Goal: Task Accomplishment & Management: Manage account settings

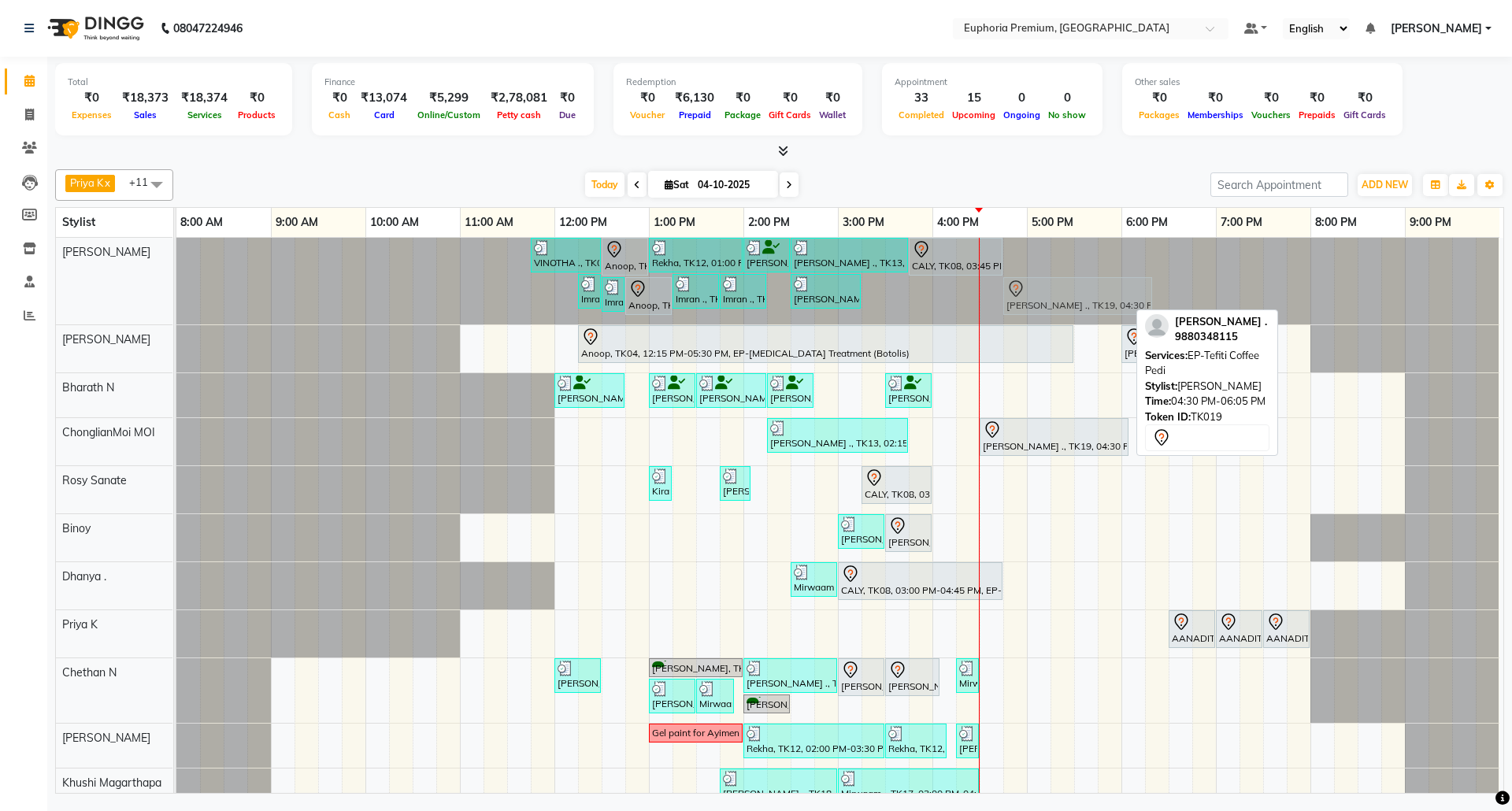
drag, startPoint x: 1011, startPoint y: 292, endPoint x: 1036, endPoint y: 292, distance: 25.0
click at [176, 292] on div "VINOTHA ., TK03, 11:45 AM-12:30 PM, EP-HAIR CUT (Creative Stylist) with hairwas…" at bounding box center [176, 281] width 0 height 86
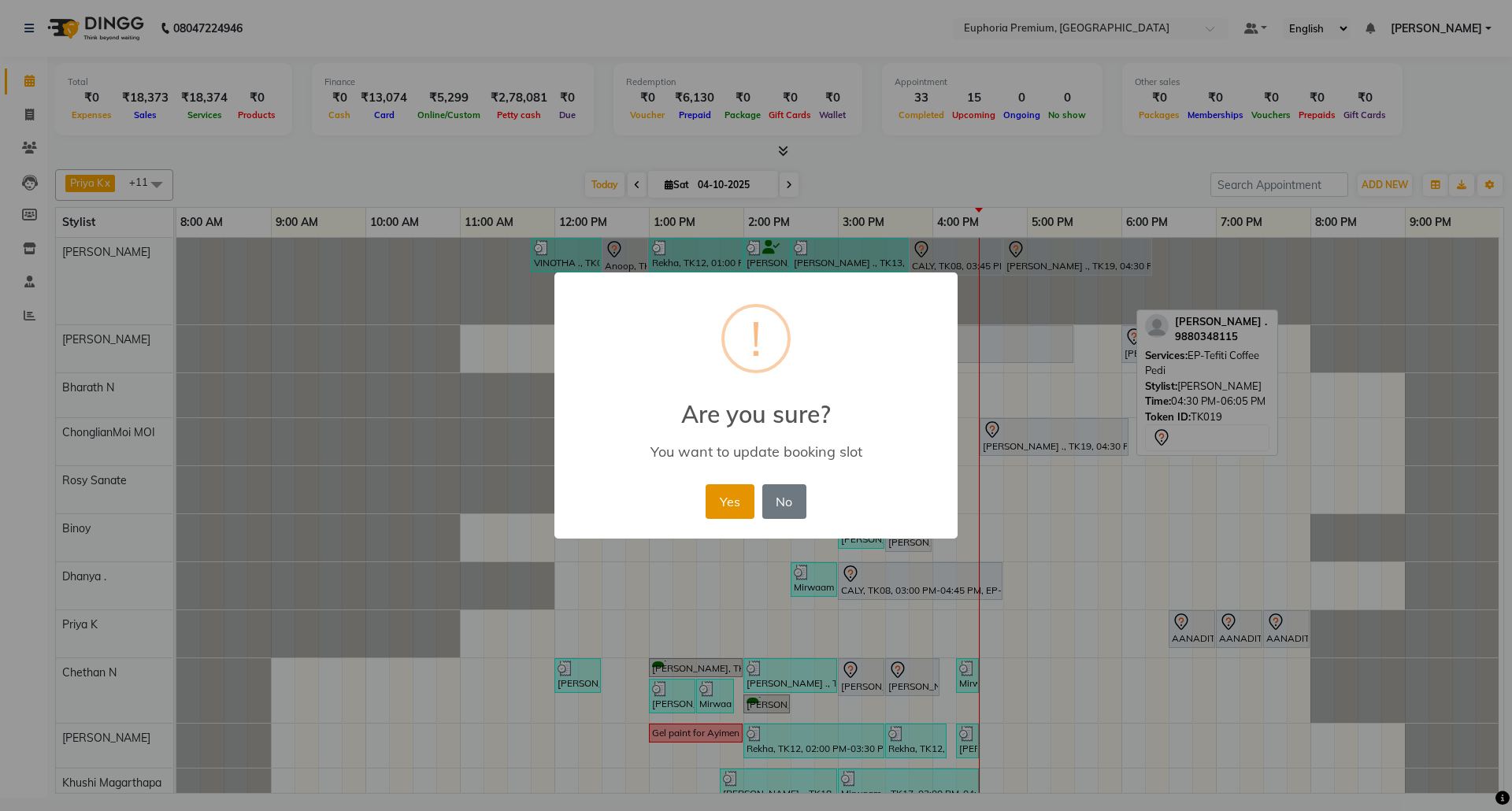
click at [725, 506] on button "Yes" at bounding box center [729, 501] width 48 height 35
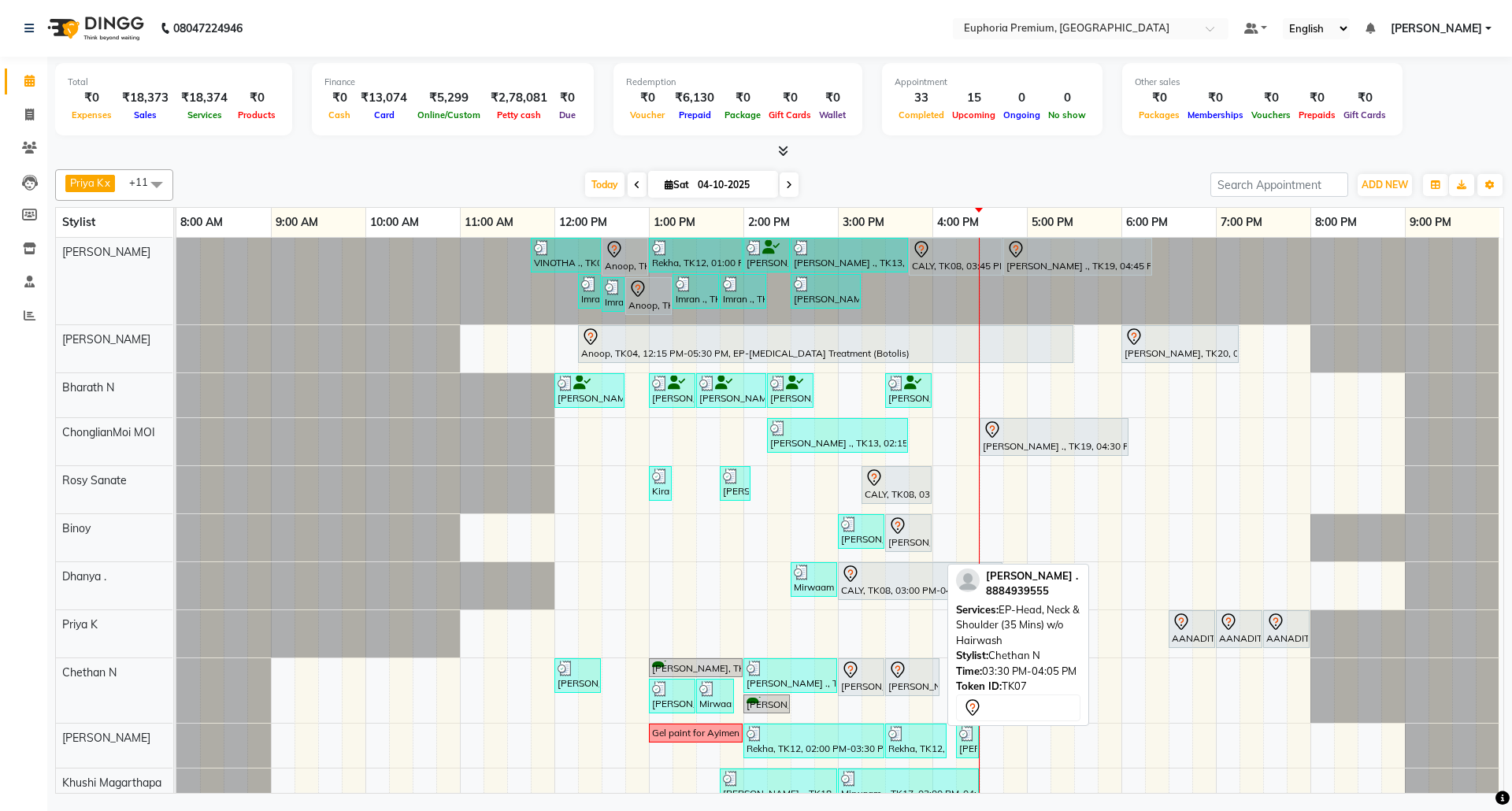
click at [891, 687] on div "[PERSON_NAME] ., TK07, 03:30 PM-04:05 PM, EP-Head, Neck & Shoulder (35 Mins) w/…" at bounding box center [912, 676] width 52 height 33
click at [891, 686] on div "[PERSON_NAME] ., TK07, 03:30 PM-04:05 PM, EP-Head, Neck & Shoulder (35 Mins) w/…" at bounding box center [912, 676] width 52 height 33
select select "7"
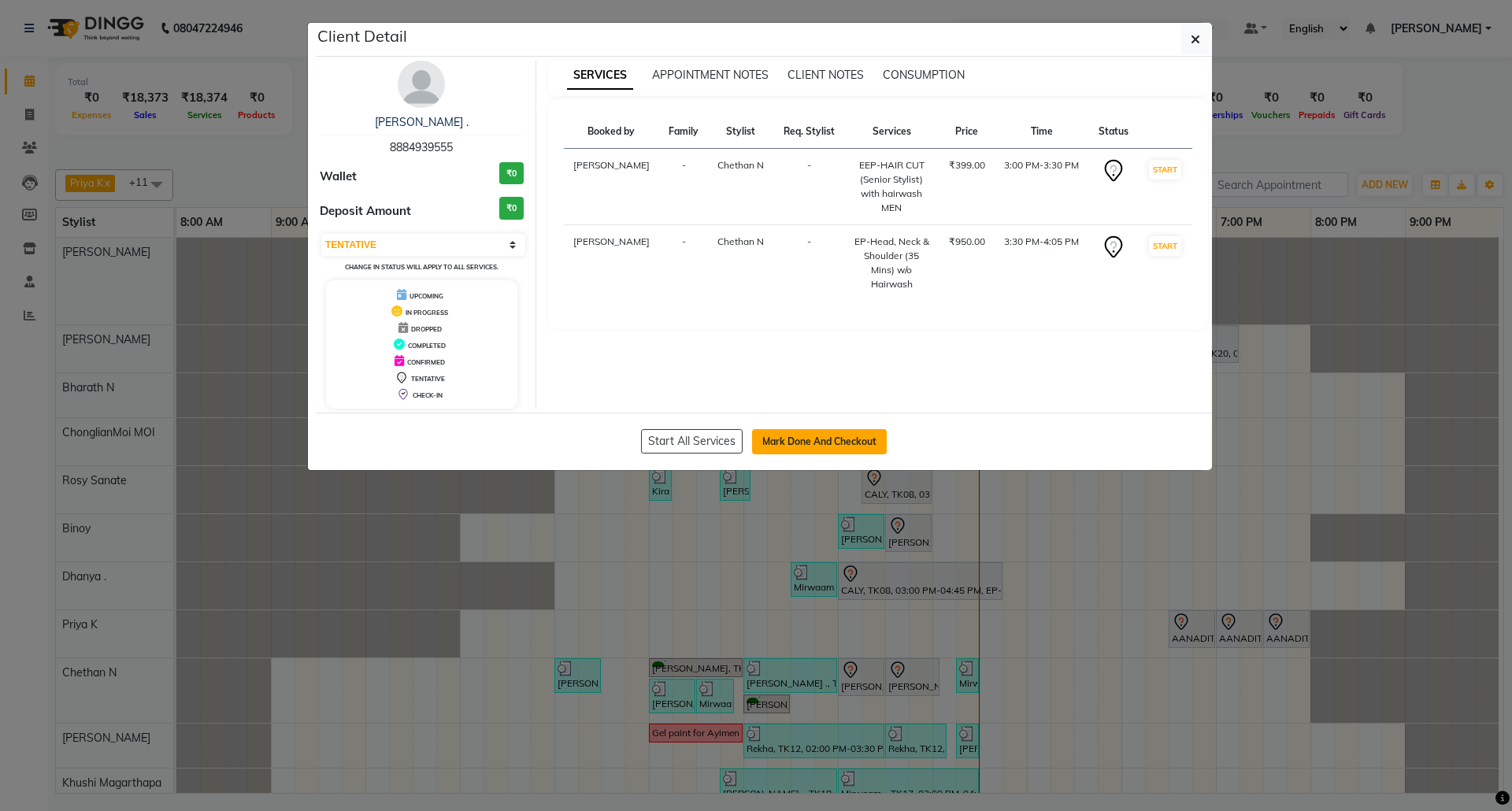
click at [798, 445] on button "Mark Done And Checkout" at bounding box center [819, 441] width 135 height 25
select select "service"
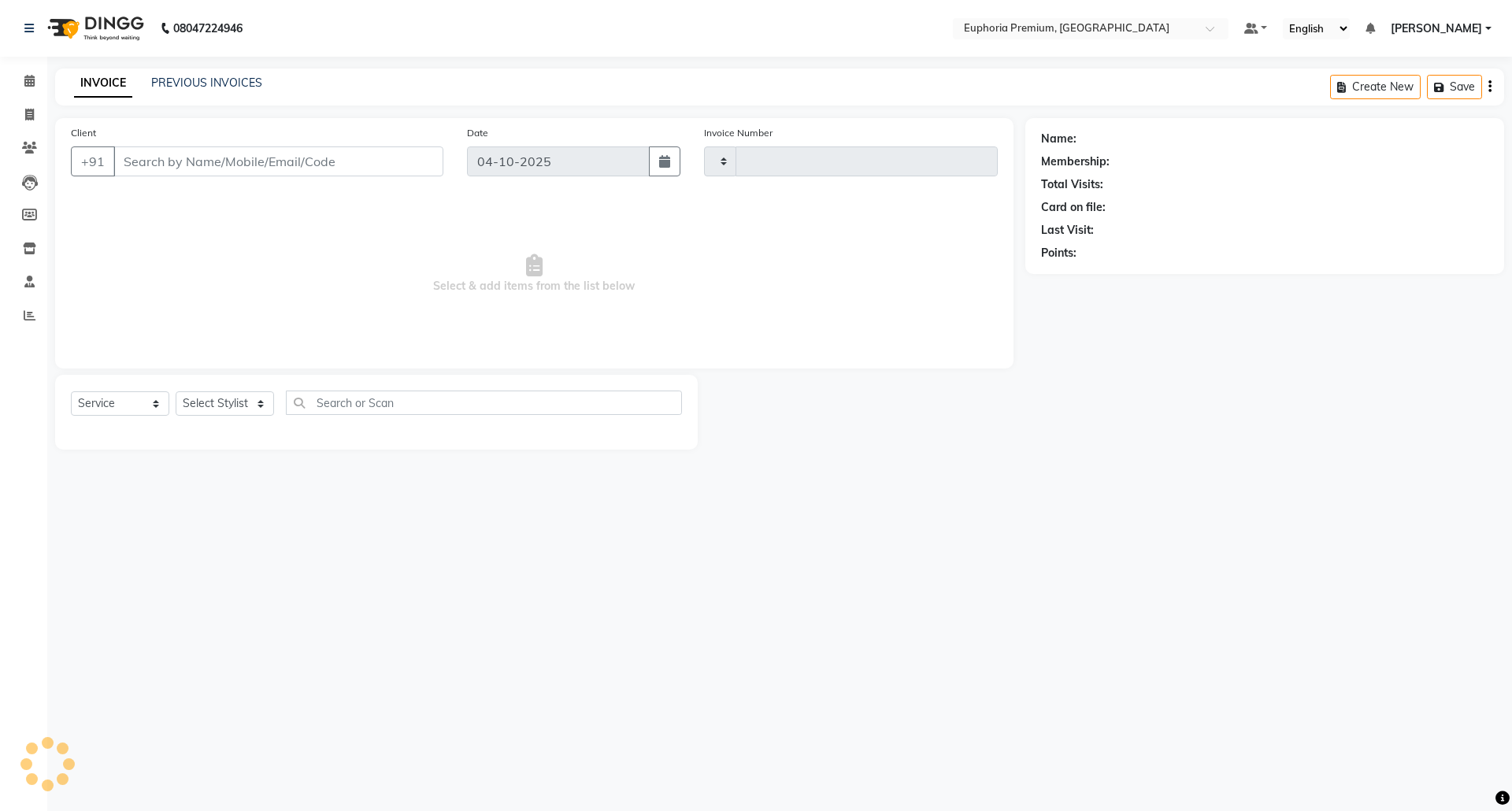
type input "3228"
select select "7925"
type input "88******55"
select select "74080"
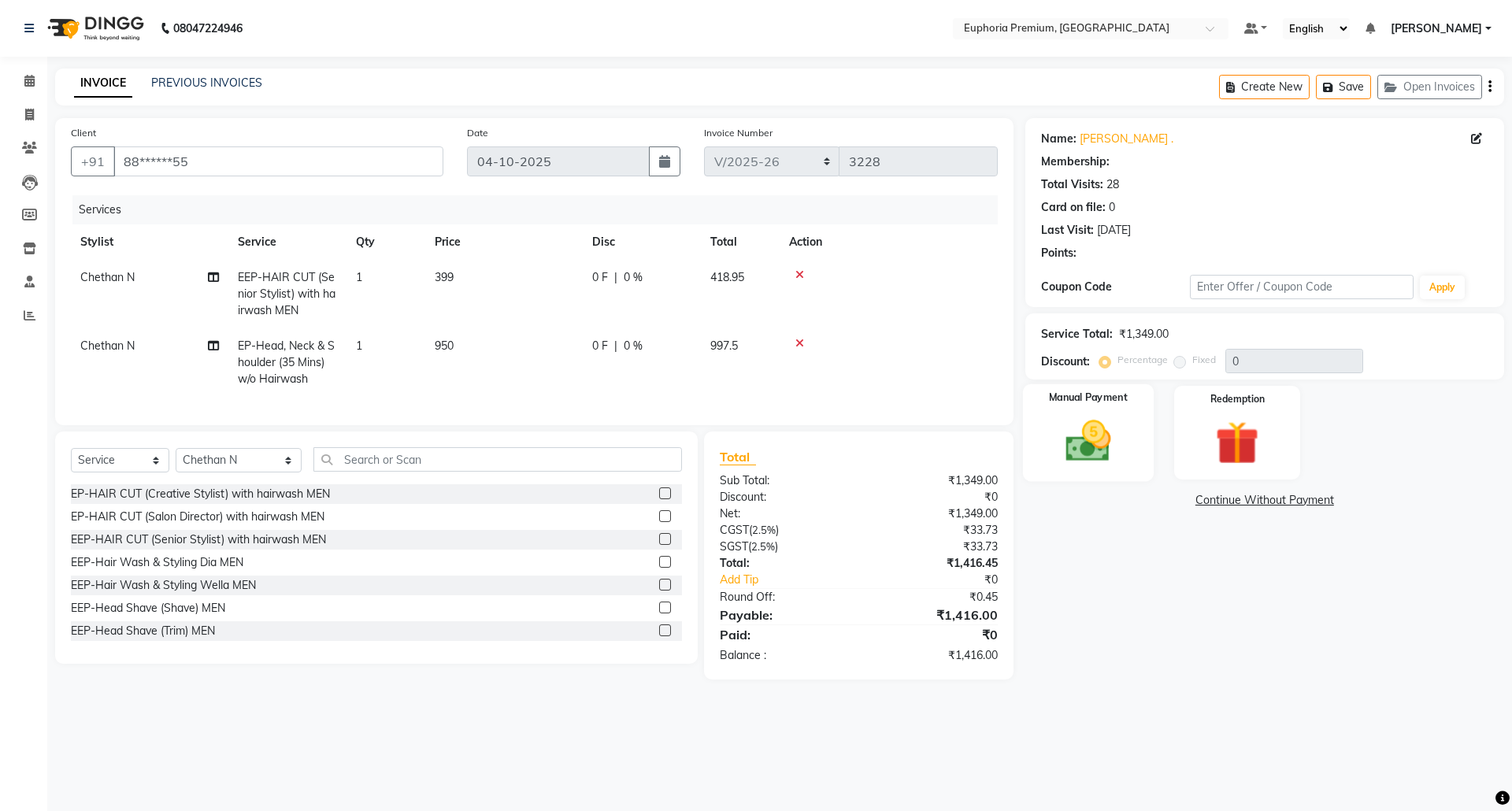
select select "2: Object"
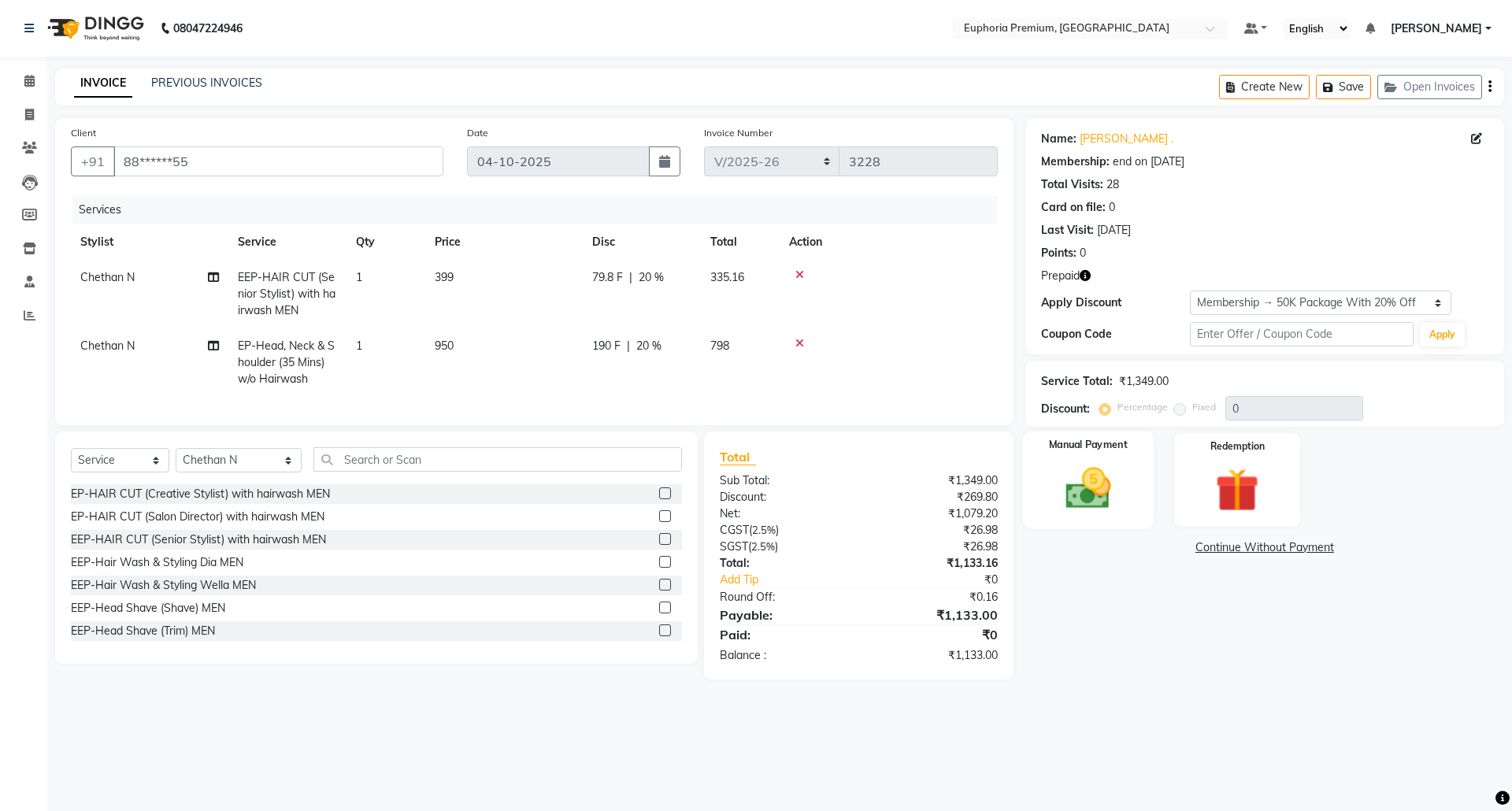
type input "20"
click at [1226, 492] on img at bounding box center [1236, 490] width 73 height 56
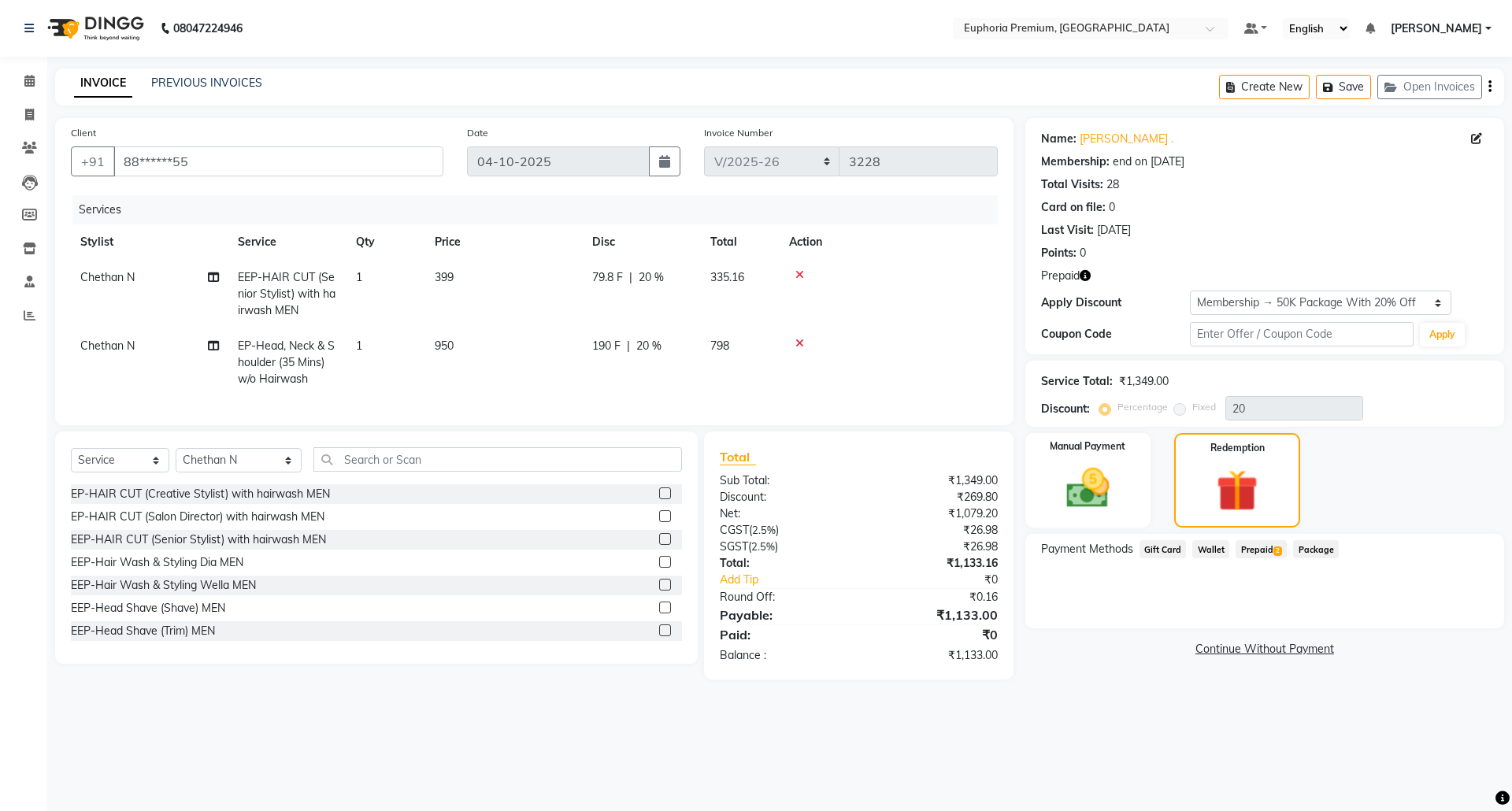
click at [1255, 549] on span "Prepaid 2" at bounding box center [1261, 549] width 52 height 18
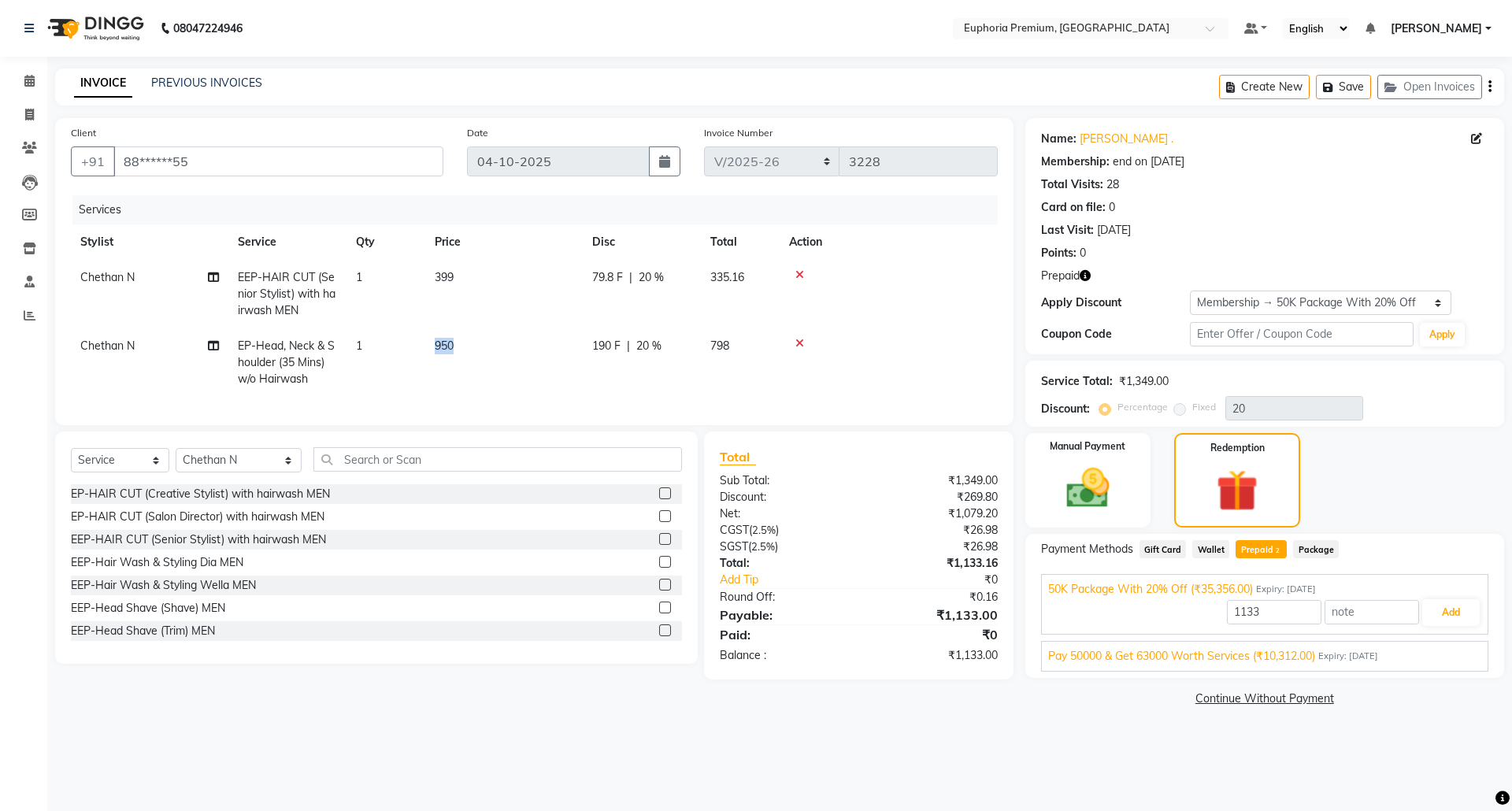
drag, startPoint x: 436, startPoint y: 343, endPoint x: 454, endPoint y: 342, distance: 18.0
click at [454, 342] on td "950" at bounding box center [504, 362] width 158 height 68
select select "74080"
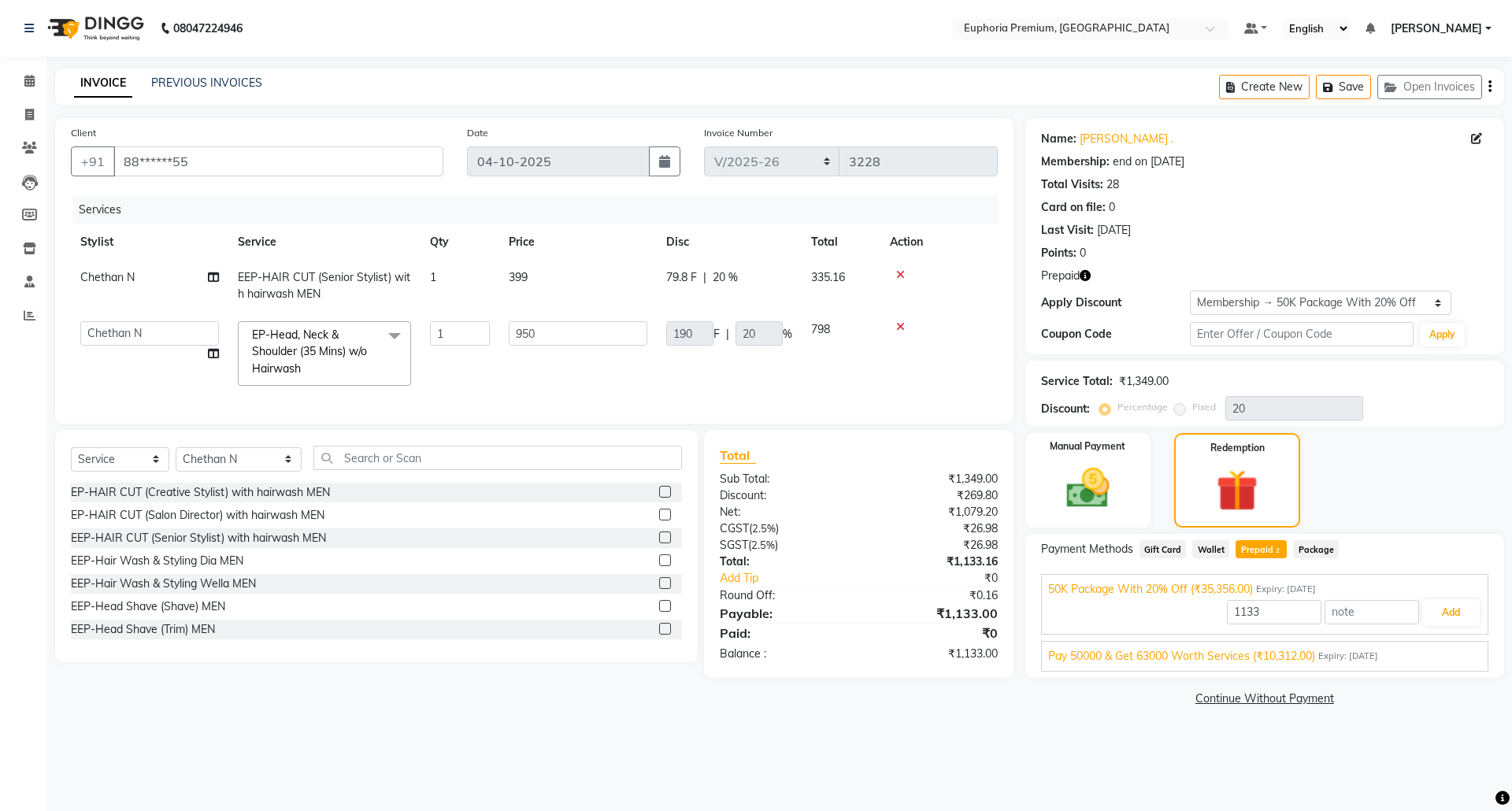
click at [595, 377] on td "950" at bounding box center [577, 353] width 158 height 83
click at [1430, 308] on select "Select Membership → 50K Package With 20% Off Loyalty → All Euphoria Customers →…" at bounding box center [1321, 302] width 262 height 25
select select "1: Object"
click at [1190, 290] on select "Select Membership → 50K Package With 20% Off Loyalty → All Euphoria Customers →…" at bounding box center [1321, 302] width 262 height 25
type input "0"
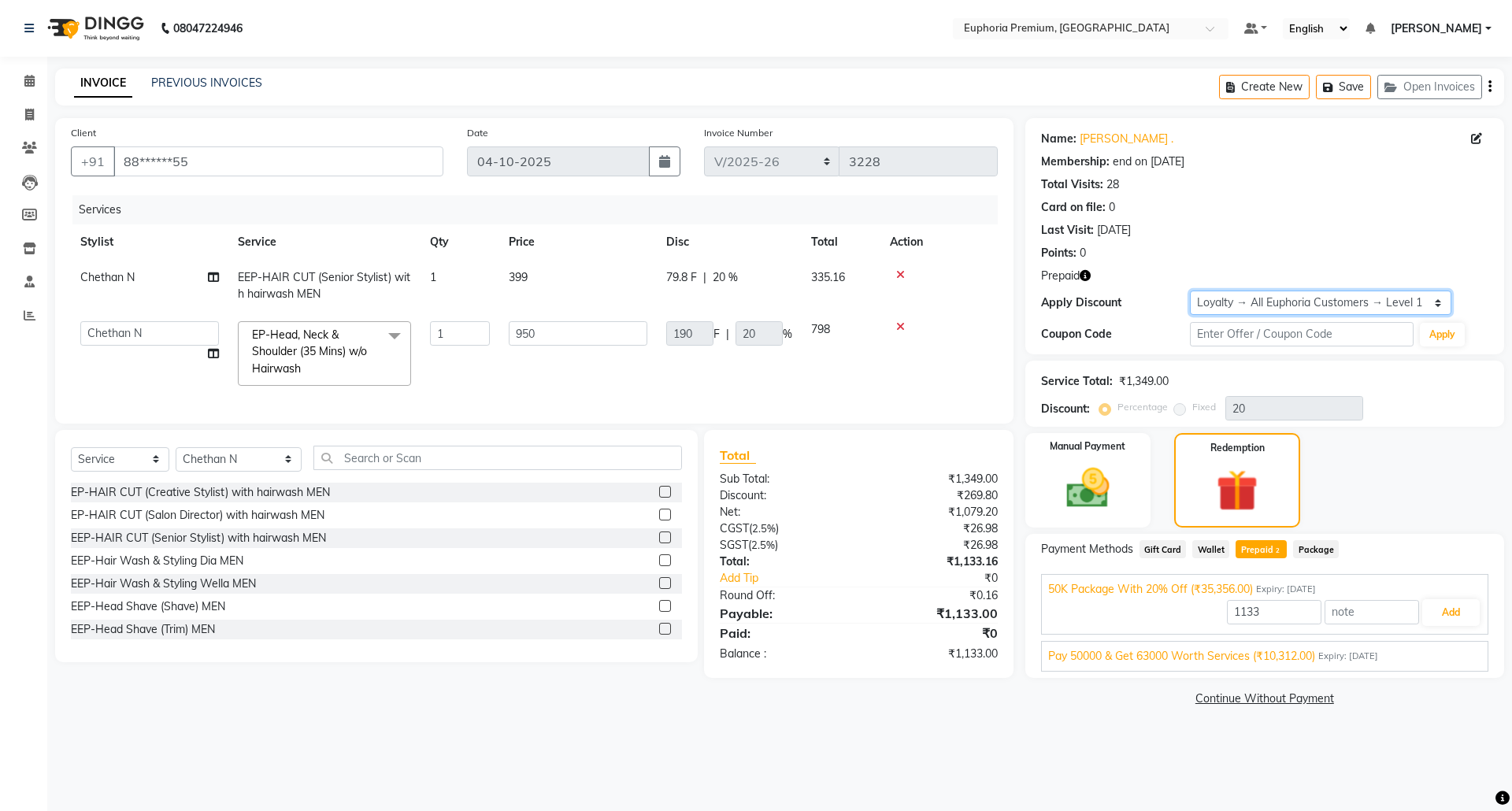
type input "35356"
type input "0"
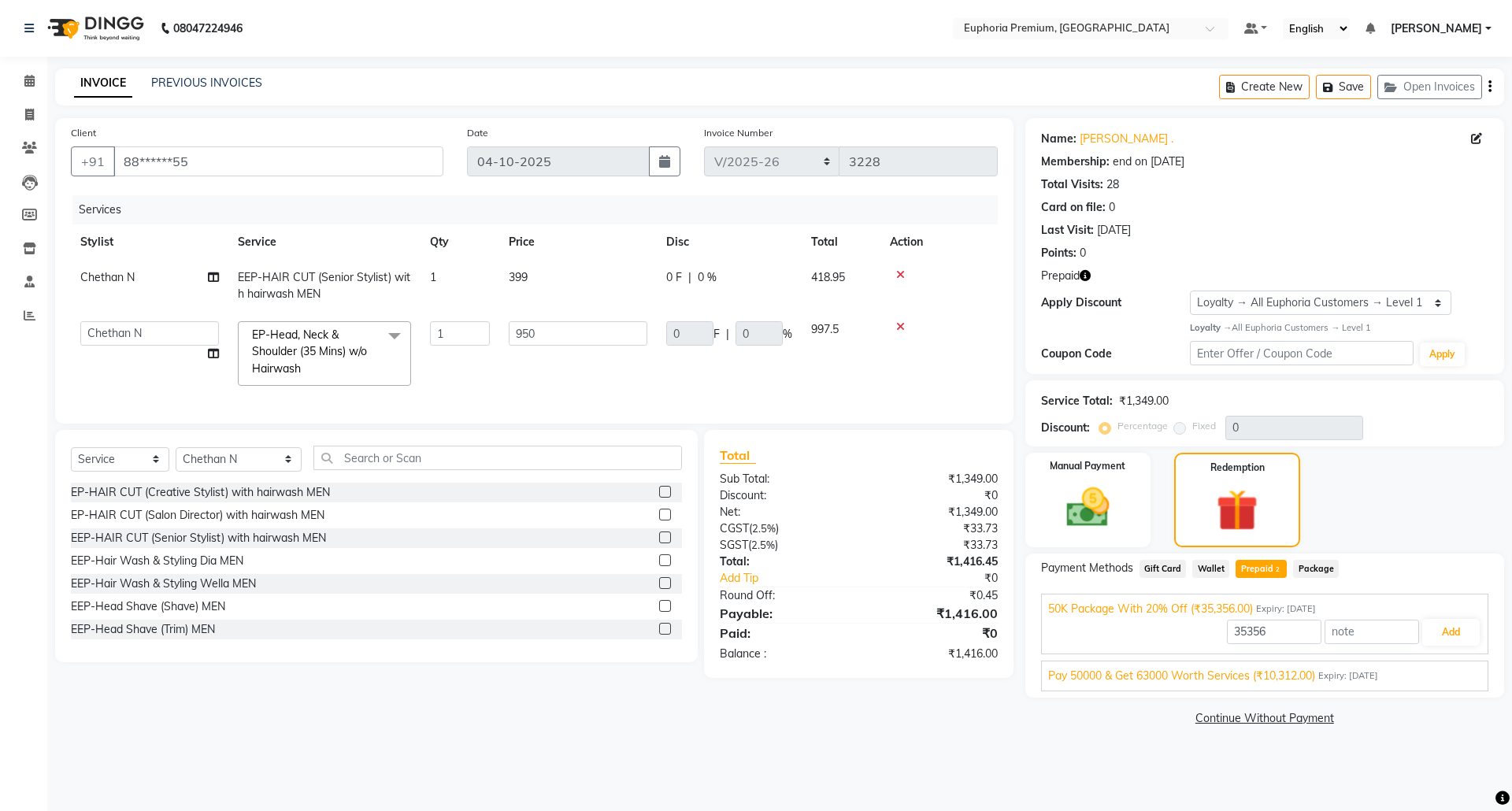
click at [751, 199] on div "Services" at bounding box center [540, 209] width 937 height 29
click at [32, 85] on icon at bounding box center [30, 80] width 10 height 12
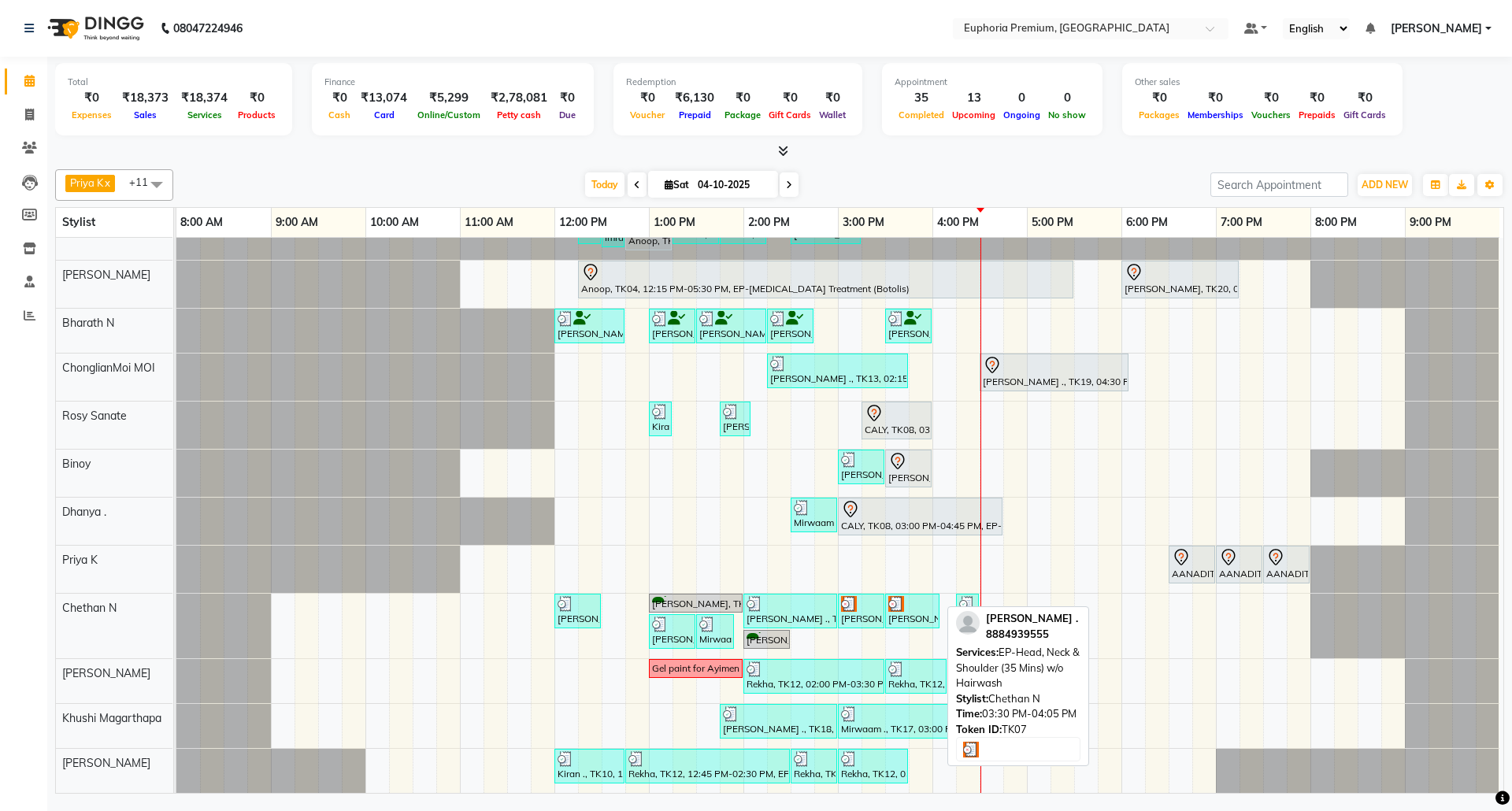
click at [904, 596] on img at bounding box center [896, 604] width 16 height 16
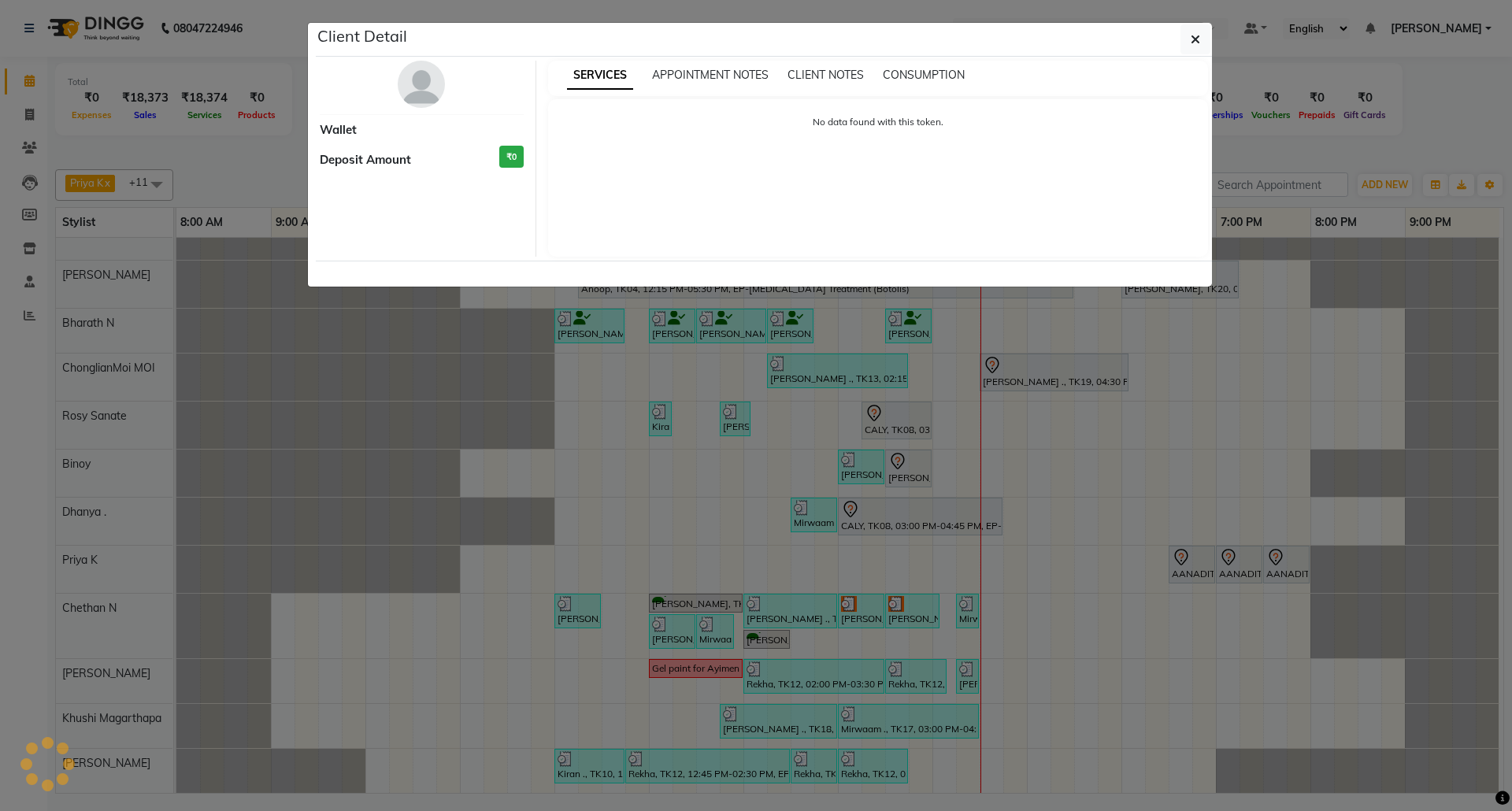
select select "3"
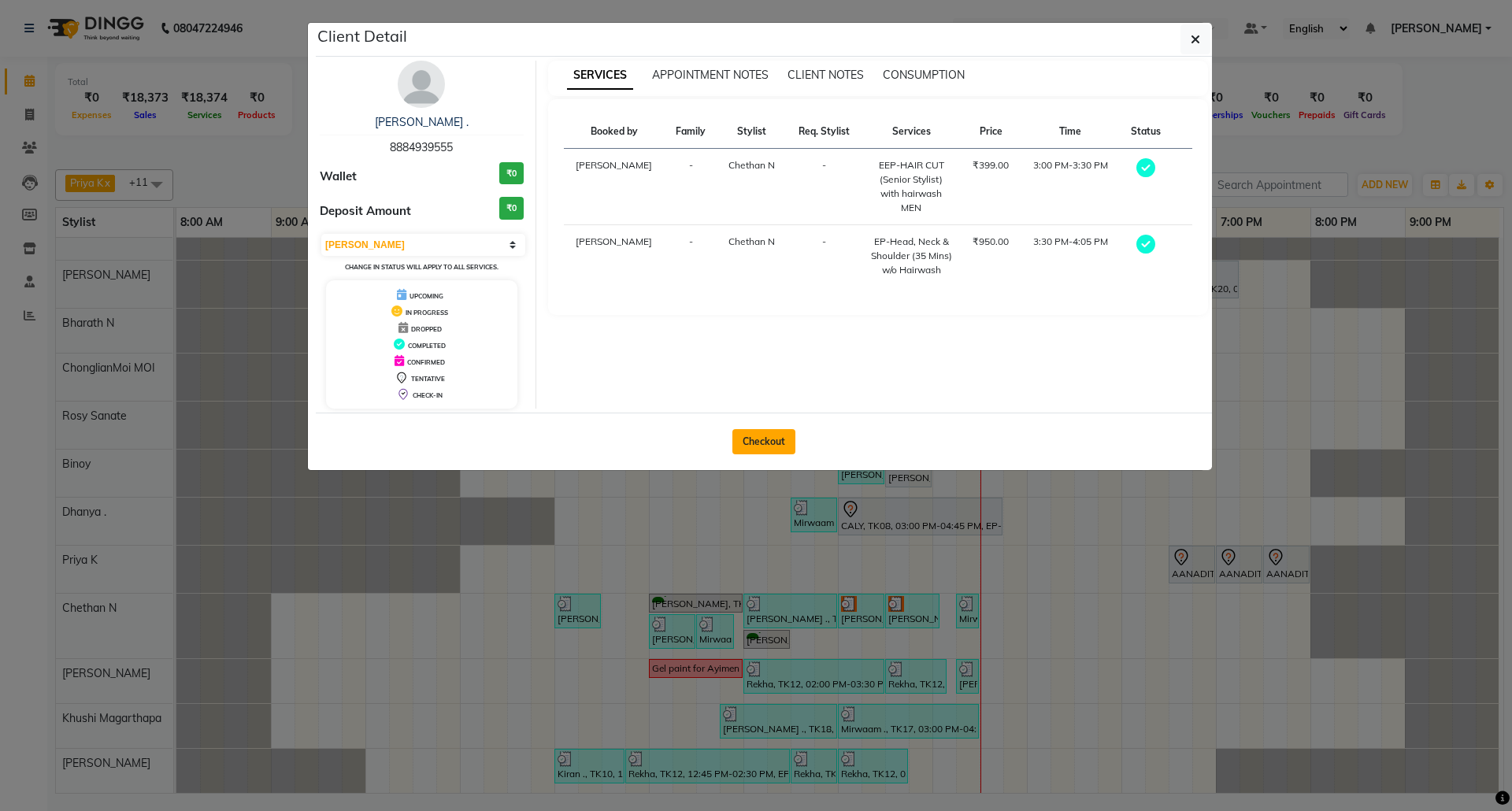
click at [772, 449] on button "Checkout" at bounding box center [763, 441] width 63 height 25
select select "service"
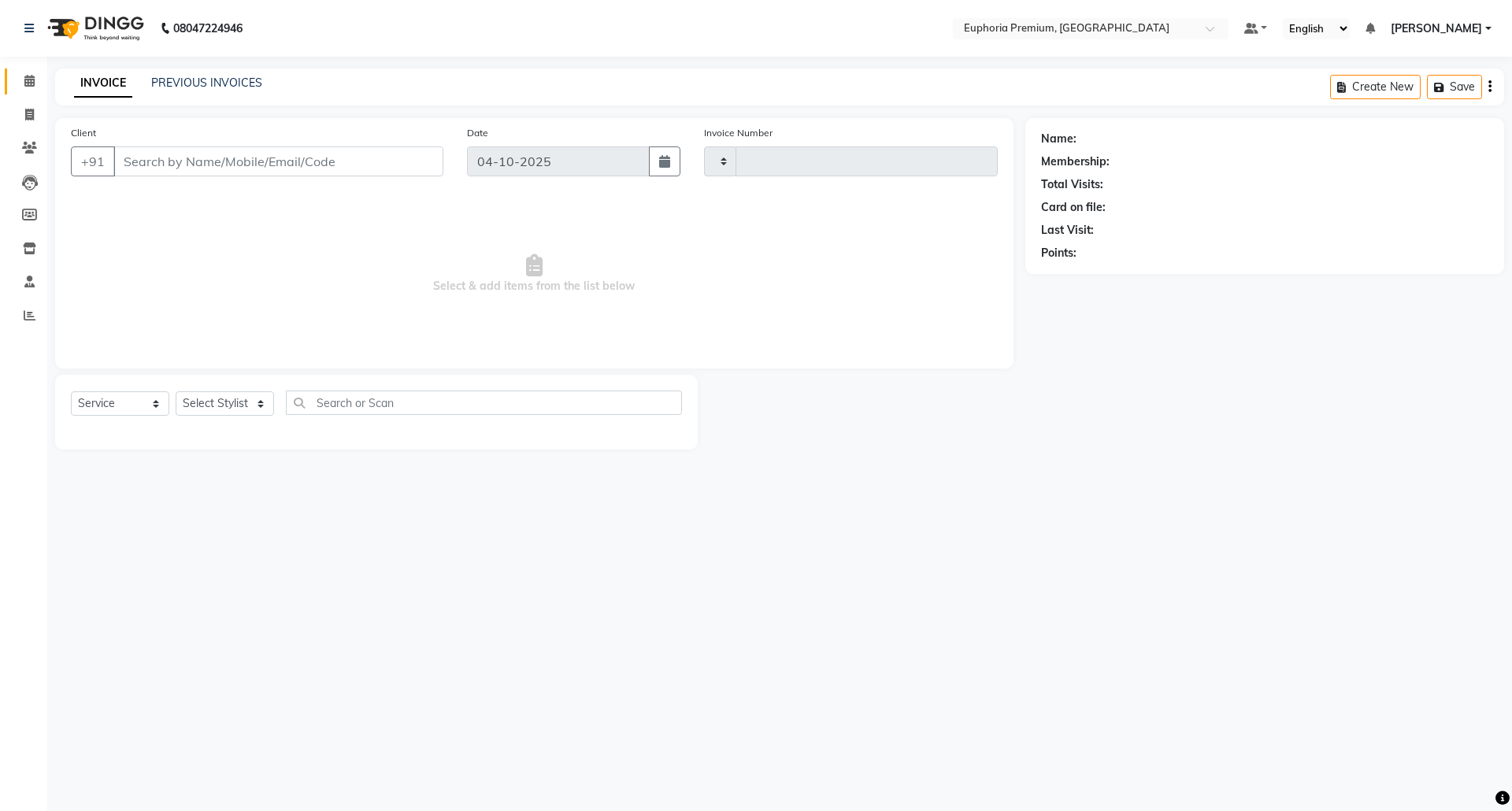
type input "3228"
select select "7925"
type input "88******55"
select select "74080"
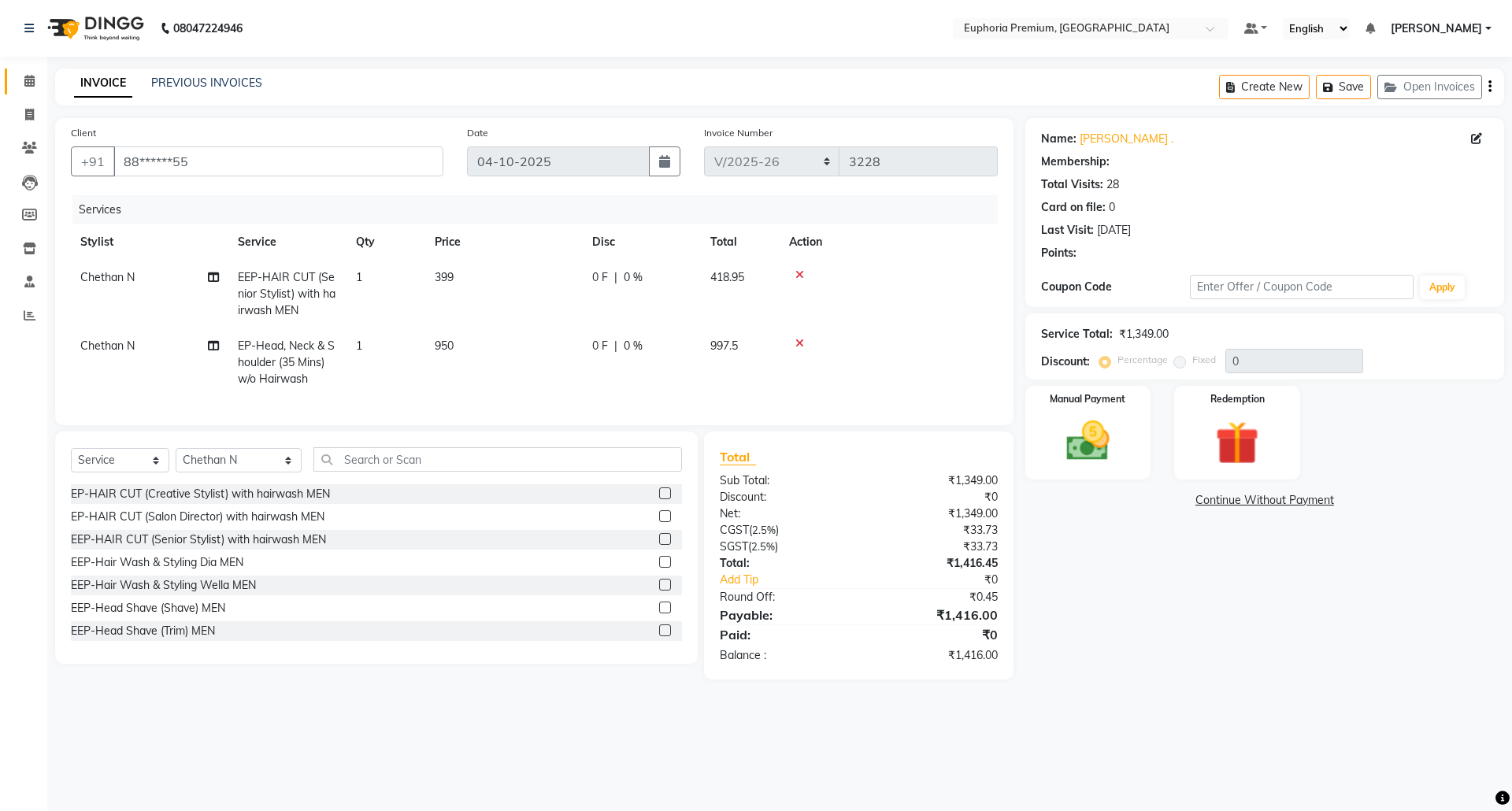
select select "2: Object"
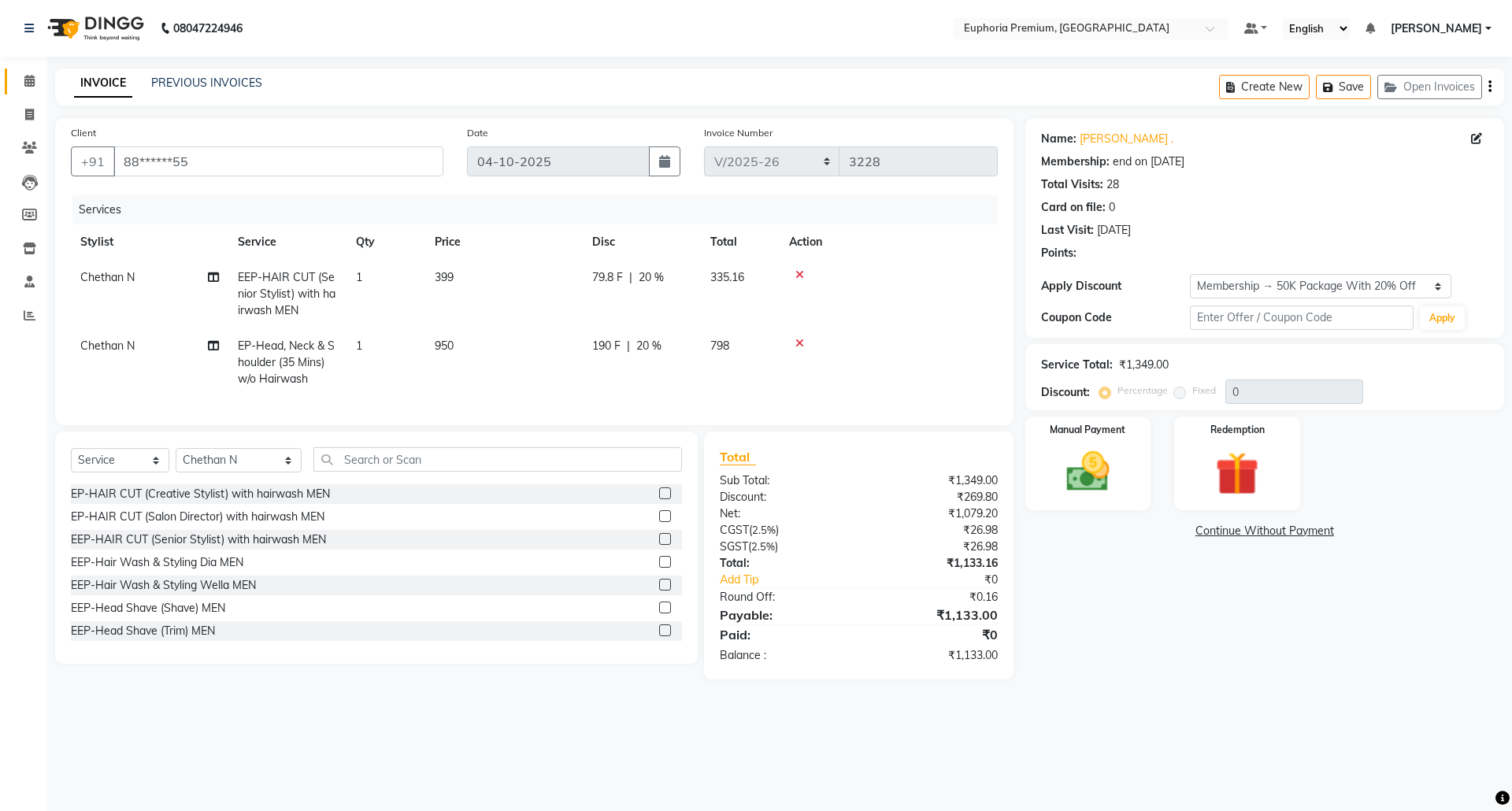
type input "20"
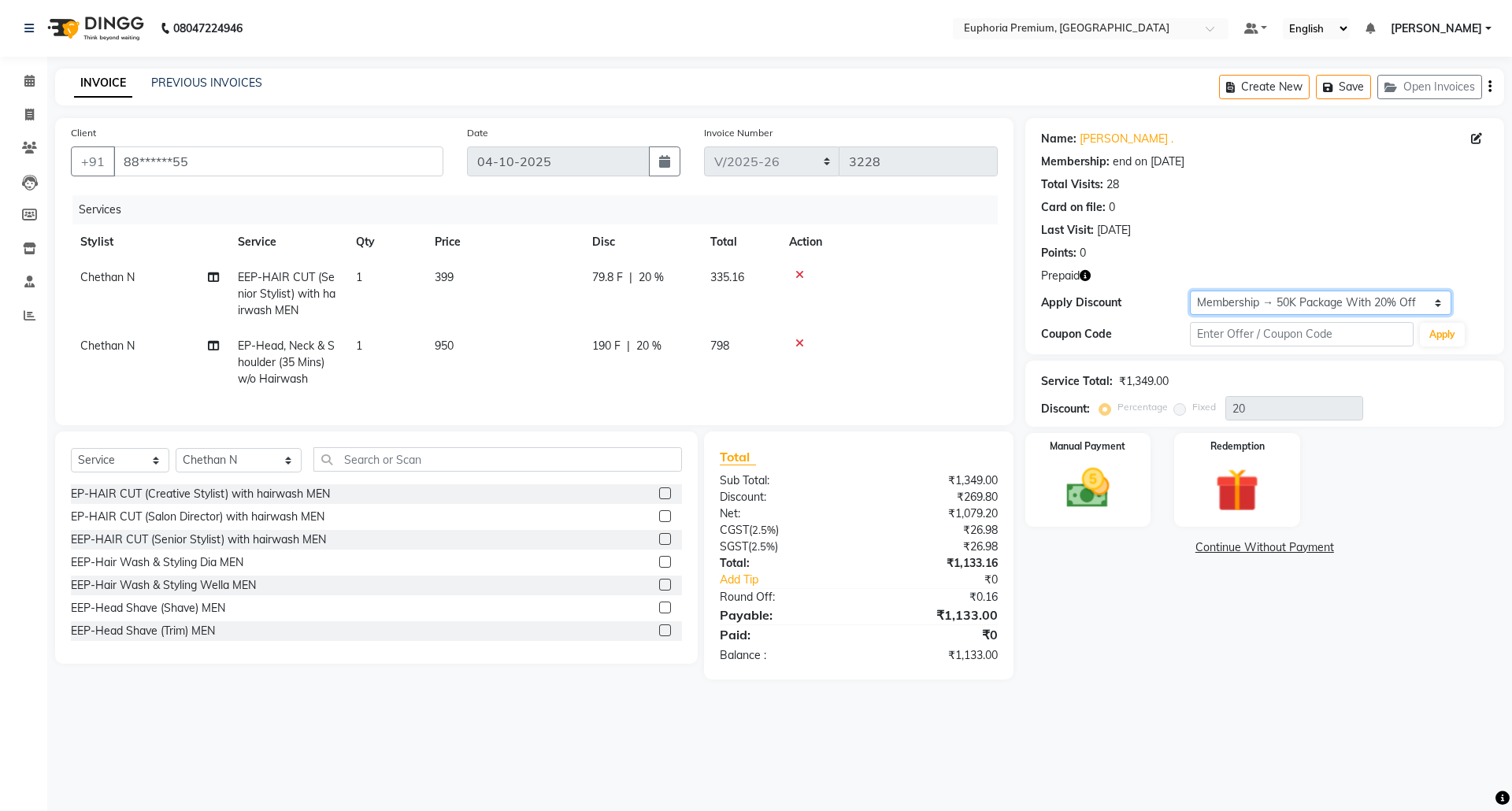
drag, startPoint x: 1403, startPoint y: 294, endPoint x: 1409, endPoint y: 308, distance: 15.2
click at [1403, 294] on select "Select Membership → 50K Package With 20% Off Loyalty → All Euphoria Customers →…" at bounding box center [1321, 302] width 262 height 25
select select "1: Object"
click at [1190, 290] on select "Select Membership → 50K Package With 20% Off Loyalty → All Euphoria Customers →…" at bounding box center [1321, 302] width 262 height 25
type input "0"
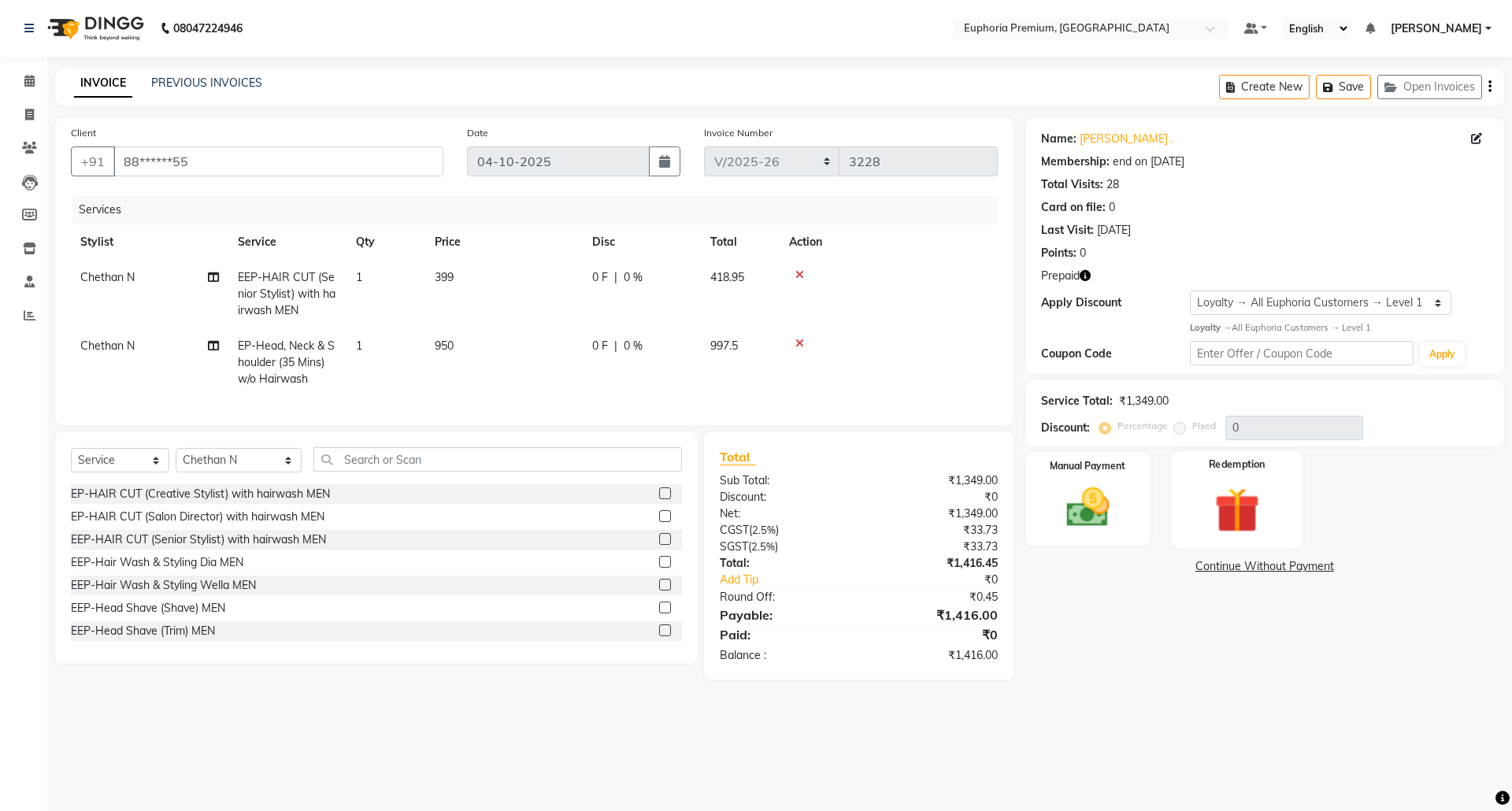
click at [1236, 509] on img at bounding box center [1236, 510] width 73 height 56
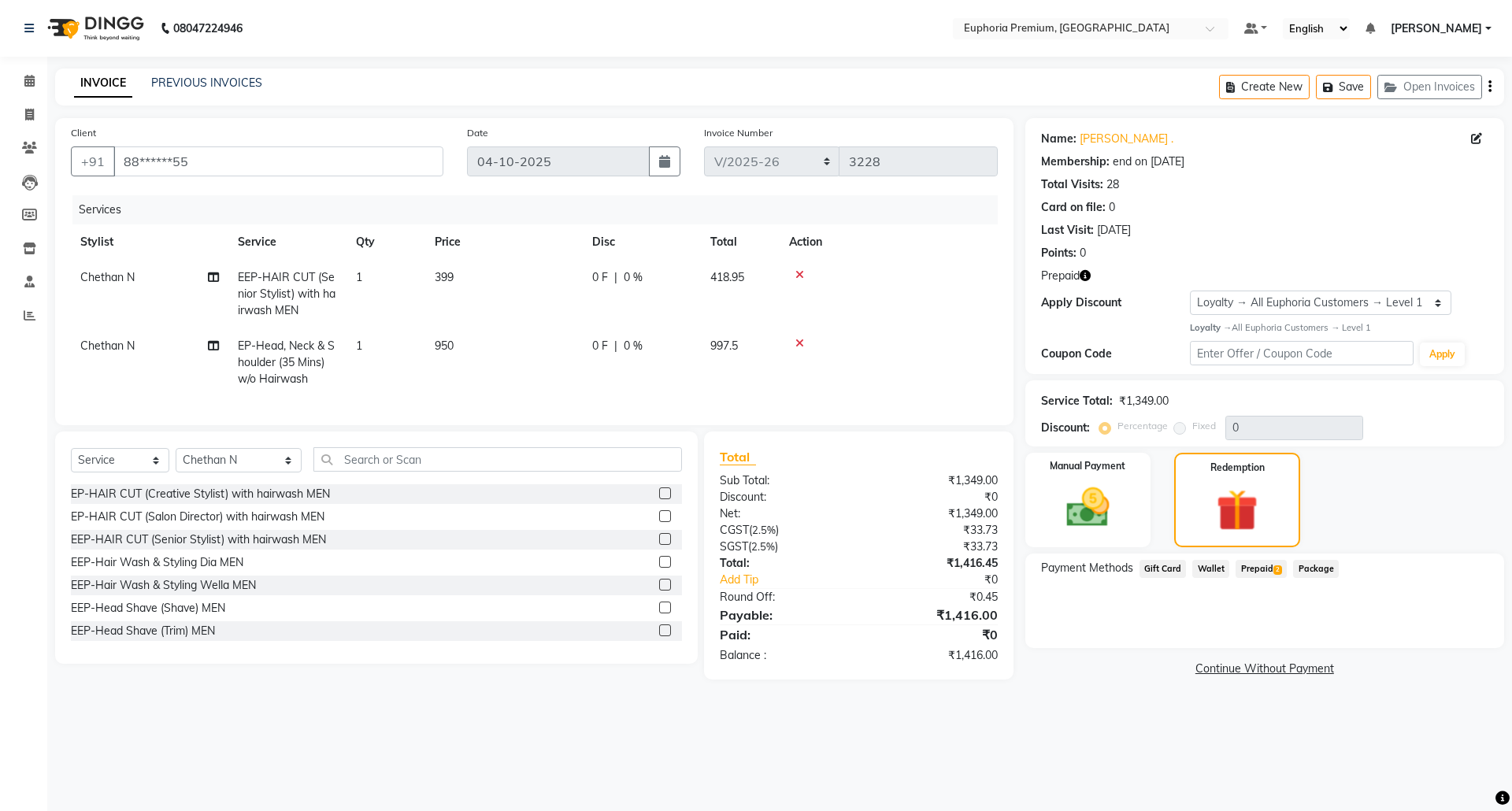
click at [1255, 568] on span "Prepaid 2" at bounding box center [1261, 569] width 52 height 18
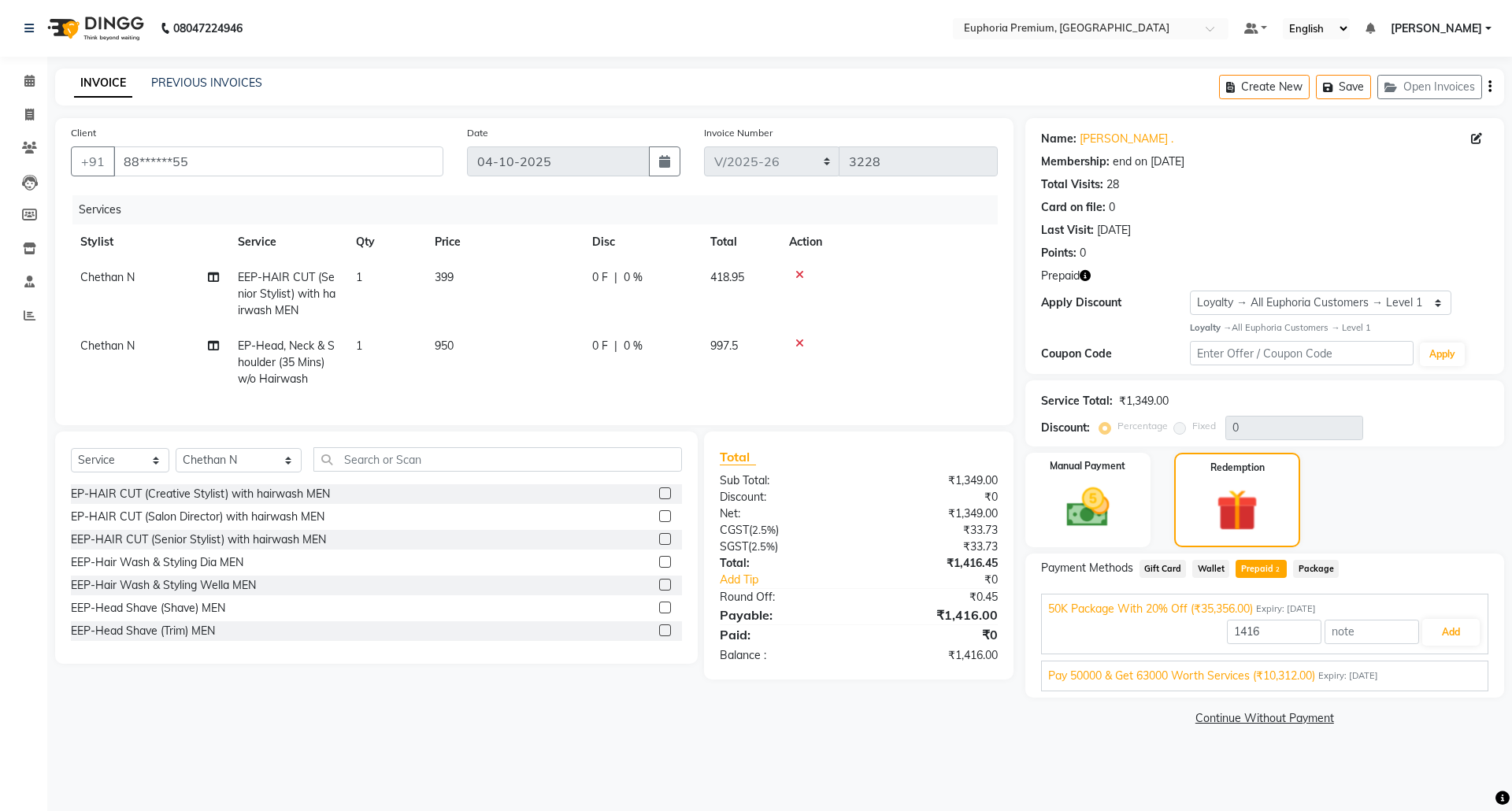
click at [1163, 678] on span "Pay 50000 & Get 63000 Worth Services (₹10,312.00)" at bounding box center [1181, 675] width 267 height 17
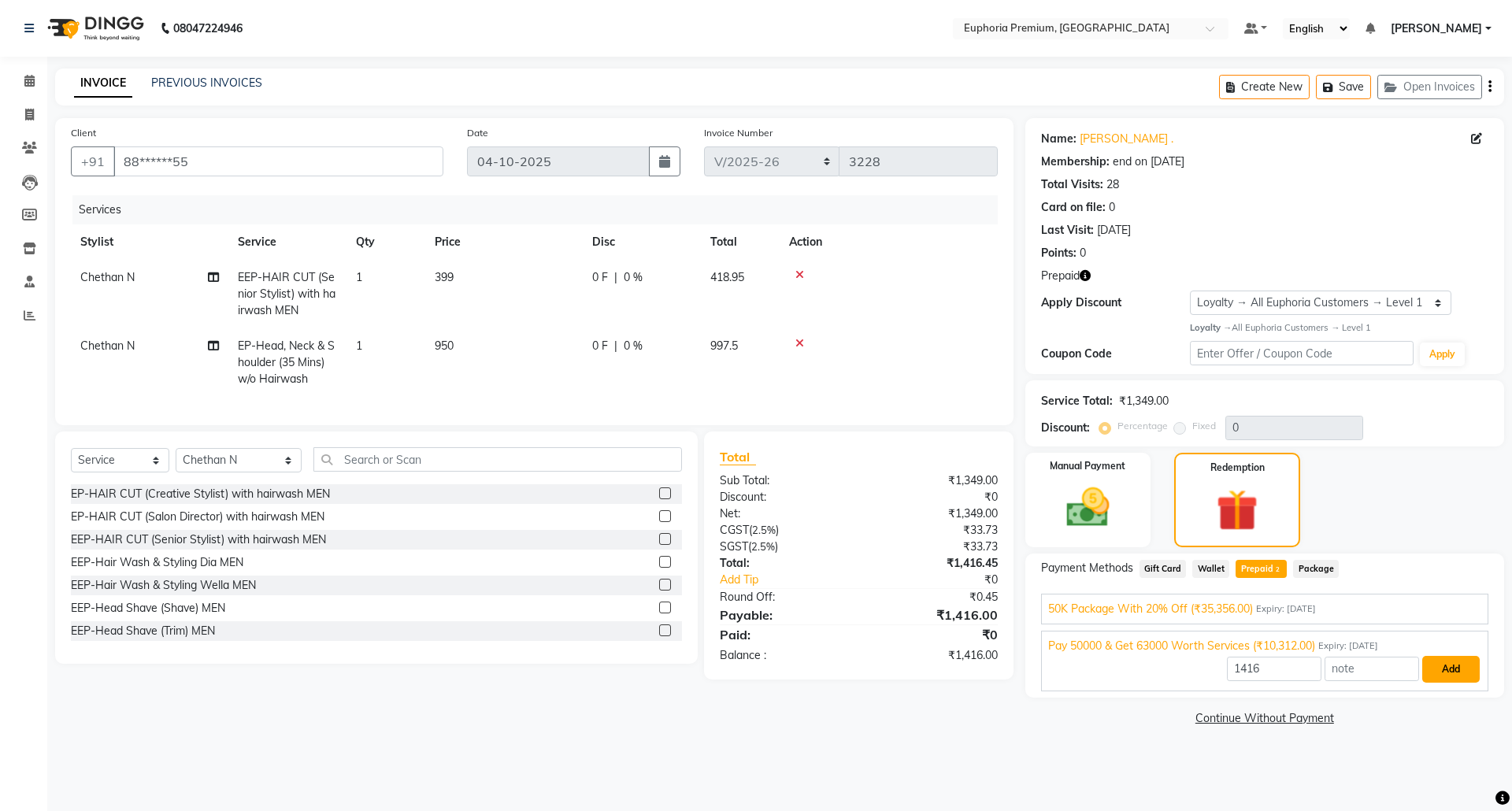
click at [1454, 669] on button "Add" at bounding box center [1451, 668] width 58 height 27
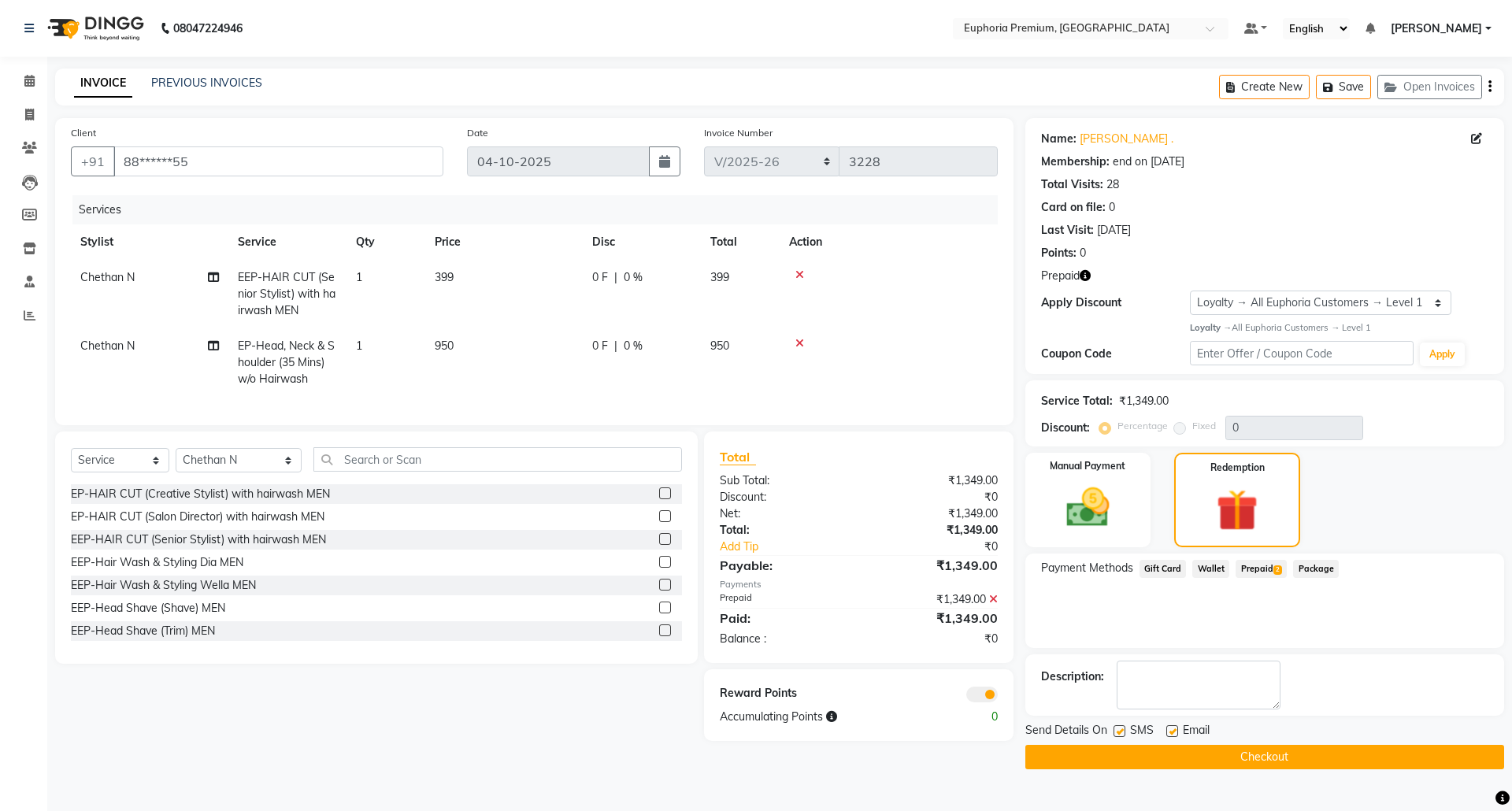
click at [1267, 753] on button "Checkout" at bounding box center [1264, 756] width 479 height 25
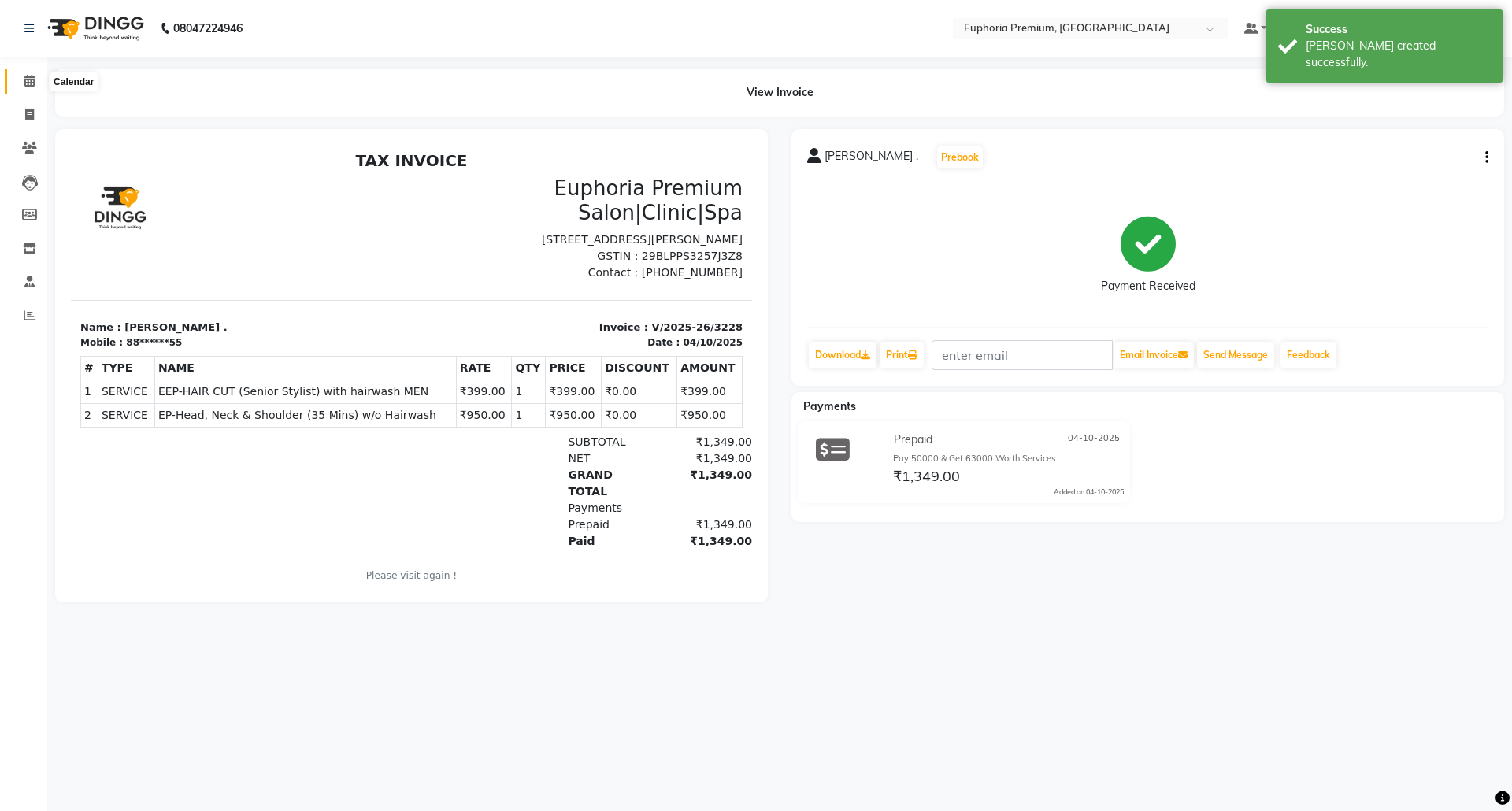
click at [26, 75] on icon at bounding box center [30, 80] width 10 height 12
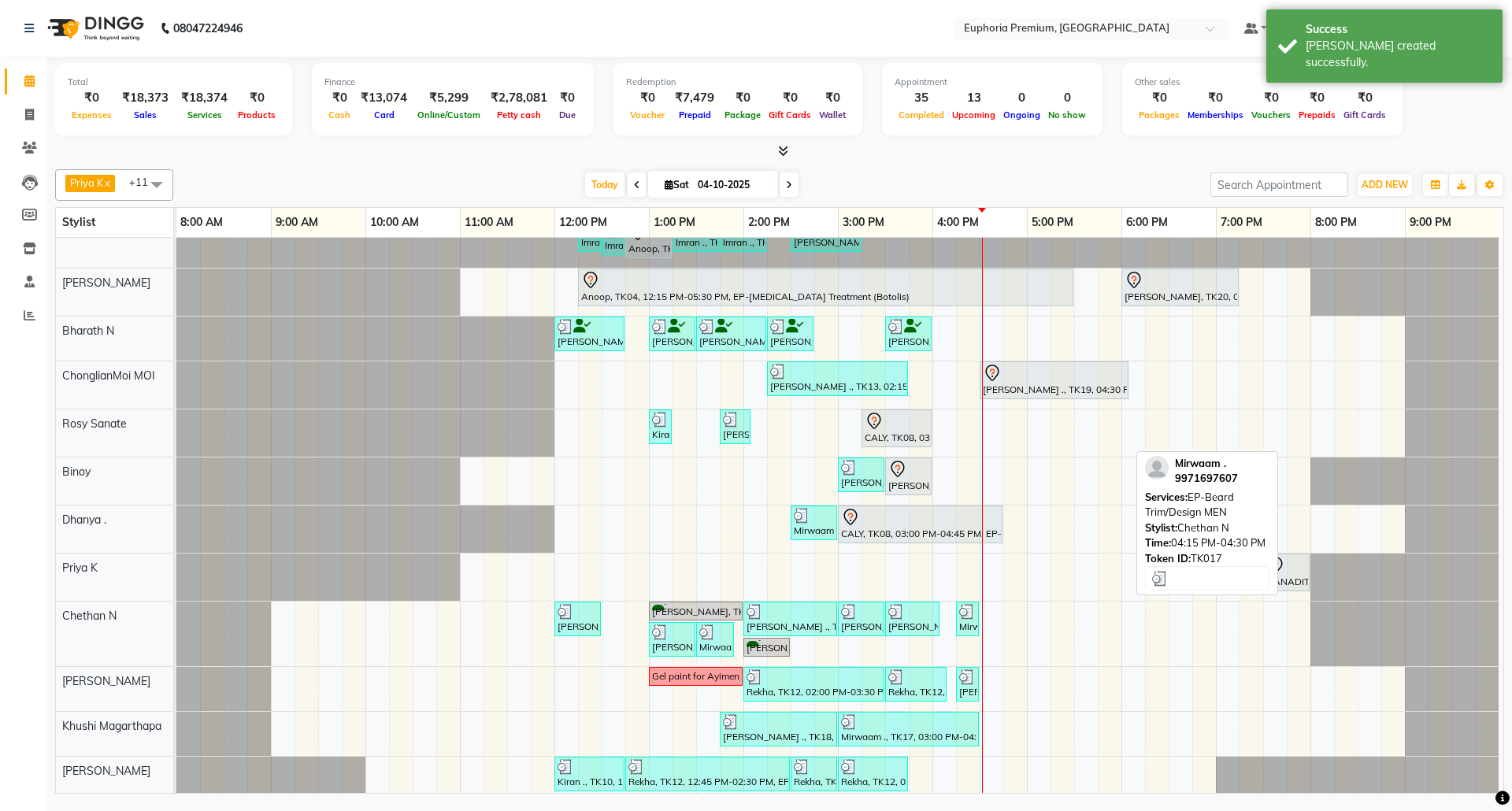
scroll to position [82, 0]
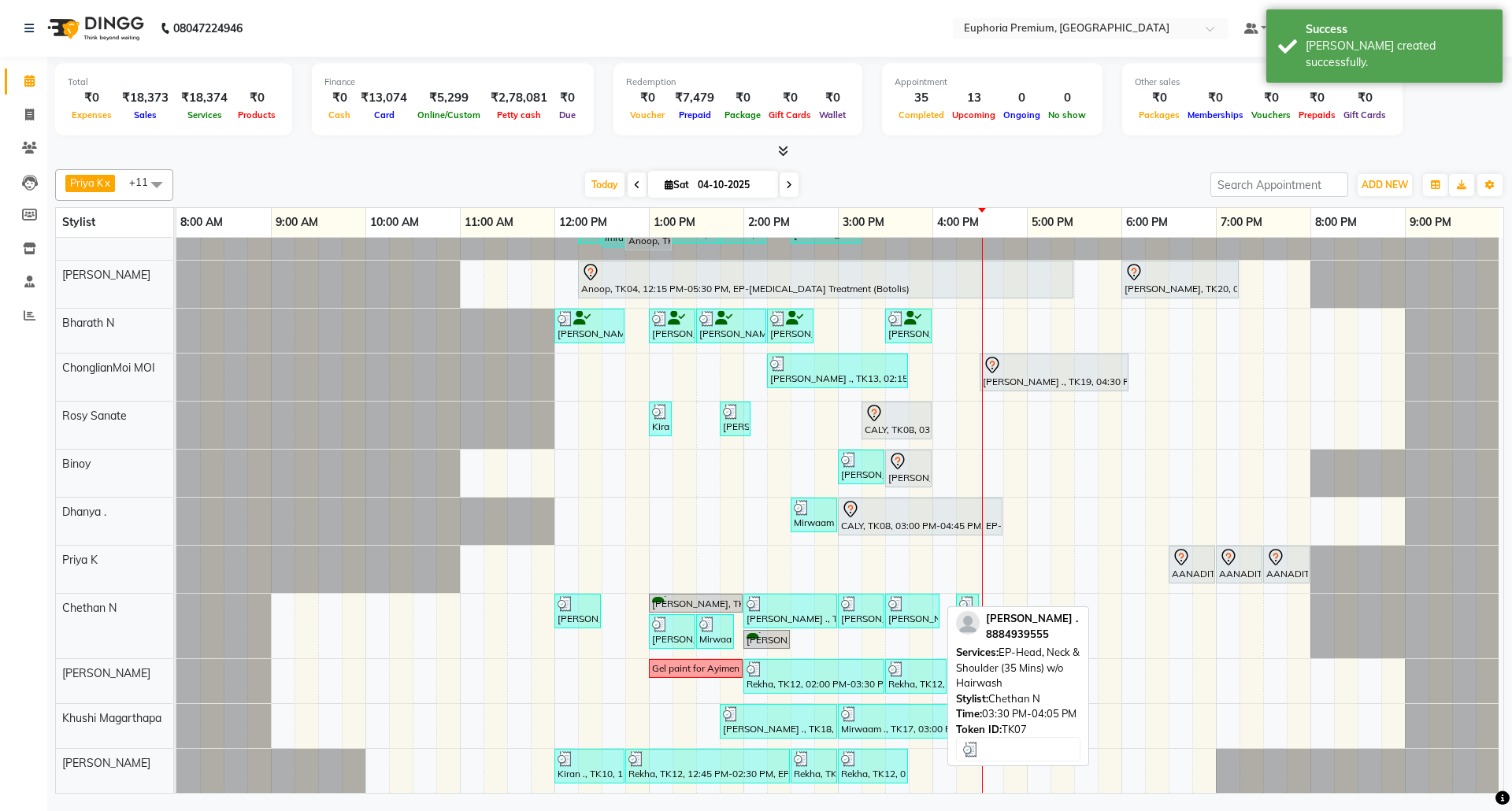
click at [915, 596] on div at bounding box center [912, 604] width 48 height 16
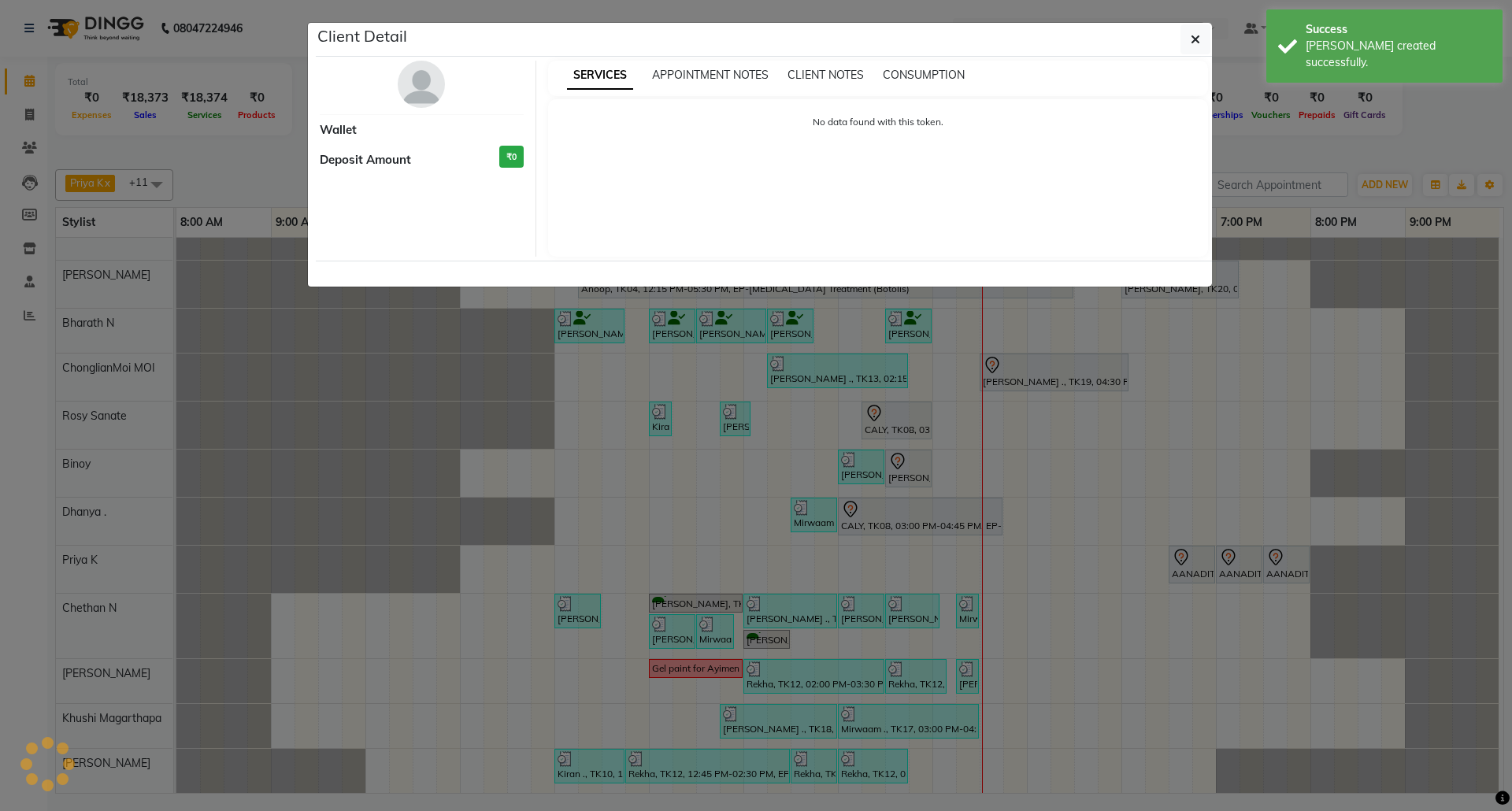
select select "3"
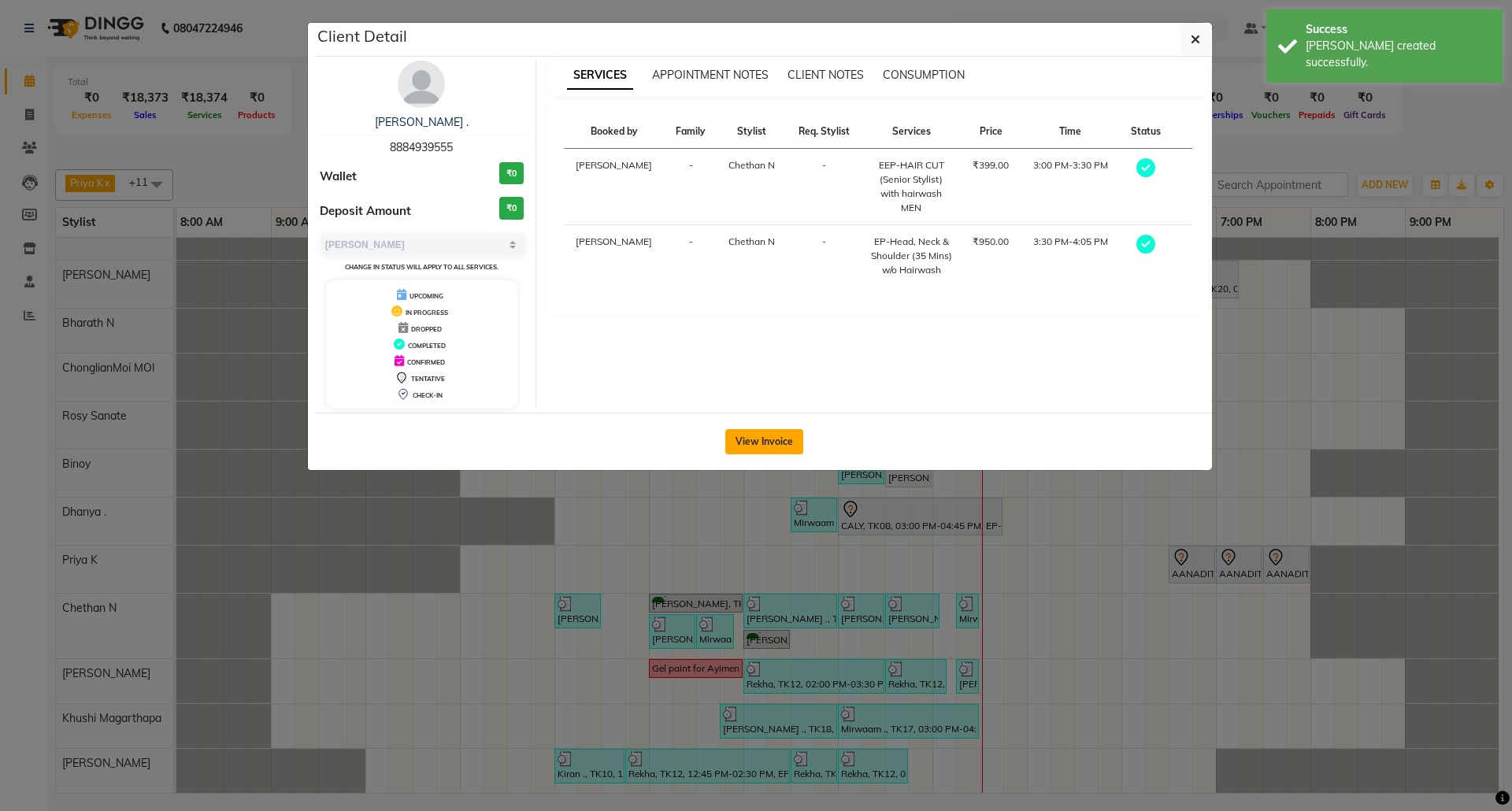
click at [765, 450] on button "View Invoice" at bounding box center [763, 441] width 78 height 25
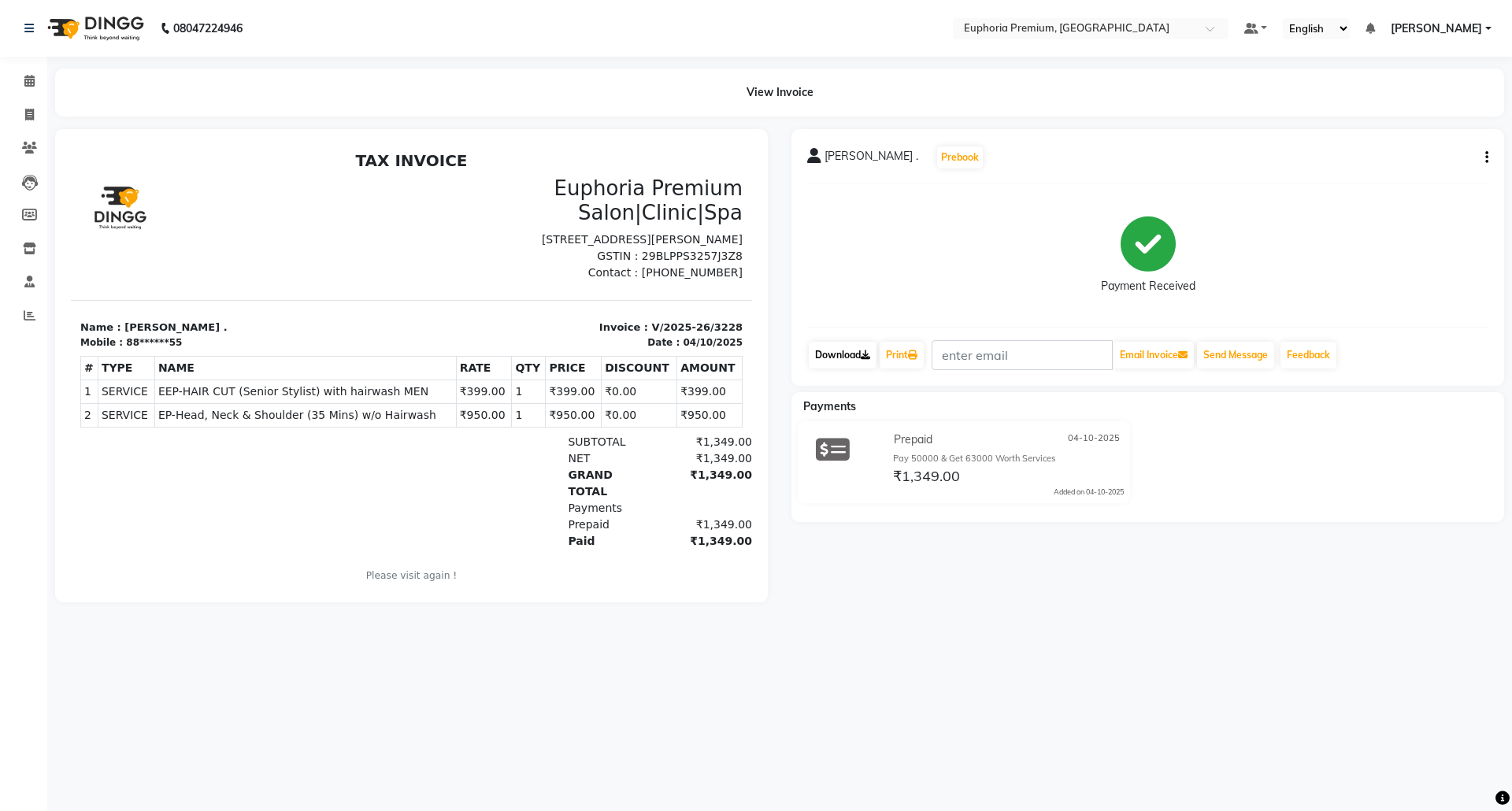
click at [842, 354] on link "Download" at bounding box center [843, 355] width 67 height 27
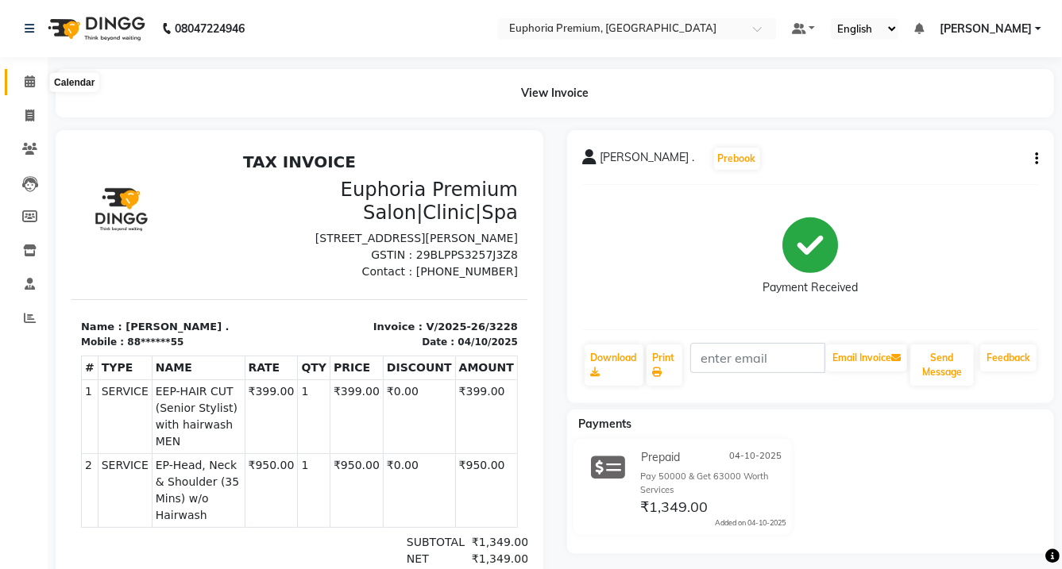
click at [36, 80] on span at bounding box center [30, 82] width 28 height 18
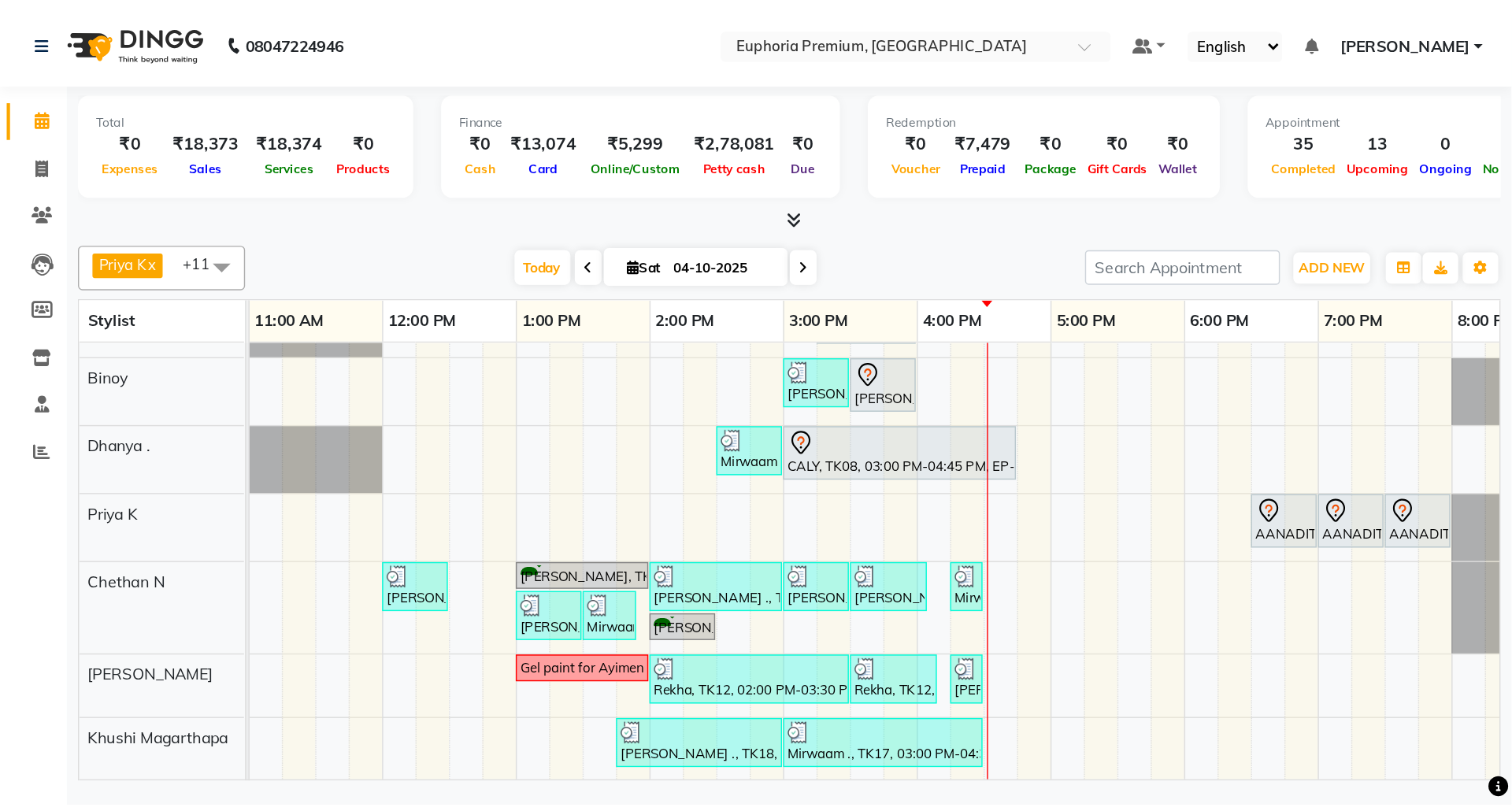
scroll to position [268, 0]
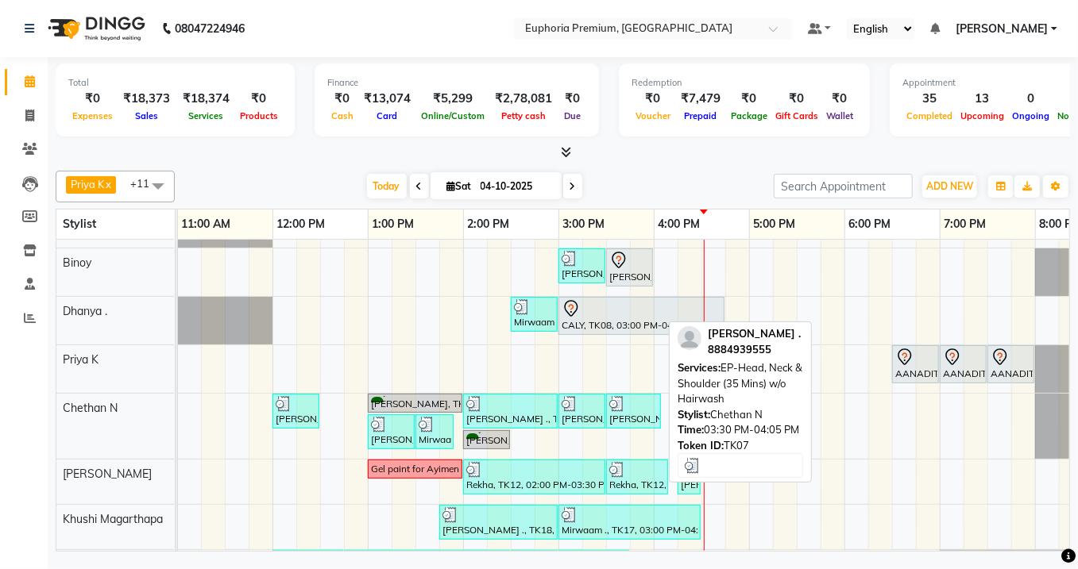
click at [634, 408] on div at bounding box center [633, 404] width 48 height 16
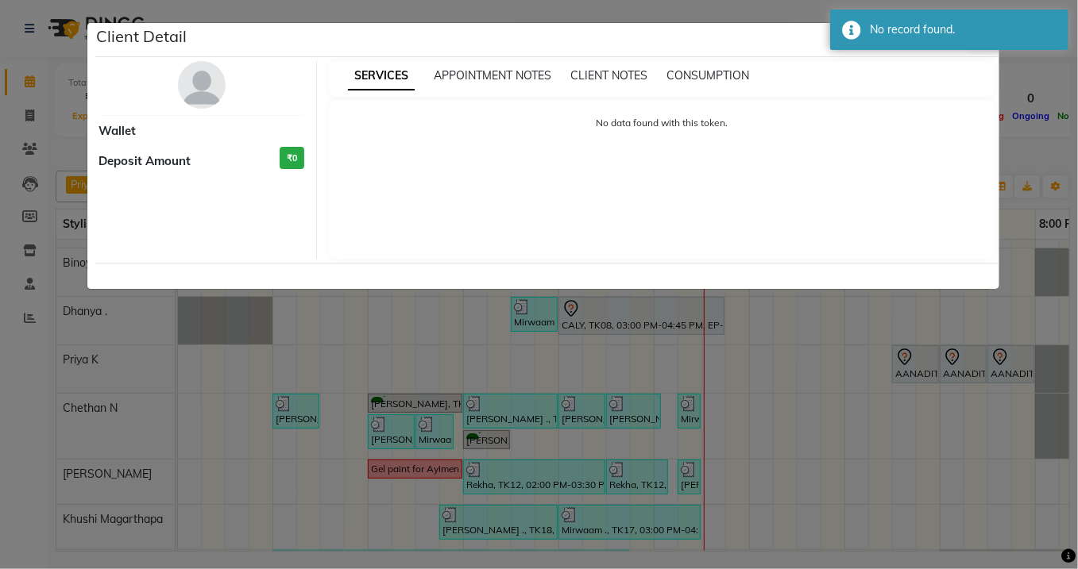
click at [772, 395] on ngb-modal-window "Client Detail Wallet Deposit Amount ₹0 SERVICES APPOINTMENT NOTES CLIENT NOTES …" at bounding box center [539, 284] width 1078 height 569
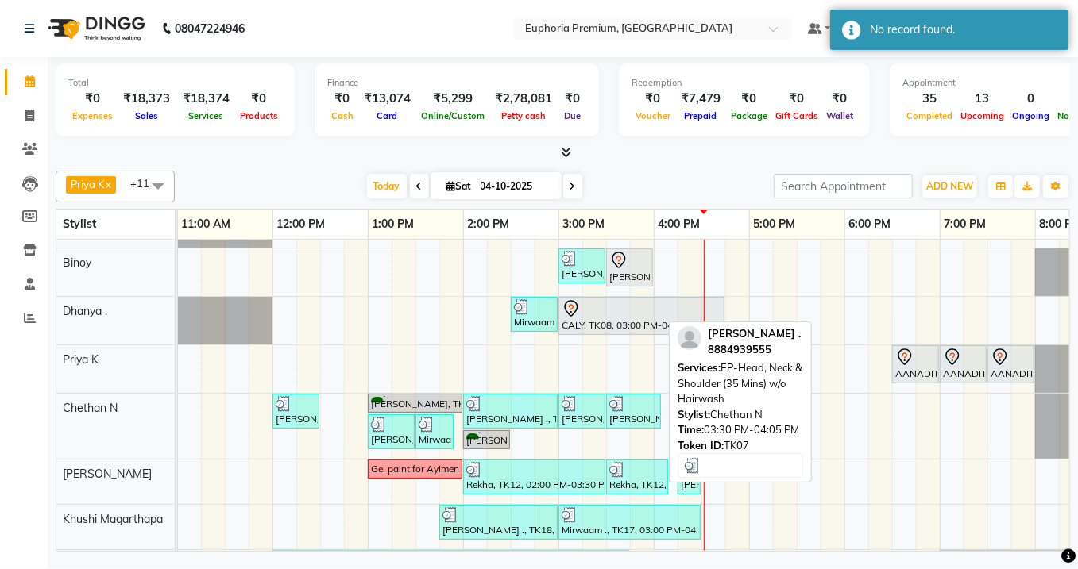
click at [617, 420] on div "[PERSON_NAME] ., TK07, 03:30 PM-04:05 PM, EP-Head, Neck & Shoulder (35 Mins) w/…" at bounding box center [633, 411] width 52 height 30
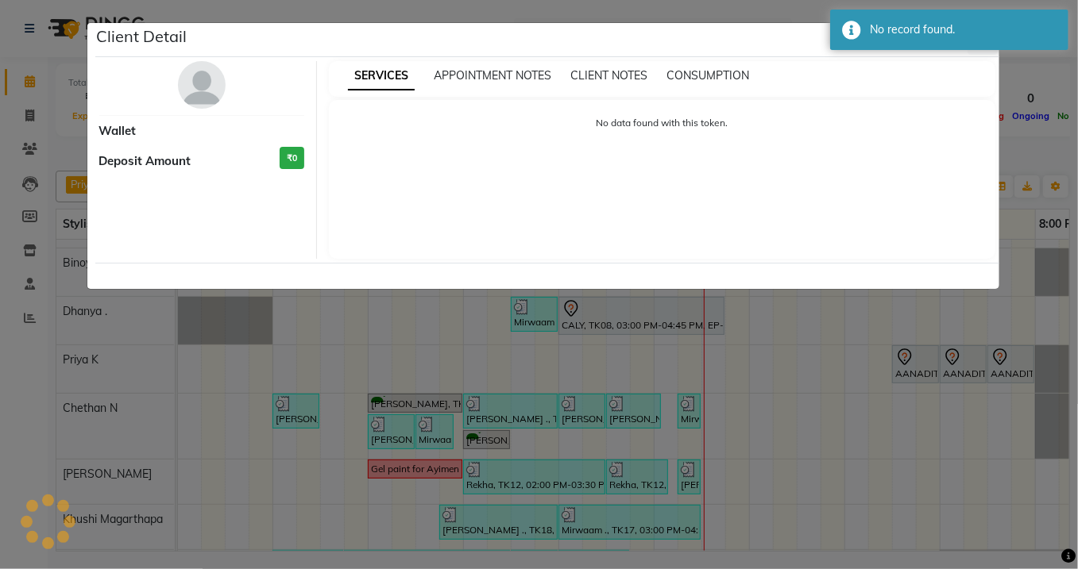
select select "3"
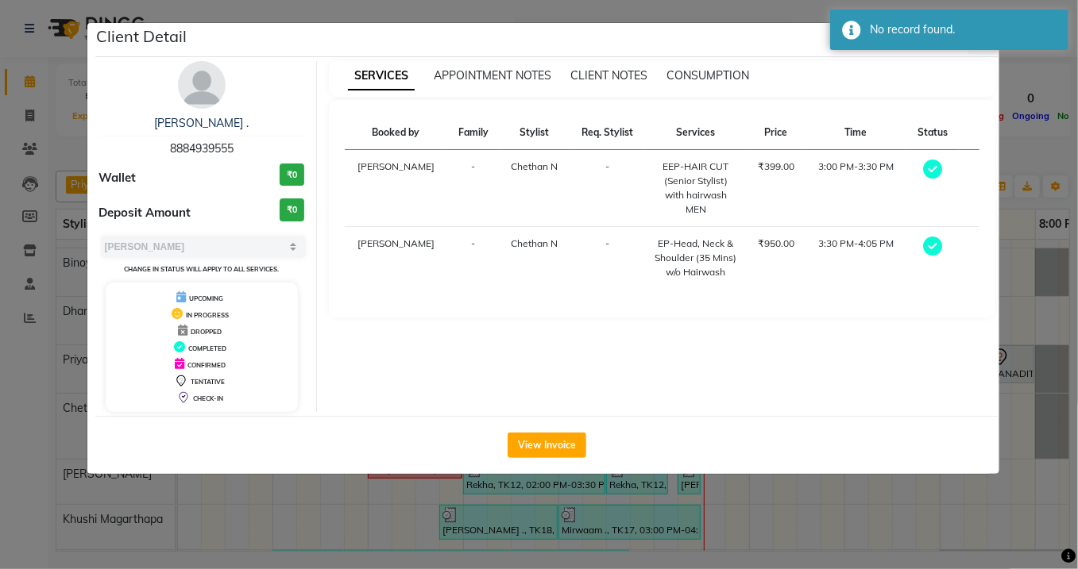
click at [199, 149] on span "8884939555" at bounding box center [202, 148] width 64 height 14
copy span "8884939555"
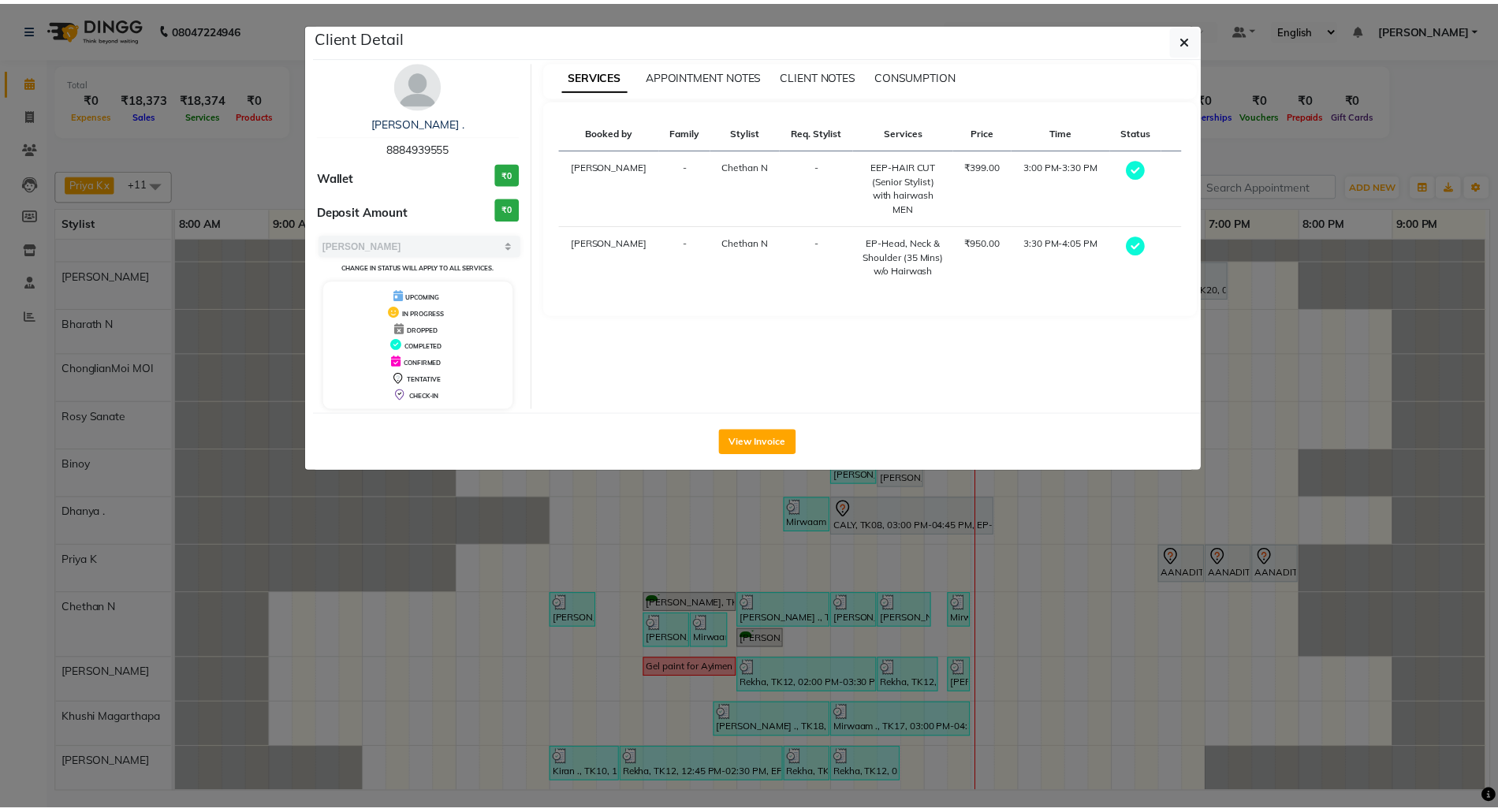
scroll to position [83, 0]
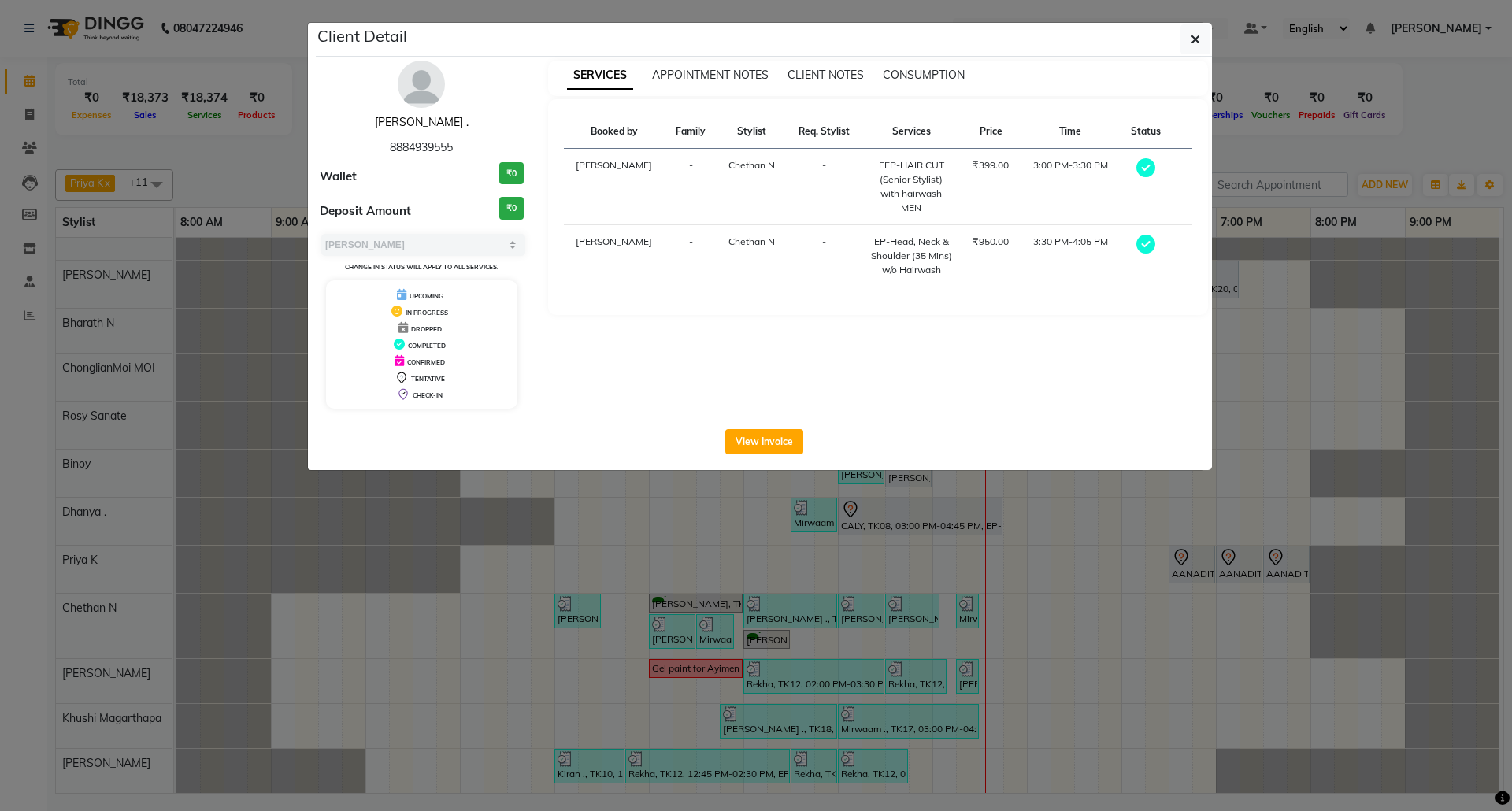
click at [422, 121] on link "[PERSON_NAME] ." at bounding box center [421, 122] width 93 height 14
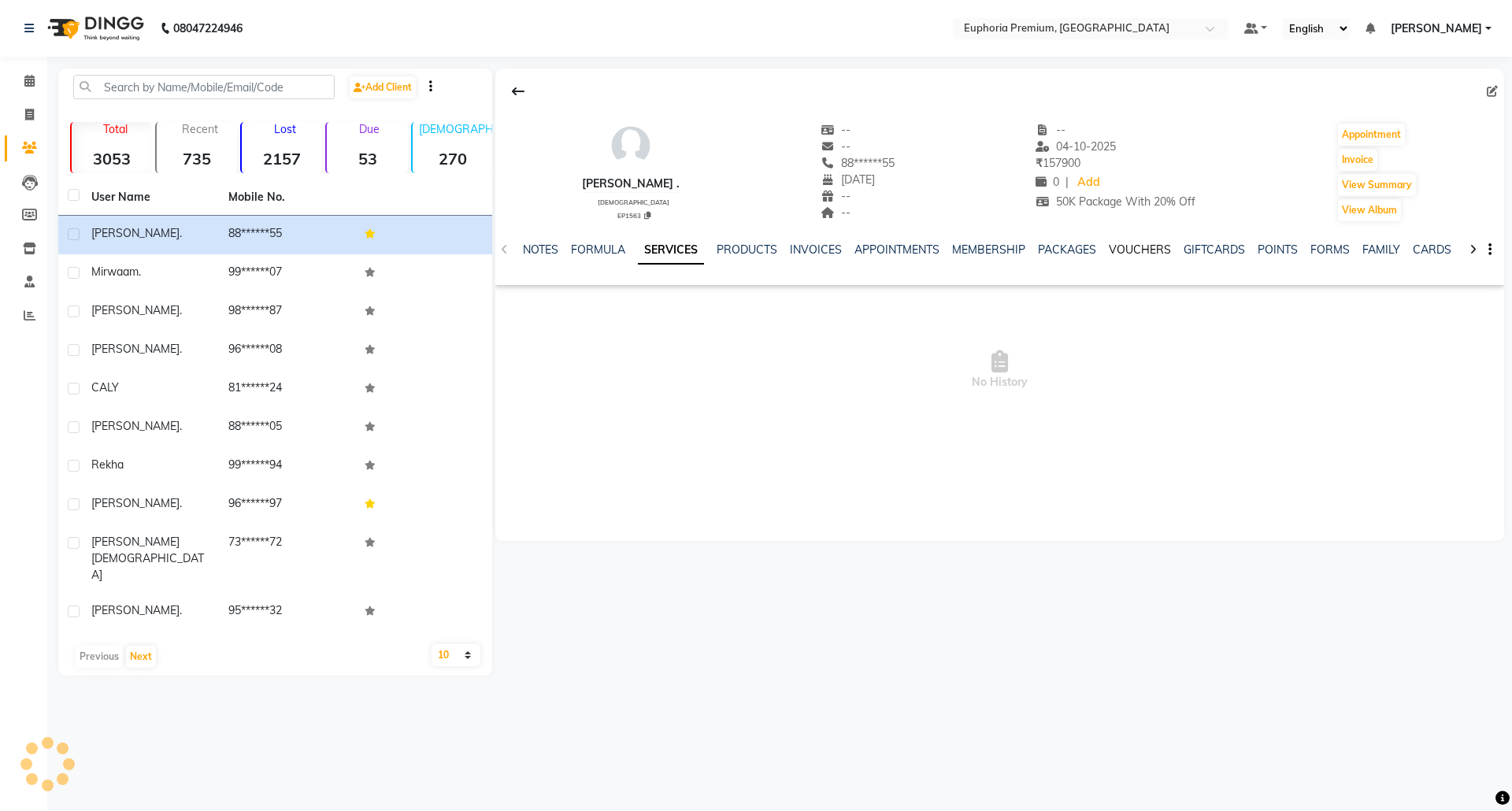
click at [1128, 247] on link "VOUCHERS" at bounding box center [1139, 250] width 62 height 14
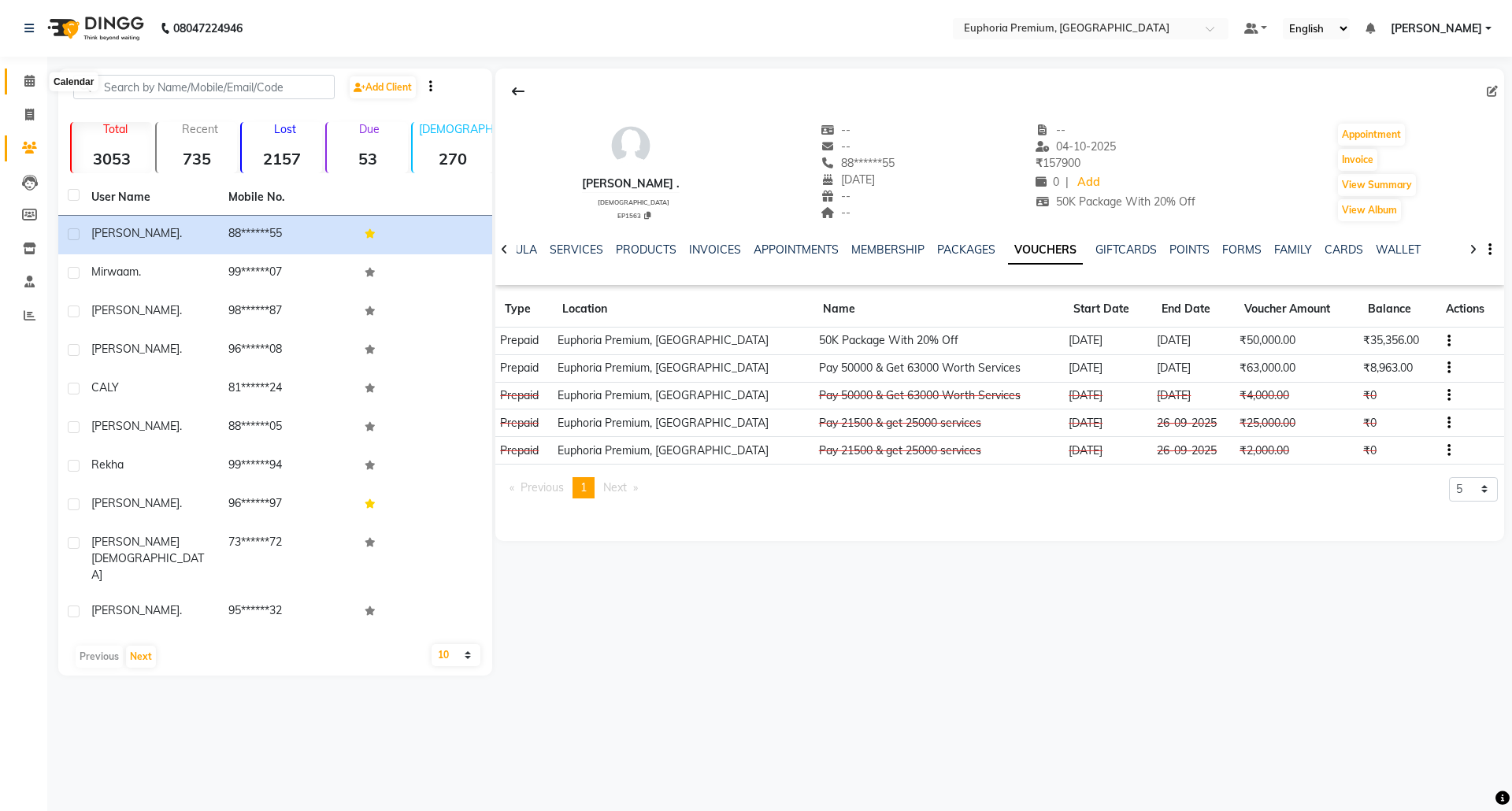
click at [35, 77] on span at bounding box center [30, 81] width 28 height 18
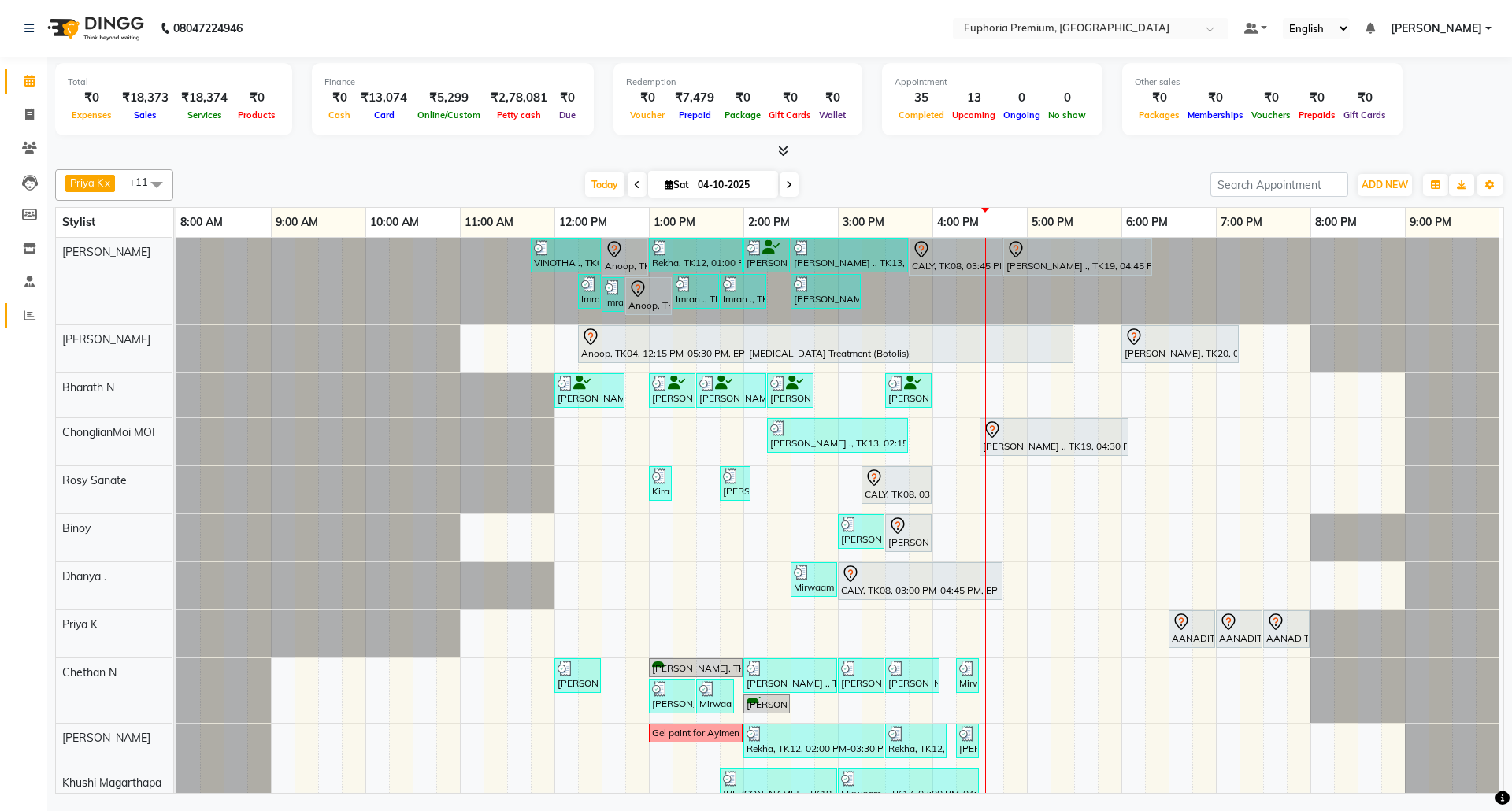
click at [30, 315] on icon at bounding box center [30, 315] width 12 height 12
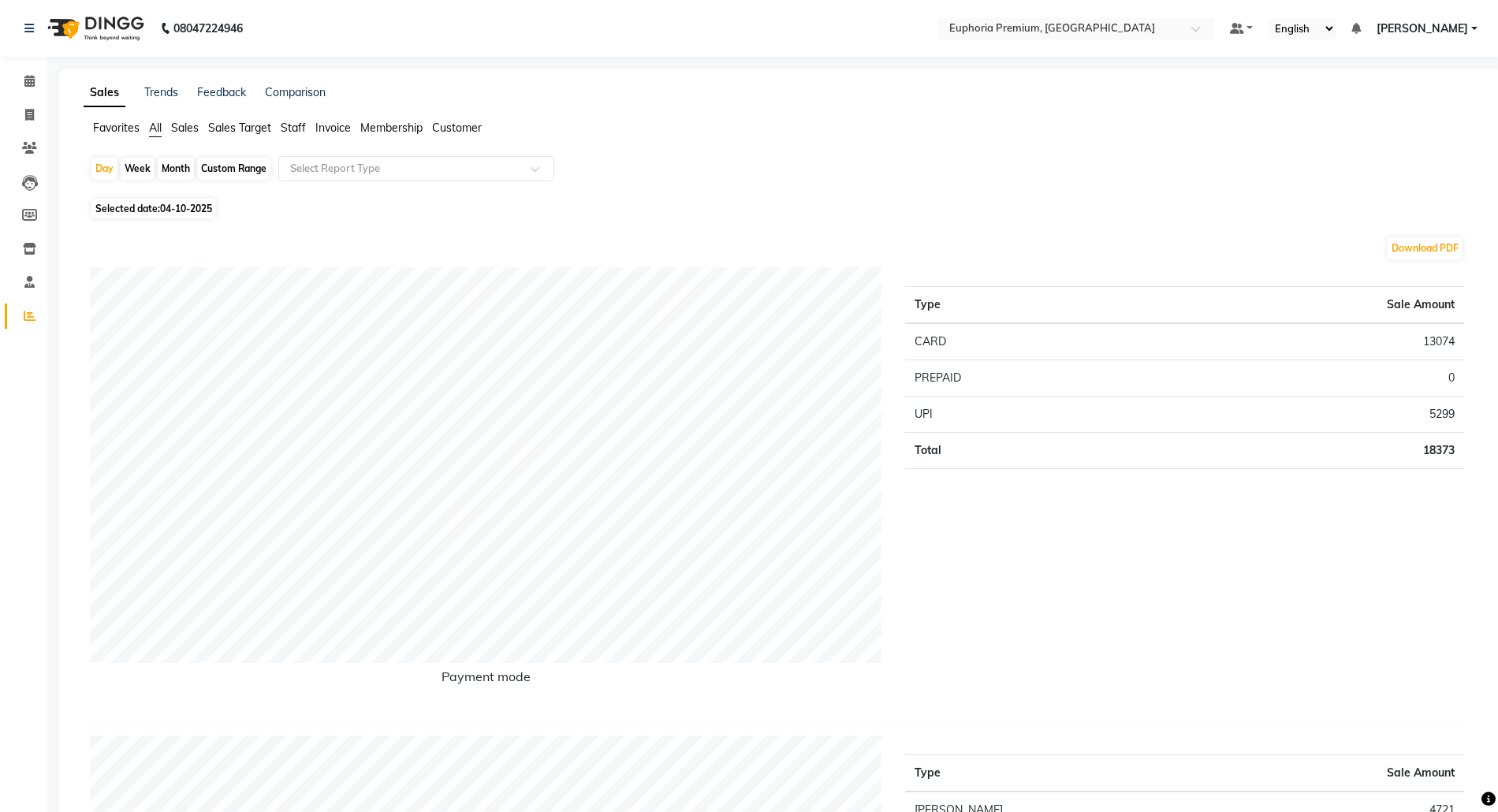
click at [265, 131] on span "Sales Target" at bounding box center [240, 127] width 64 height 14
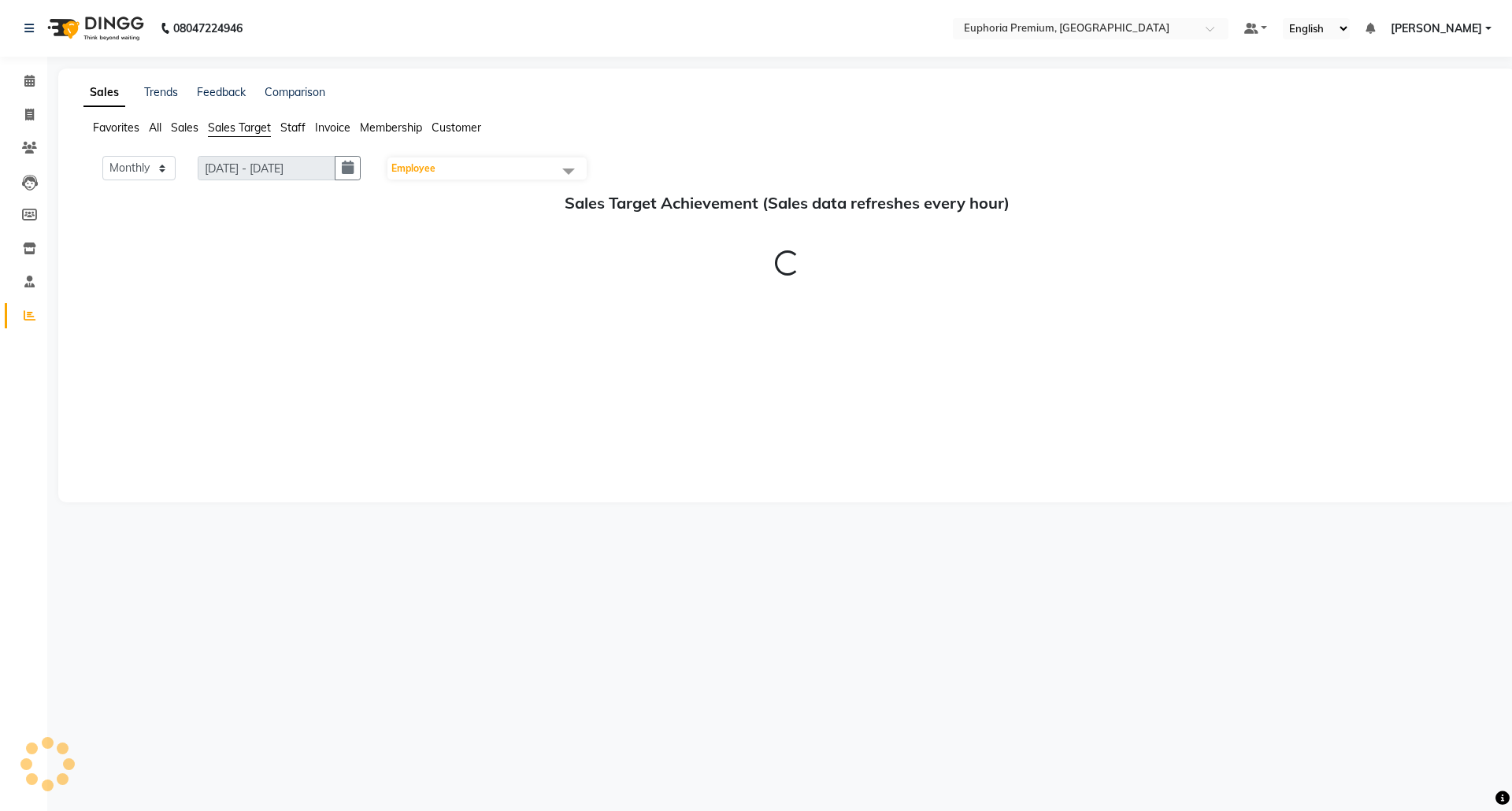
click at [296, 128] on span "Staff" at bounding box center [292, 127] width 25 height 14
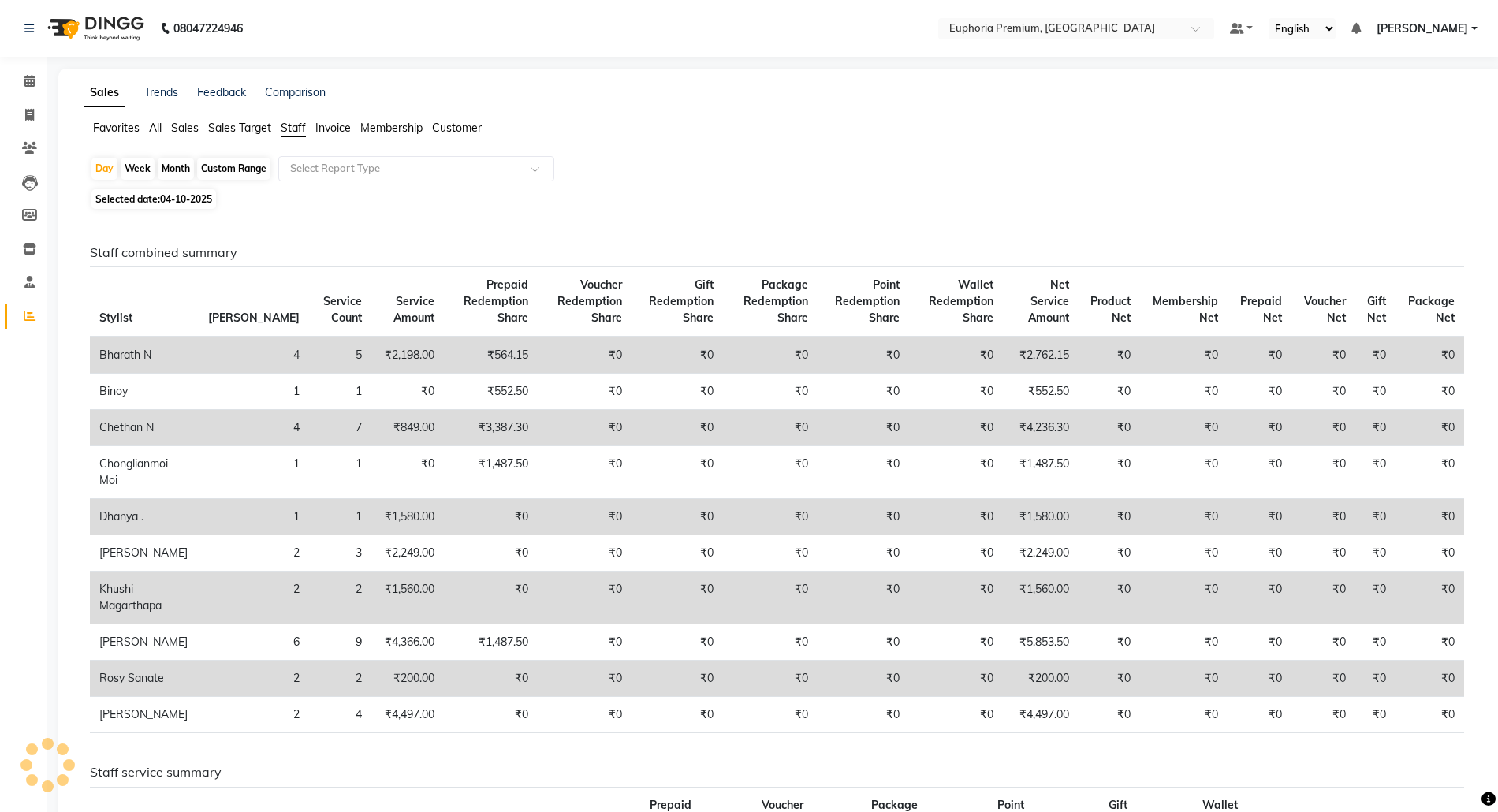
click at [228, 163] on div "Custom Range" at bounding box center [234, 169] width 73 height 22
select select "10"
select select "2025"
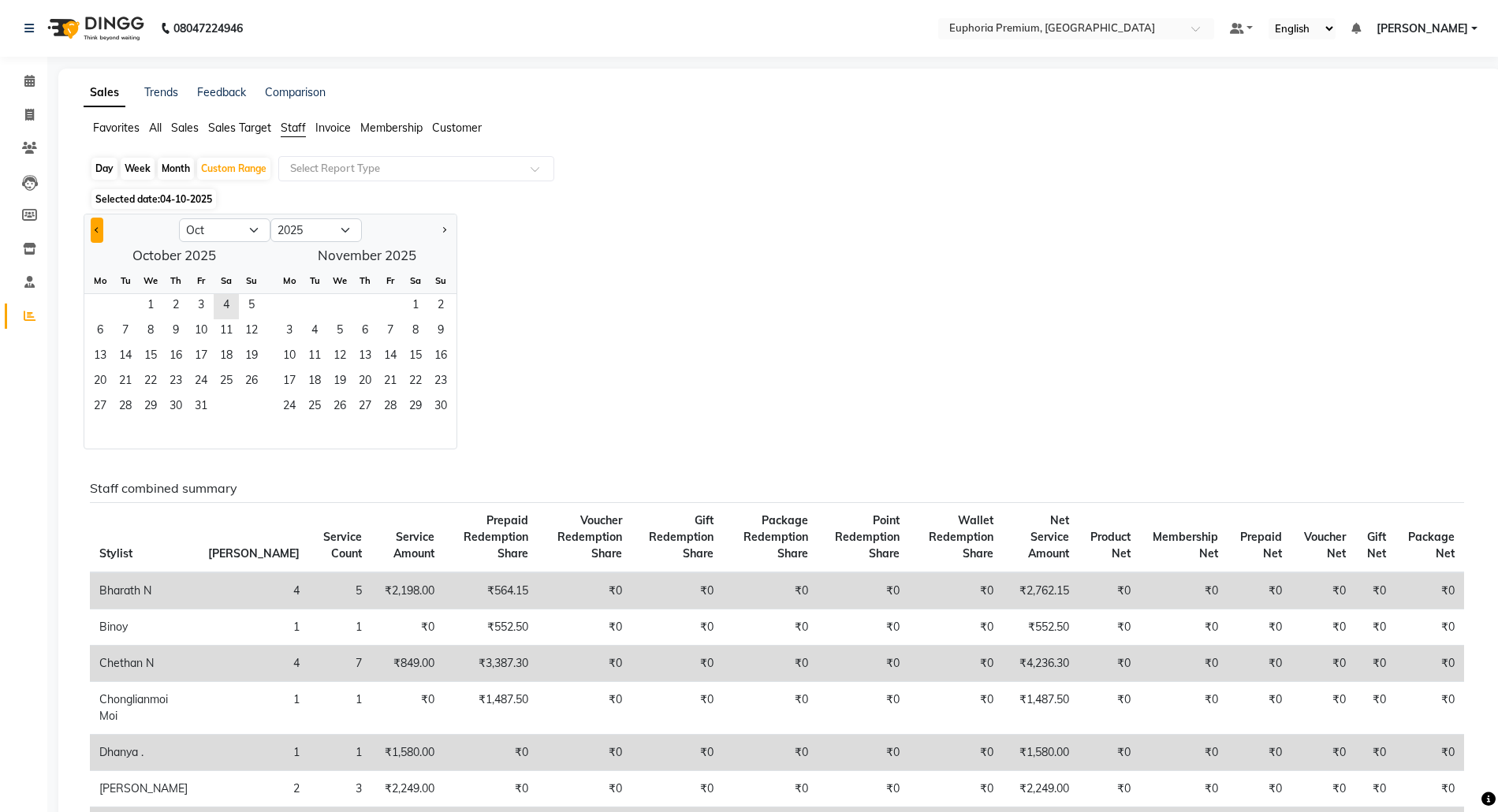
click at [95, 230] on span "Previous month" at bounding box center [97, 230] width 6 height 6
select select "9"
click at [99, 405] on span "29" at bounding box center [99, 407] width 25 height 25
click at [413, 301] on span "4" at bounding box center [415, 306] width 25 height 25
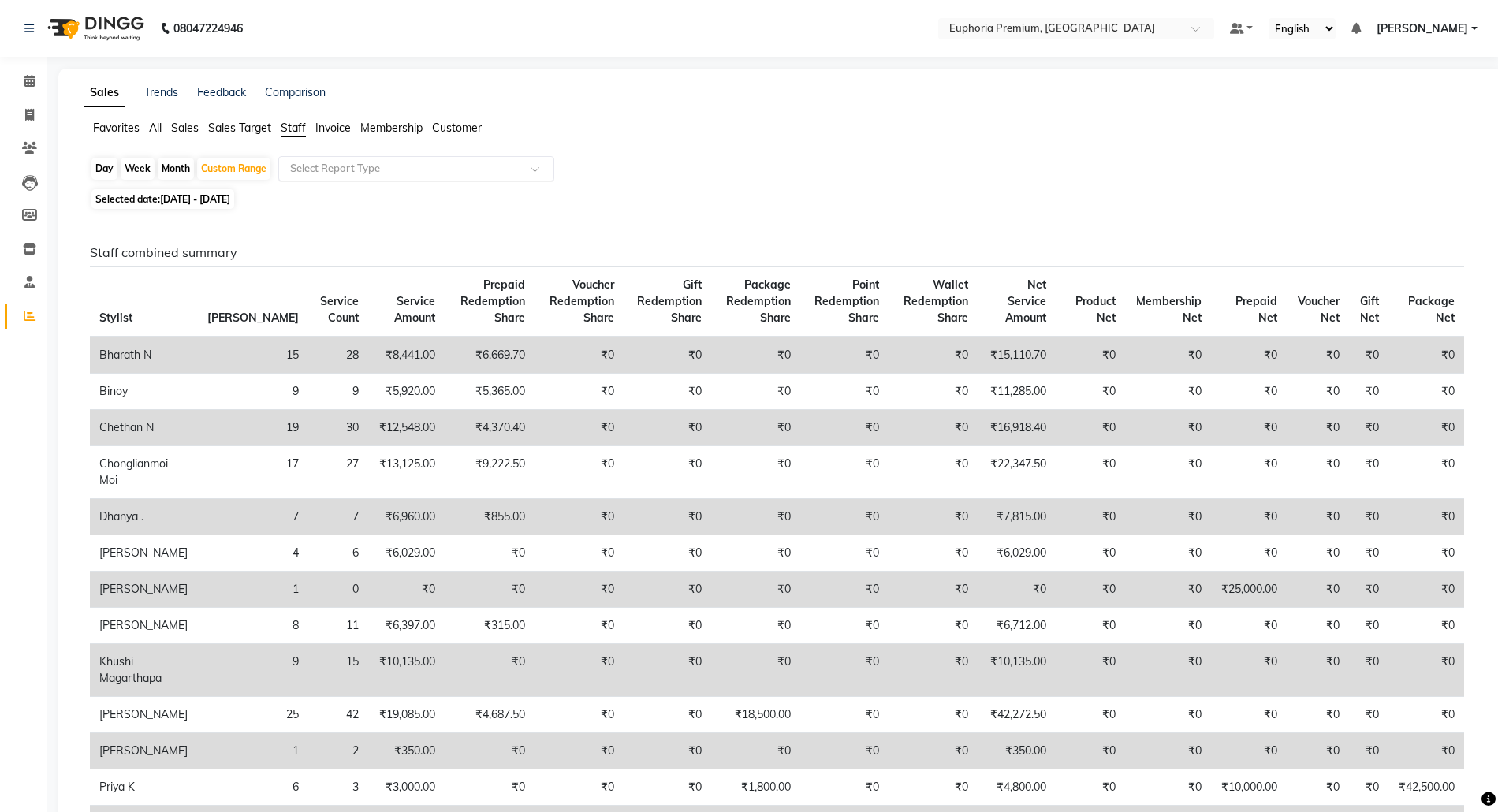
click at [376, 171] on input "text" at bounding box center [400, 169] width 227 height 16
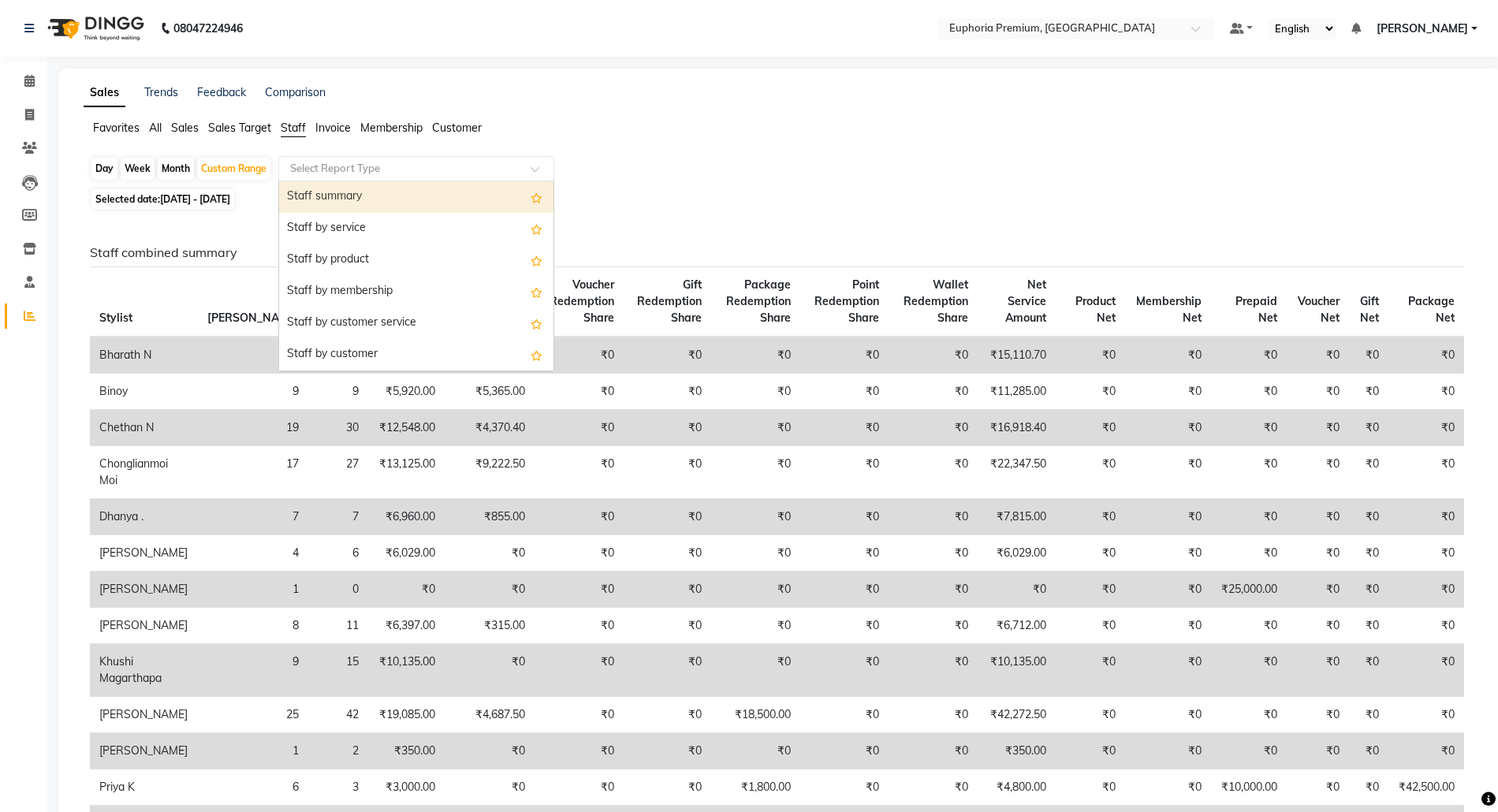
click at [362, 198] on div "Staff summary" at bounding box center [416, 198] width 274 height 32
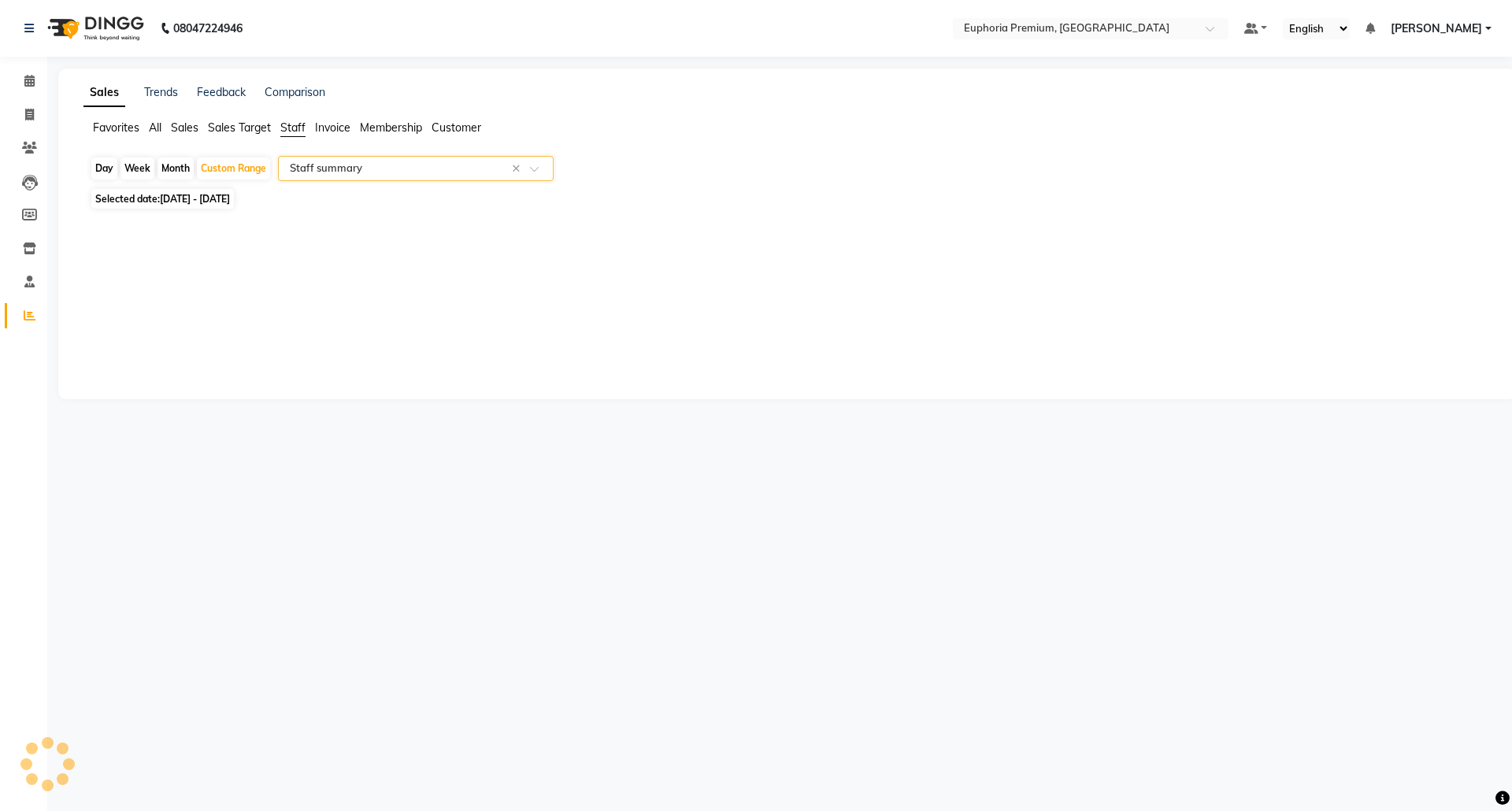
select select "full_report"
select select "csv"
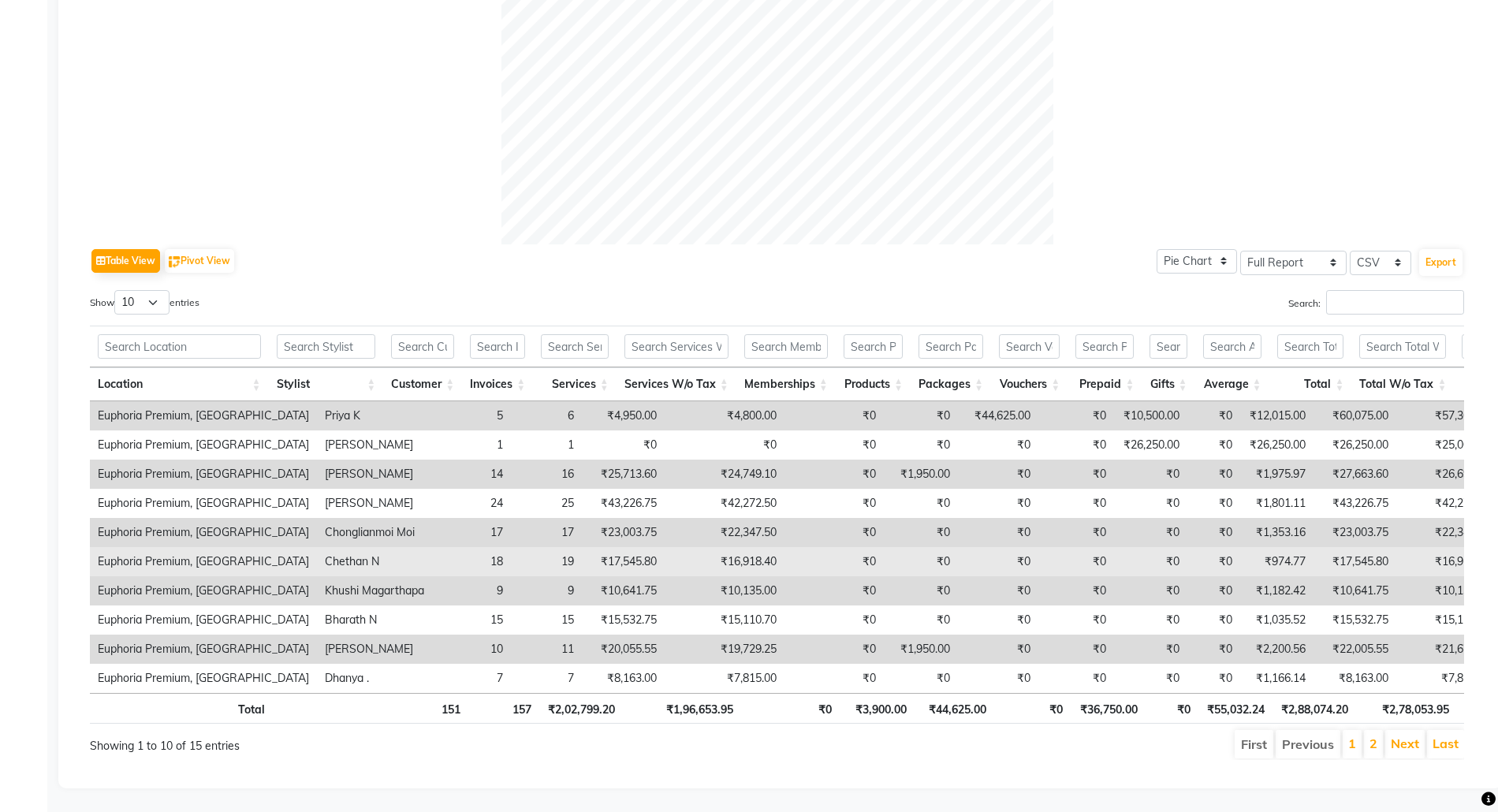
scroll to position [588, 0]
drag, startPoint x: 738, startPoint y: 525, endPoint x: 665, endPoint y: 528, distance: 73.1
click at [665, 547] on td "₹16,918.40" at bounding box center [724, 561] width 120 height 29
click at [784, 547] on td "₹0" at bounding box center [834, 561] width 99 height 29
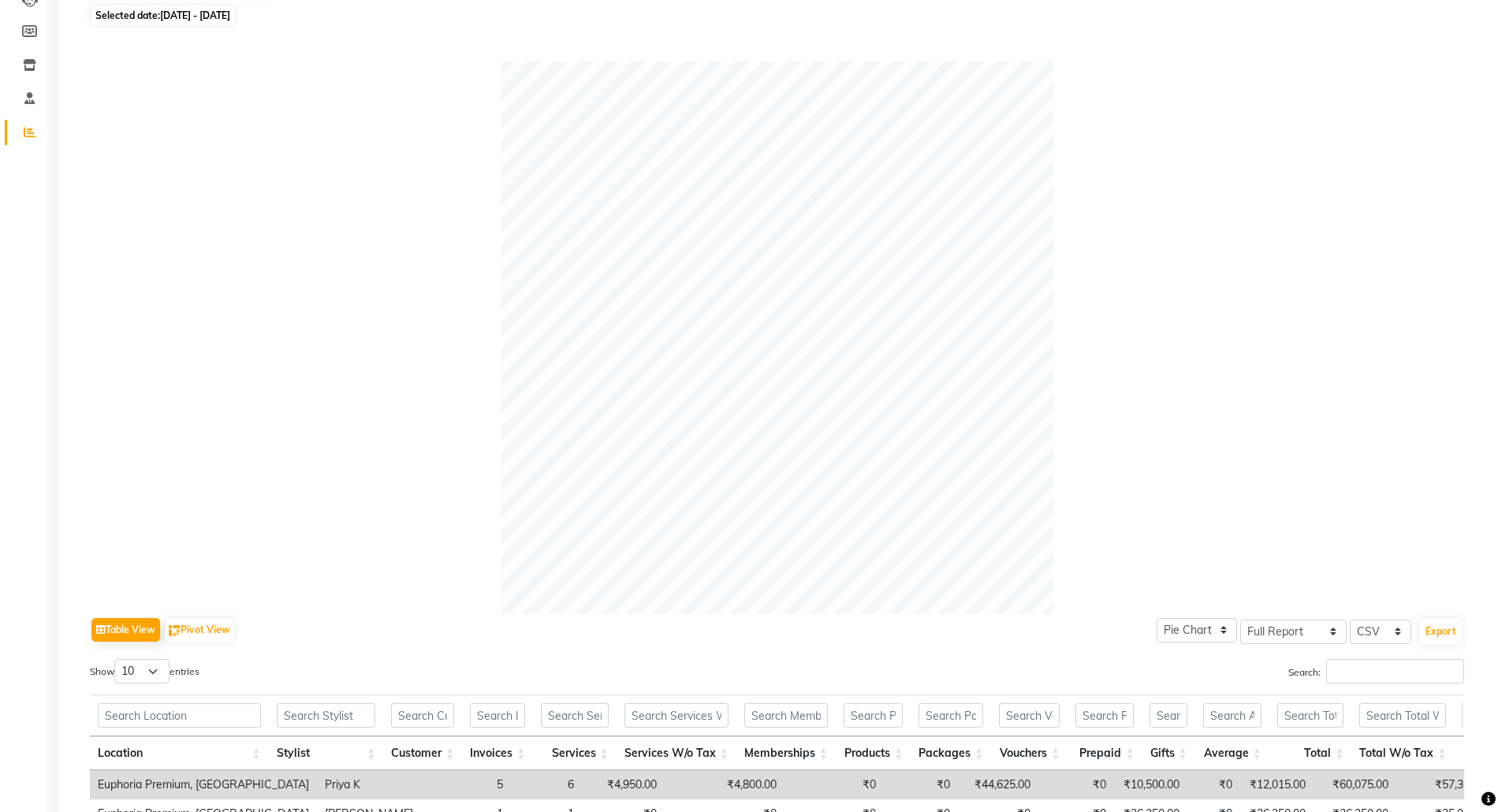
scroll to position [525, 0]
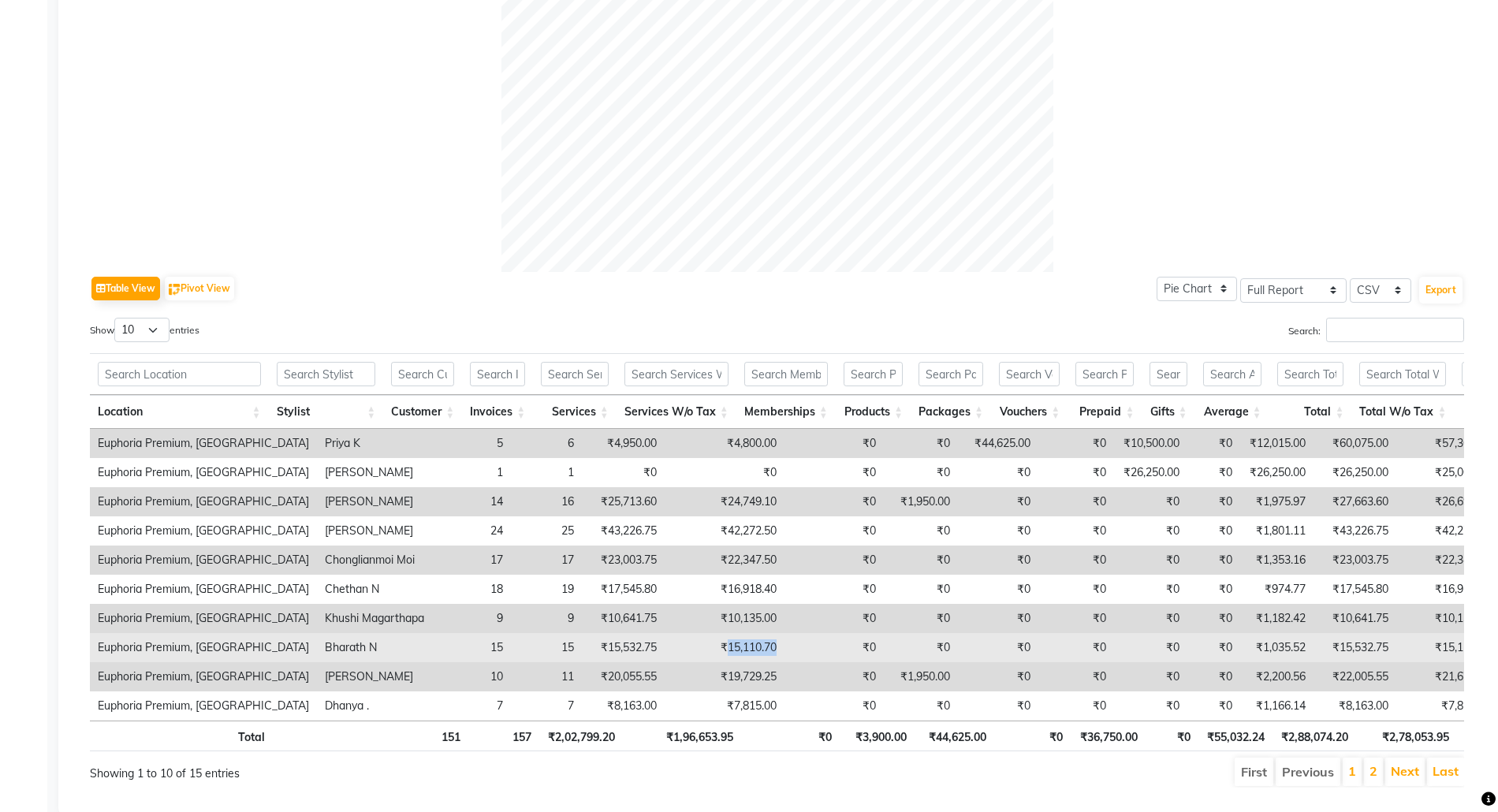
drag, startPoint x: 732, startPoint y: 653, endPoint x: 679, endPoint y: 649, distance: 53.2
click at [679, 649] on td "₹15,110.70" at bounding box center [724, 647] width 120 height 29
click at [784, 653] on td "₹0" at bounding box center [834, 647] width 99 height 29
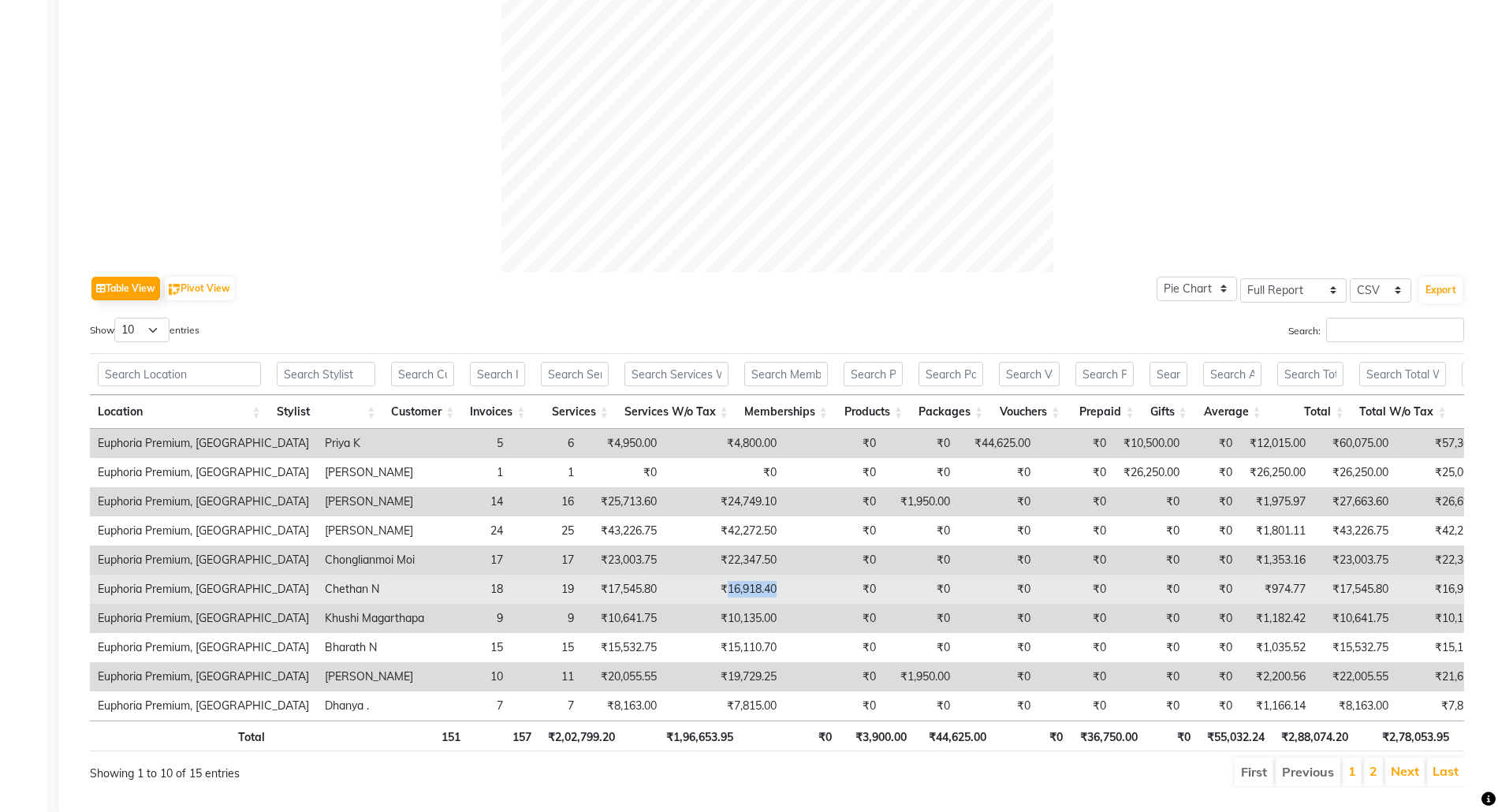
drag, startPoint x: 738, startPoint y: 594, endPoint x: 682, endPoint y: 597, distance: 56.1
click at [682, 596] on td "₹16,918.40" at bounding box center [724, 589] width 120 height 29
click at [784, 584] on td "₹0" at bounding box center [834, 589] width 99 height 29
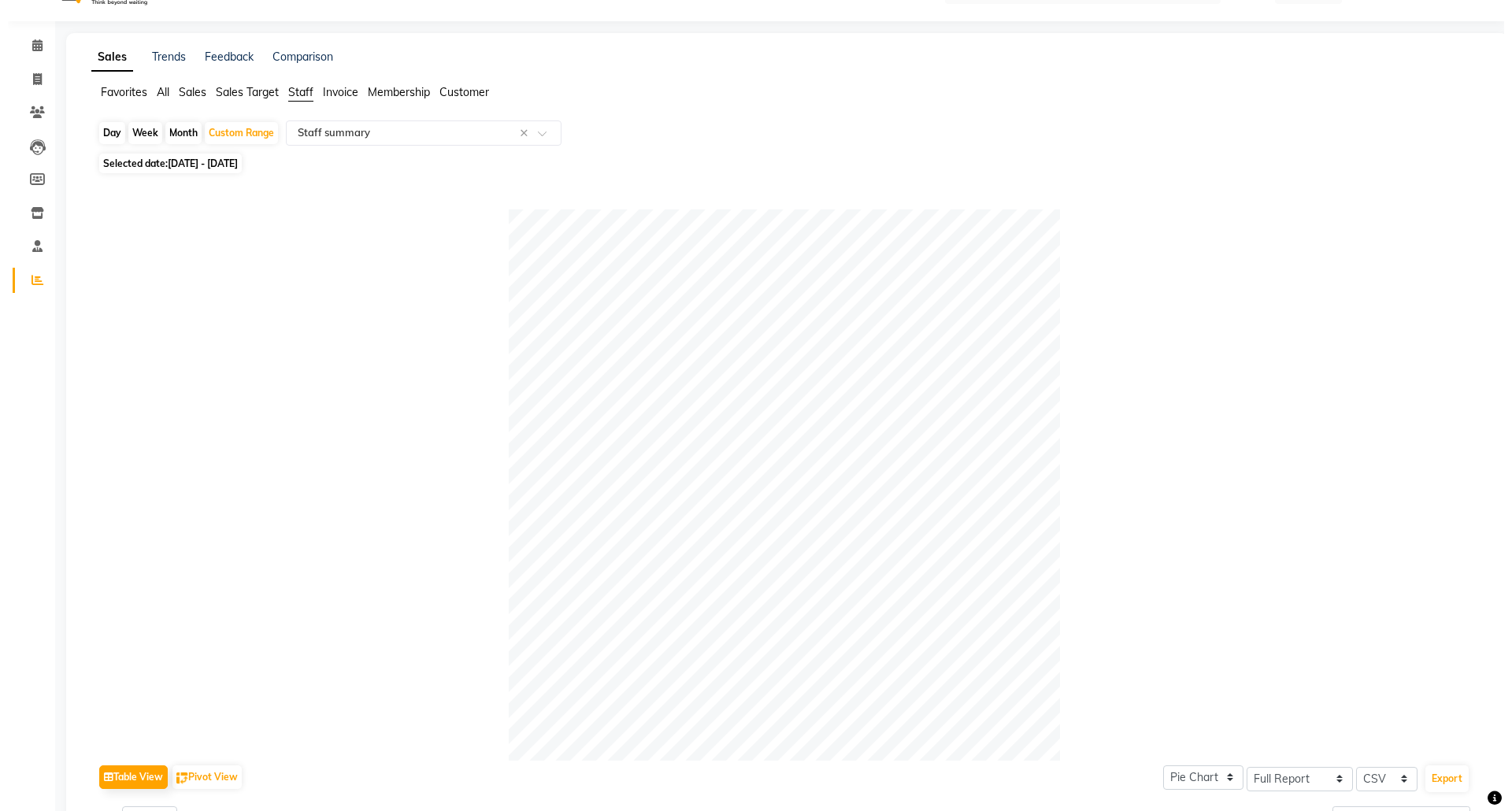
scroll to position [0, 0]
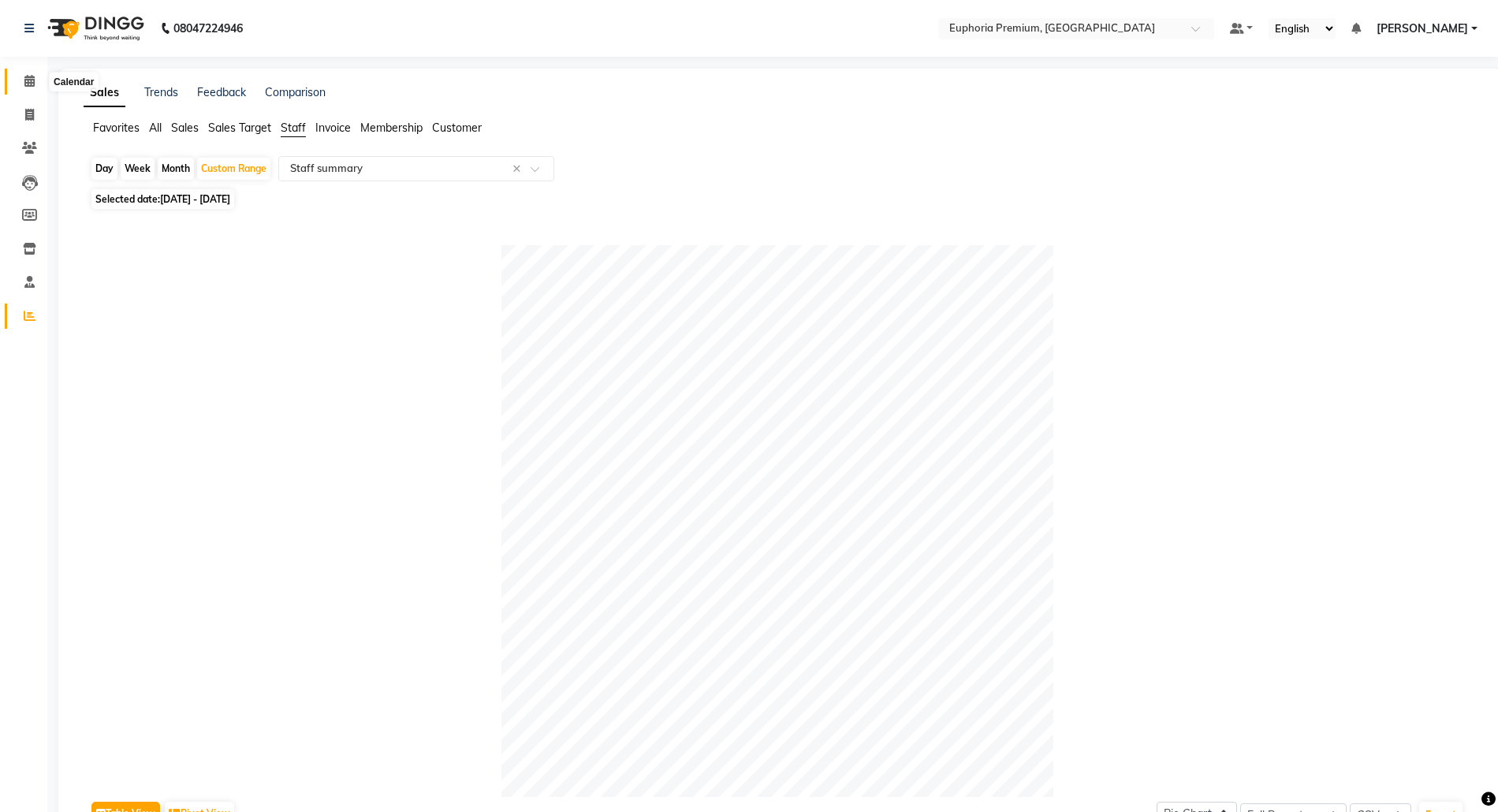
click at [25, 82] on icon at bounding box center [30, 80] width 10 height 12
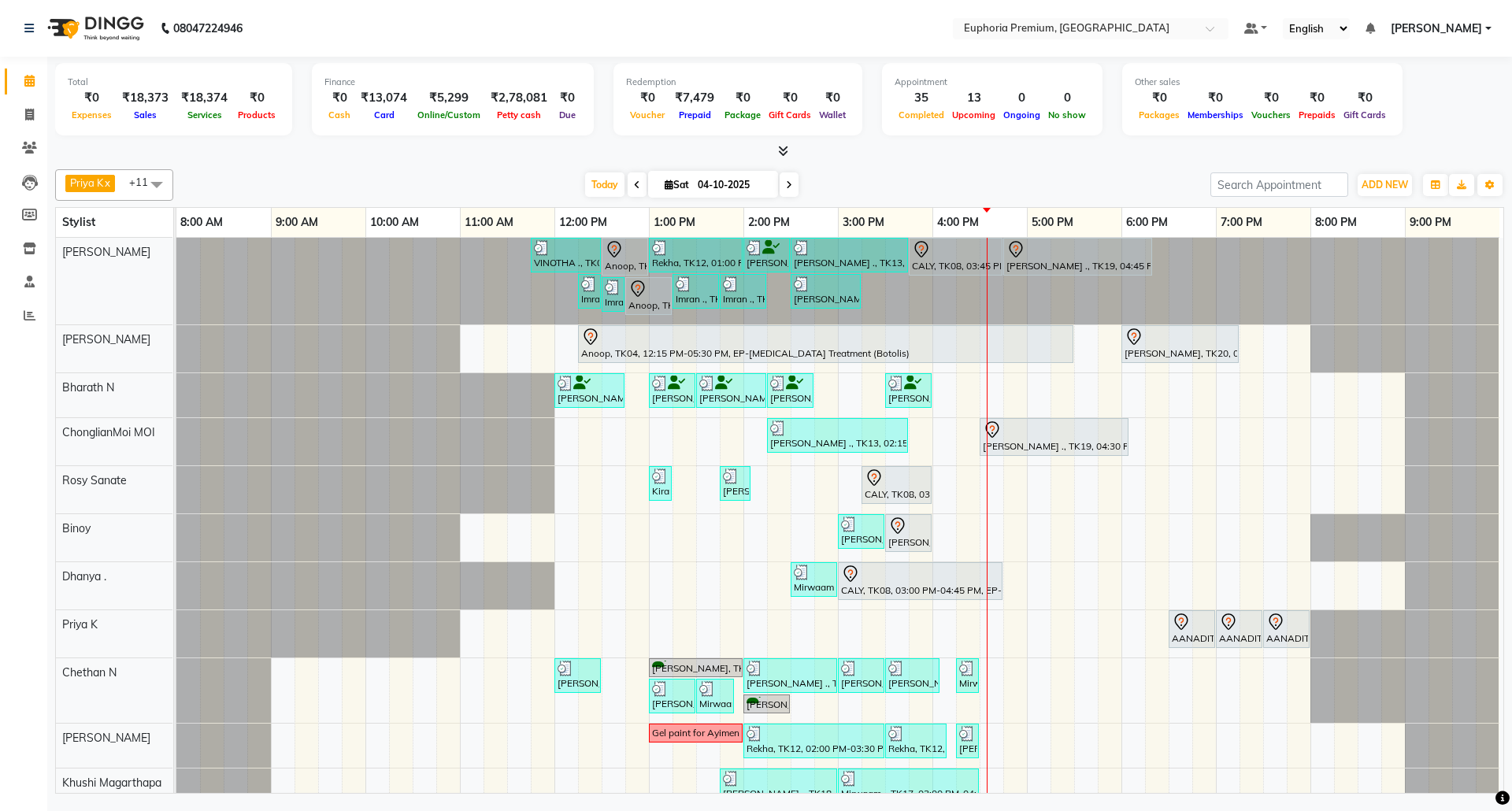
scroll to position [82, 0]
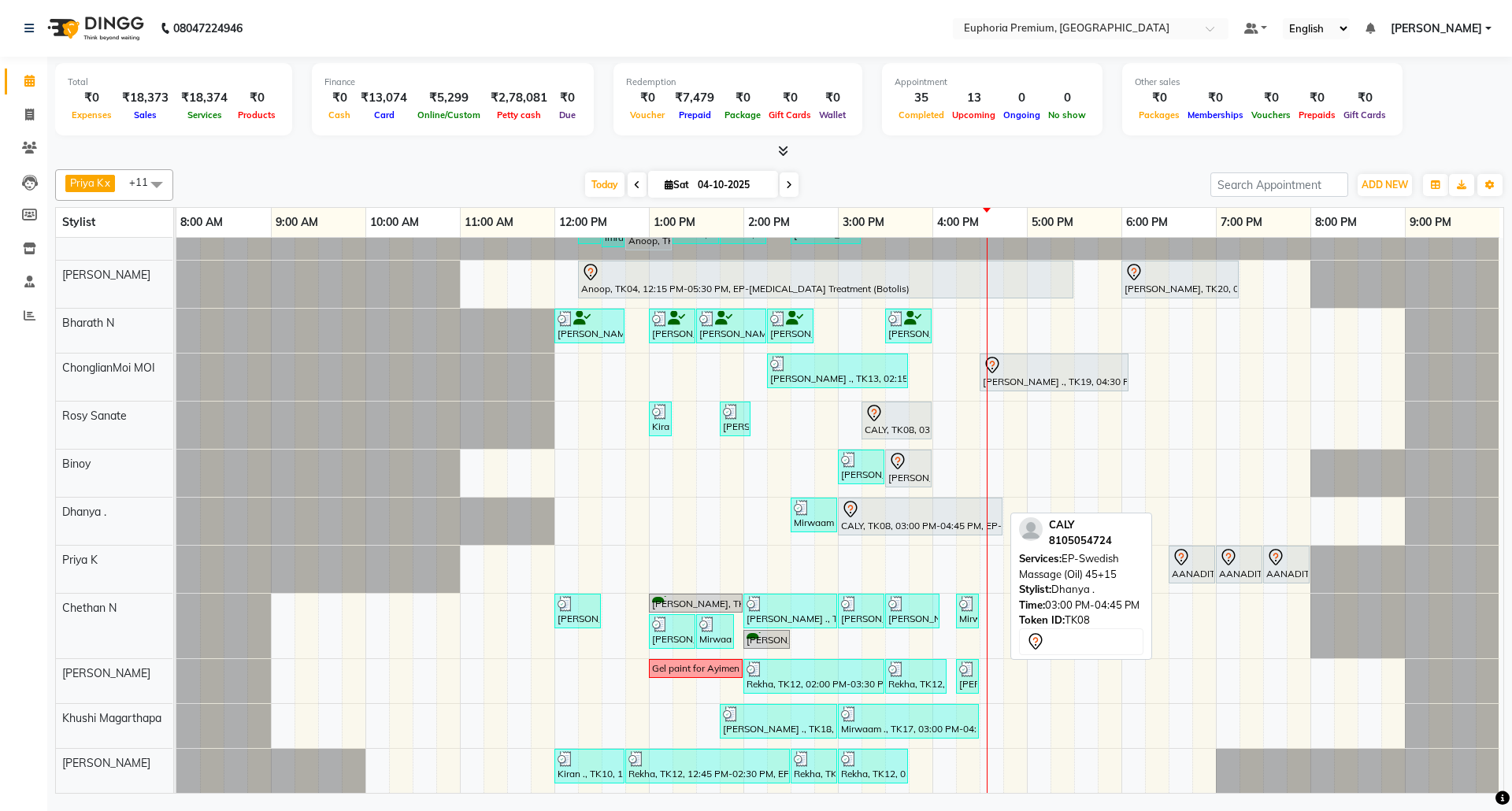
click at [900, 500] on div at bounding box center [920, 509] width 159 height 19
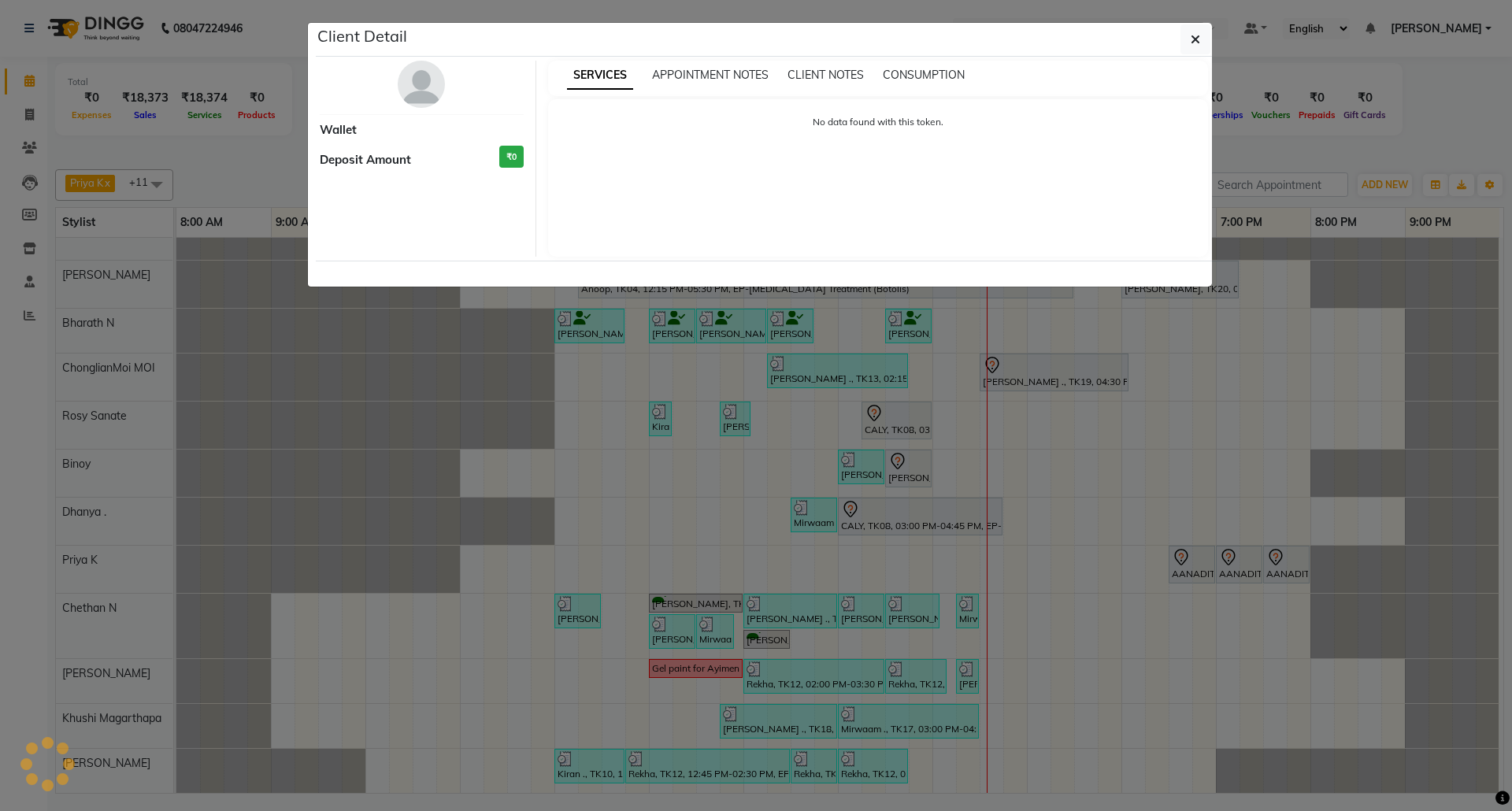
select select "7"
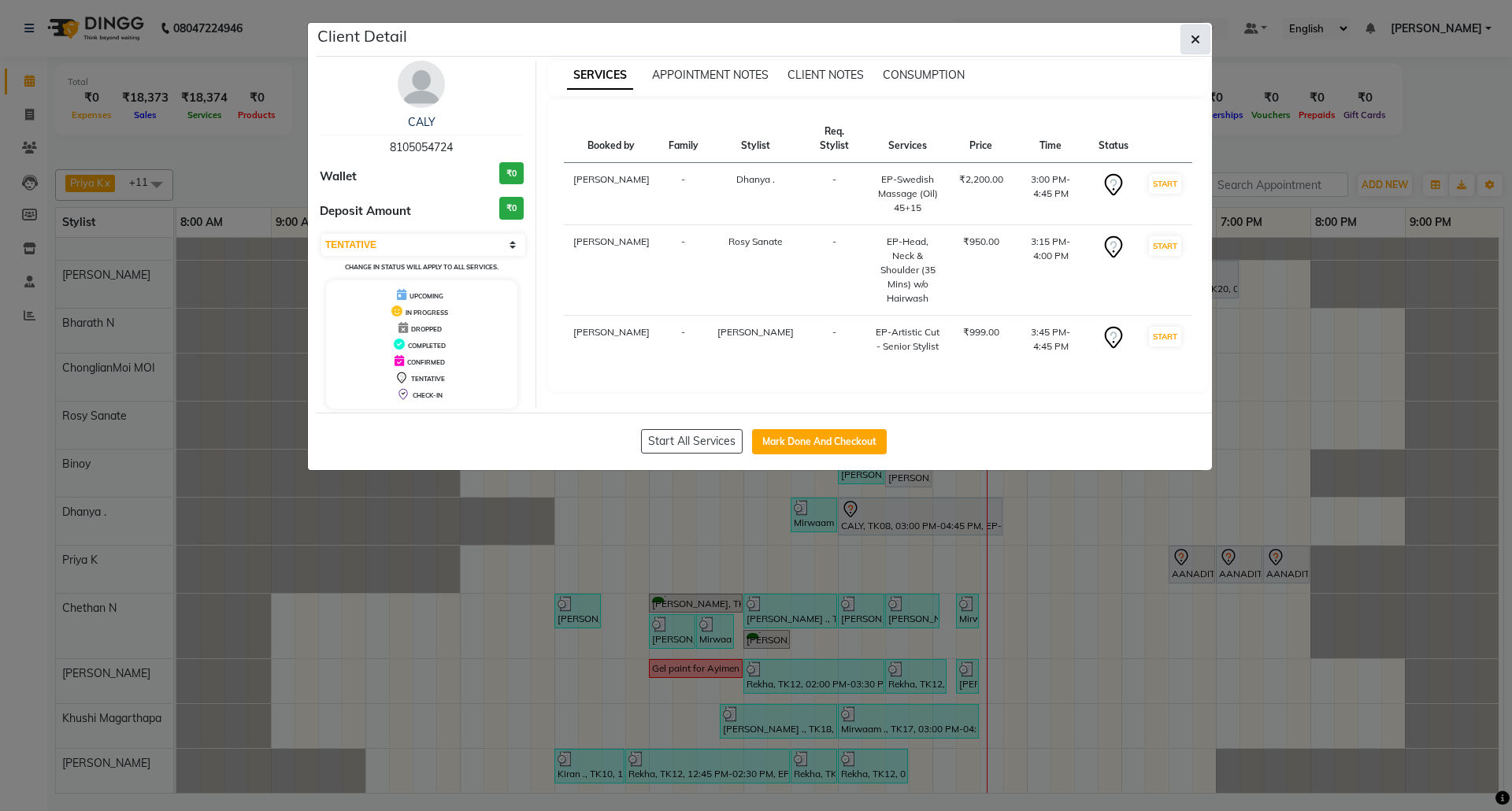
click at [1205, 33] on button "button" at bounding box center [1195, 40] width 30 height 30
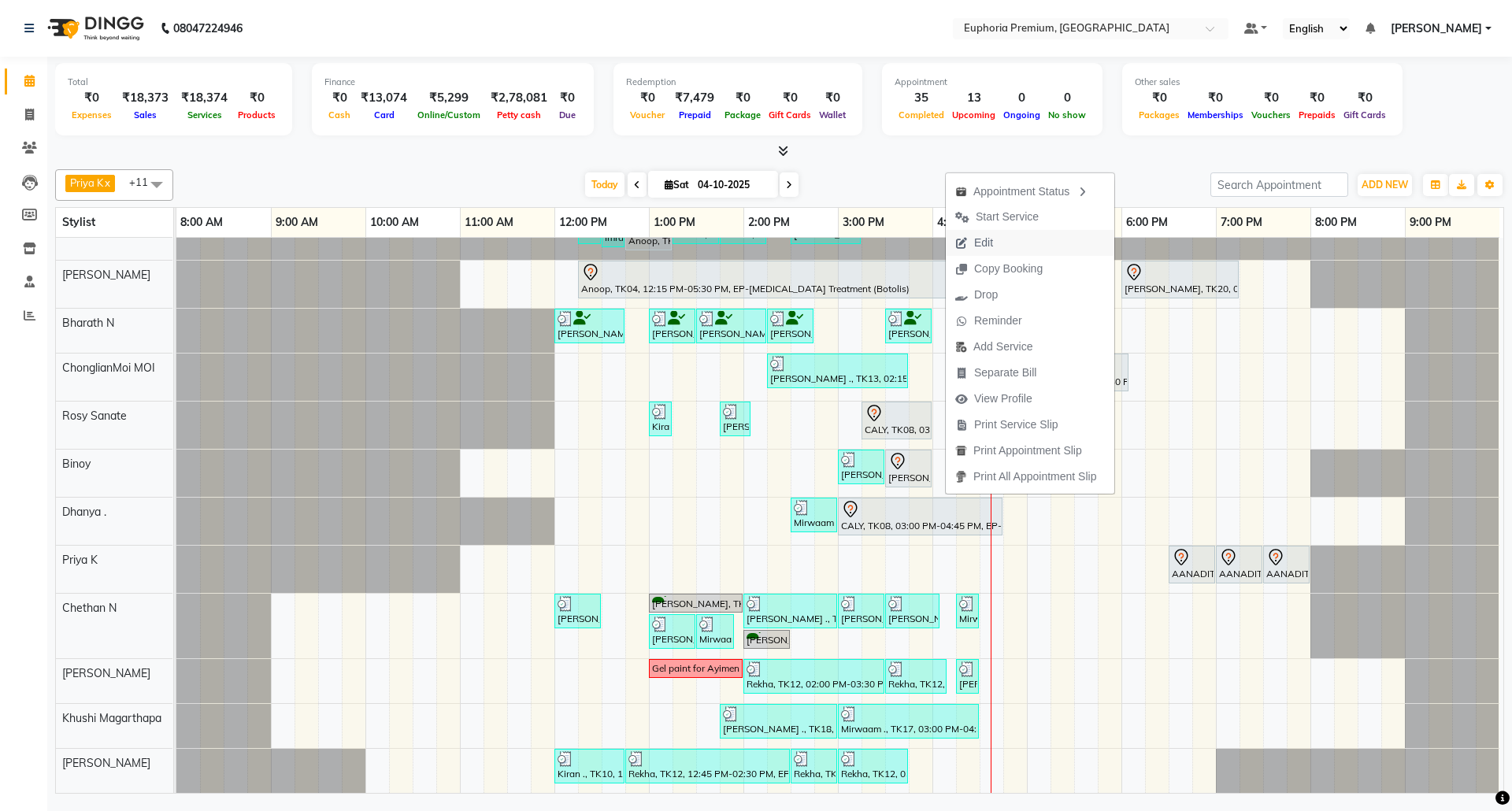
click at [989, 244] on span "Edit" at bounding box center [983, 243] width 19 height 17
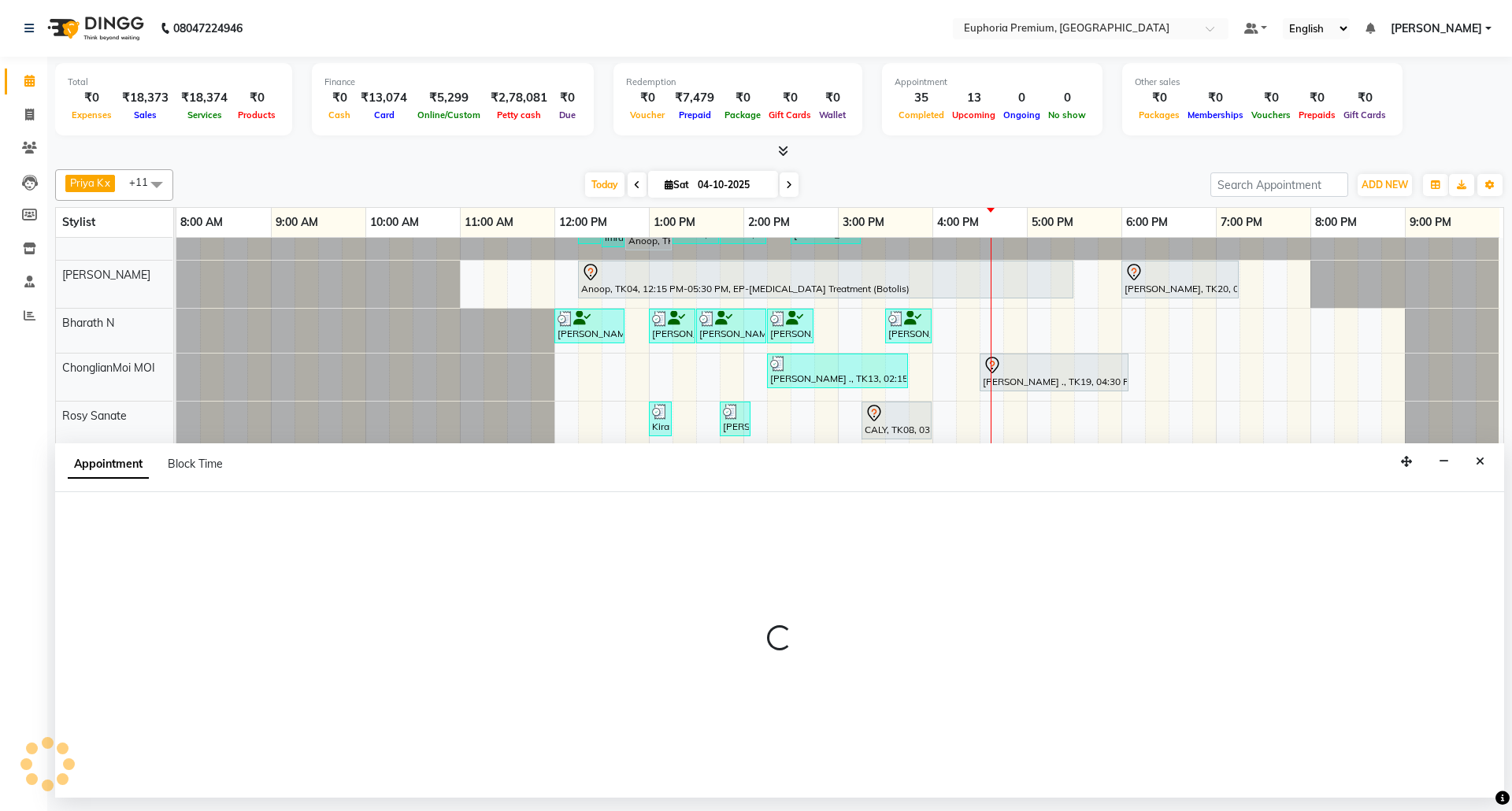
select select "tentative"
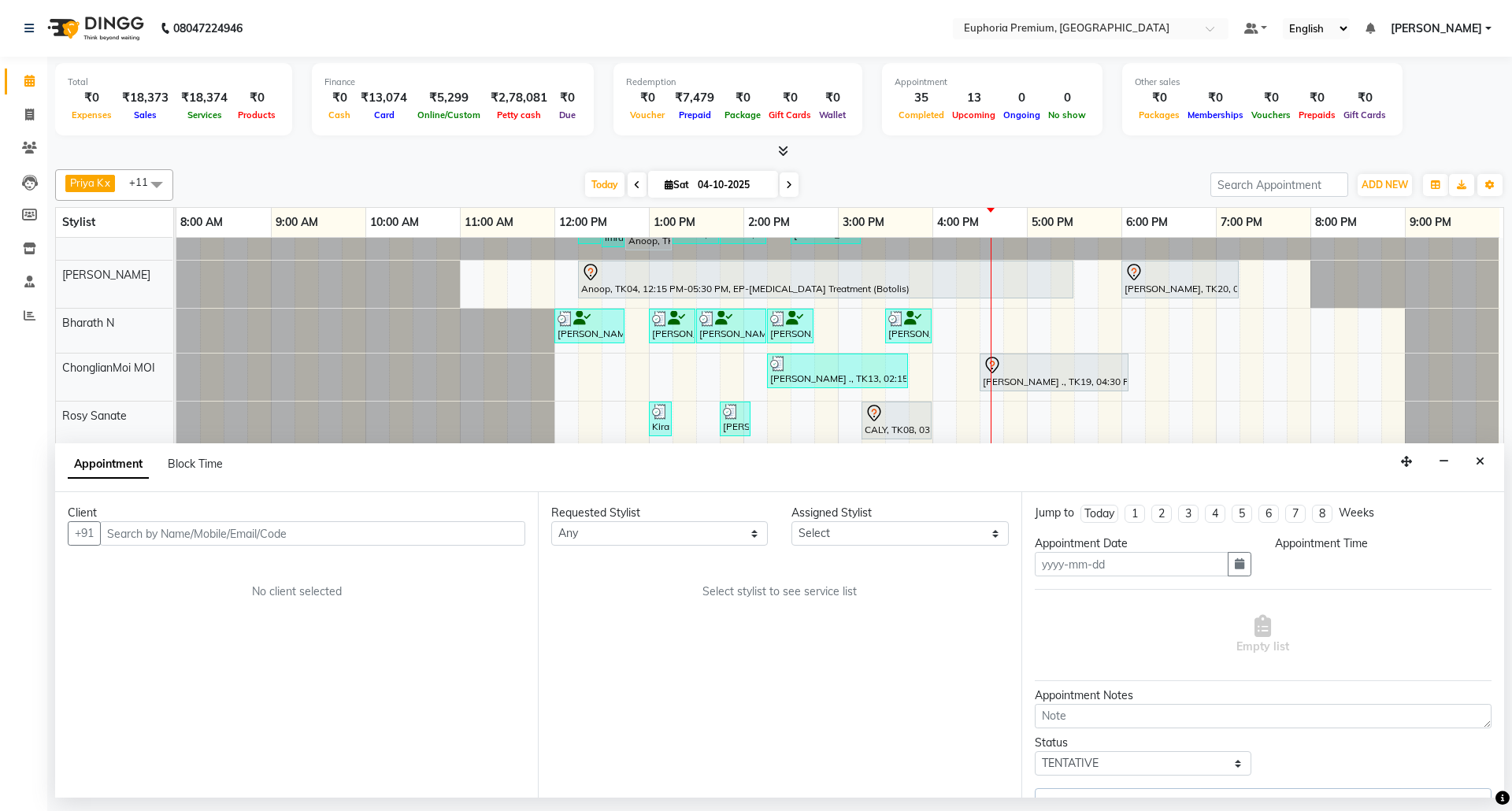
type input "04-10-2025"
select select "71609"
select select "900"
select select "4006"
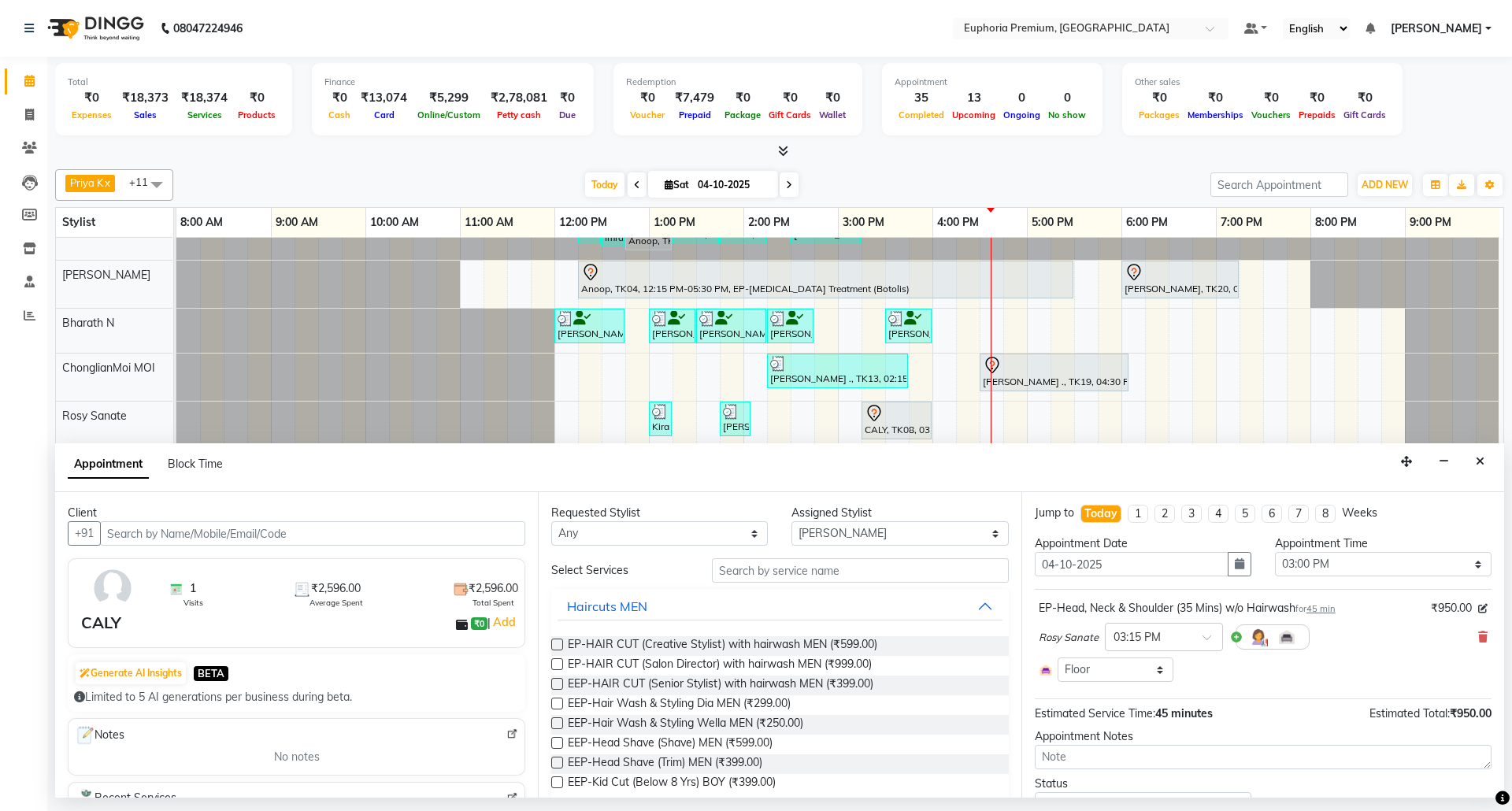
select select "4006"
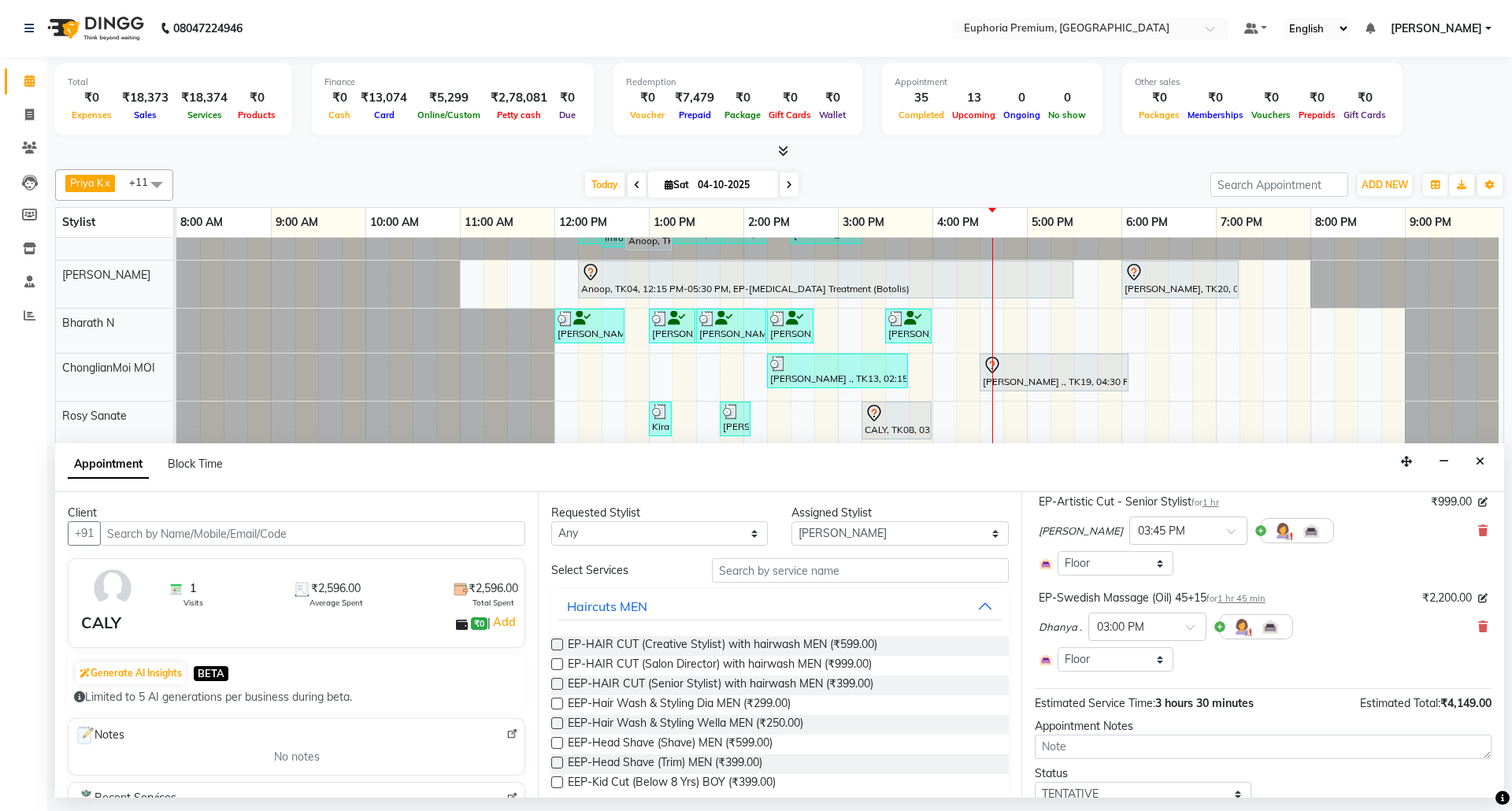
scroll to position [209, 0]
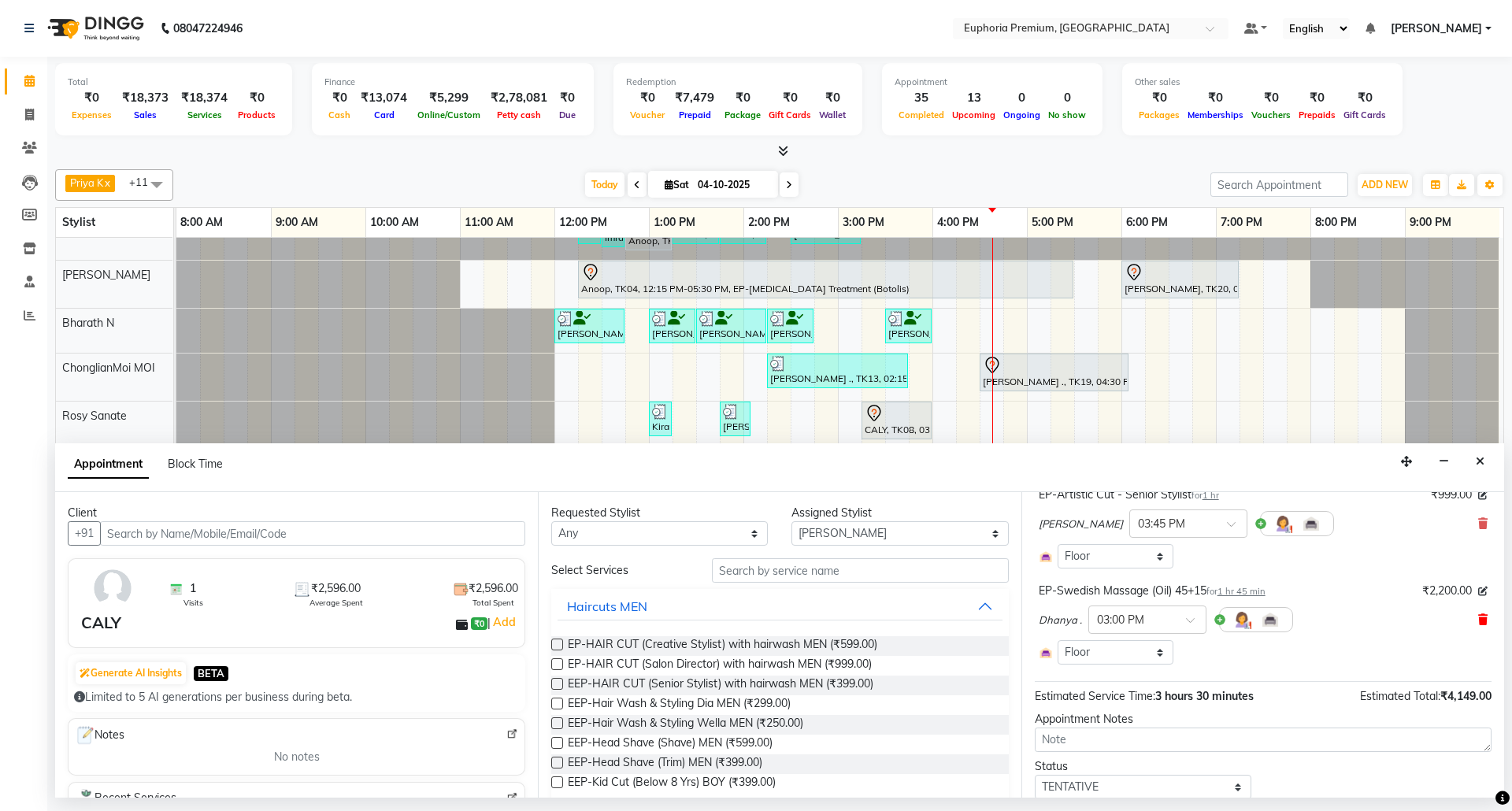
click at [1477, 619] on icon at bounding box center [1482, 619] width 10 height 11
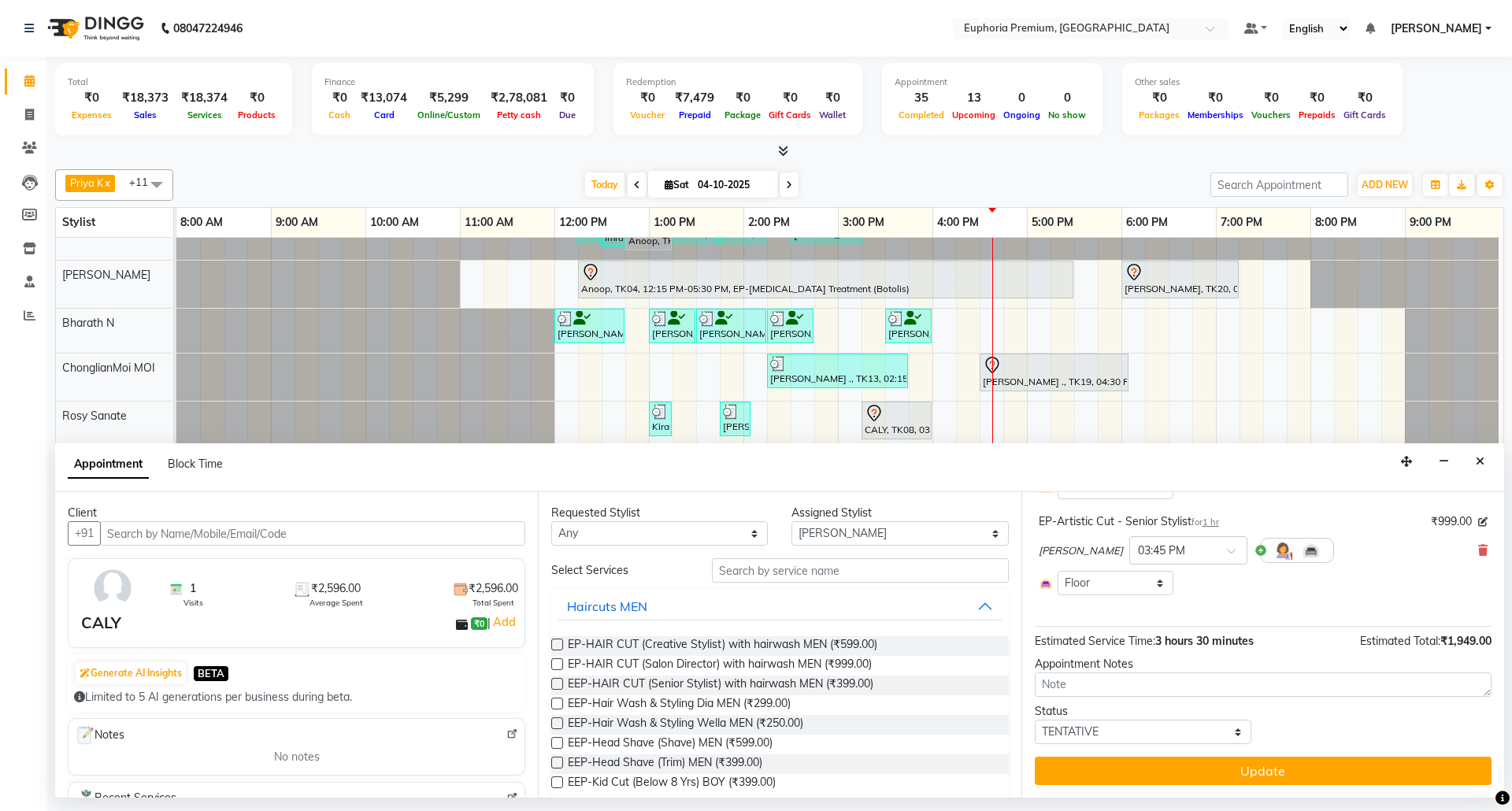
scroll to position [184, 0]
click at [929, 532] on select "Select [PERSON_NAME] N [PERSON_NAME] N ChonglianMoi MOI [PERSON_NAME] . [PERSON…" at bounding box center [899, 533] width 216 height 25
select select "71607"
click at [791, 522] on select "Select [PERSON_NAME] N [PERSON_NAME] N ChonglianMoi MOI [PERSON_NAME] . [PERSON…" at bounding box center [899, 533] width 216 height 25
click at [813, 571] on input "text" at bounding box center [860, 570] width 296 height 25
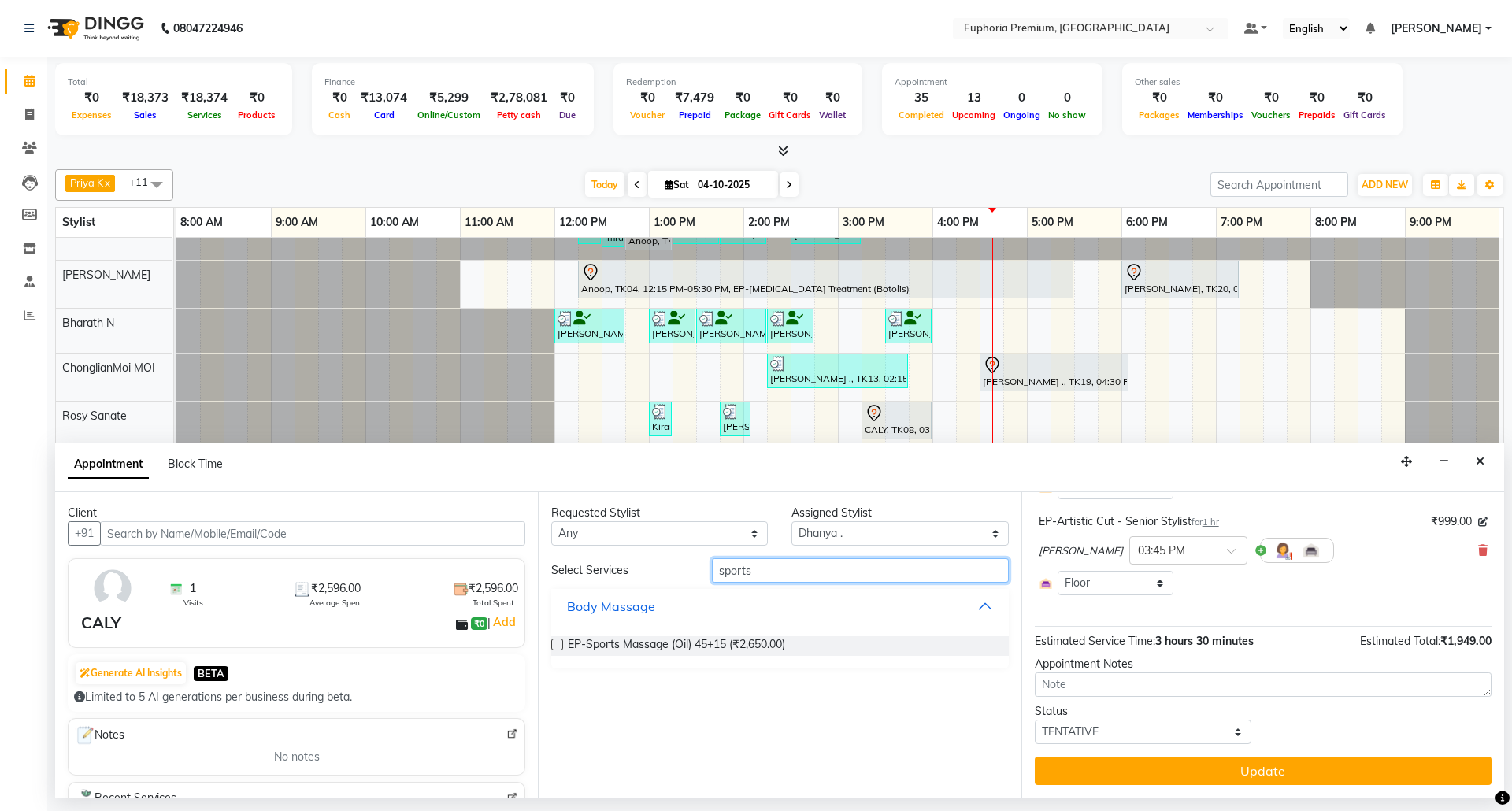
type input "sports"
click at [559, 644] on label at bounding box center [557, 644] width 12 height 12
click at [559, 644] on input "checkbox" at bounding box center [556, 645] width 10 height 10
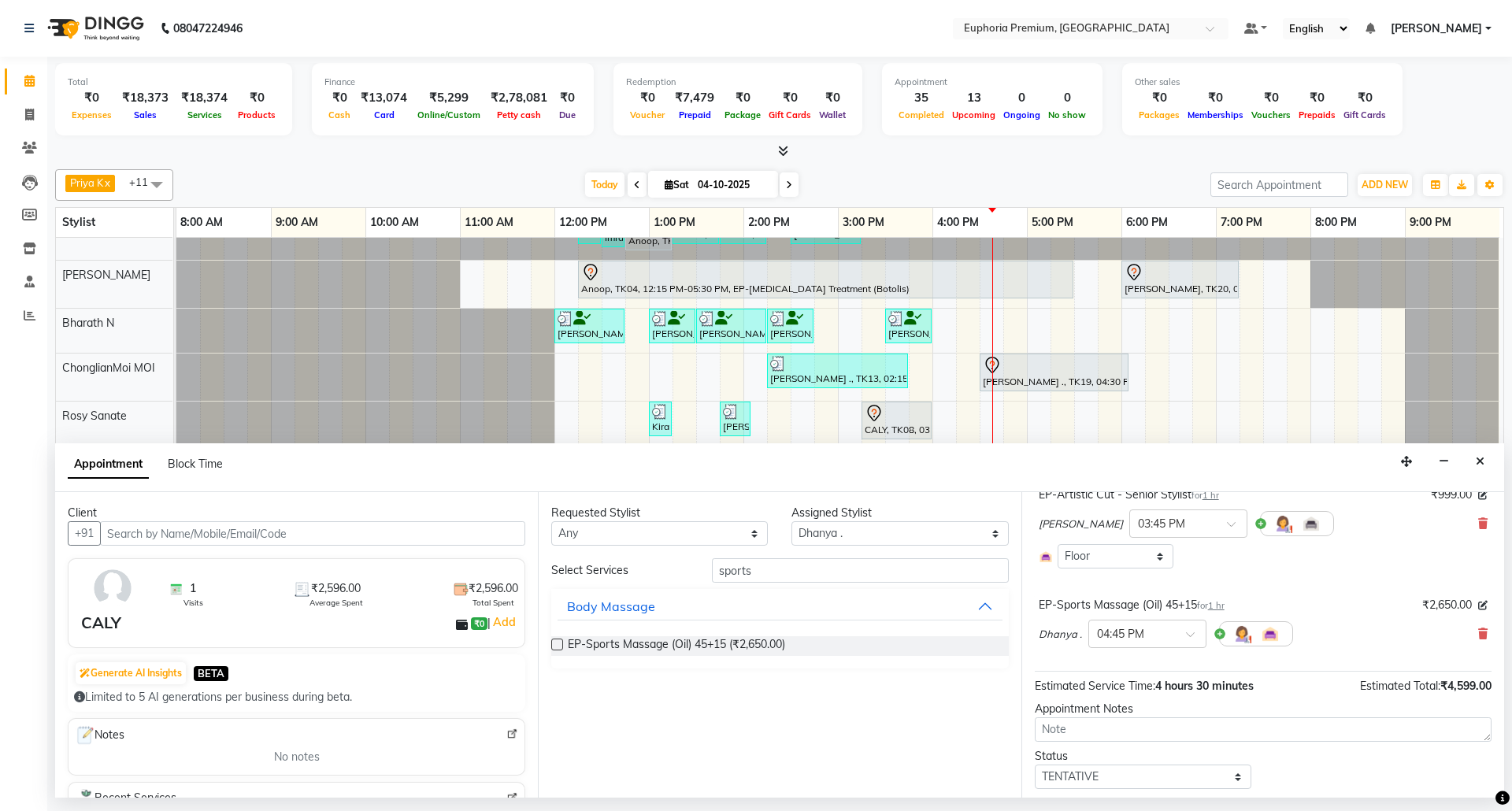
checkbox input "false"
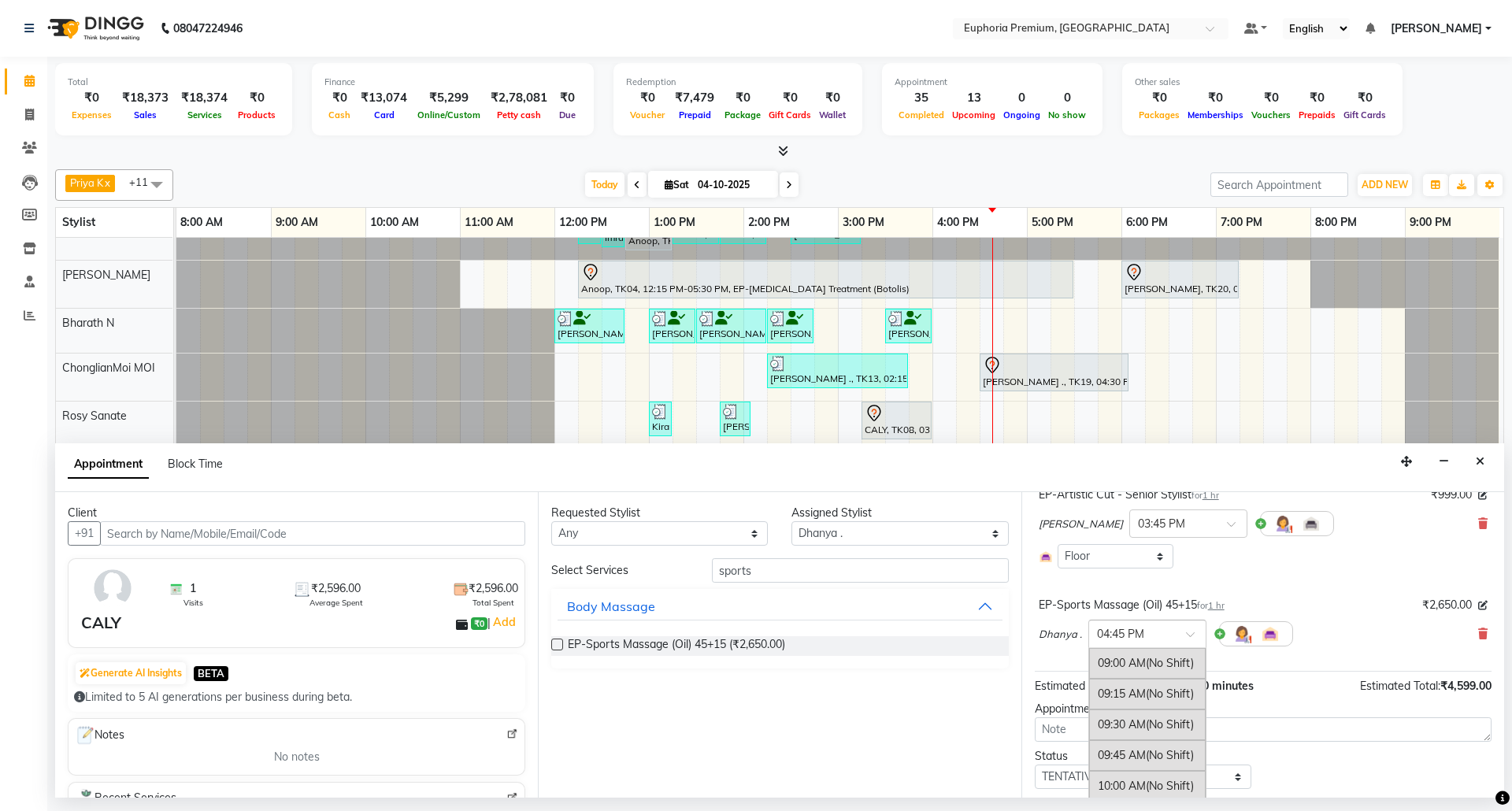
click at [1189, 640] on span at bounding box center [1196, 638] width 20 height 17
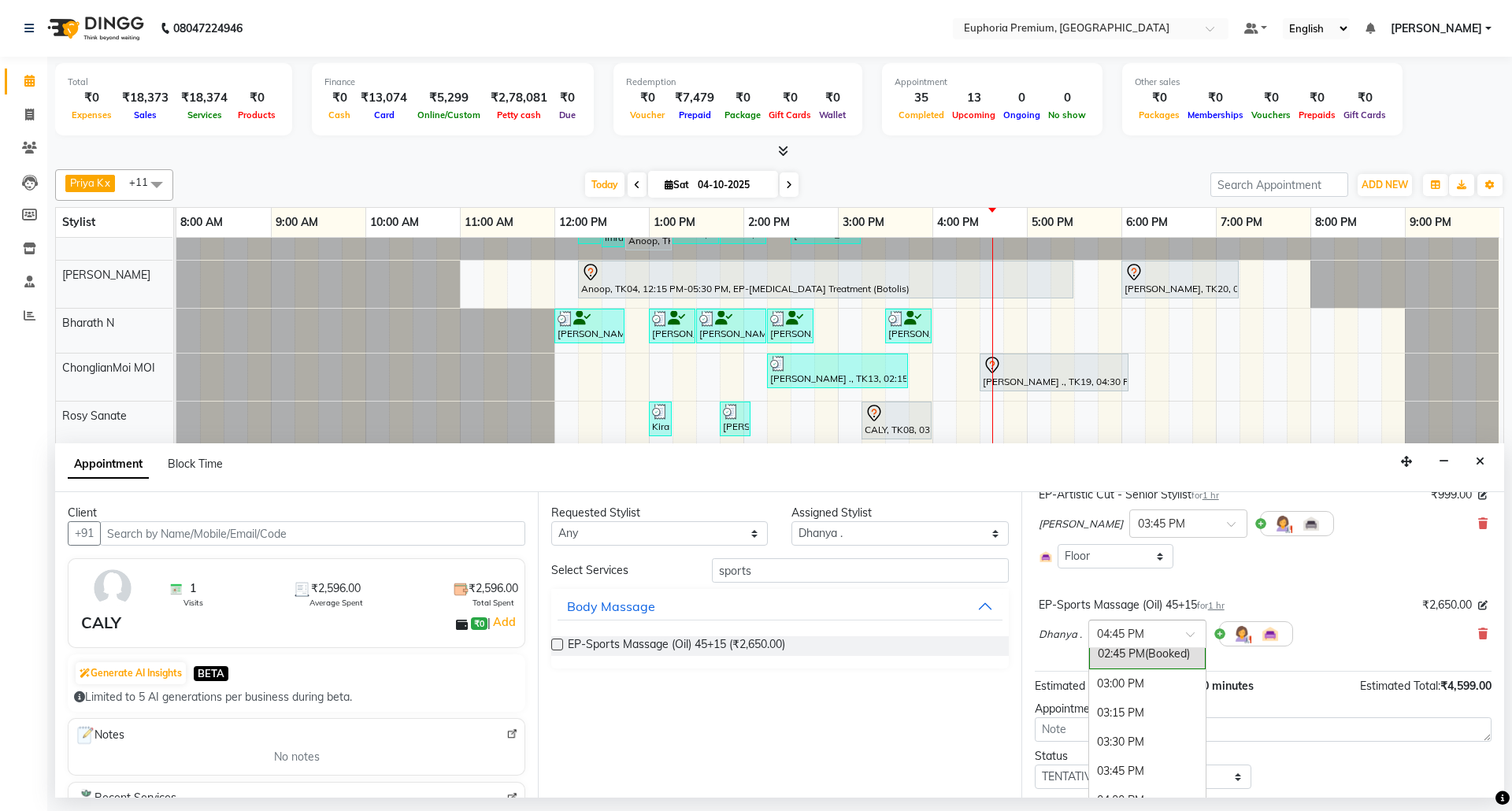
scroll to position [680, 0]
click at [1145, 705] on div "03:00 PM" at bounding box center [1147, 703] width 117 height 29
click at [1312, 618] on div "Dhanya . × 03:00 PM" at bounding box center [1262, 634] width 449 height 41
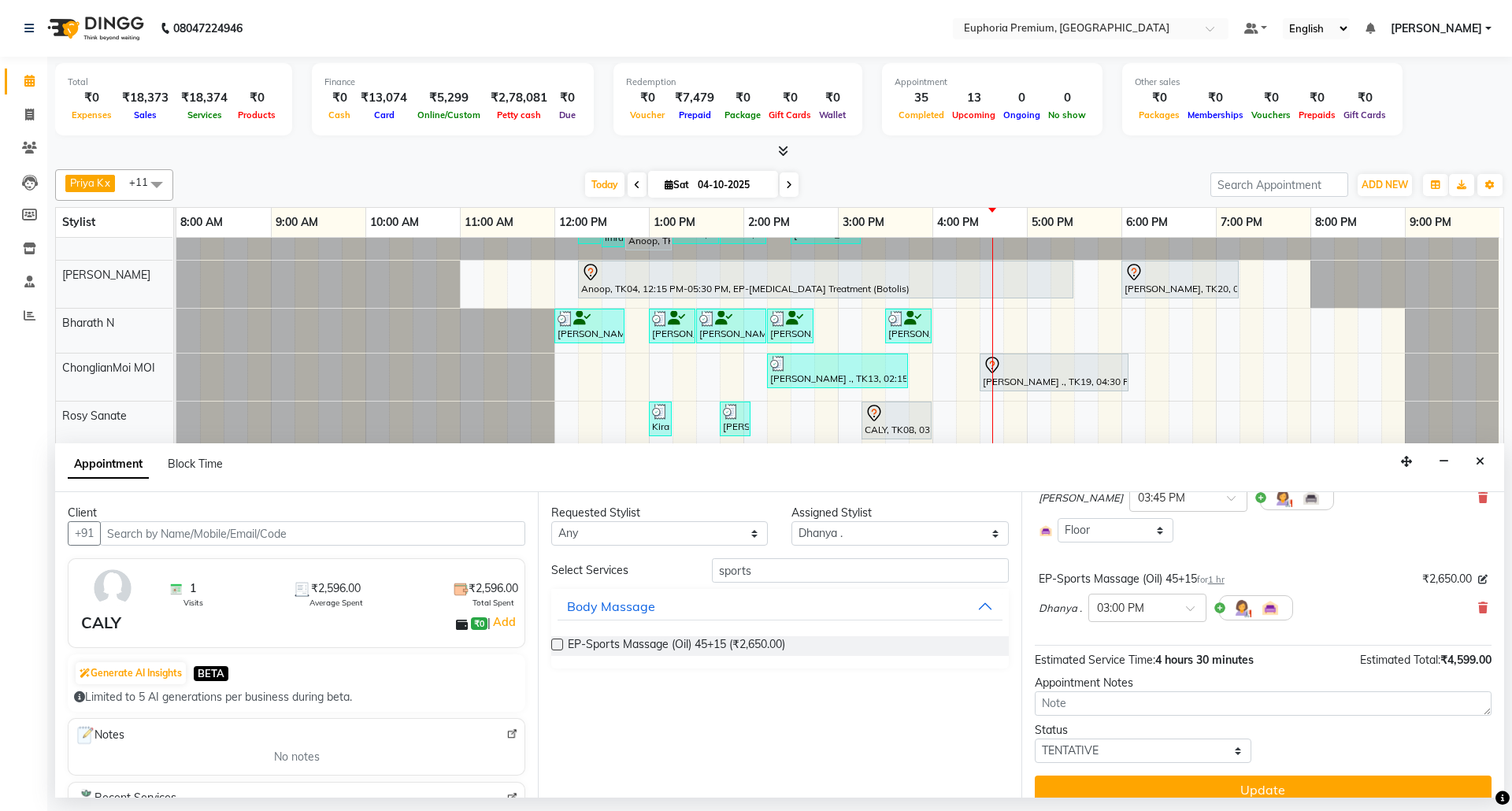
scroll to position [273, 0]
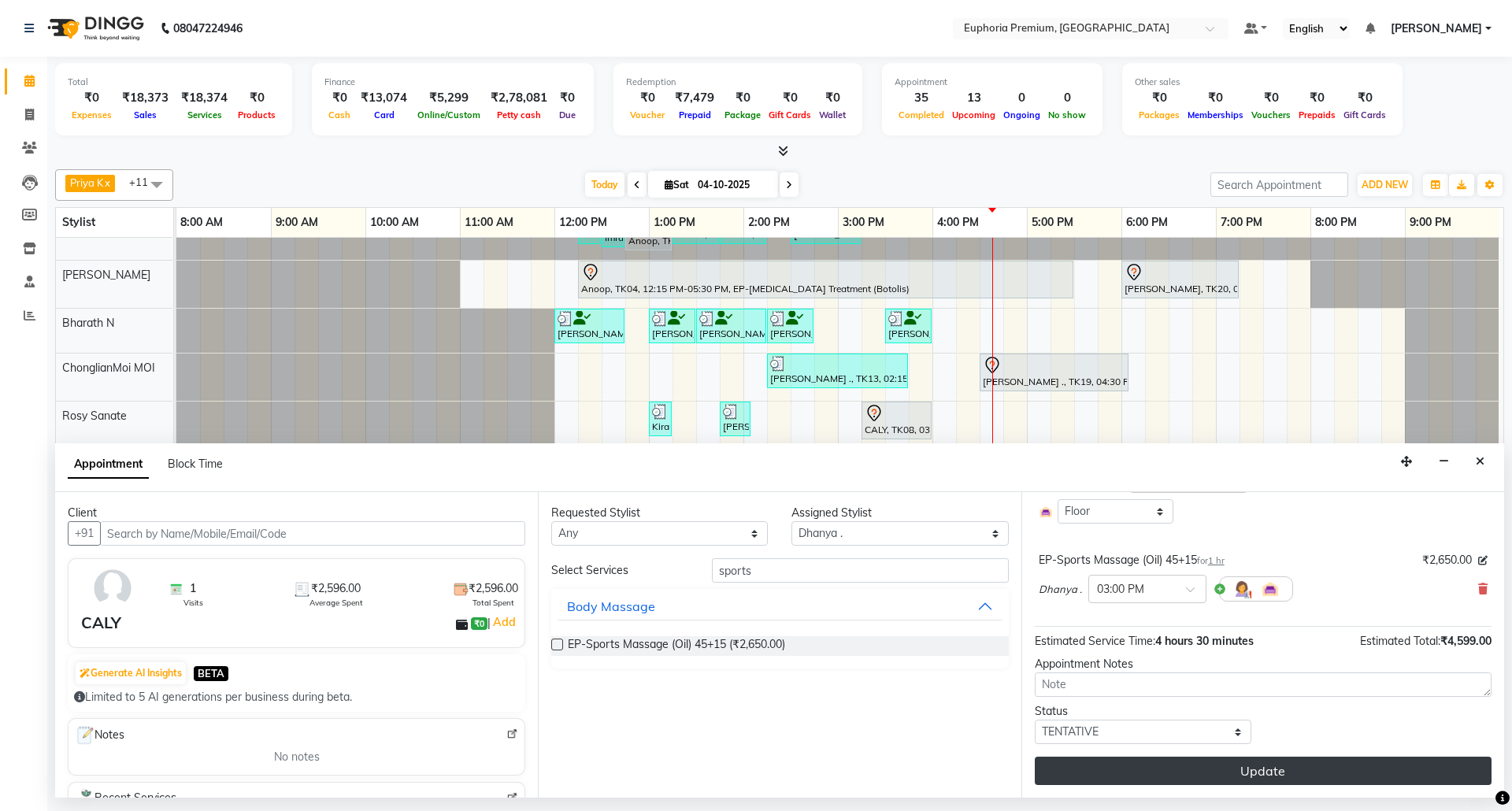
click at [1323, 765] on button "Update" at bounding box center [1262, 770] width 457 height 29
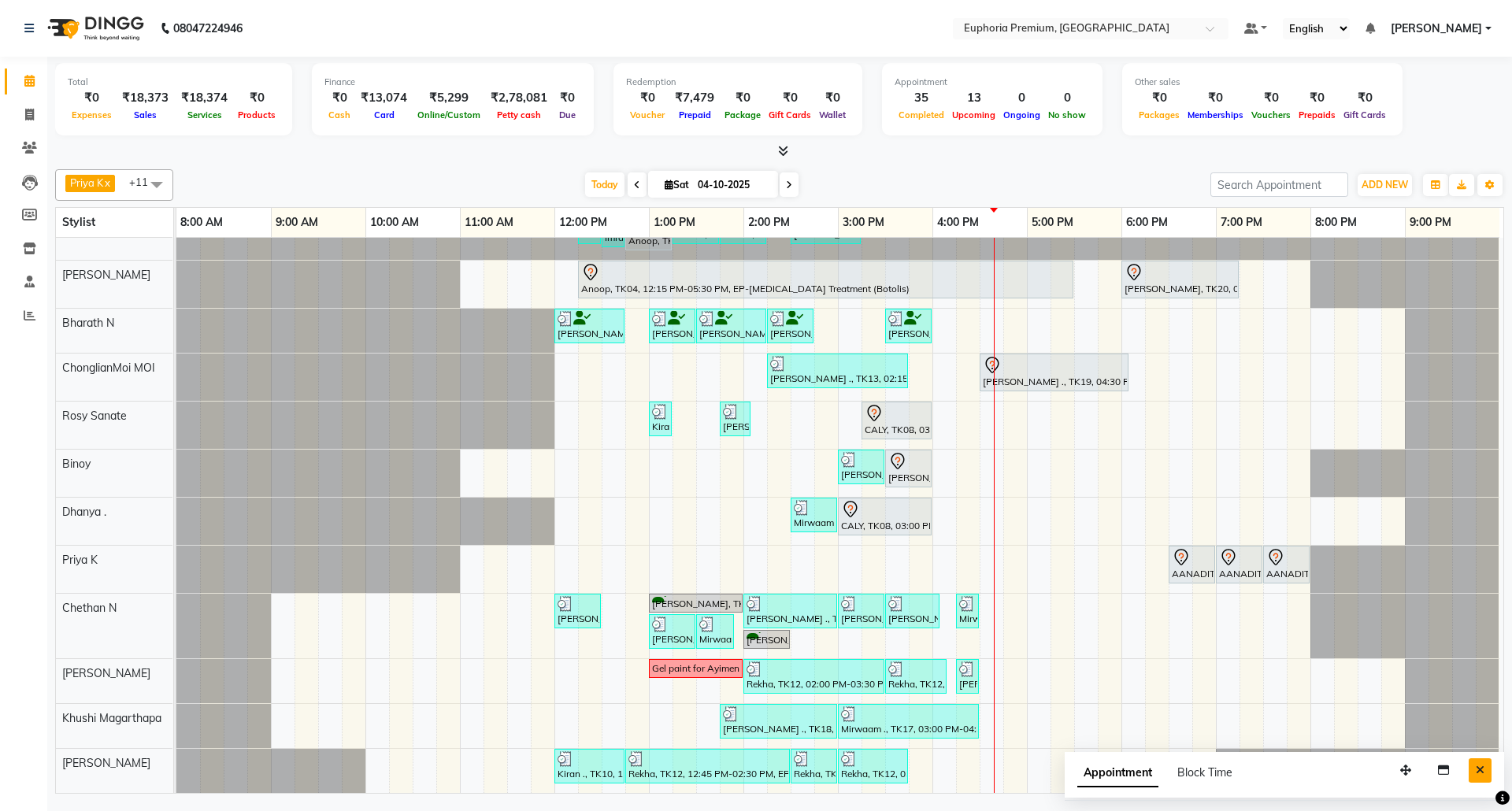
click at [1483, 769] on icon "Close" at bounding box center [1479, 769] width 9 height 11
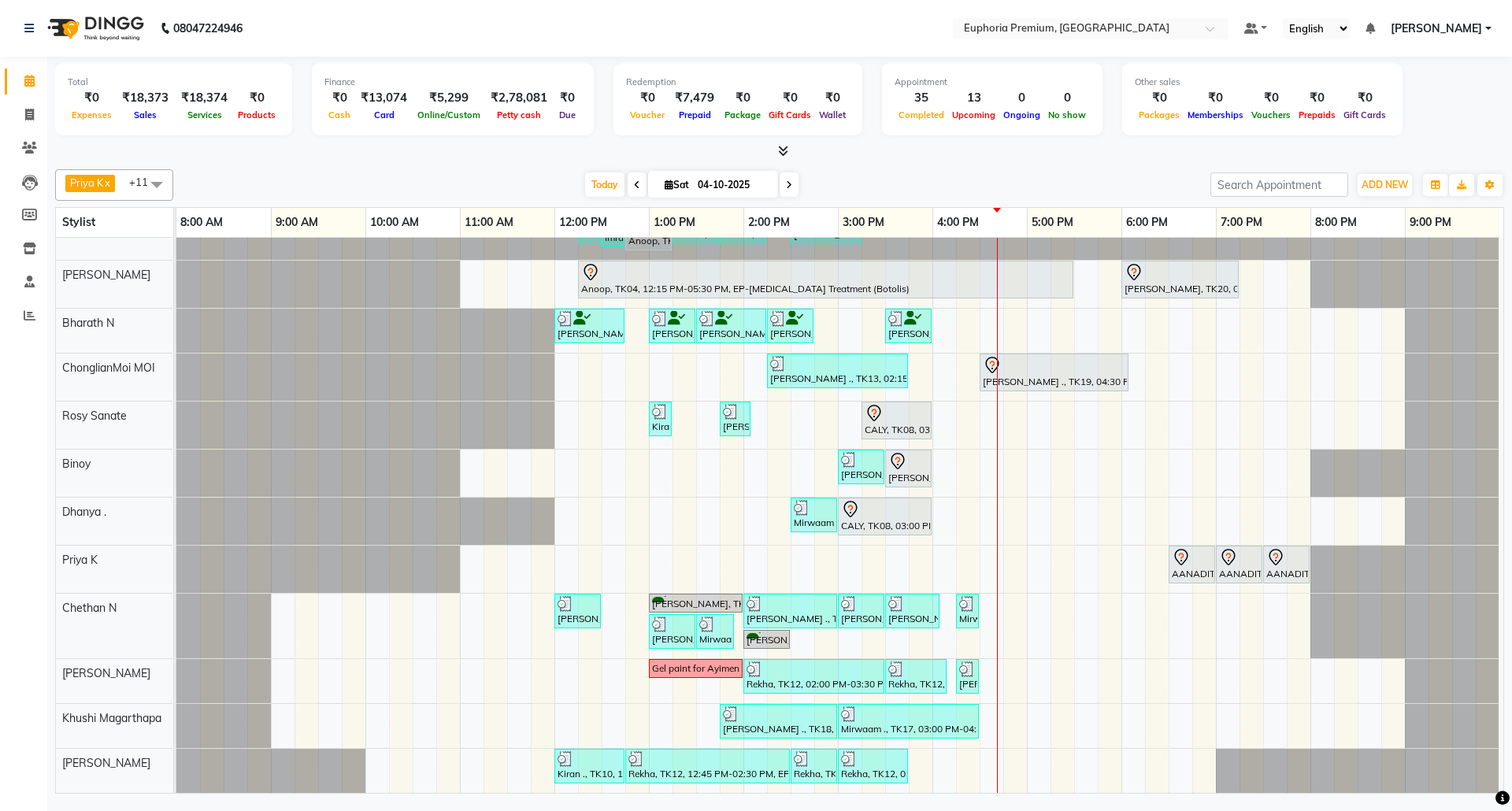
scroll to position [82, 11]
click at [993, 303] on div "VINOTHA ., TK03, 11:45 AM-12:30 PM, EP-HAIR CUT (Creative Stylist) with hairwas…" at bounding box center [840, 483] width 1327 height 620
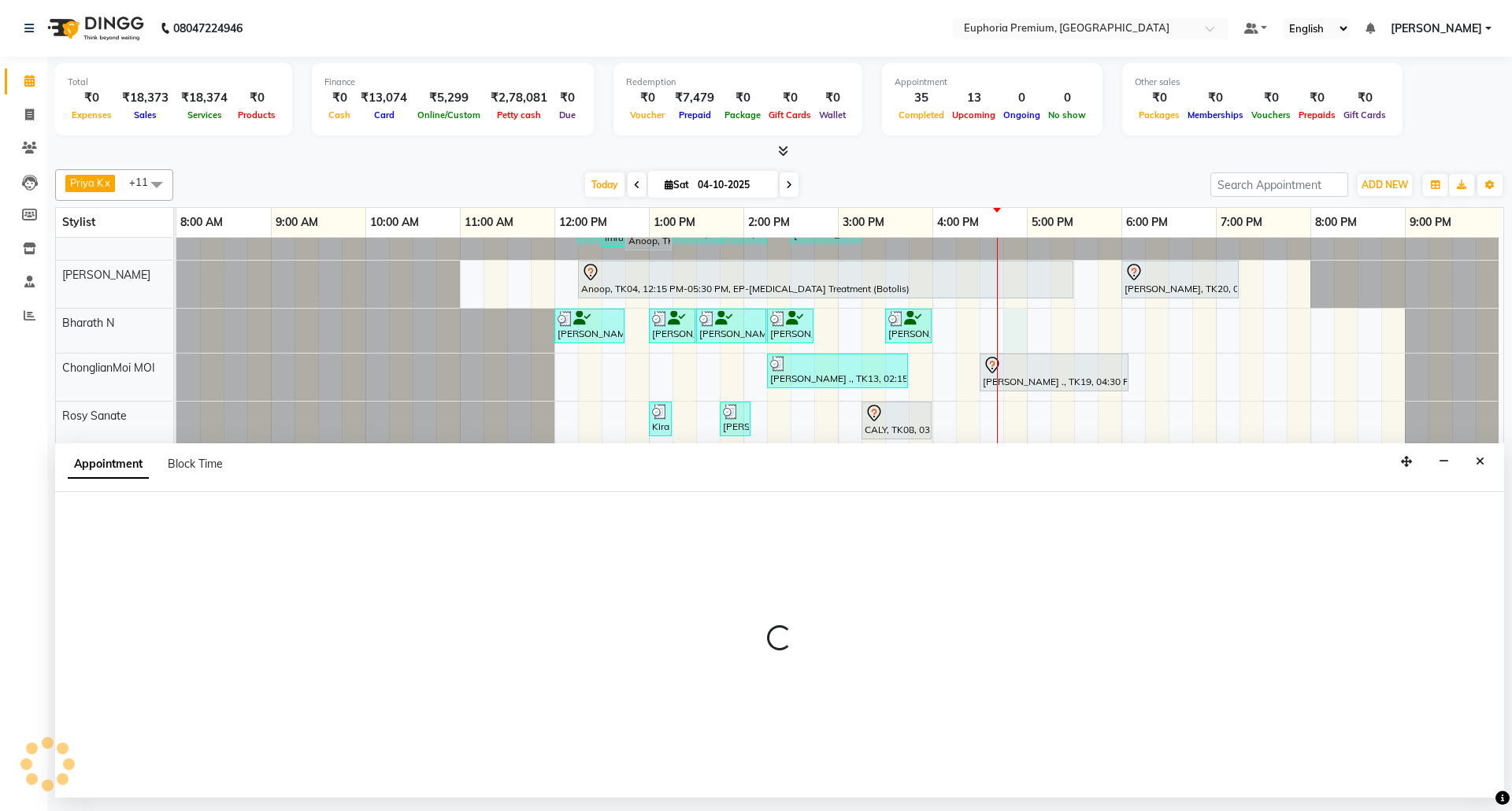
select select "71614"
select select "1005"
select select "tentative"
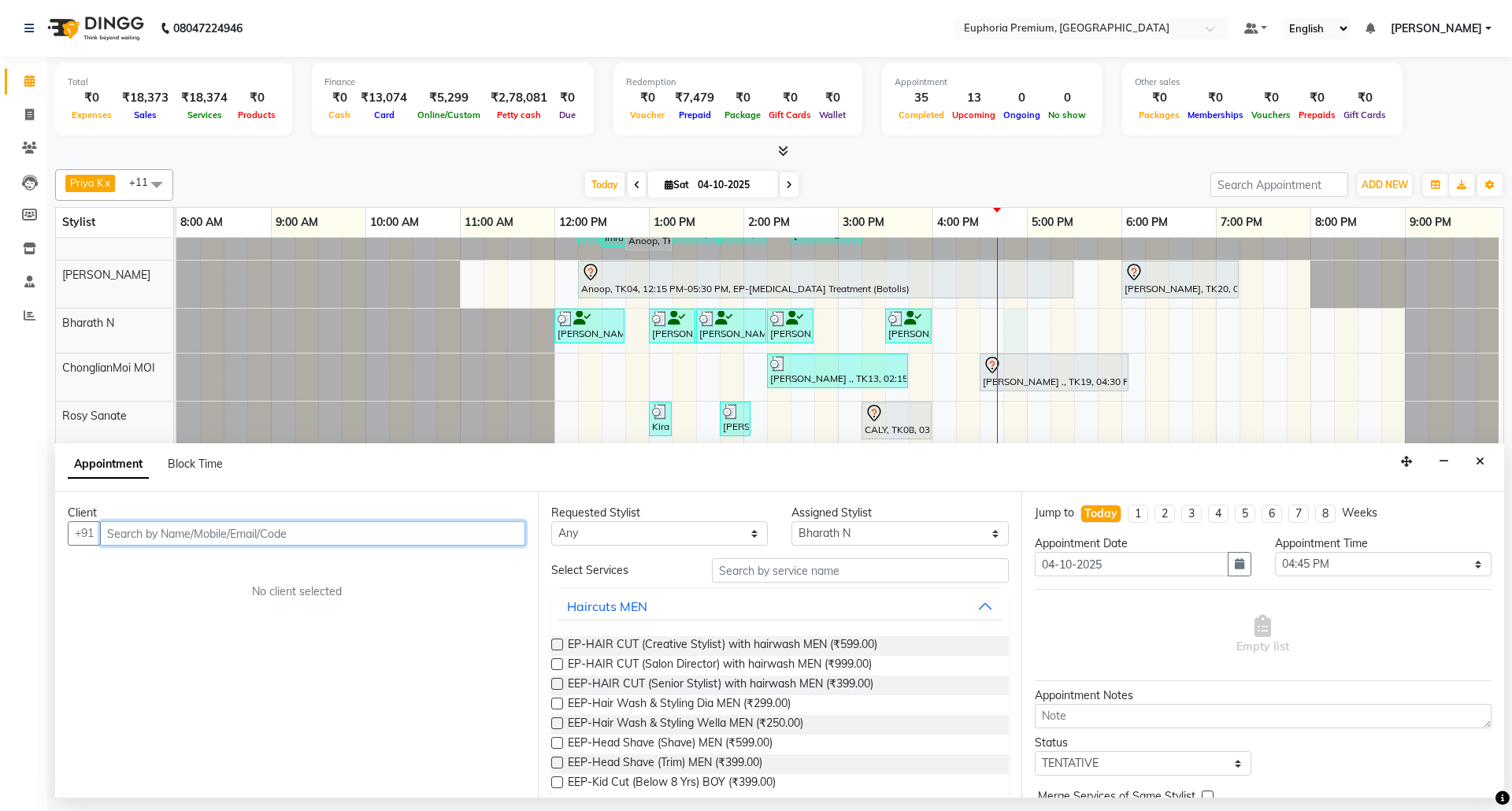
click at [416, 536] on input "text" at bounding box center [312, 533] width 425 height 25
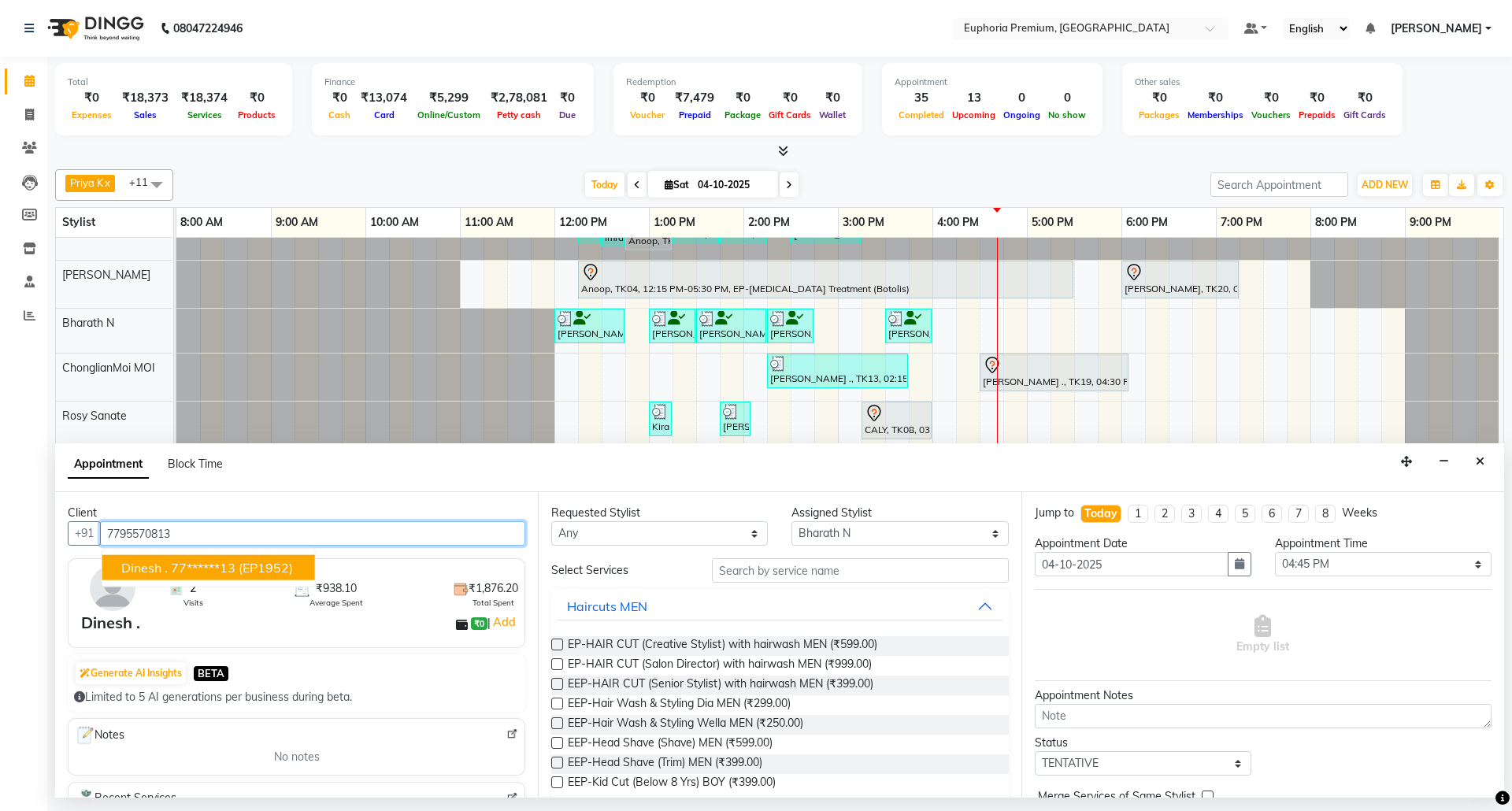
click at [276, 565] on span "(EP1952)" at bounding box center [266, 568] width 55 height 16
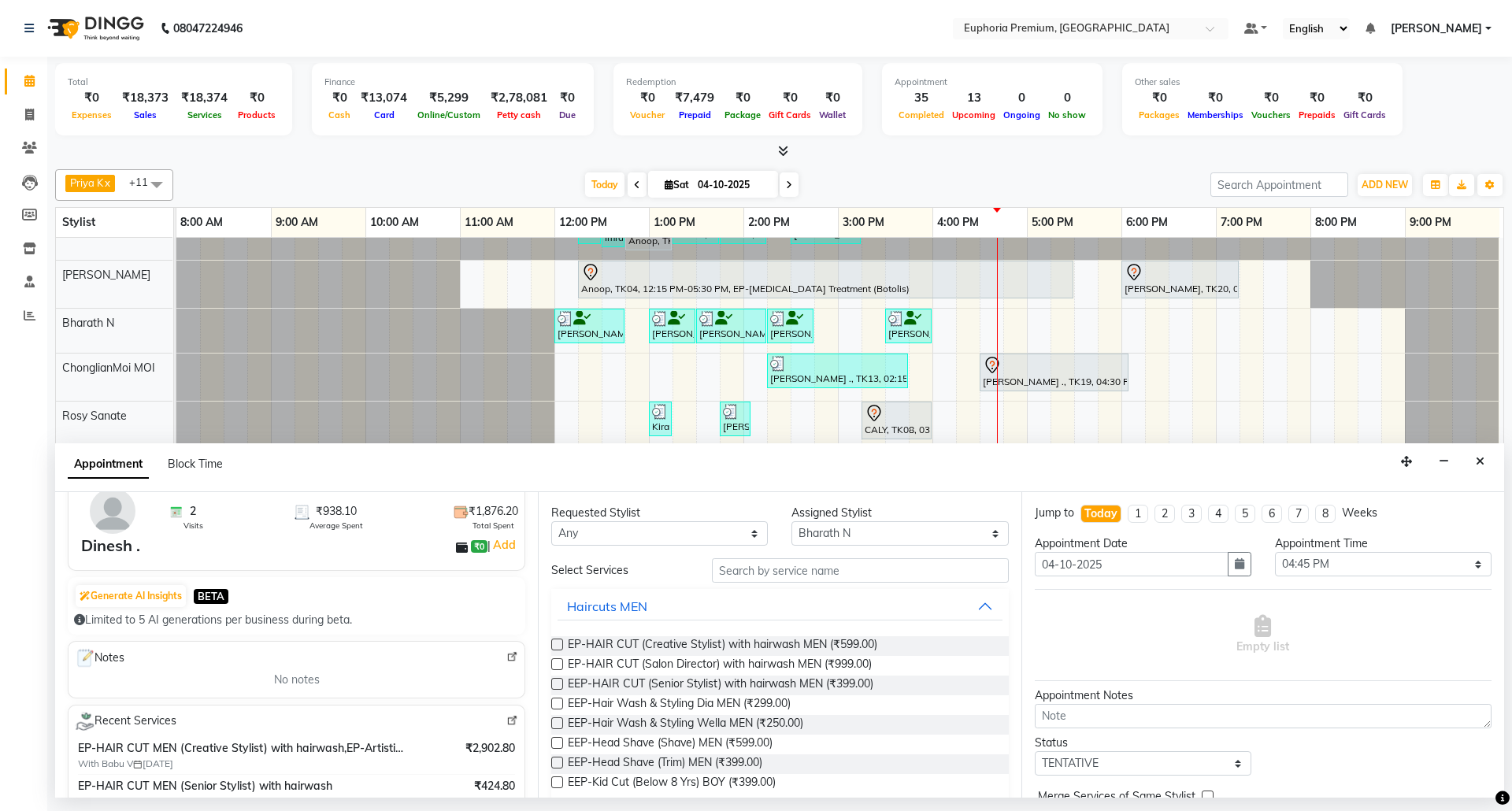
scroll to position [0, 0]
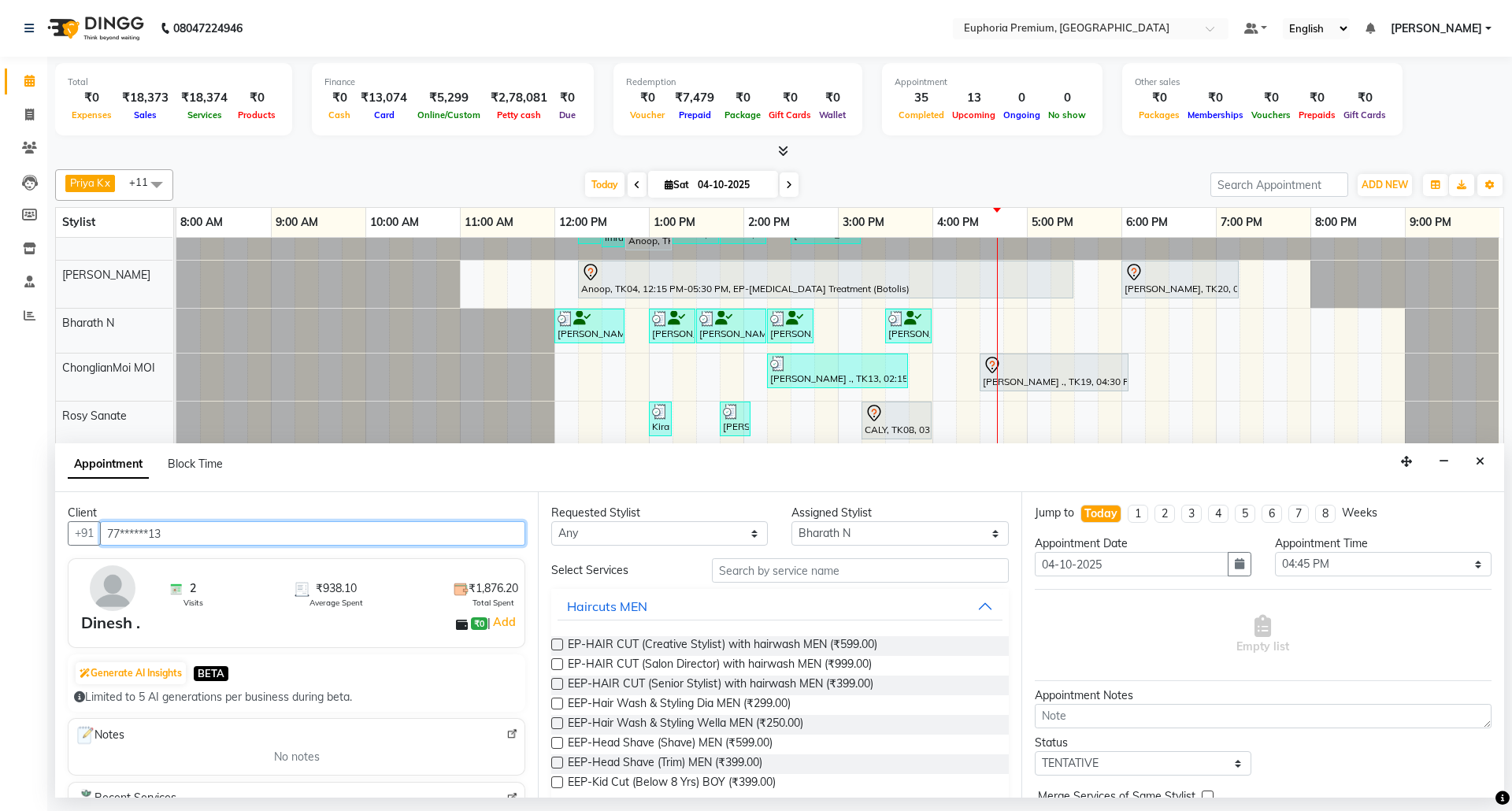
type input "77******13"
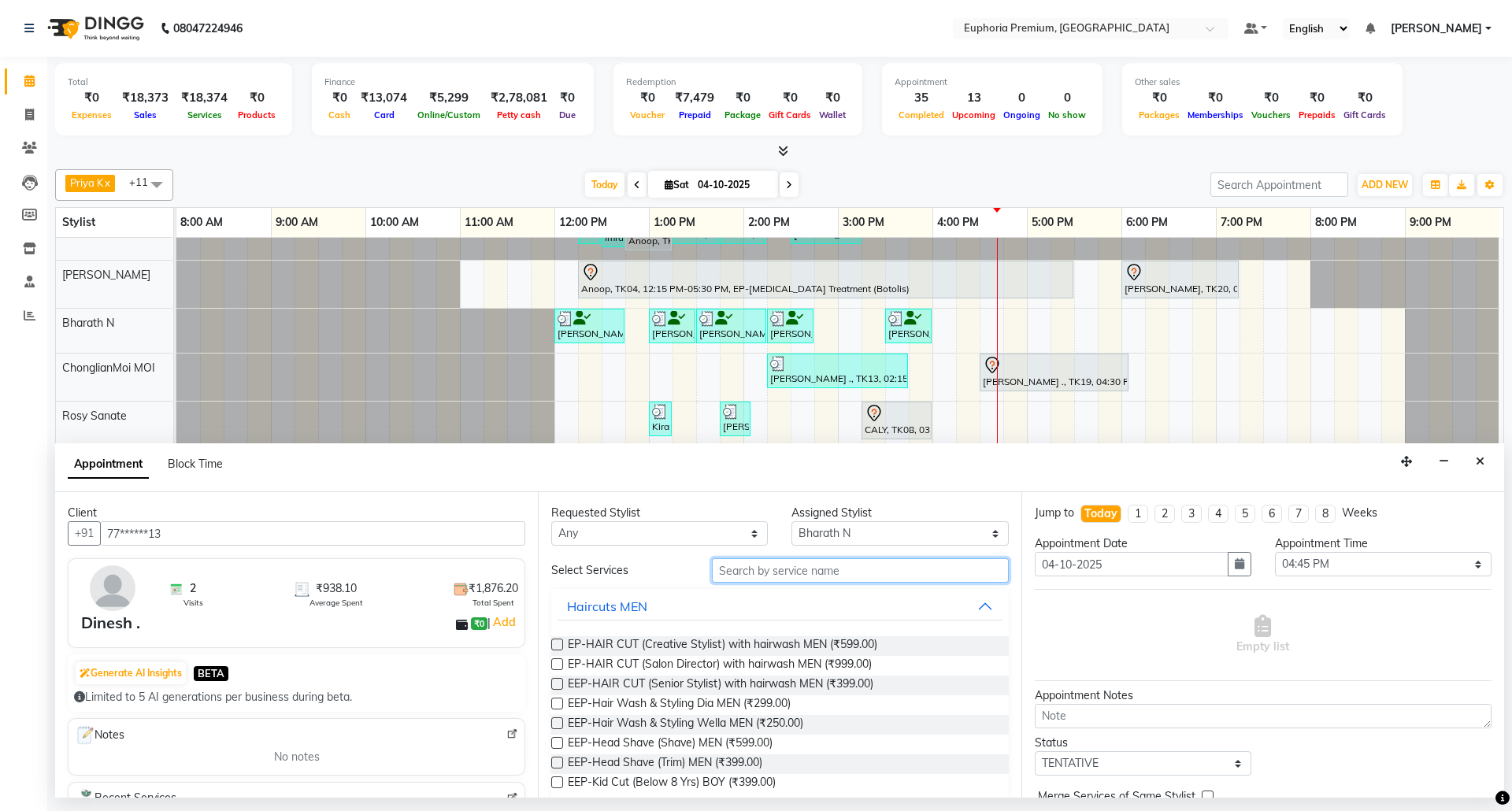
click at [778, 575] on input "text" at bounding box center [860, 570] width 296 height 25
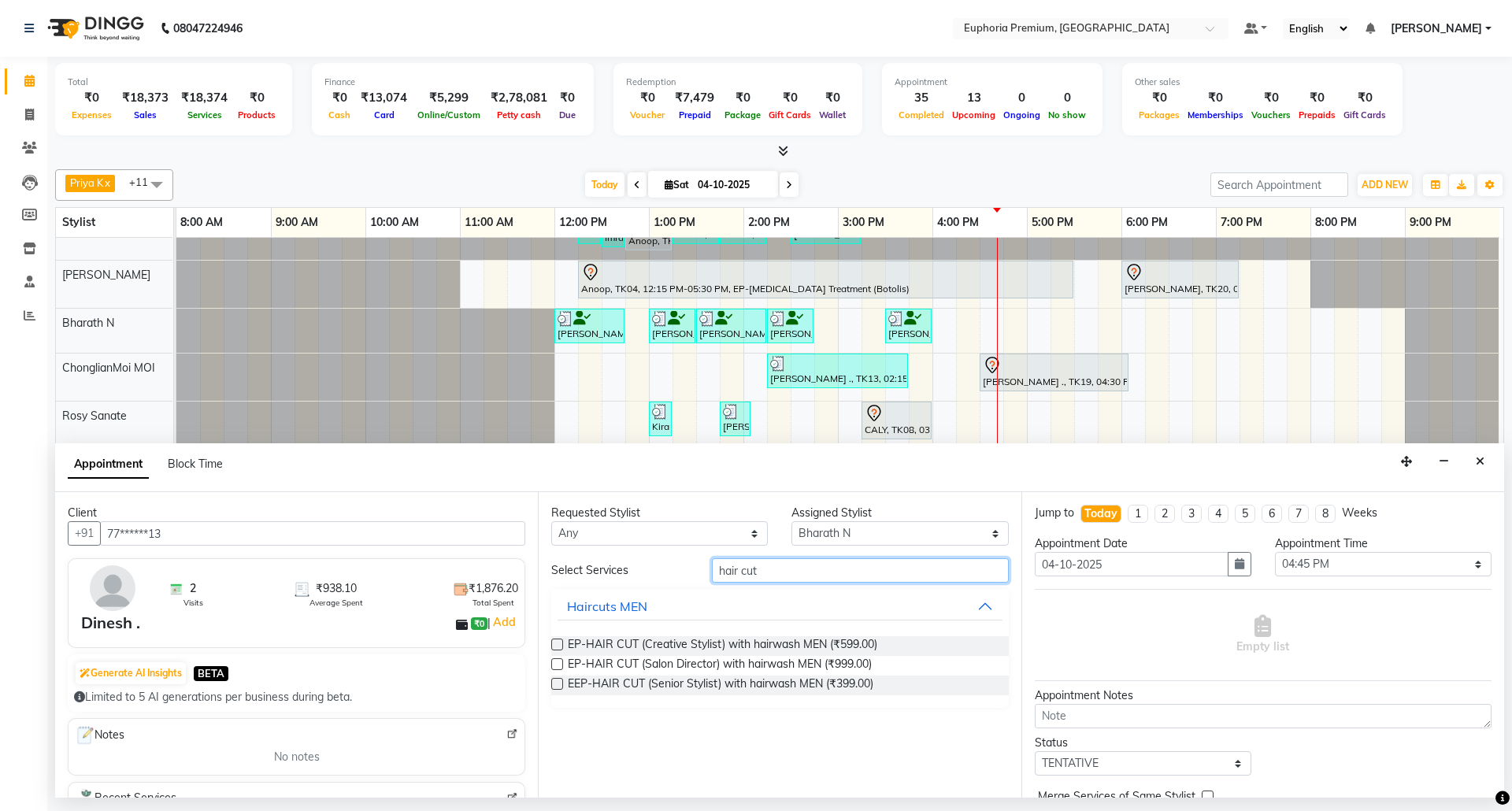
type input "hair cut"
click at [555, 687] on label at bounding box center [557, 684] width 12 height 12
click at [555, 687] on input "checkbox" at bounding box center [556, 685] width 10 height 10
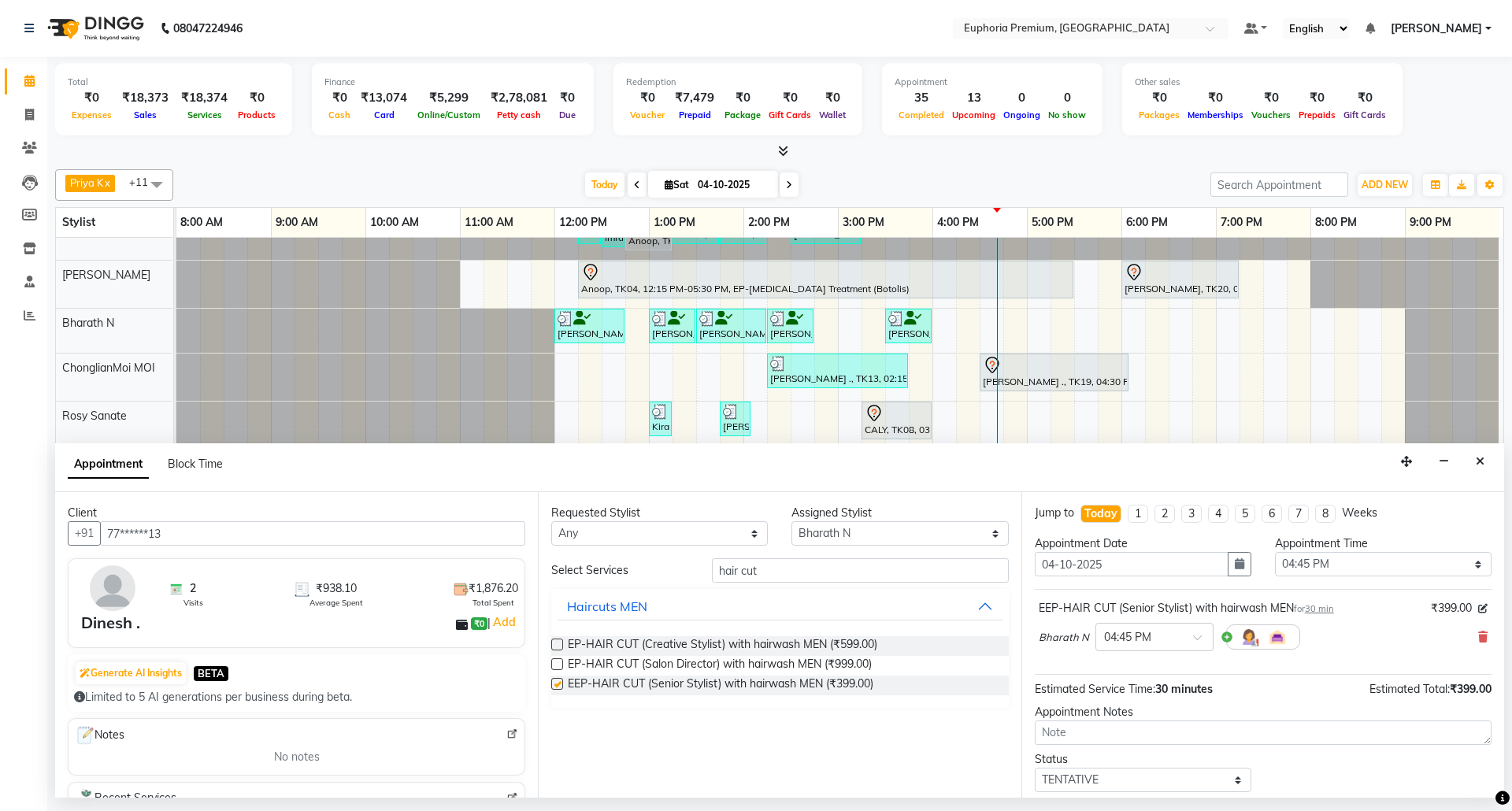
checkbox input "false"
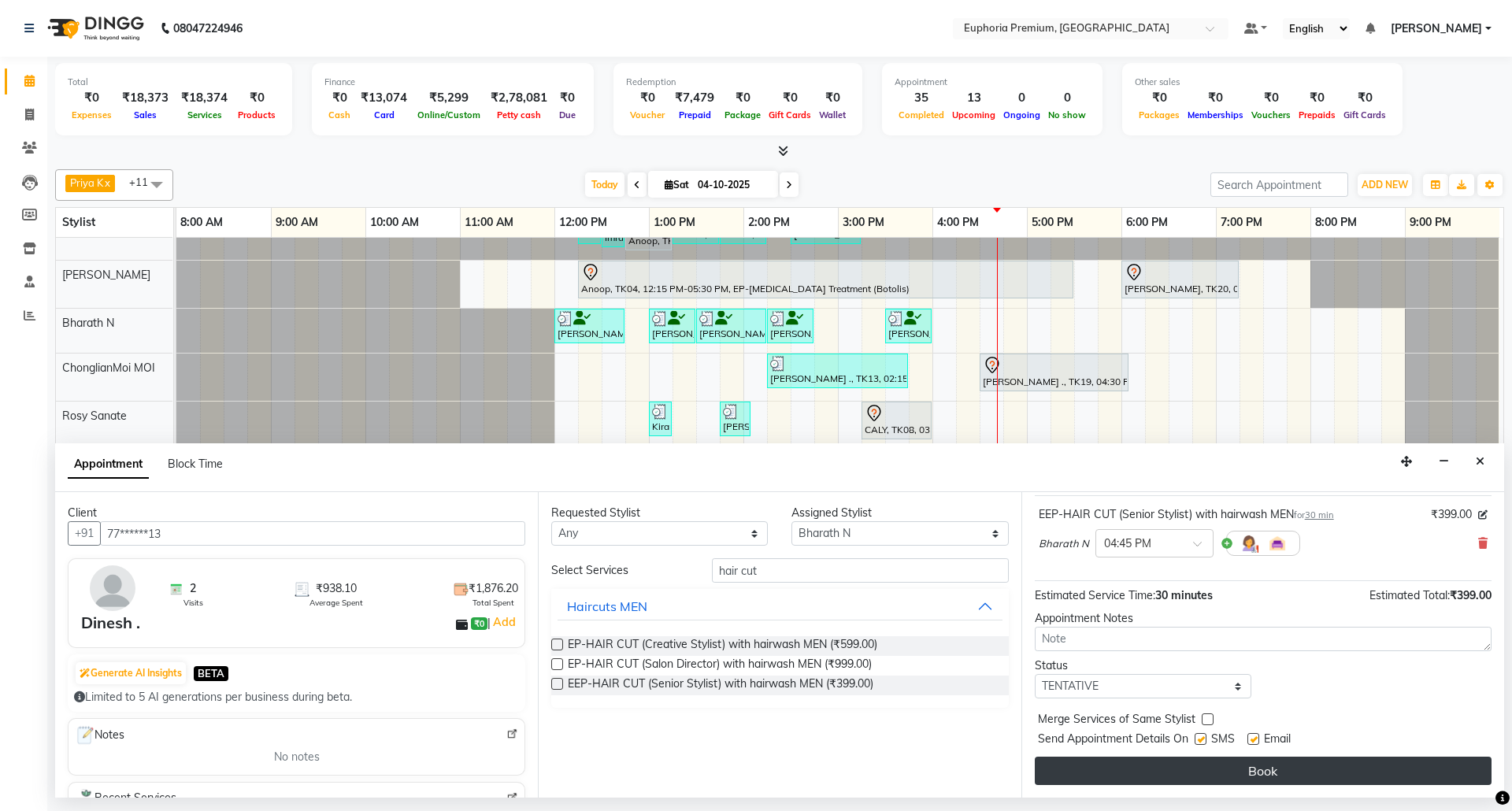
click at [1257, 762] on button "Book" at bounding box center [1262, 770] width 457 height 29
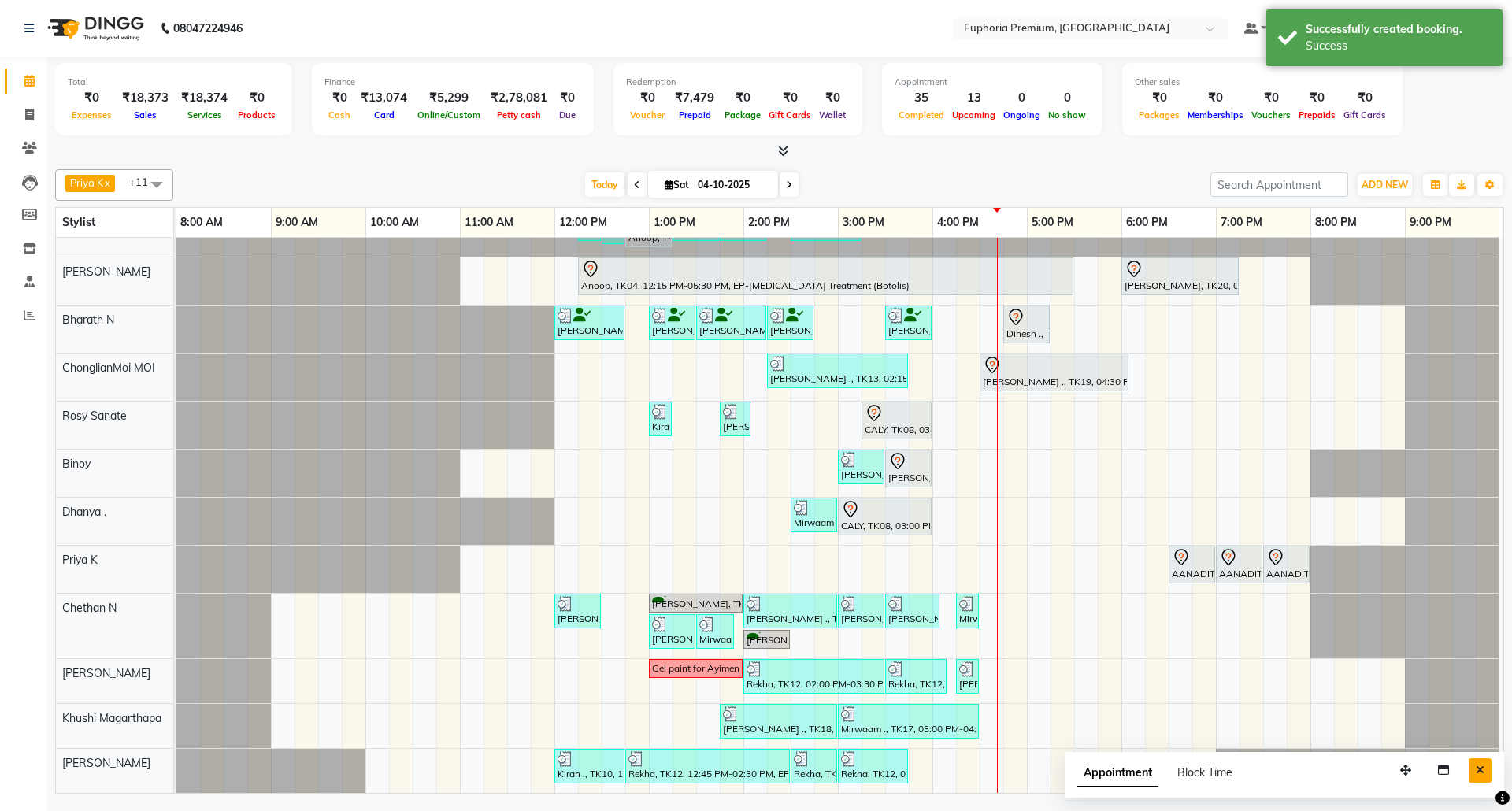
click at [1481, 772] on icon "Close" at bounding box center [1479, 769] width 9 height 11
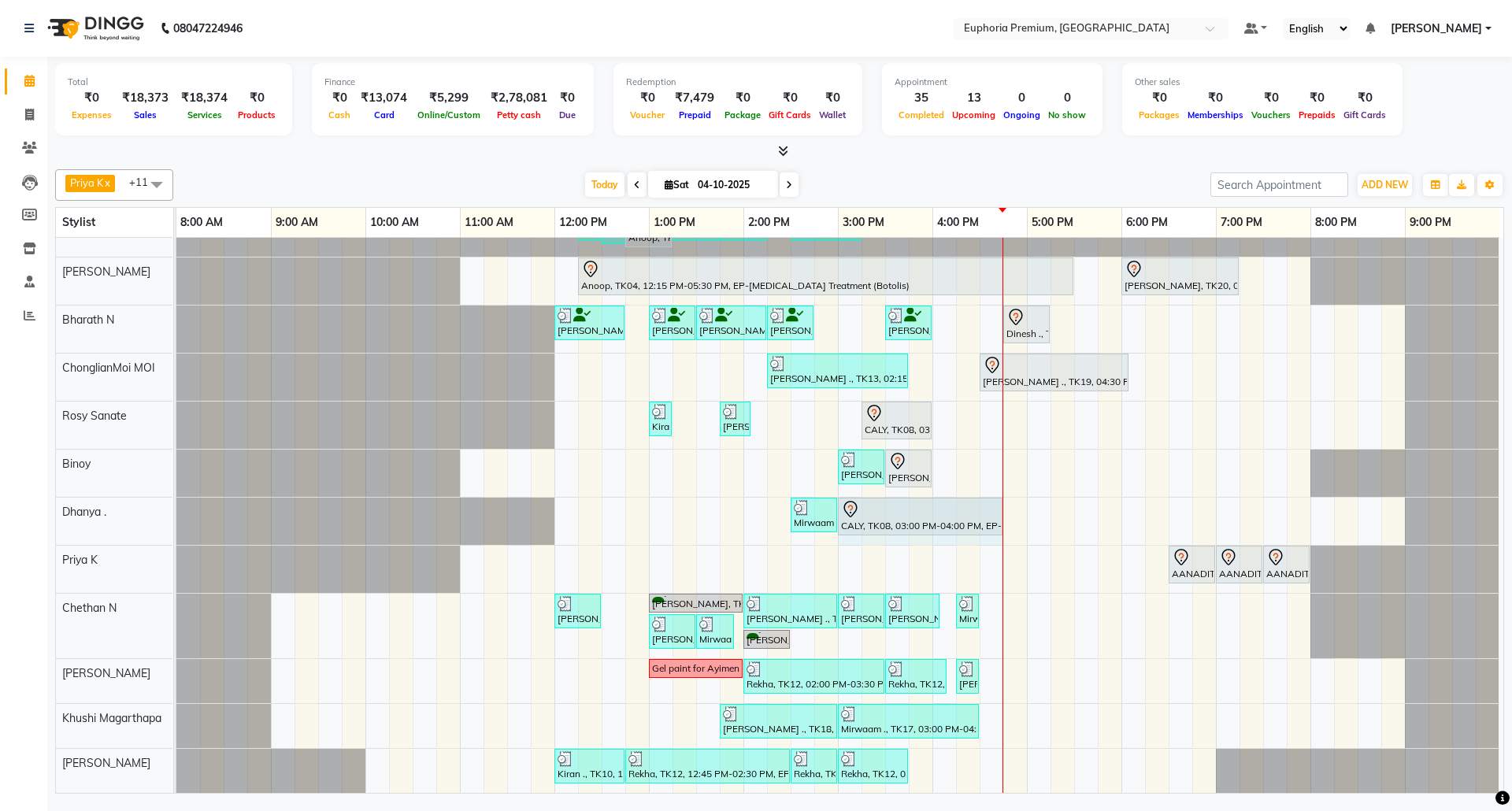
drag, startPoint x: 919, startPoint y: 503, endPoint x: 983, endPoint y: 514, distance: 64.9
click at [176, 514] on div "Mirwaam ., TK17, 02:30 PM-03:00 PM, EP-Leg Massage (30 Mins) CALY, TK08, 03:00 …" at bounding box center [176, 521] width 0 height 48
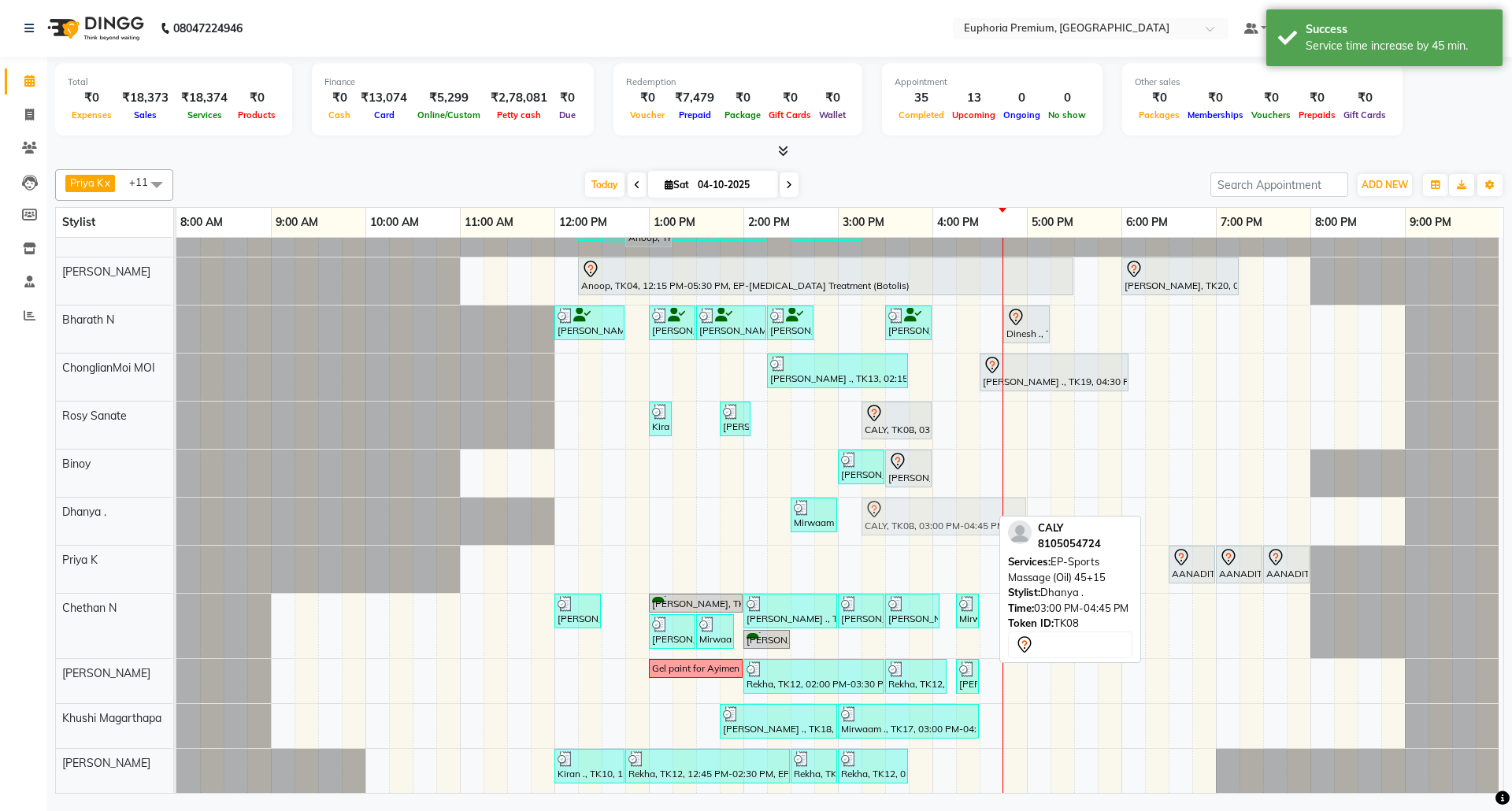
click at [176, 504] on div "Mirwaam ., TK17, 02:30 PM-03:00 PM, EP-Leg Massage (30 Mins) CALY, TK08, 03:00 …" at bounding box center [176, 521] width 0 height 48
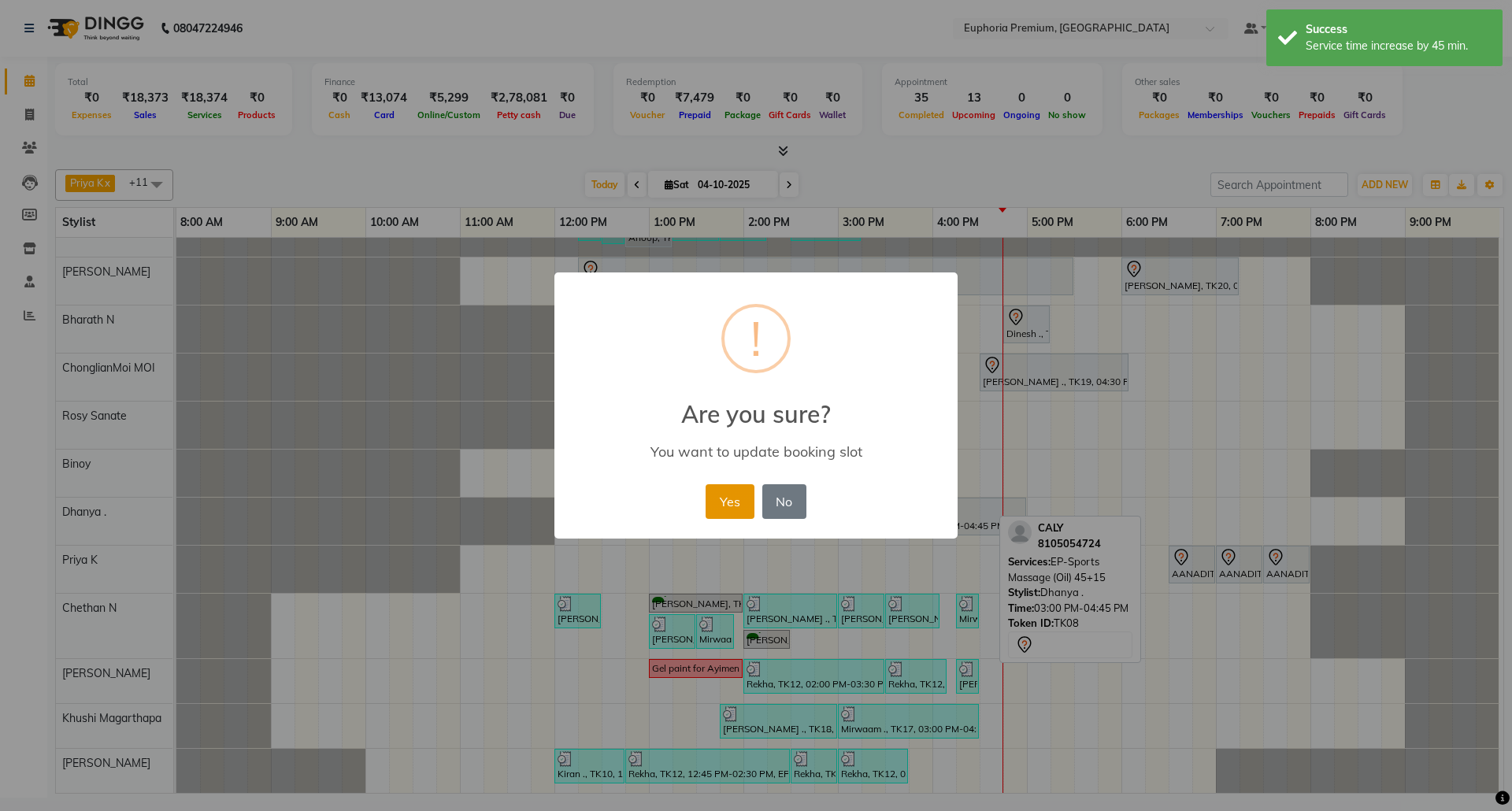
click at [741, 501] on button "Yes" at bounding box center [729, 501] width 48 height 35
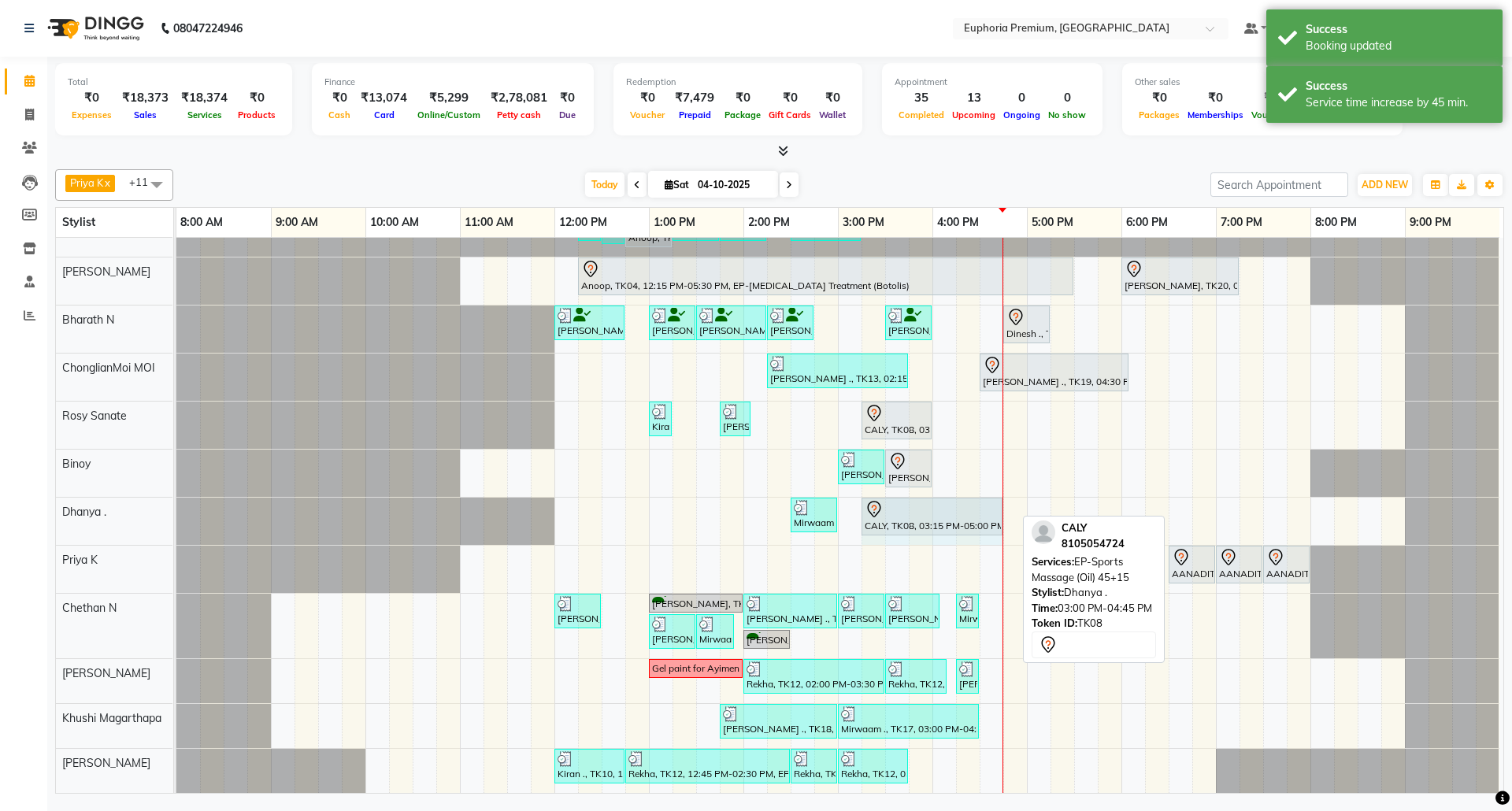
drag, startPoint x: 1011, startPoint y: 503, endPoint x: 987, endPoint y: 503, distance: 24.0
click at [176, 503] on div "Mirwaam ., TK17, 02:30 PM-03:00 PM, EP-Leg Massage (30 Mins) CALY, TK08, 03:15 …" at bounding box center [176, 521] width 0 height 48
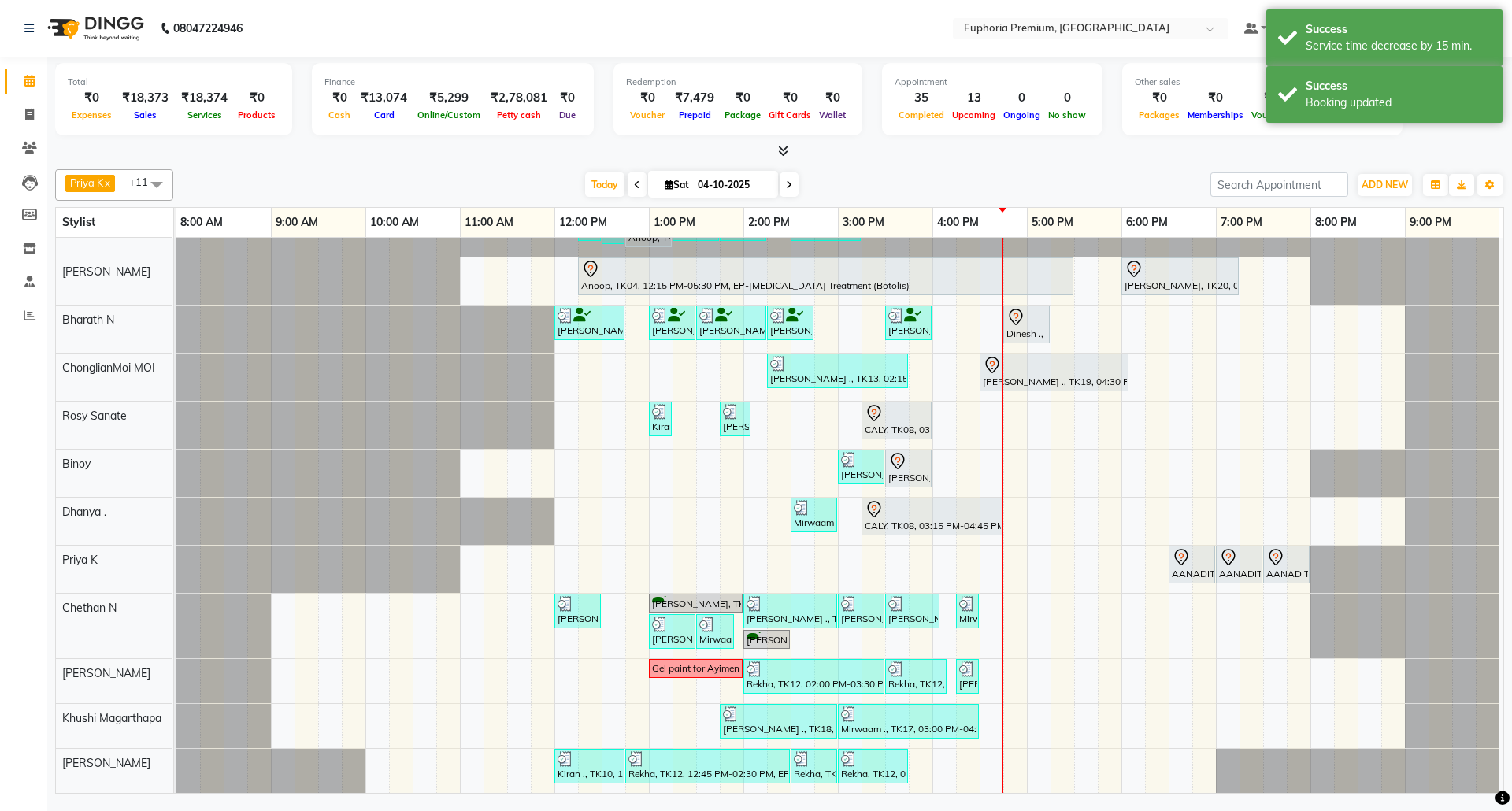
scroll to position [0, 0]
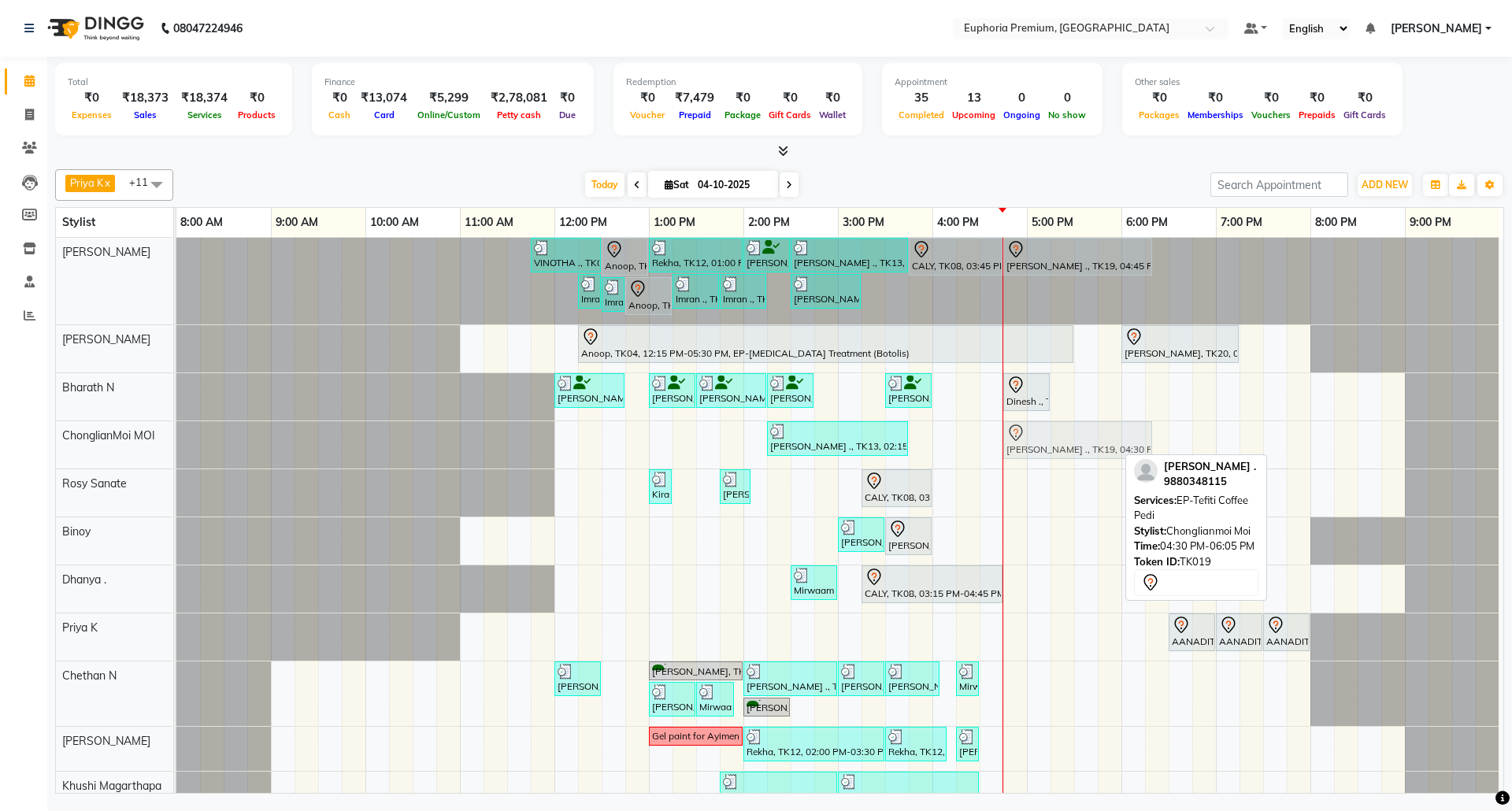
drag, startPoint x: 1033, startPoint y: 429, endPoint x: 1062, endPoint y: 429, distance: 29.0
click at [176, 429] on div "[PERSON_NAME] ., TK13, 02:15 PM-03:45 PM, EP-Pedipure Rose [PERSON_NAME] ., TK1…" at bounding box center [176, 445] width 0 height 48
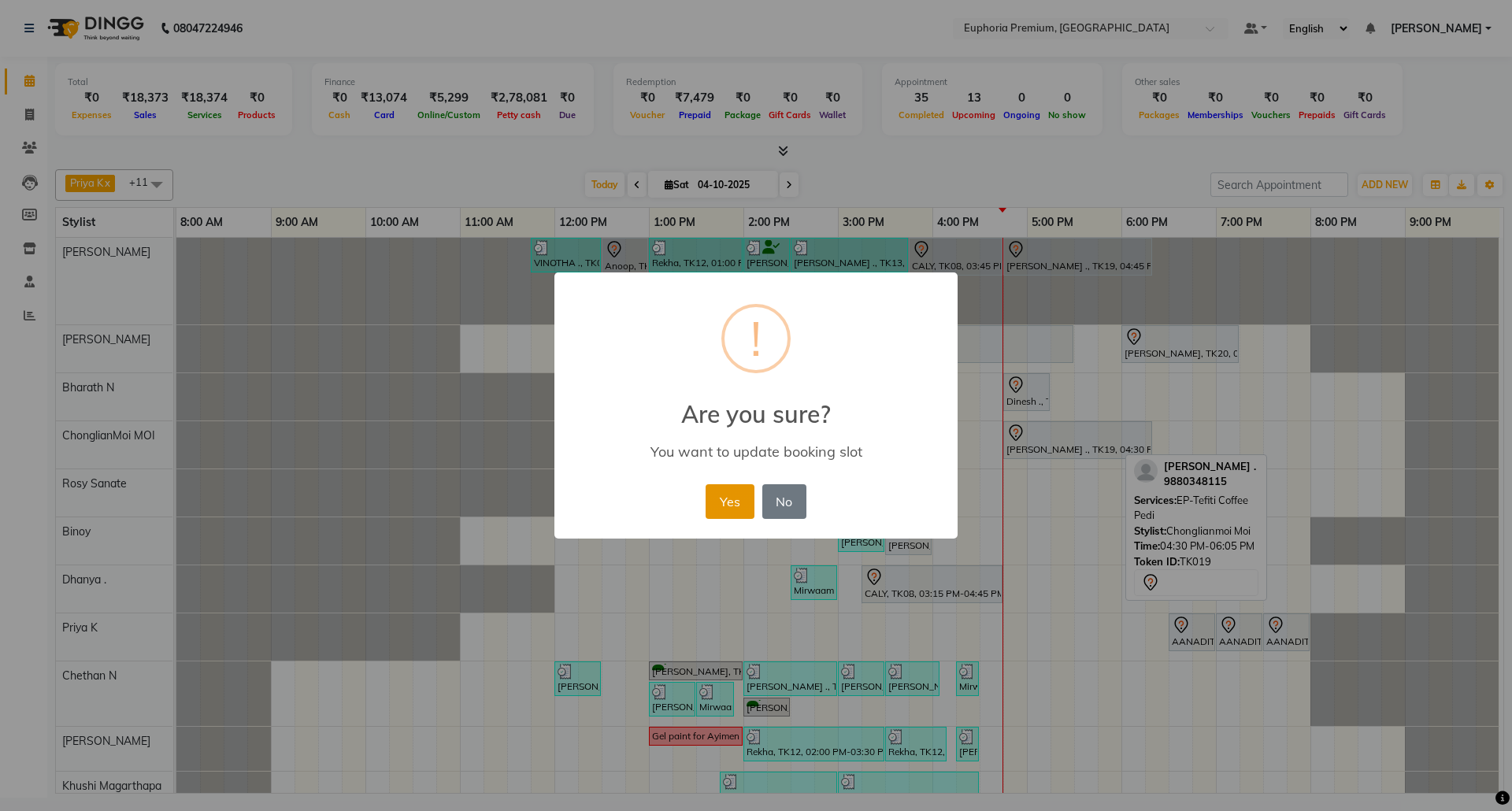
click at [729, 502] on button "Yes" at bounding box center [729, 501] width 48 height 35
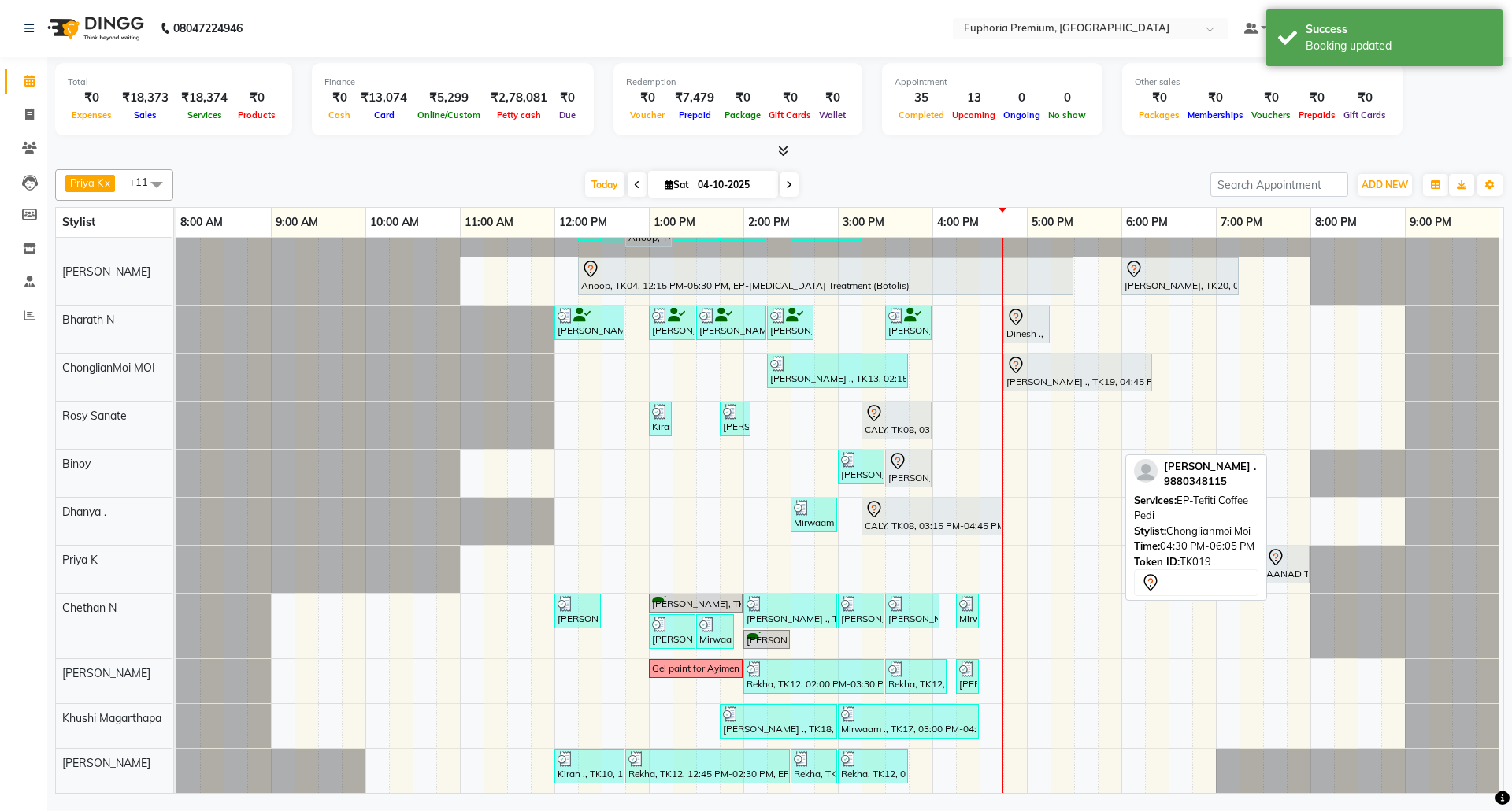
scroll to position [86, 0]
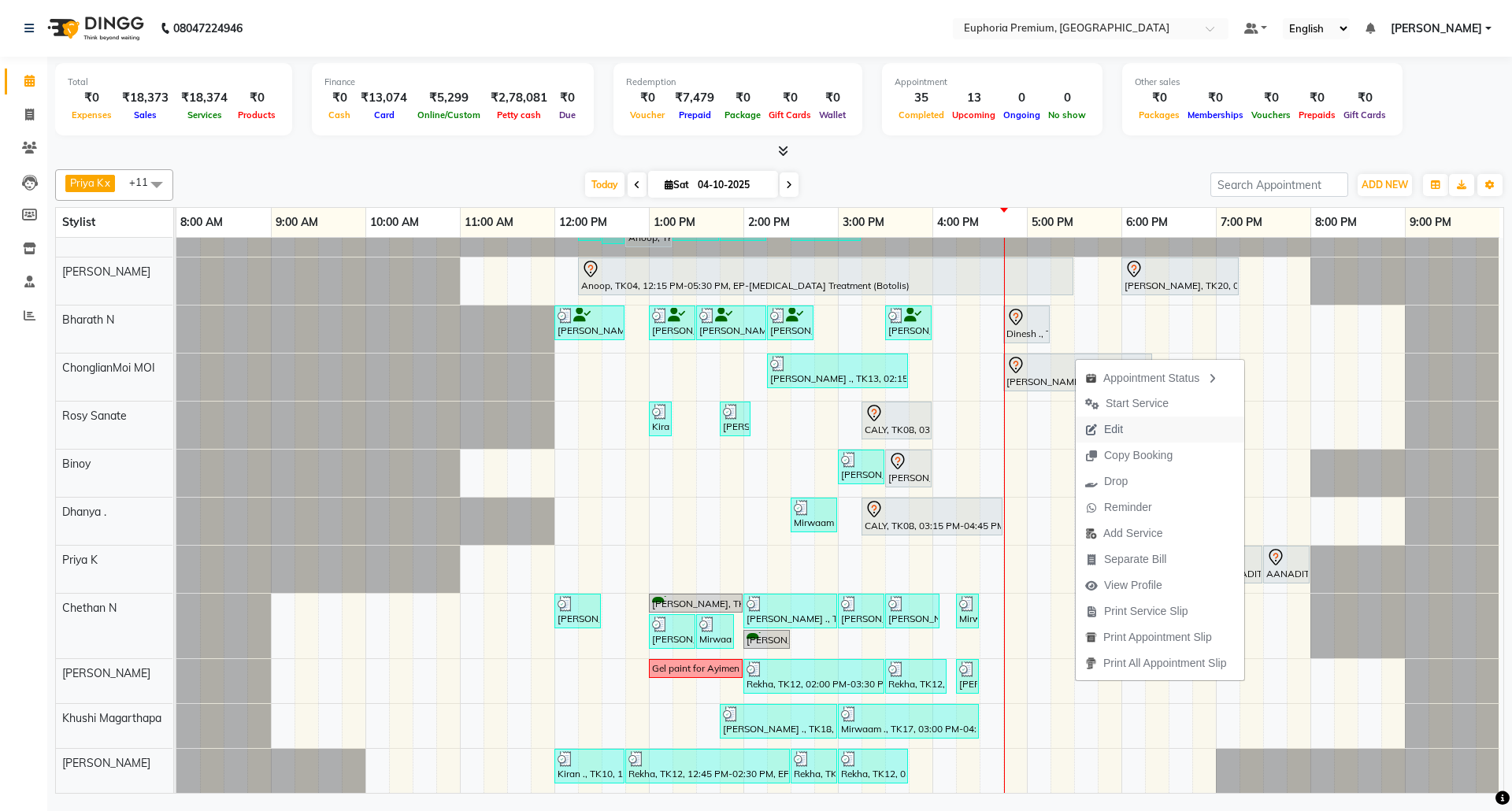
click at [1122, 429] on span "Edit" at bounding box center [1112, 429] width 19 height 17
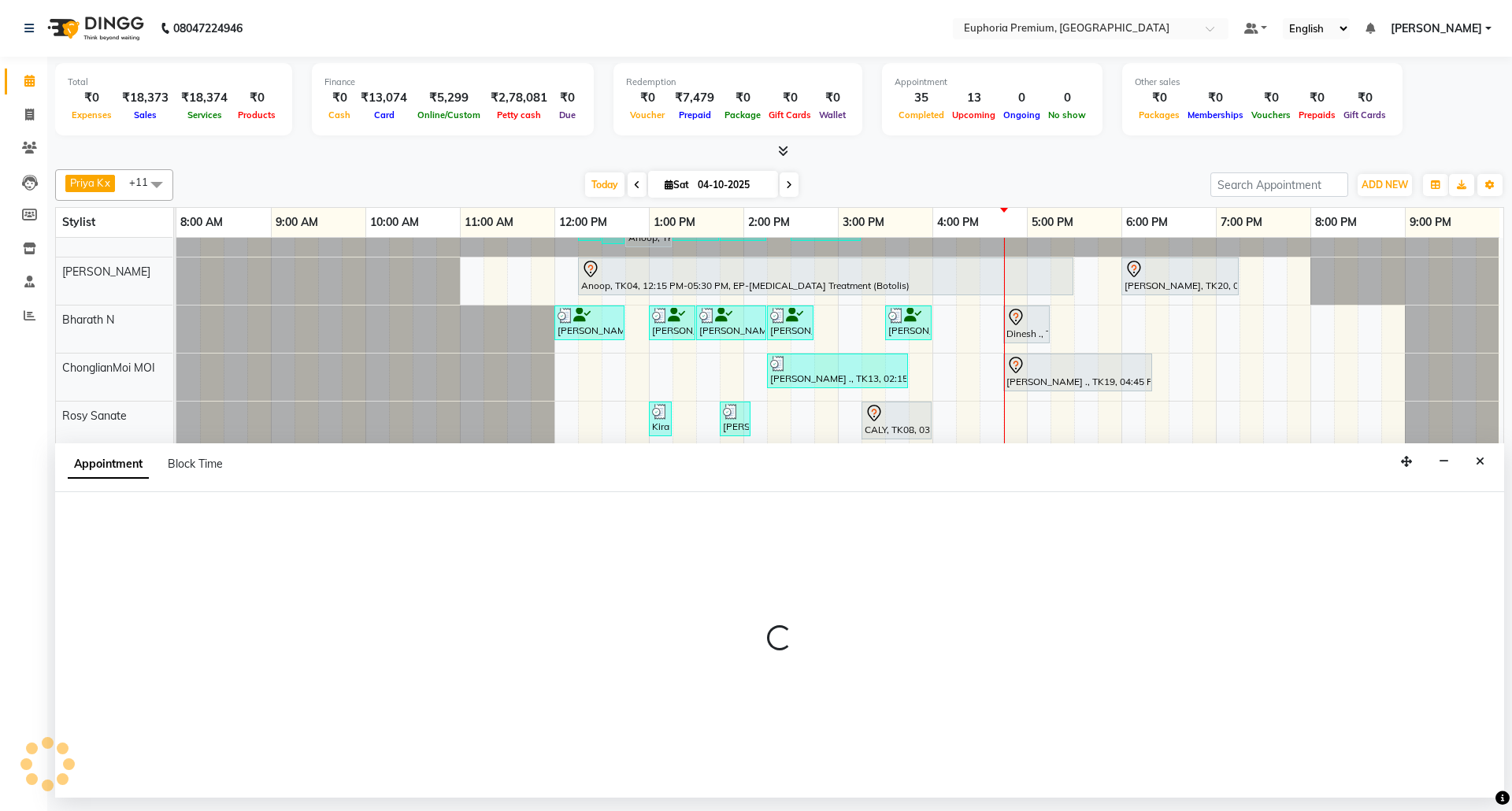
select select "tentative"
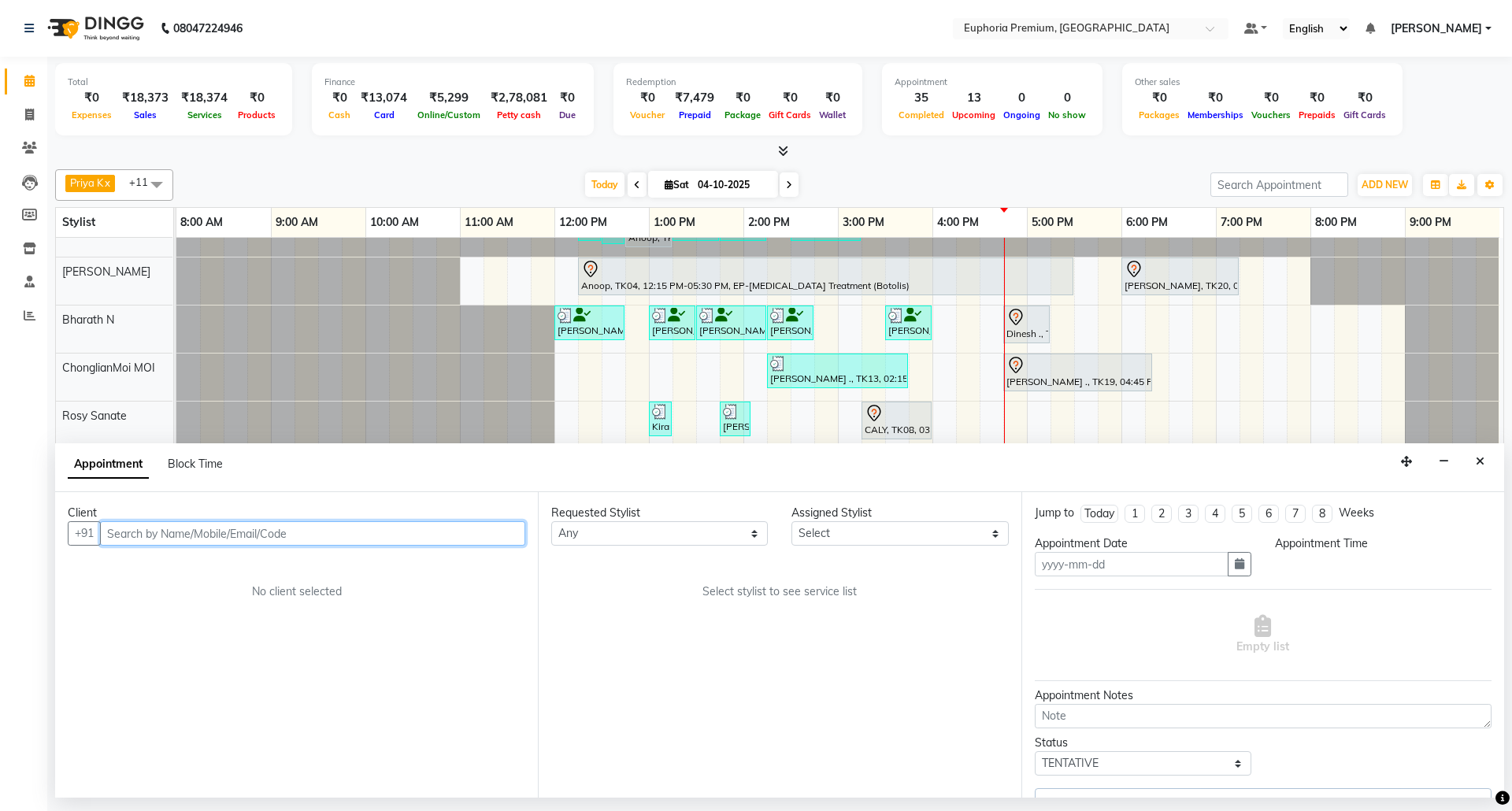
type input "04-10-2025"
select select "1005"
select select "71597"
select select "4006"
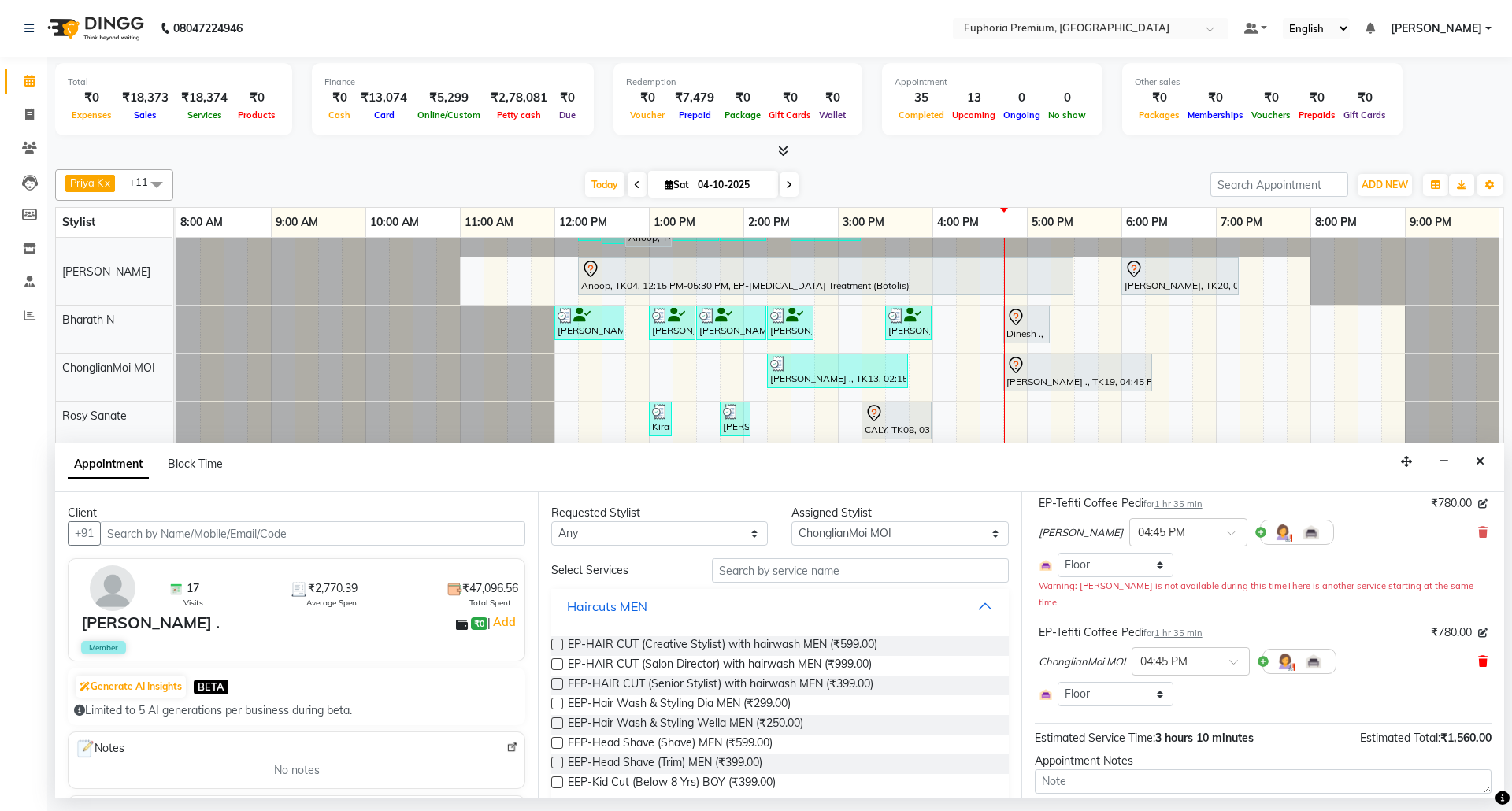
click at [1477, 653] on span at bounding box center [1482, 661] width 10 height 17
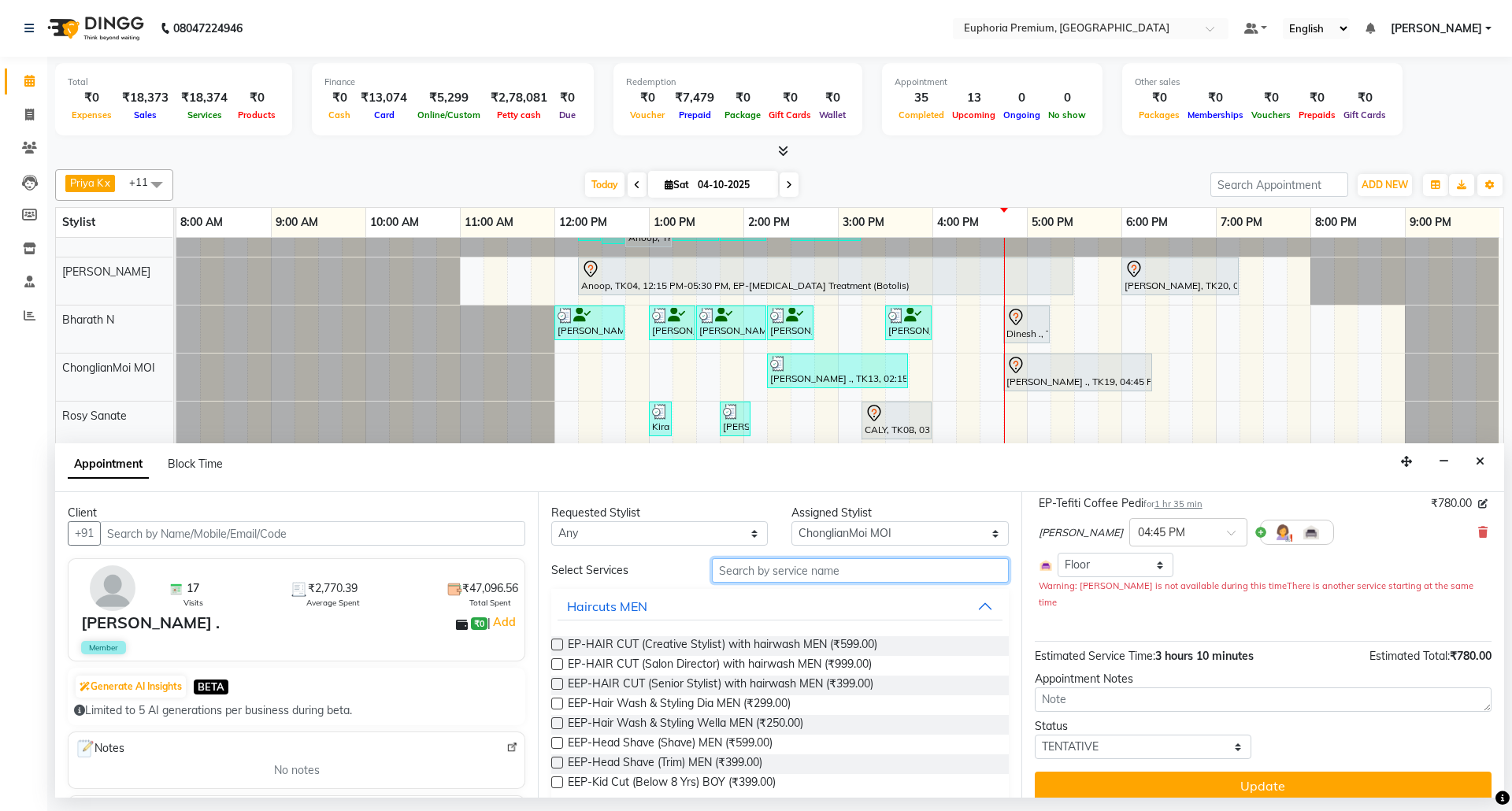
click at [885, 574] on input "text" at bounding box center [860, 570] width 296 height 25
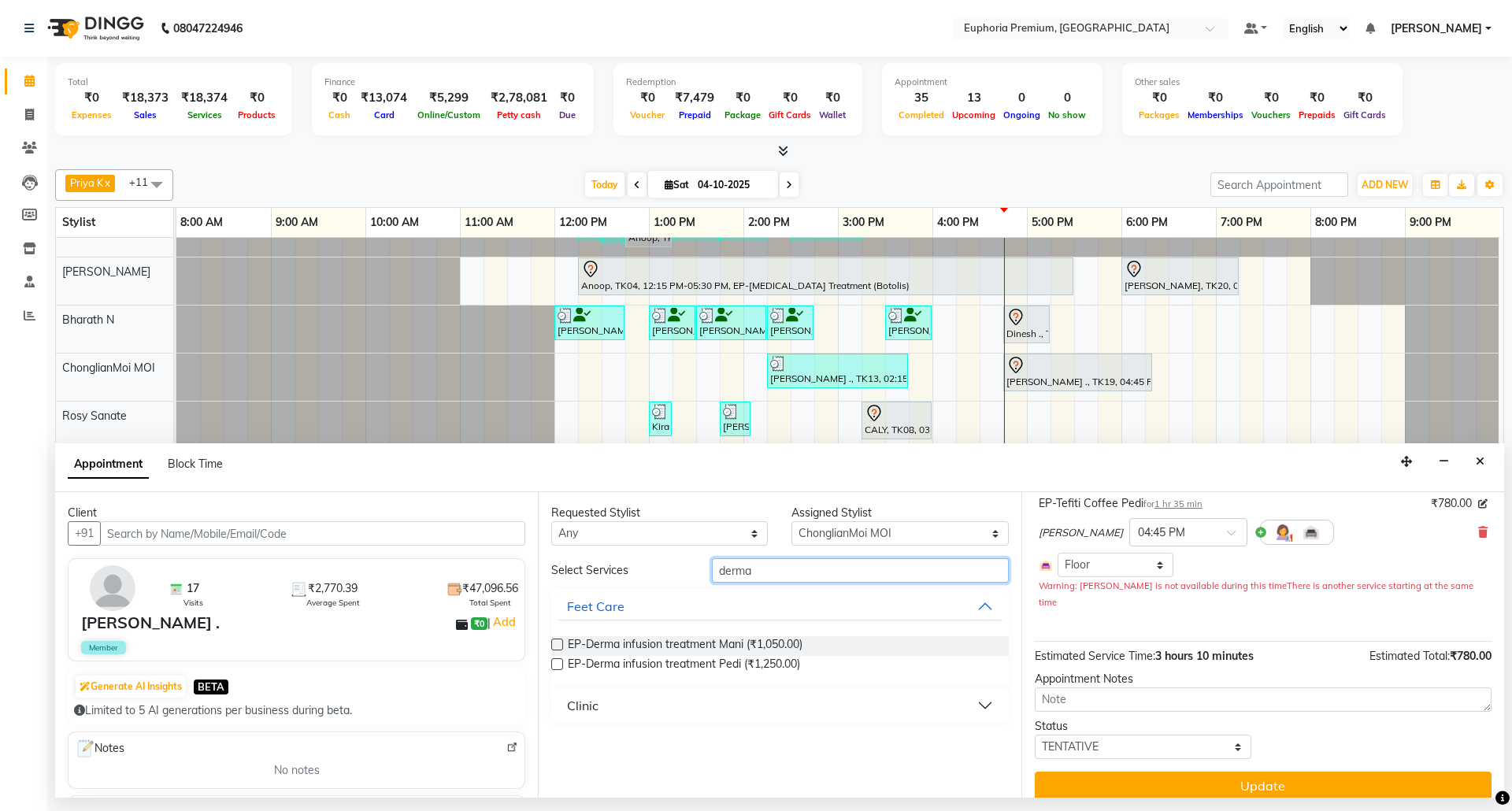
type input "derma"
click at [551, 667] on label at bounding box center [557, 664] width 12 height 12
click at [551, 667] on input "checkbox" at bounding box center [556, 665] width 10 height 10
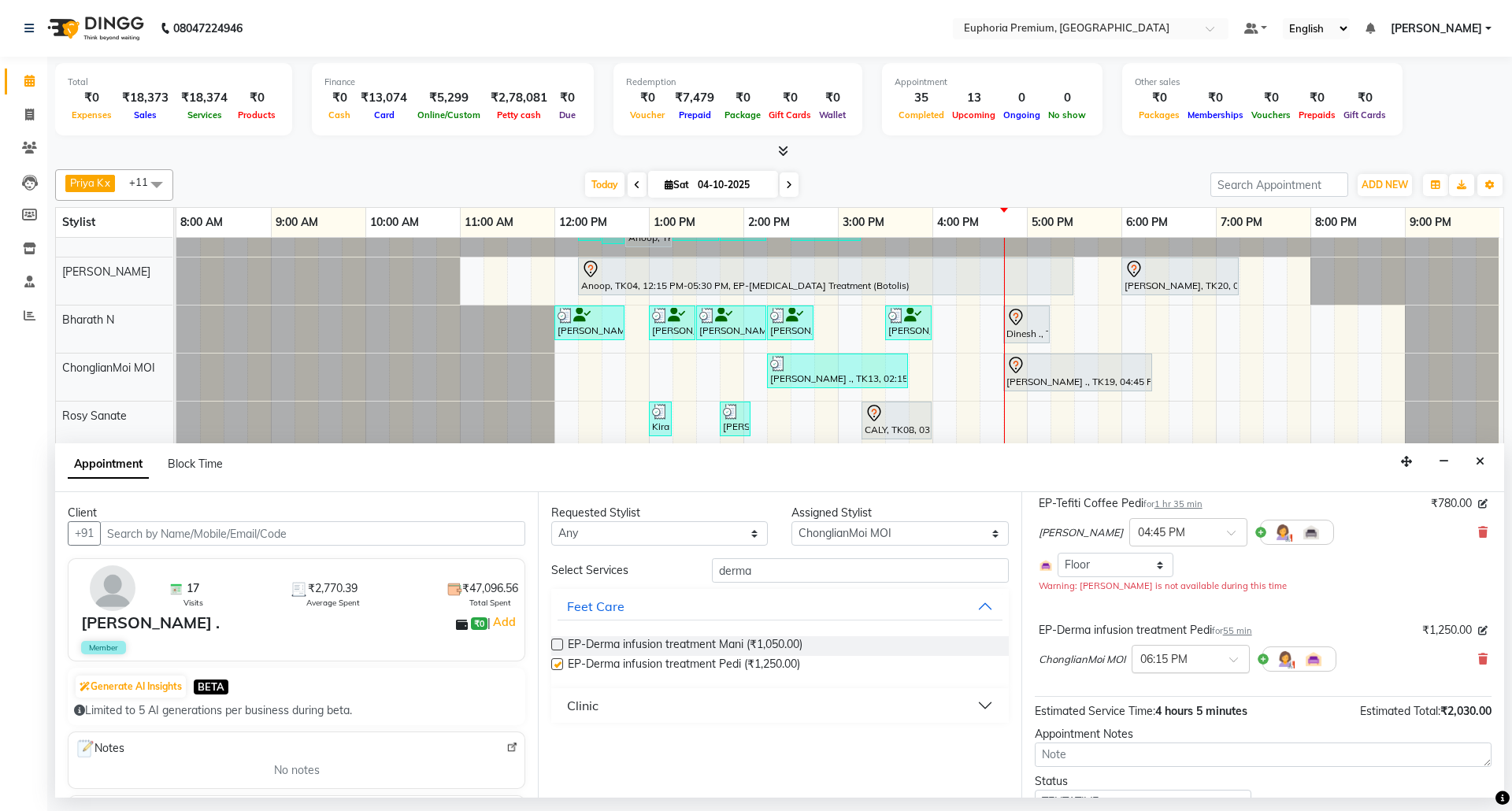
checkbox input "false"
click at [1238, 633] on span "55 min" at bounding box center [1236, 631] width 29 height 11
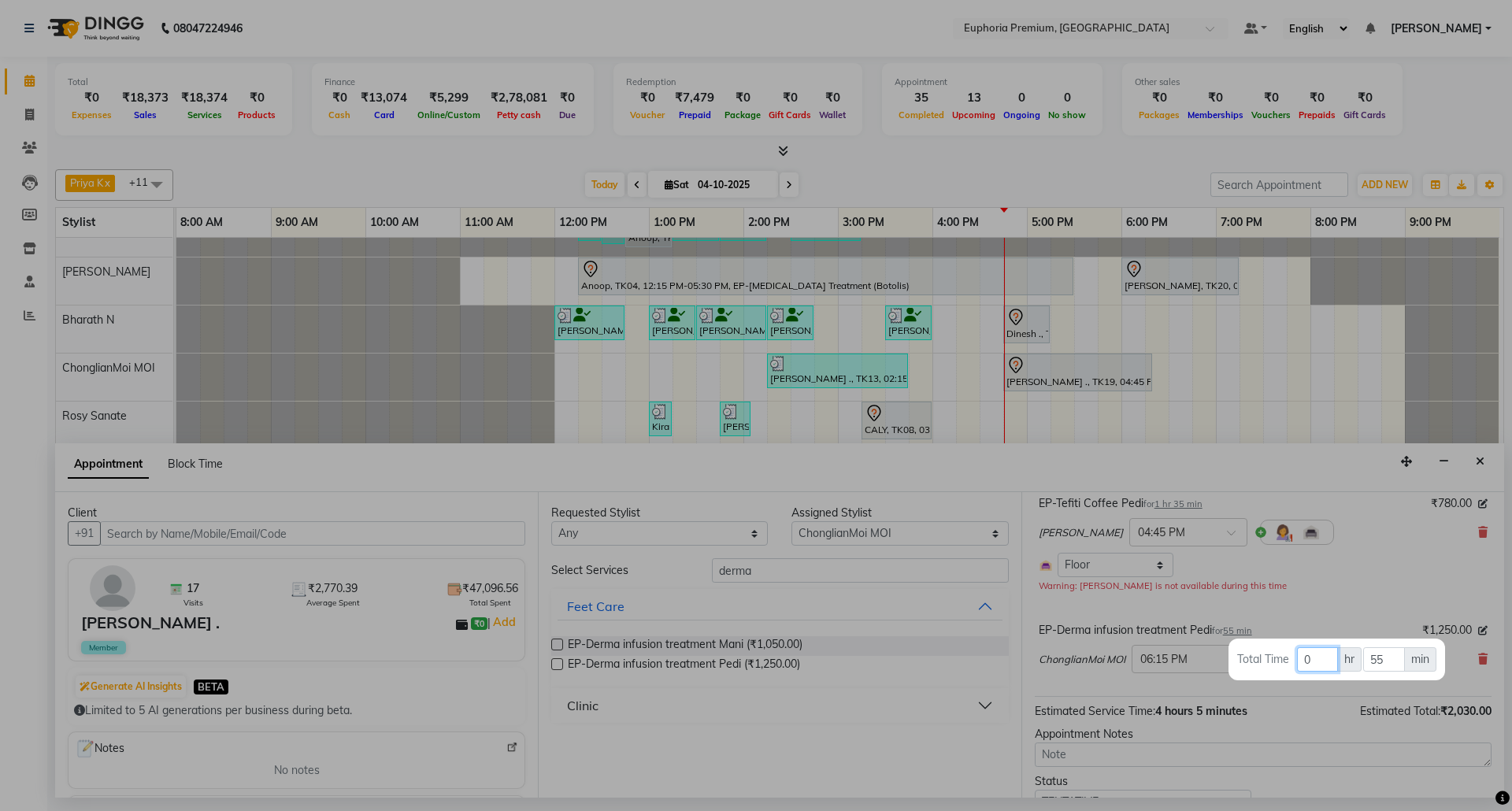
click at [1310, 655] on input "0" at bounding box center [1317, 659] width 41 height 25
type input "1"
type input "15"
click at [1349, 605] on div at bounding box center [756, 406] width 1512 height 811
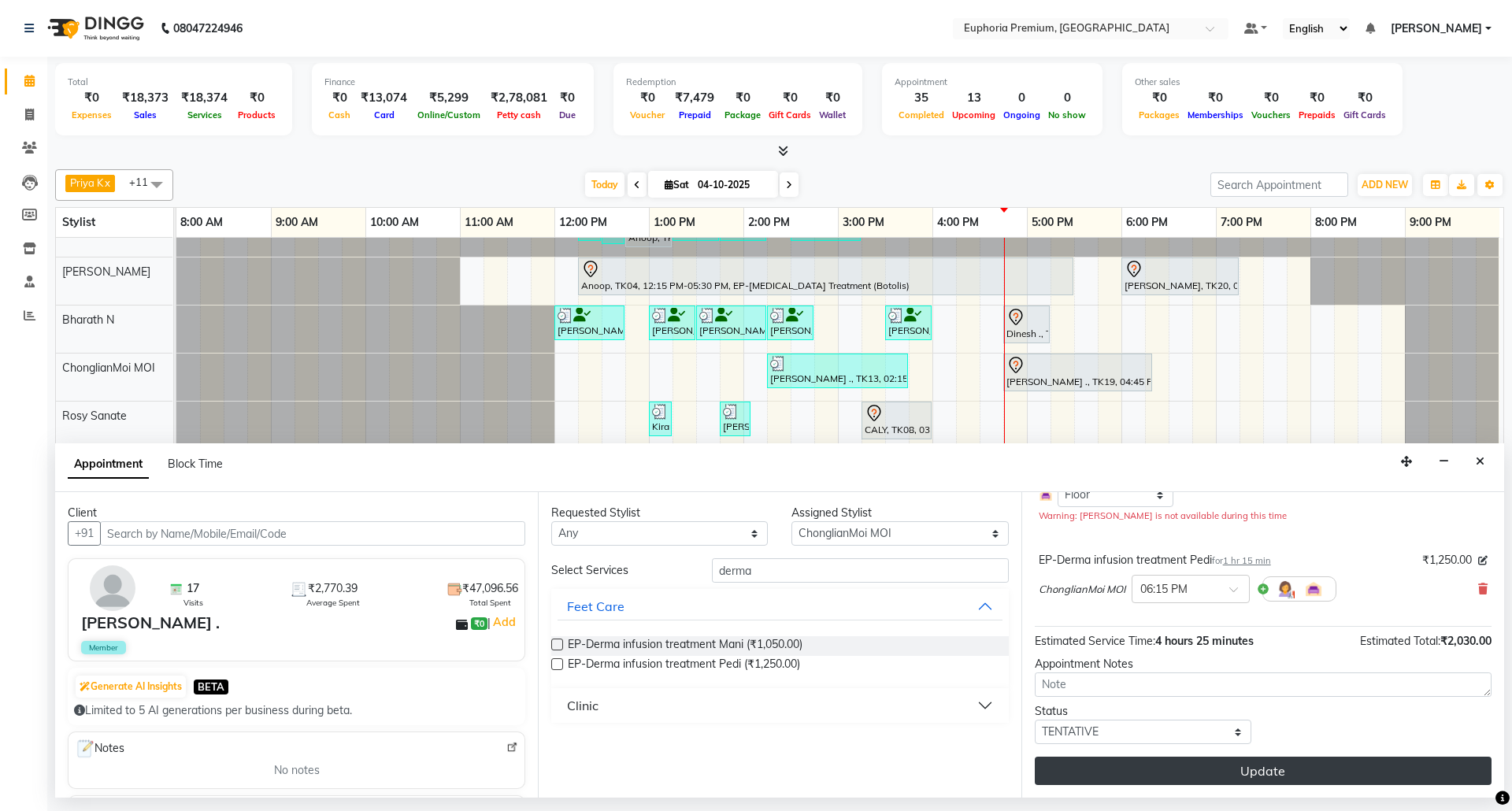
click at [1315, 771] on button "Update" at bounding box center [1262, 770] width 457 height 29
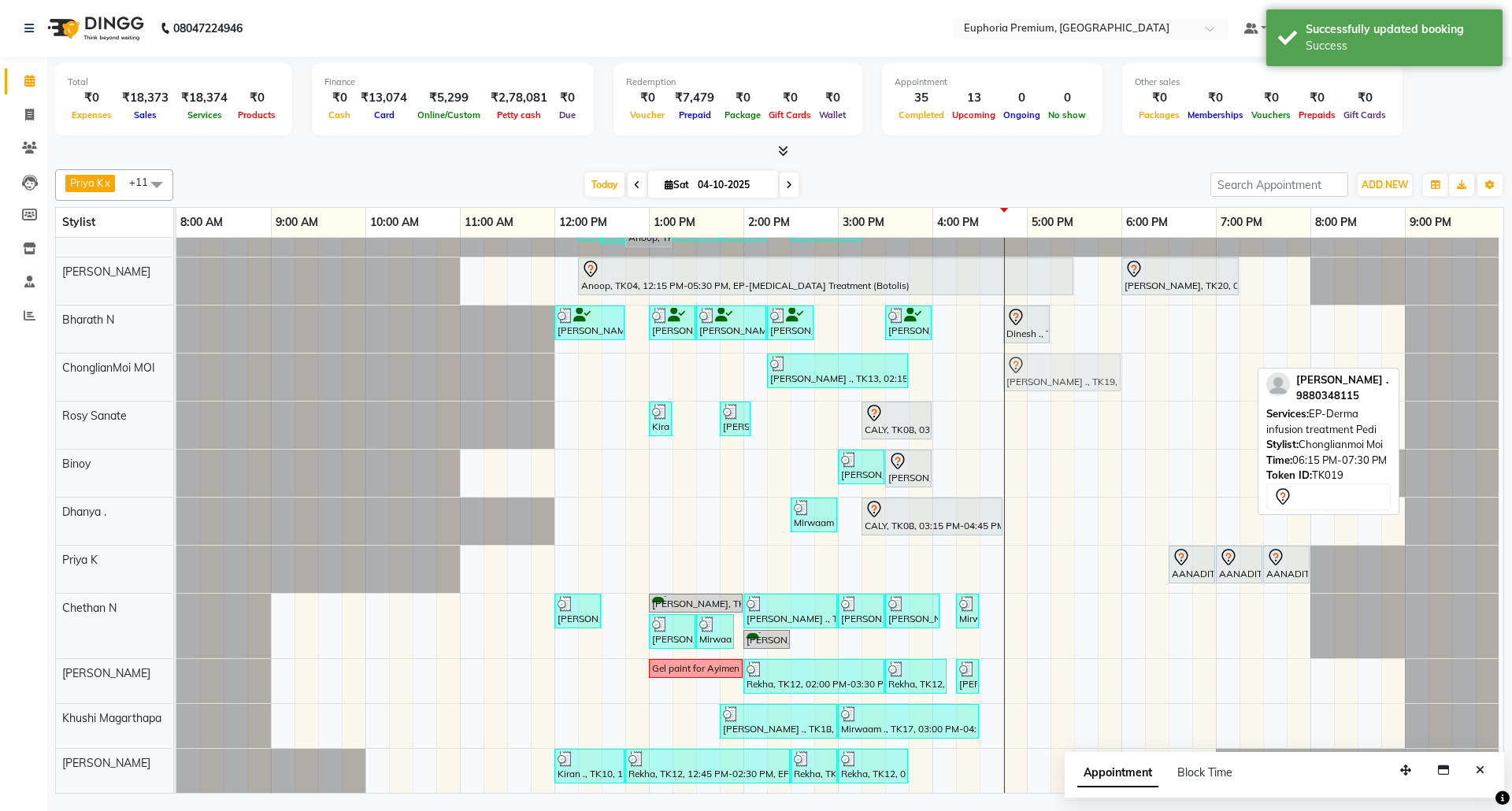
drag, startPoint x: 1167, startPoint y: 358, endPoint x: 1023, endPoint y: 372, distance: 144.7
click at [176, 372] on div "[PERSON_NAME] ., TK13, 02:15 PM-03:45 PM, EP-Pedipure Rose [PERSON_NAME] ., TK1…" at bounding box center [176, 378] width 0 height 48
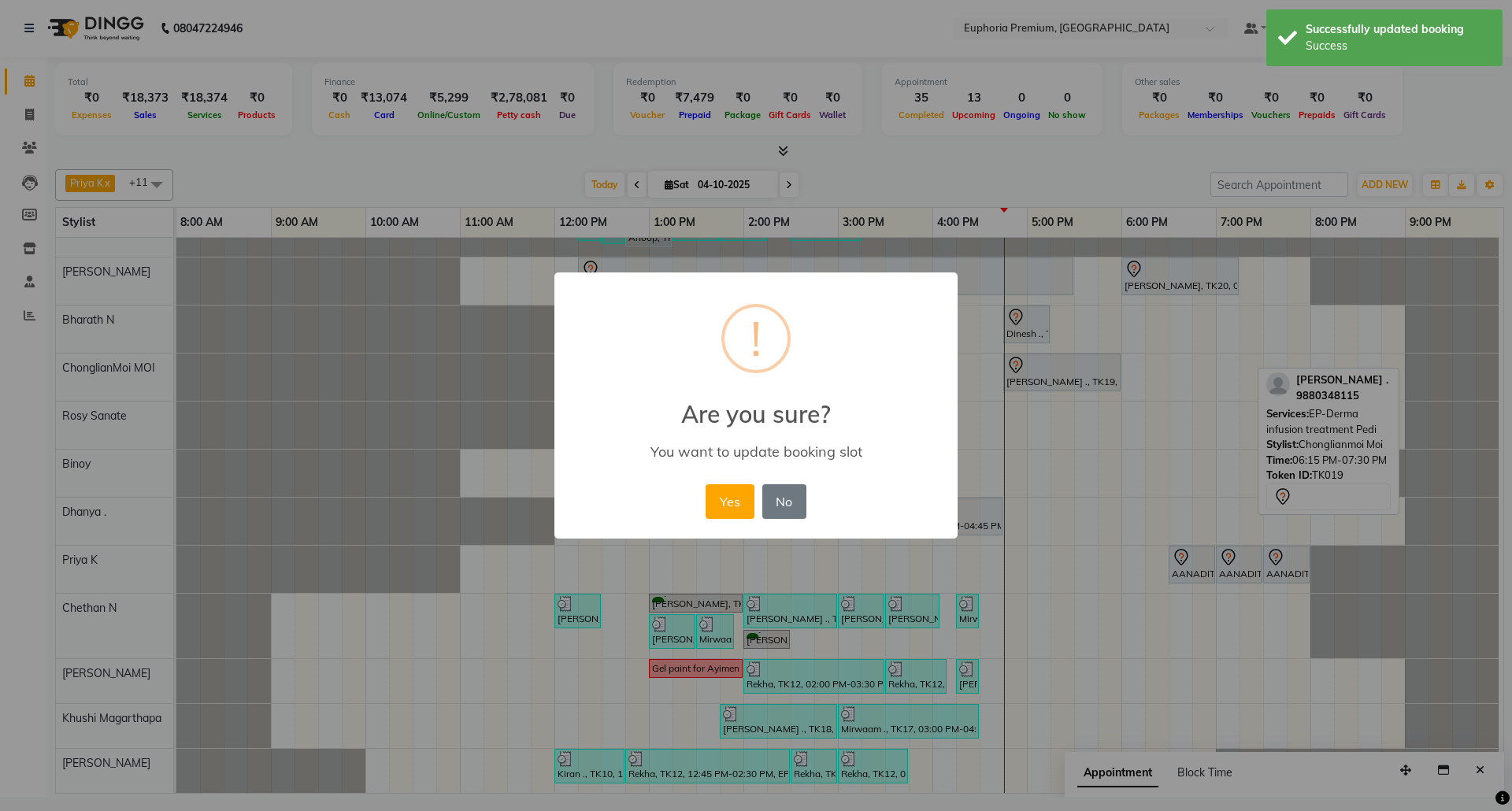
drag, startPoint x: 737, startPoint y: 499, endPoint x: 870, endPoint y: 455, distance: 140.1
click at [737, 499] on button "Yes" at bounding box center [729, 501] width 48 height 35
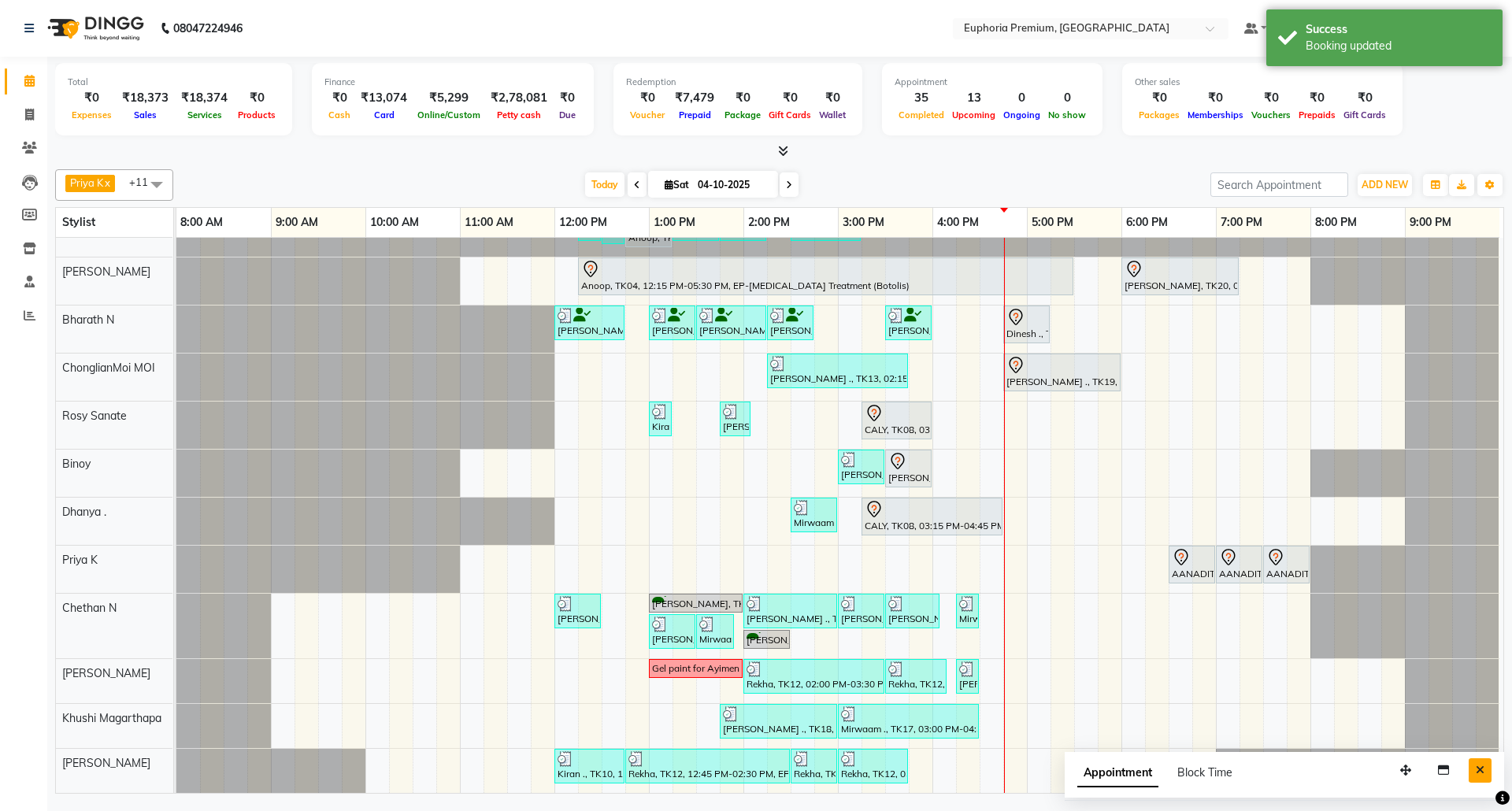
click at [1487, 763] on button "Close" at bounding box center [1479, 770] width 23 height 25
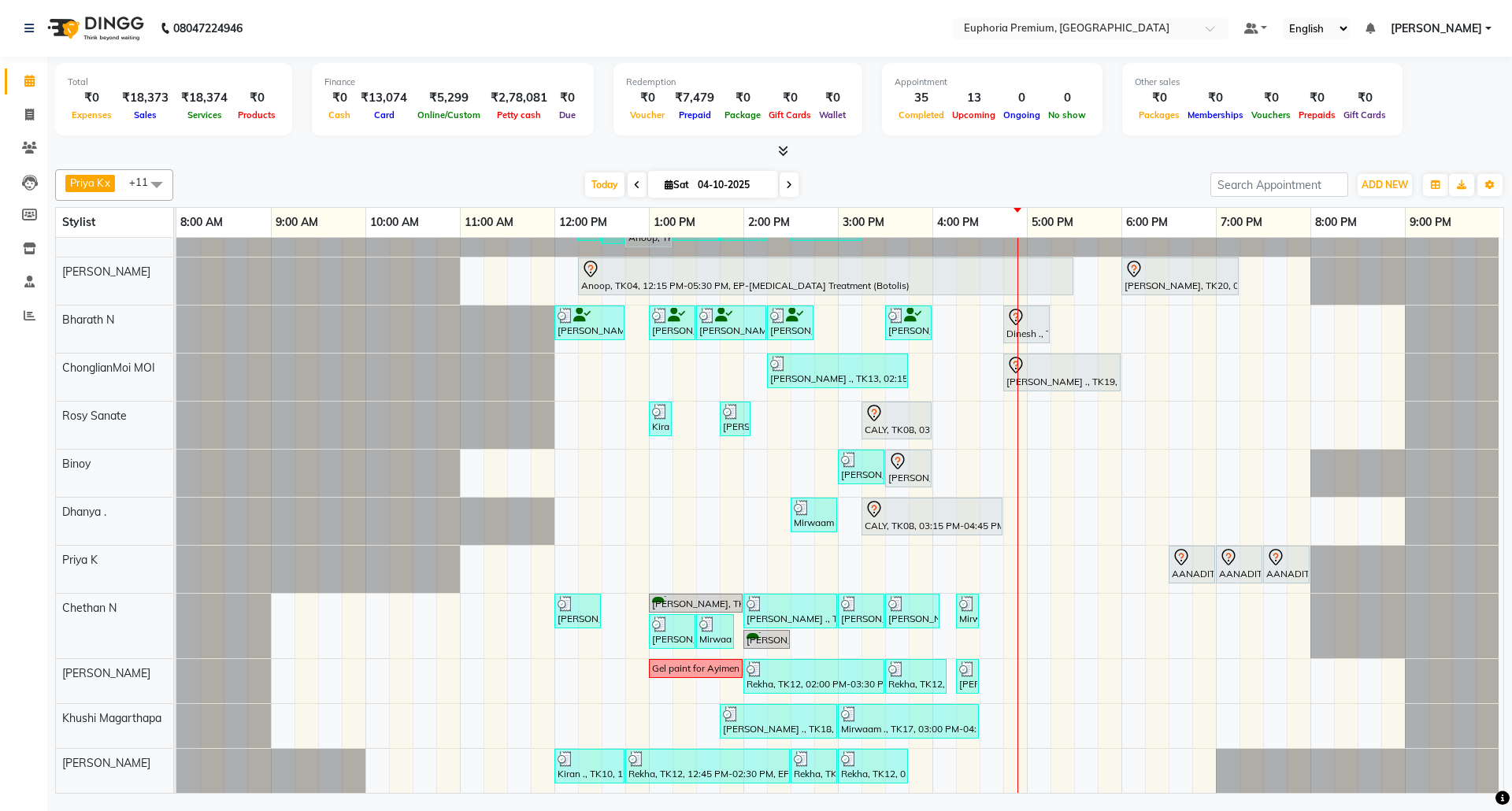
click at [1068, 310] on div "VINOTHA ., TK03, 11:45 AM-12:30 PM, EP-HAIR CUT (Creative Stylist) with hairwas…" at bounding box center [840, 482] width 1327 height 623
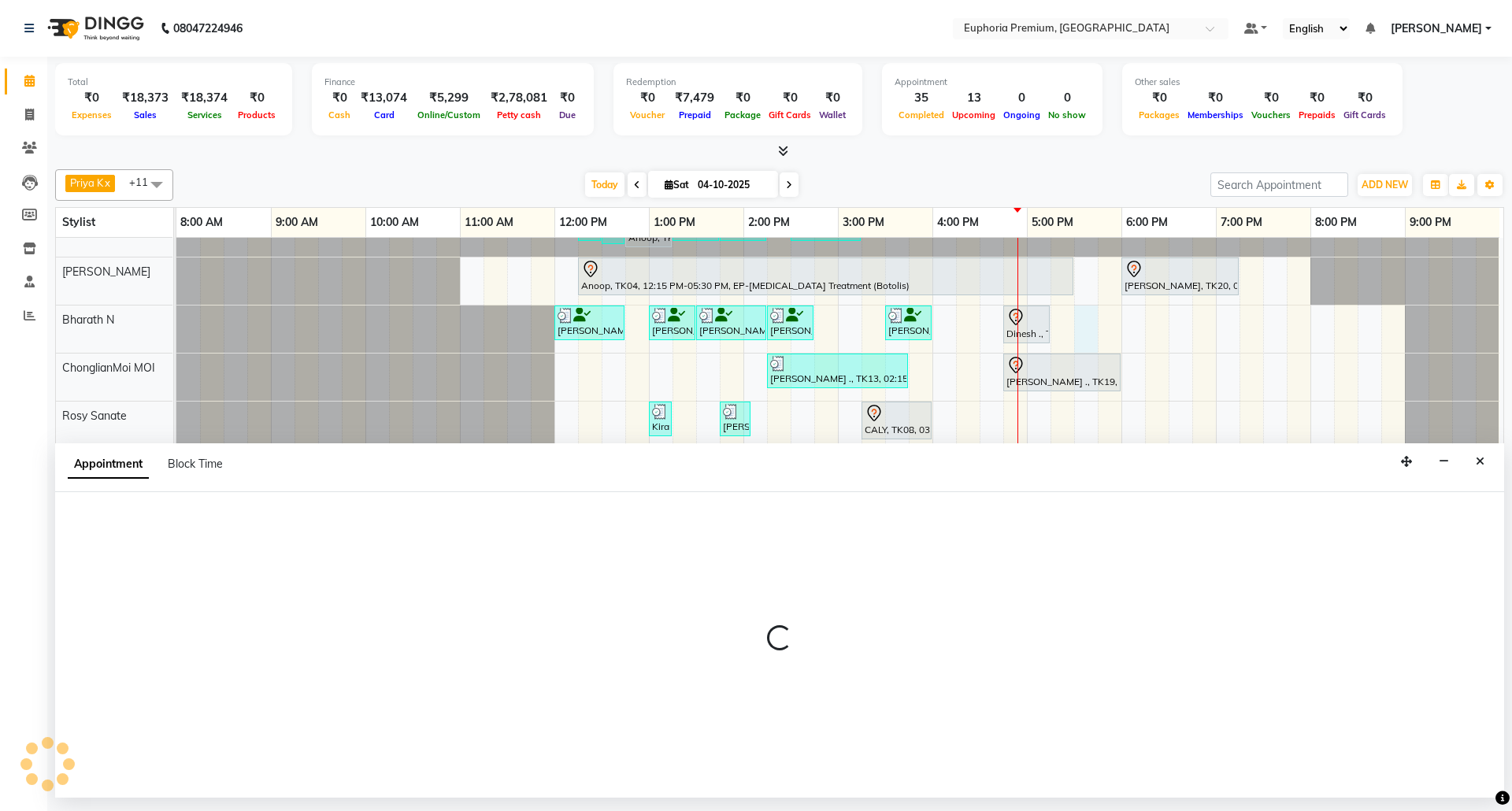
select select "71614"
select select "1050"
select select "tentative"
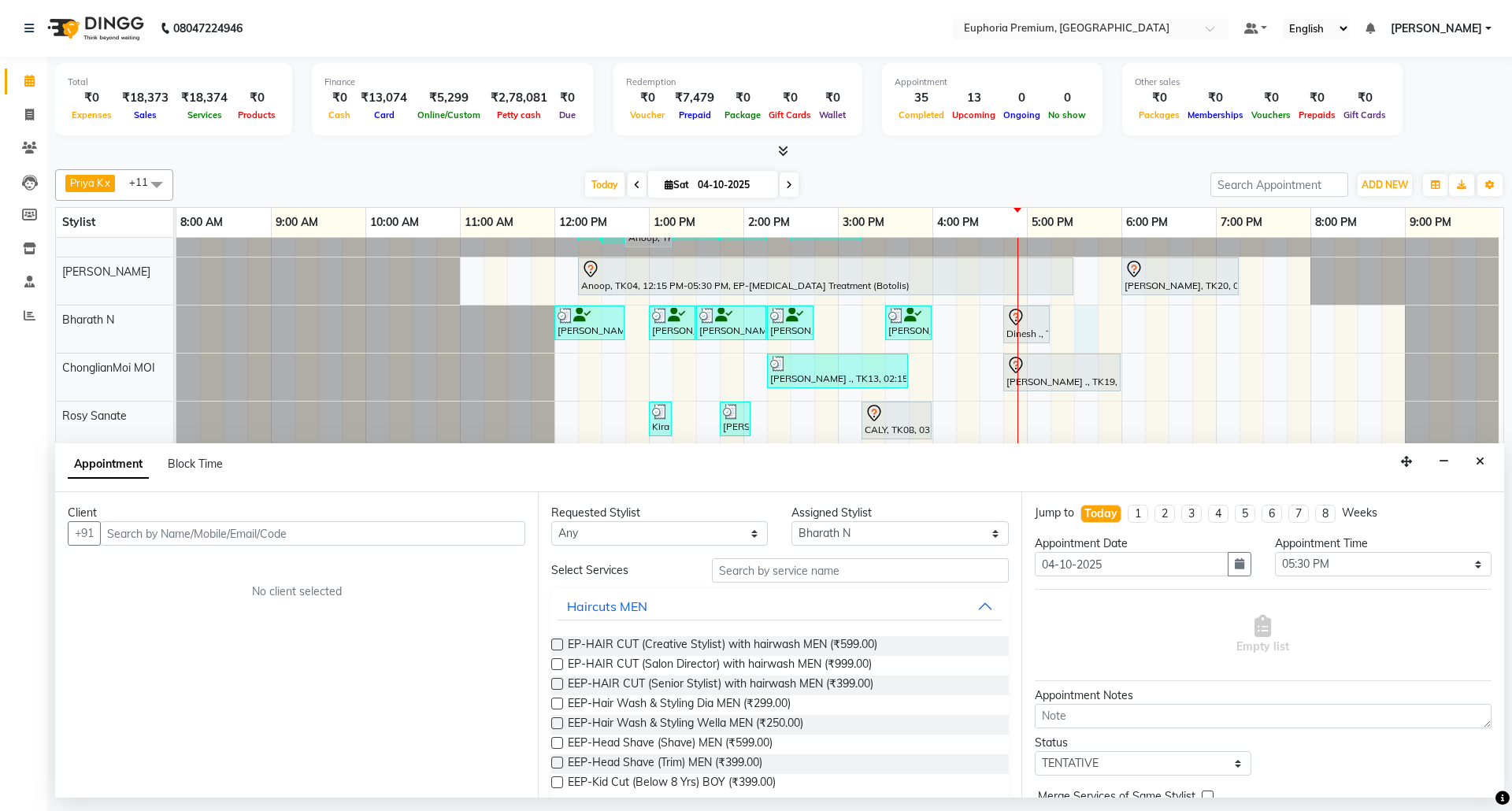
click at [448, 538] on input "text" at bounding box center [312, 533] width 425 height 25
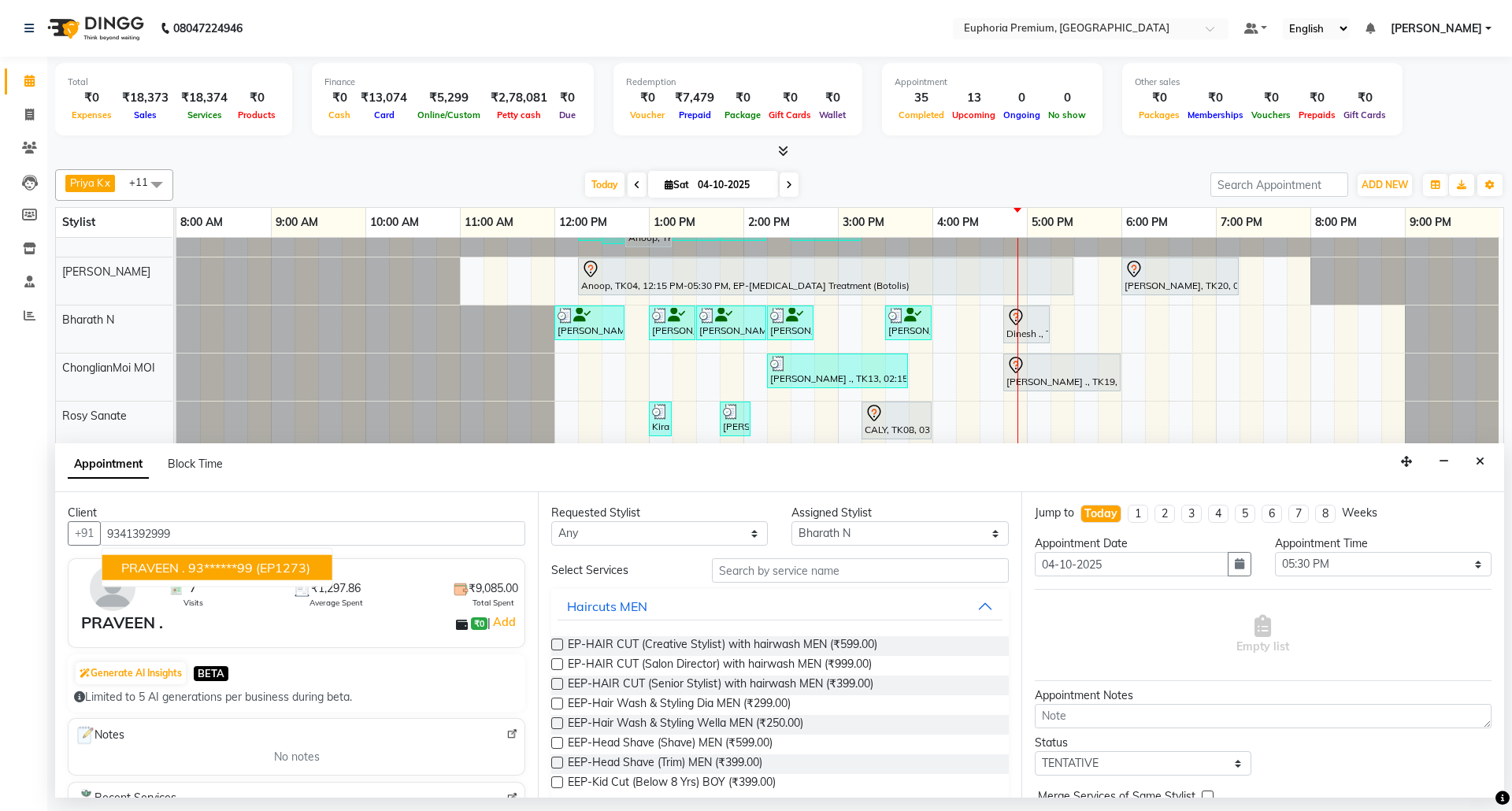
click at [282, 571] on span "(EP1273)" at bounding box center [283, 568] width 55 height 16
type input "93******99"
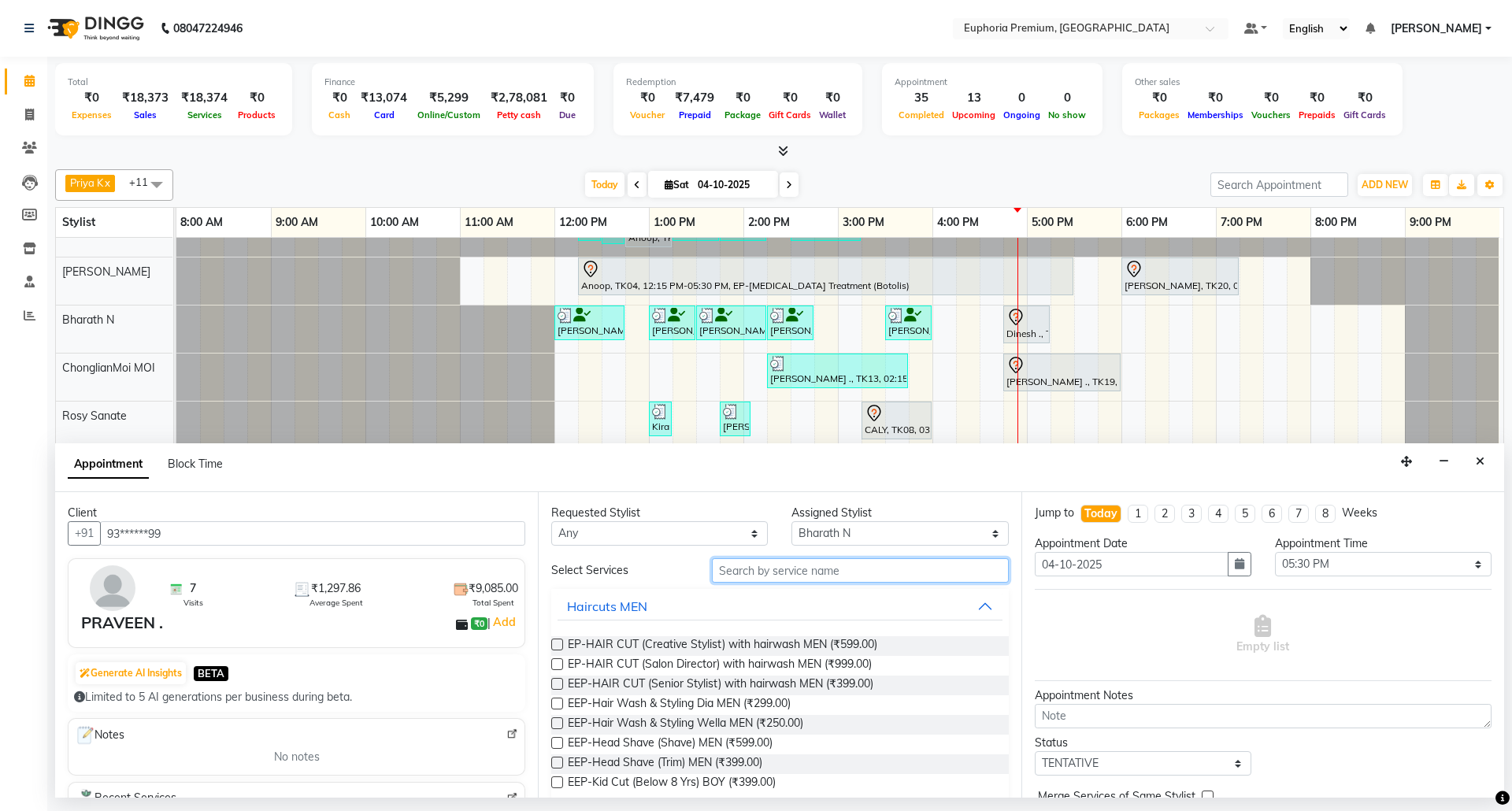
click at [785, 575] on input "text" at bounding box center [860, 570] width 296 height 25
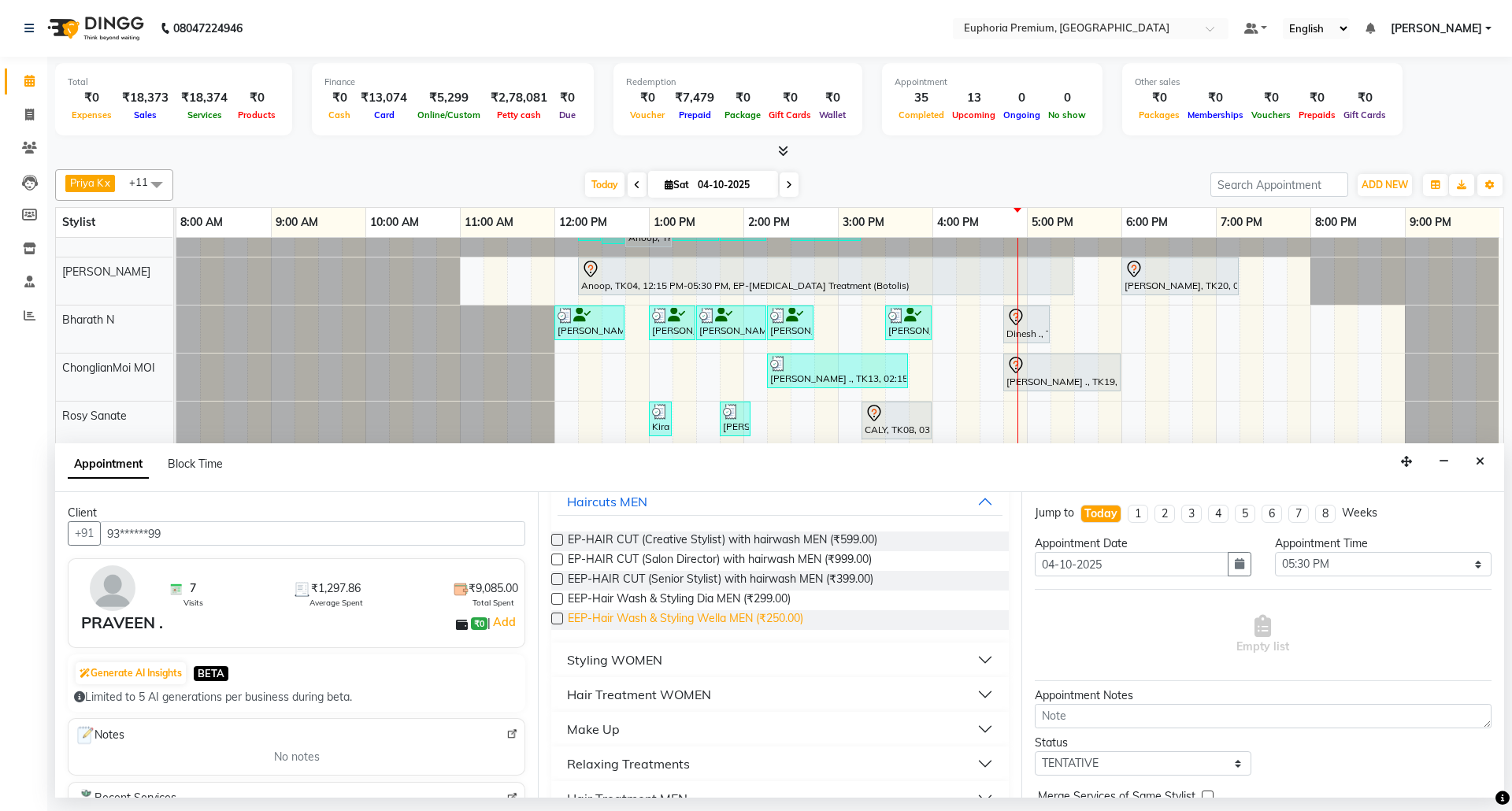
scroll to position [0, 0]
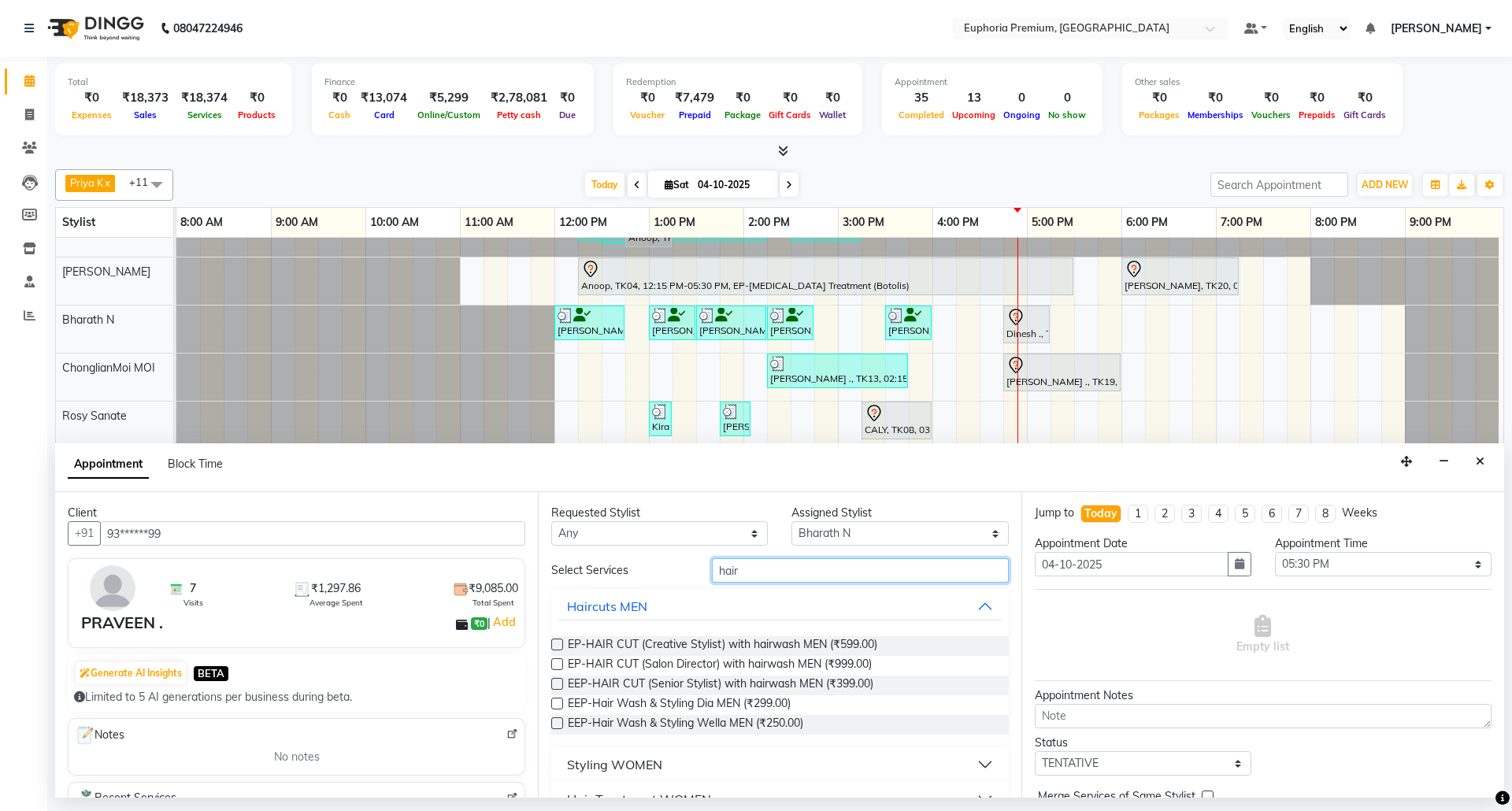
click at [762, 567] on input "hair" at bounding box center [860, 570] width 296 height 25
type input "hair cut"
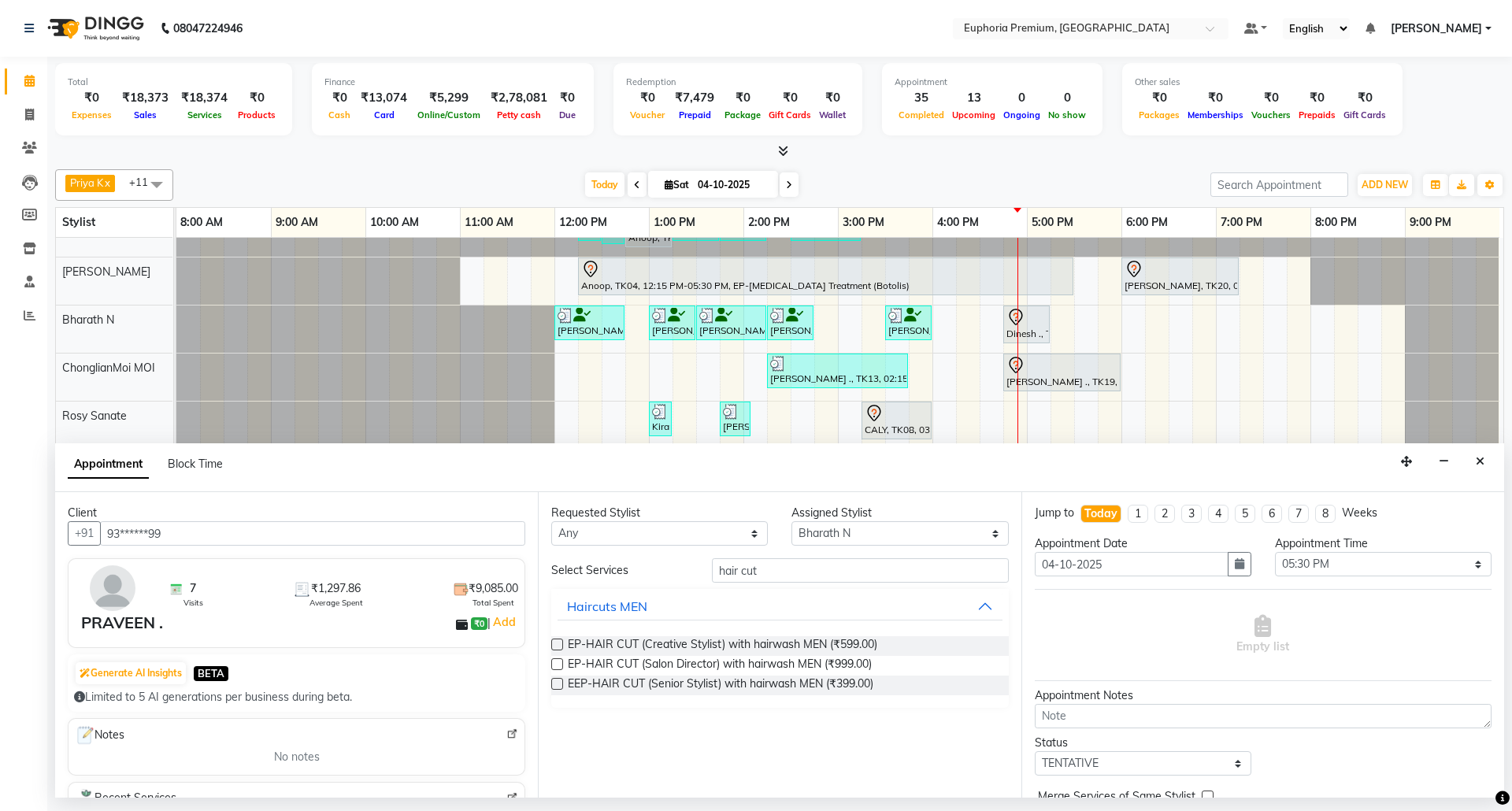
click at [562, 683] on label at bounding box center [557, 684] width 12 height 12
click at [561, 683] on input "checkbox" at bounding box center [556, 685] width 10 height 10
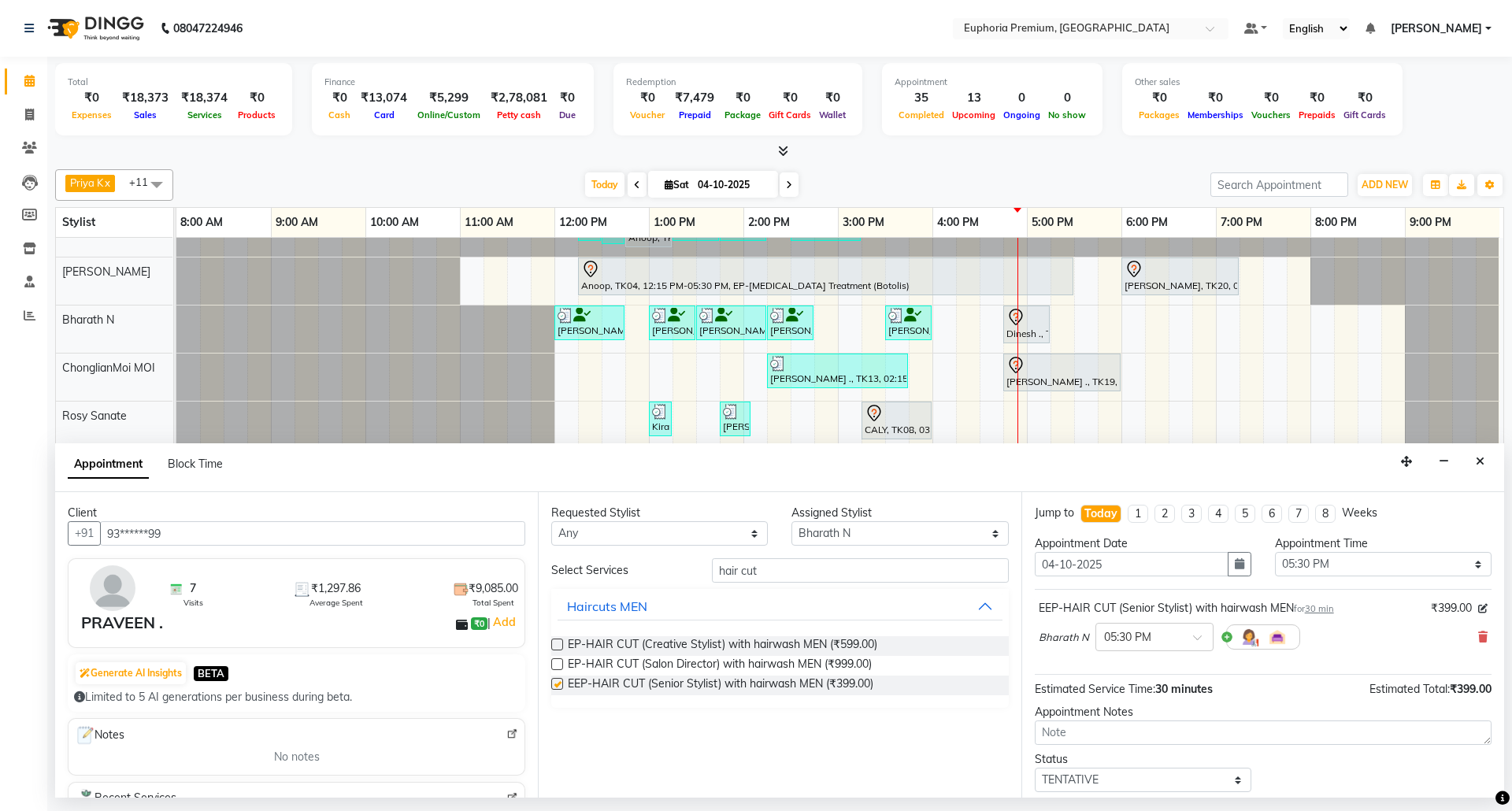
checkbox input "false"
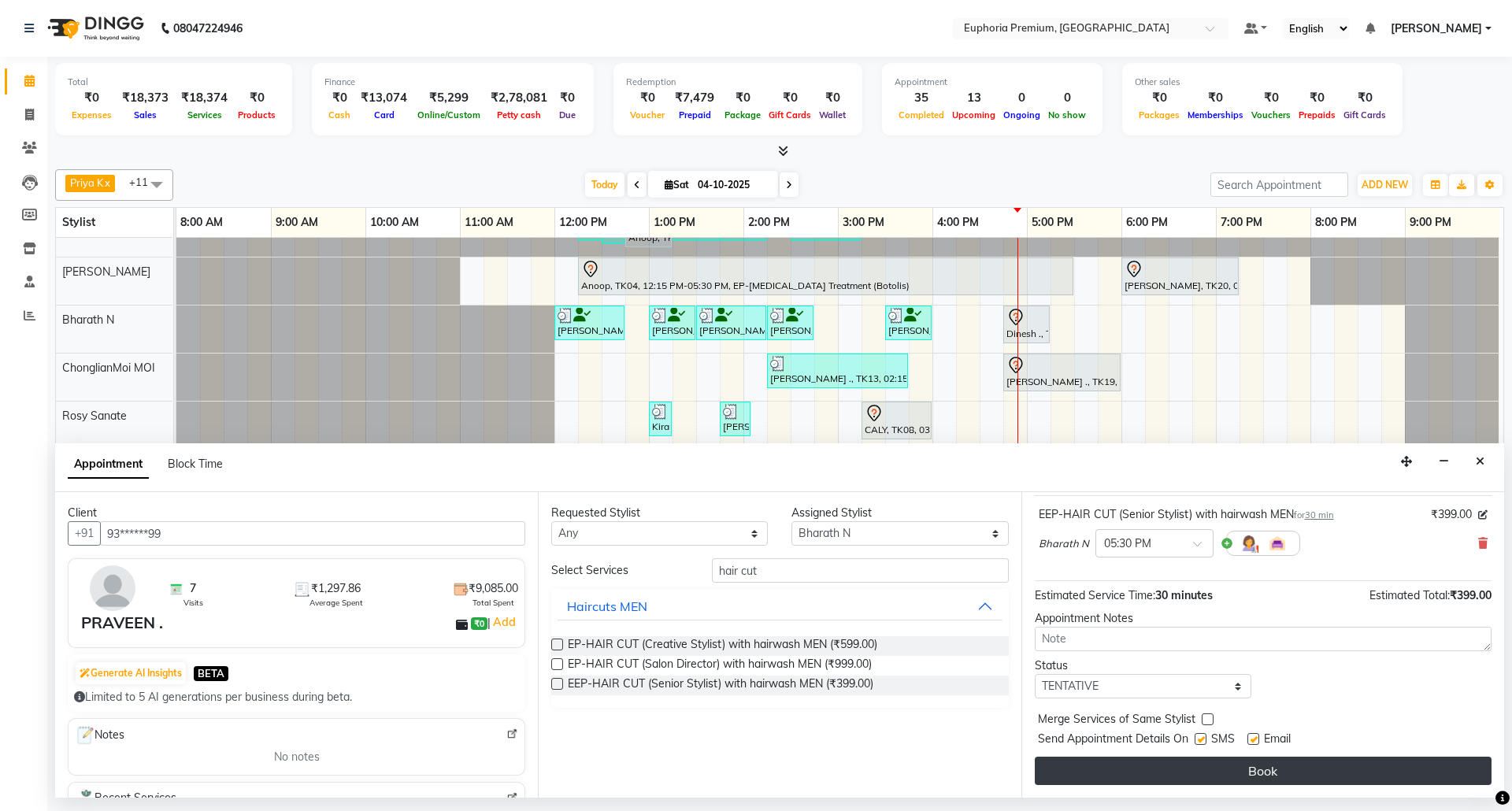
click at [1267, 779] on button "Book" at bounding box center [1262, 770] width 457 height 29
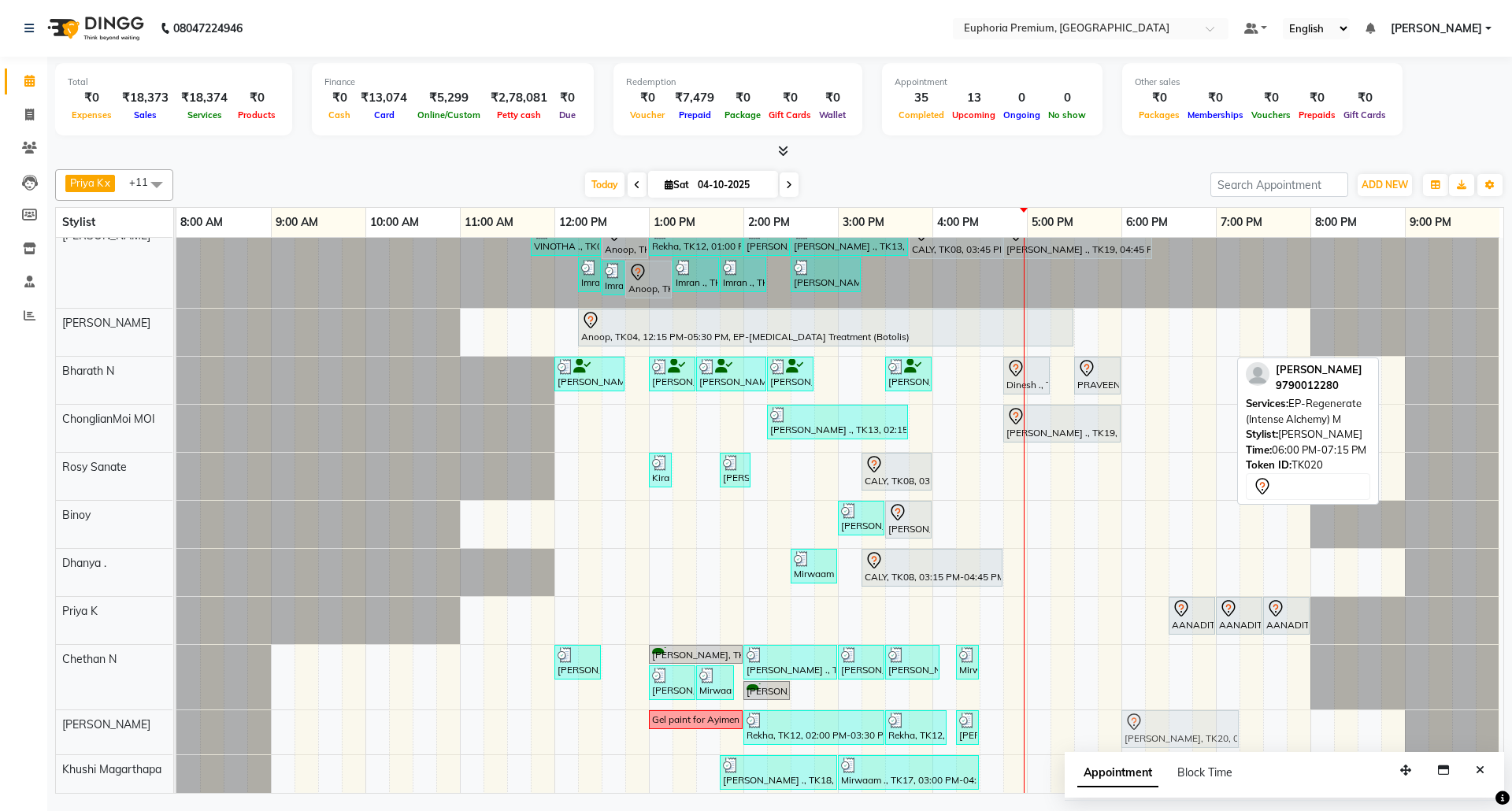
scroll to position [19, 0]
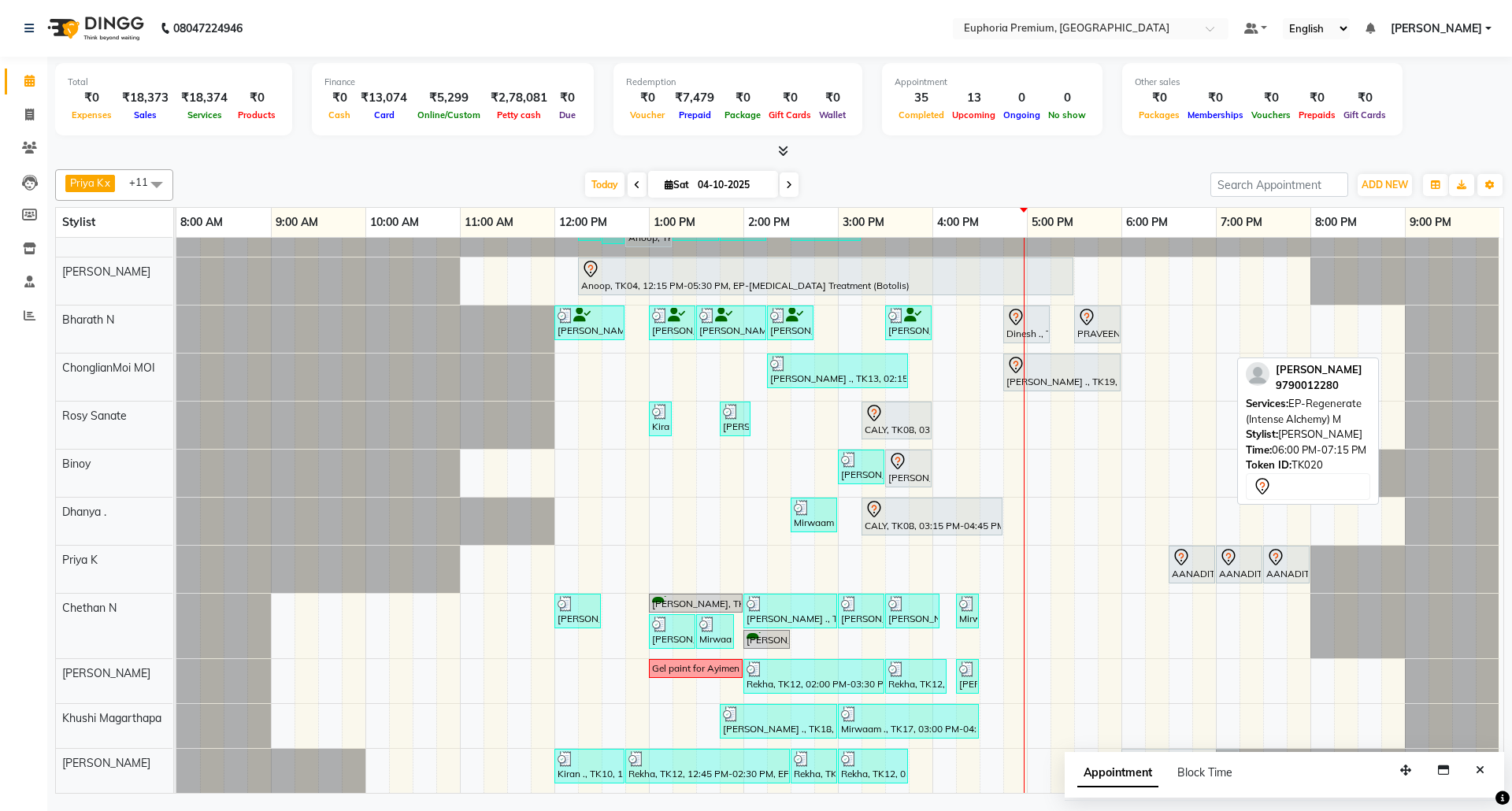
drag, startPoint x: 1163, startPoint y: 344, endPoint x: 1165, endPoint y: 752, distance: 408.0
click at [1165, 752] on tbody "VINOTHA ., TK03, 11:45 AM-12:30 PM, EP-HAIR CUT (Creative Stylist) with hairwas…" at bounding box center [838, 482] width 1323 height 623
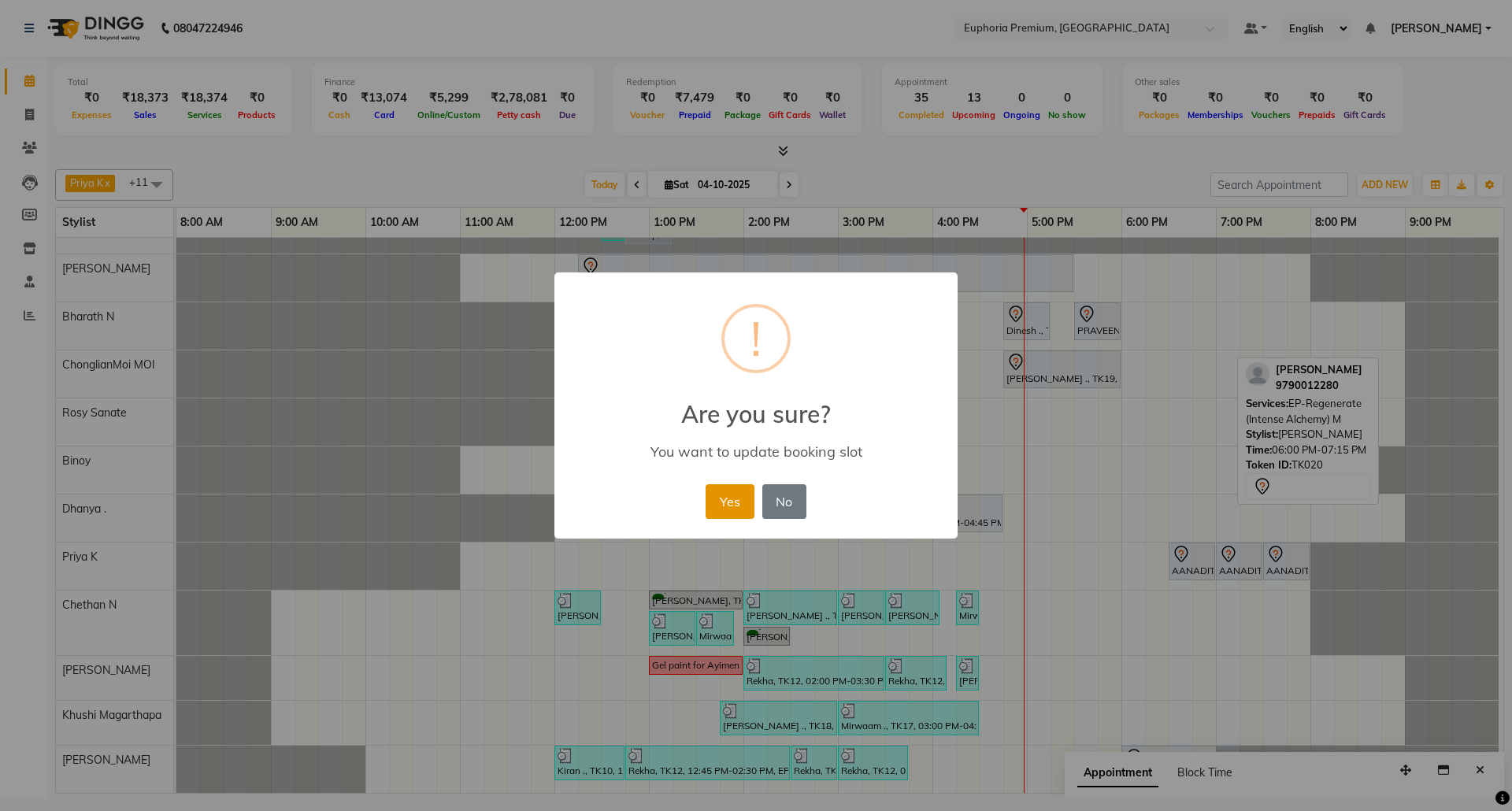
click at [742, 484] on button "Yes" at bounding box center [729, 501] width 48 height 35
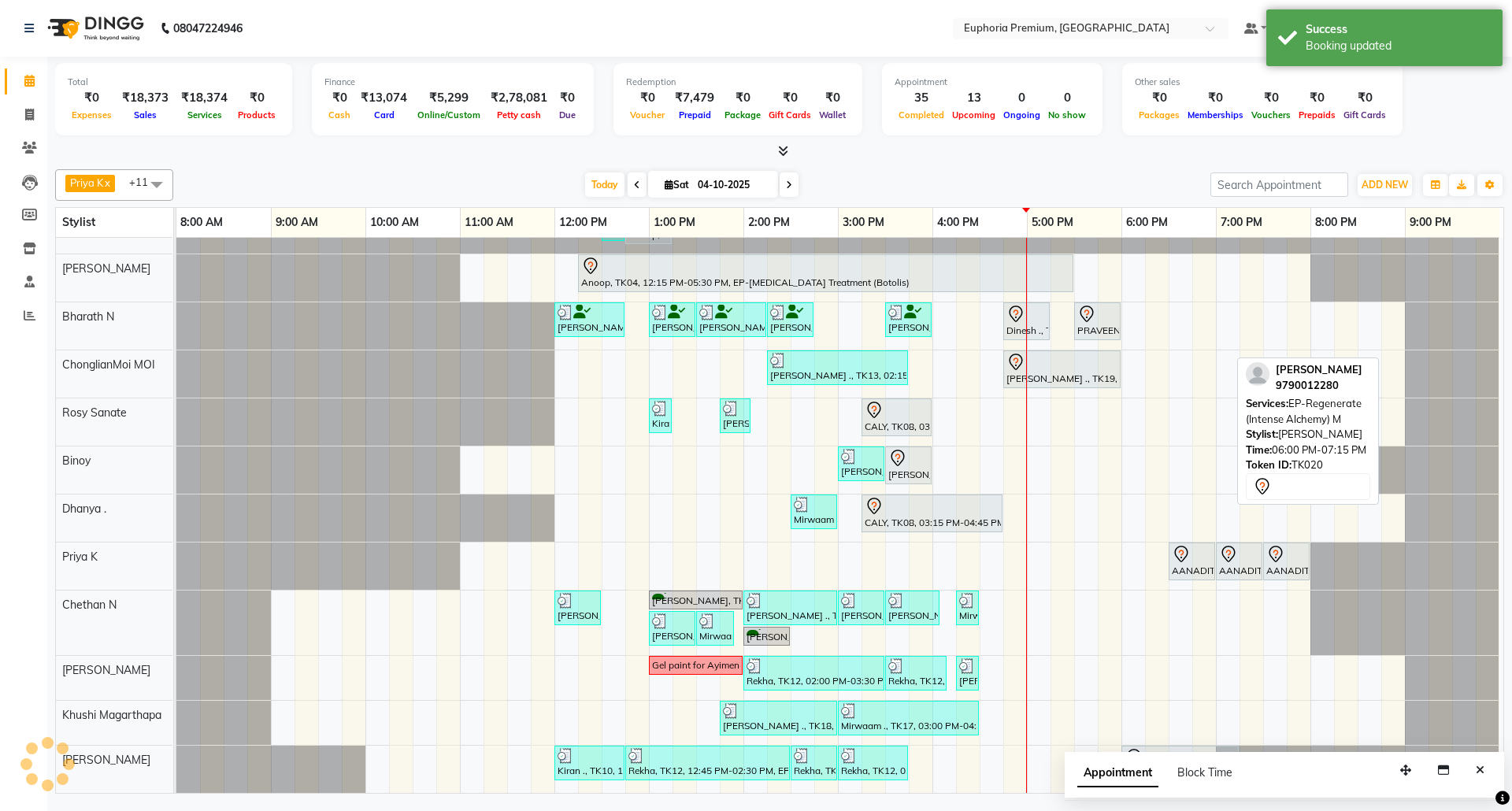
drag, startPoint x: 1471, startPoint y: 770, endPoint x: 1328, endPoint y: 700, distance: 159.2
click at [1472, 770] on button "Close" at bounding box center [1479, 770] width 23 height 25
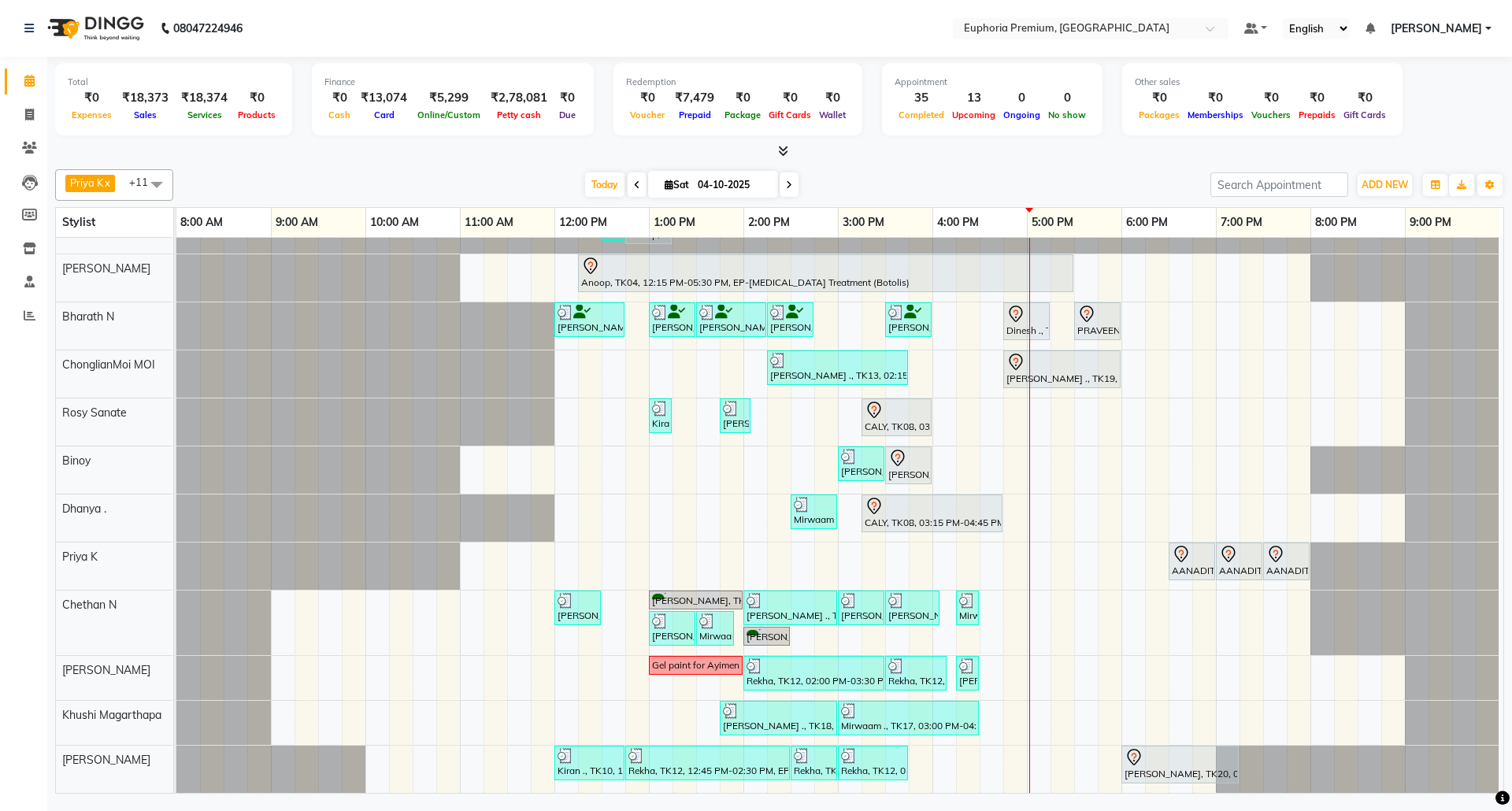
scroll to position [29, 0]
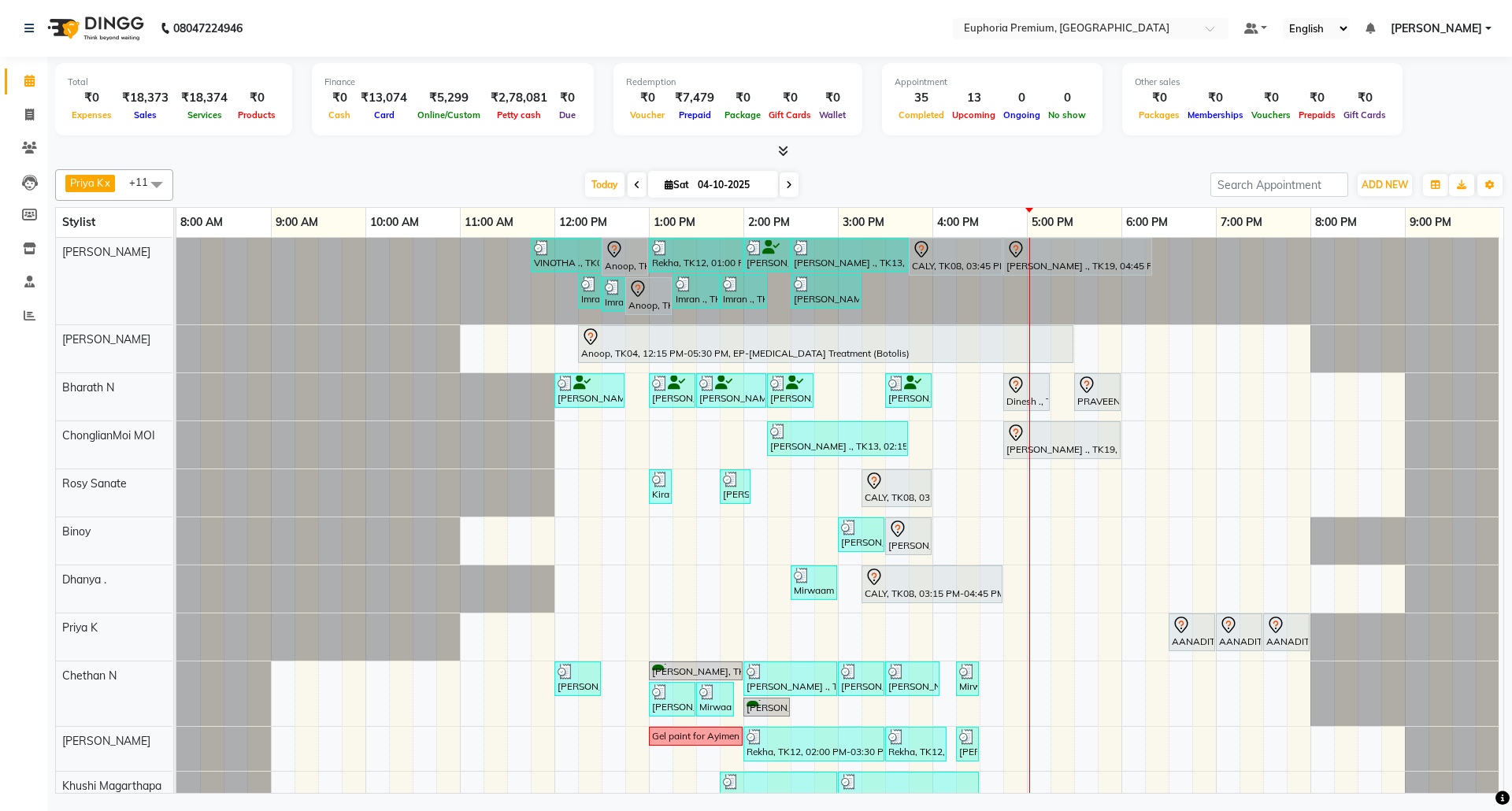
click at [779, 182] on span at bounding box center [788, 184] width 19 height 25
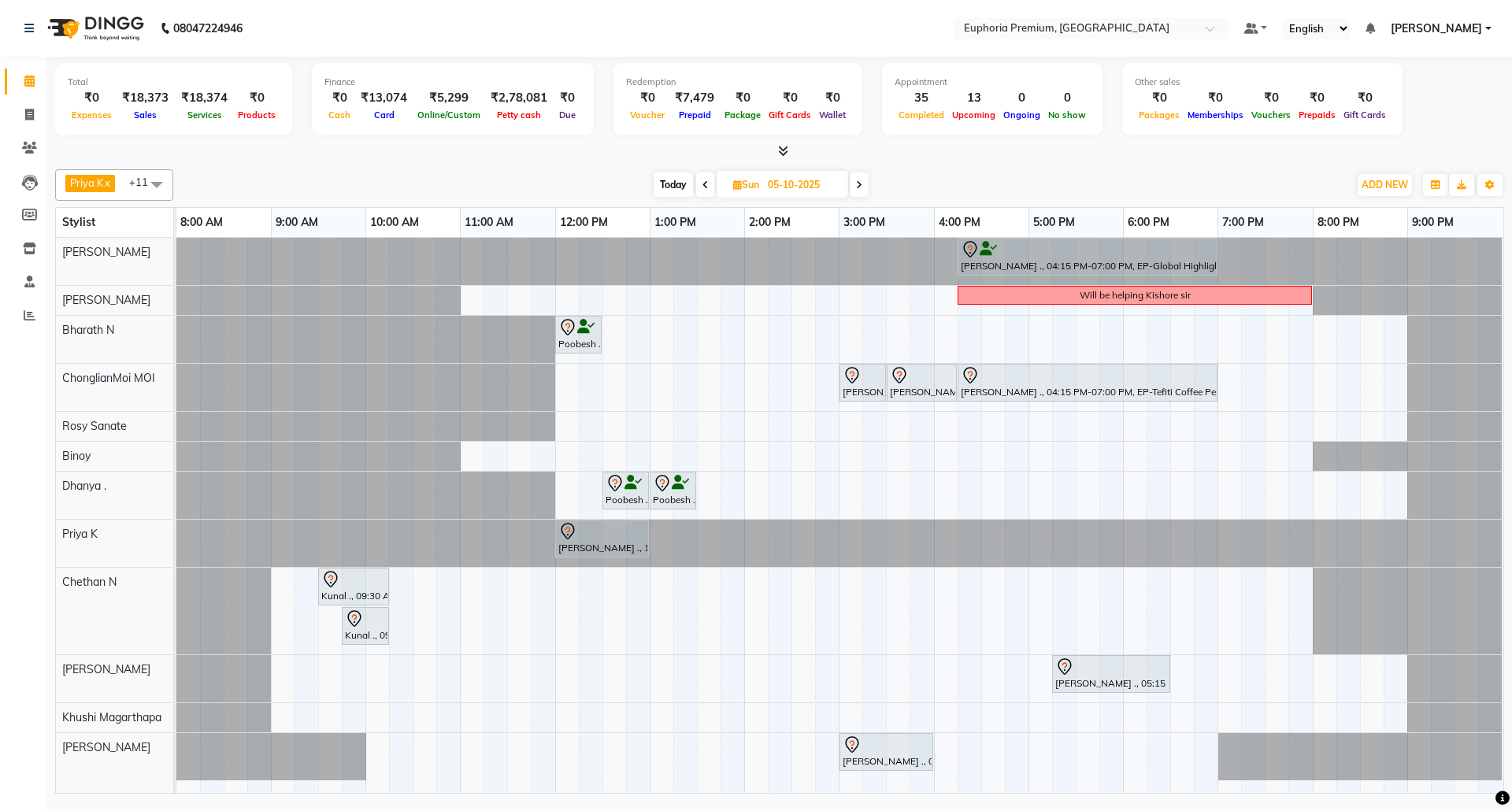
click at [858, 185] on icon at bounding box center [859, 185] width 6 height 10
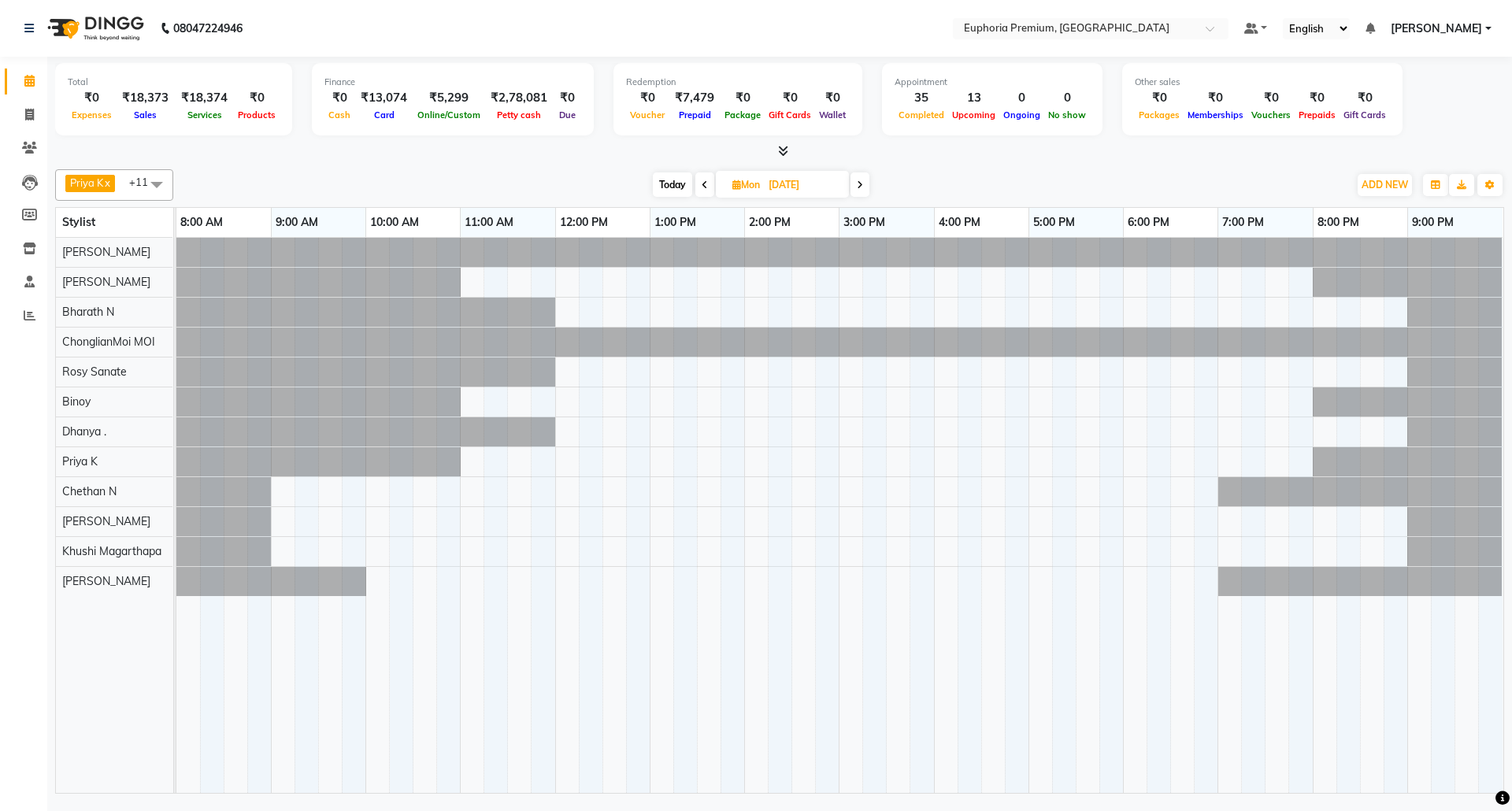
click at [855, 187] on span at bounding box center [860, 184] width 19 height 25
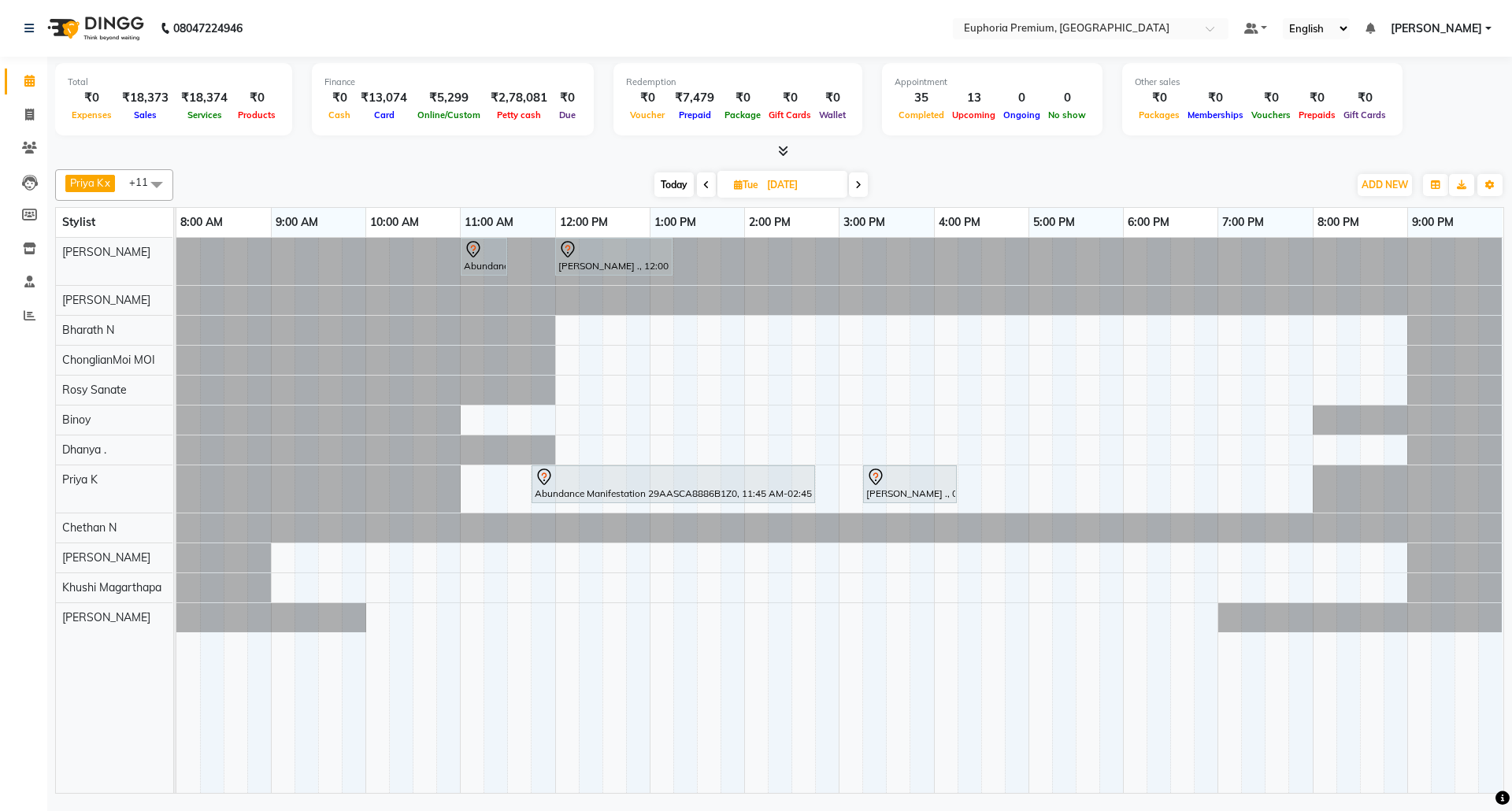
click at [665, 186] on span "Today" at bounding box center [674, 184] width 40 height 25
type input "04-10-2025"
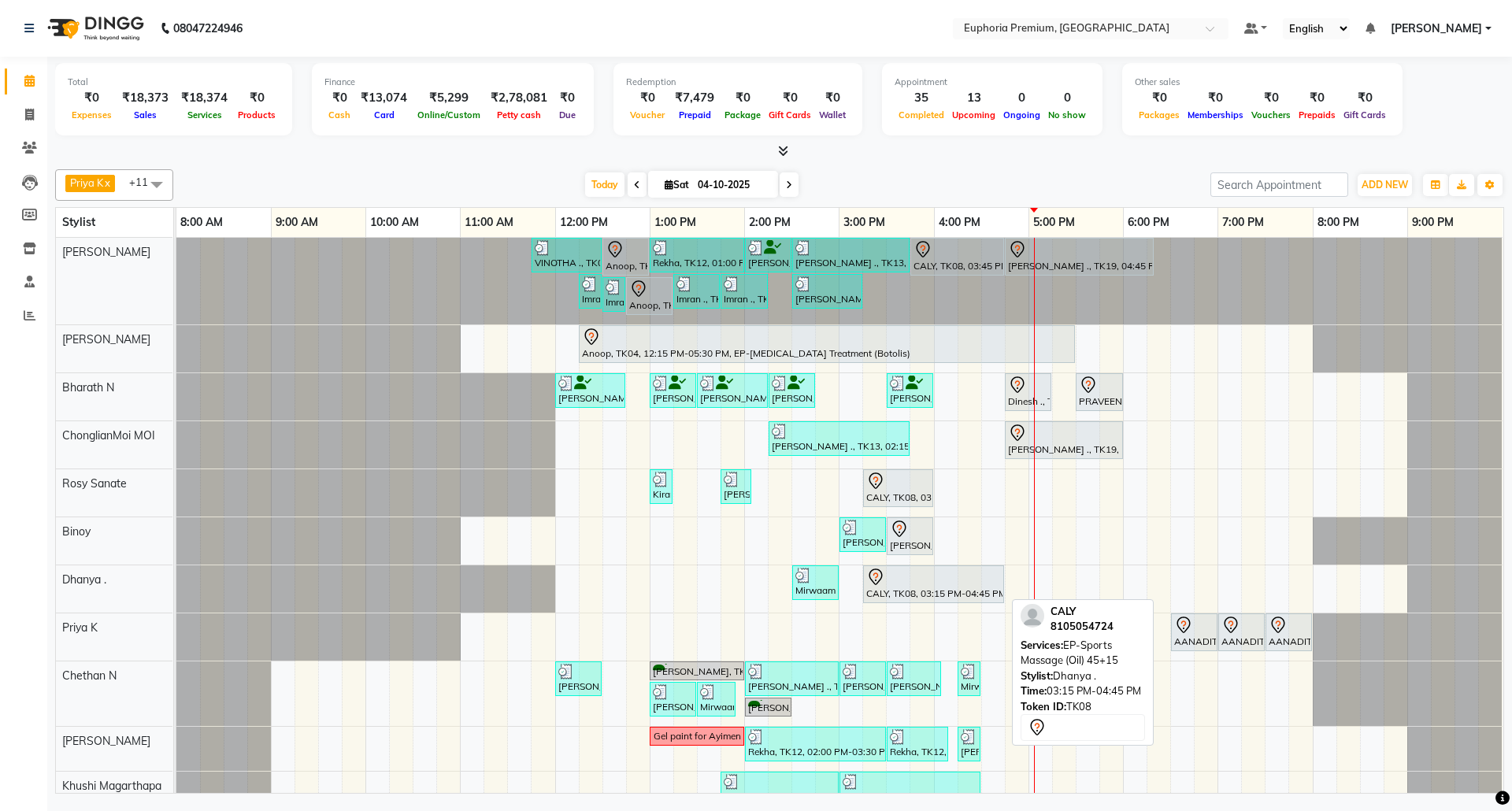
click at [942, 587] on div at bounding box center [933, 577] width 135 height 19
click at [977, 578] on div at bounding box center [933, 577] width 135 height 19
select select "7"
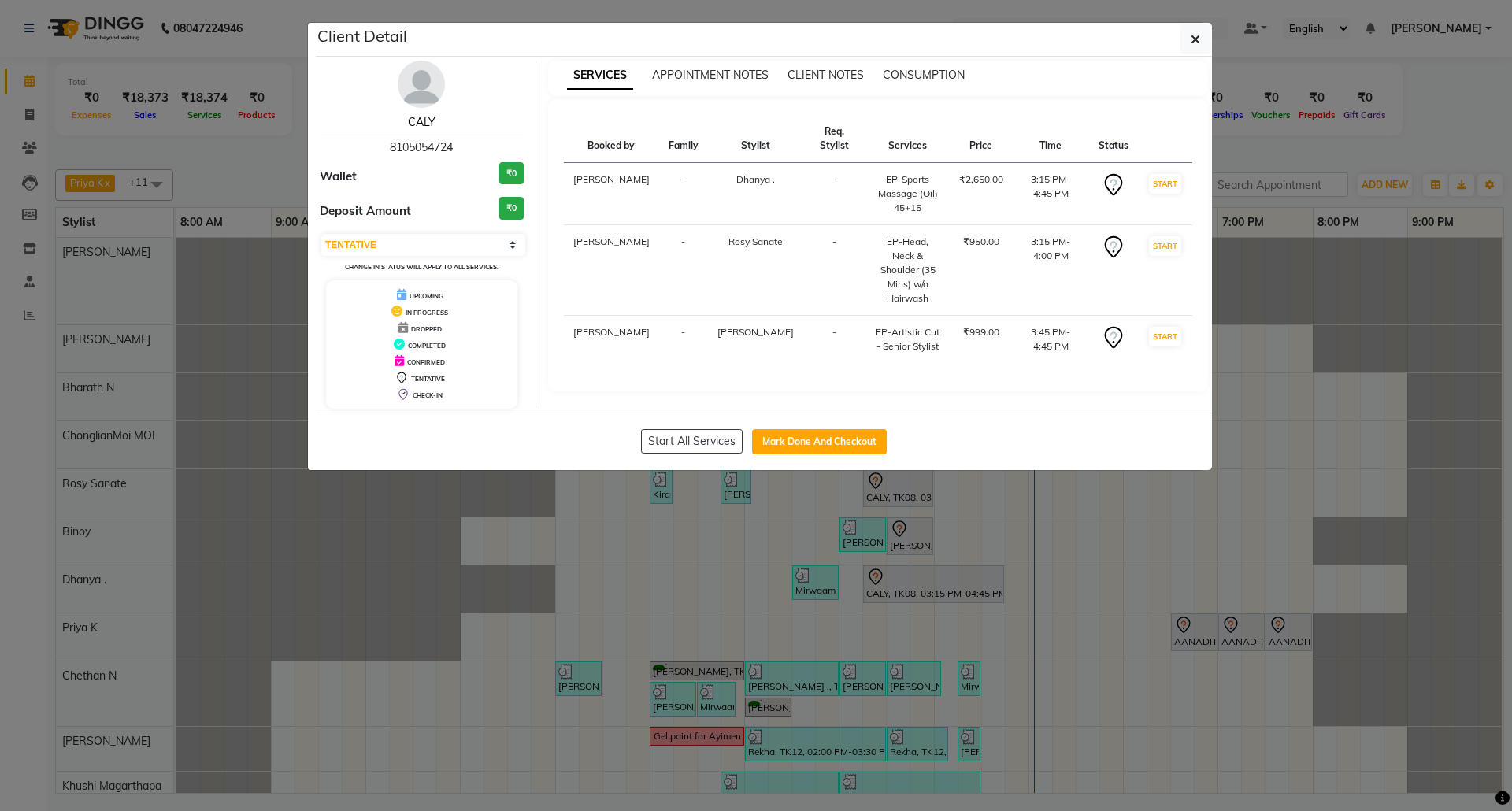
click at [416, 127] on link "CALY" at bounding box center [421, 122] width 28 height 14
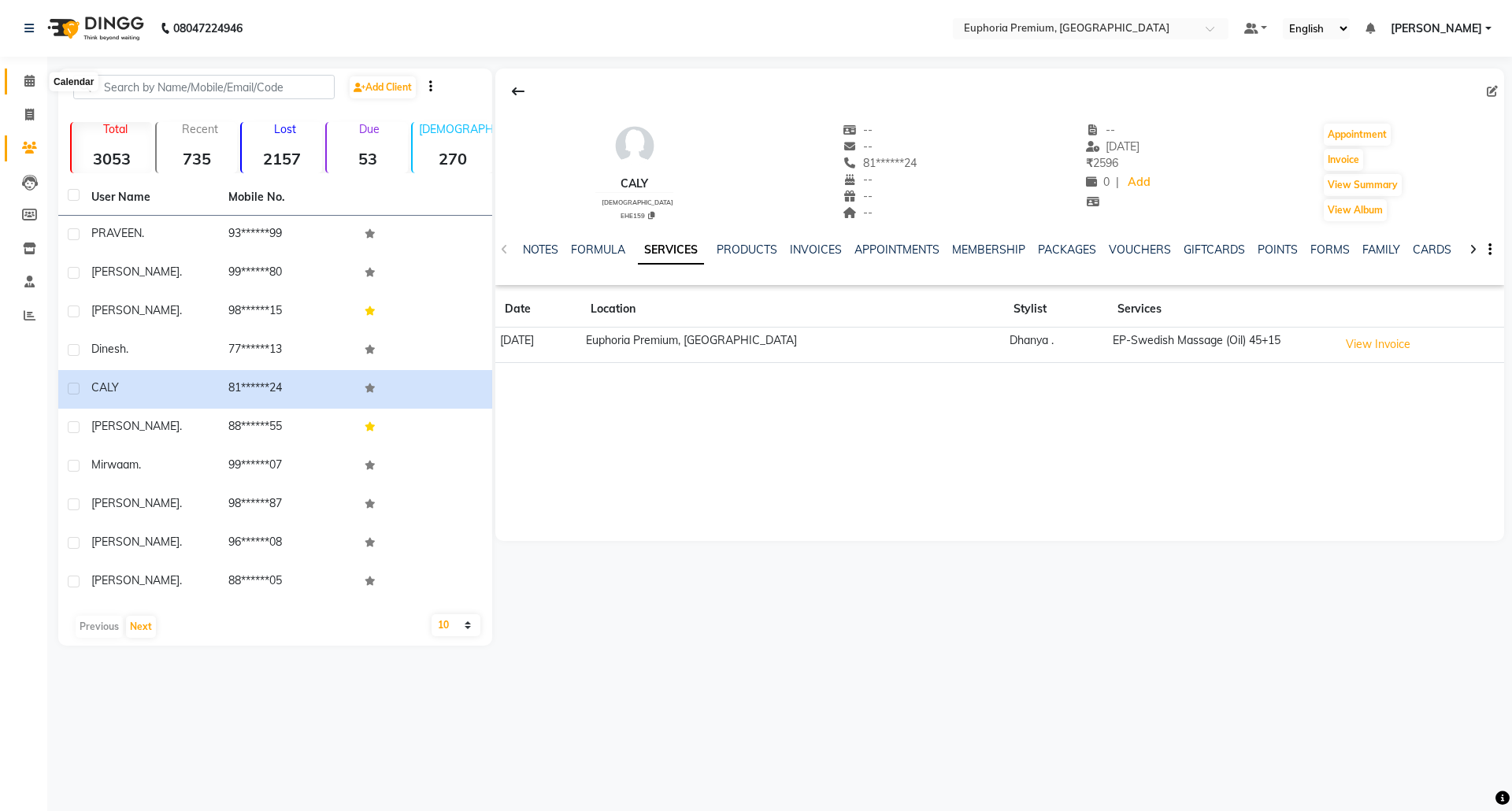
click at [37, 77] on span at bounding box center [30, 81] width 28 height 18
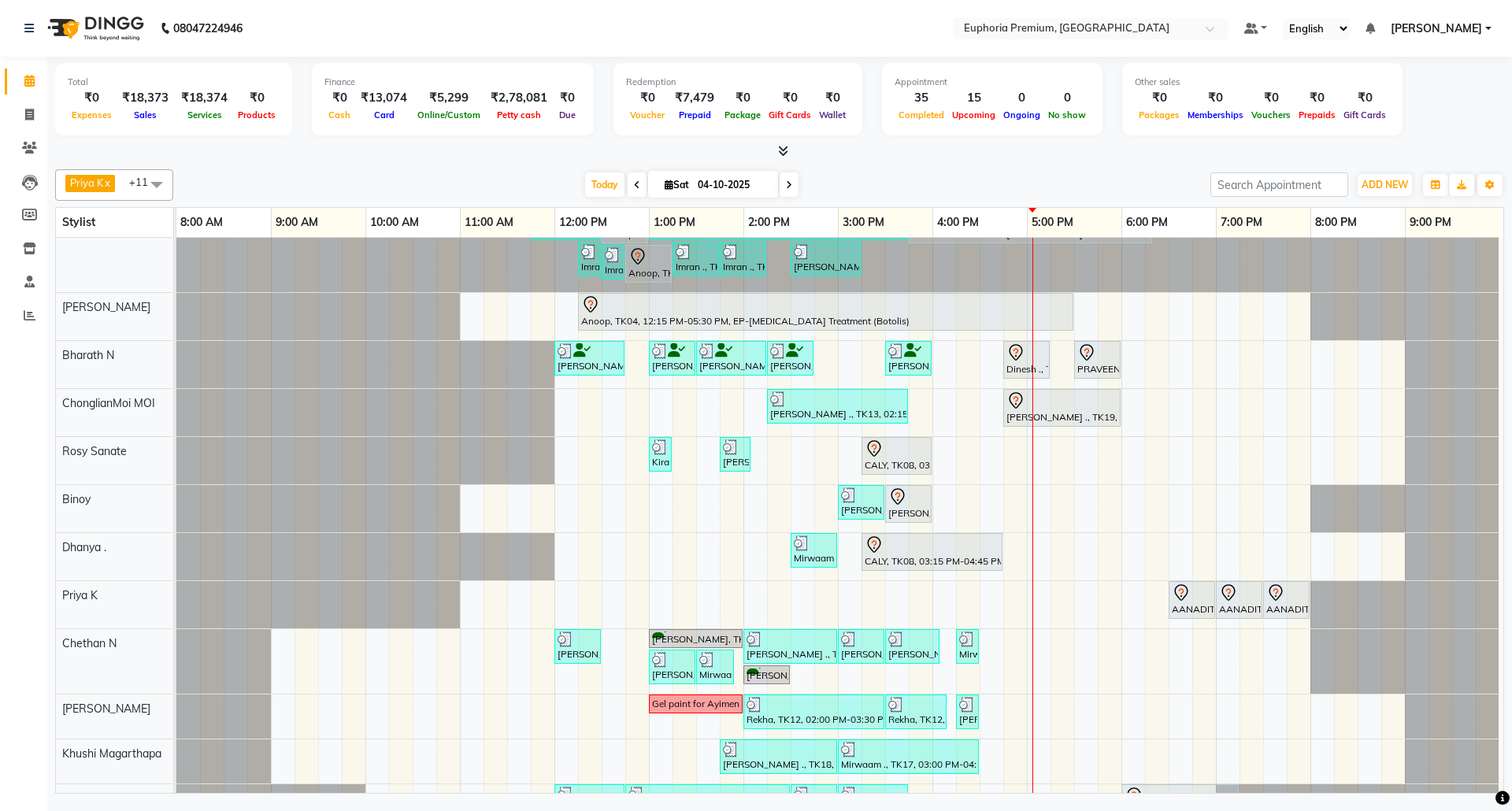
scroll to position [89, 0]
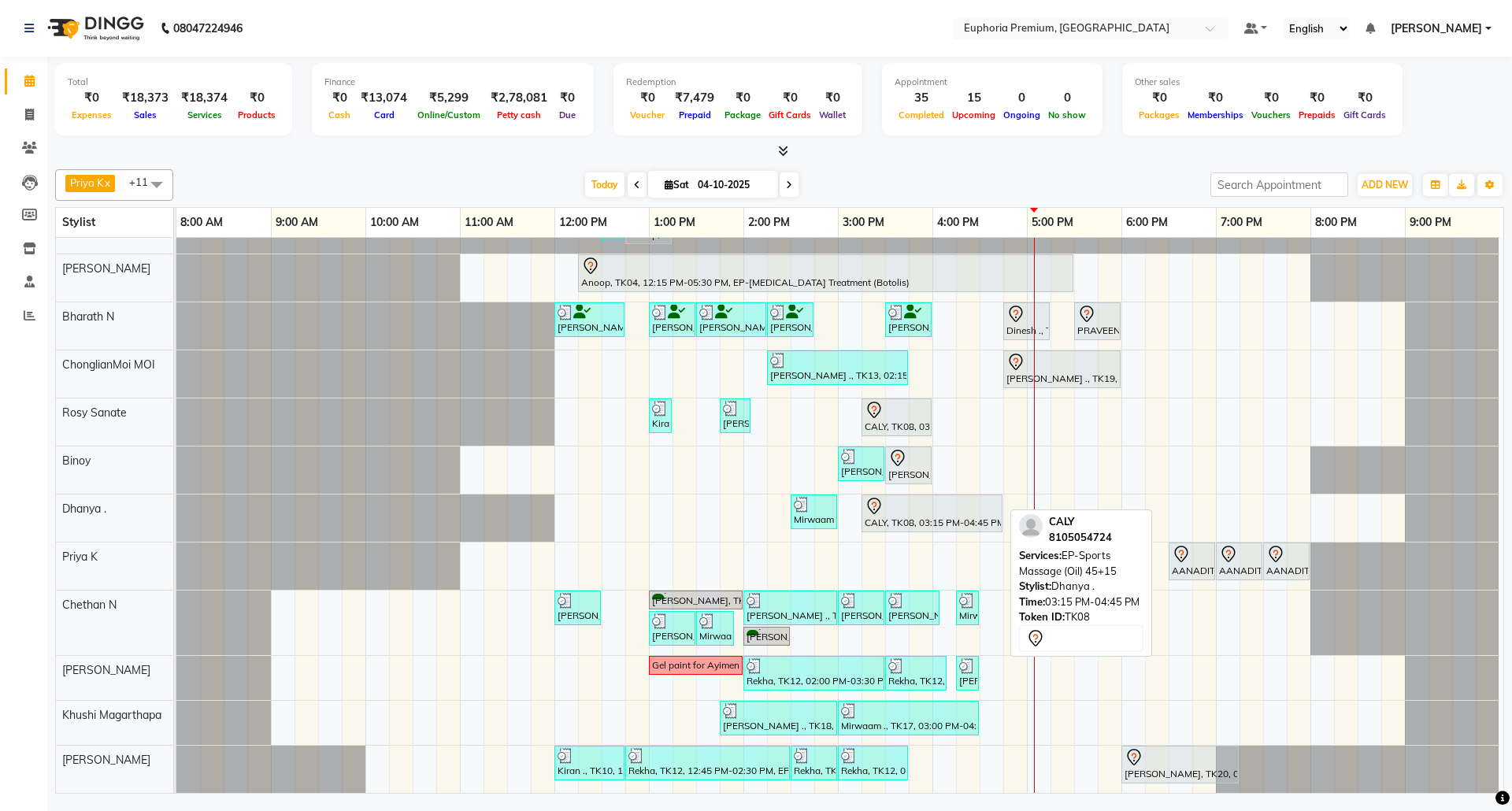
click at [926, 506] on div "CALY, TK08, 03:15 PM-04:45 PM, EP-Sports Massage (Oil) 45+15" at bounding box center [931, 513] width 138 height 33
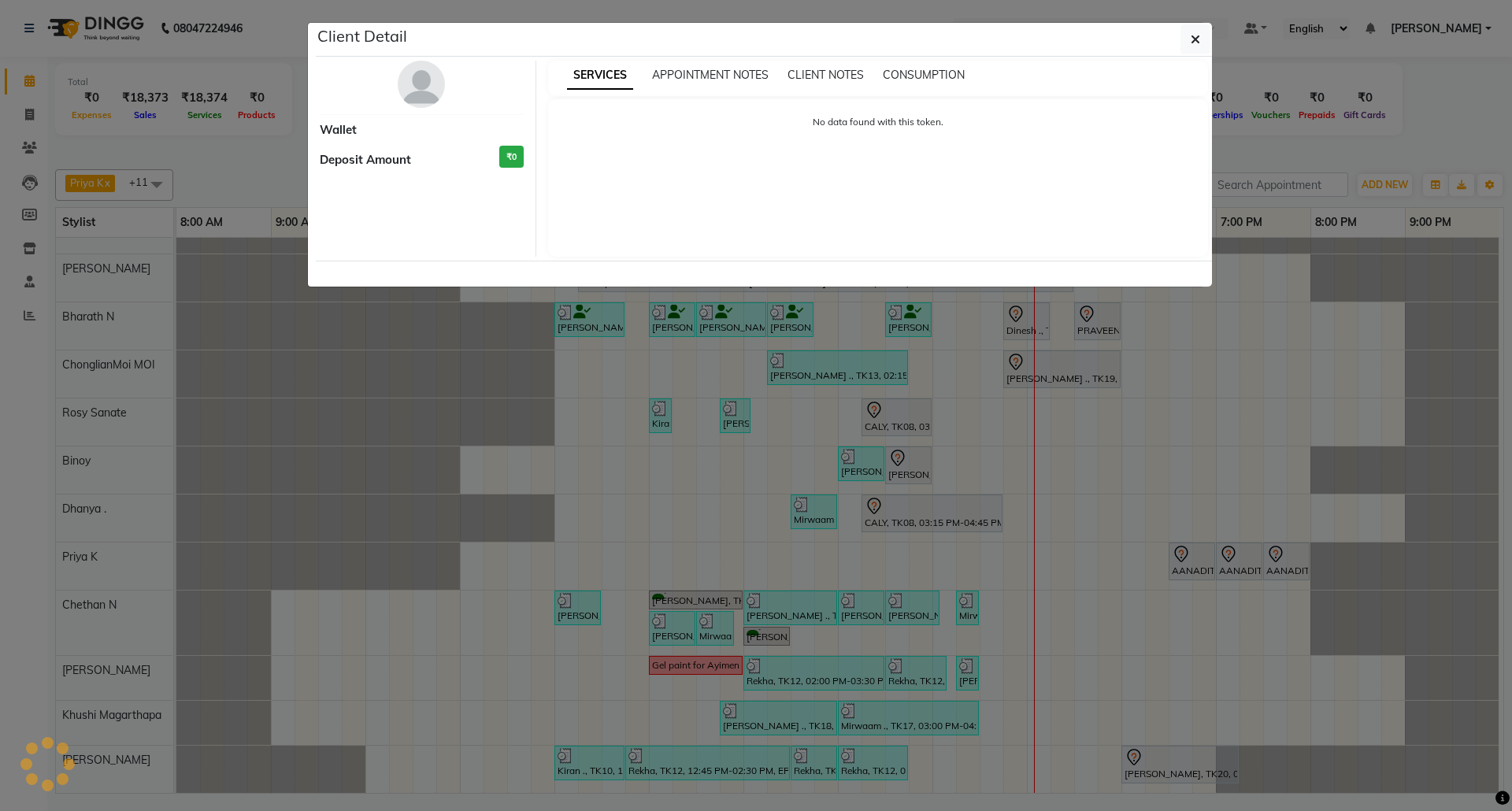
select select "7"
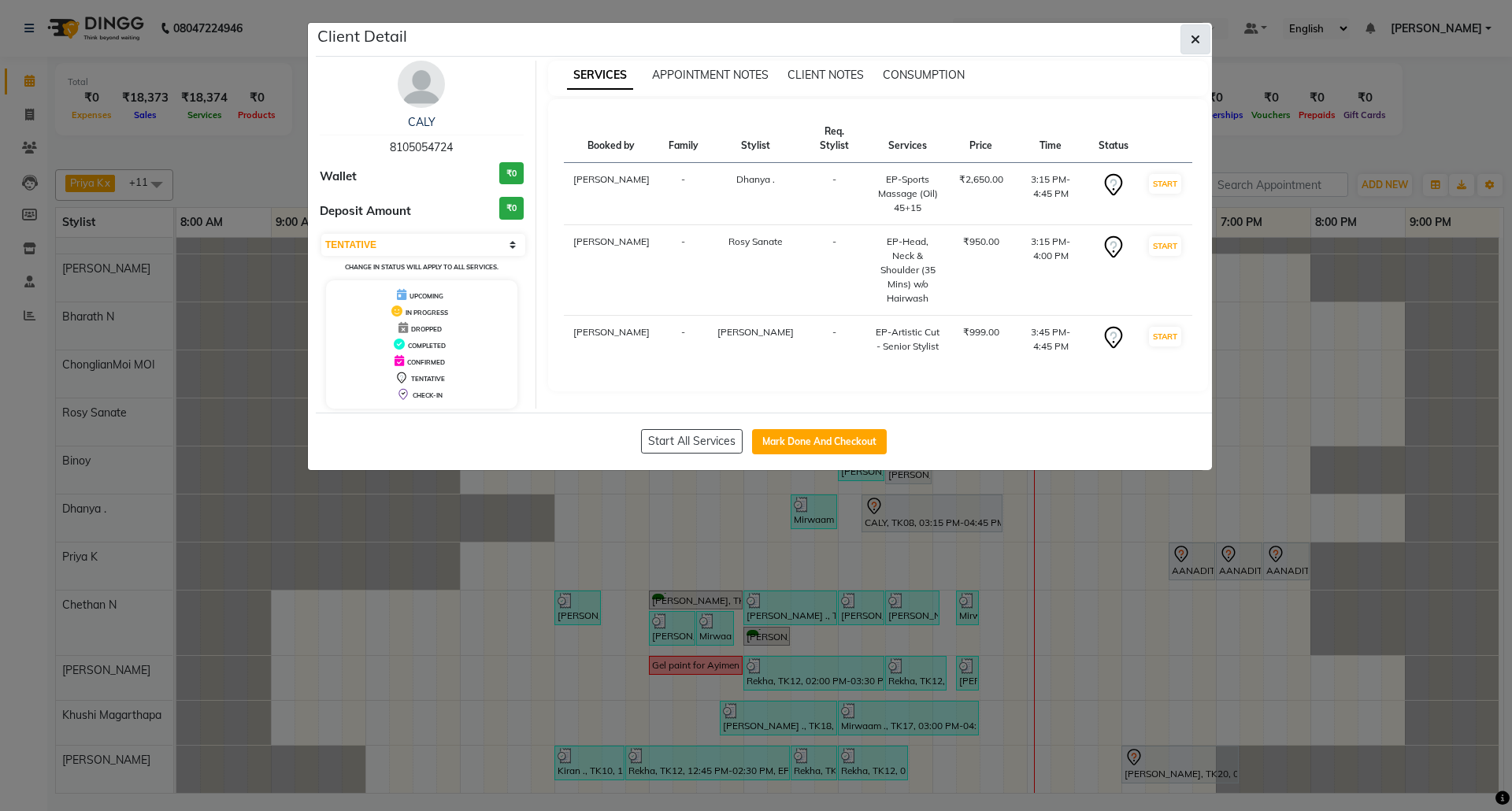
click at [1207, 36] on button "button" at bounding box center [1195, 40] width 30 height 30
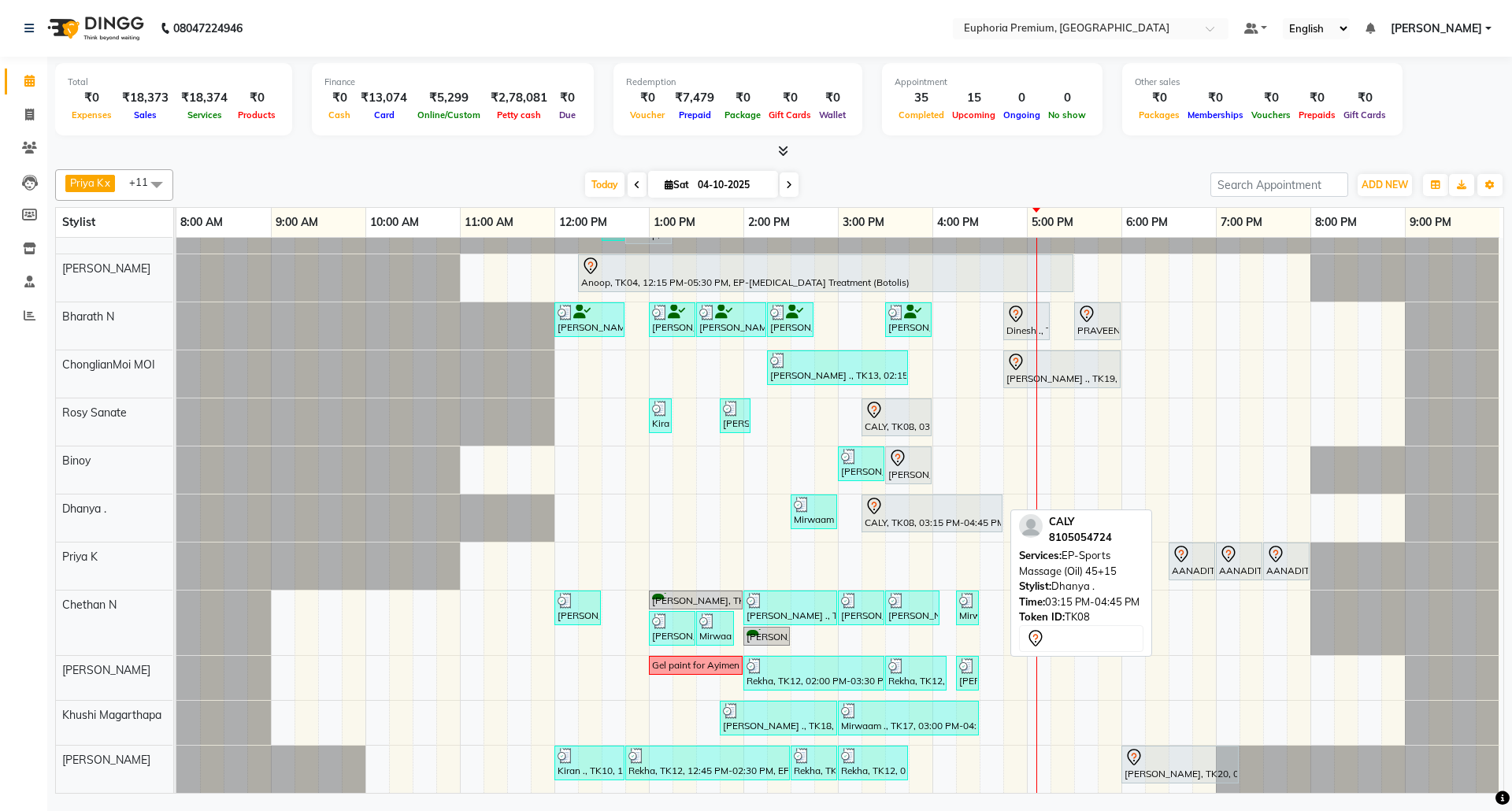
click at [927, 502] on div "CALY, TK08, 03:15 PM-04:45 PM, EP-Sports Massage (Oil) 45+15" at bounding box center [931, 513] width 138 height 33
select select "7"
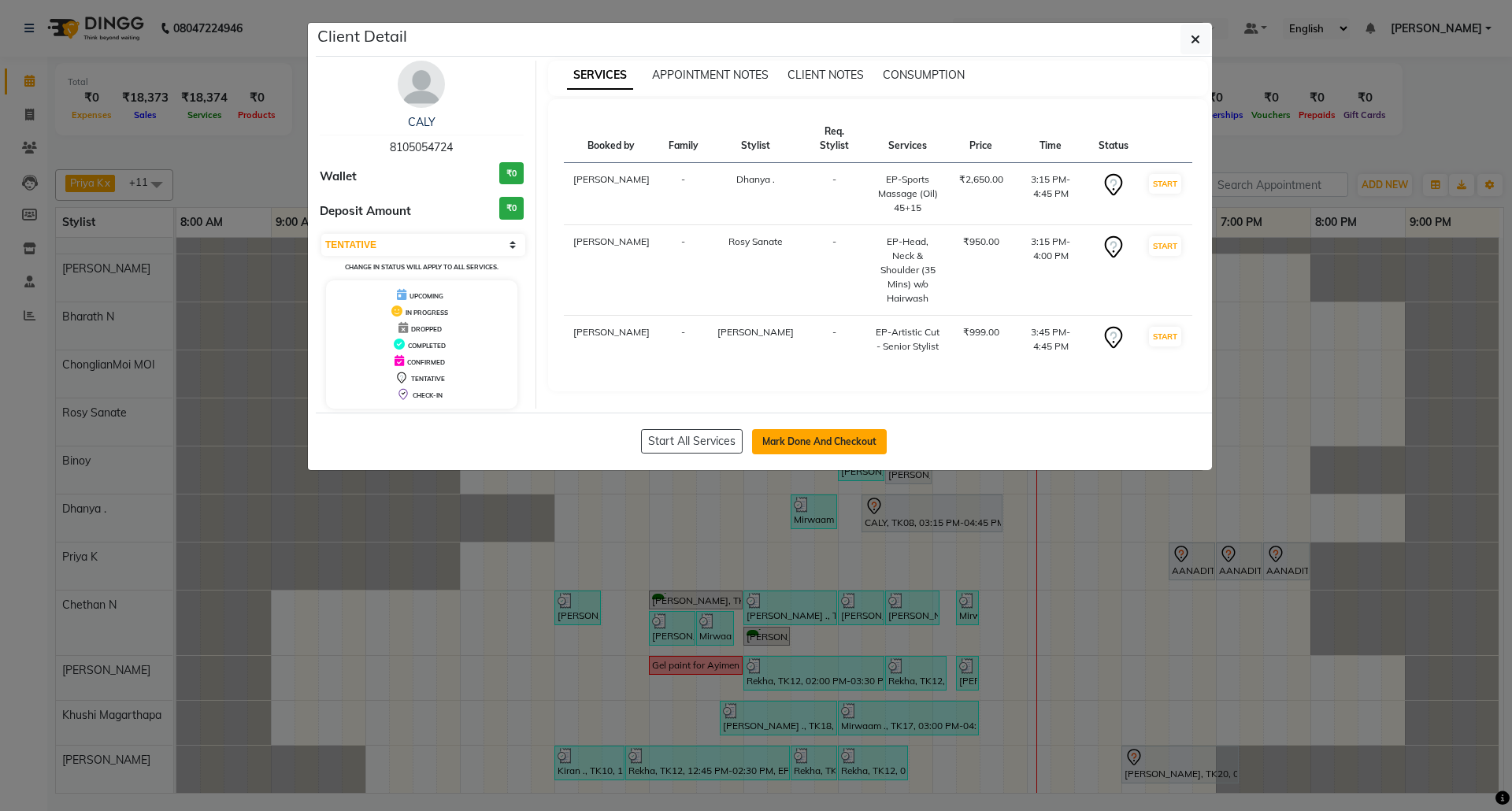
click at [851, 438] on button "Mark Done And Checkout" at bounding box center [819, 441] width 135 height 25
select select "7925"
select select "service"
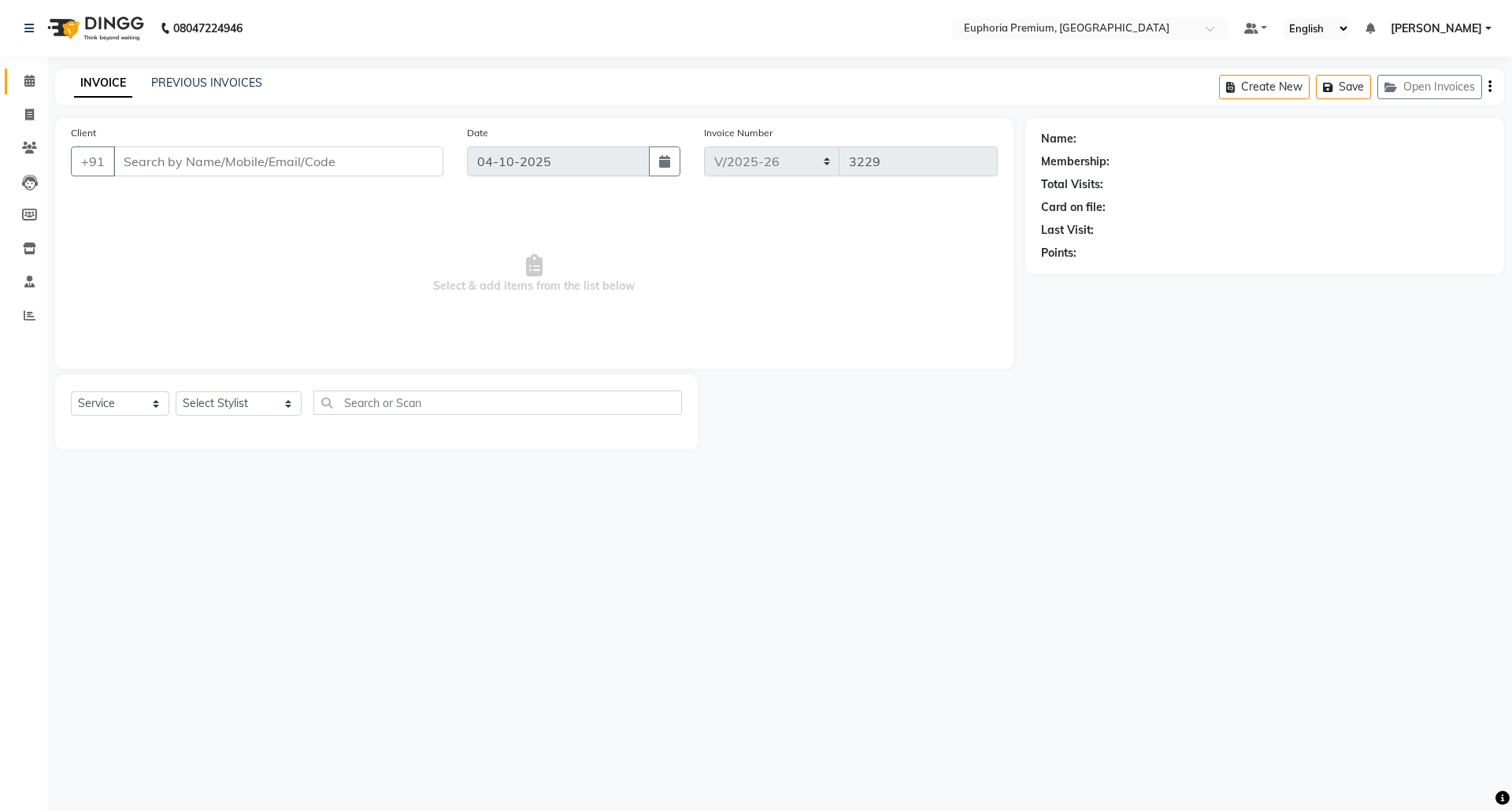
type input "81******24"
select select "71607"
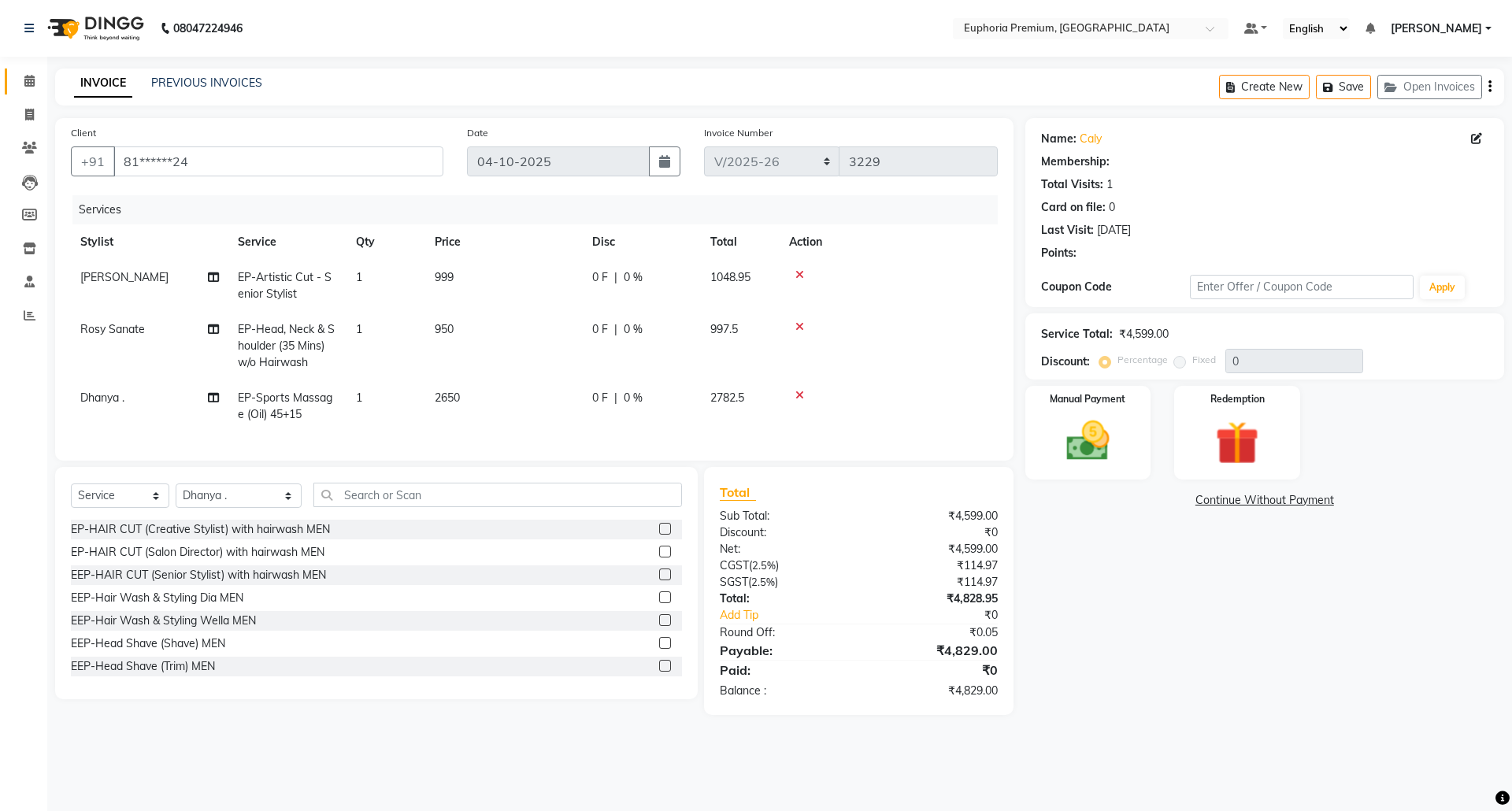
select select "1: Object"
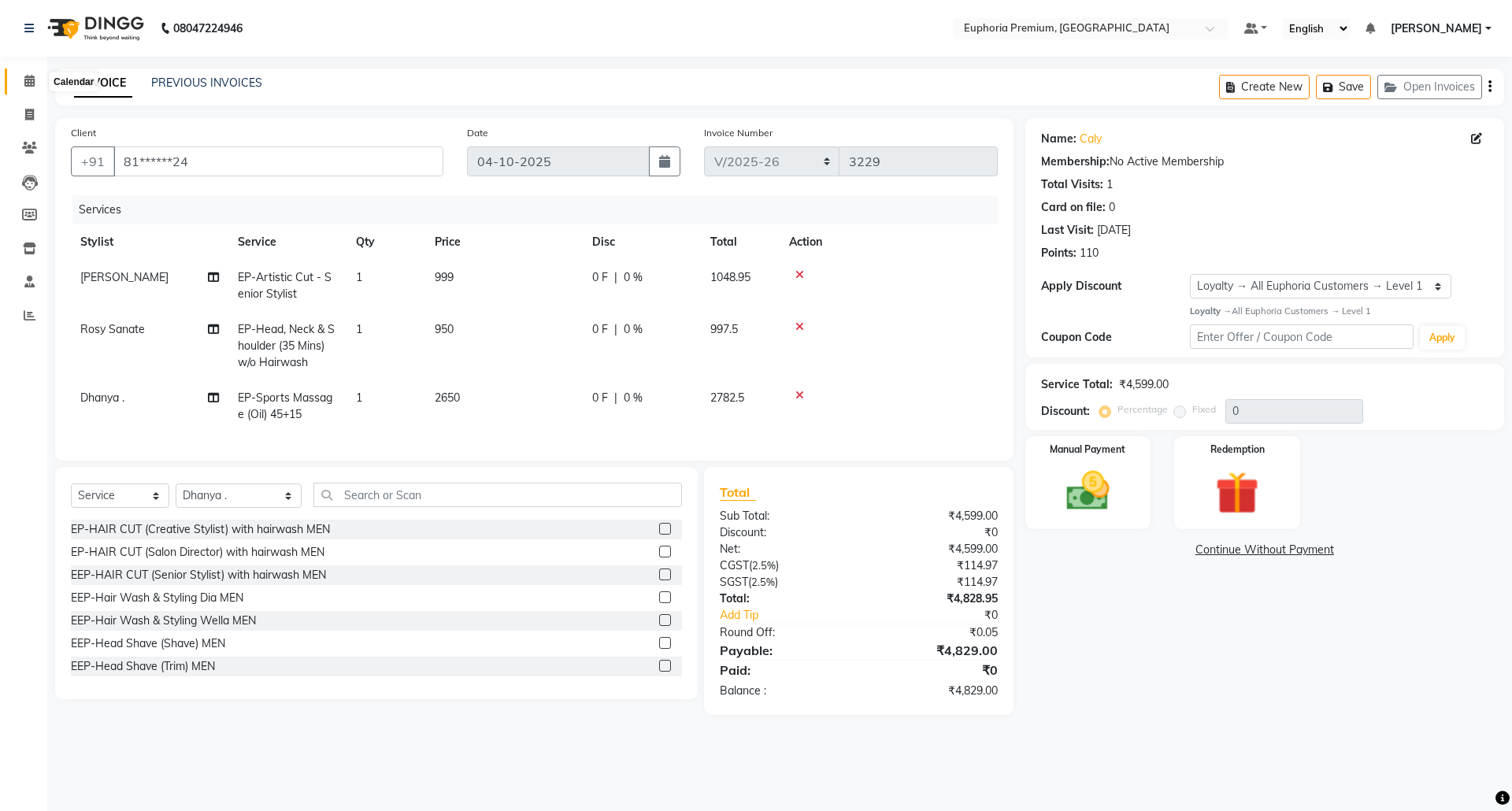
click at [33, 88] on span at bounding box center [30, 81] width 28 height 18
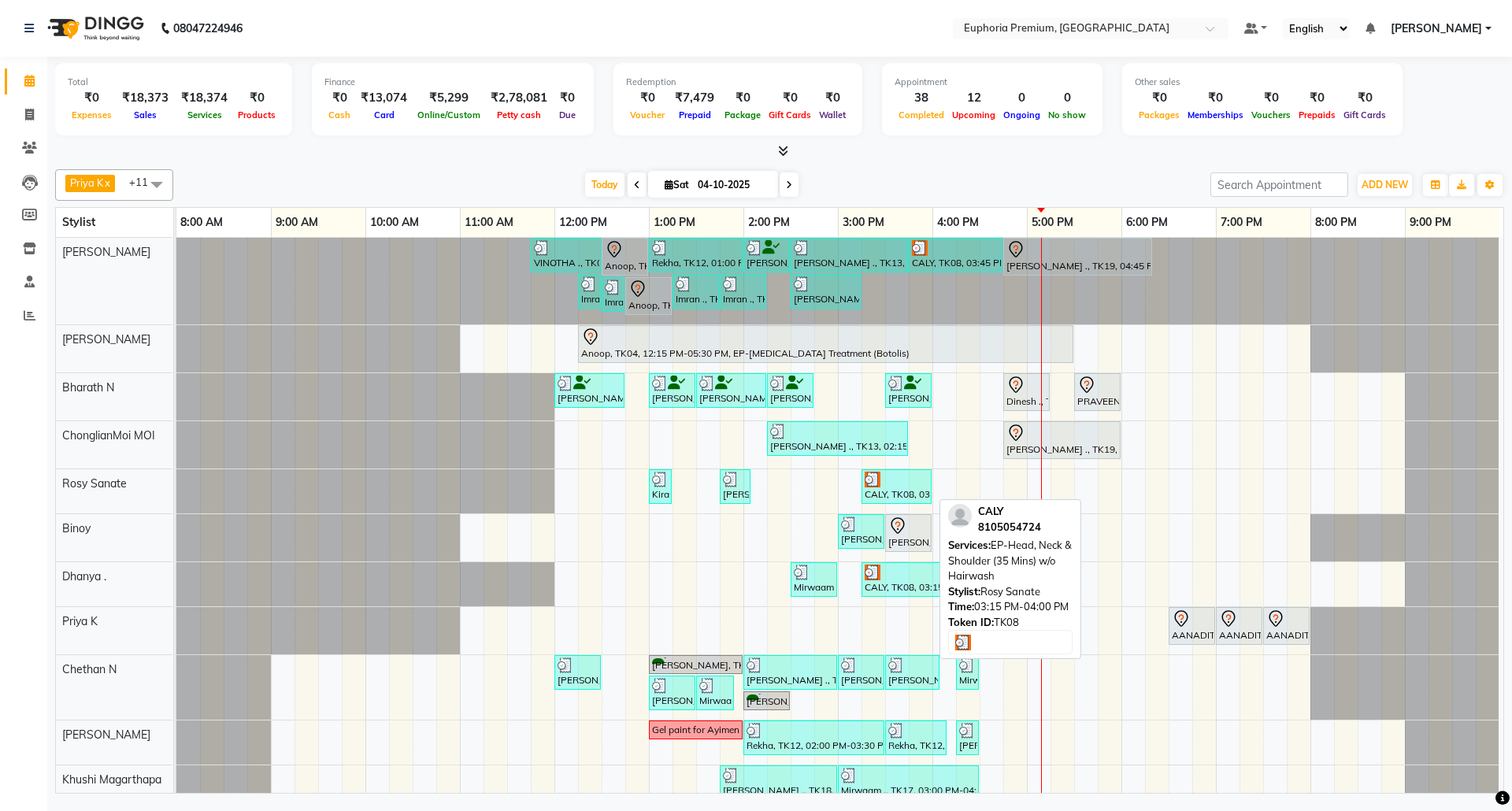
click at [901, 496] on div "CALY, TK08, 03:15 PM-04:00 PM, EP-Head, Neck & Shoulder (35 Mins) w/o Hairwash" at bounding box center [895, 487] width 66 height 30
select select "3"
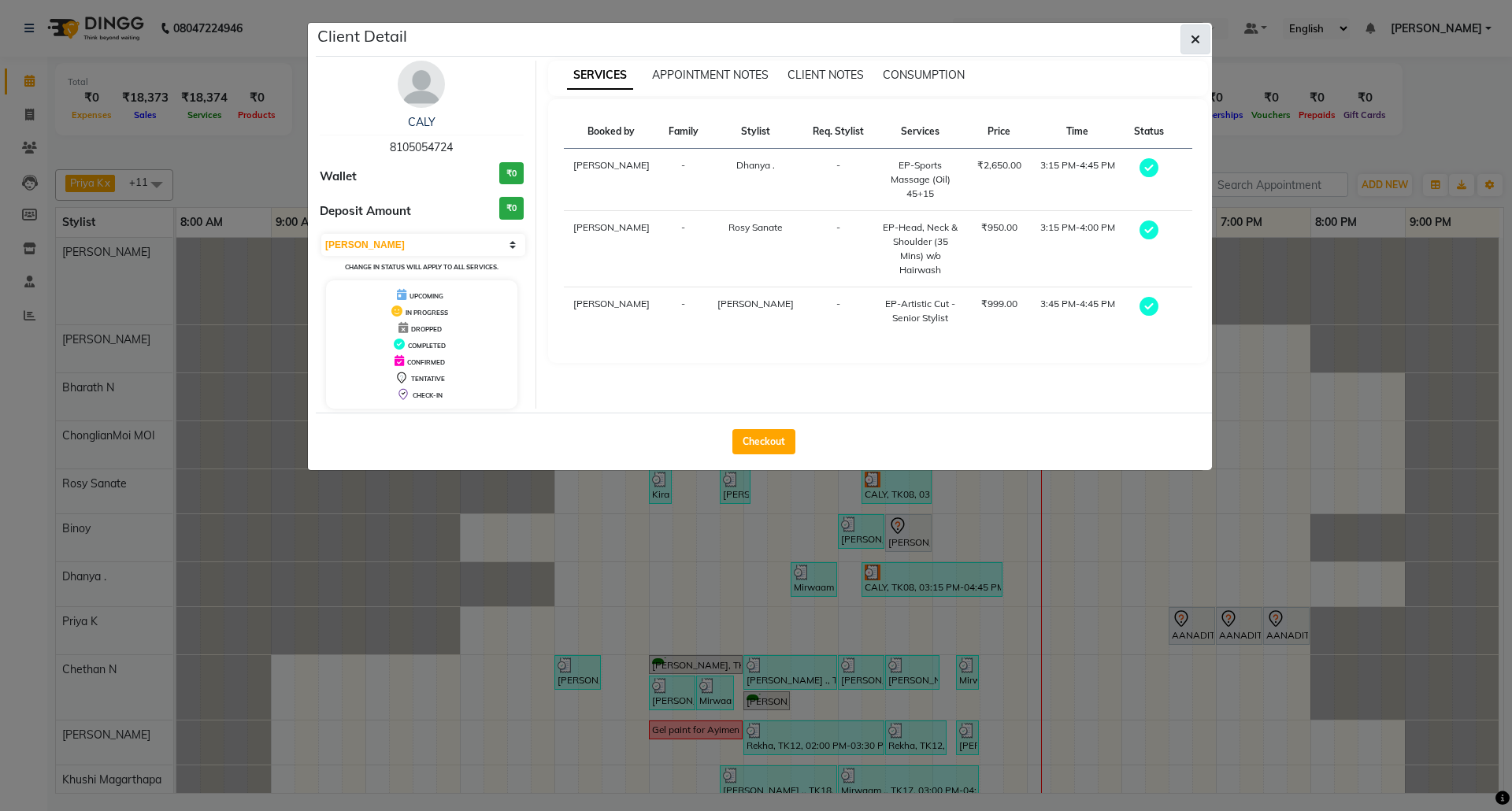
click at [1199, 44] on icon "button" at bounding box center [1196, 39] width 10 height 13
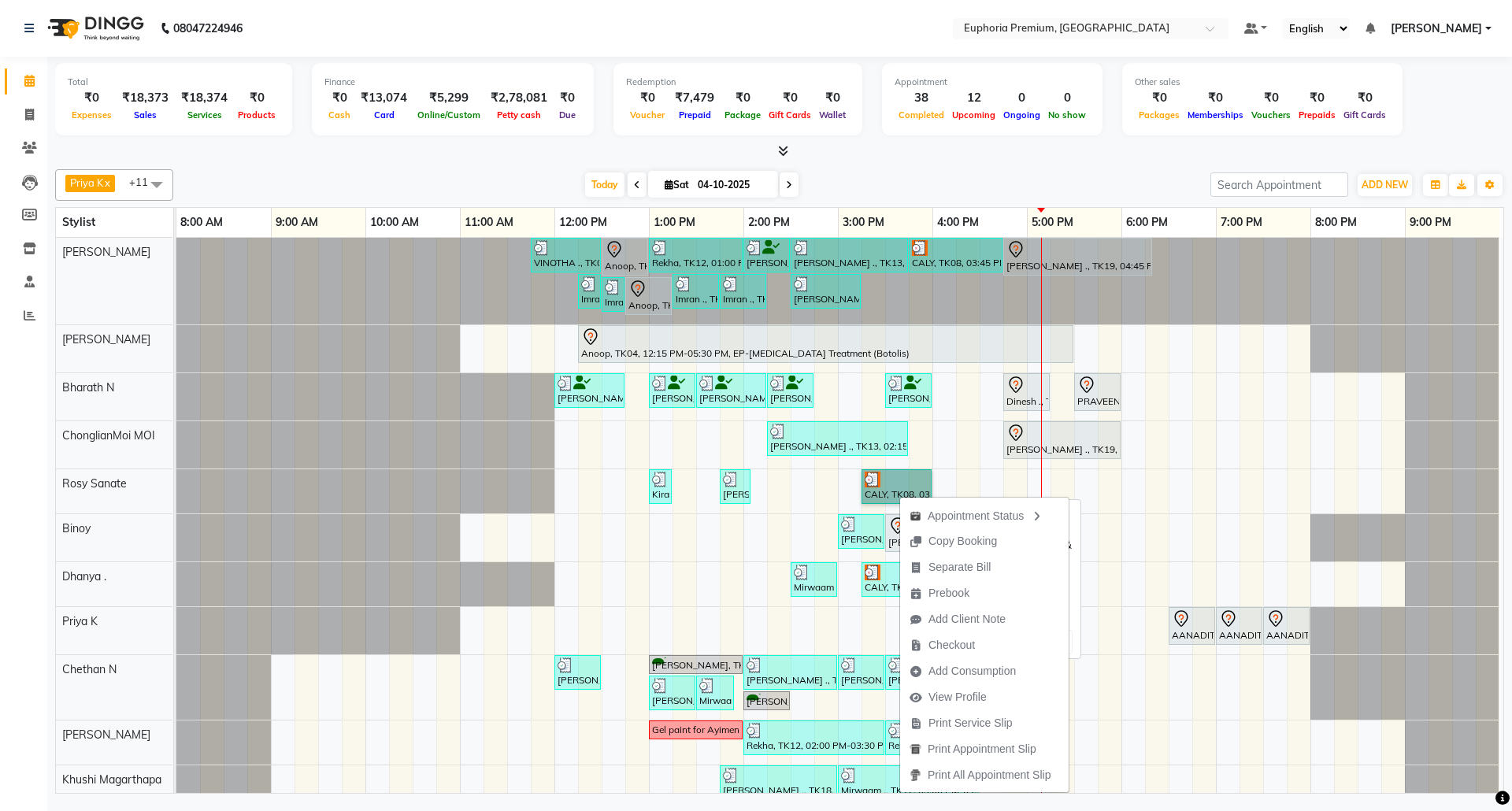
click at [885, 492] on link "CALY, TK08, 03:15 PM-04:00 PM, EP-Head, Neck & Shoulder (35 Mins) w/o Hairwash" at bounding box center [896, 486] width 70 height 35
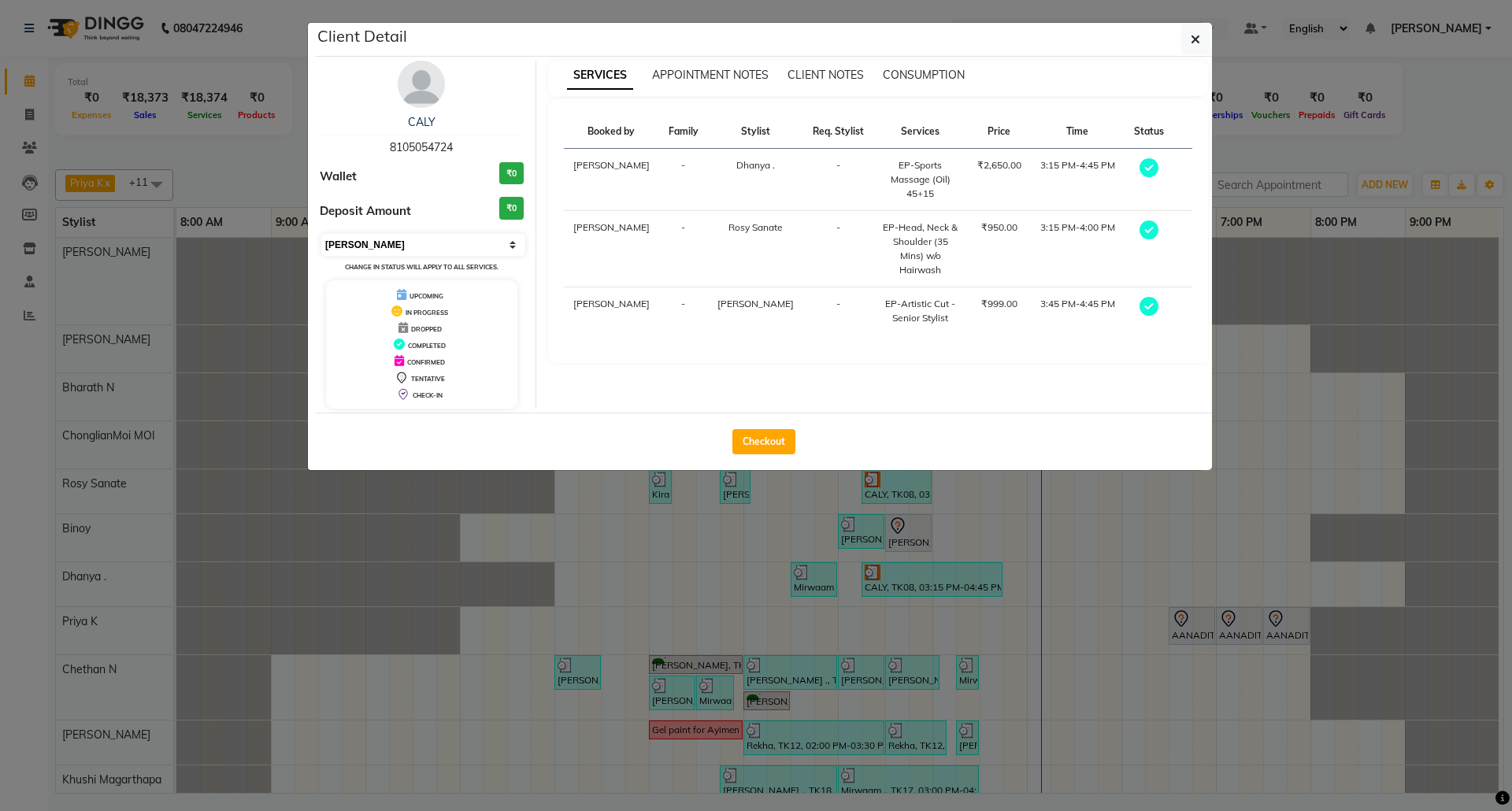
click at [471, 254] on select "Select MARK DONE UPCOMING" at bounding box center [423, 245] width 204 height 22
select select "5"
click at [321, 235] on select "Select MARK DONE UPCOMING" at bounding box center [423, 245] width 204 height 22
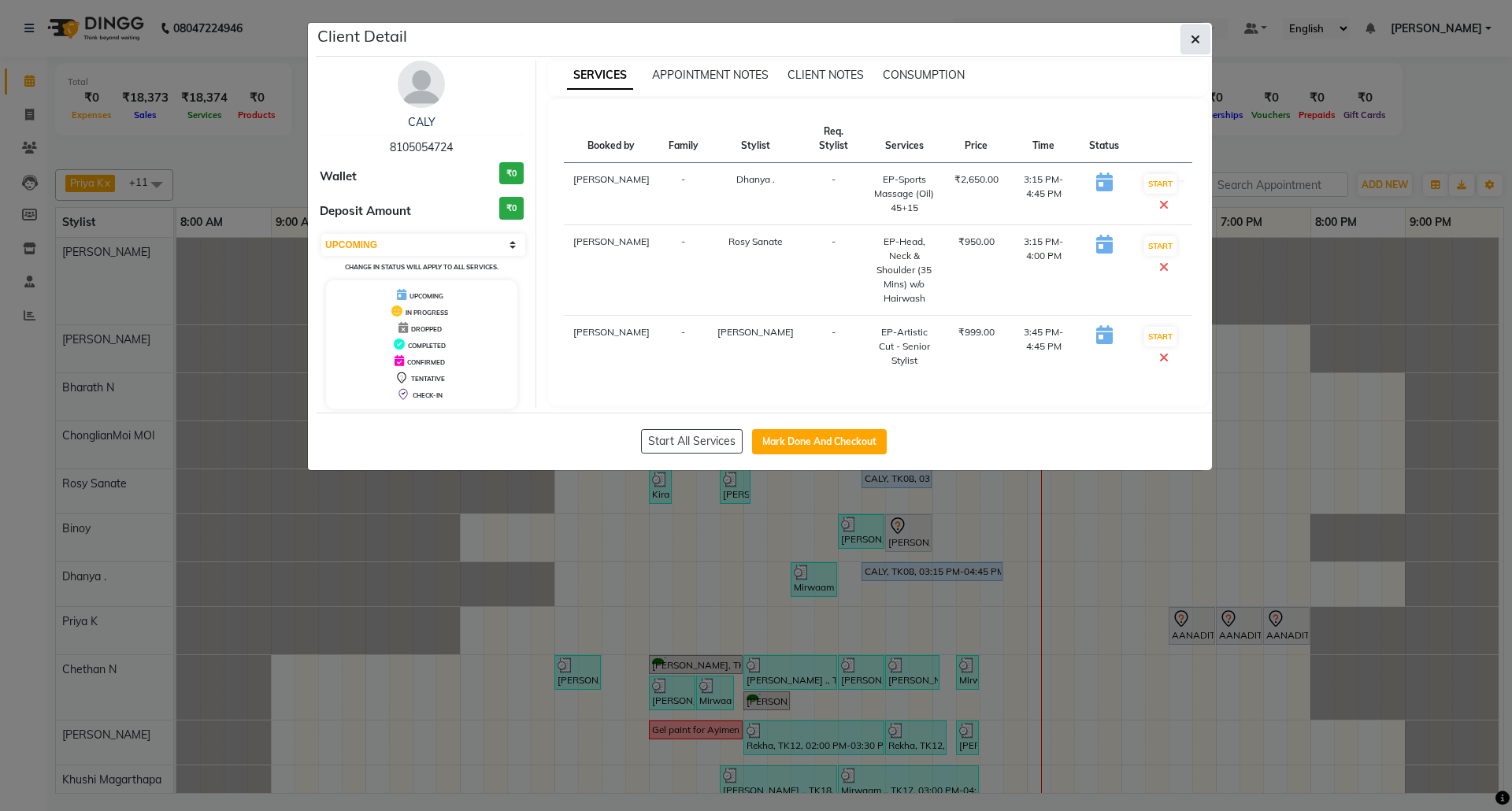
click at [1191, 41] on icon "button" at bounding box center [1196, 39] width 10 height 13
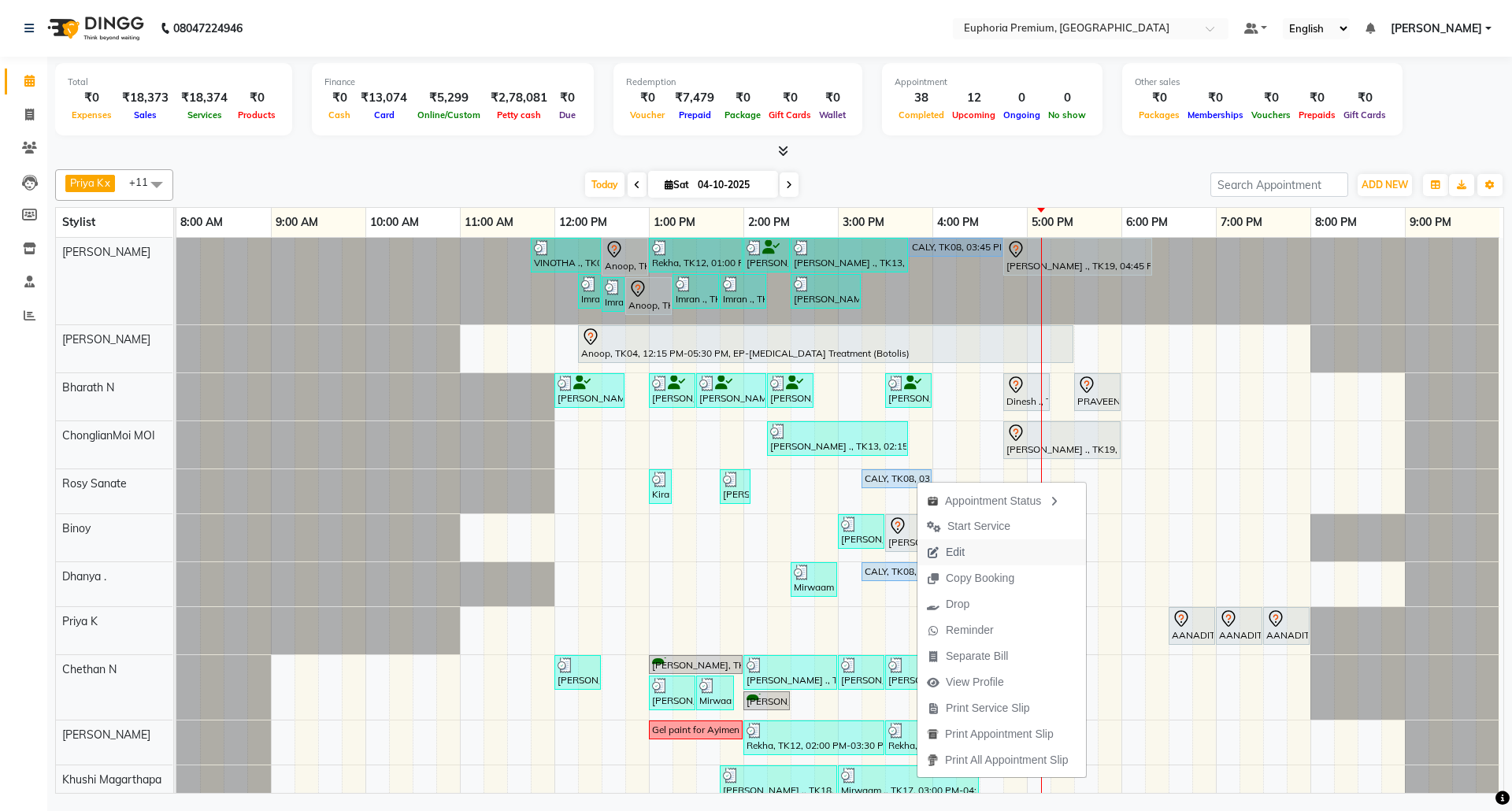
click at [968, 551] on span "Edit" at bounding box center [945, 552] width 57 height 26
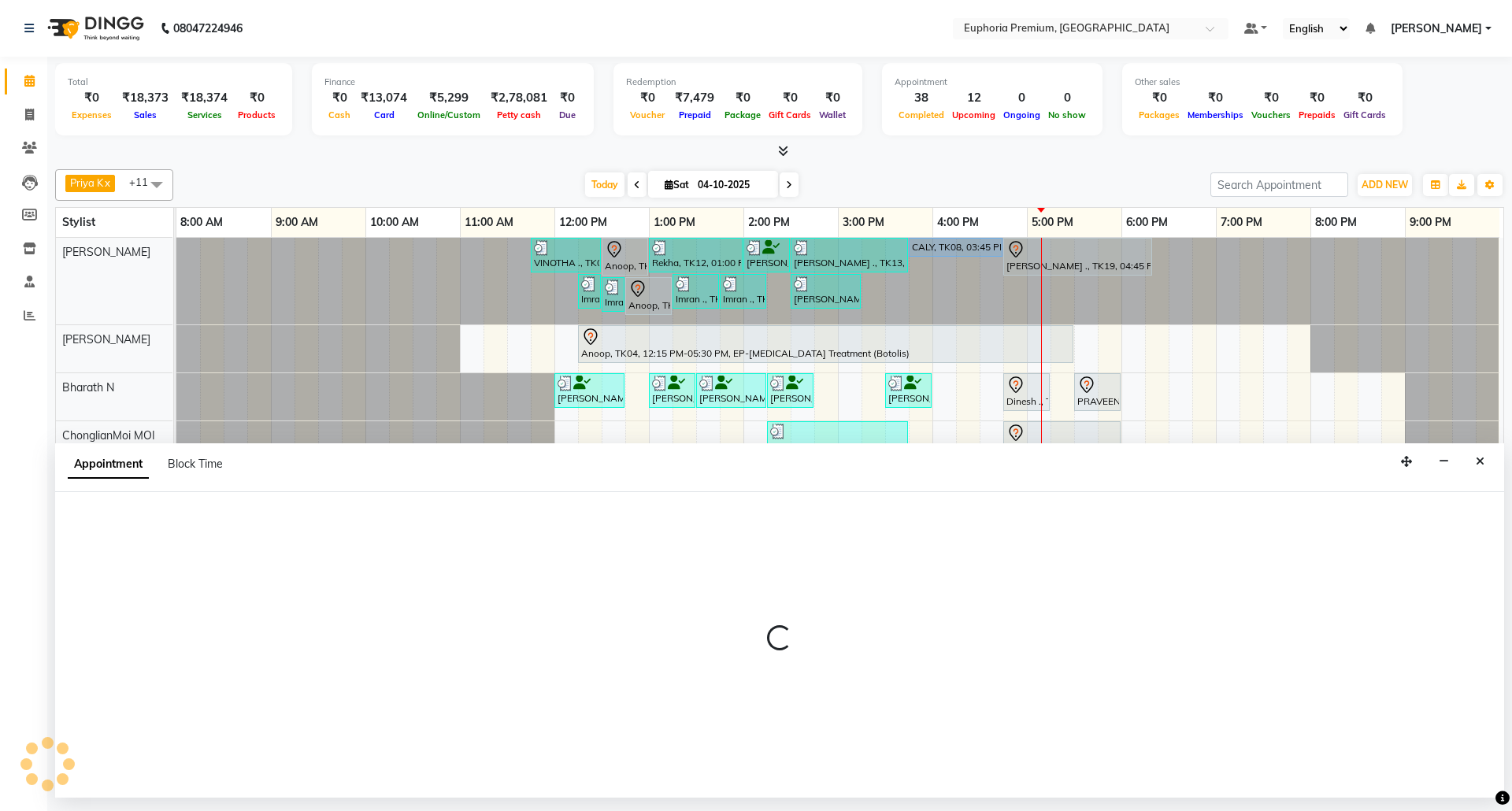
select select "upcoming"
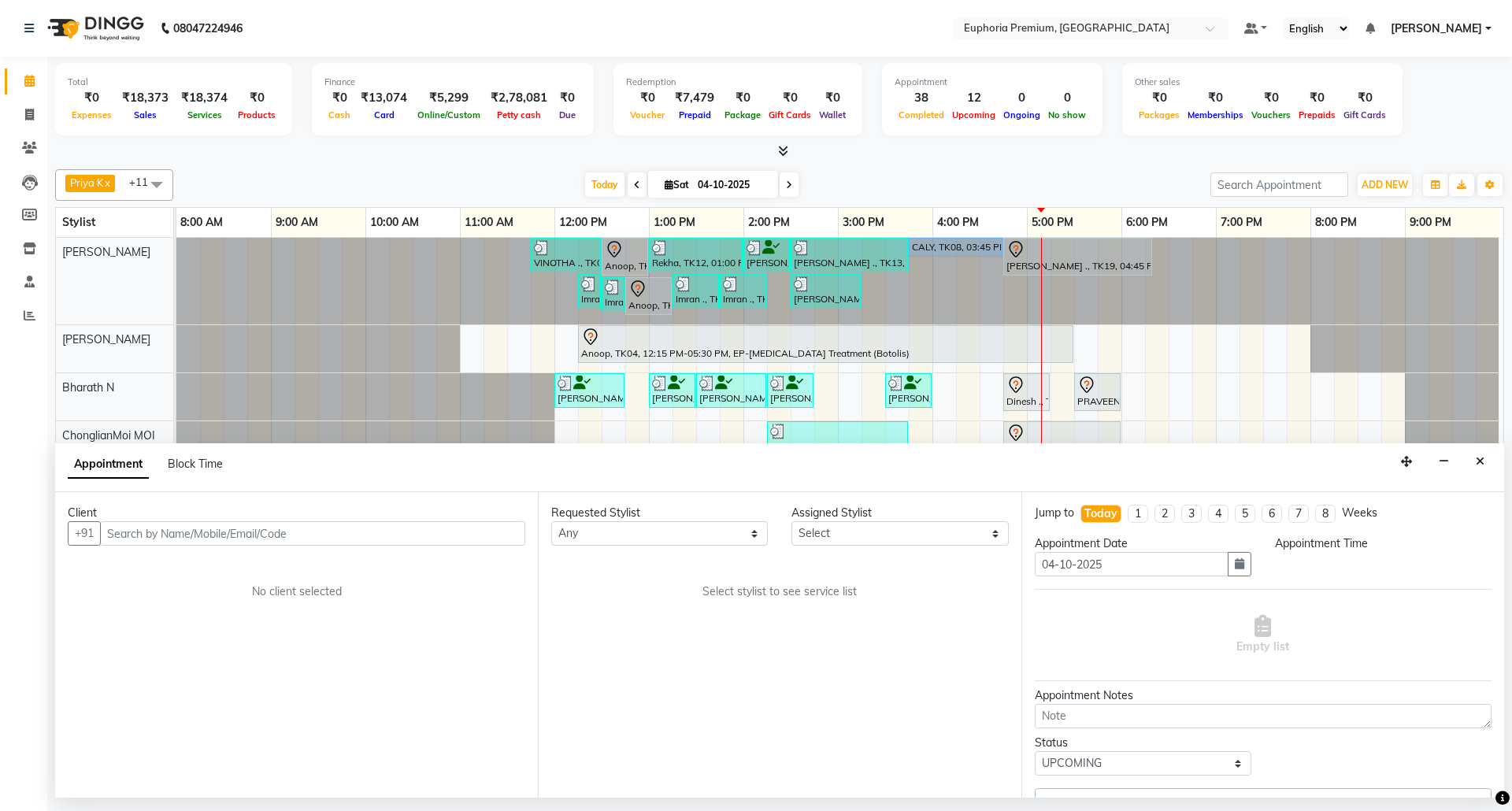
select select "915"
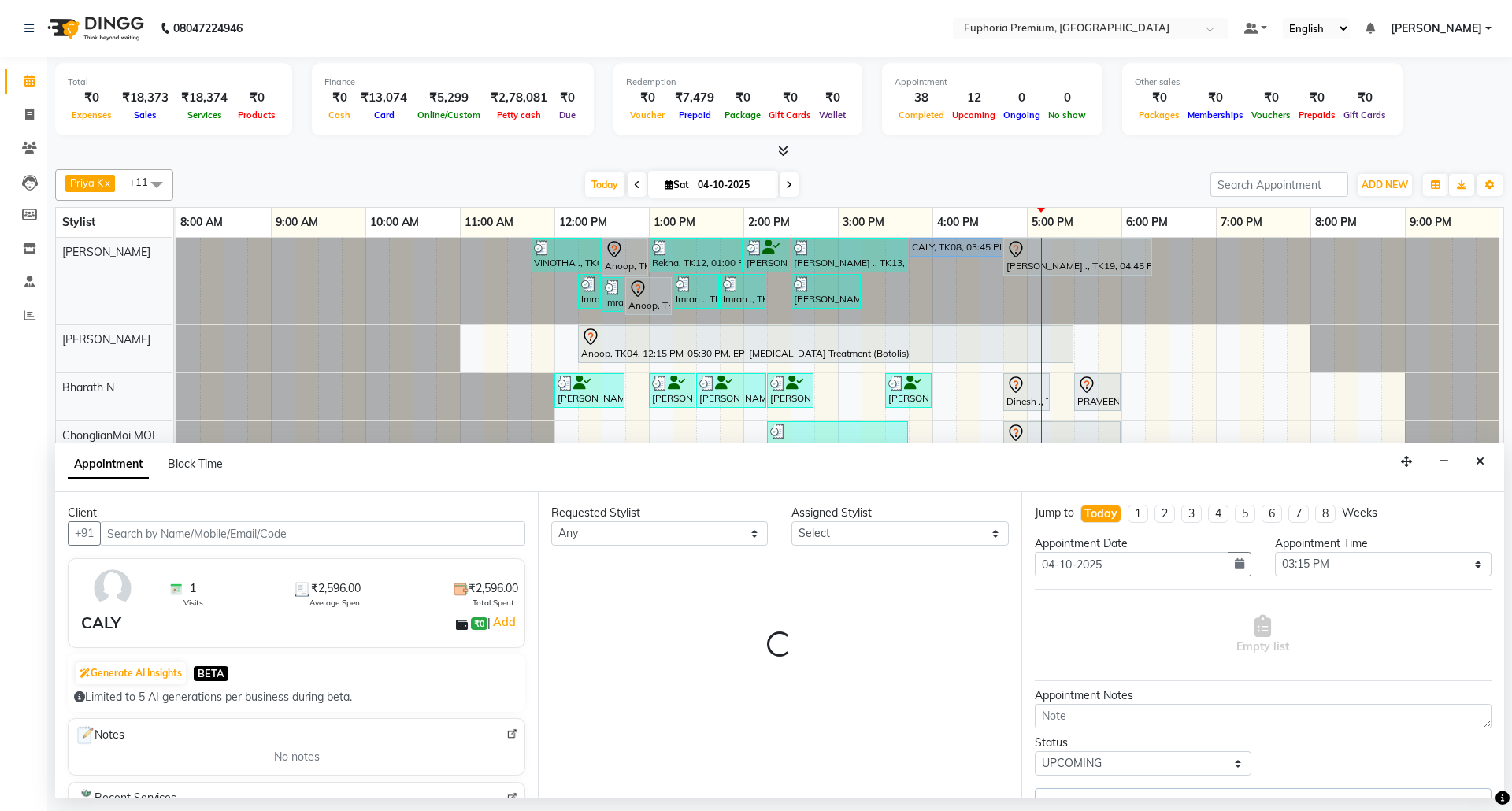
select select "71609"
select select "4006"
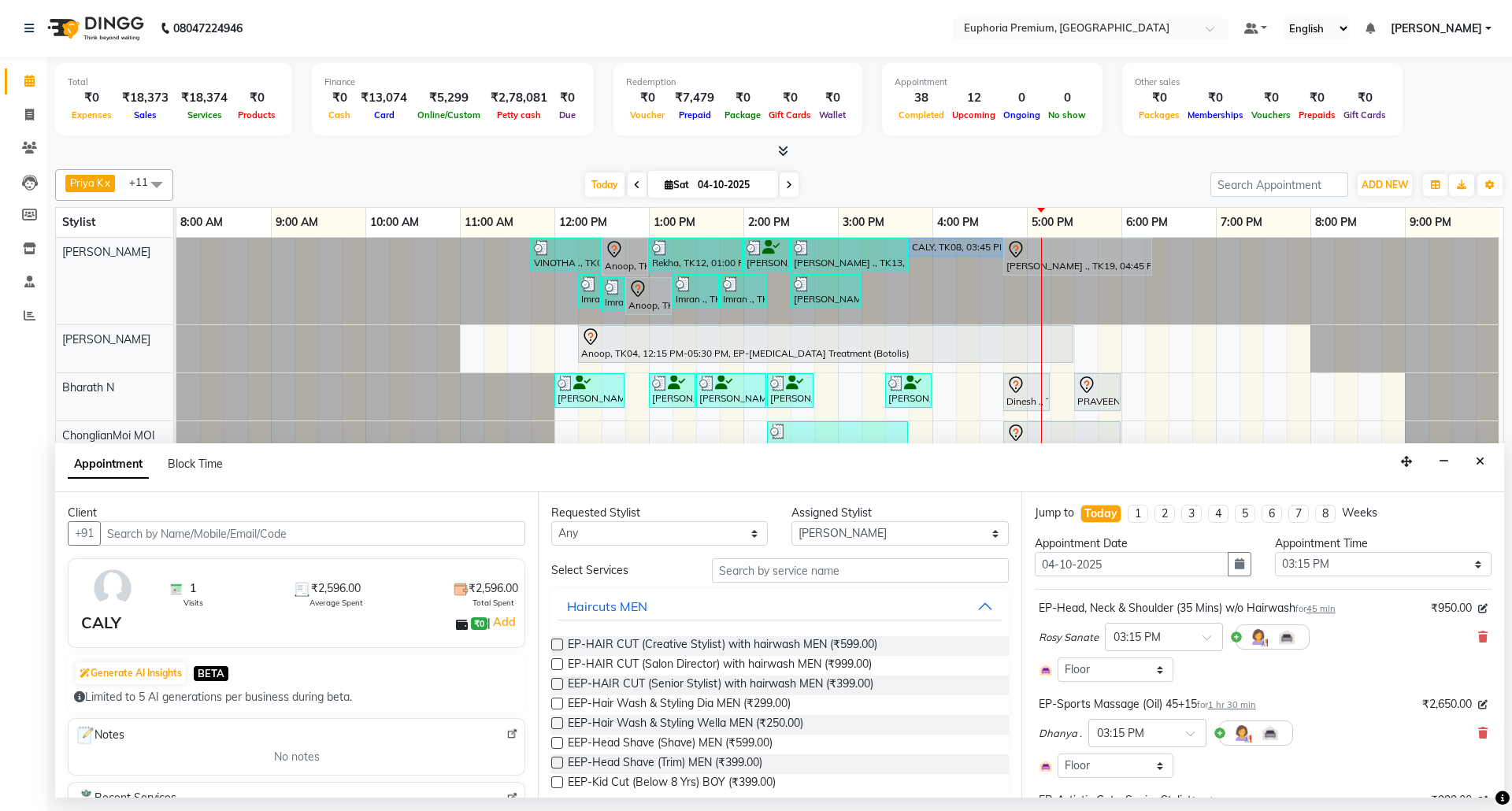
scroll to position [105, 0]
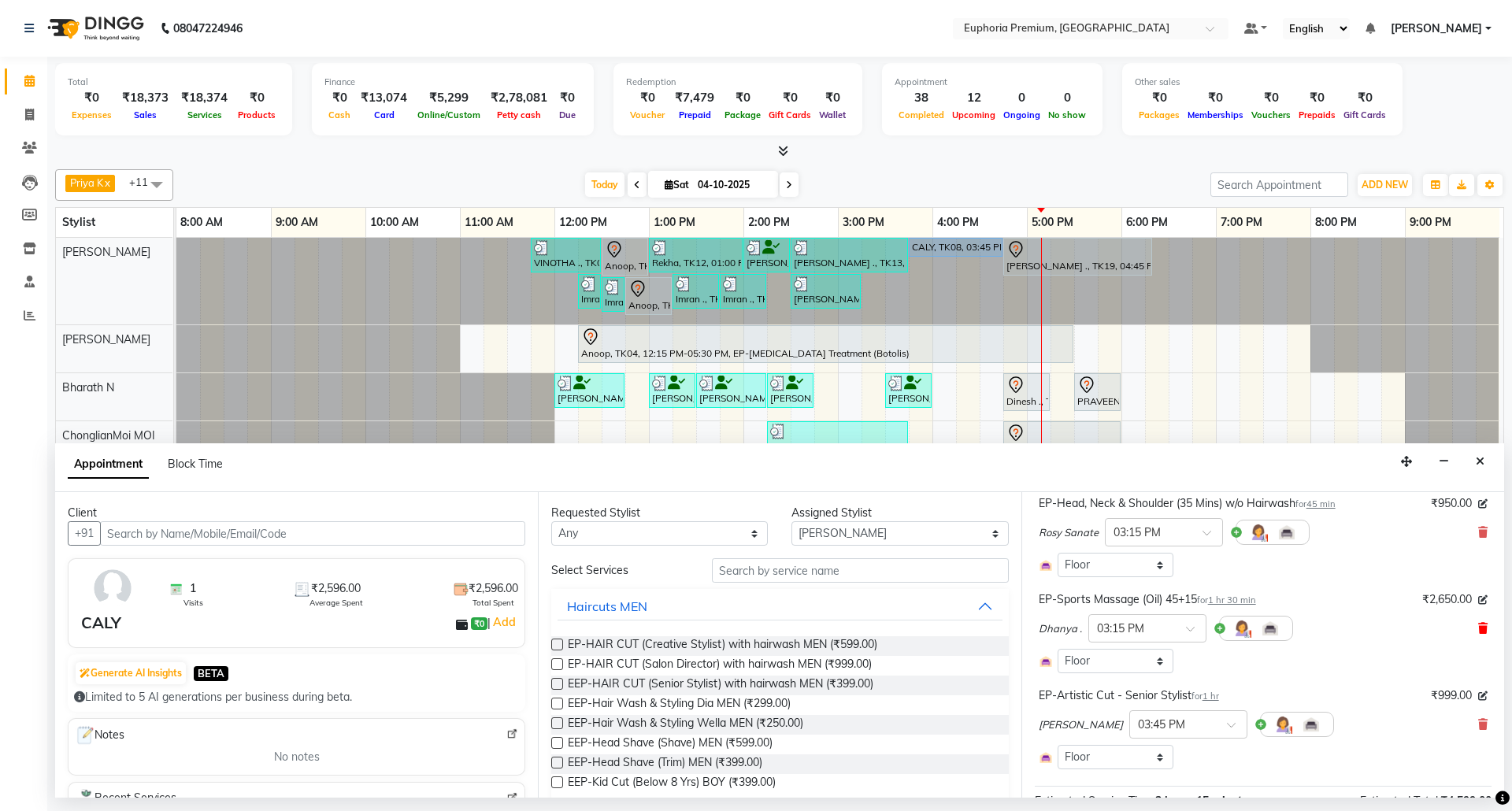
click at [1477, 629] on icon at bounding box center [1482, 628] width 10 height 11
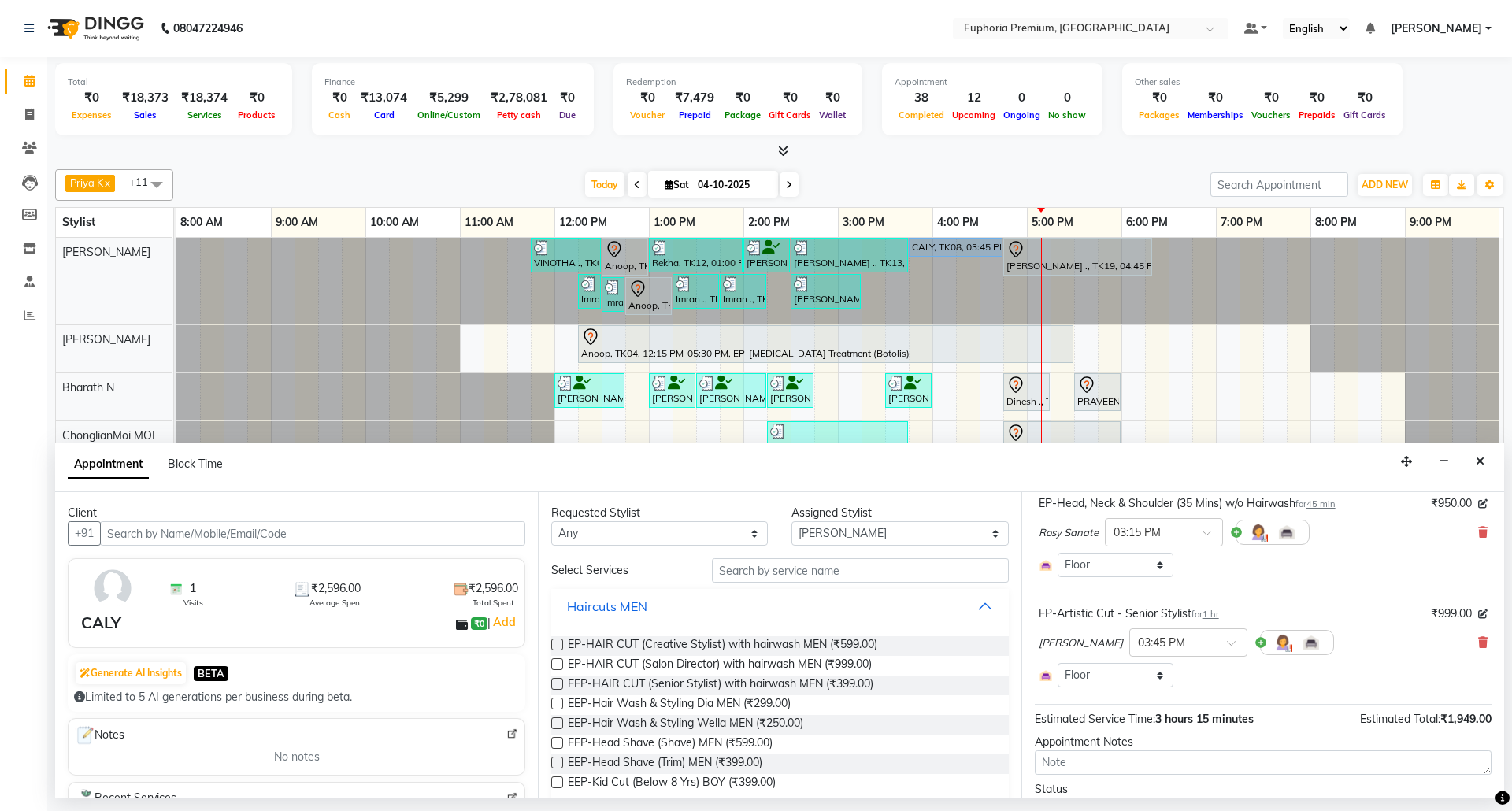
scroll to position [184, 0]
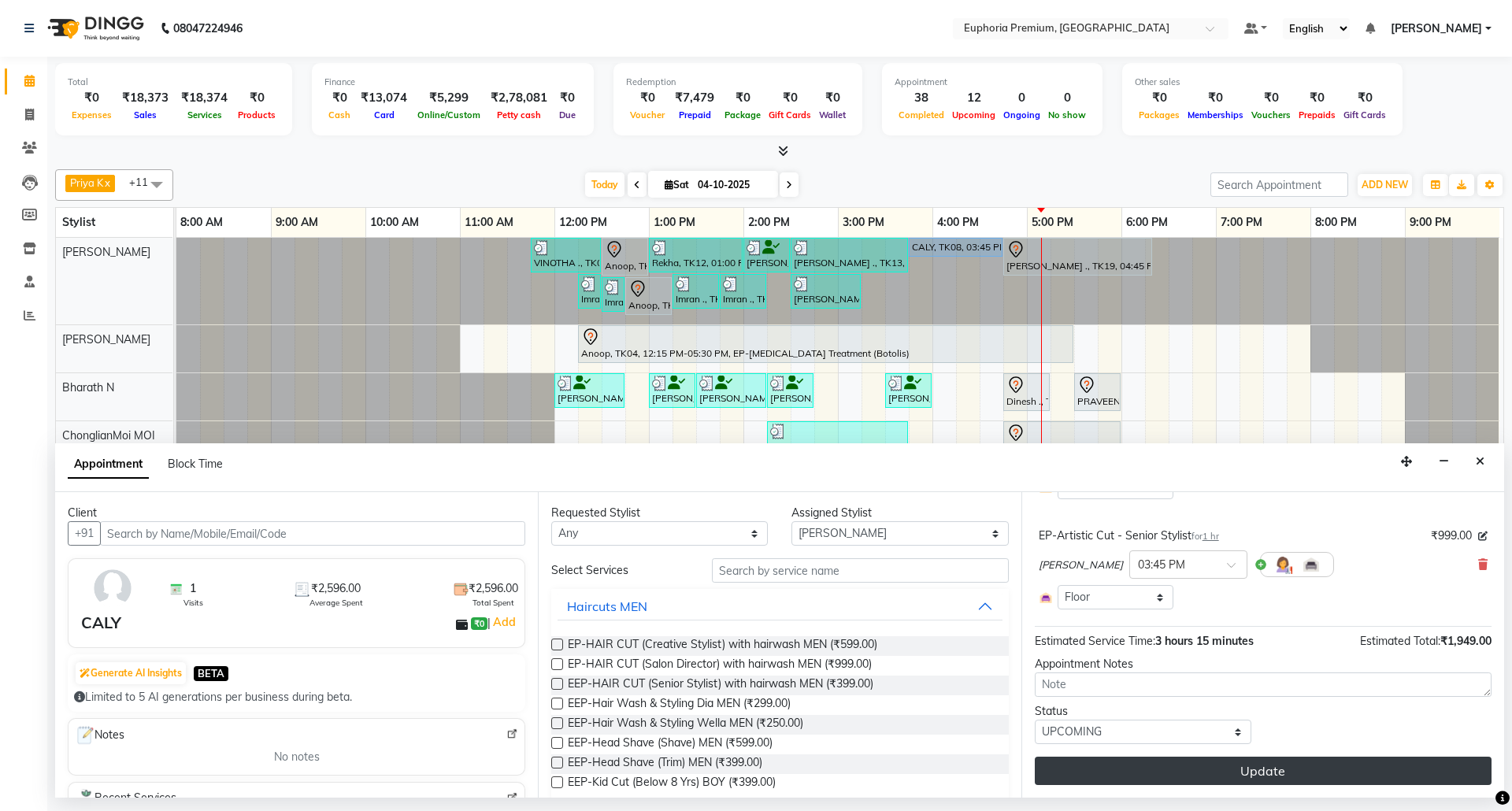
click at [1272, 771] on button "Update" at bounding box center [1262, 770] width 457 height 29
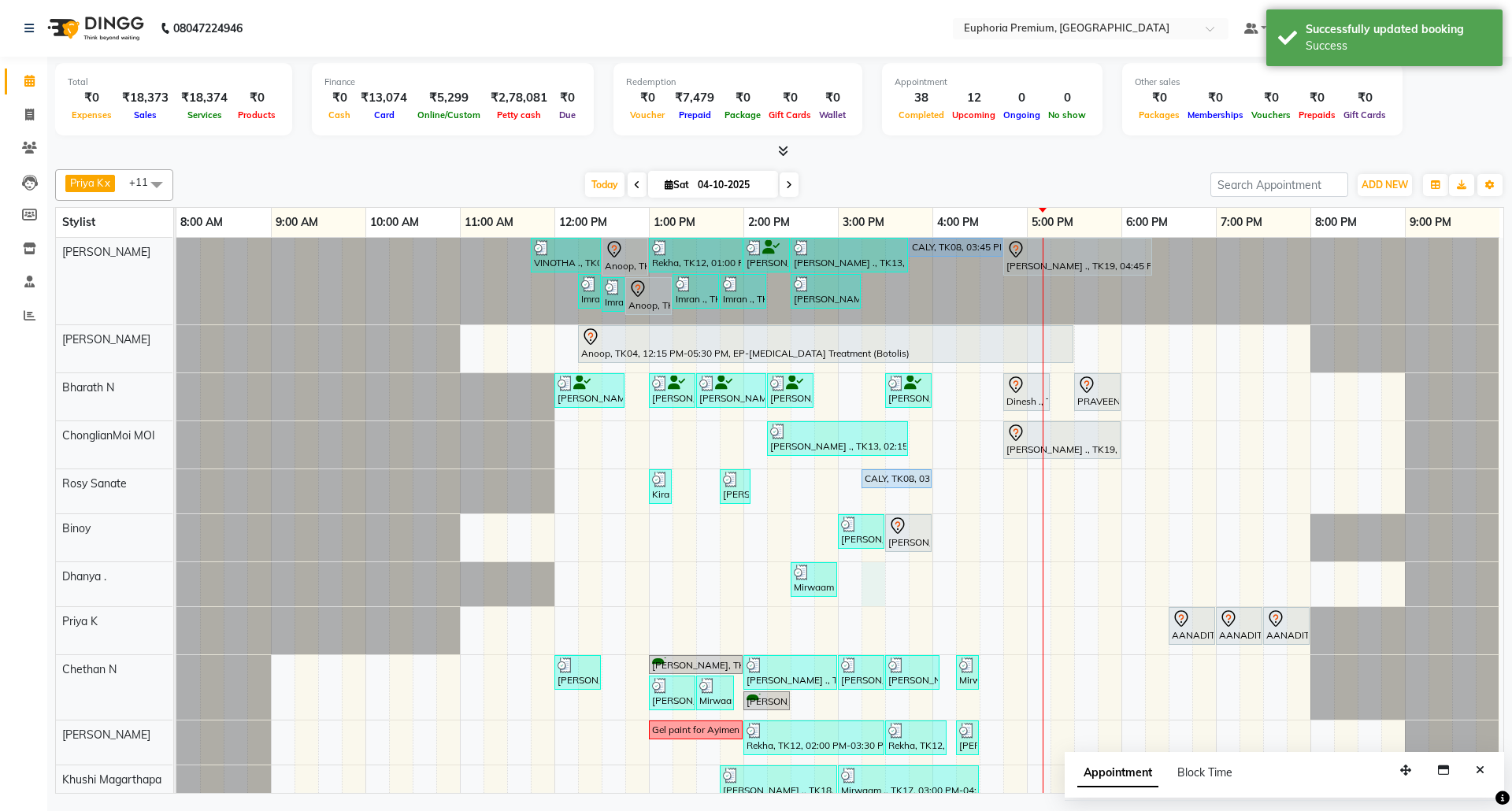
click at [851, 579] on div "VINOTHA ., TK03, 11:45 AM-12:30 PM, EP-HAIR CUT (Creative Stylist) with hairwas…" at bounding box center [840, 547] width 1327 height 620
select select "71607"
select select "915"
select select "tentative"
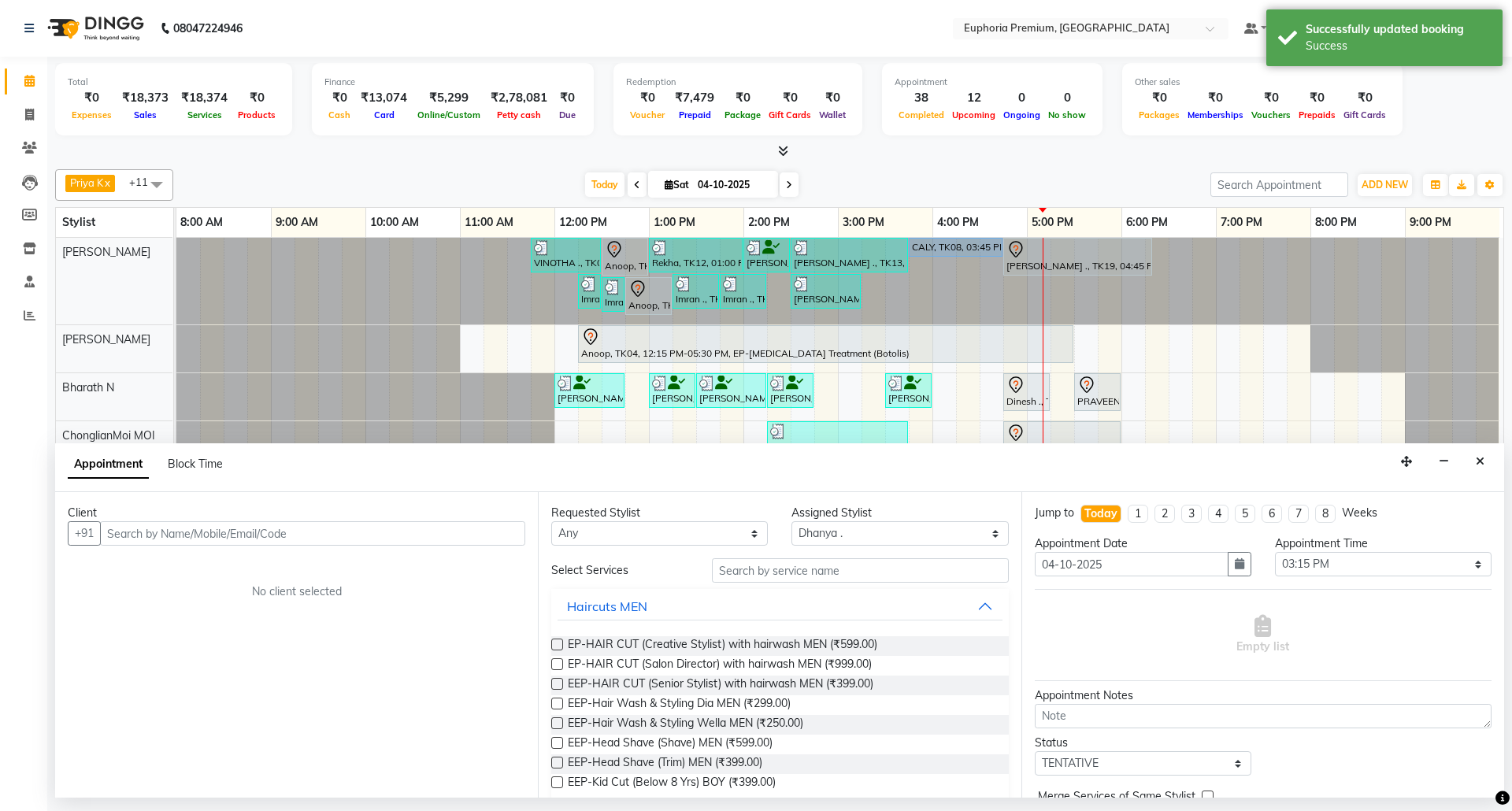
click at [482, 529] on input "text" at bounding box center [312, 533] width 425 height 25
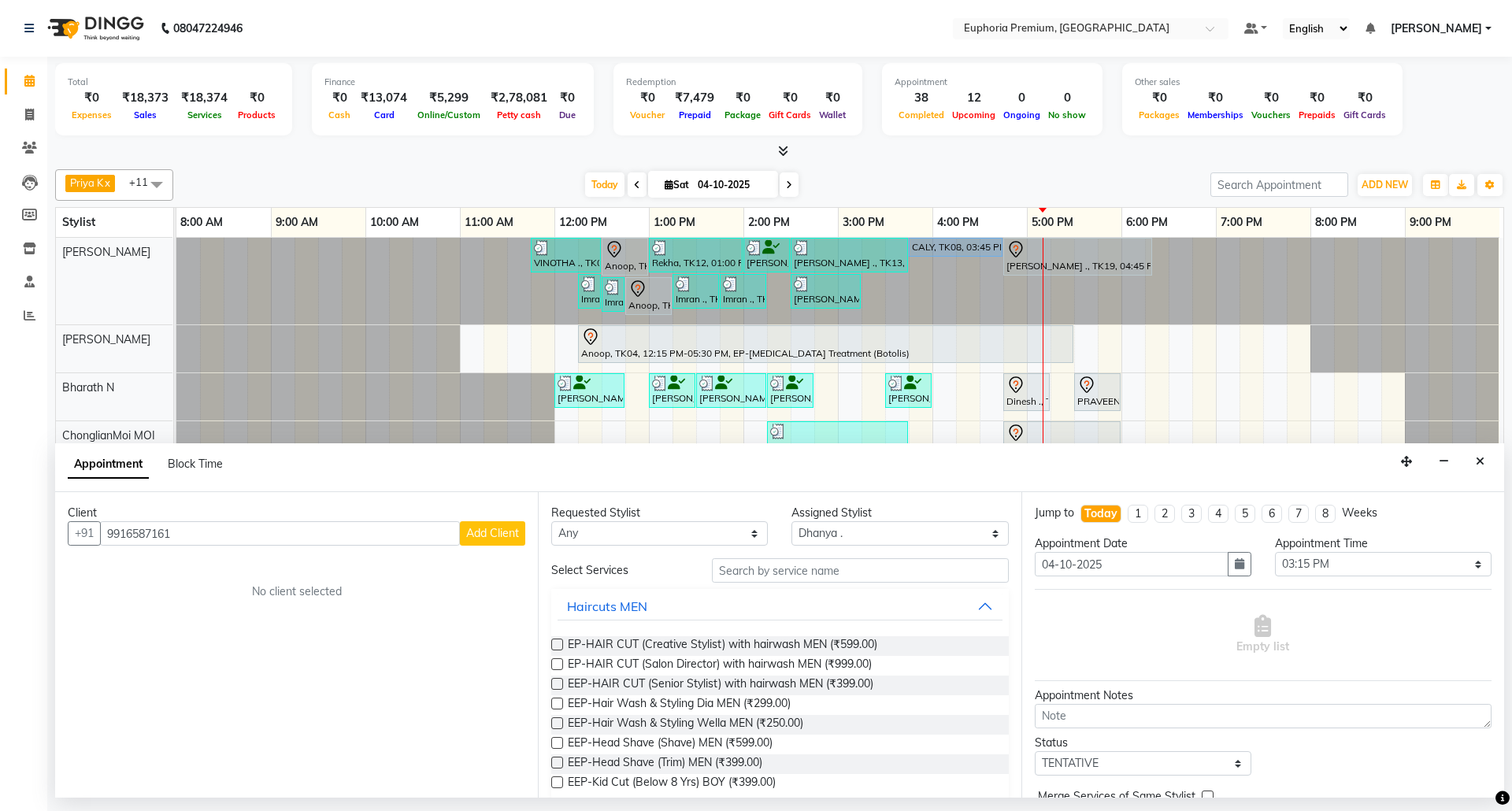
type input "9916587161"
click at [495, 536] on span "Add Client" at bounding box center [492, 532] width 53 height 14
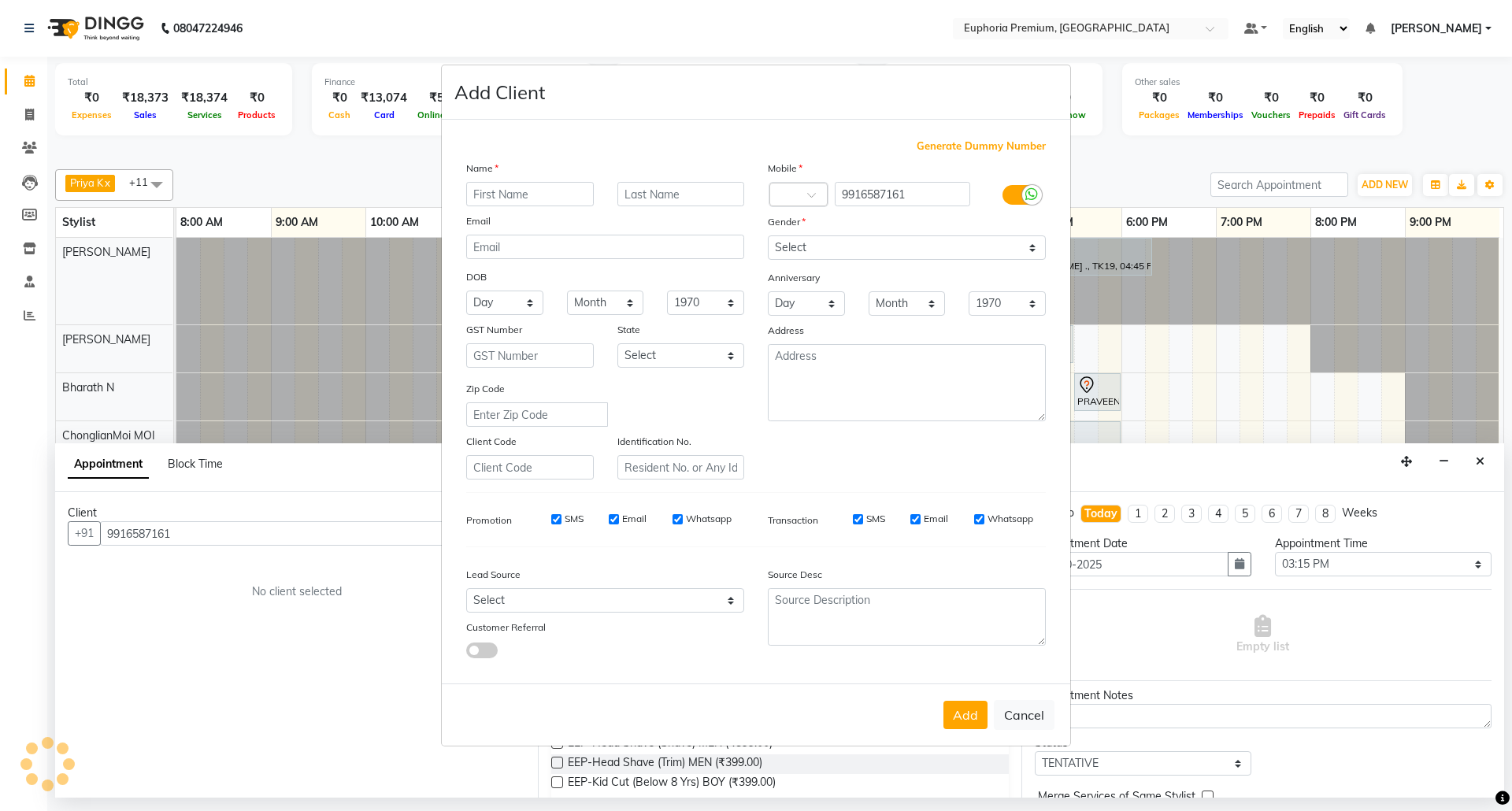
click at [559, 199] on input "text" at bounding box center [529, 193] width 128 height 25
type input "Sampoorna"
click at [878, 249] on select "Select [DEMOGRAPHIC_DATA] [DEMOGRAPHIC_DATA] Other Prefer Not To Say" at bounding box center [906, 247] width 278 height 25
select select "[DEMOGRAPHIC_DATA]"
click at [767, 237] on select "Select [DEMOGRAPHIC_DATA] [DEMOGRAPHIC_DATA] Other Prefer Not To Say" at bounding box center [906, 247] width 278 height 25
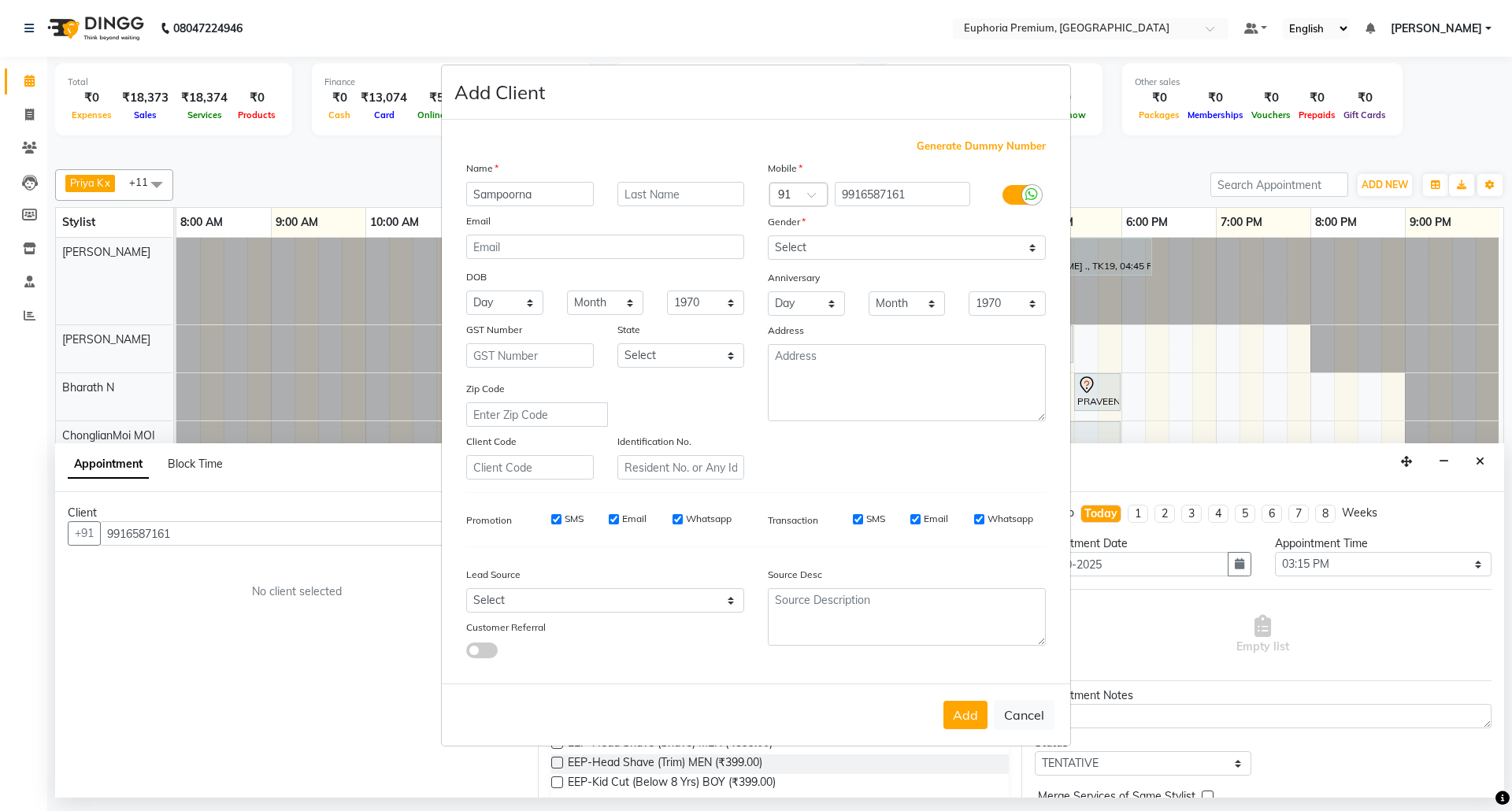
click at [962, 709] on button "Add" at bounding box center [965, 715] width 44 height 29
type input "99******61"
select select
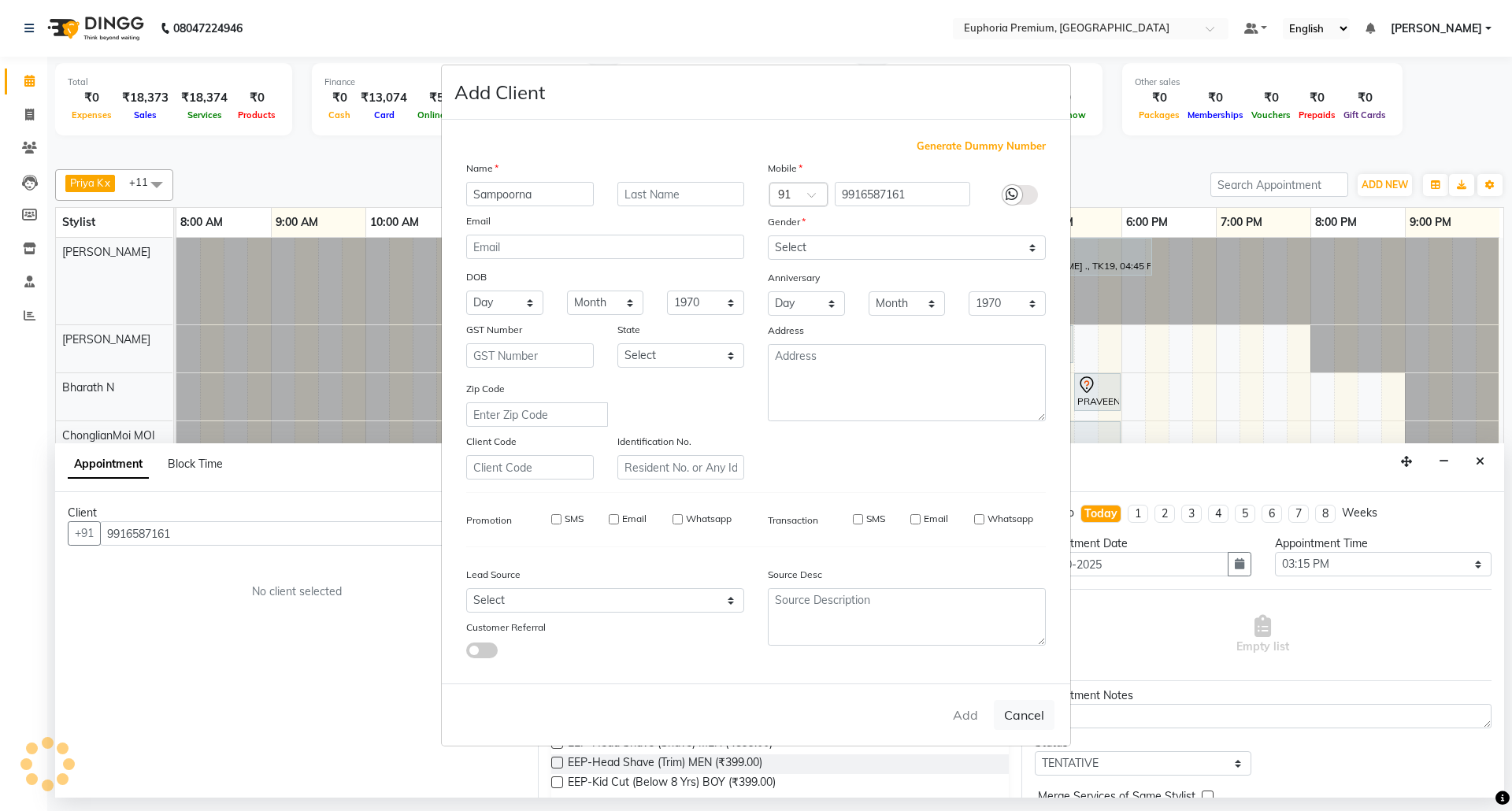
select select
checkbox input "false"
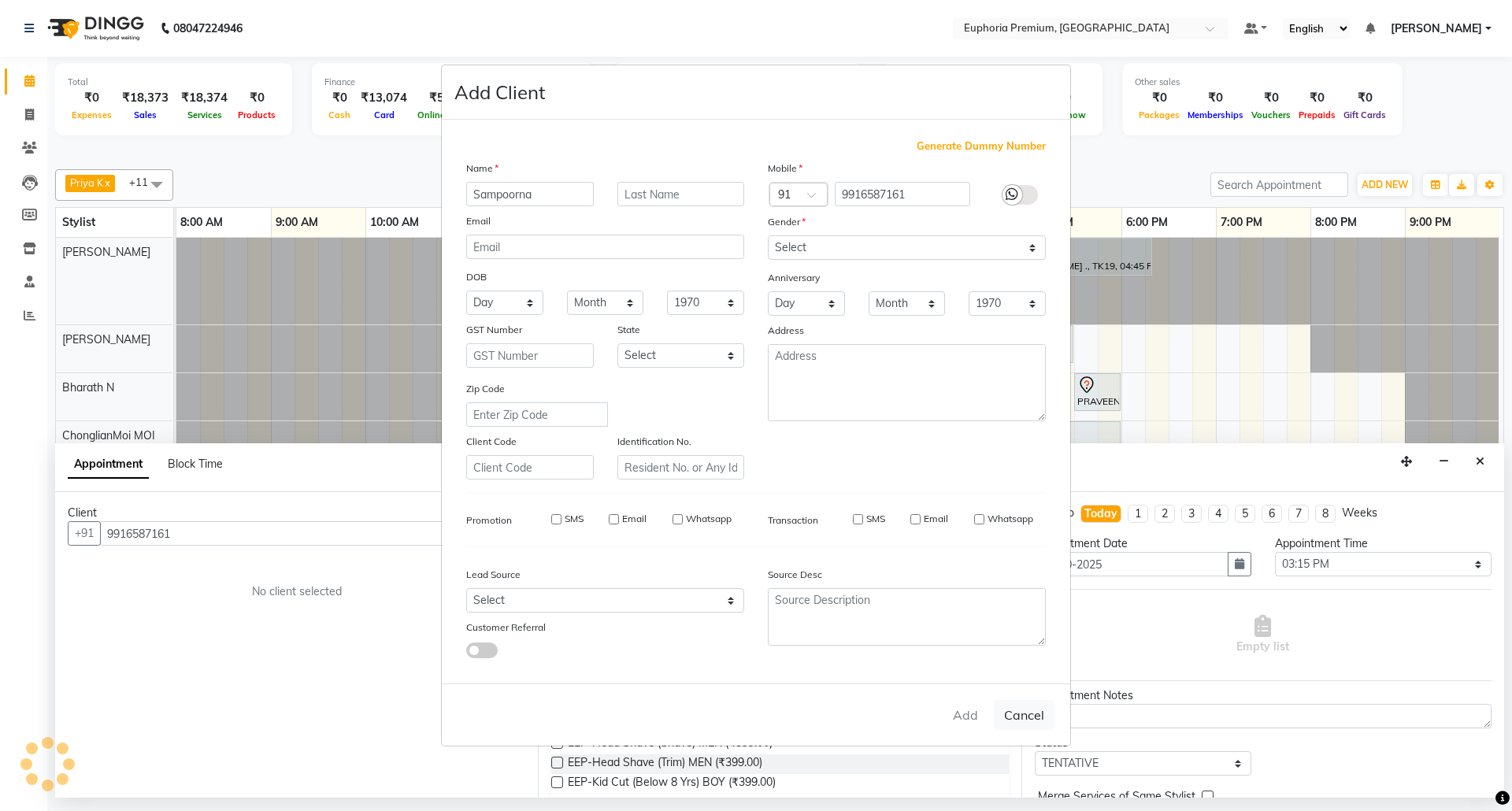
checkbox input "false"
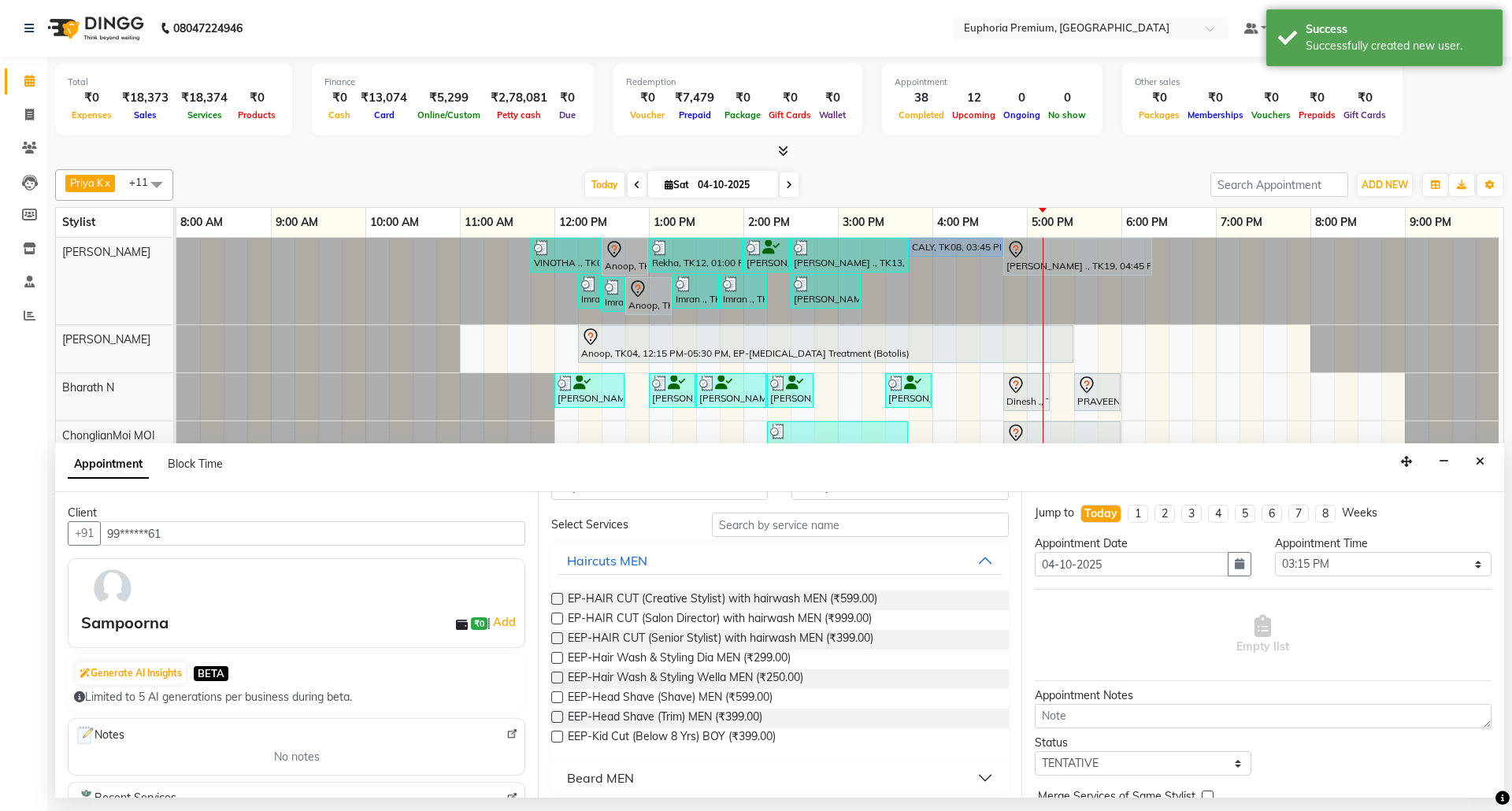
scroll to position [0, 0]
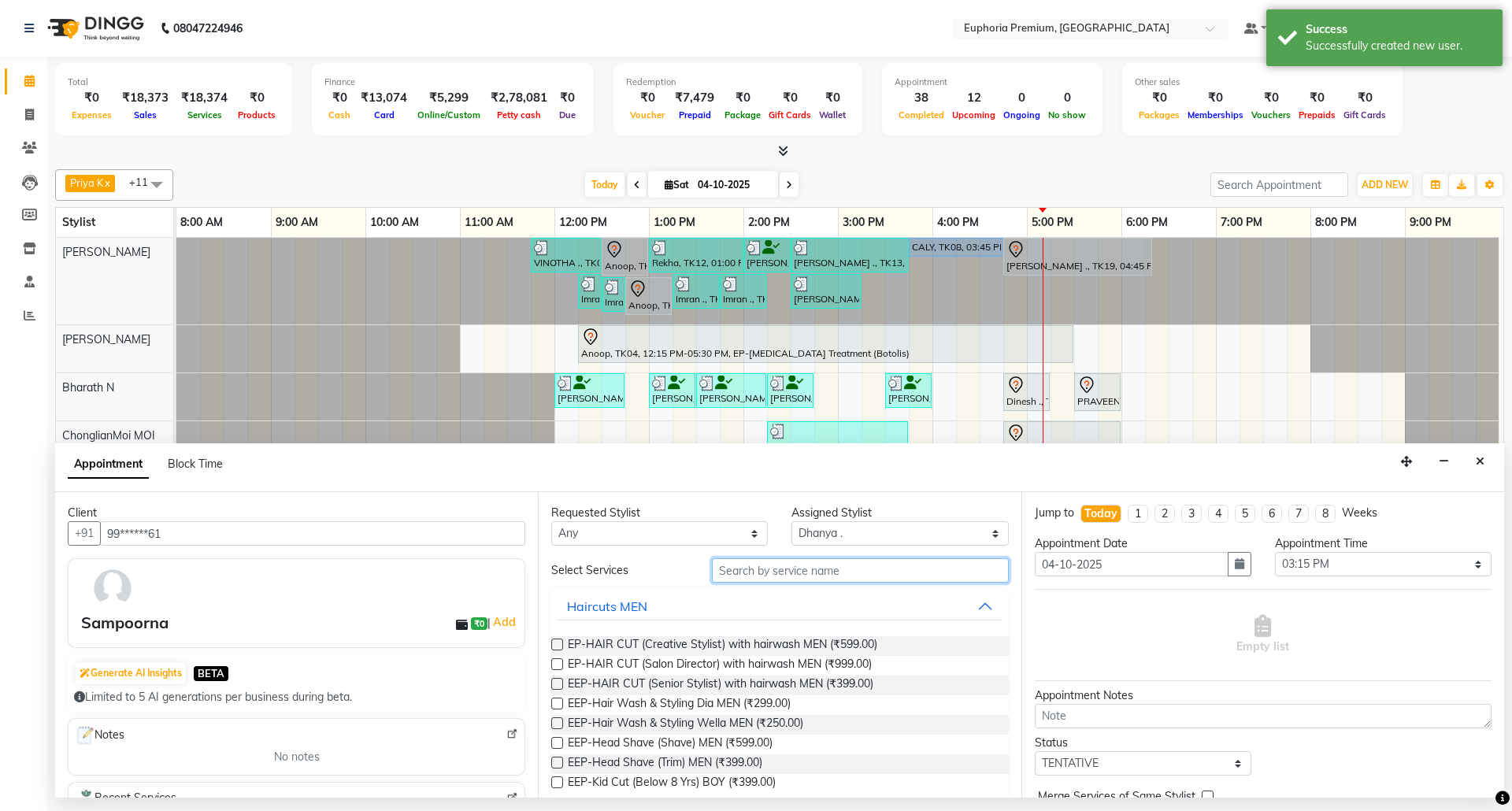
click at [798, 577] on input "text" at bounding box center [860, 570] width 296 height 25
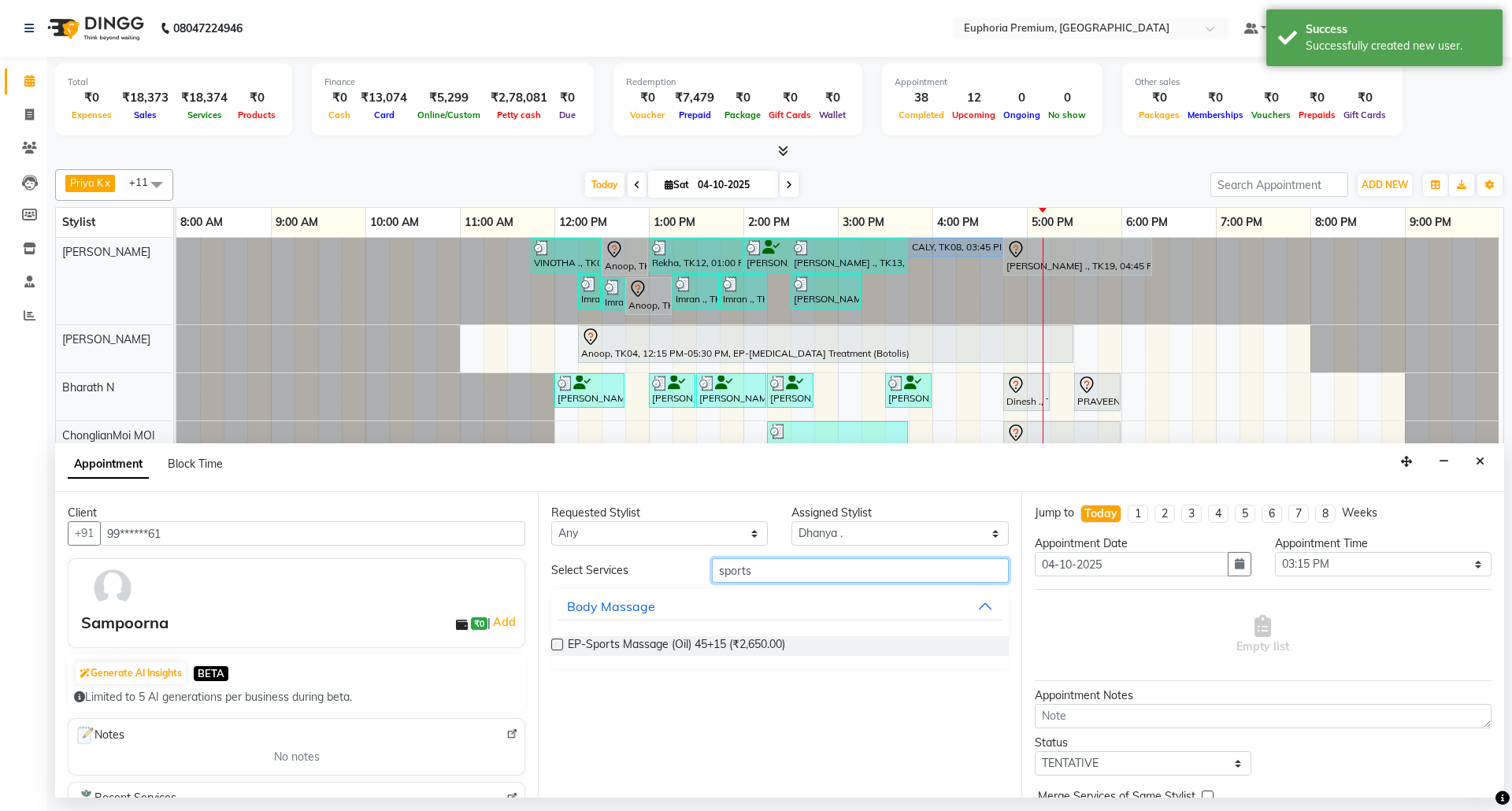
type input "sports"
click at [557, 648] on label at bounding box center [557, 644] width 12 height 12
click at [557, 648] on input "checkbox" at bounding box center [556, 645] width 10 height 10
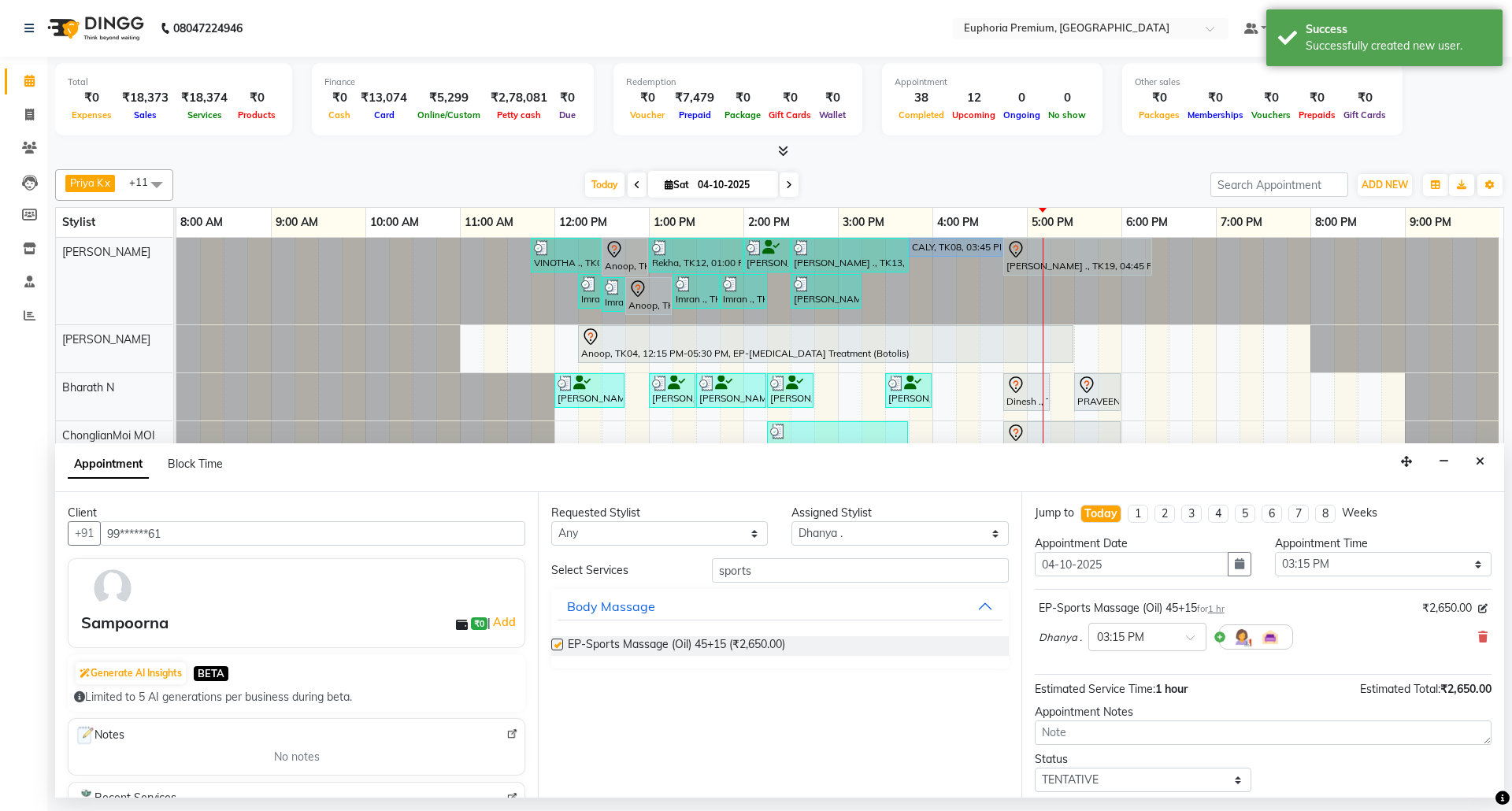
checkbox input "false"
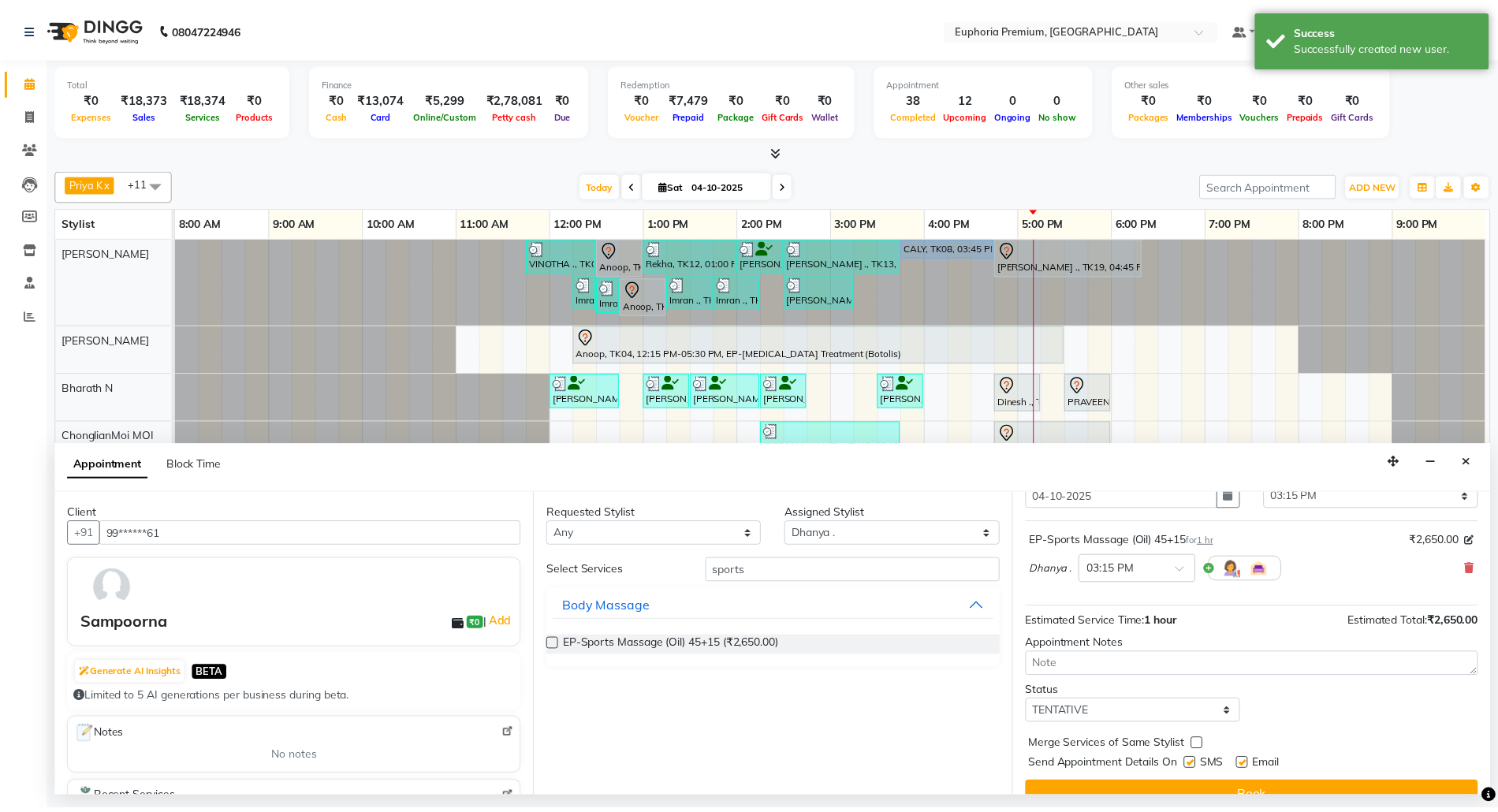
scroll to position [95, 0]
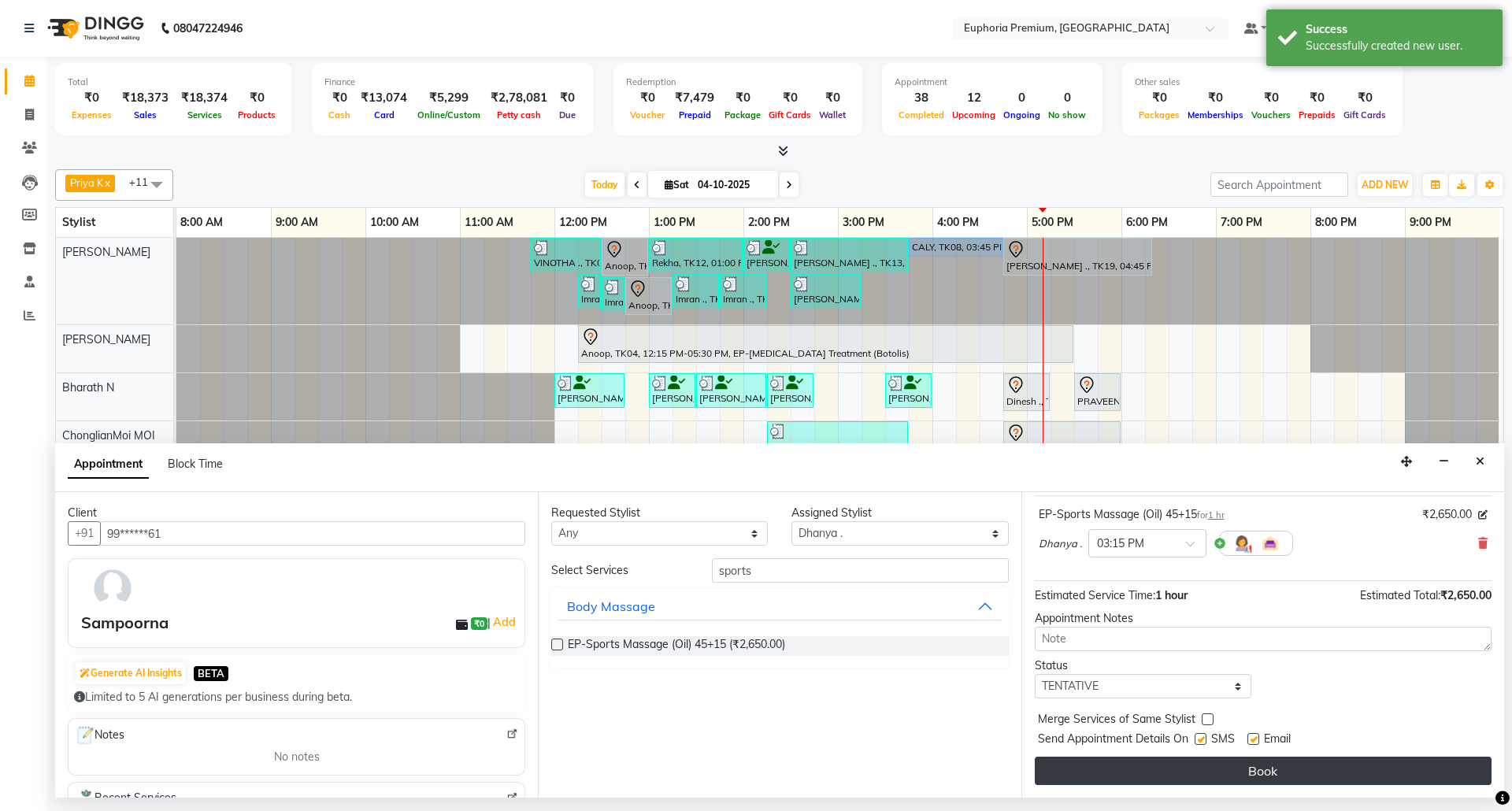
click at [1257, 765] on button "Book" at bounding box center [1262, 770] width 457 height 29
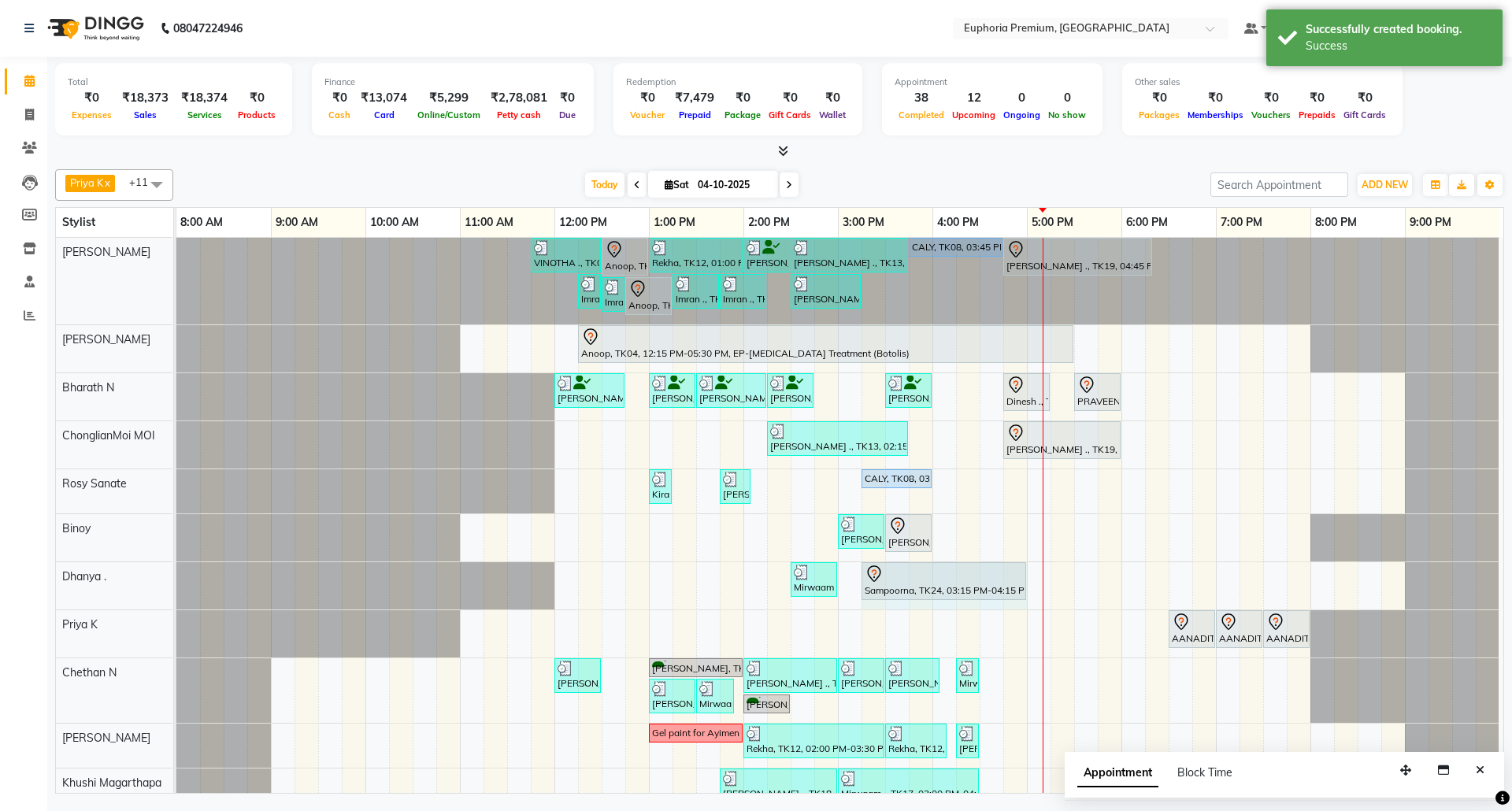
drag, startPoint x: 940, startPoint y: 581, endPoint x: 998, endPoint y: 579, distance: 58.0
click at [176, 579] on div "Mirwaam ., TK17, 02:30 PM-03:00 PM, EP-Leg Massage (30 Mins) Sampoorna, TK24, 0…" at bounding box center [176, 586] width 0 height 48
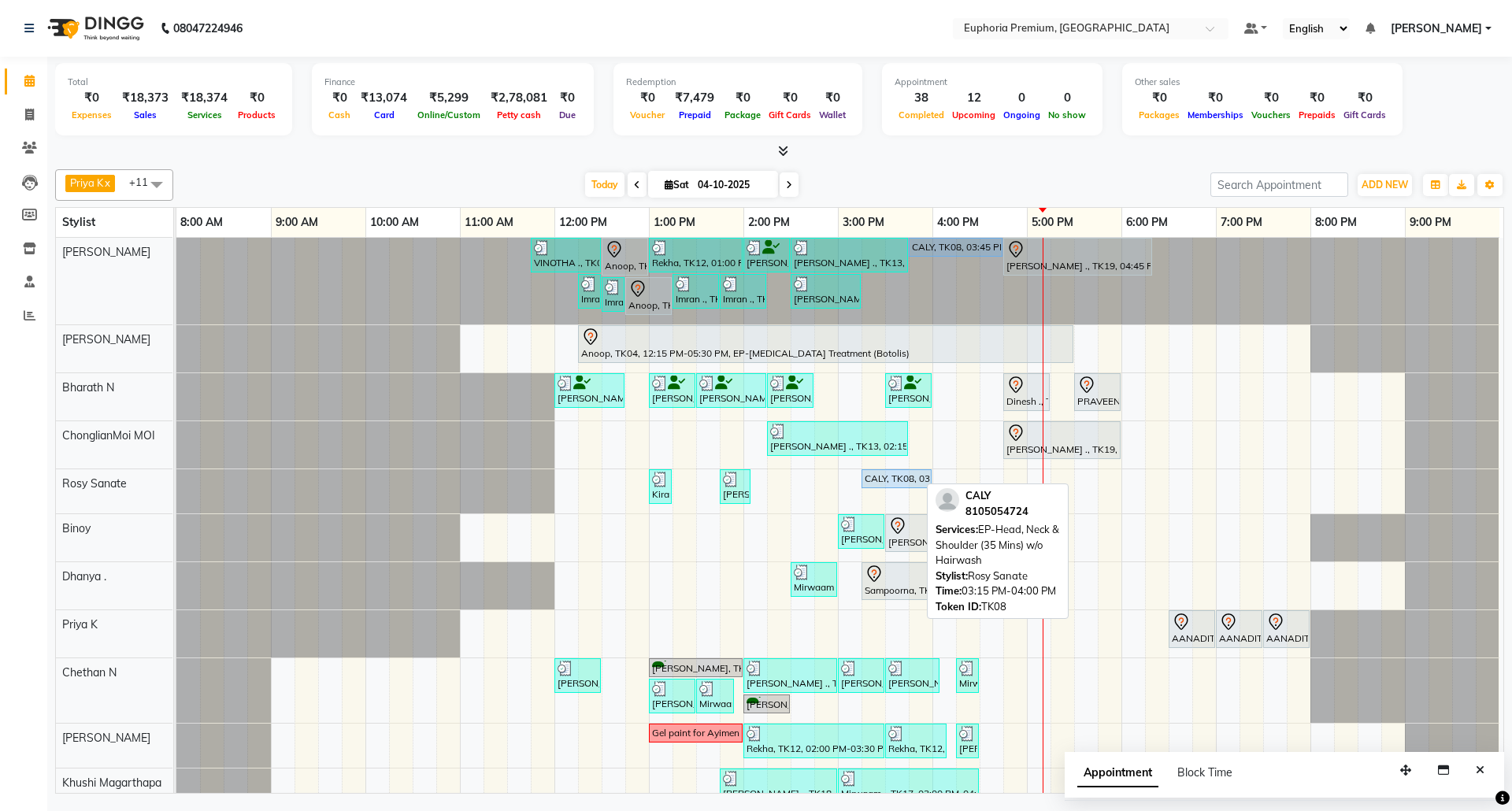
click at [877, 480] on div "CALY, TK08, 03:15 PM-04:00 PM, EP-Head, Neck & Shoulder (35 Mins) w/o Hairwash" at bounding box center [895, 479] width 66 height 14
select select "5"
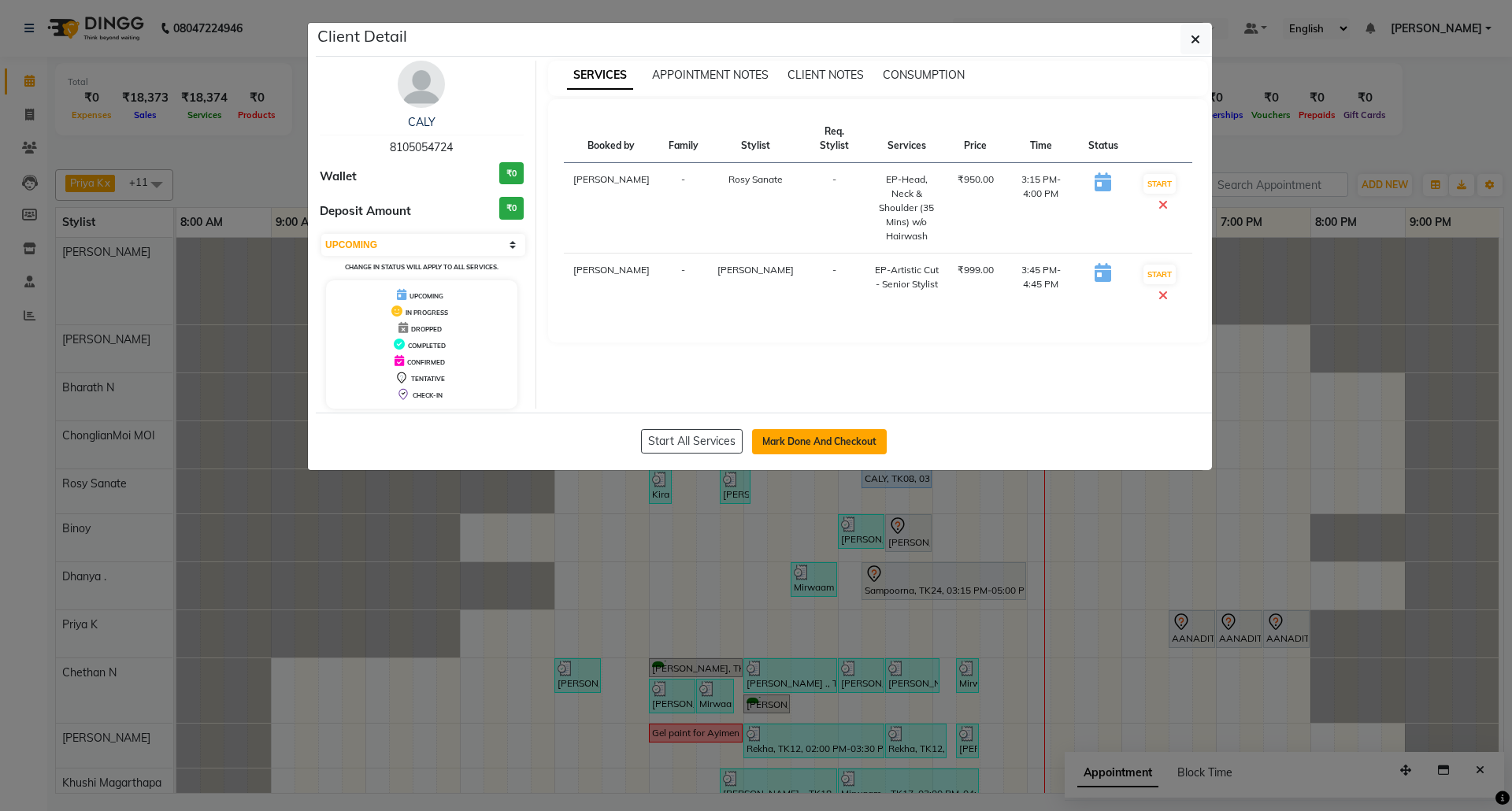
click at [848, 441] on button "Mark Done And Checkout" at bounding box center [819, 441] width 135 height 25
select select "7925"
select select "service"
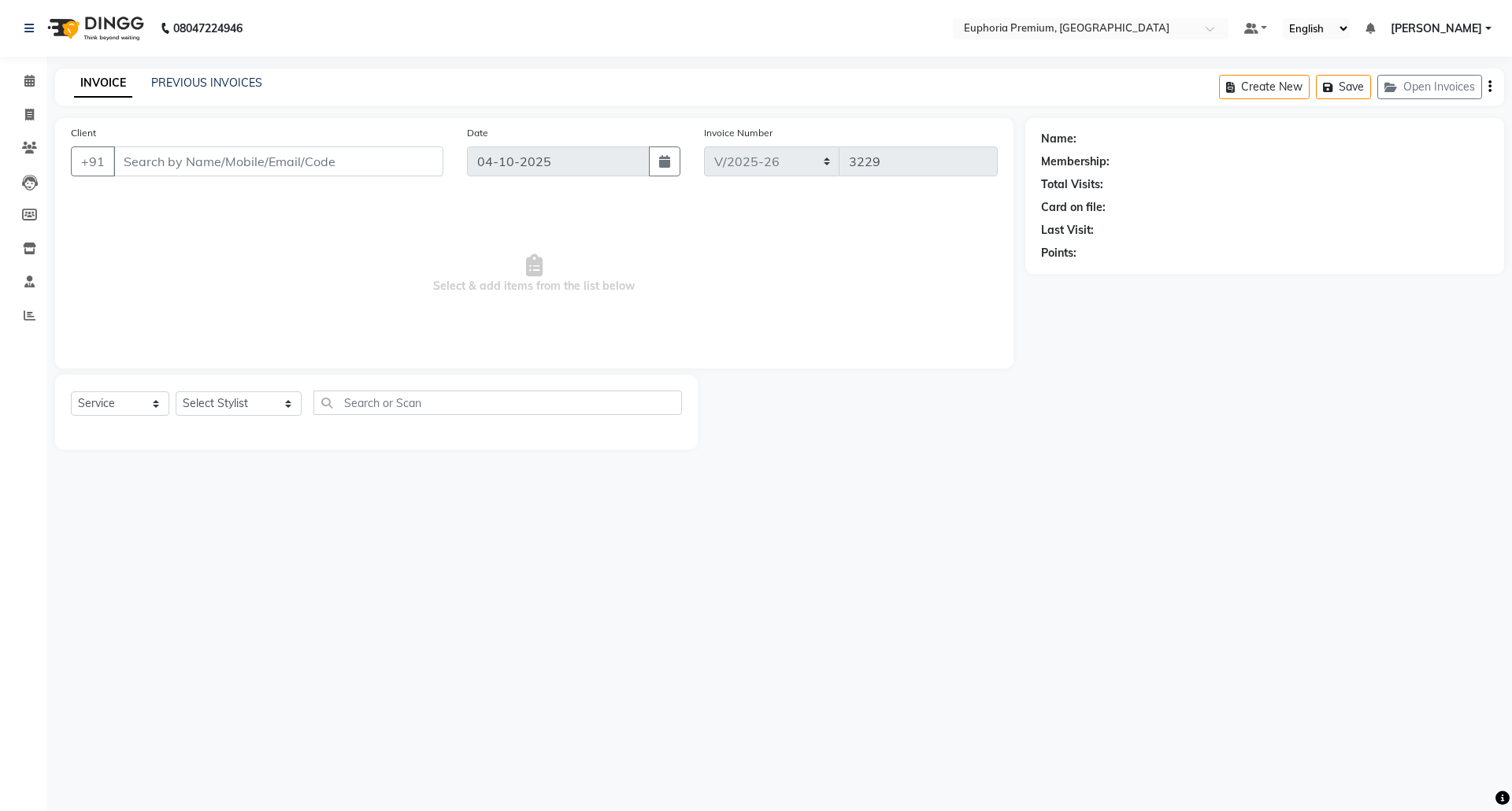
type input "81******24"
select select "71633"
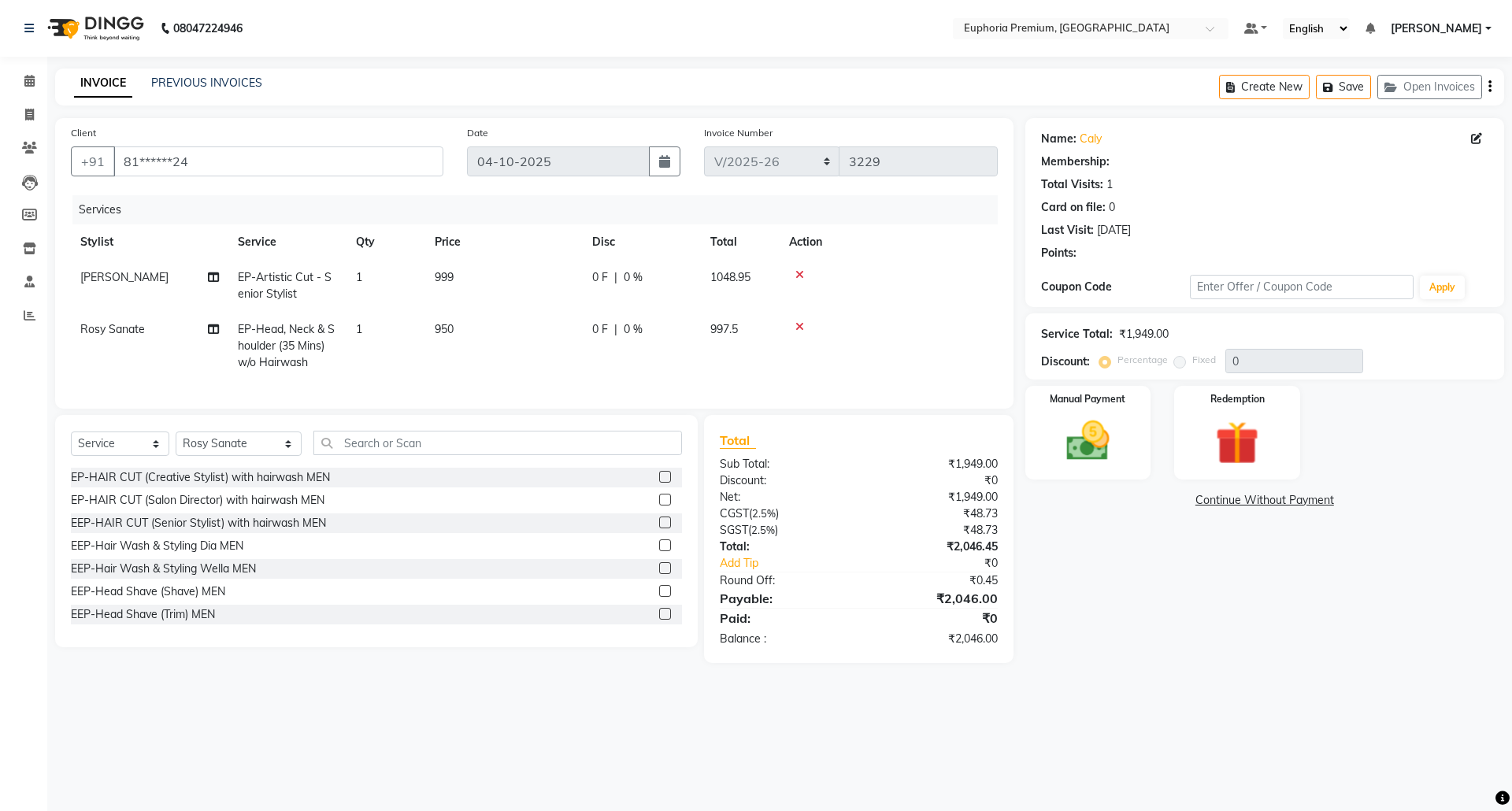
select select "1: Object"
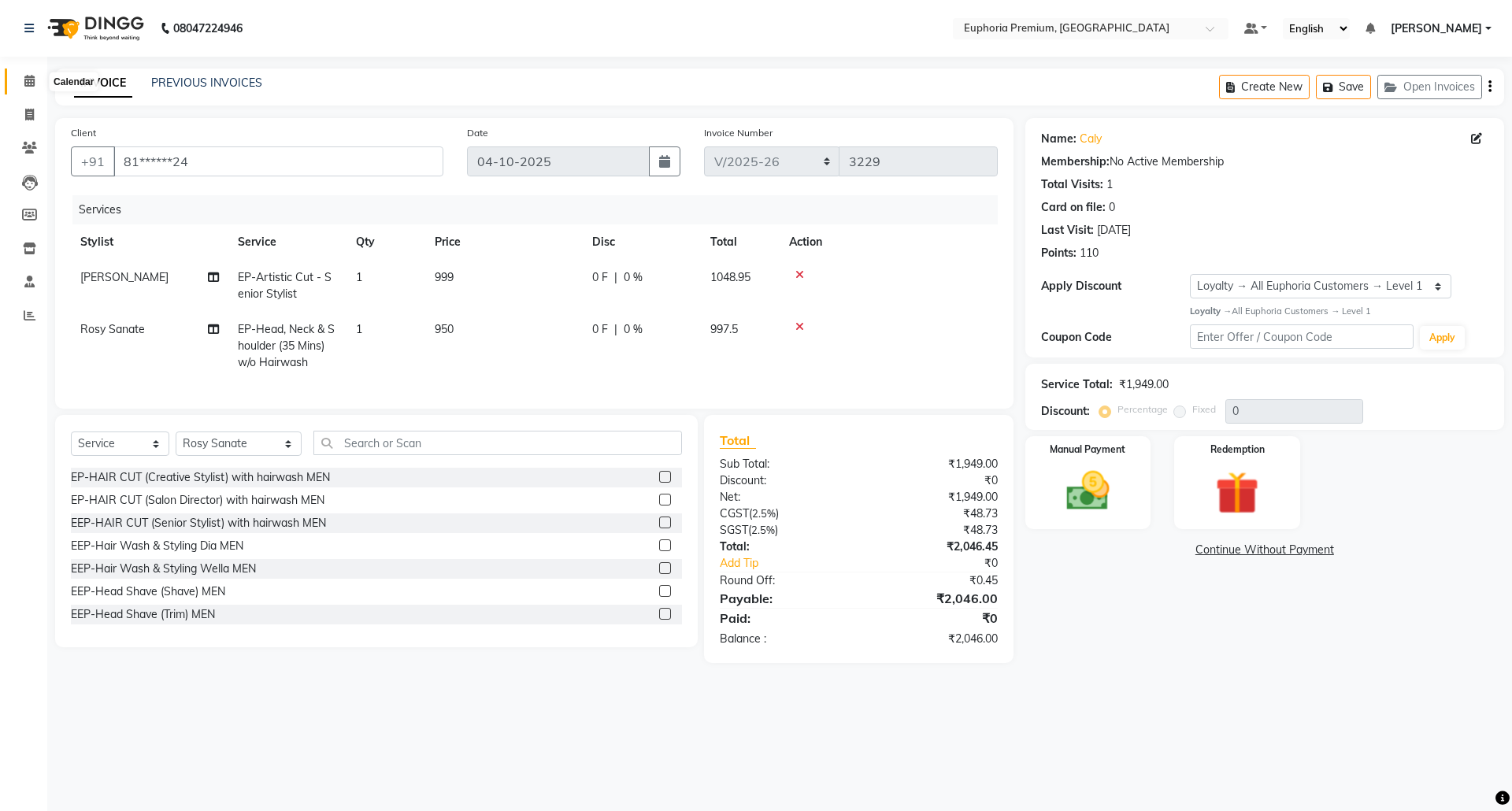
click at [26, 80] on icon at bounding box center [30, 80] width 10 height 12
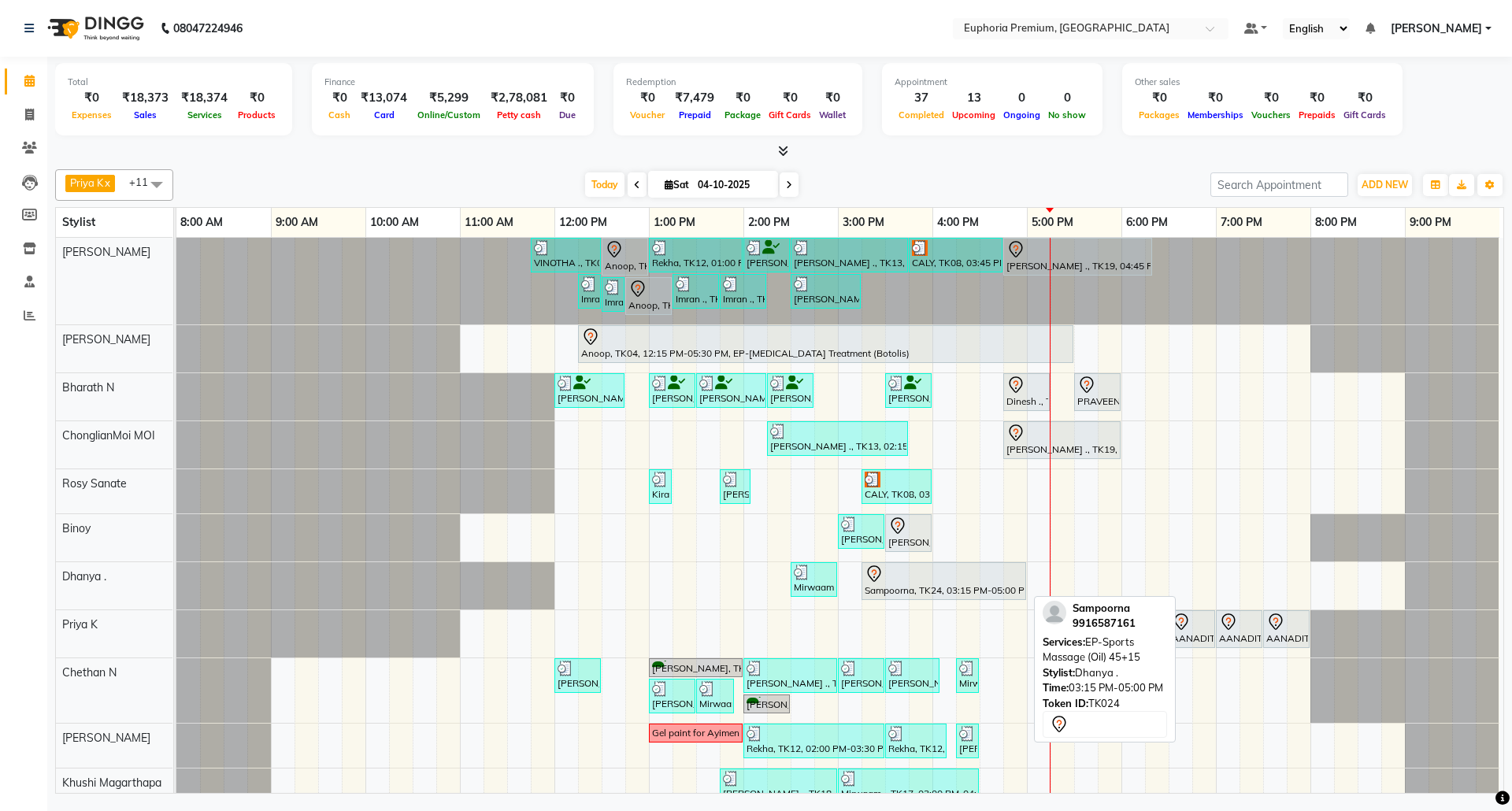
click at [943, 589] on div "Sampoorna, TK24, 03:15 PM-05:00 PM, EP-Sports Massage (Oil) 45+15" at bounding box center [943, 580] width 162 height 33
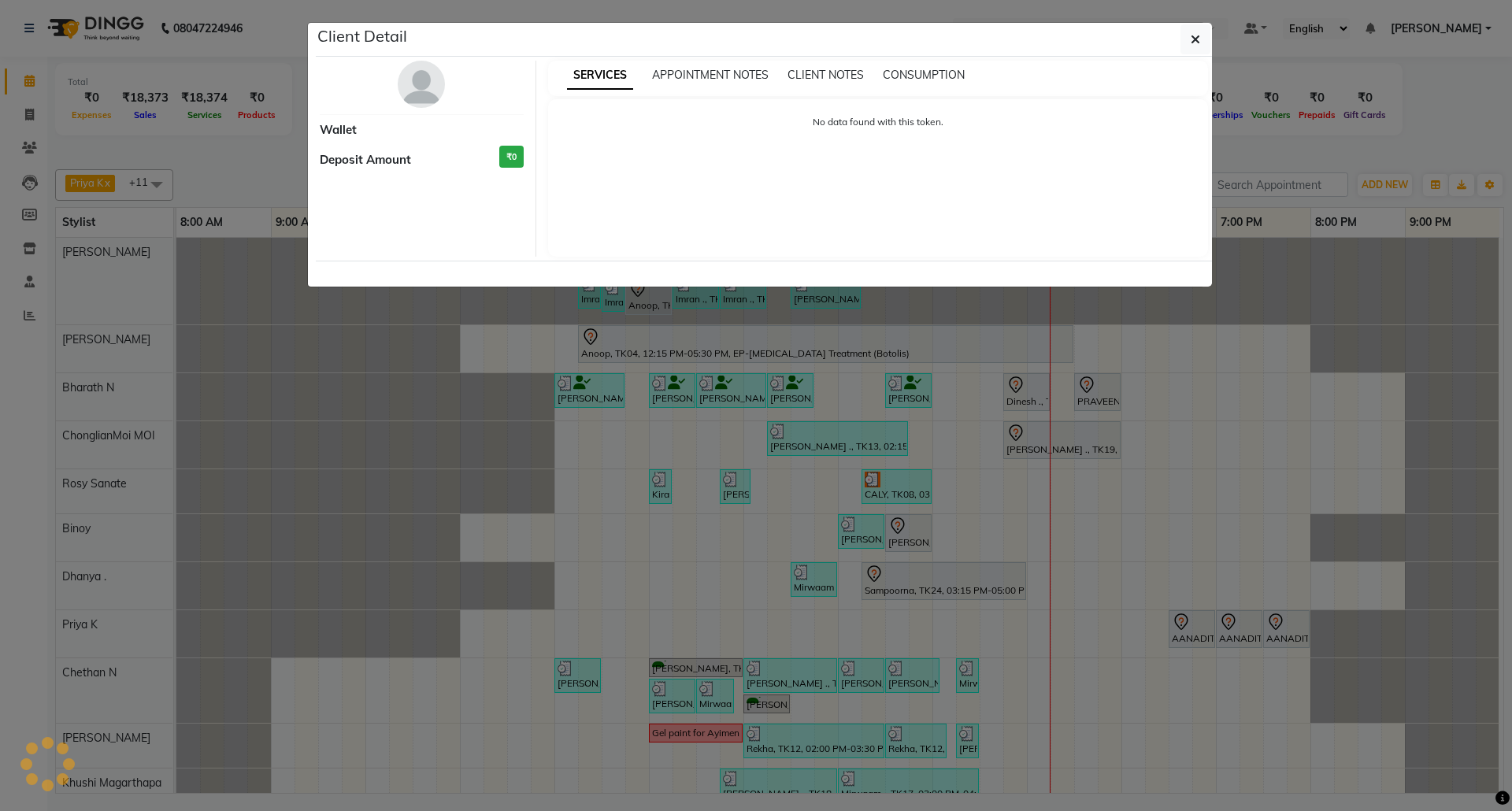
select select "7"
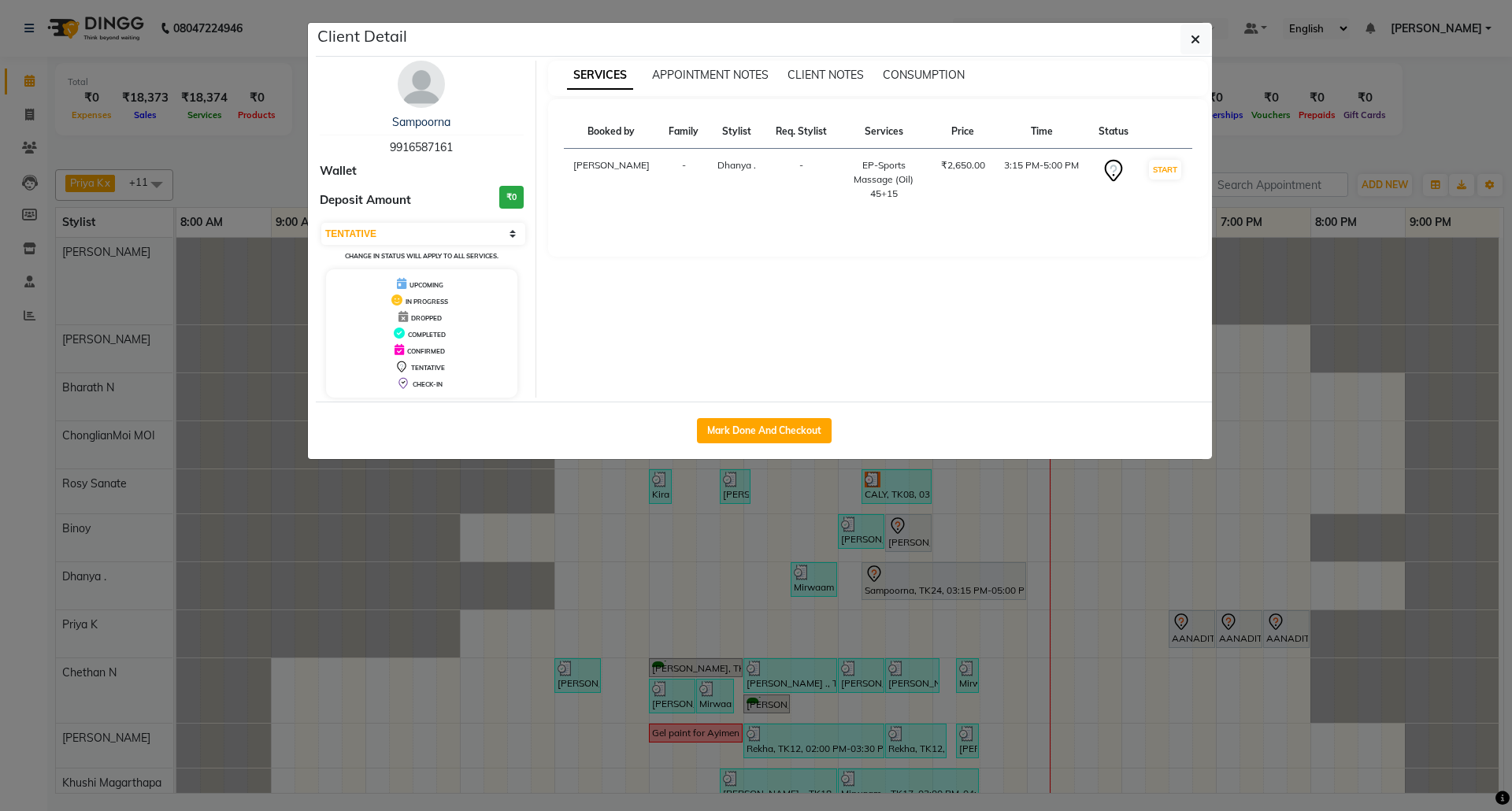
click at [426, 150] on span "9916587161" at bounding box center [421, 147] width 63 height 14
copy span "9916587161"
click at [1195, 41] on icon "button" at bounding box center [1196, 39] width 10 height 13
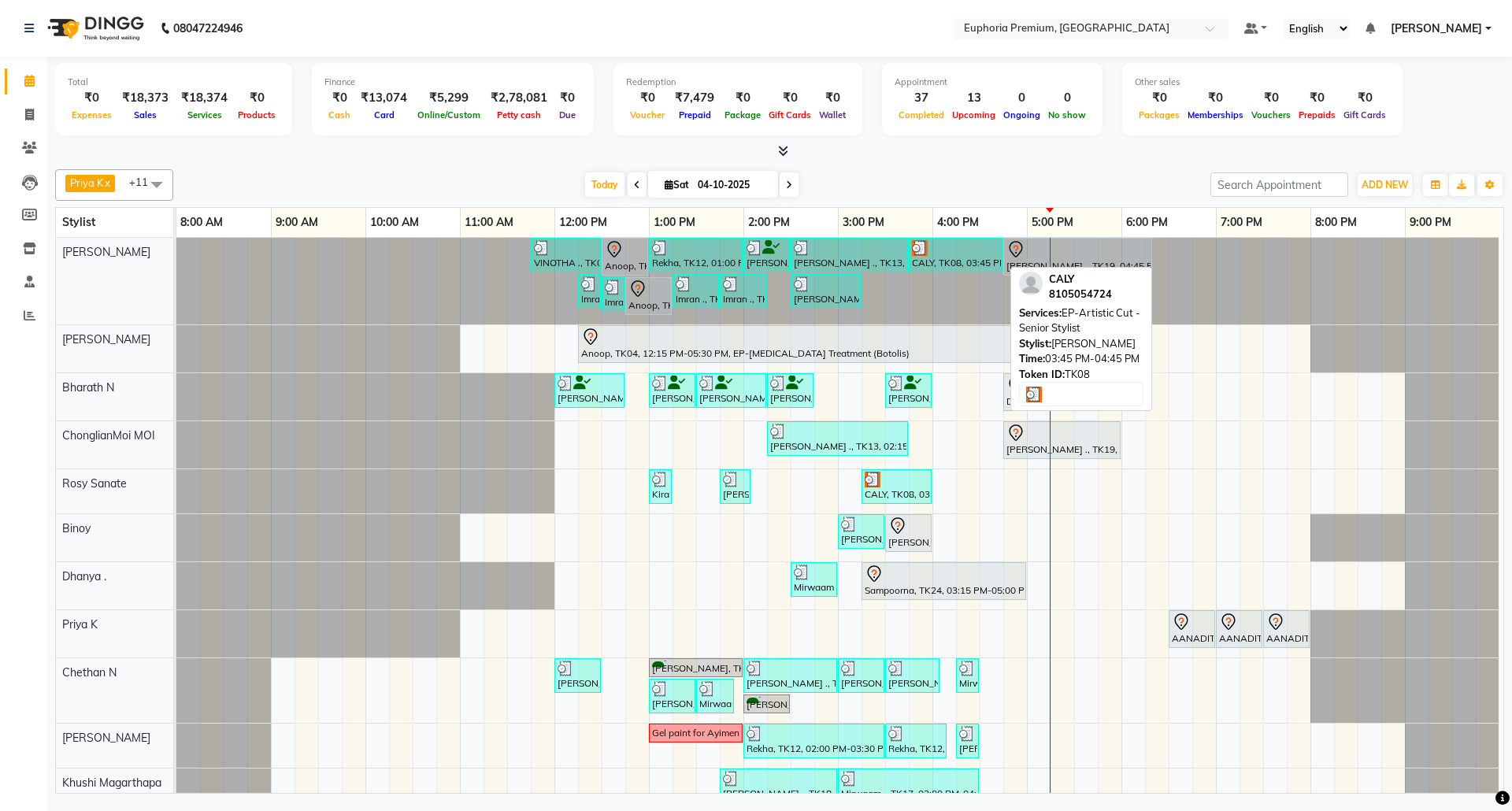
click at [950, 254] on div at bounding box center [956, 248] width 87 height 16
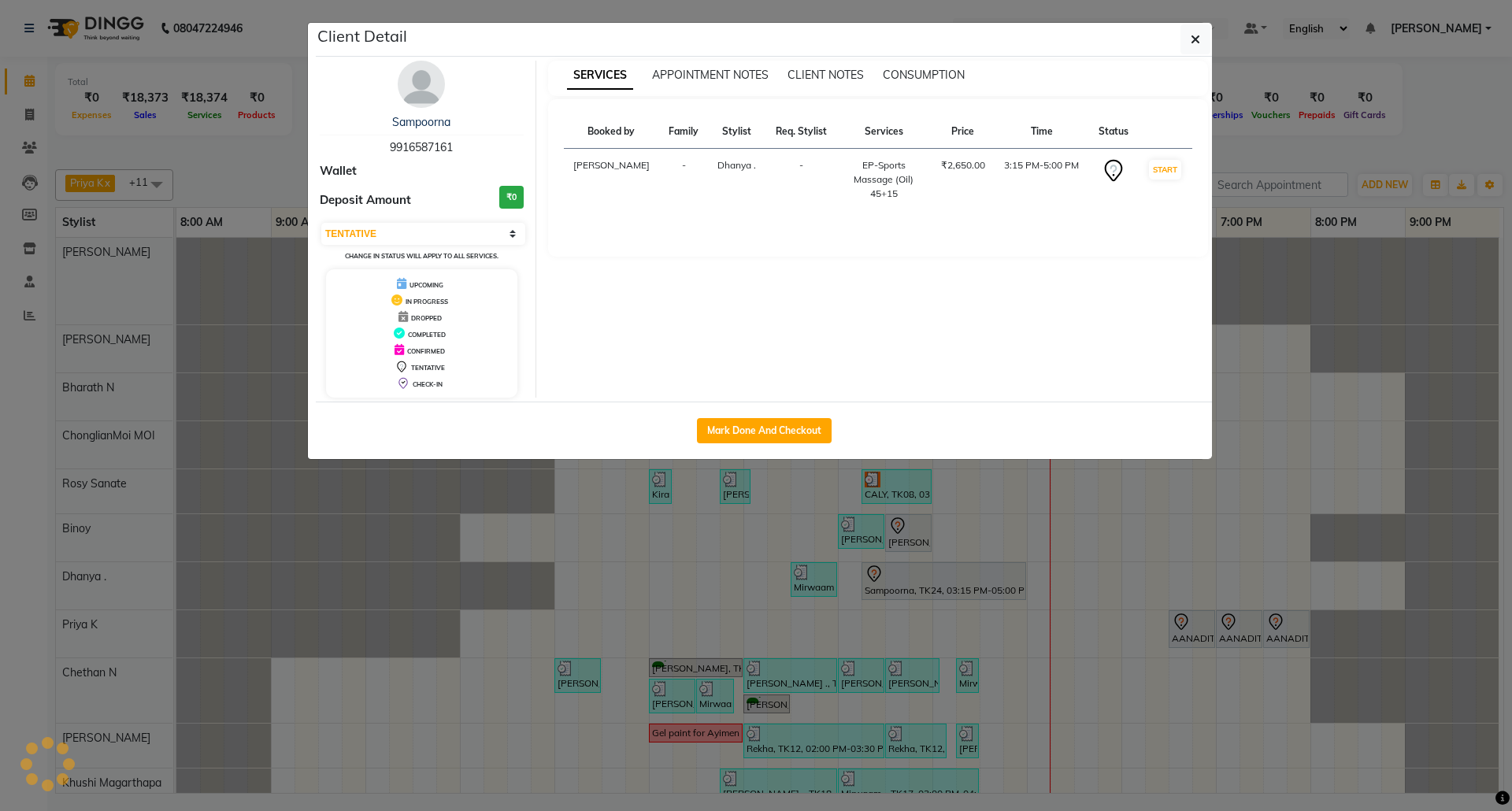
select select "3"
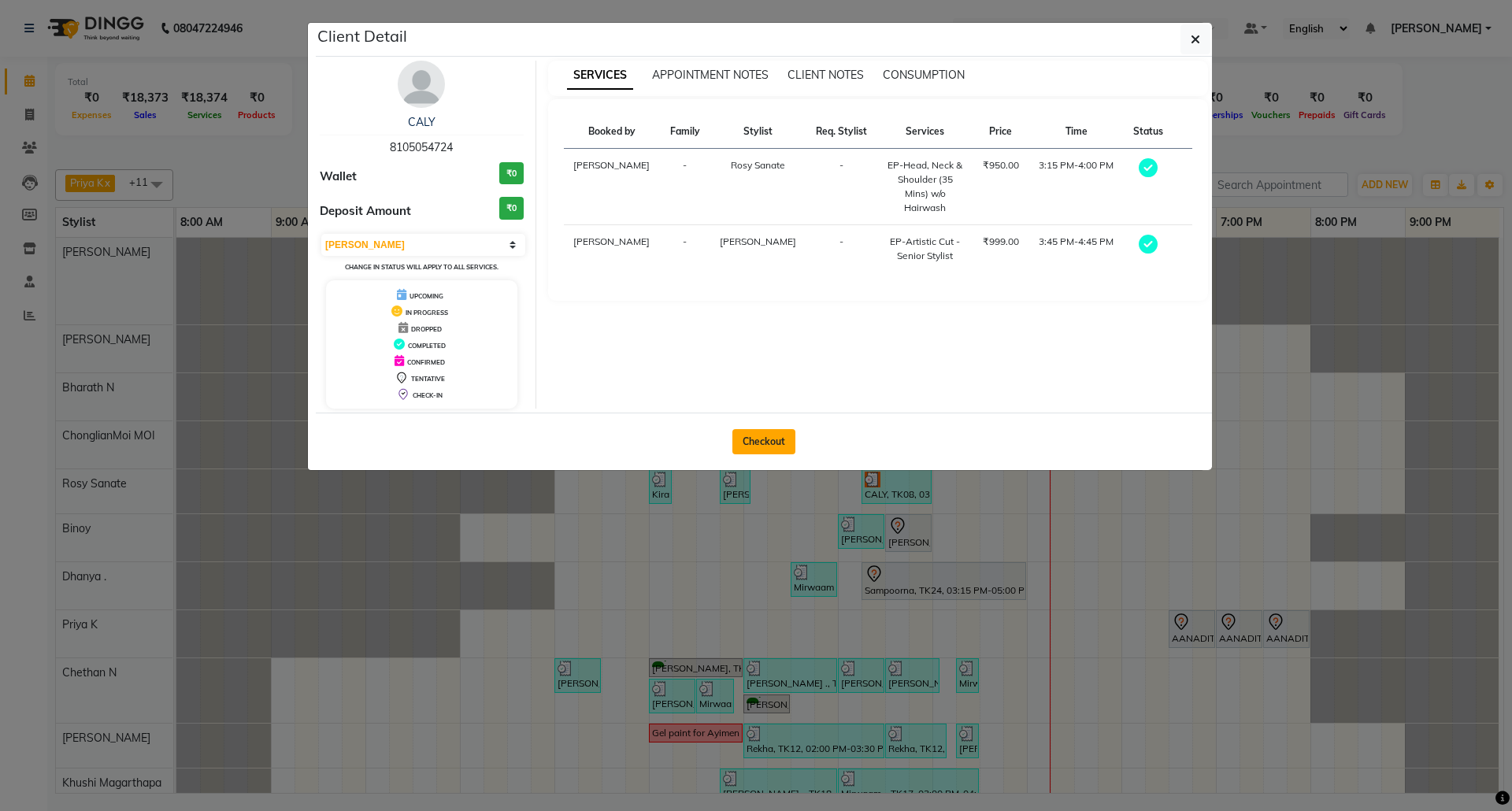
click at [775, 438] on button "Checkout" at bounding box center [763, 441] width 63 height 25
select select "service"
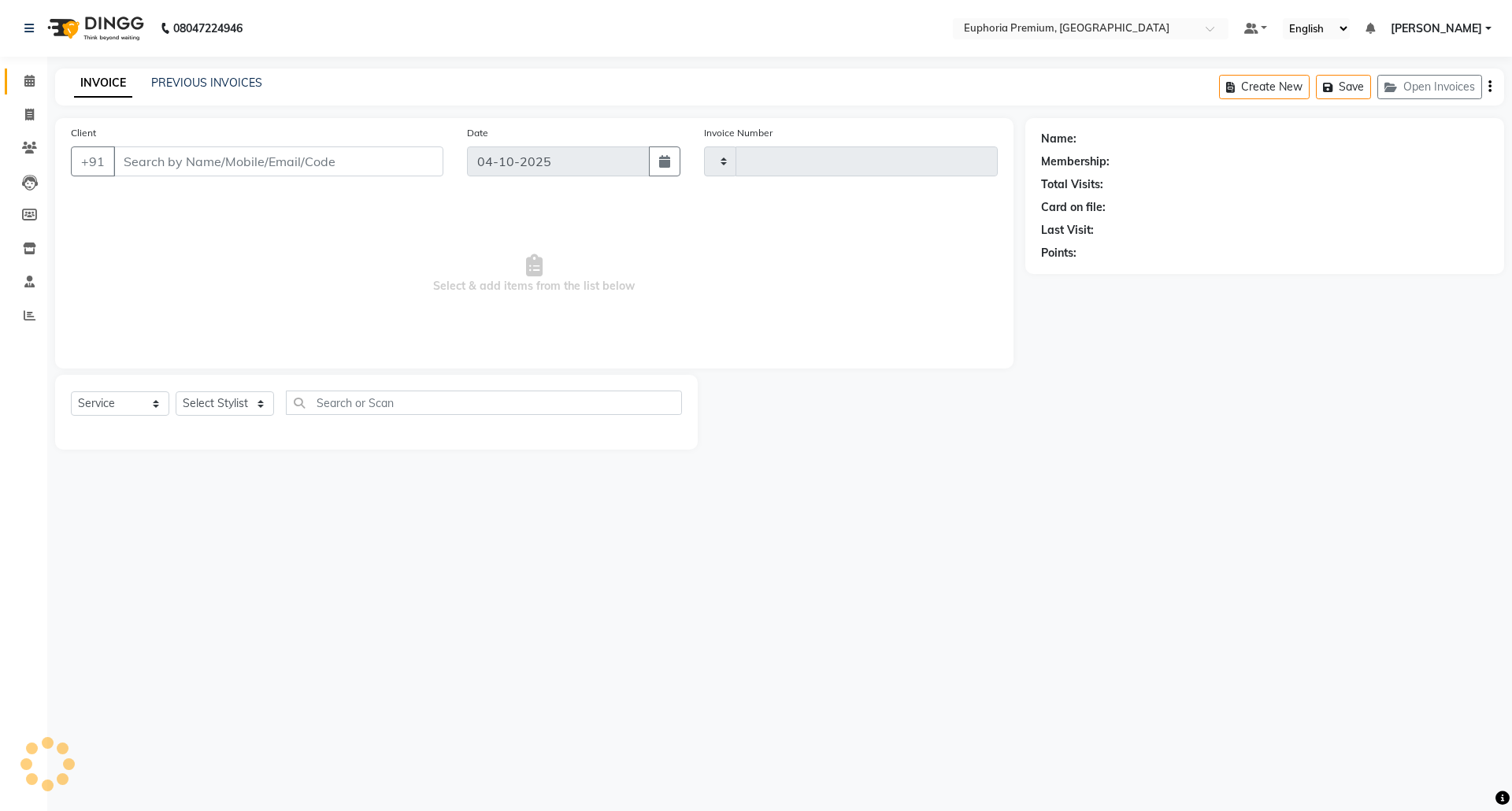
type input "3229"
select select "7925"
type input "81******24"
select select "71633"
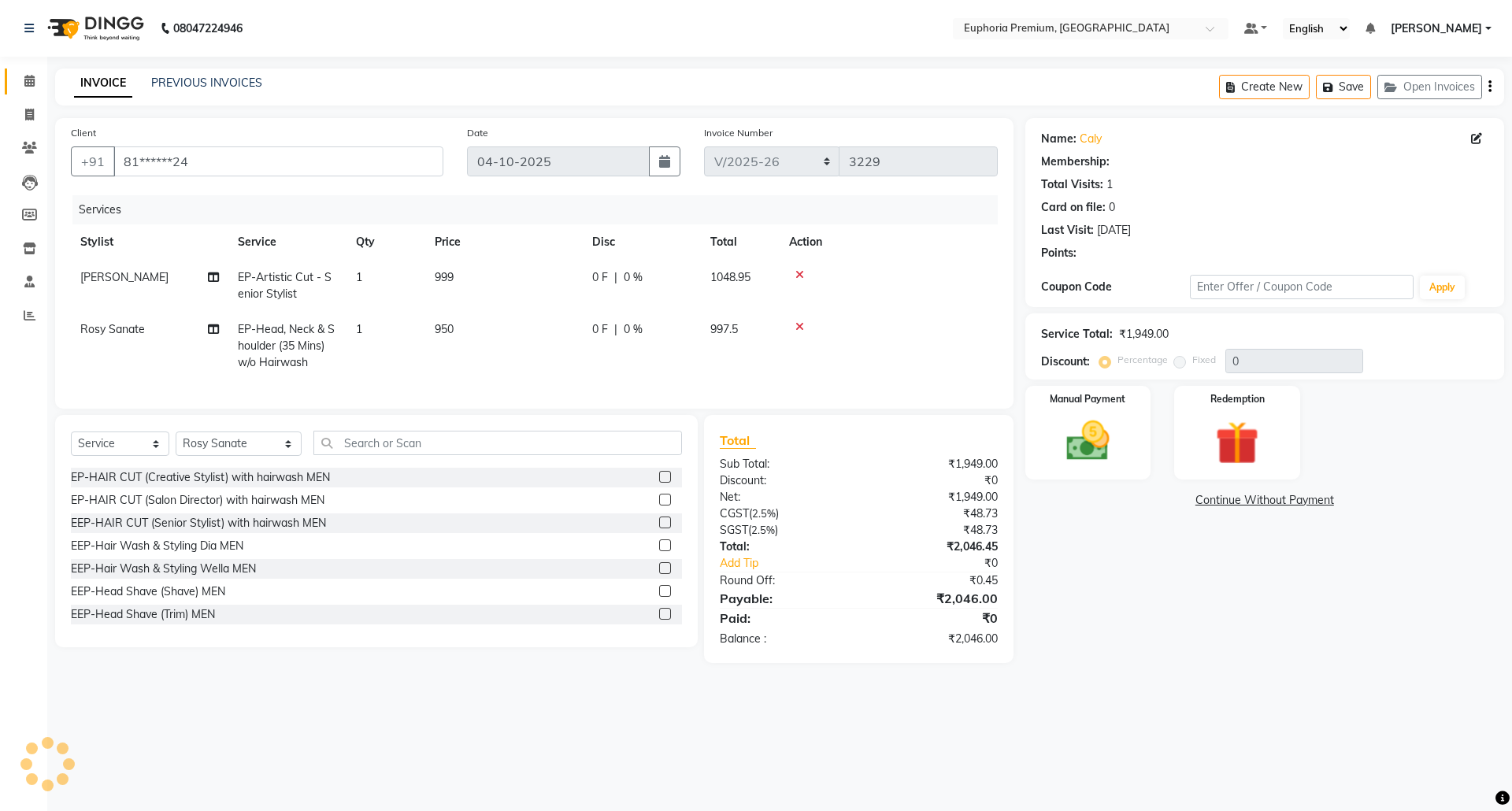
select select "1: Object"
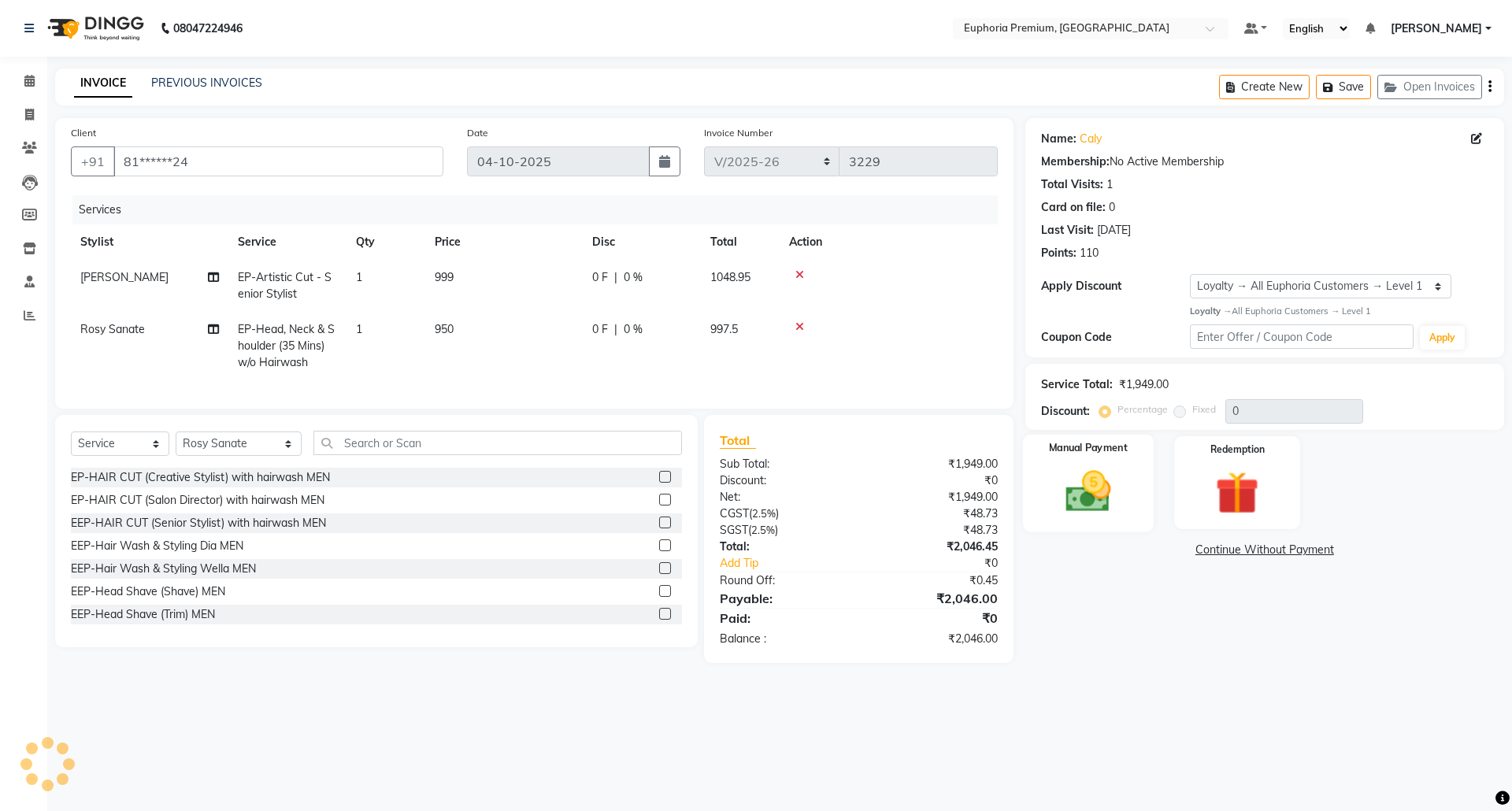
click at [1101, 492] on img at bounding box center [1088, 491] width 73 height 52
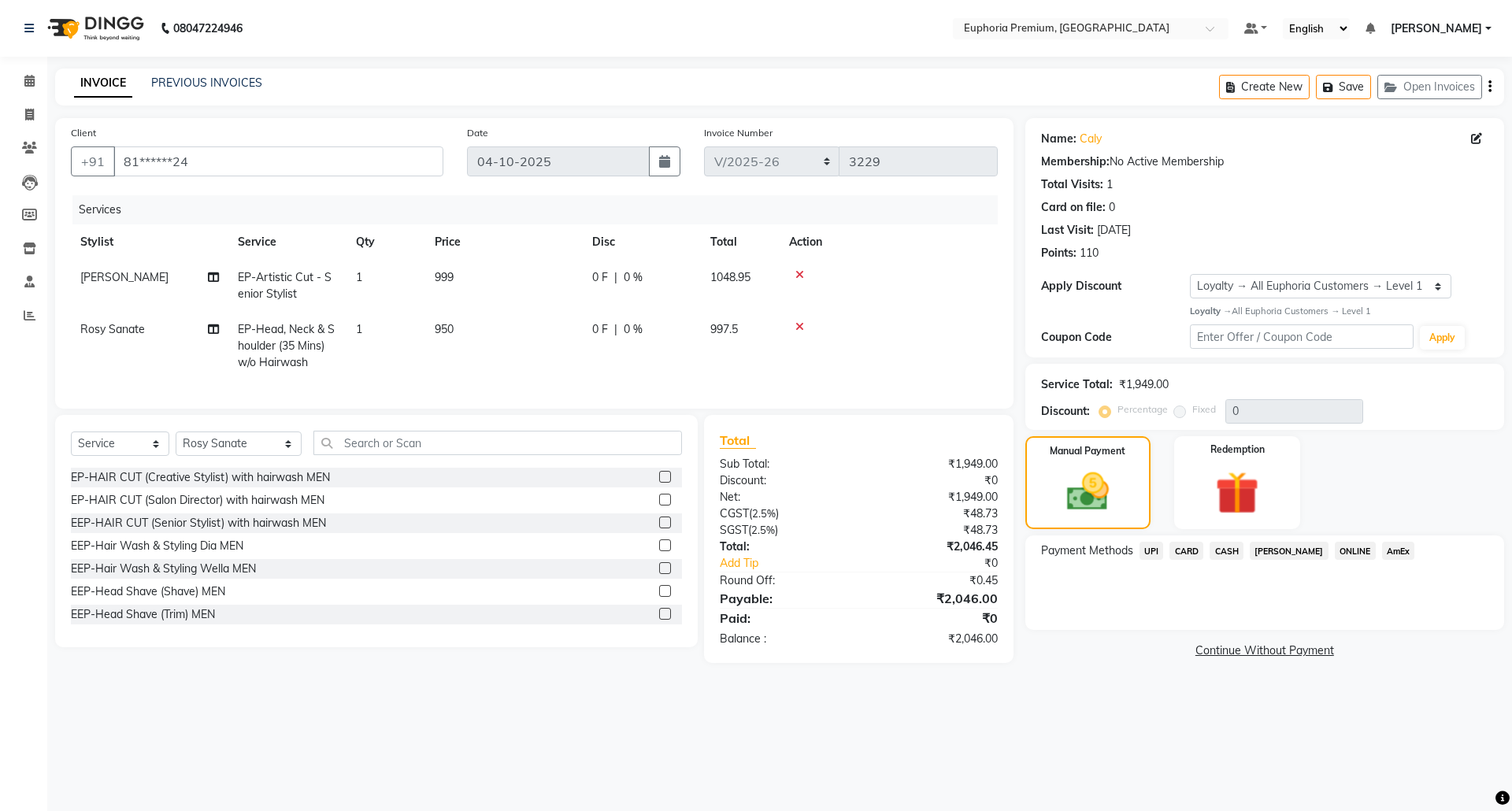
click at [1188, 545] on span "CARD" at bounding box center [1186, 550] width 34 height 18
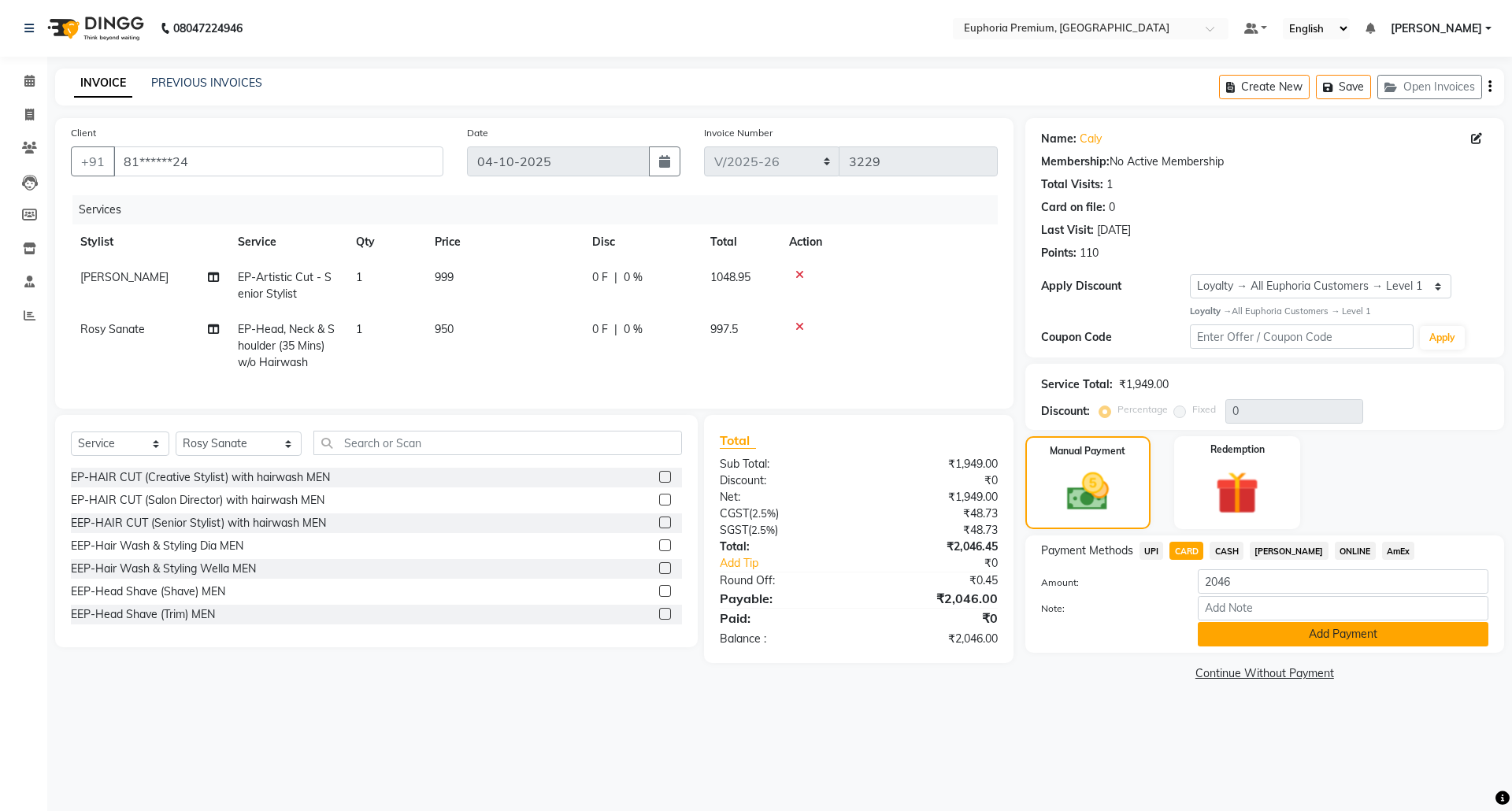
click at [1321, 631] on button "Add Payment" at bounding box center [1342, 634] width 291 height 25
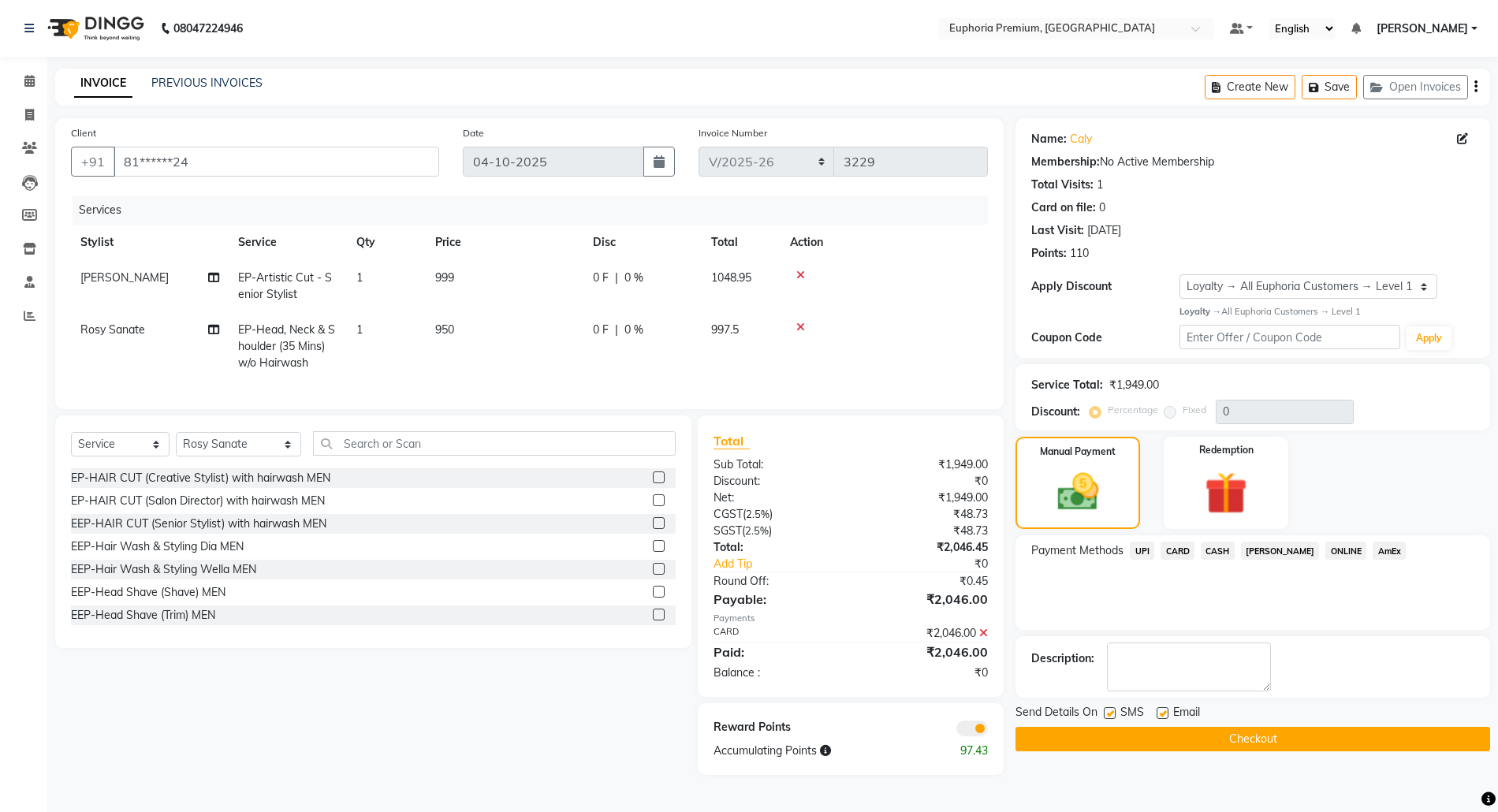
scroll to position [2, 0]
click at [1258, 733] on button "Checkout" at bounding box center [1253, 739] width 475 height 25
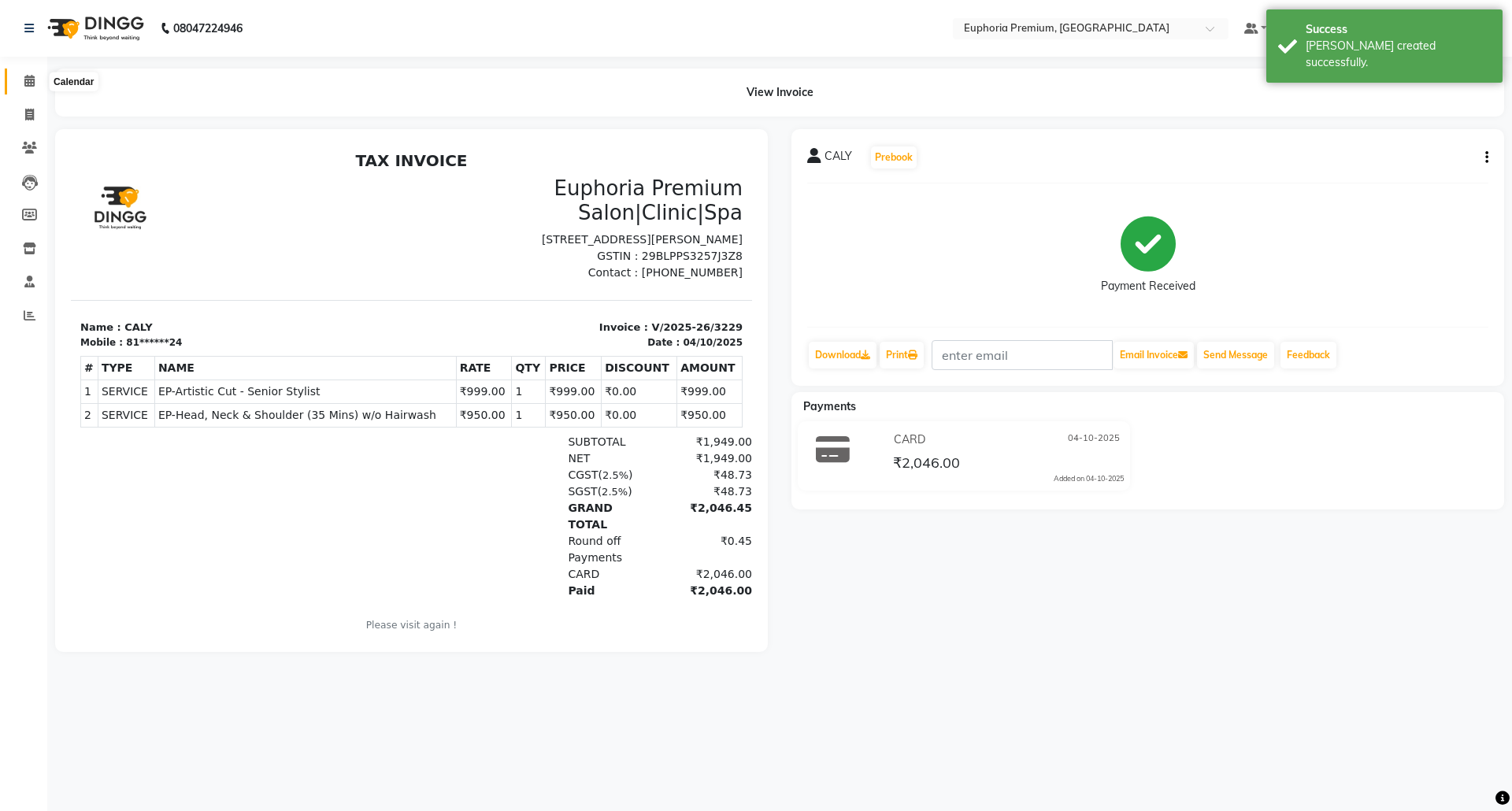
click at [33, 79] on icon at bounding box center [30, 80] width 10 height 12
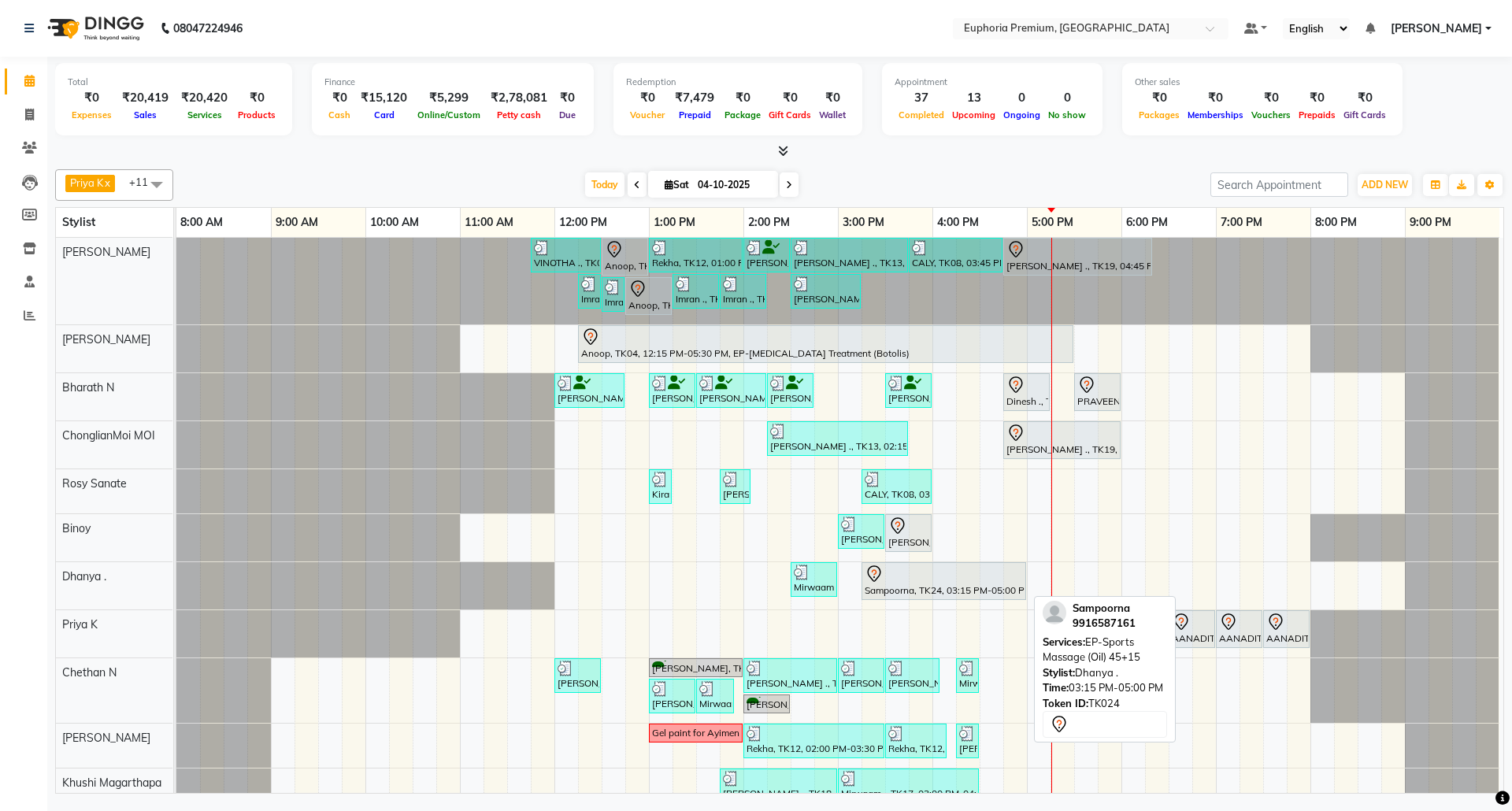
click at [973, 583] on div at bounding box center [944, 573] width 159 height 19
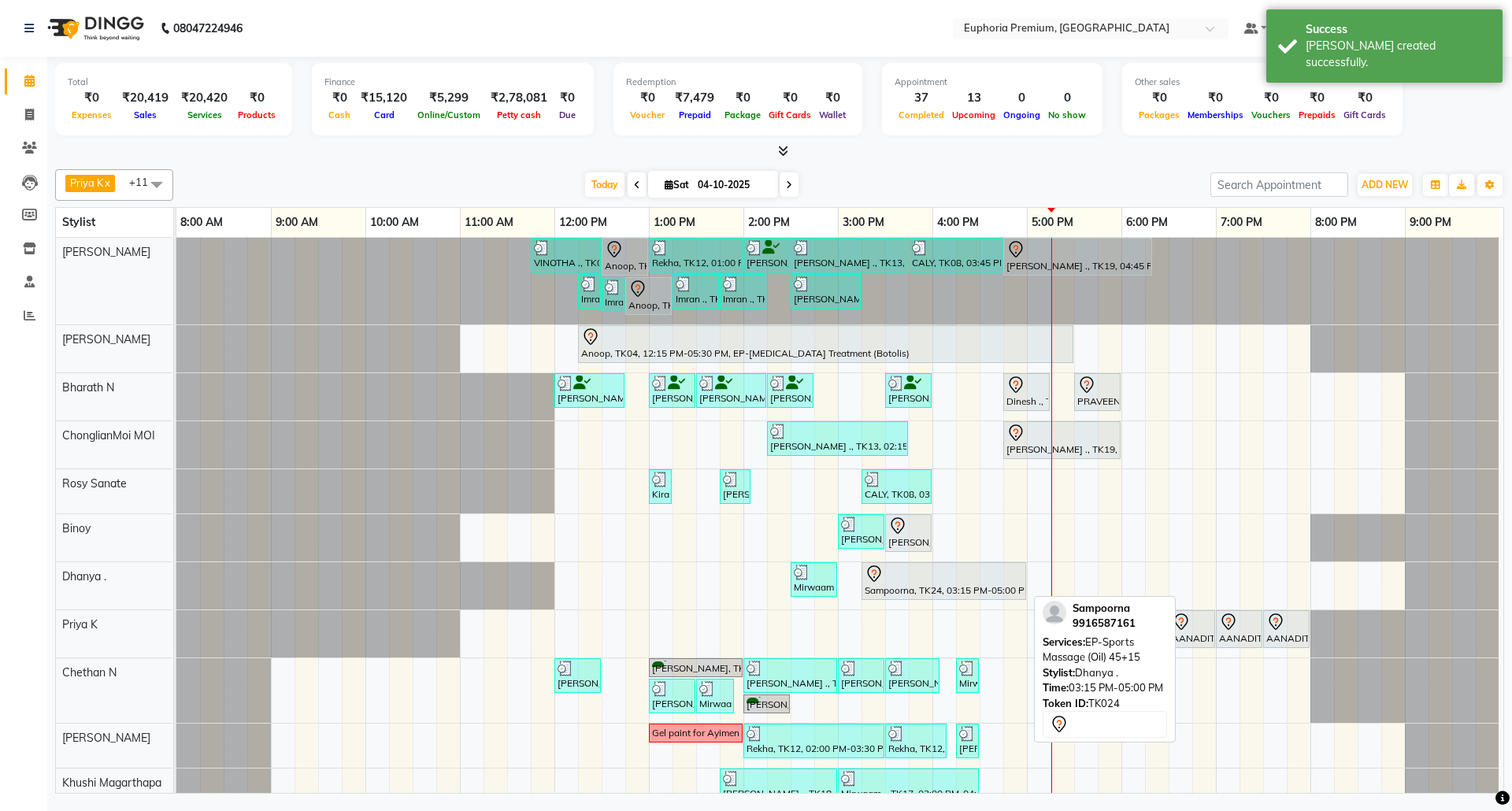
select select "7"
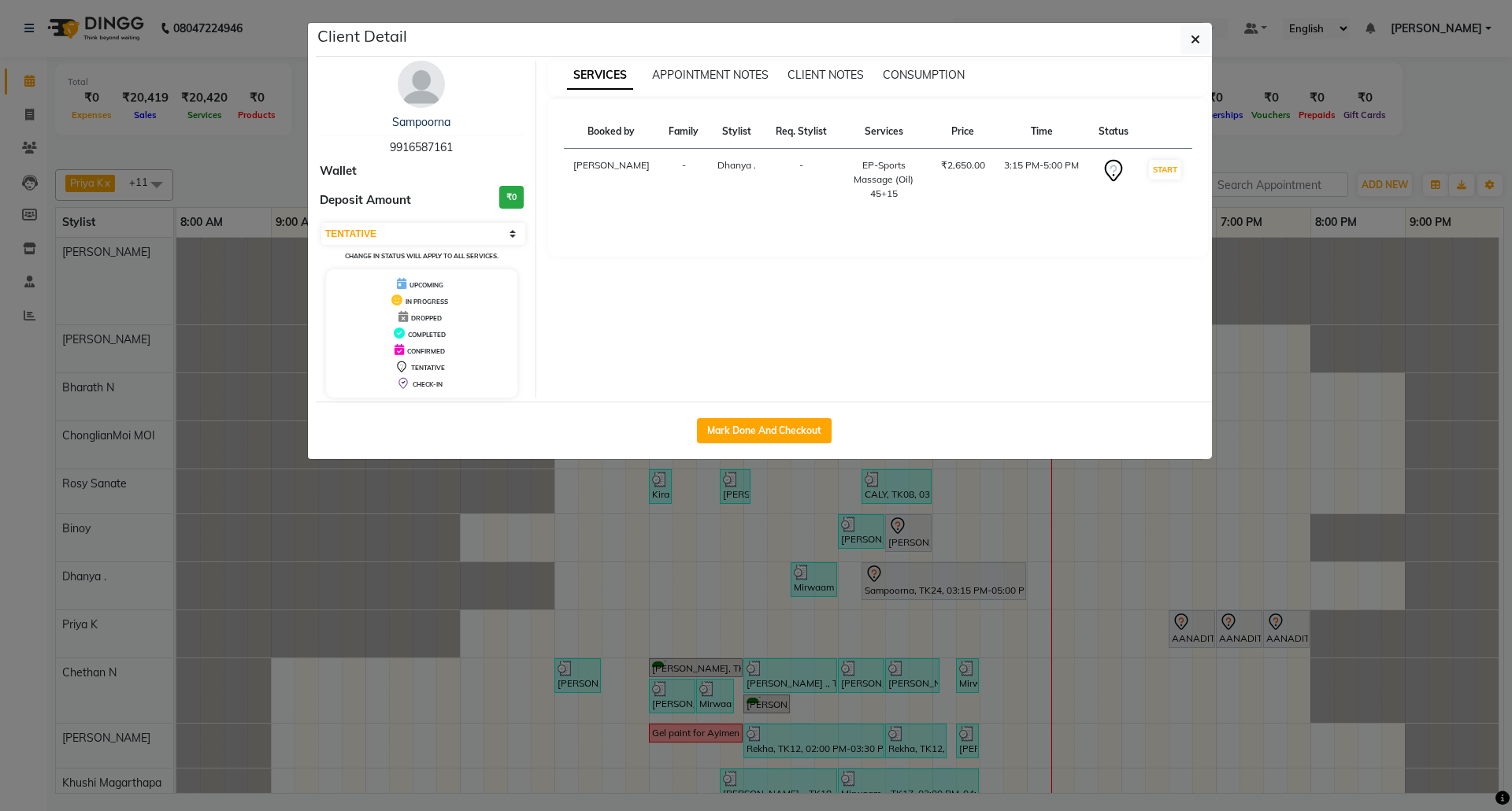
click at [441, 150] on span "9916587161" at bounding box center [421, 147] width 63 height 14
copy span "9916587161"
click at [1197, 43] on icon "button" at bounding box center [1196, 39] width 10 height 13
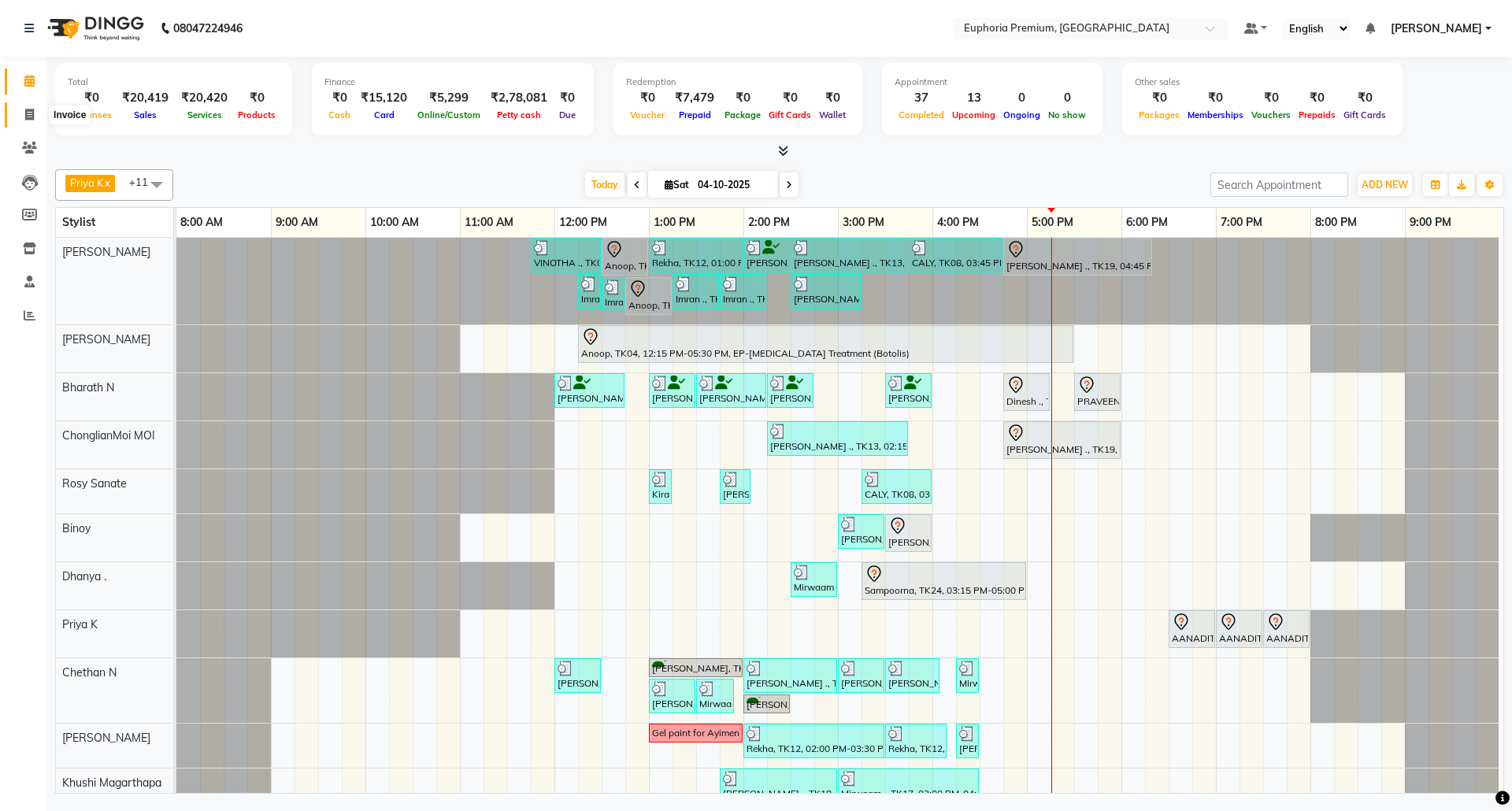
click at [30, 113] on icon at bounding box center [29, 115] width 9 height 12
select select "service"
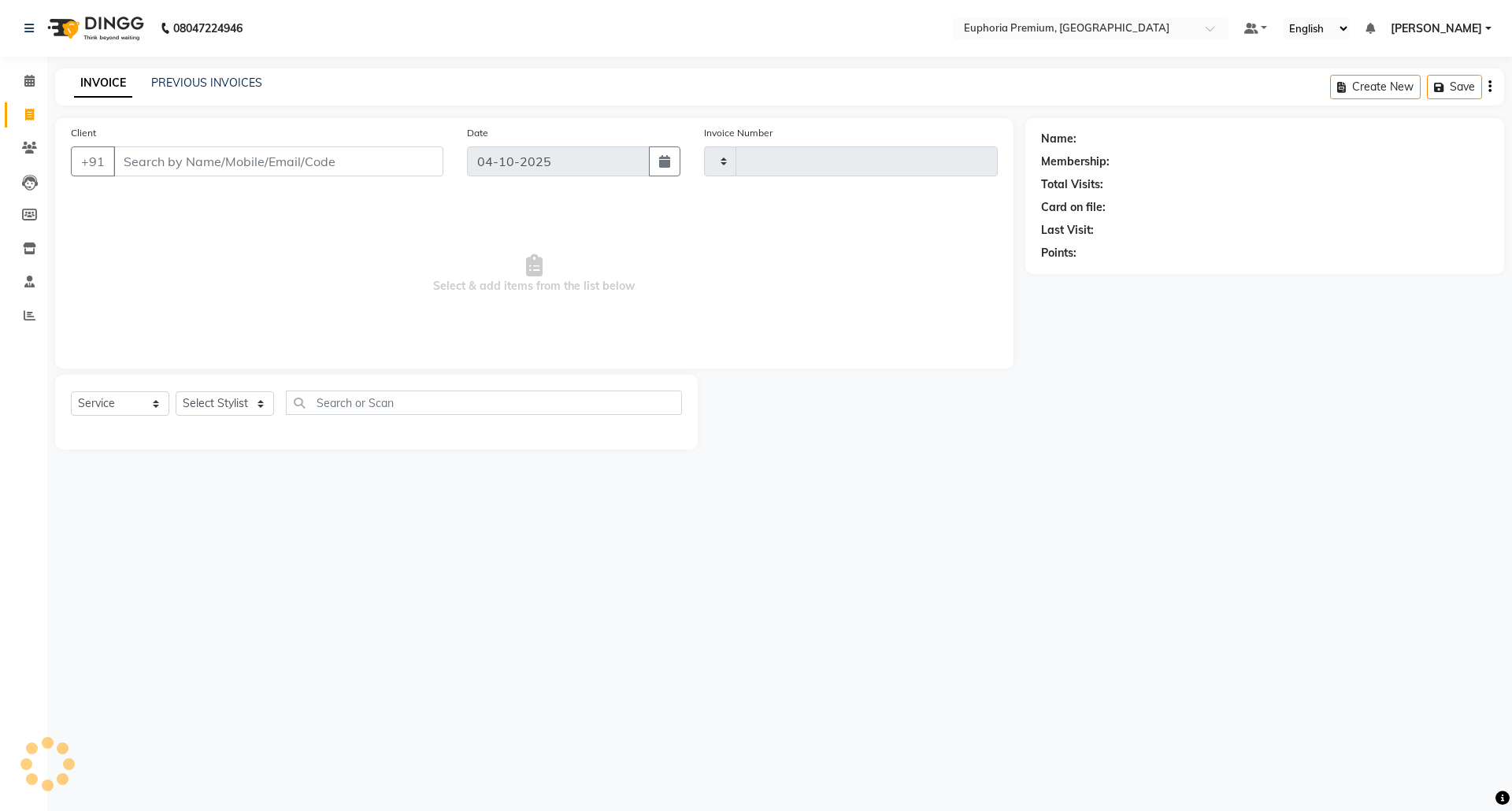
type input "3230"
select select "7925"
click at [304, 165] on input "Client" at bounding box center [278, 162] width 330 height 30
type input "9916587161"
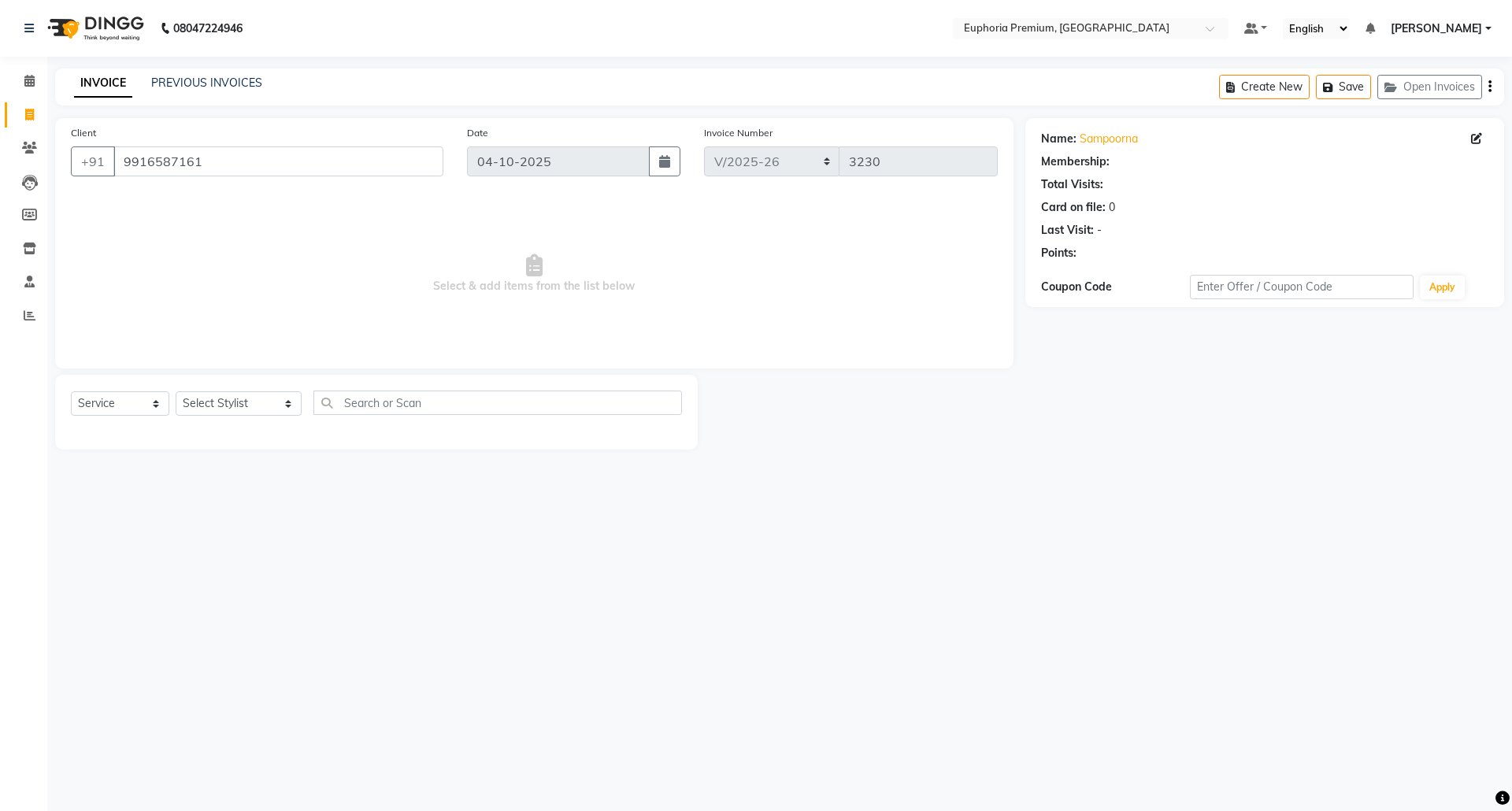
select select "1: Object"
click at [142, 409] on select "Select Service Product Membership Package Voucher Prepaid Gift Card" at bounding box center [119, 404] width 98 height 25
select select "P"
click at [70, 392] on select "Select Service Product Membership Package Voucher Prepaid Gift Card" at bounding box center [119, 404] width 98 height 25
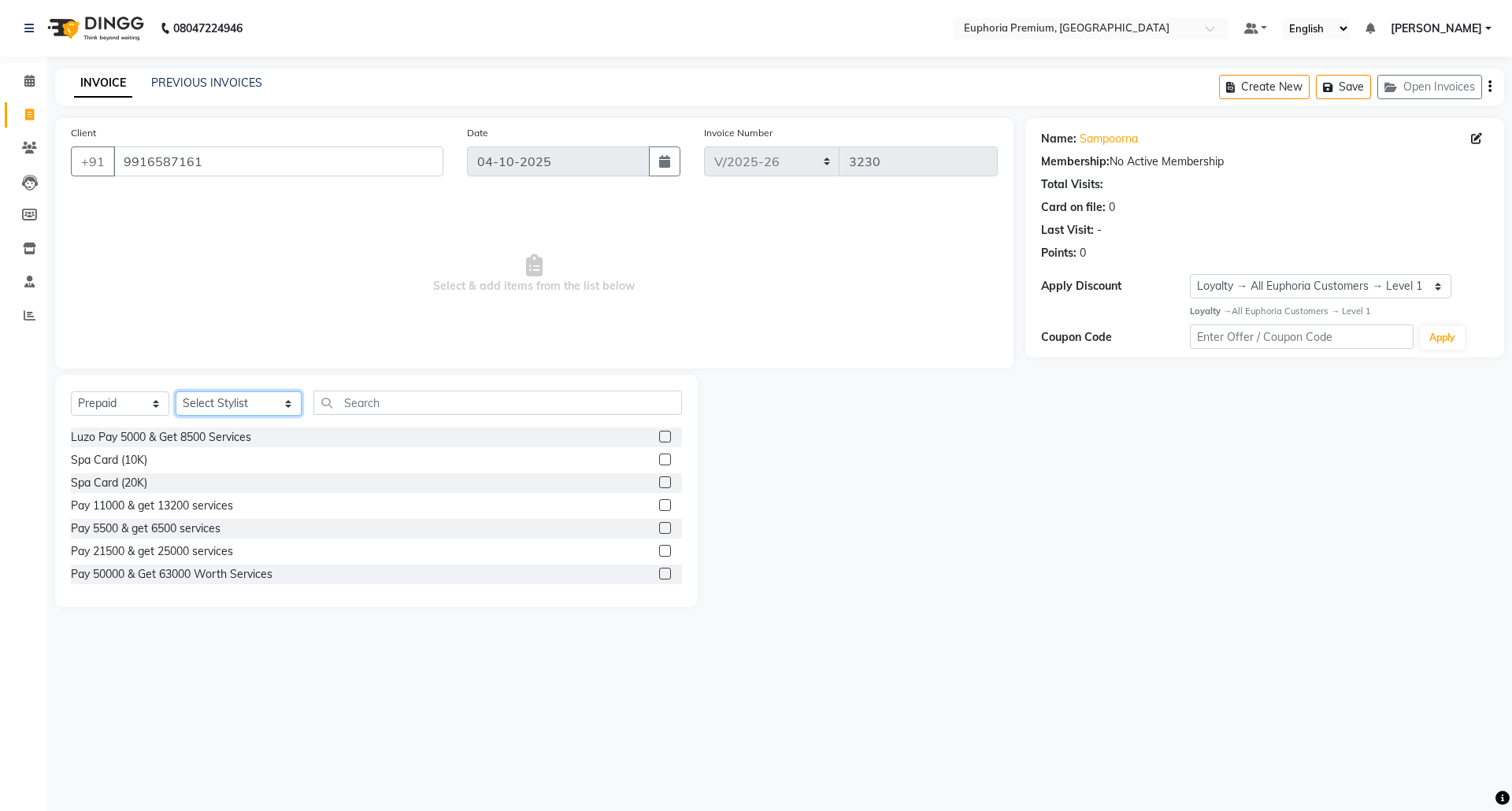
click at [243, 406] on select "Select Stylist Admin [PERSON_NAME] N [PERSON_NAME] N ChonglianMoi MOI [PERSON_N…" at bounding box center [238, 404] width 126 height 25
select select "75017"
click at [175, 392] on select "Select Stylist Admin [PERSON_NAME] N [PERSON_NAME] N ChonglianMoi MOI [PERSON_N…" at bounding box center [238, 404] width 126 height 25
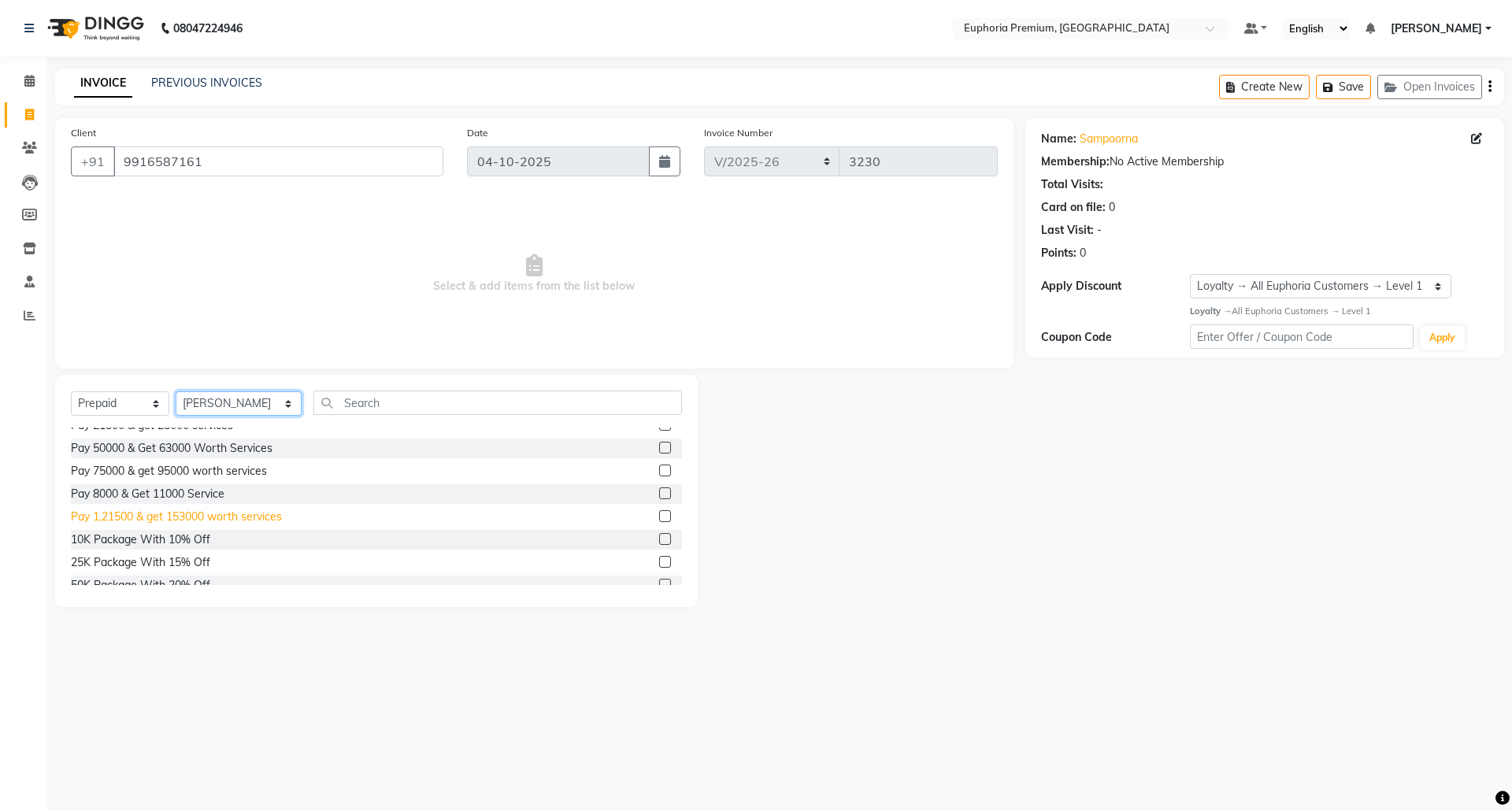
scroll to position [21, 0]
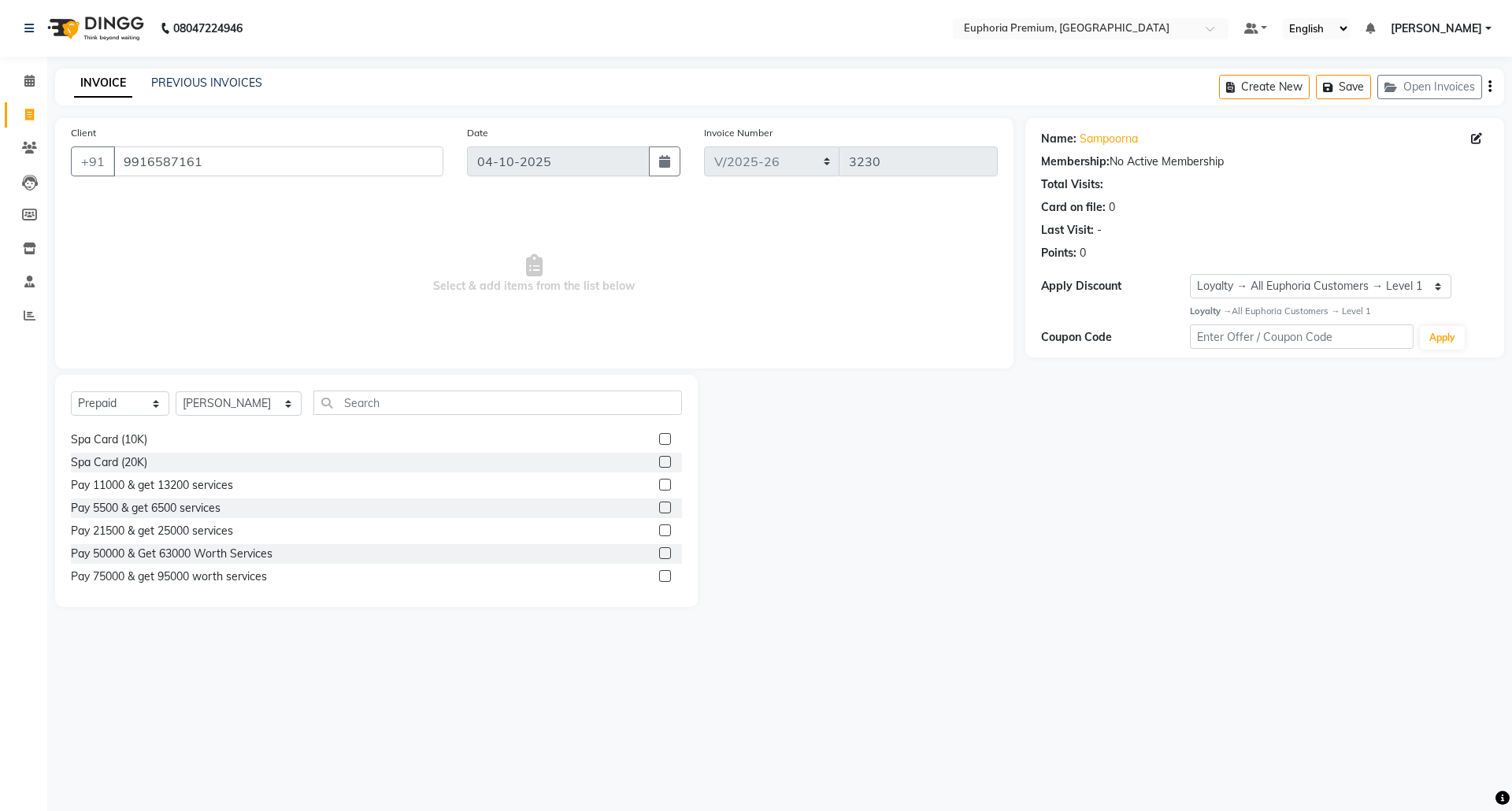
click at [659, 438] on label at bounding box center [665, 439] width 12 height 12
click at [659, 438] on input "checkbox" at bounding box center [664, 439] width 10 height 10
select select "select"
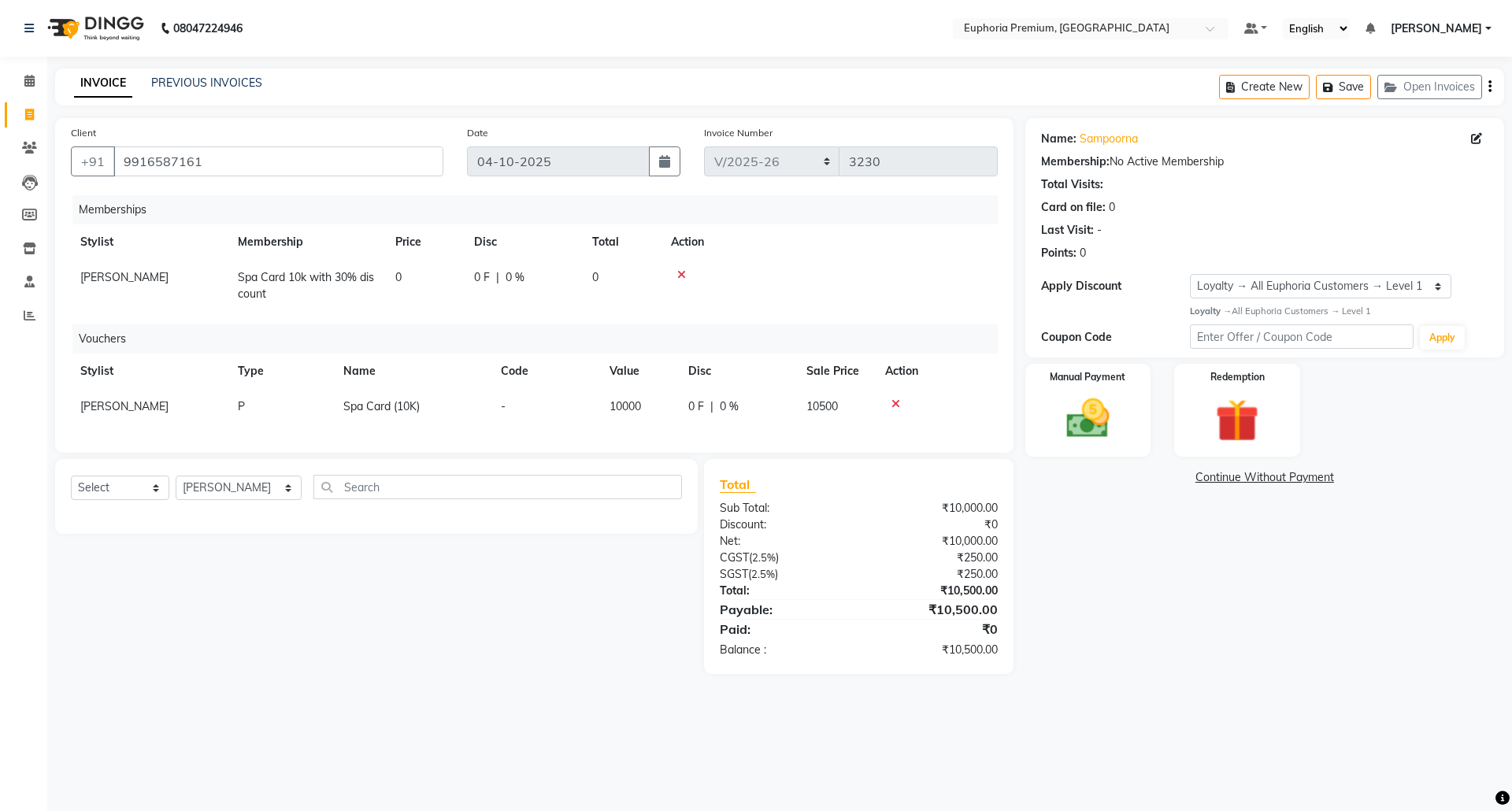
scroll to position [0, 0]
click at [1088, 411] on img at bounding box center [1088, 418] width 73 height 52
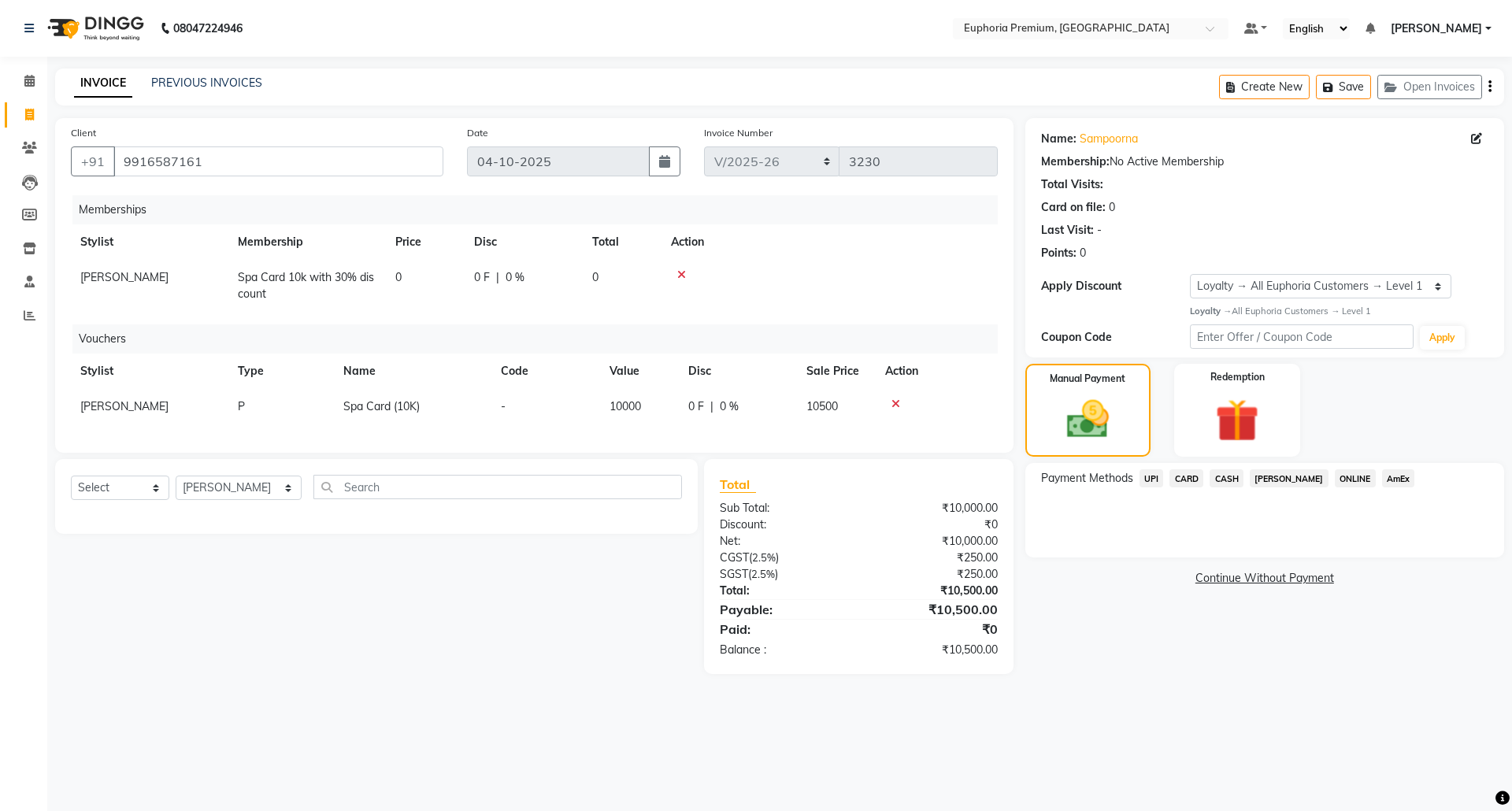
click at [1184, 480] on span "CARD" at bounding box center [1186, 478] width 34 height 18
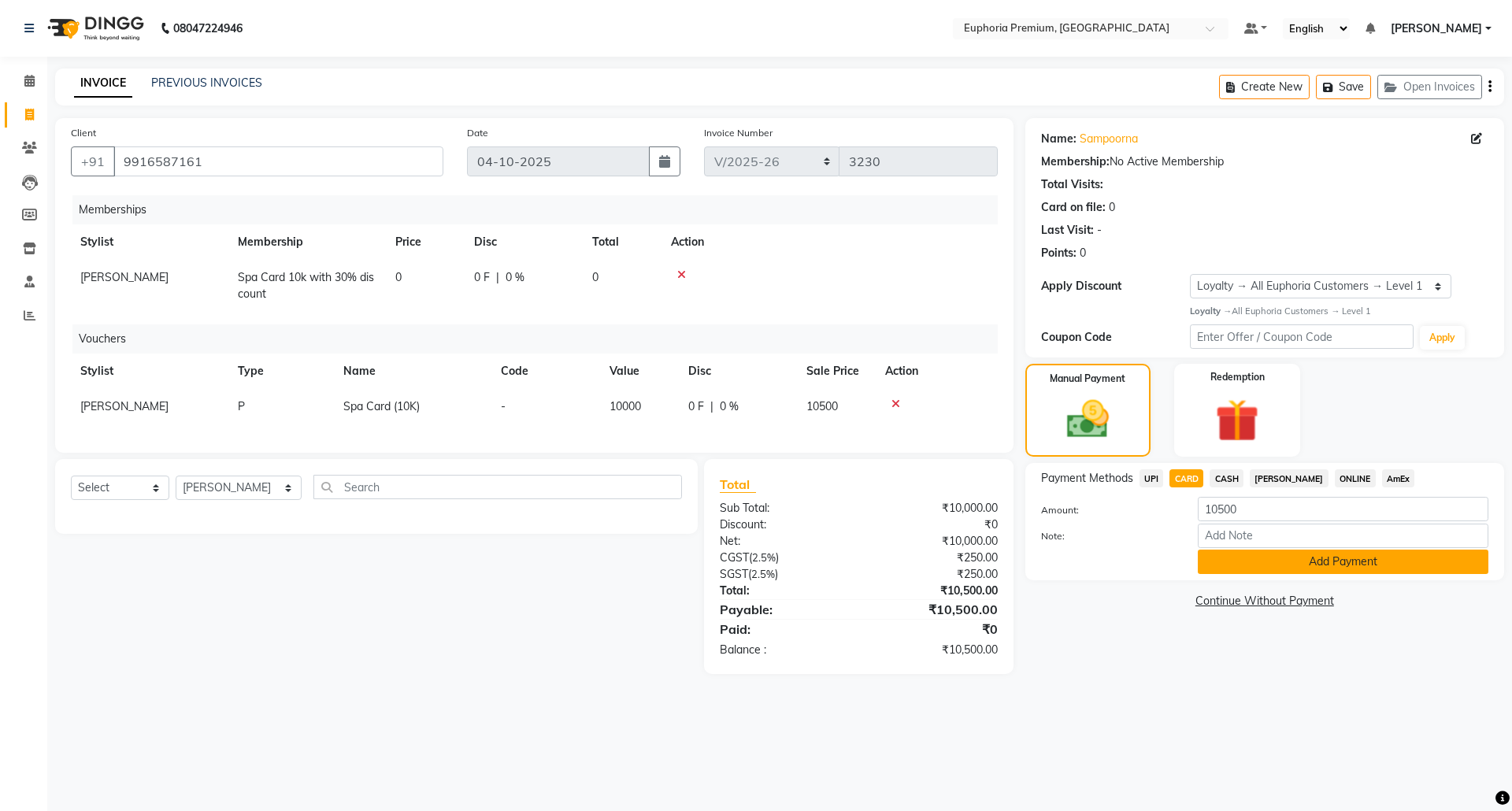
click at [1255, 568] on button "Add Payment" at bounding box center [1342, 561] width 291 height 25
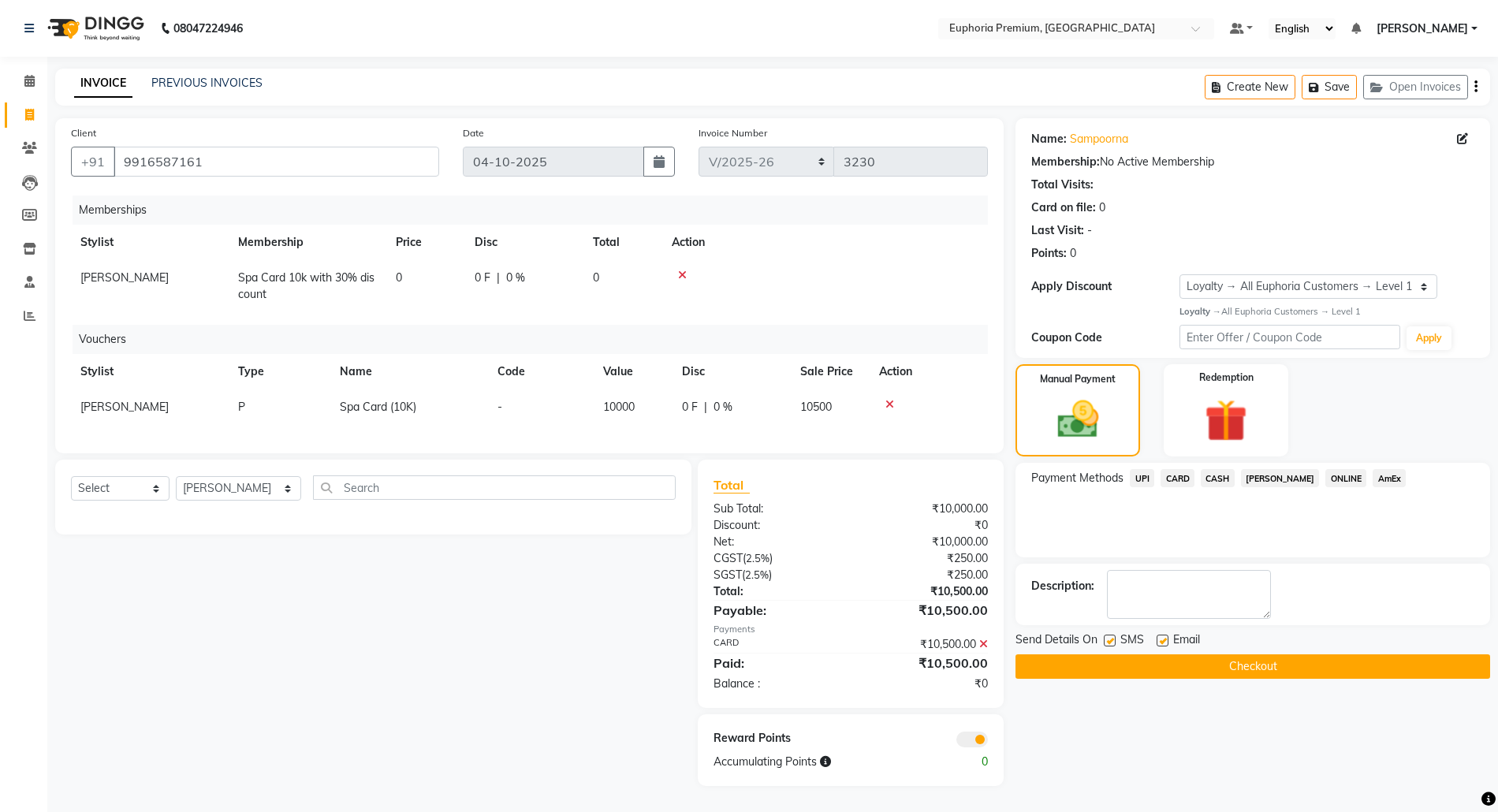
click at [1262, 669] on button "Checkout" at bounding box center [1253, 666] width 475 height 25
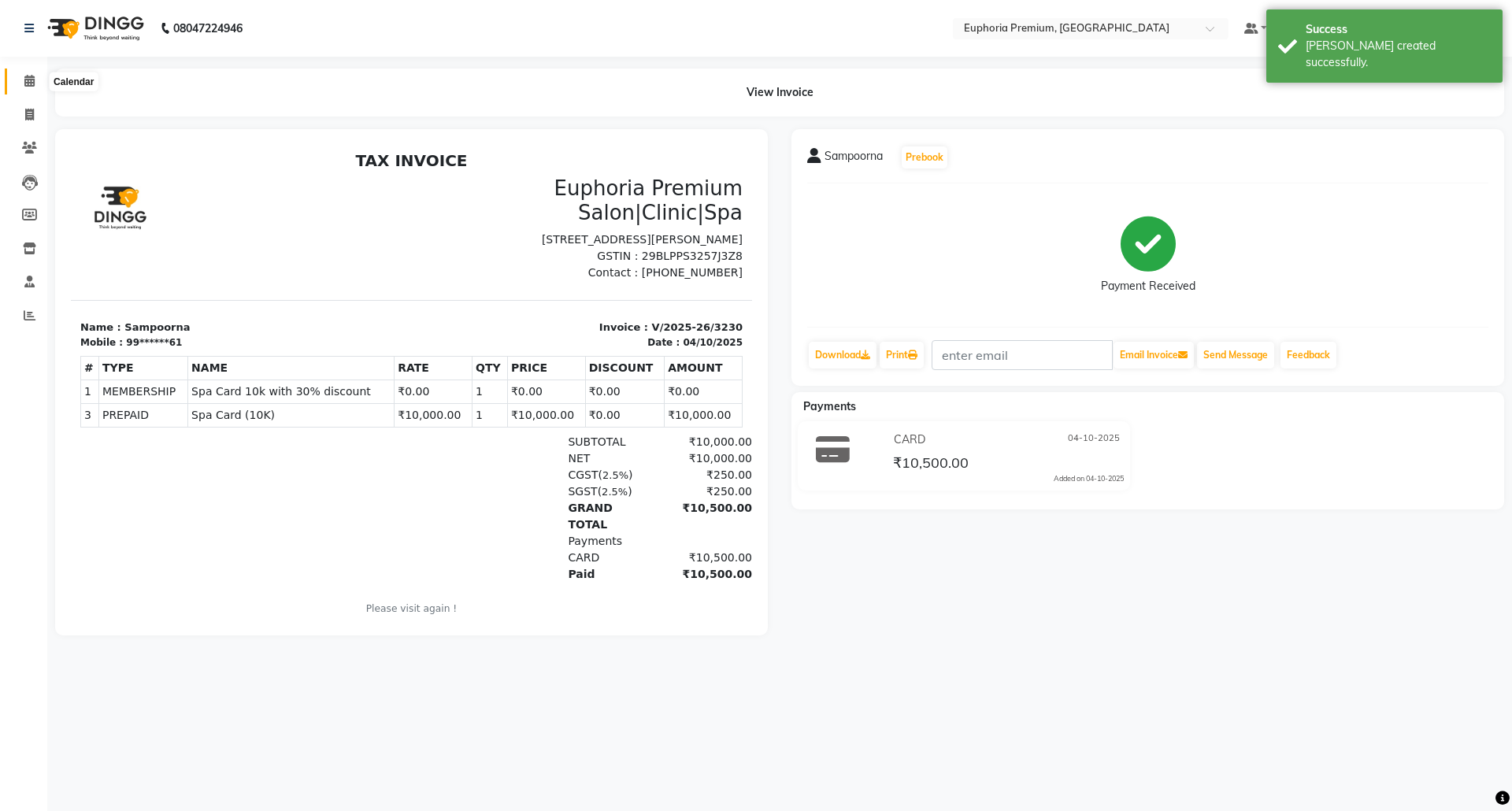
click at [29, 75] on icon at bounding box center [30, 80] width 10 height 12
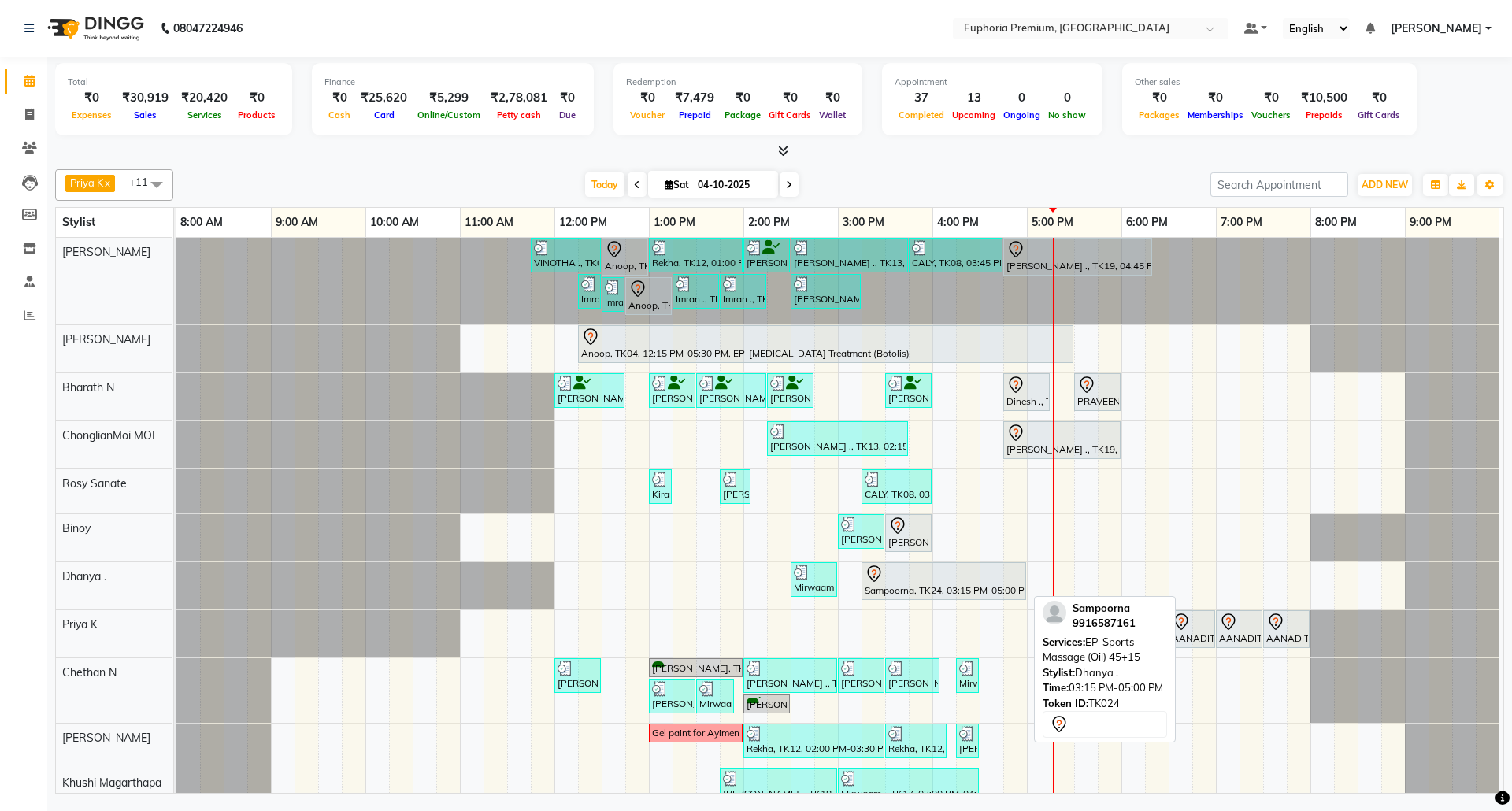
click at [950, 583] on div at bounding box center [944, 573] width 159 height 19
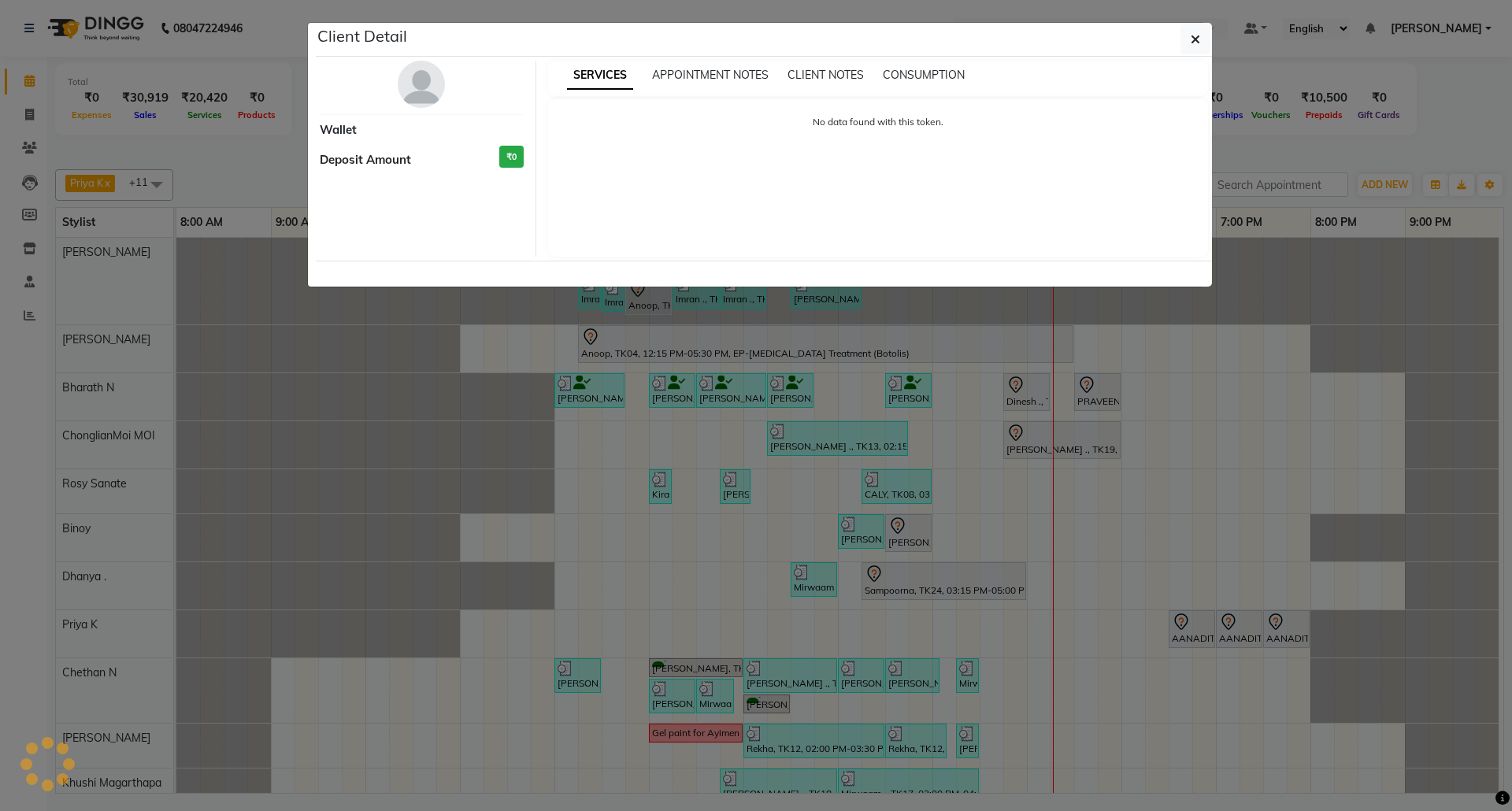
select select "7"
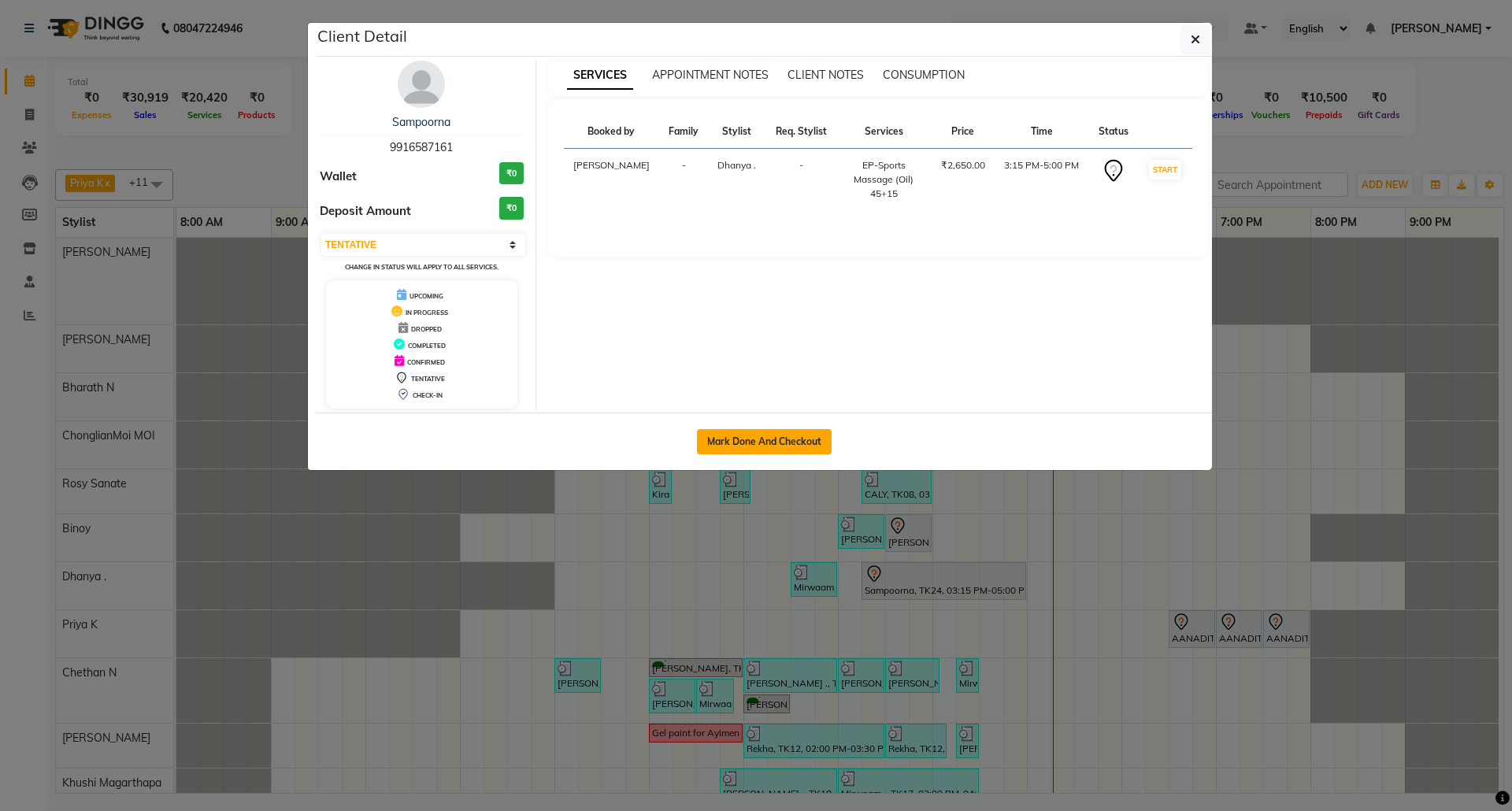
click at [787, 438] on button "Mark Done And Checkout" at bounding box center [764, 441] width 135 height 25
select select "7925"
select select "service"
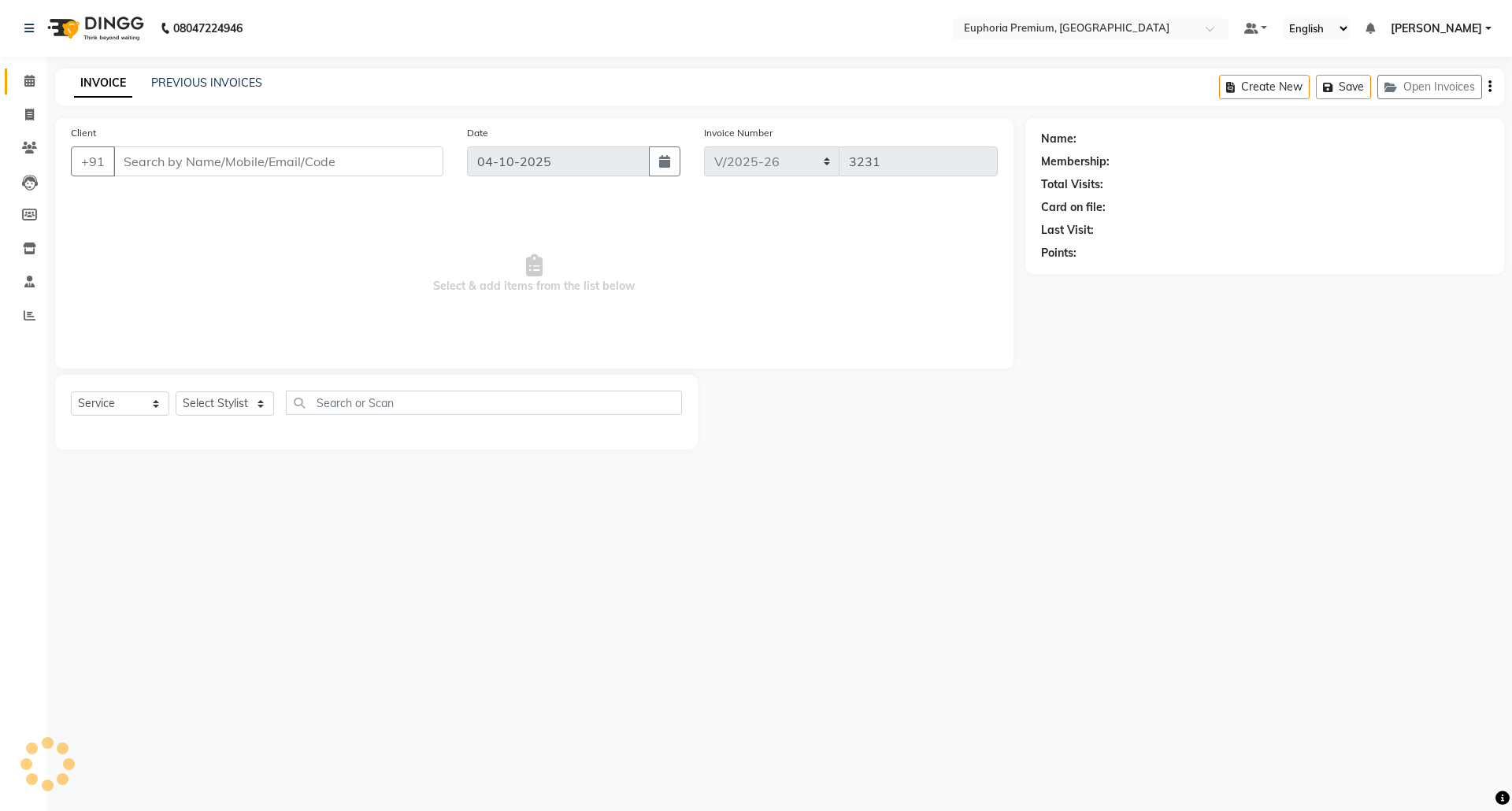
type input "99******61"
select select "71607"
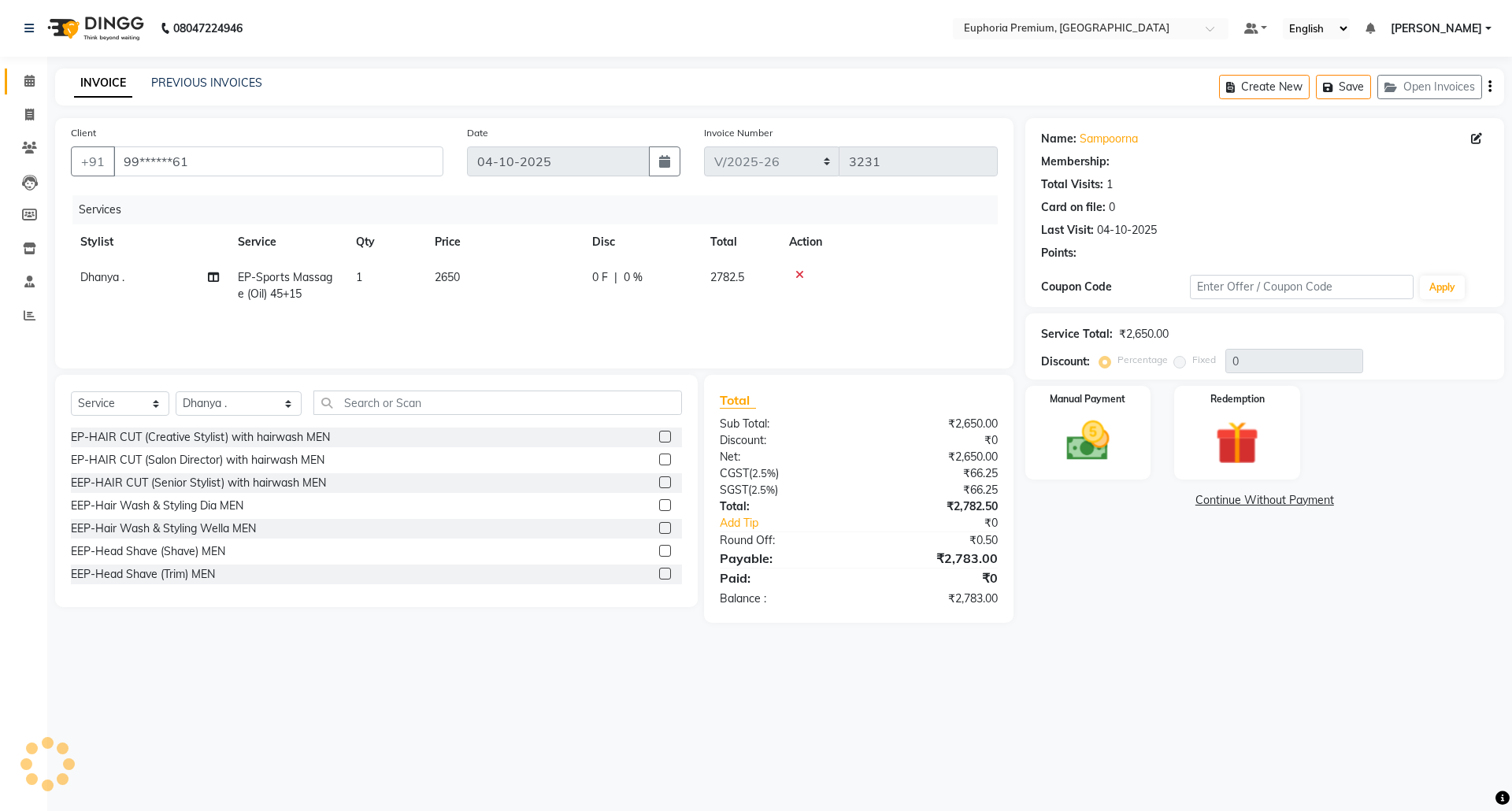
select select "2: Object"
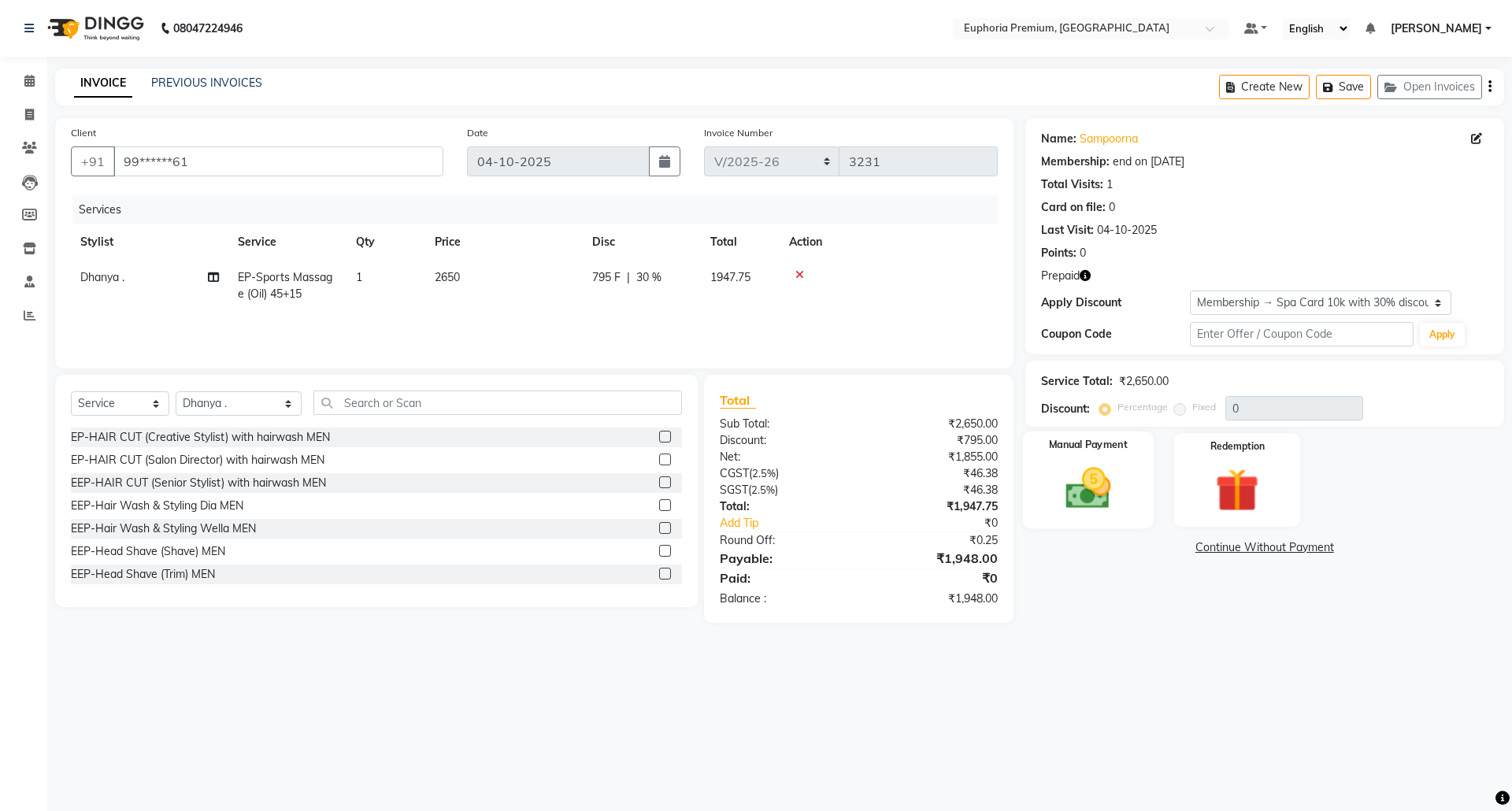
click at [1085, 477] on img at bounding box center [1088, 488] width 73 height 52
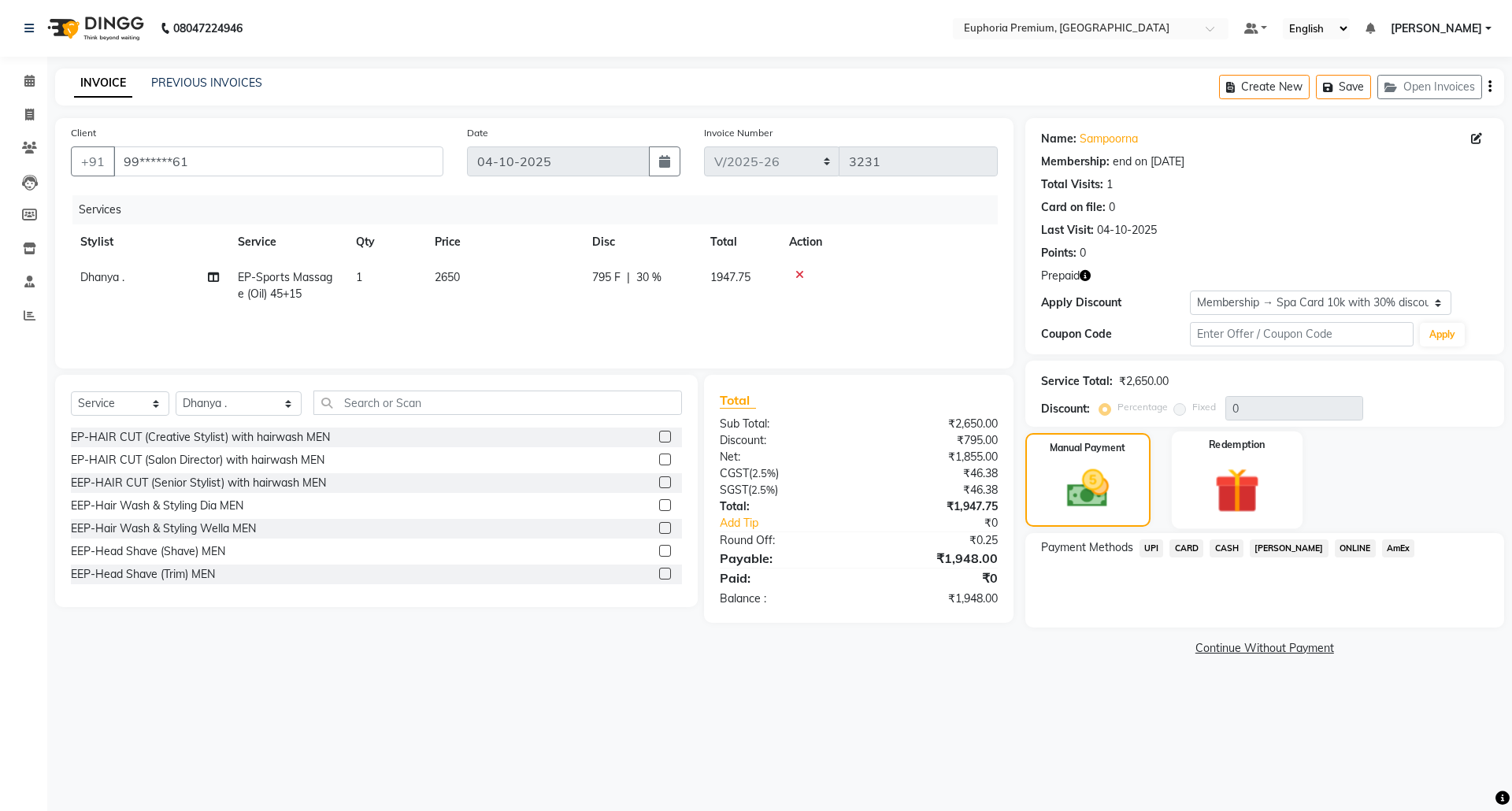
click at [1247, 480] on img at bounding box center [1236, 490] width 73 height 56
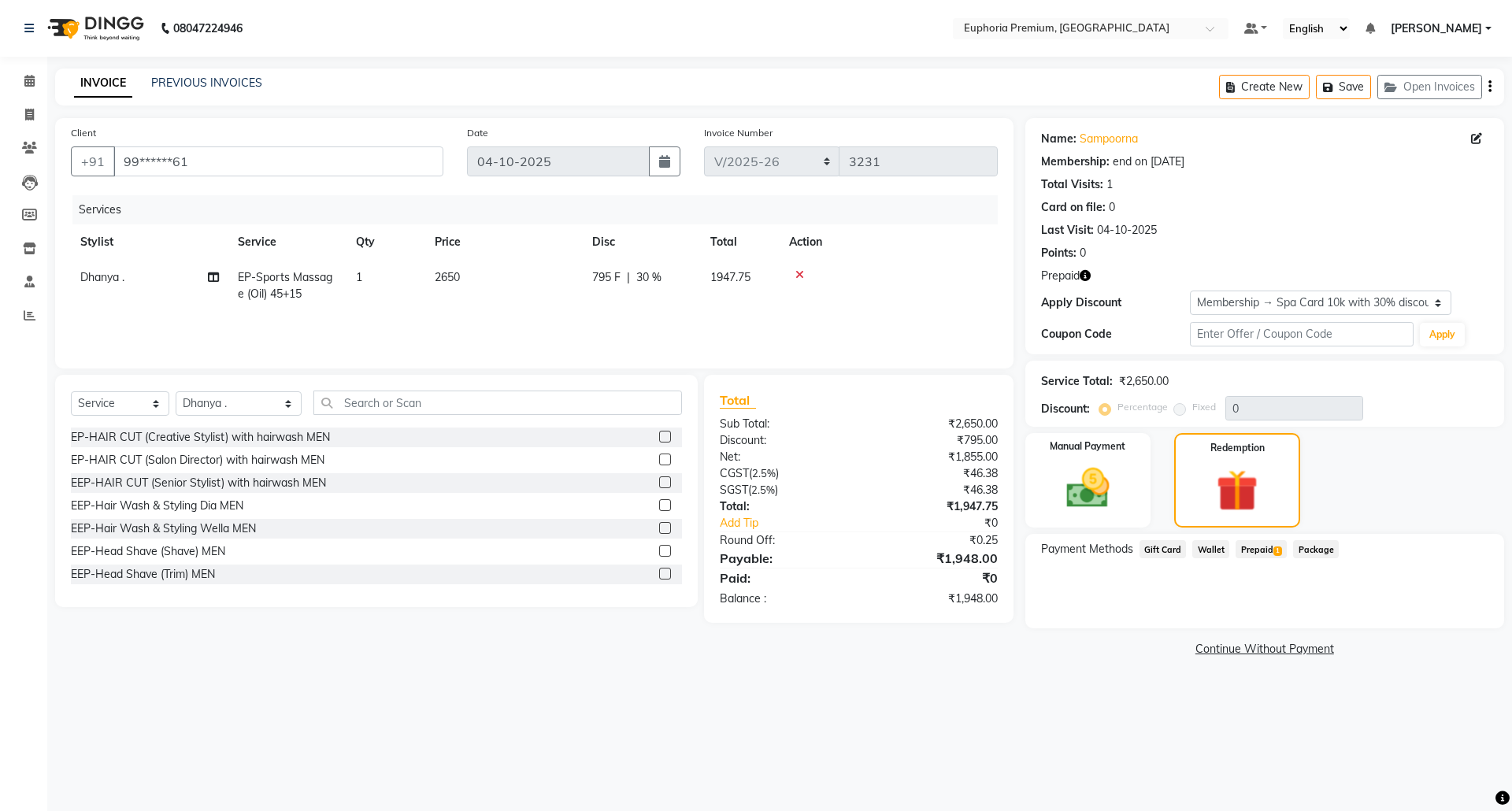
click at [1256, 546] on span "Prepaid 1" at bounding box center [1261, 549] width 52 height 18
click at [1454, 616] on button "Add" at bounding box center [1451, 612] width 58 height 27
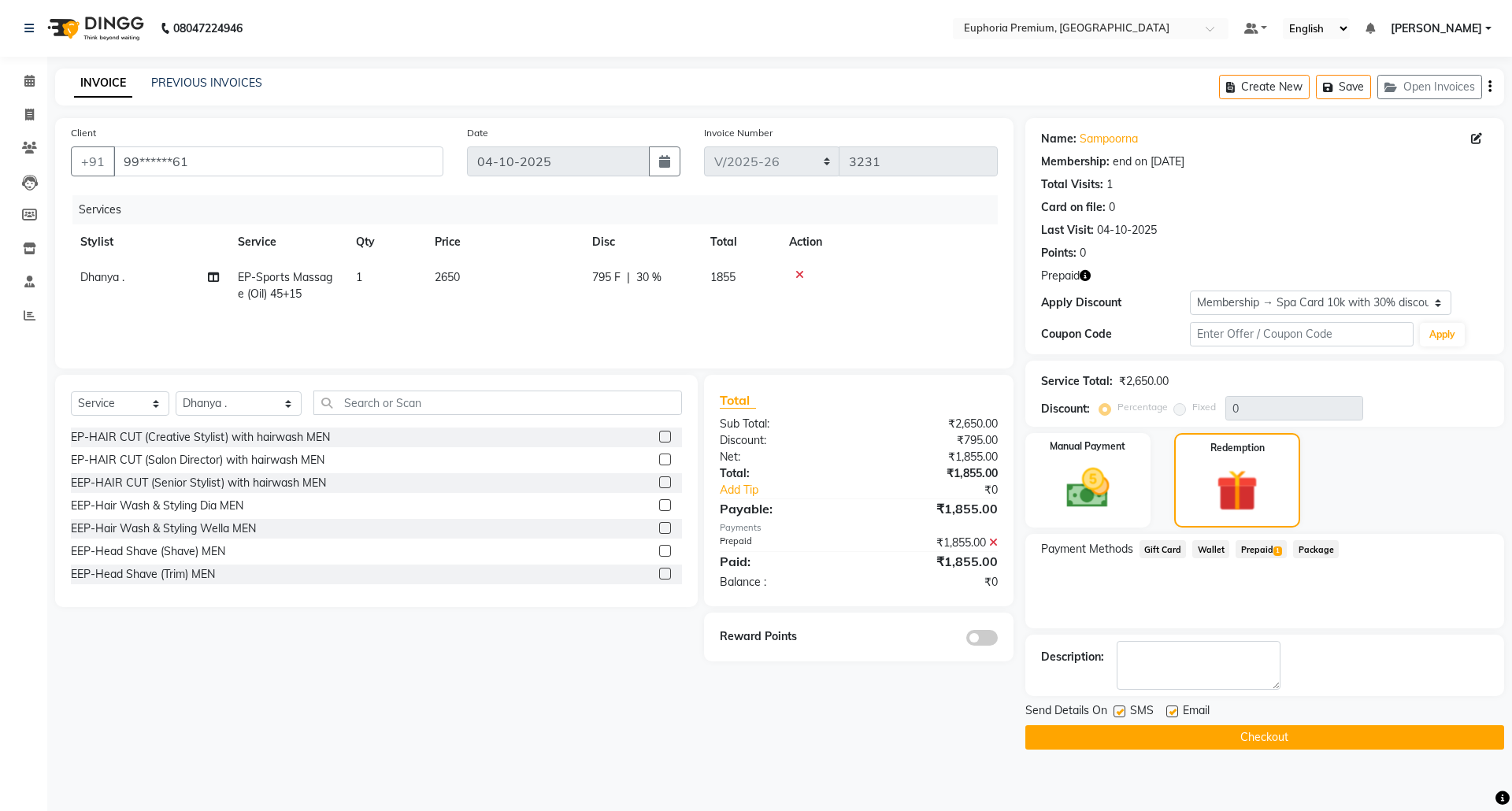
click at [1258, 729] on button "Checkout" at bounding box center [1264, 737] width 479 height 25
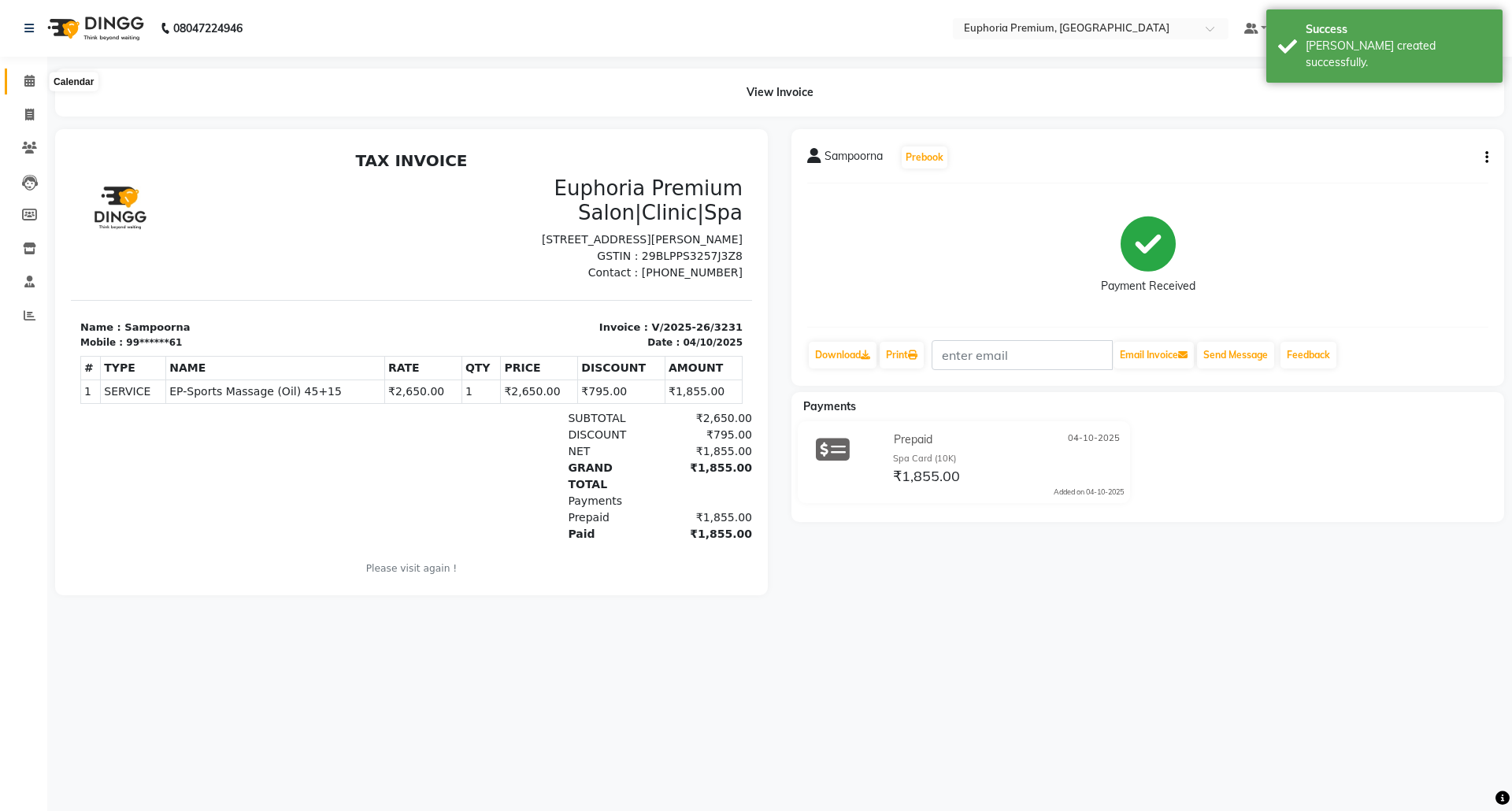
click at [29, 73] on span at bounding box center [30, 81] width 28 height 18
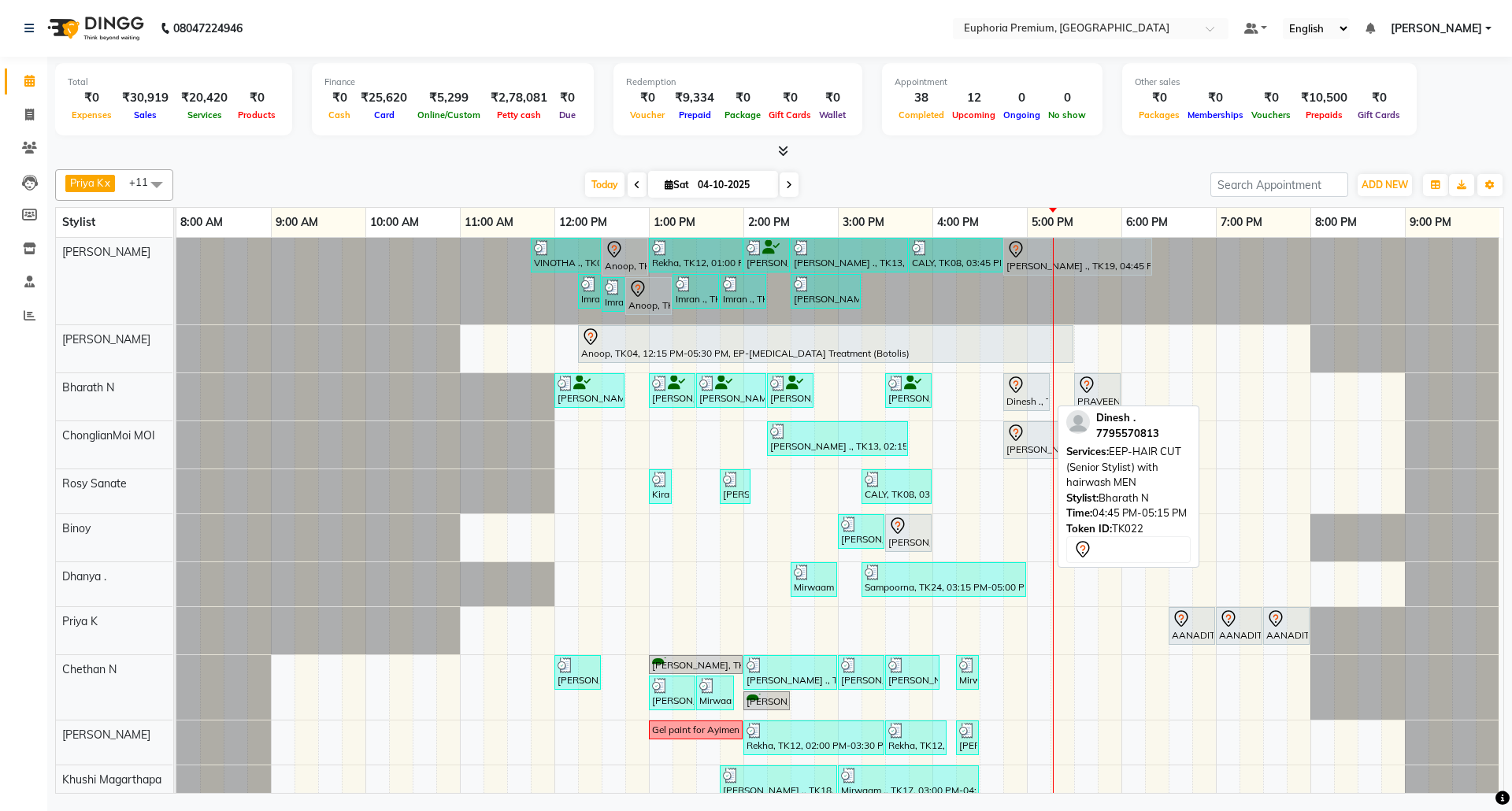
click at [1033, 392] on div at bounding box center [1026, 385] width 40 height 19
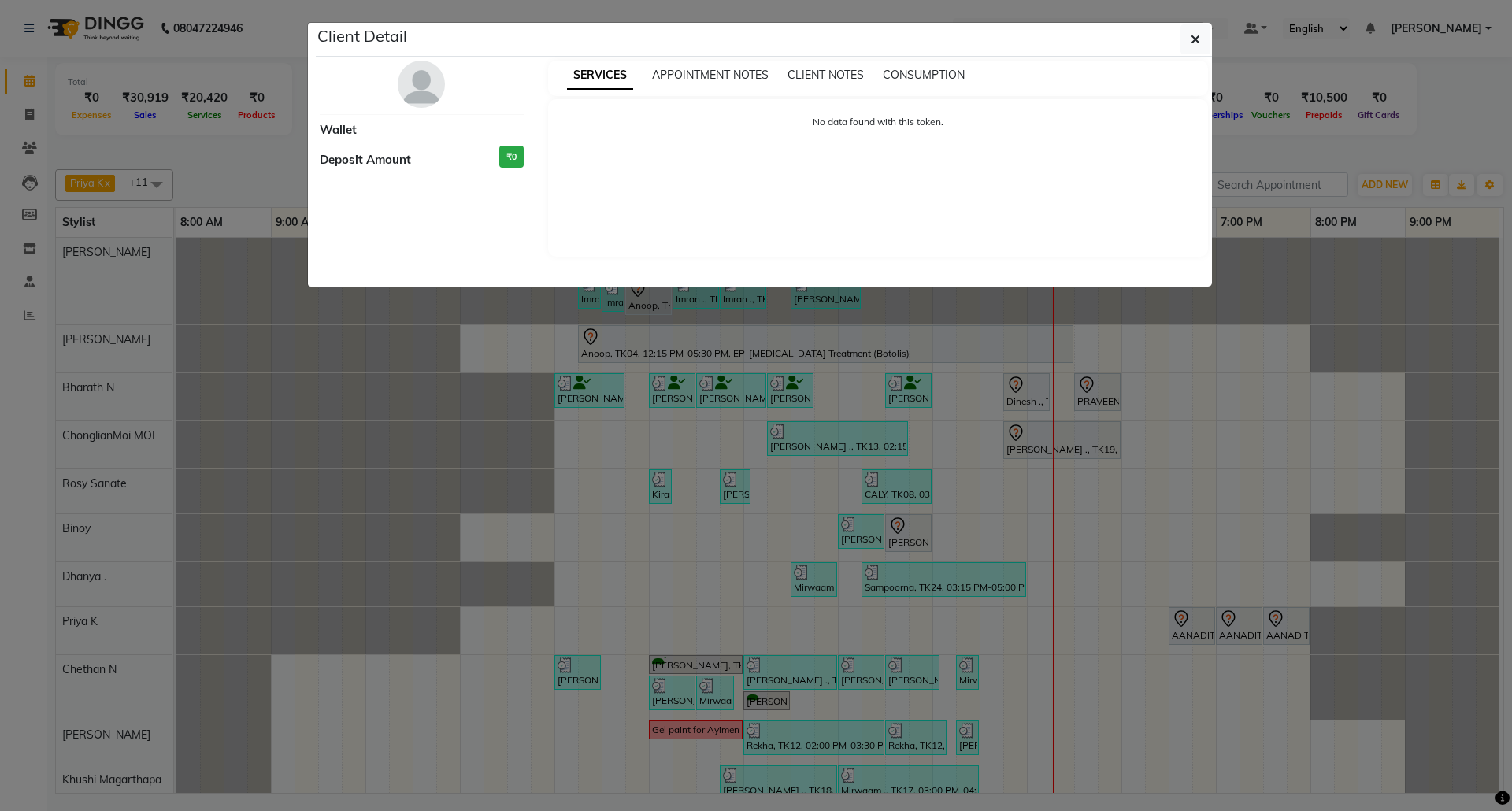
select select "7"
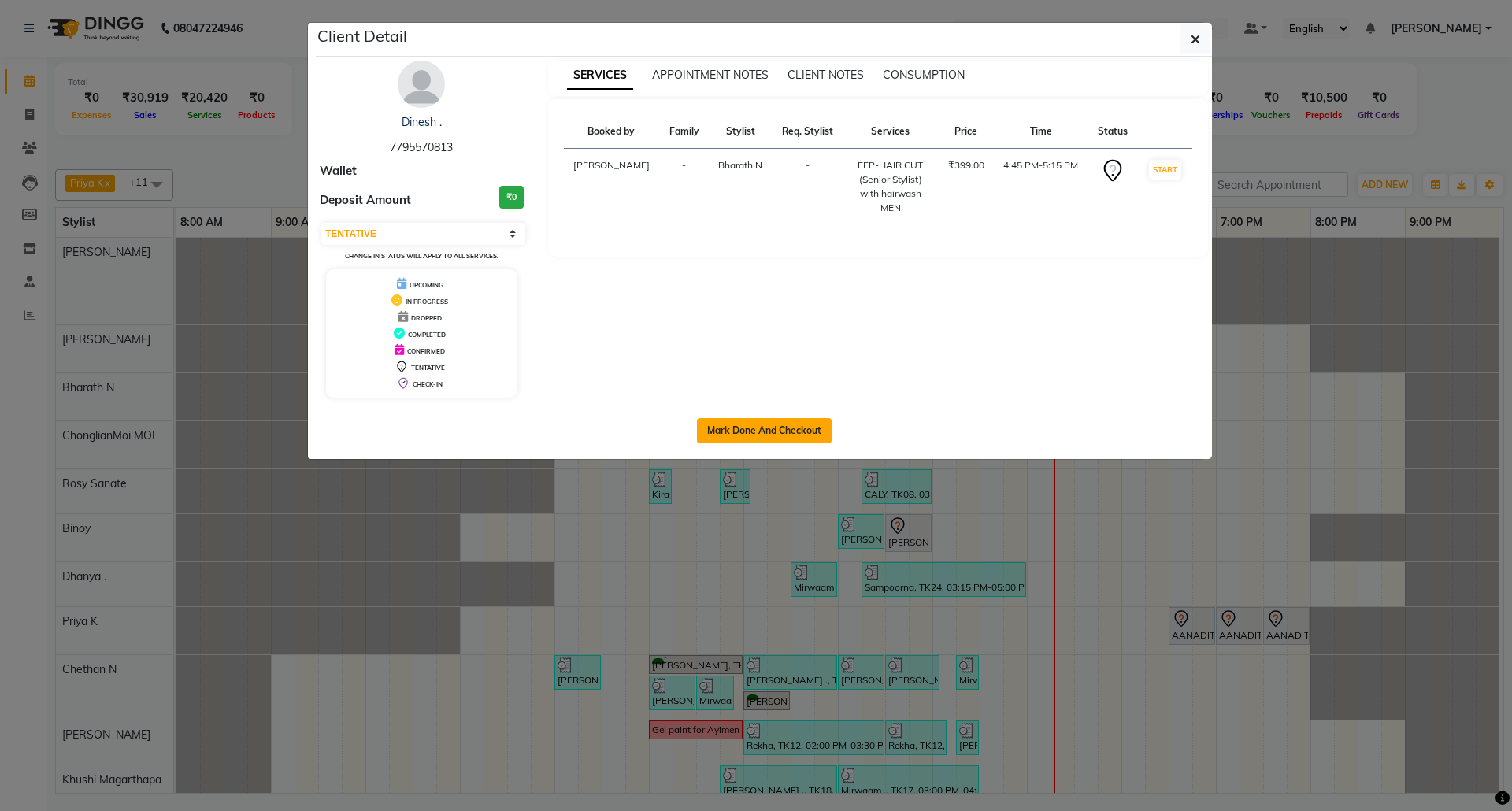
click at [793, 432] on button "Mark Done And Checkout" at bounding box center [764, 430] width 135 height 25
select select "7925"
select select "service"
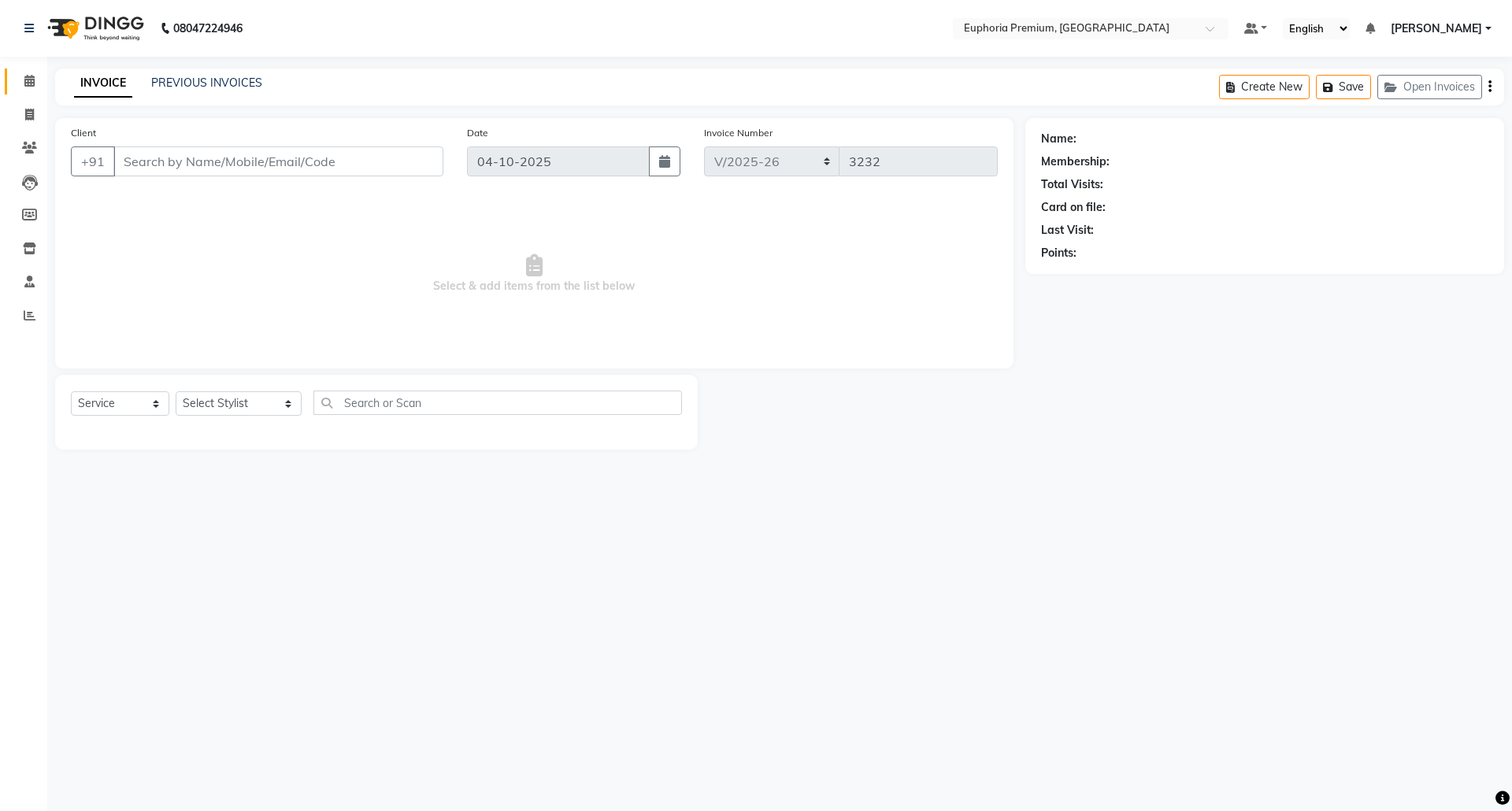
type input "77******13"
select select "71614"
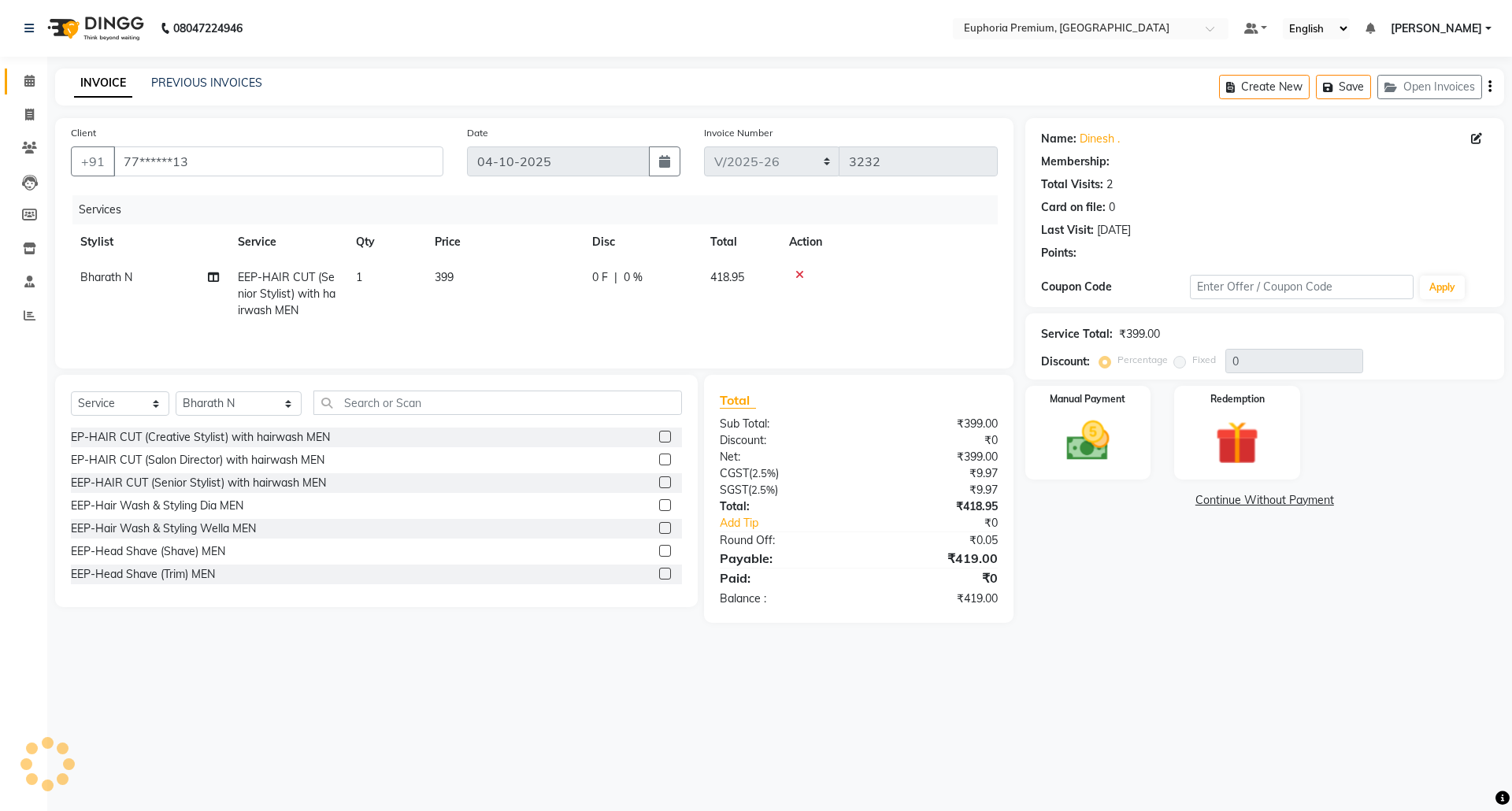
select select "1: Object"
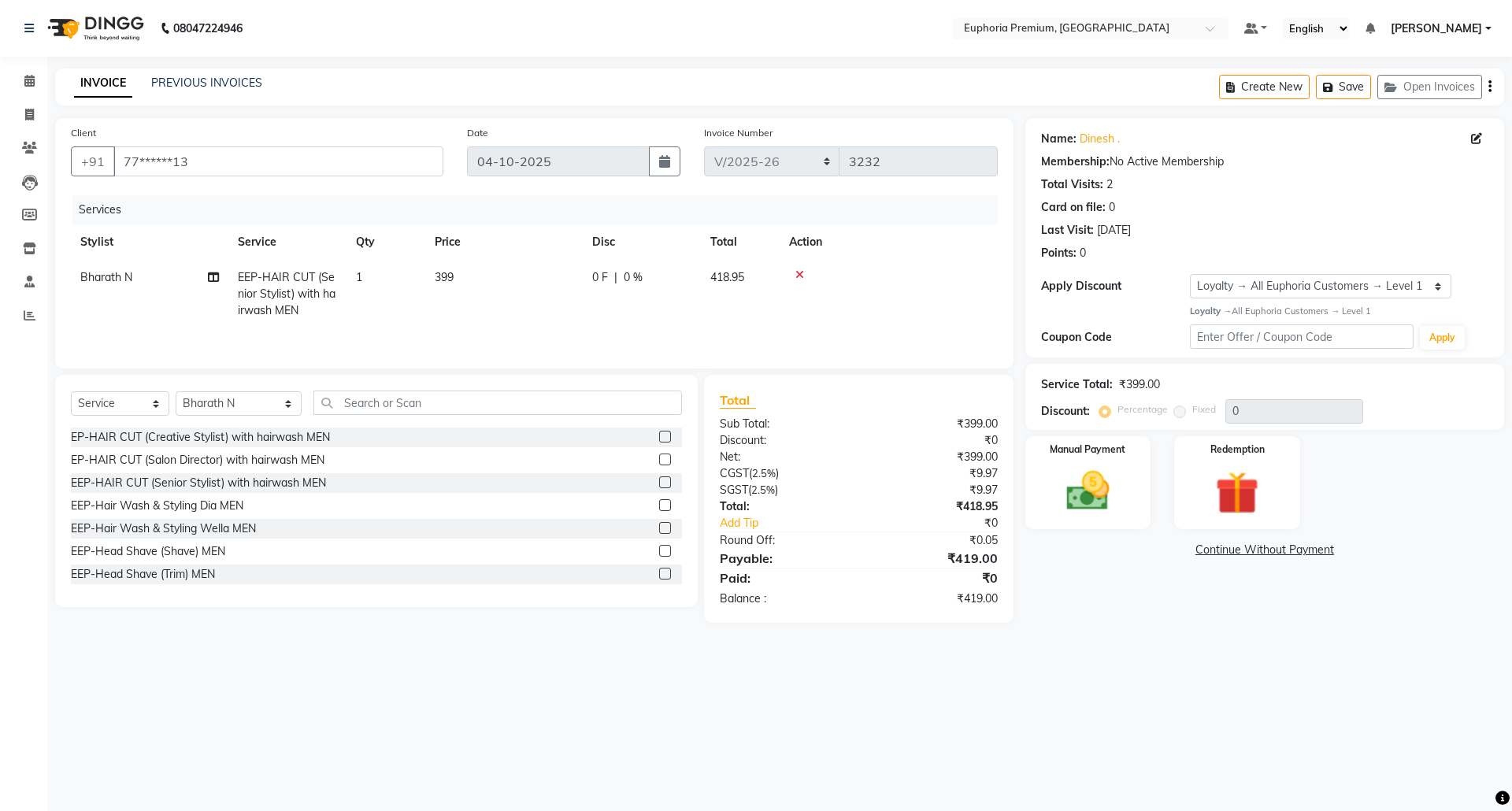
click at [457, 279] on td "399" at bounding box center [504, 293] width 158 height 68
select select "71614"
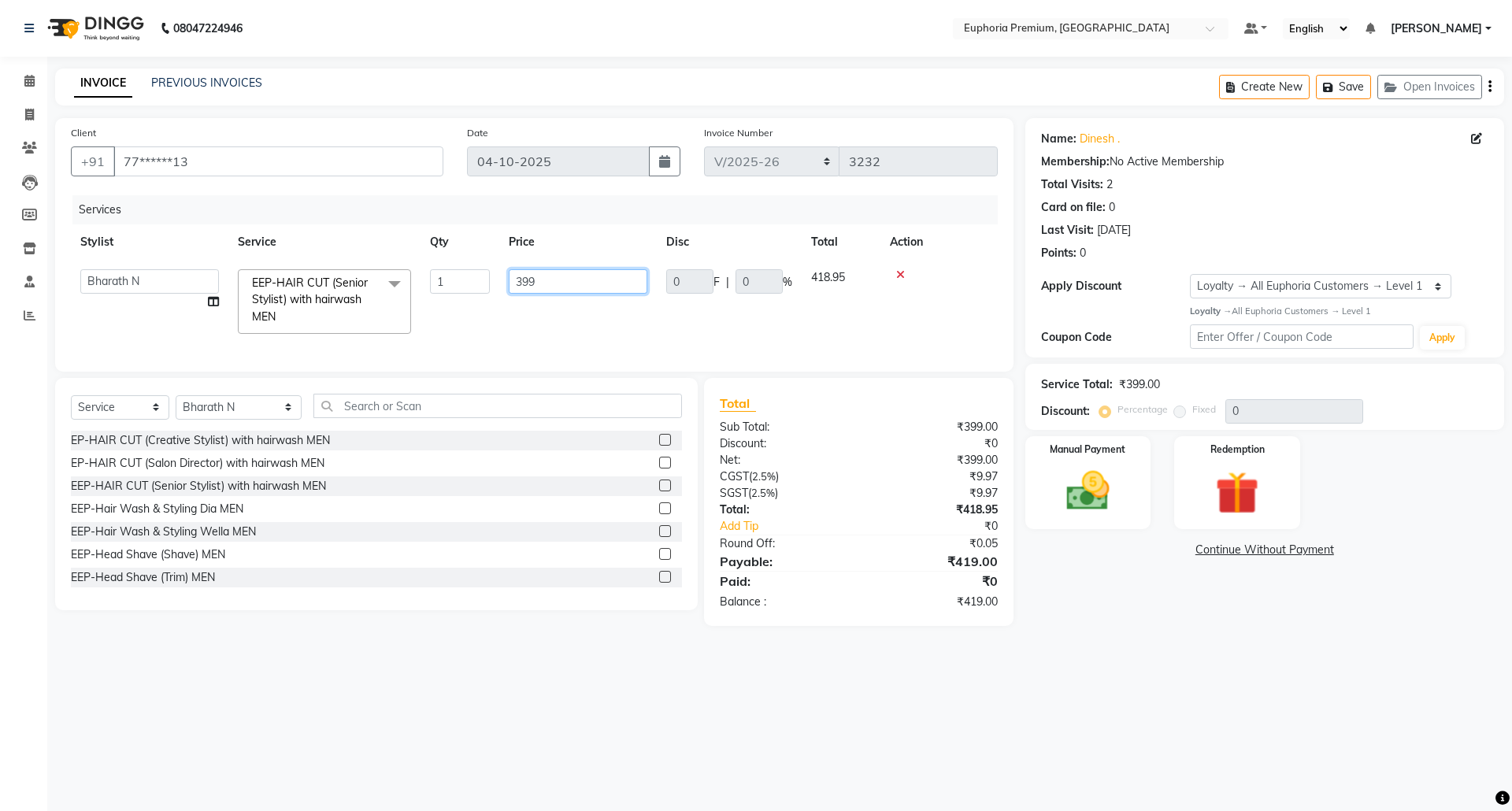
click at [574, 278] on input "399" at bounding box center [578, 282] width 139 height 25
type input "3"
type input "239"
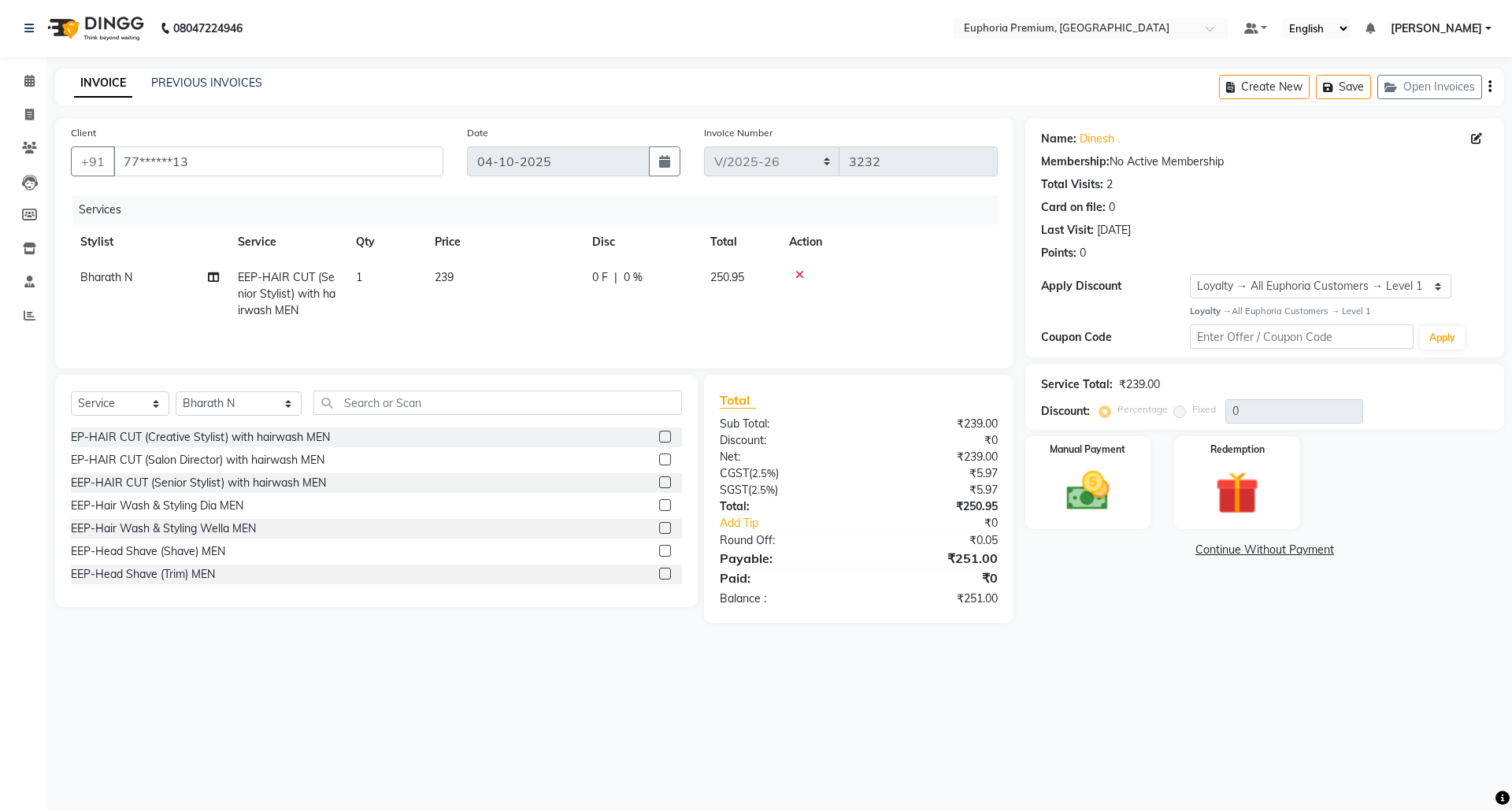
click at [568, 240] on th "Price" at bounding box center [504, 242] width 158 height 36
click at [1091, 493] on img at bounding box center [1088, 491] width 73 height 52
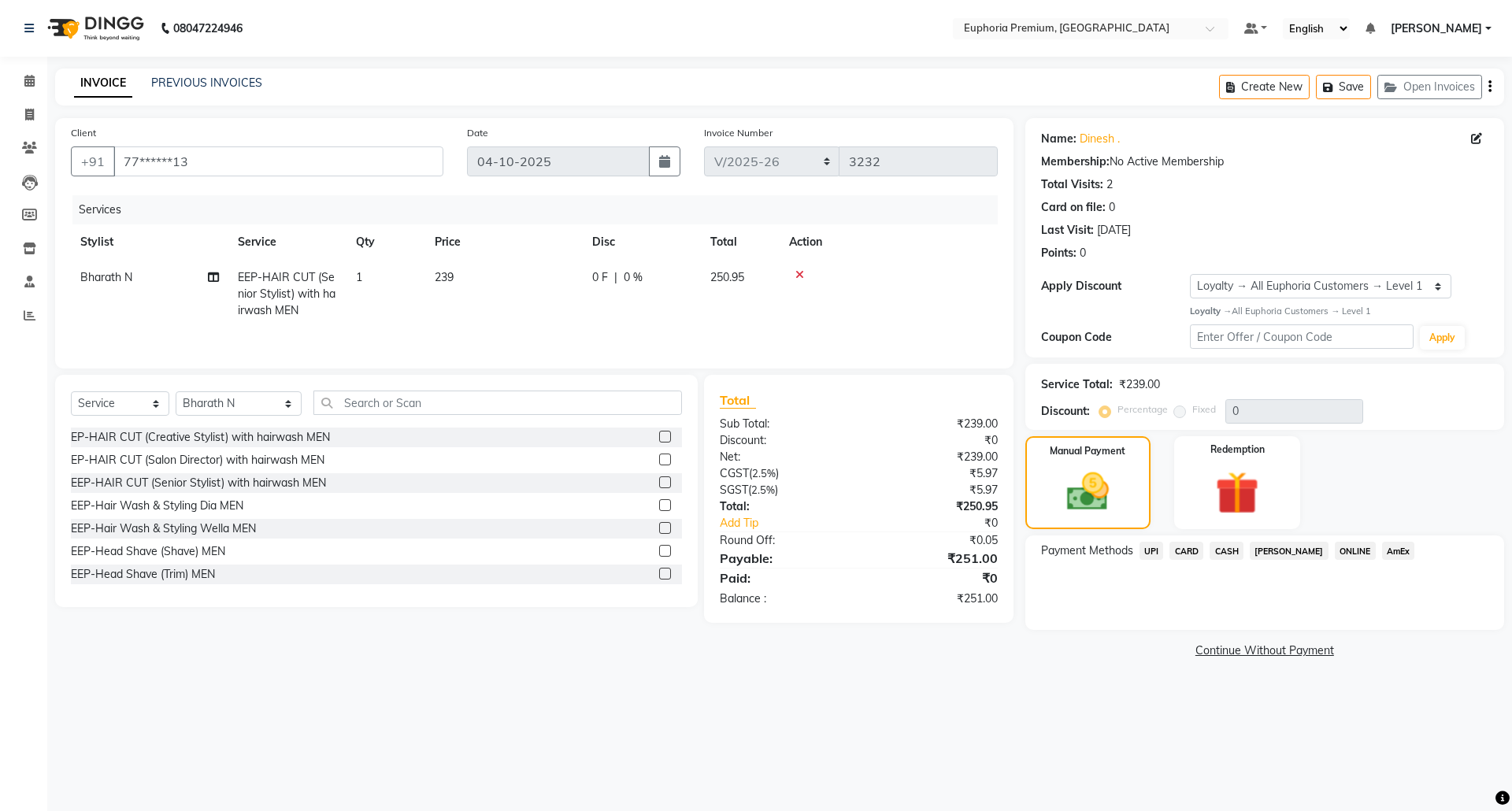
click at [1150, 554] on span "UPI" at bounding box center [1151, 550] width 25 height 18
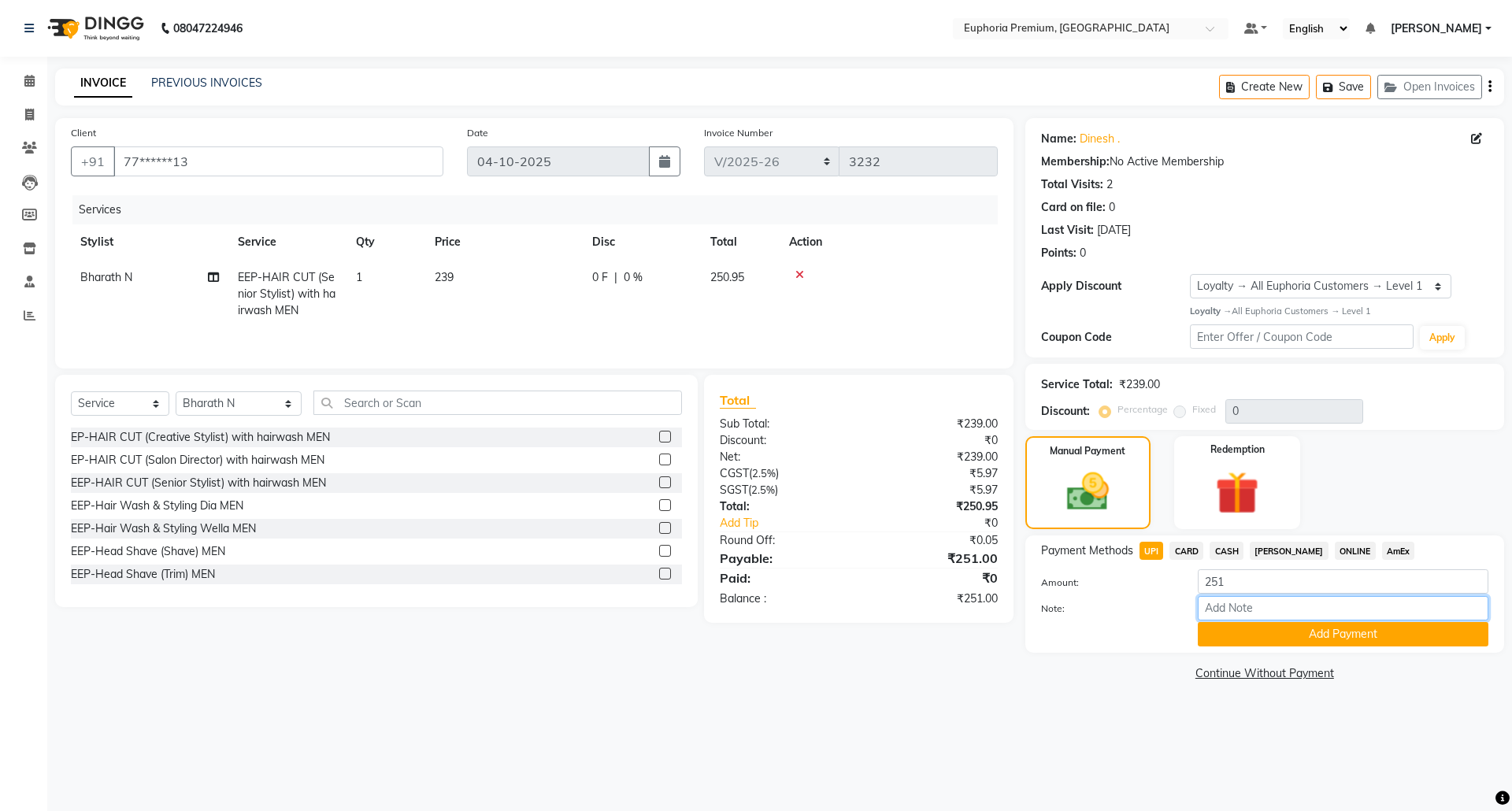
click at [1254, 611] on input "Note:" at bounding box center [1342, 608] width 291 height 25
click at [1239, 608] on input "Note:" at bounding box center [1342, 608] width 291 height 25
click at [1258, 605] on input "Note:" at bounding box center [1342, 608] width 291 height 25
type input "40% discount card used"
click at [1305, 632] on button "Add Payment" at bounding box center [1342, 634] width 291 height 25
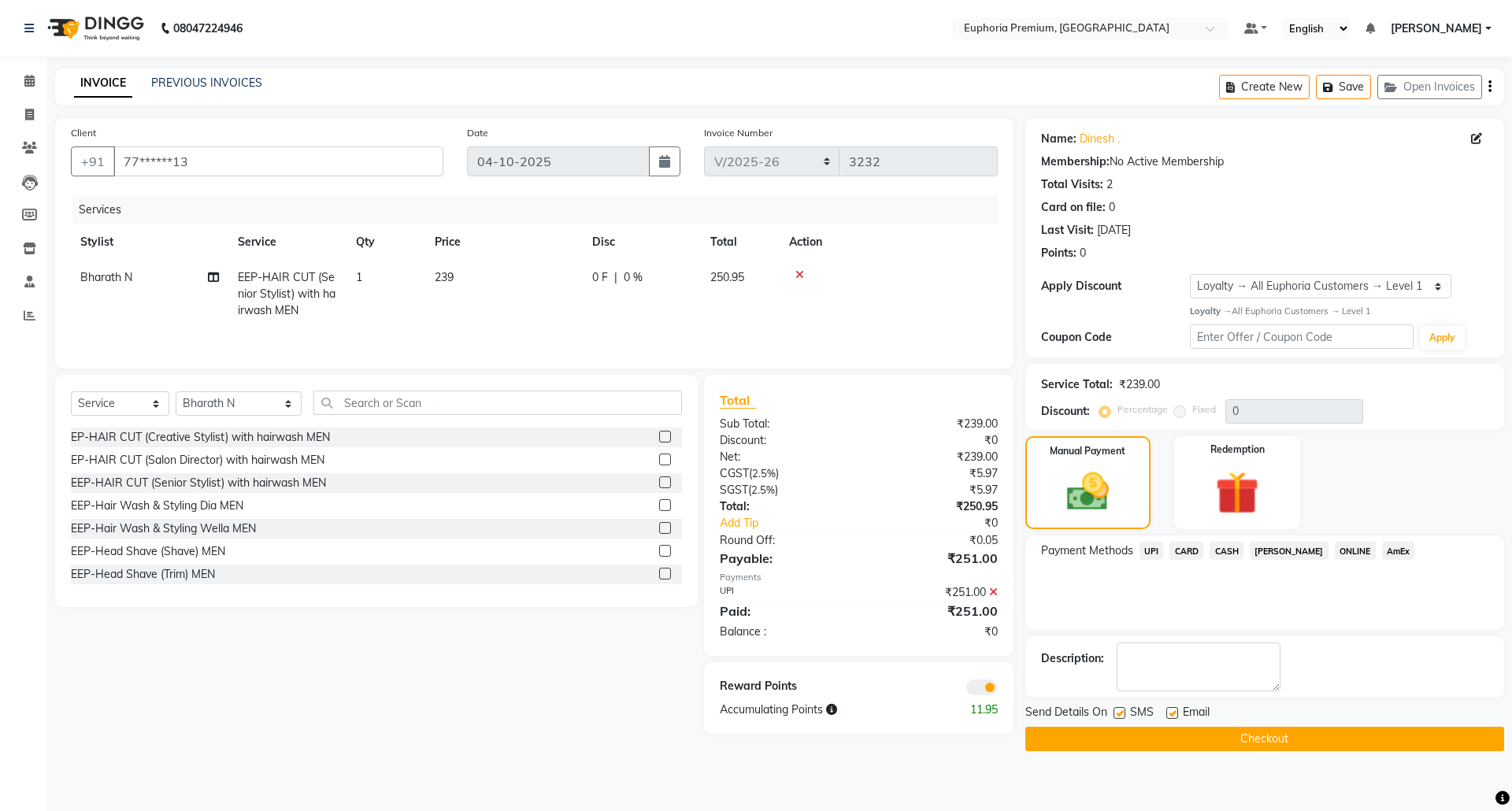
click at [1274, 737] on button "Checkout" at bounding box center [1264, 739] width 479 height 25
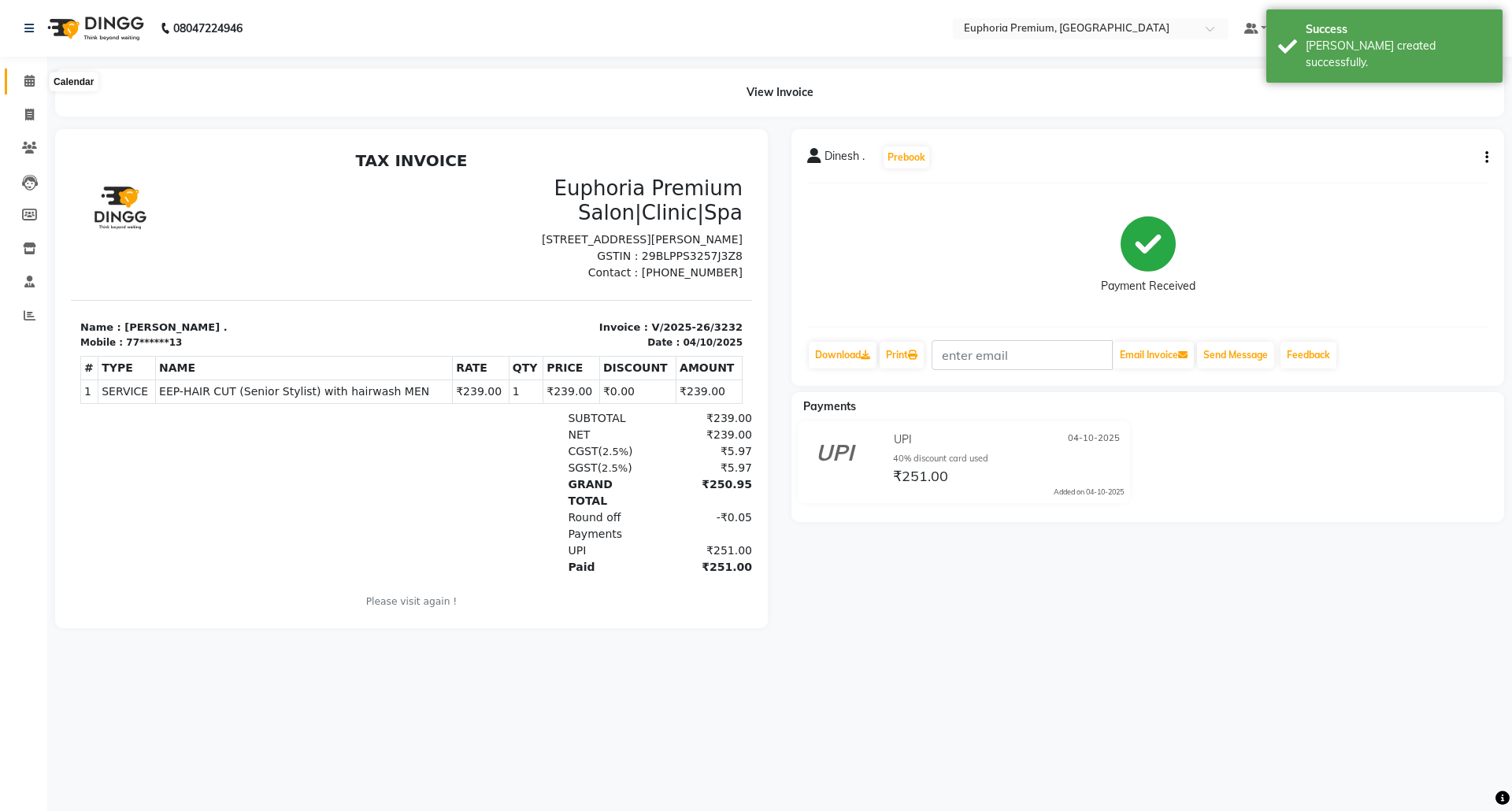
click at [26, 78] on icon at bounding box center [30, 80] width 10 height 12
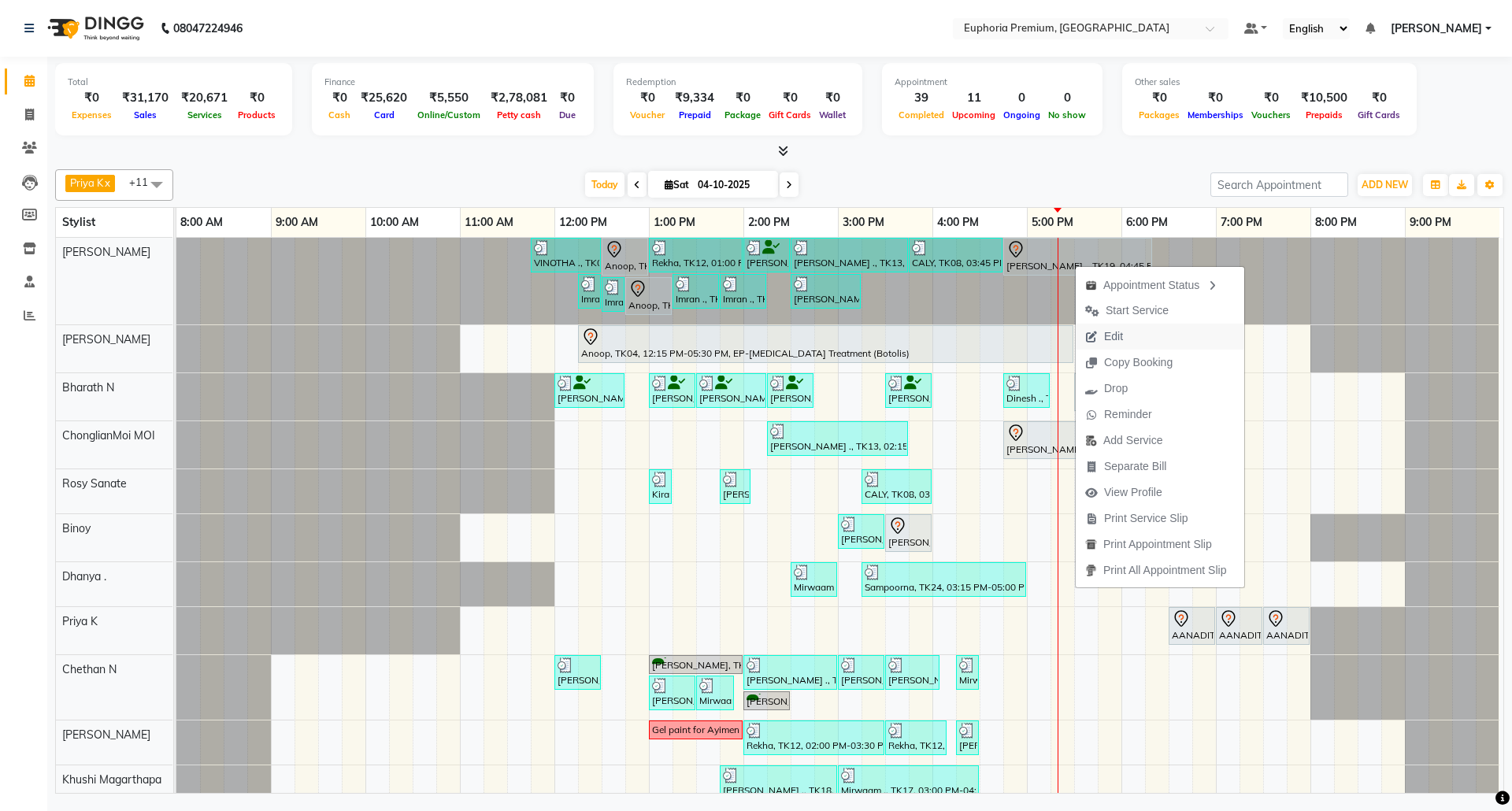
click at [1124, 334] on span "Edit" at bounding box center [1104, 336] width 57 height 26
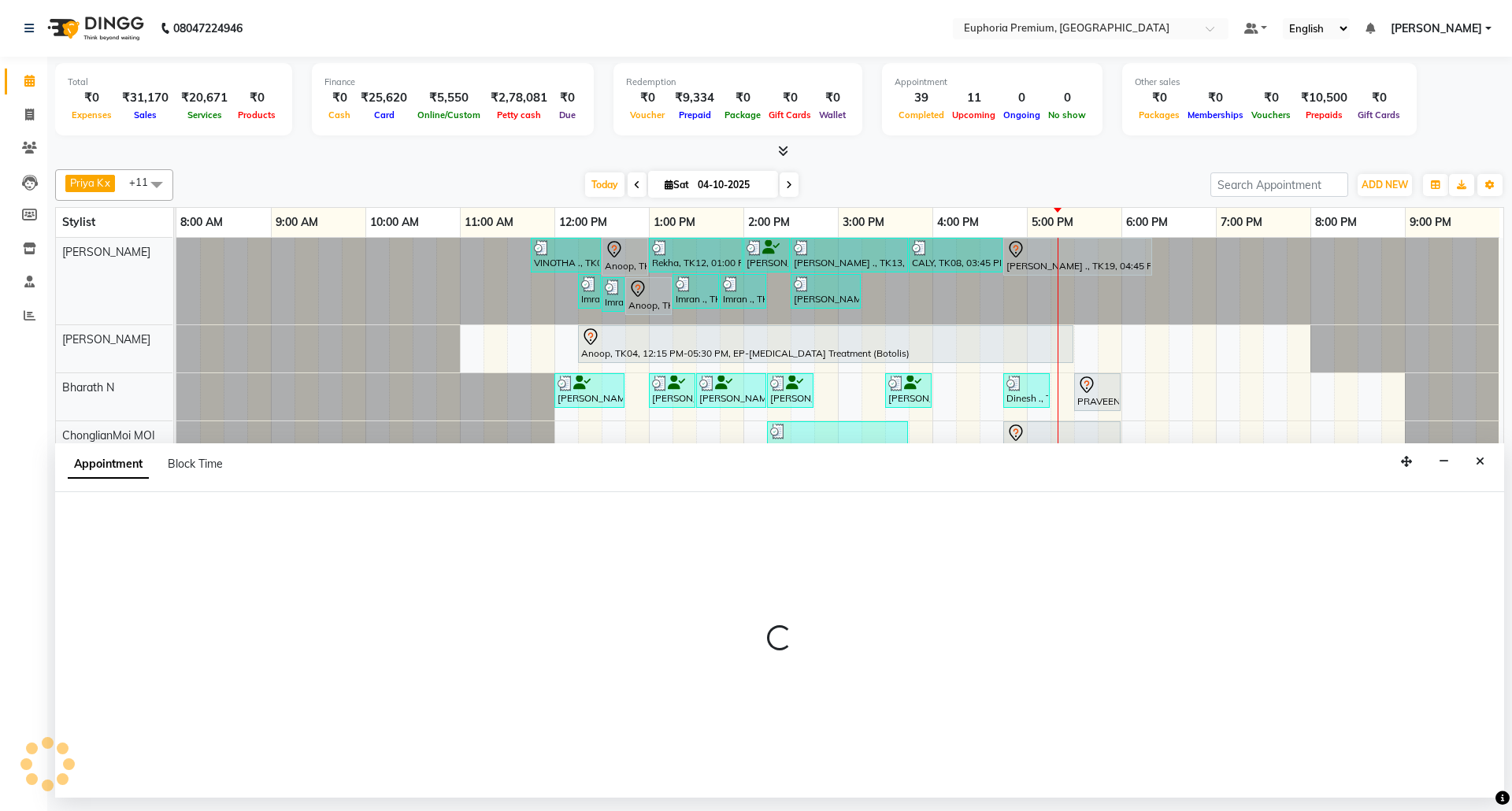
select select "tentative"
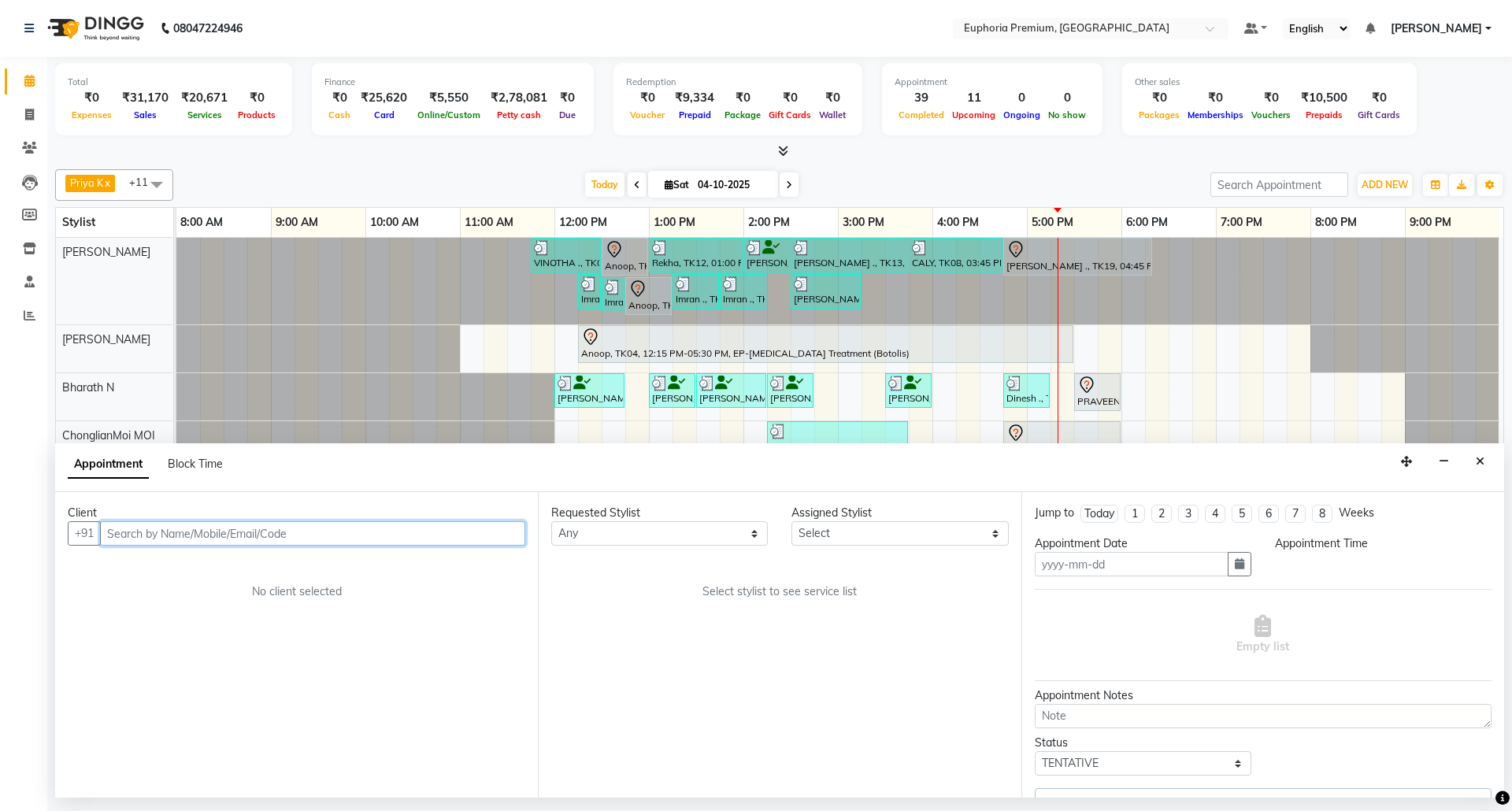
type input "04-10-2025"
select select "71609"
select select "1005"
select select "4006"
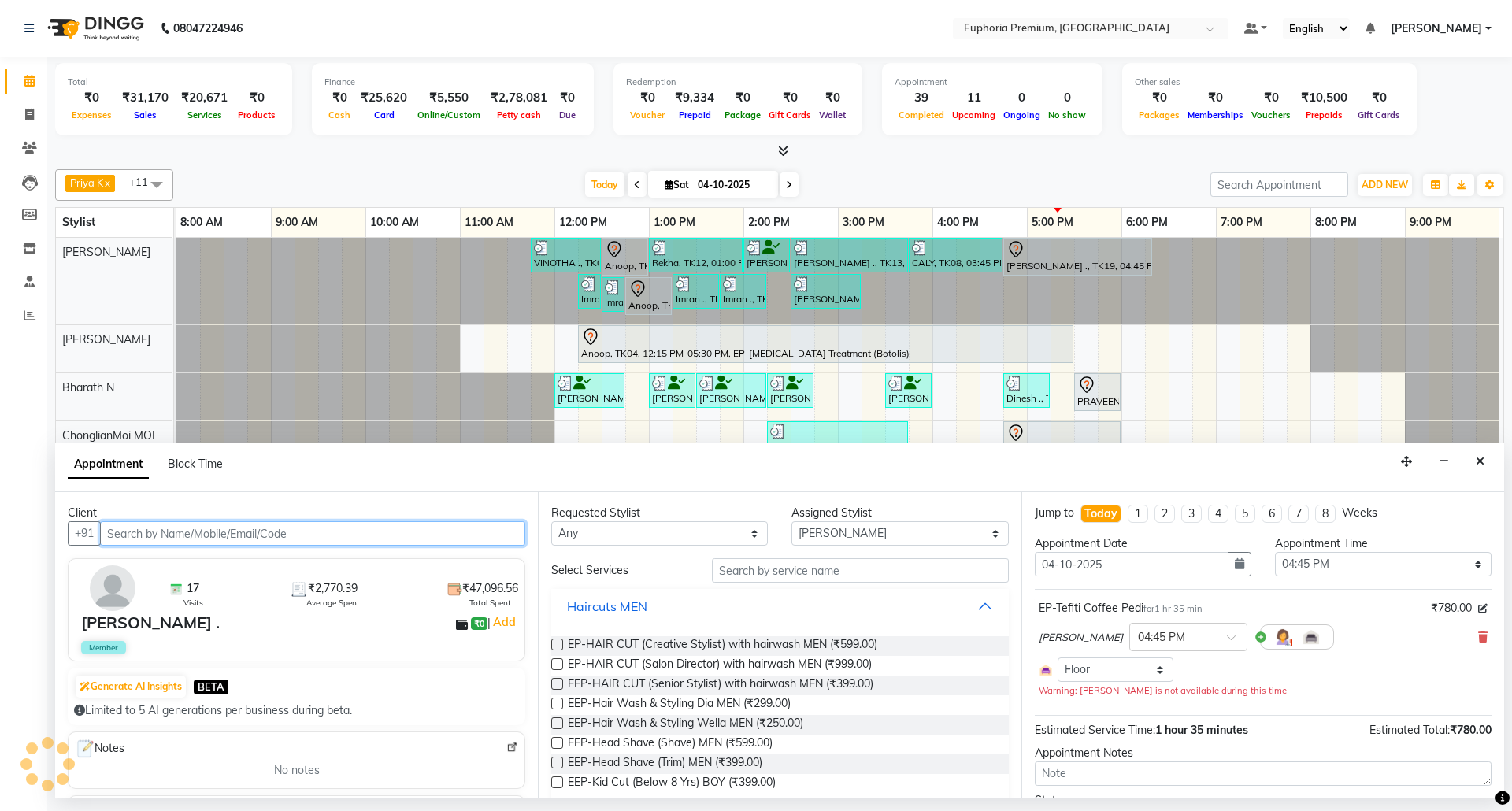
select select "4006"
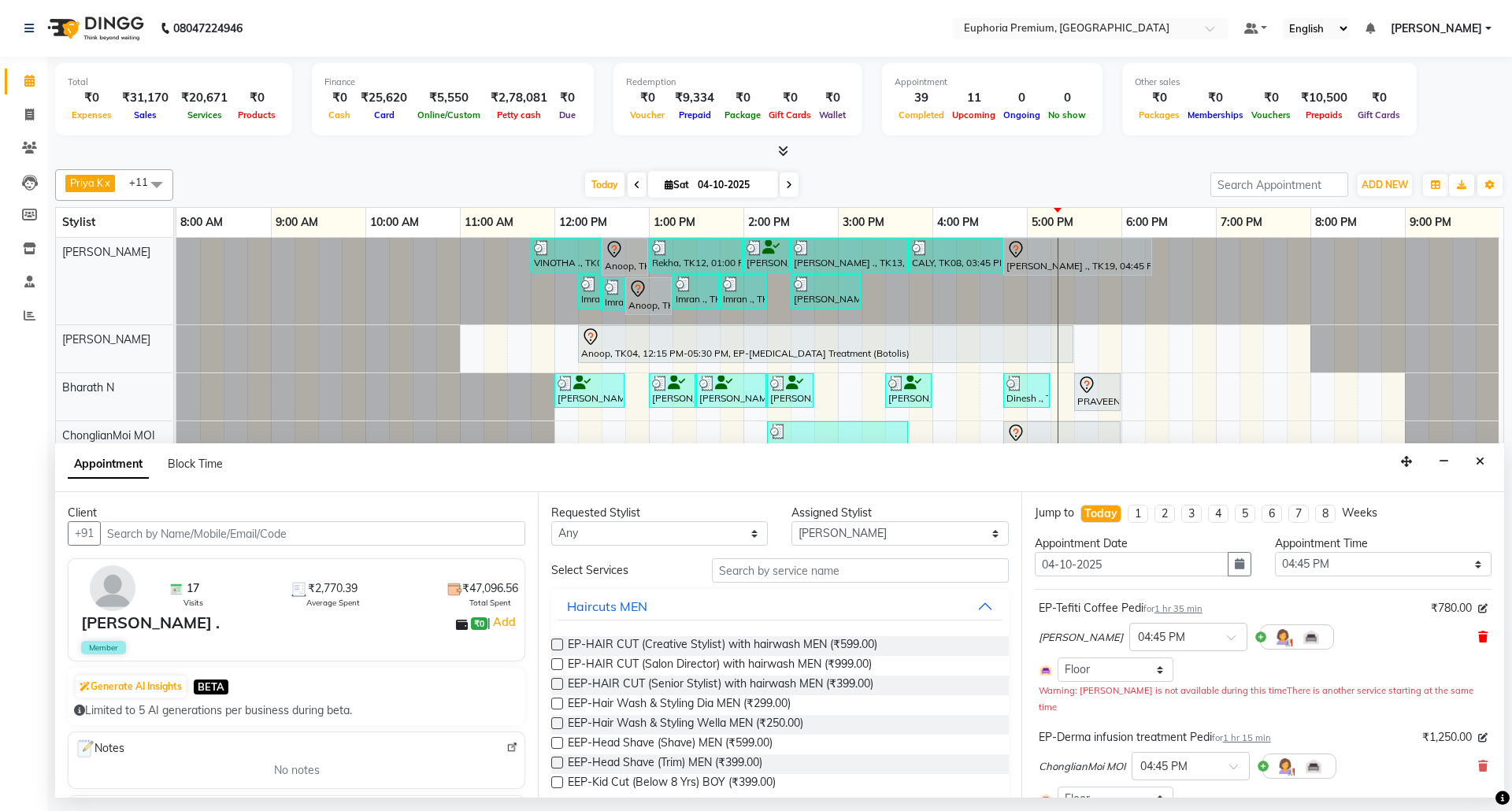
click at [1477, 639] on icon at bounding box center [1482, 637] width 10 height 11
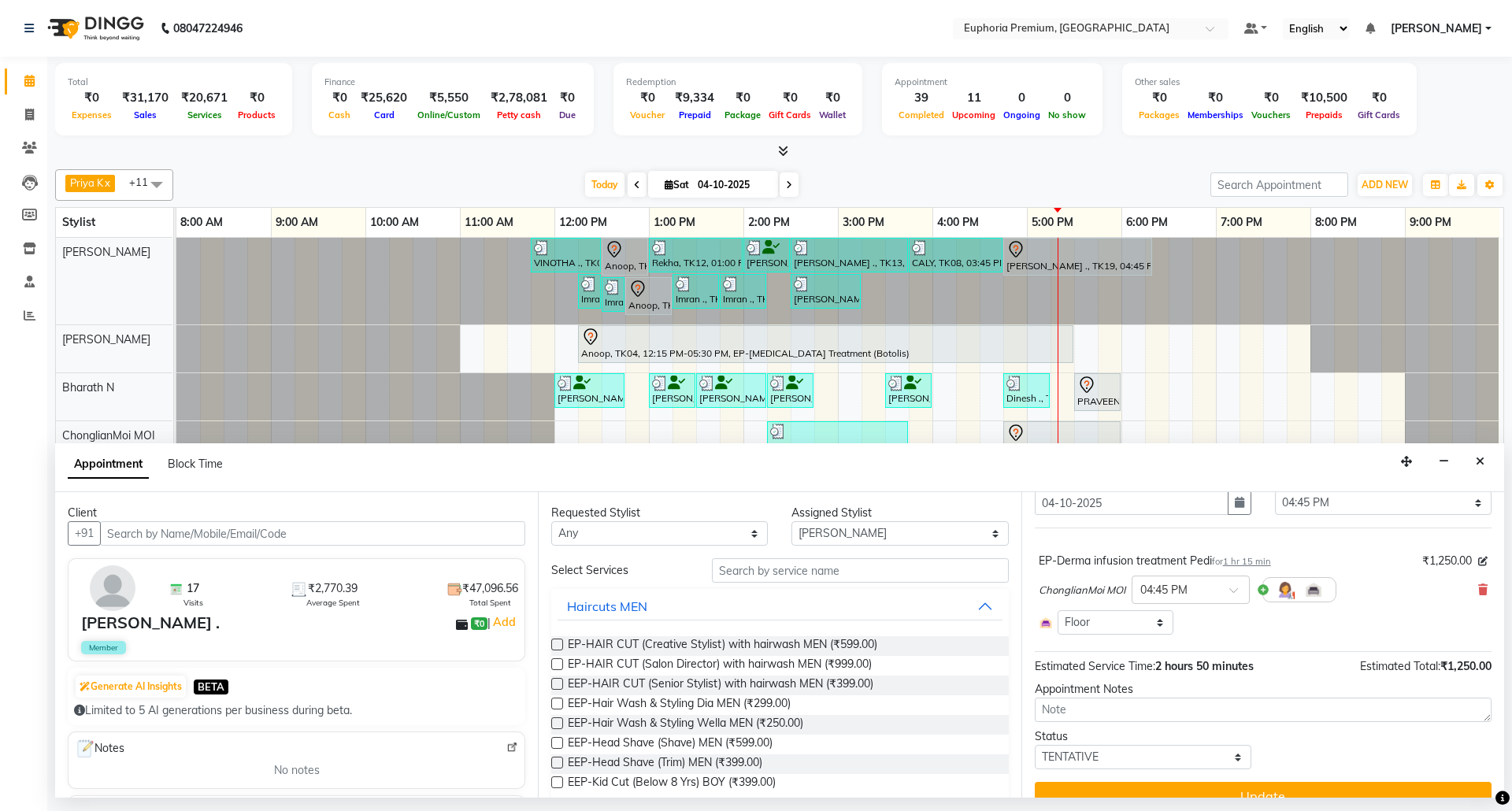
scroll to position [89, 0]
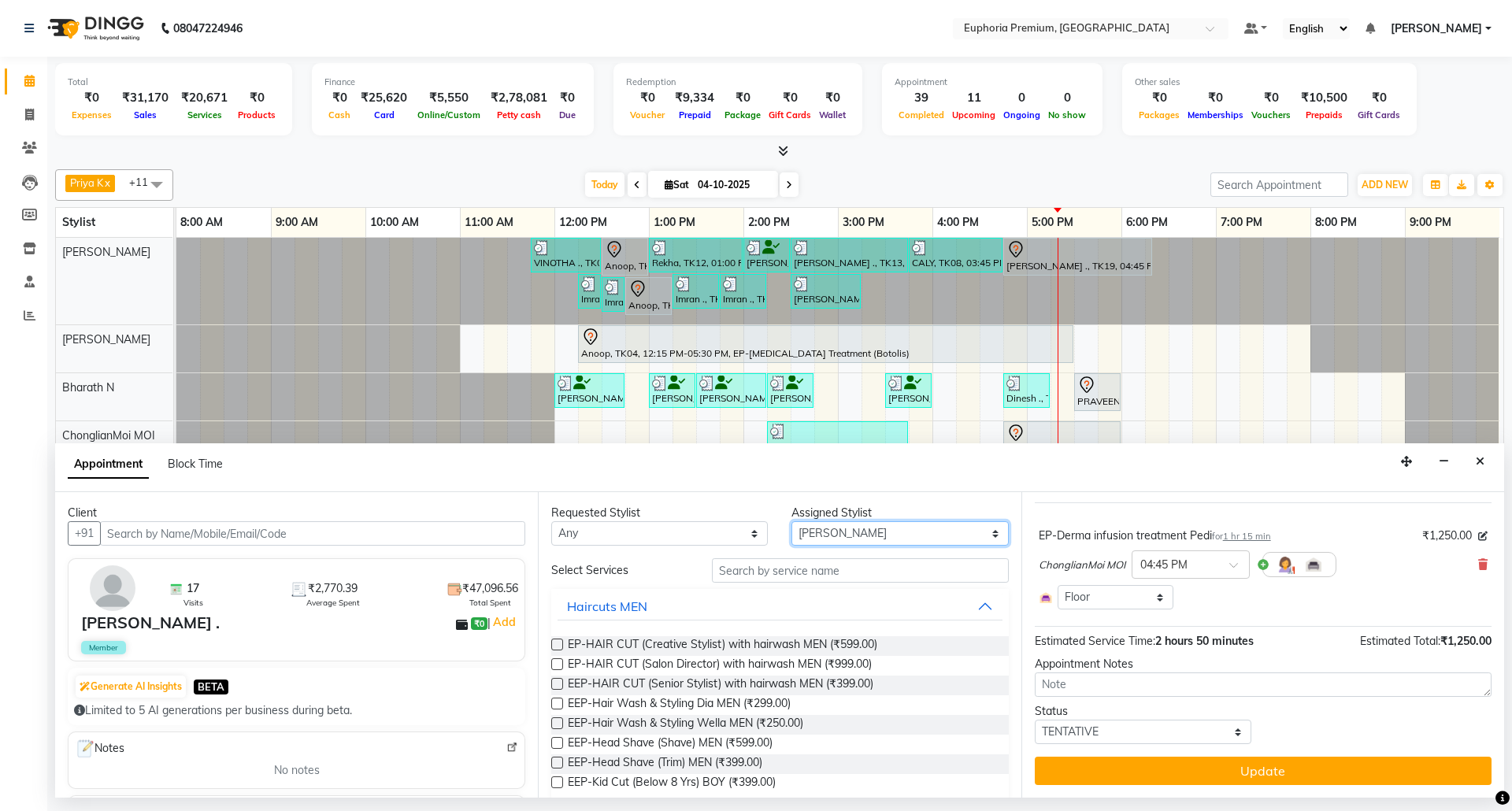
click at [885, 536] on select "Select [PERSON_NAME] N [PERSON_NAME] N ChonglianMoi MOI [PERSON_NAME] . [PERSON…" at bounding box center [899, 533] width 216 height 25
select select "71603"
click at [791, 522] on select "Select [PERSON_NAME] N [PERSON_NAME] N ChonglianMoi MOI [PERSON_NAME] . [PERSON…" at bounding box center [899, 533] width 216 height 25
click at [828, 565] on input "text" at bounding box center [860, 570] width 296 height 25
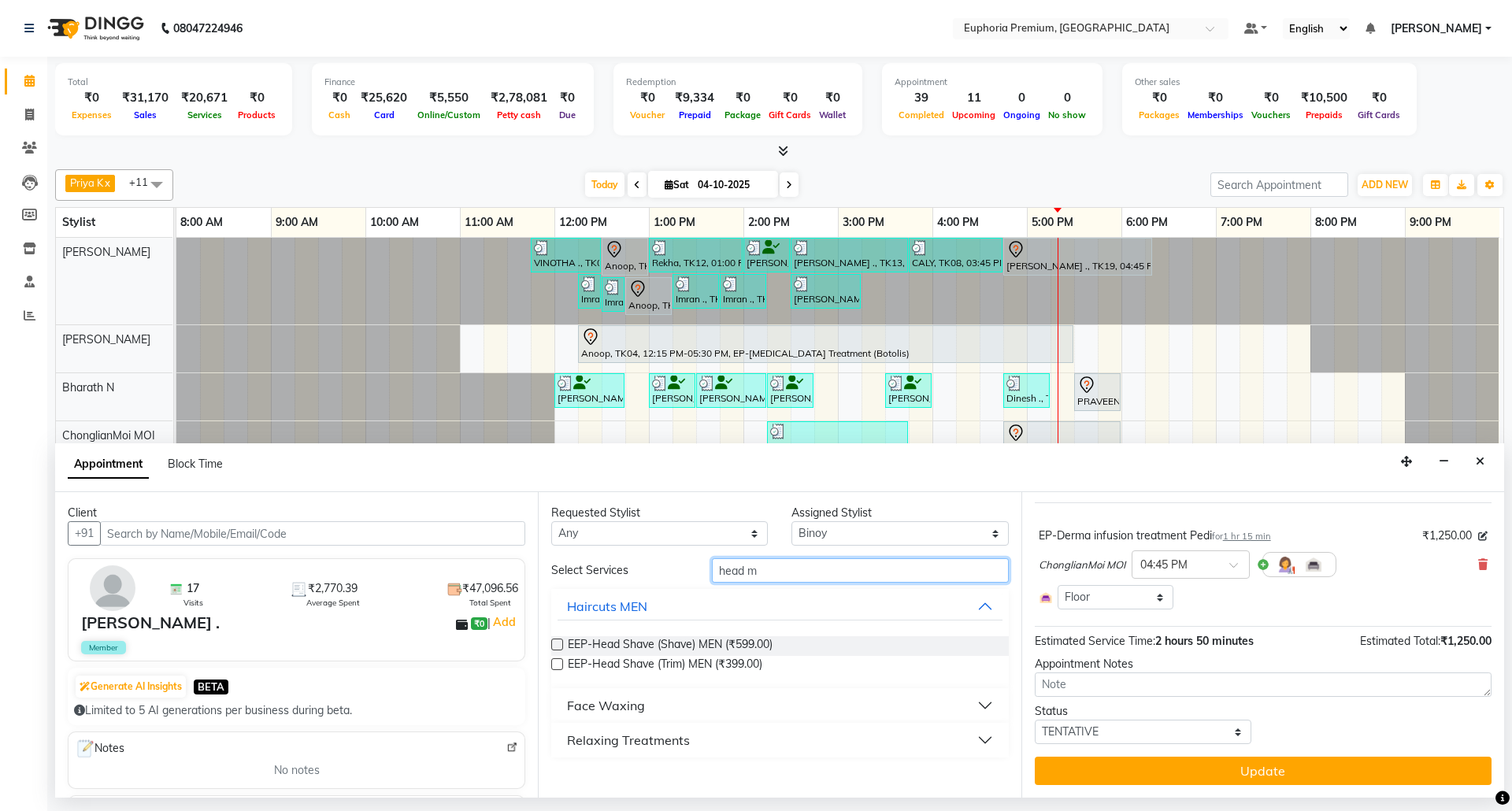
type input "head m"
click at [632, 739] on div "Relaxing Treatments" at bounding box center [629, 740] width 123 height 19
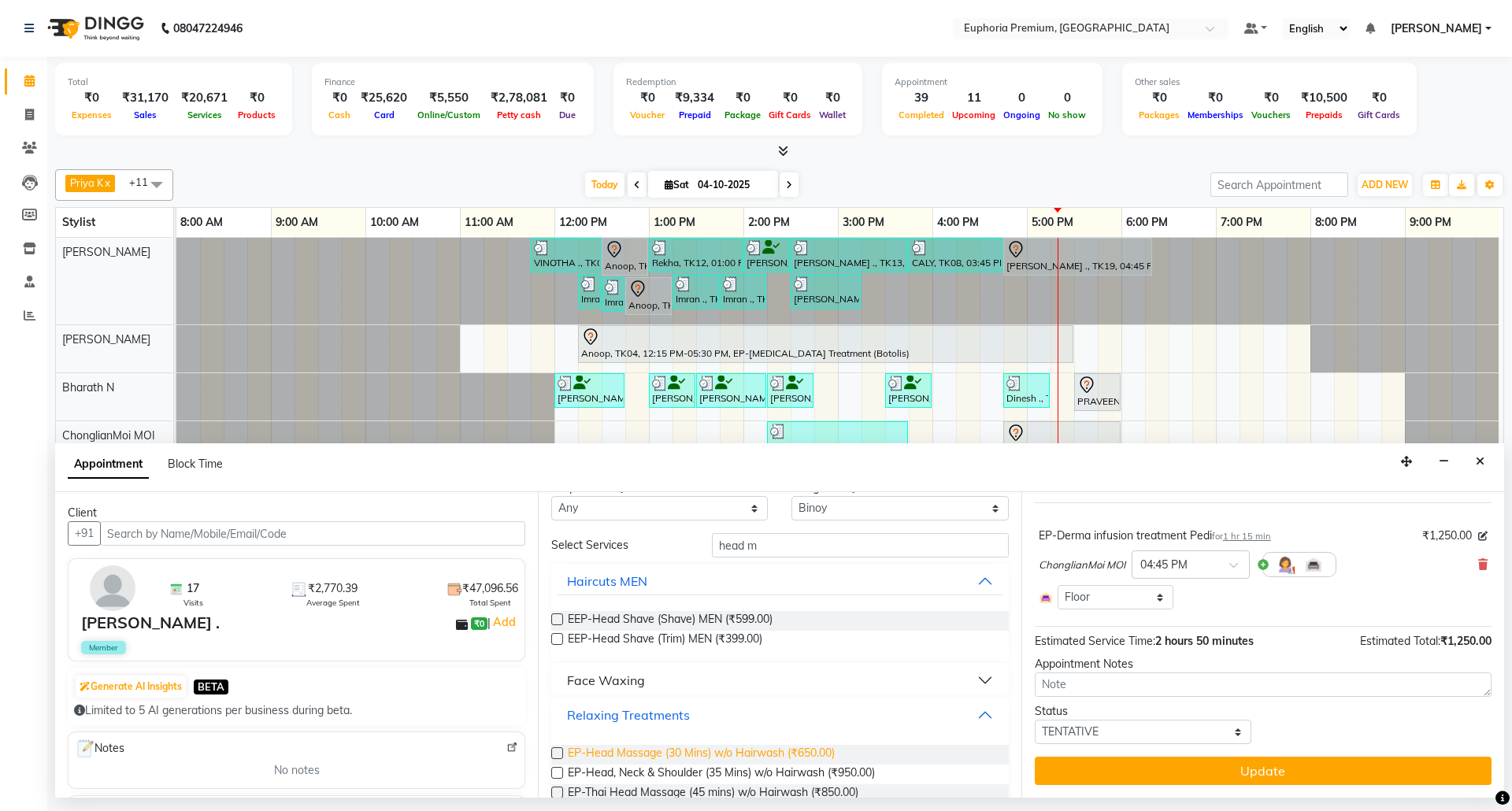
scroll to position [56, 0]
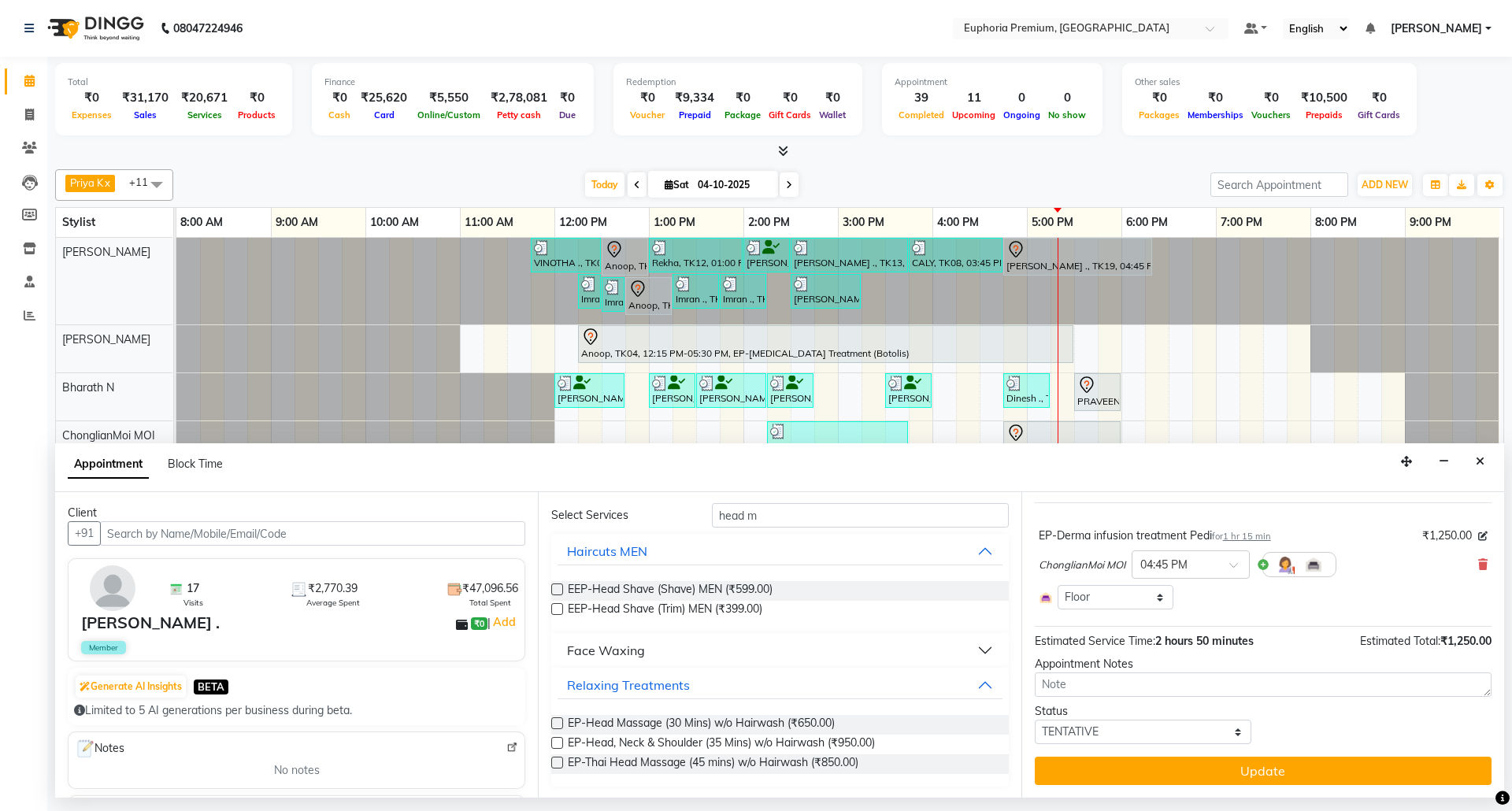
click at [558, 723] on label at bounding box center [557, 723] width 12 height 12
click at [558, 723] on input "checkbox" at bounding box center [556, 725] width 10 height 10
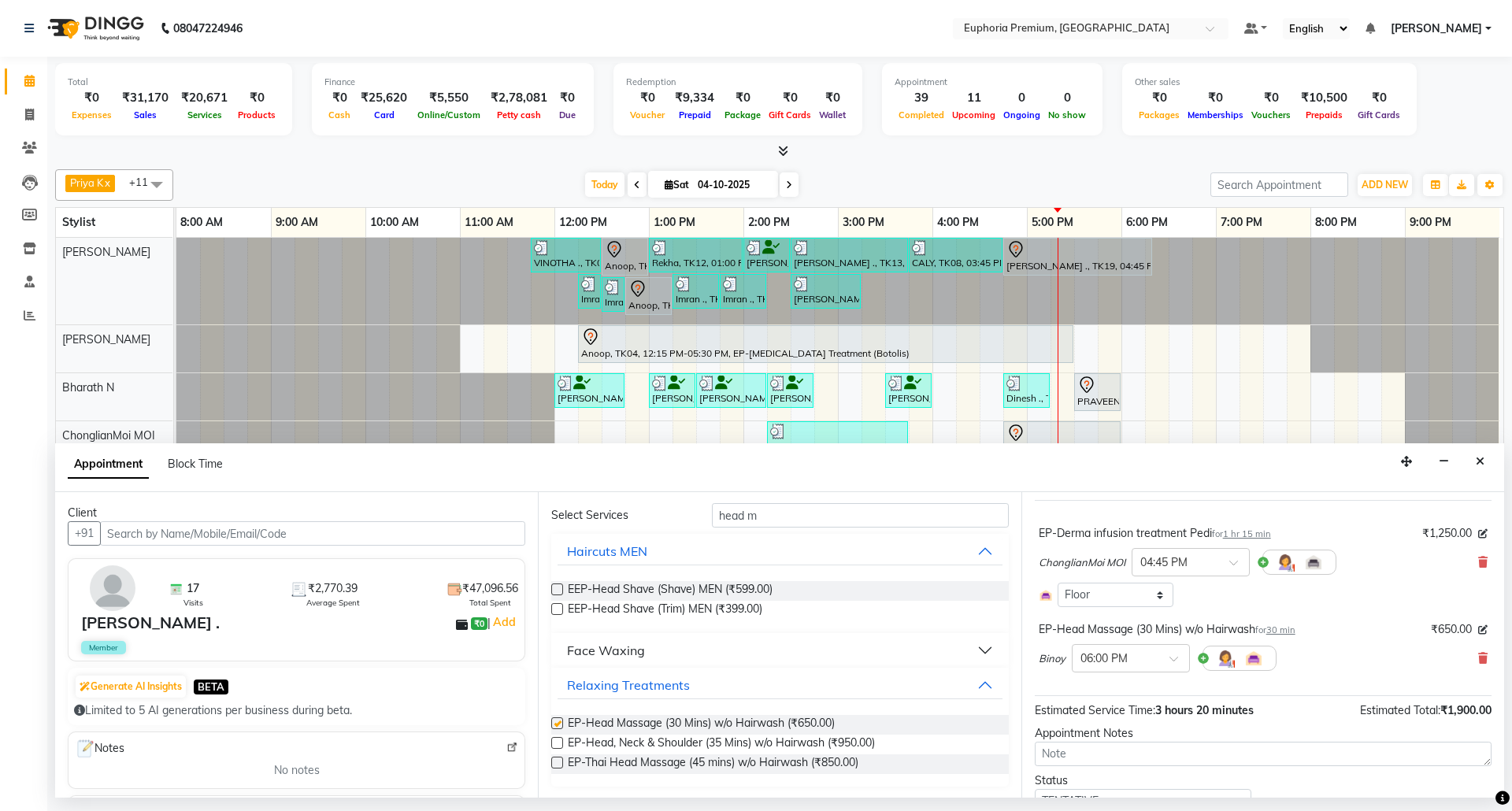
checkbox input "false"
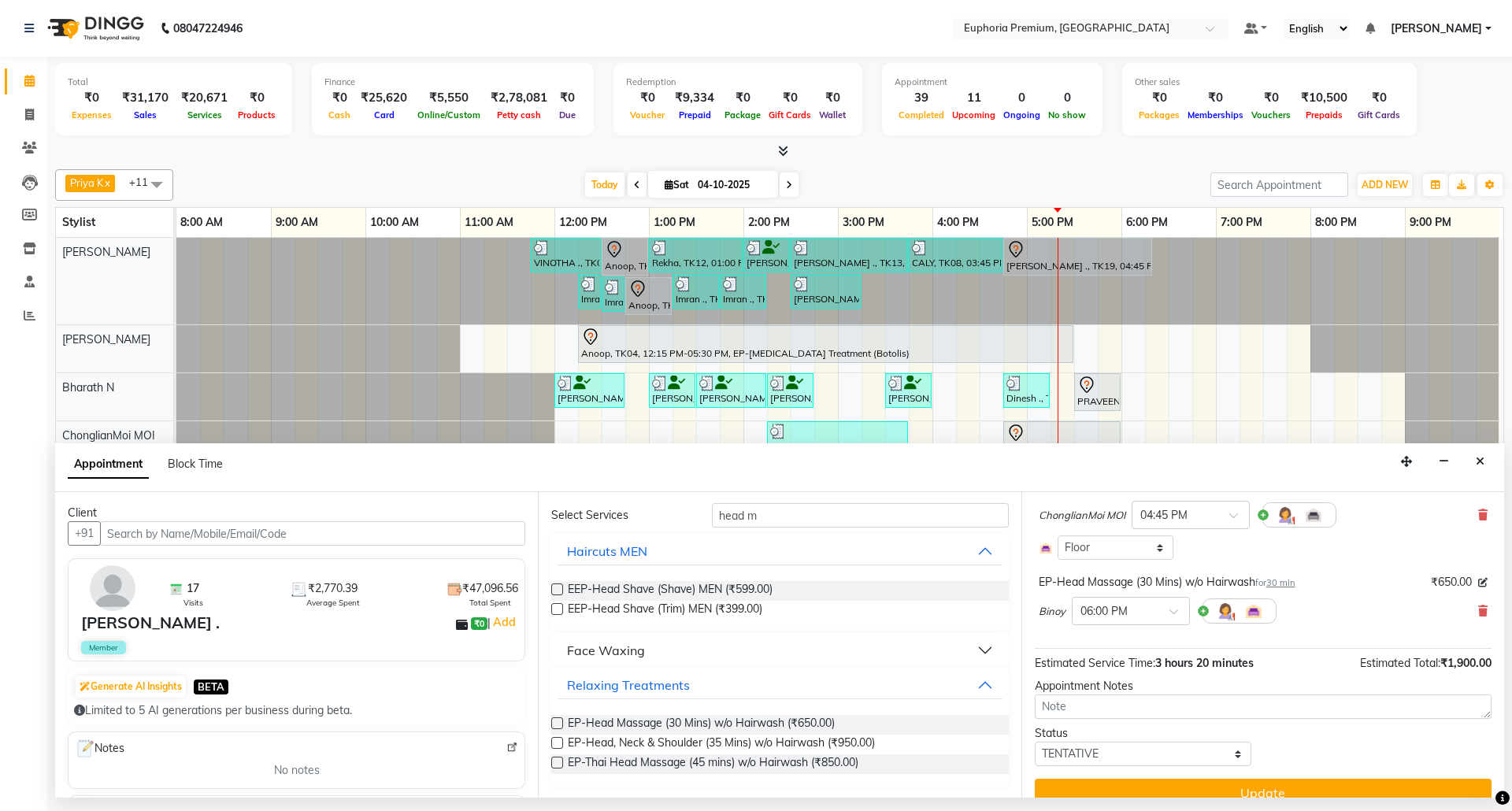
scroll to position [161, 0]
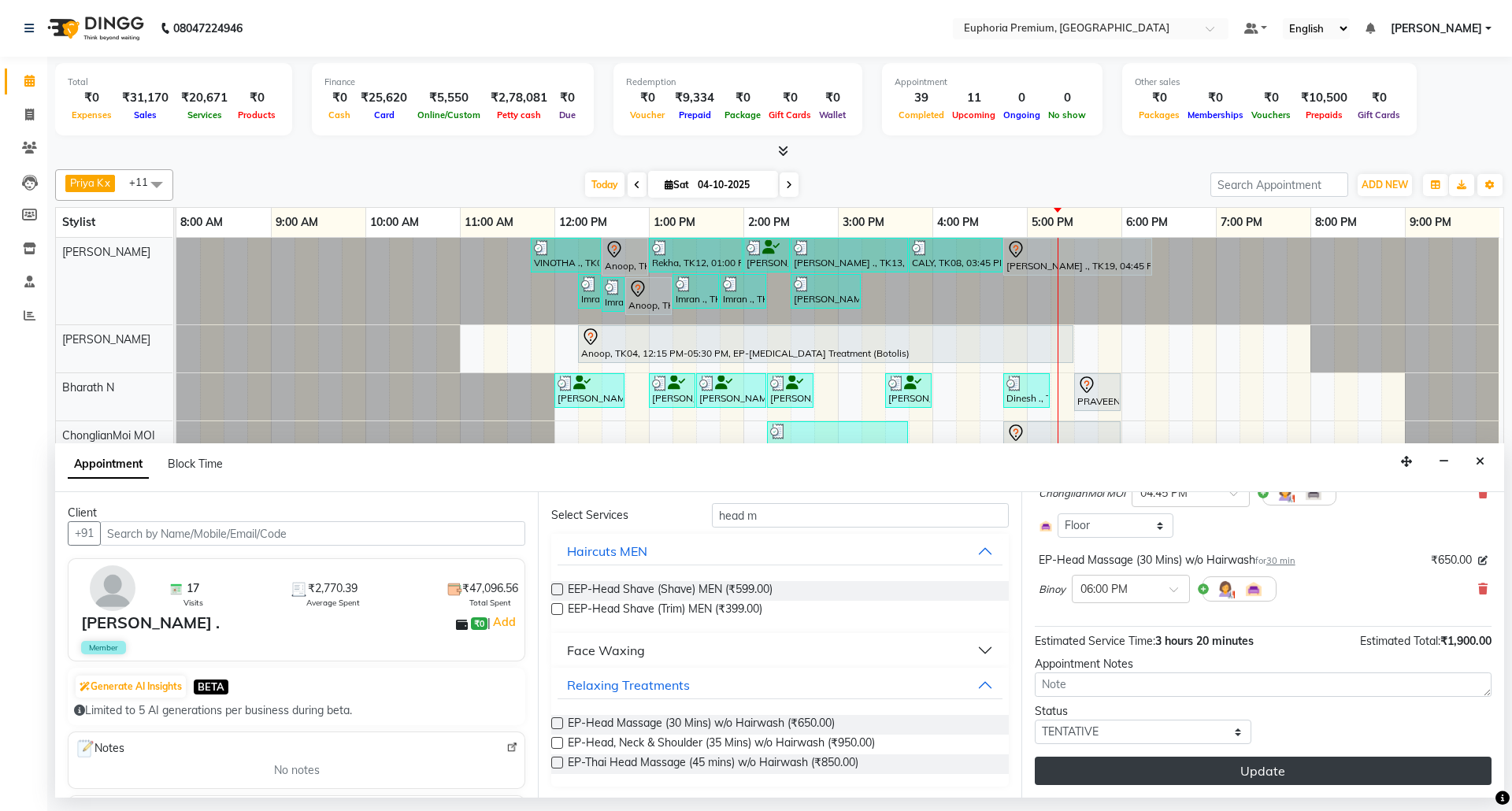
click at [1279, 766] on button "Update" at bounding box center [1262, 770] width 457 height 29
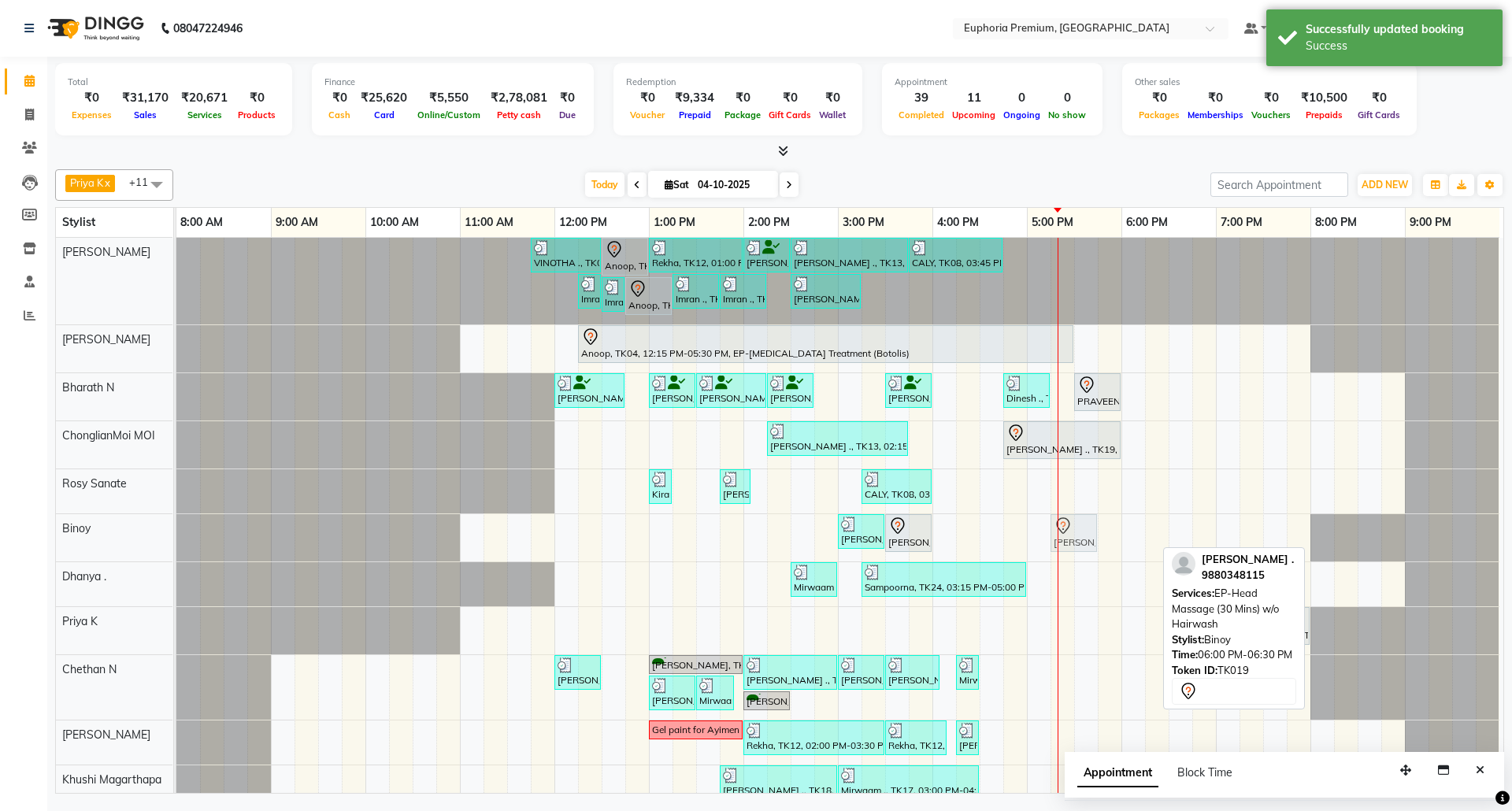
drag, startPoint x: 1130, startPoint y: 533, endPoint x: 1053, endPoint y: 540, distance: 77.3
click at [176, 540] on div "[PERSON_NAME] ., TK13, 03:00 PM-03:30 PM, EP-Head Massage (30 Mins) w/o Hairwas…" at bounding box center [176, 538] width 0 height 48
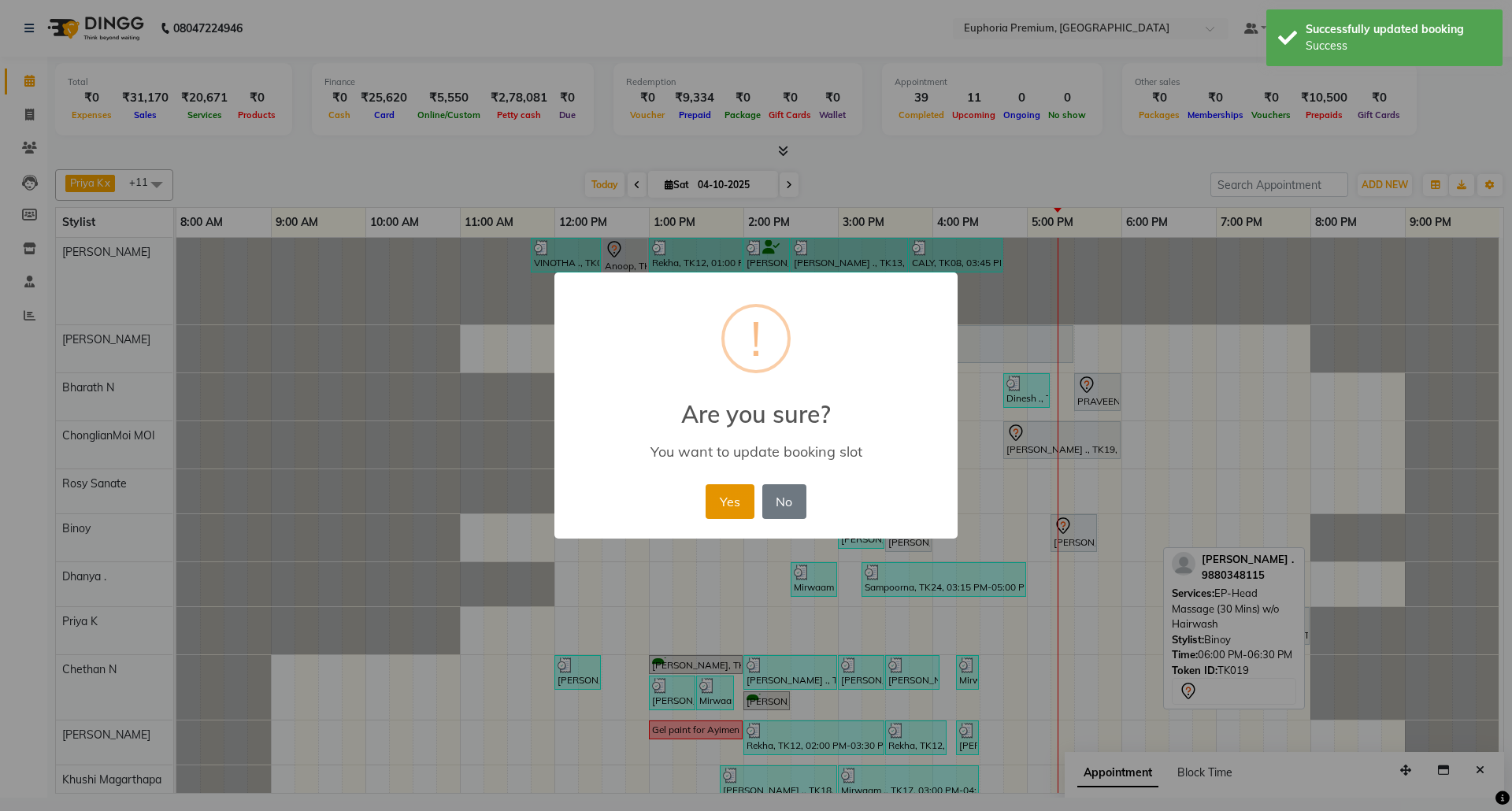
click at [729, 501] on button "Yes" at bounding box center [729, 501] width 48 height 35
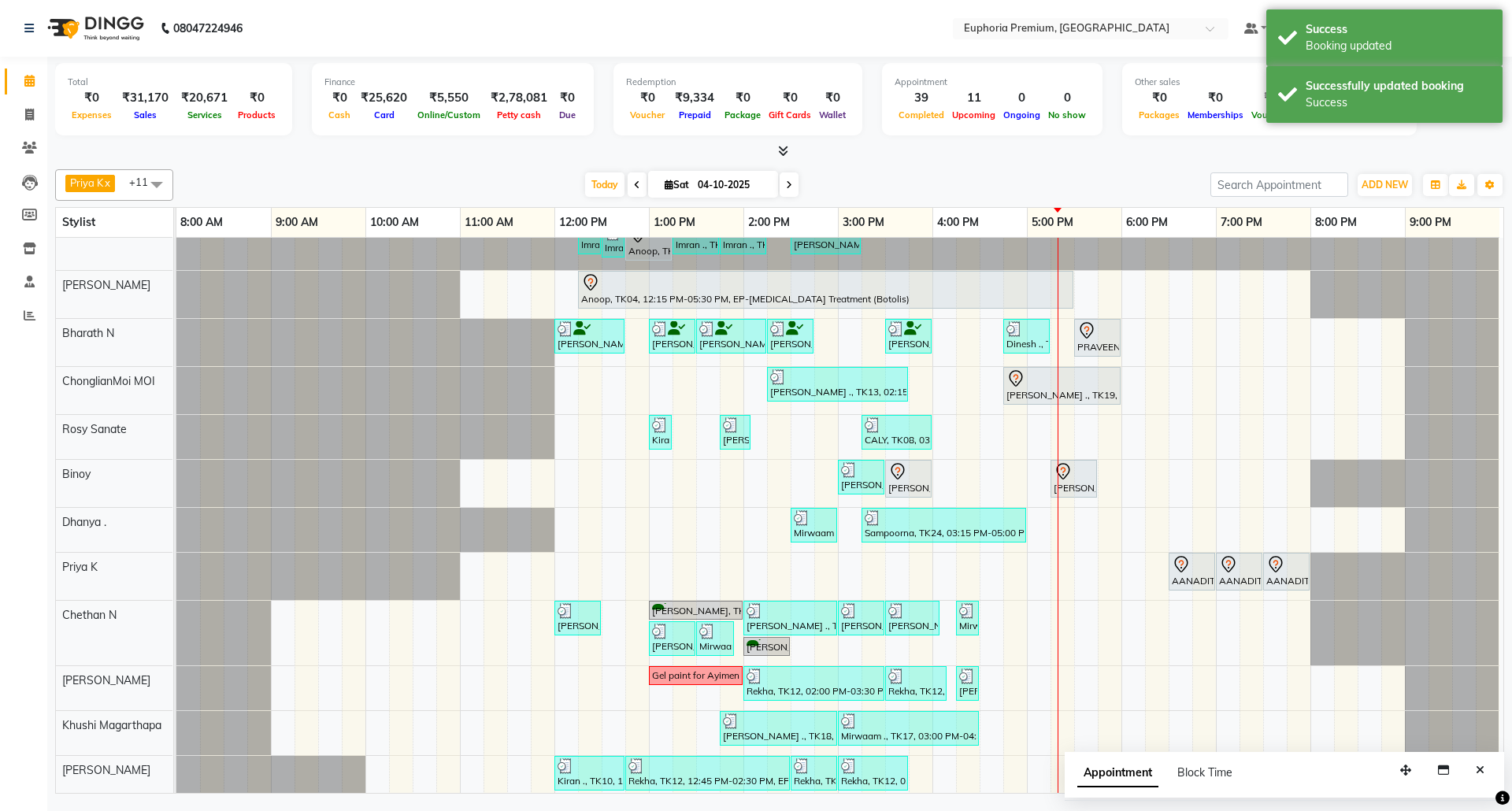
scroll to position [82, 0]
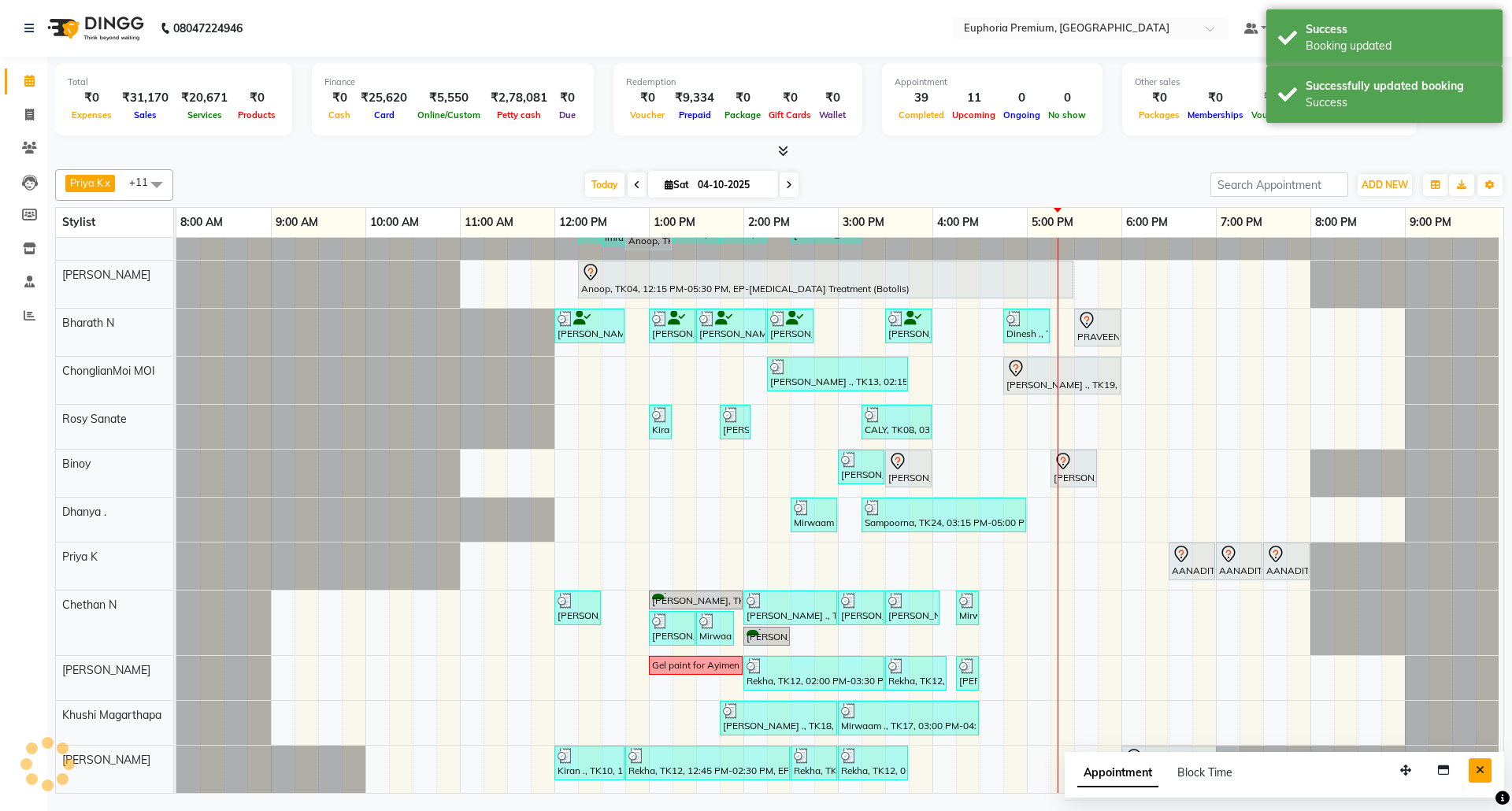
click at [1481, 765] on button "Close" at bounding box center [1479, 770] width 23 height 25
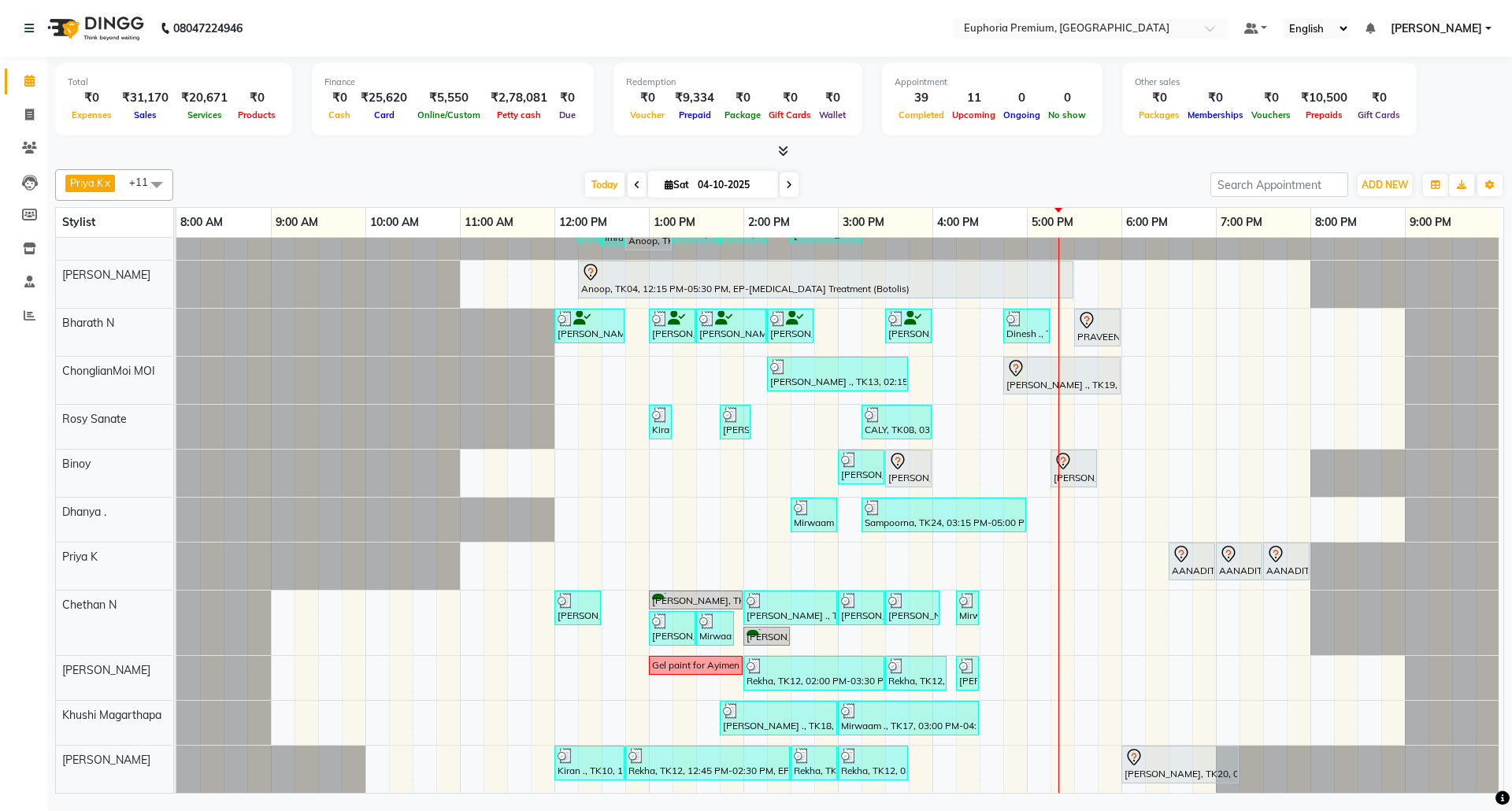
click at [1443, 32] on span "[PERSON_NAME]" at bounding box center [1436, 29] width 91 height 17
click at [1412, 104] on link "Sign out" at bounding box center [1410, 108] width 144 height 25
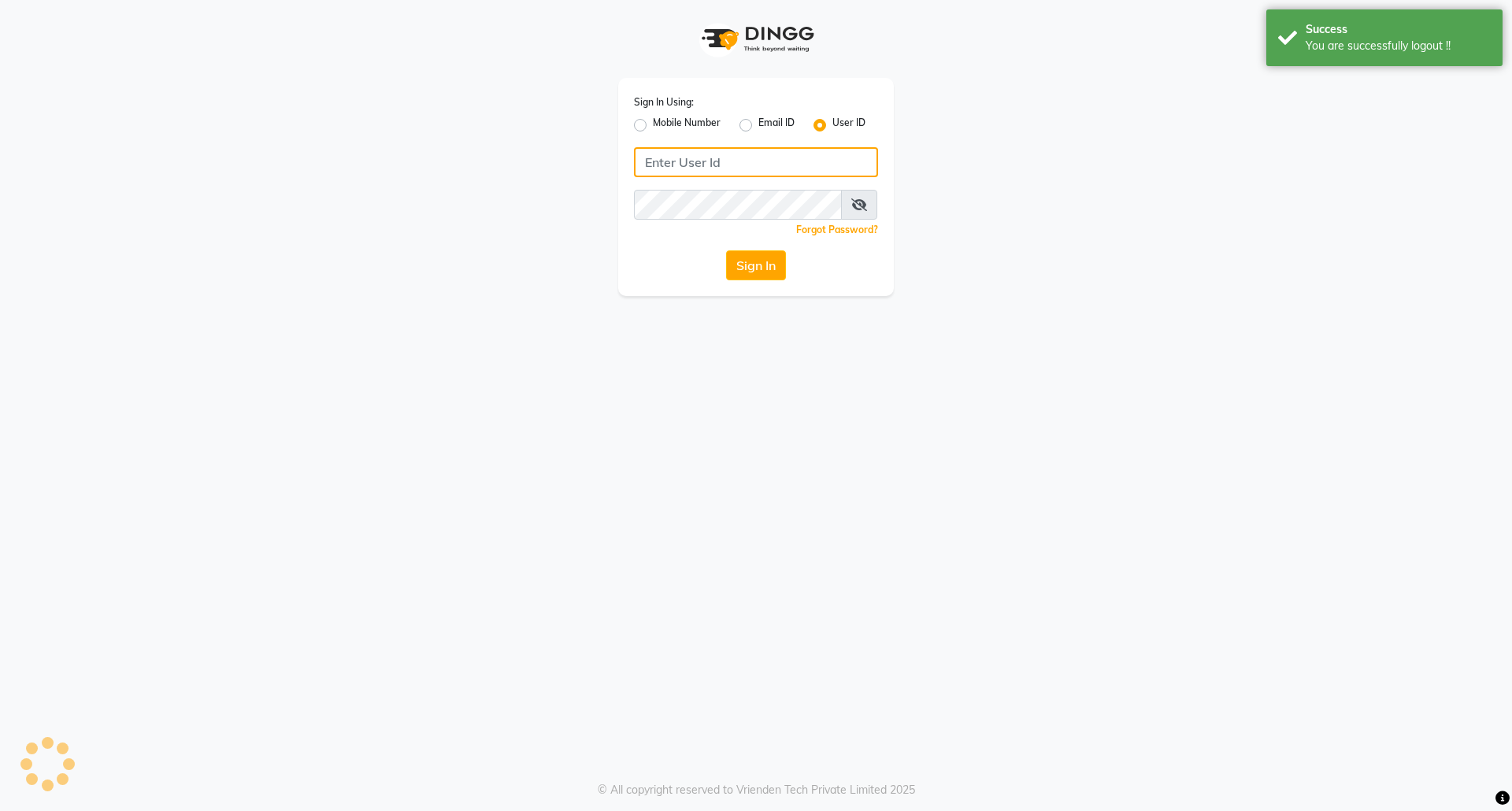
type input "8073170422"
click at [652, 129] on label "Mobile Number" at bounding box center [686, 125] width 67 height 19
click at [652, 126] on input "Mobile Number" at bounding box center [657, 121] width 10 height 10
radio input "true"
radio input "false"
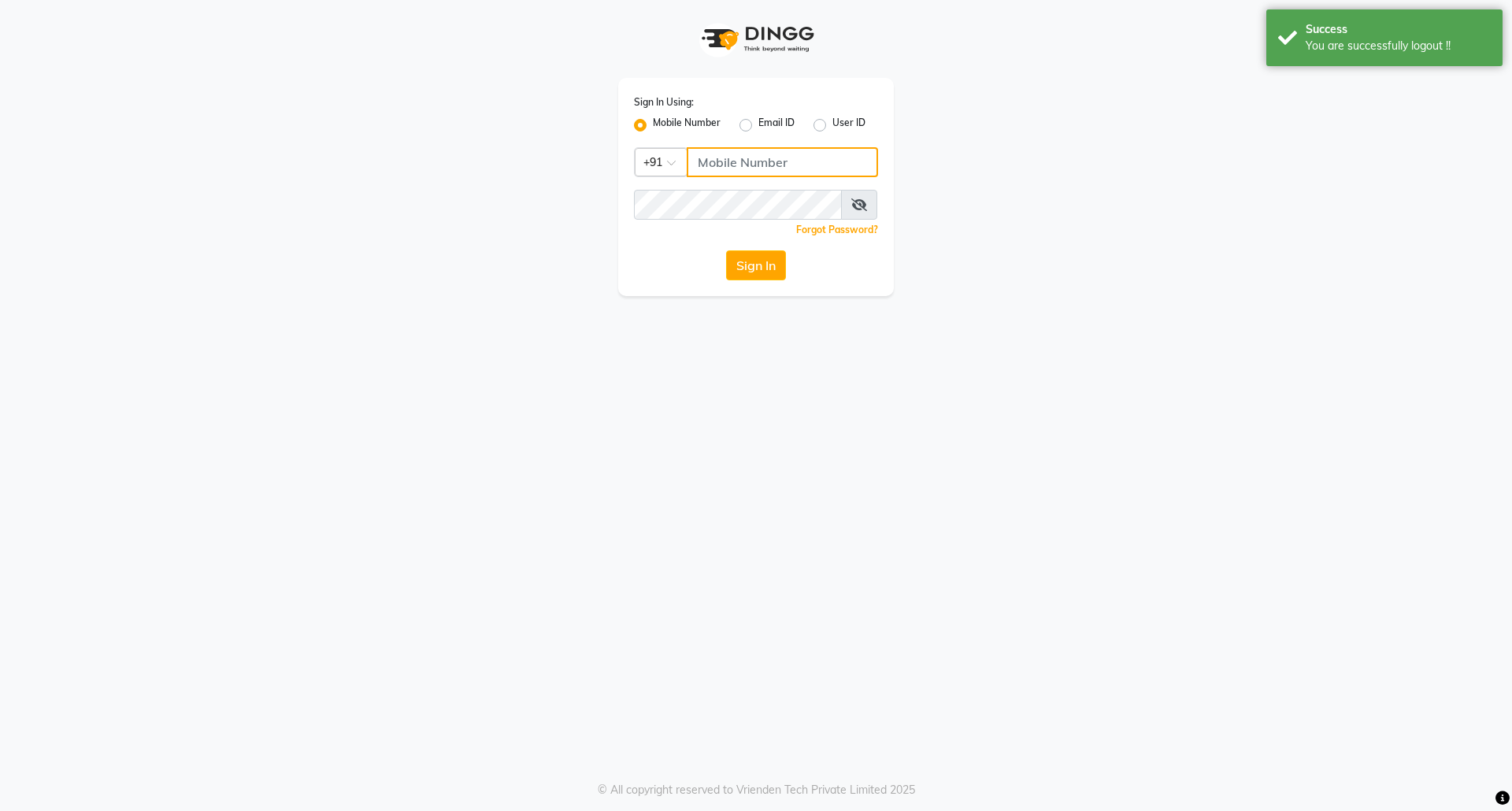
click at [791, 159] on input "Username" at bounding box center [781, 162] width 191 height 30
type input "8073170422"
click at [752, 266] on button "Sign In" at bounding box center [756, 266] width 59 height 30
